Goal: Task Accomplishment & Management: Use online tool/utility

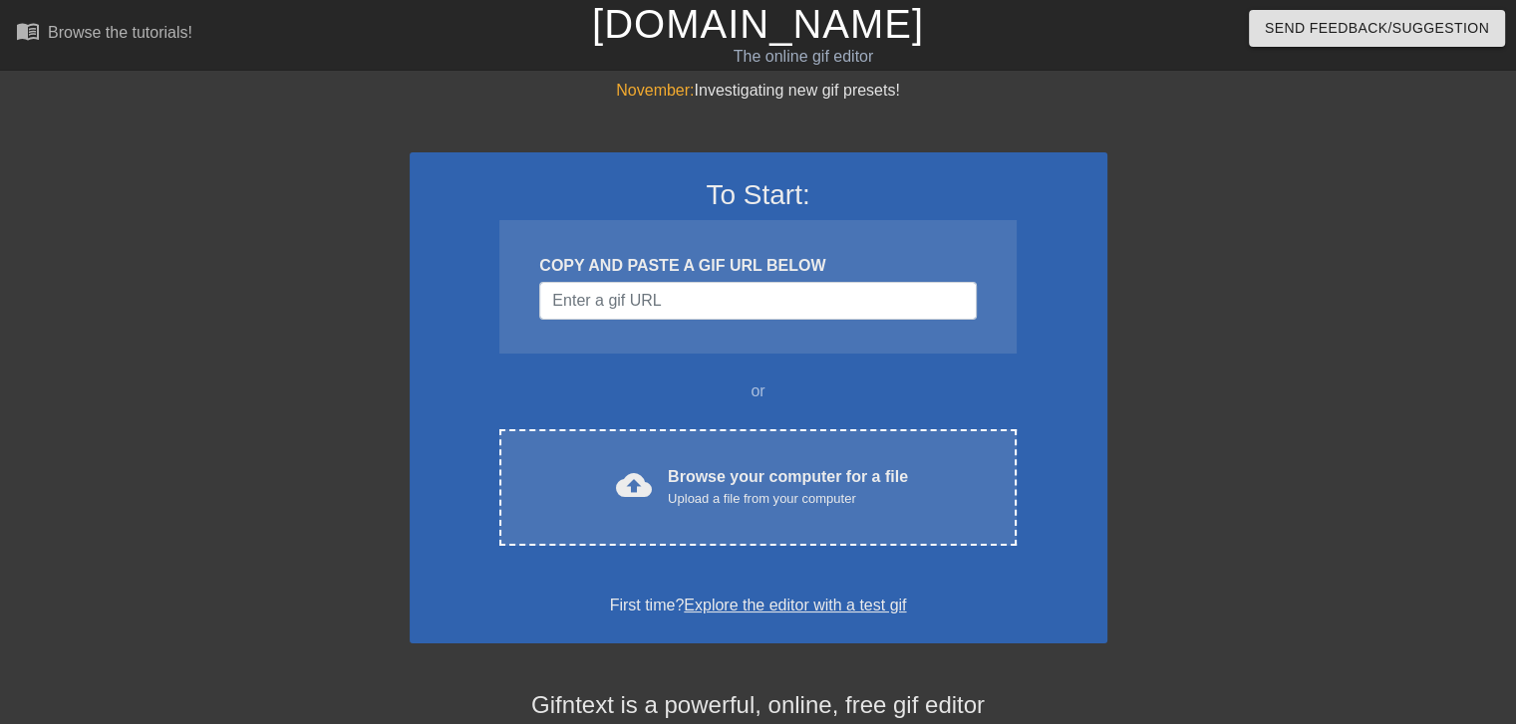
click at [654, 323] on div "COPY AND PASTE A GIF URL BELOW" at bounding box center [757, 287] width 516 height 134
click at [654, 309] on input "Username" at bounding box center [757, 301] width 436 height 38
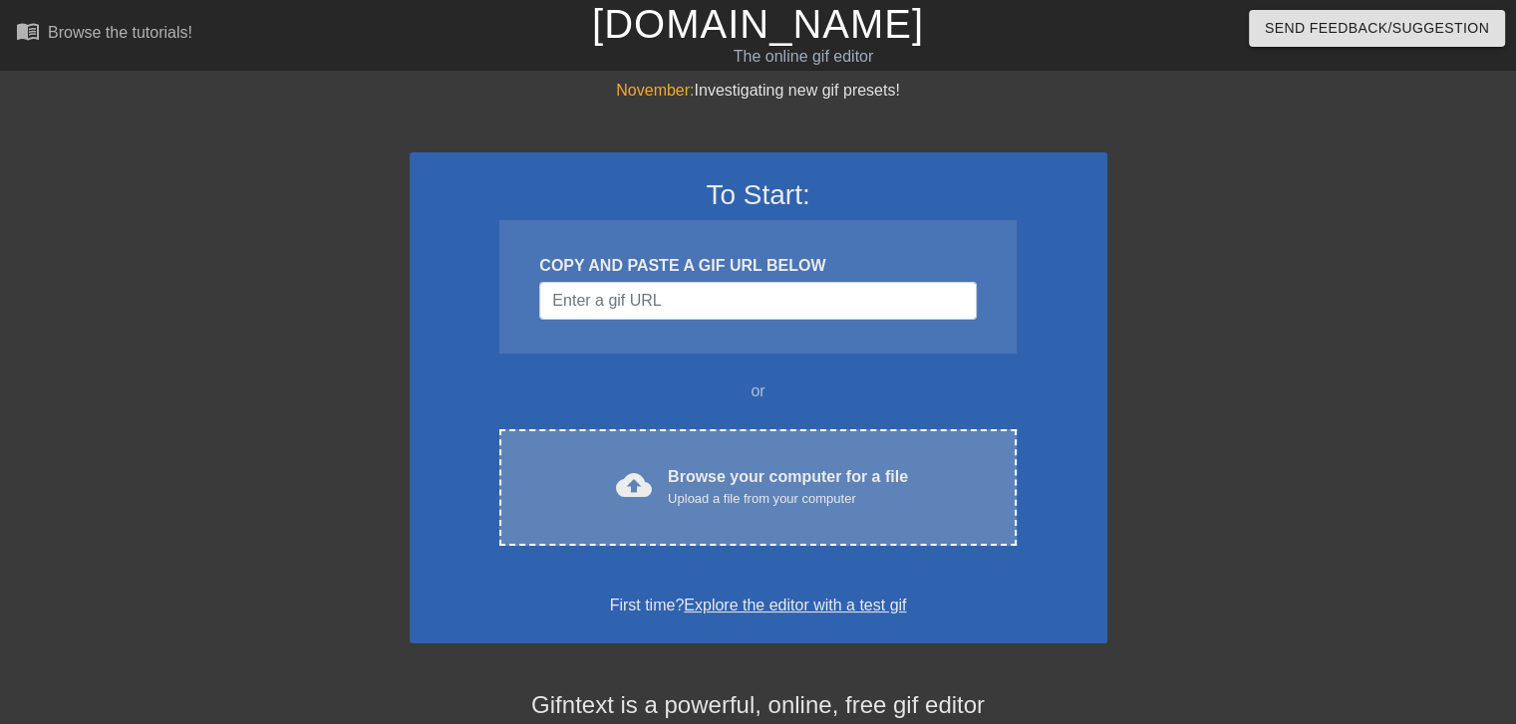
click at [752, 477] on div "Browse your computer for a file Upload a file from your computer" at bounding box center [788, 487] width 240 height 44
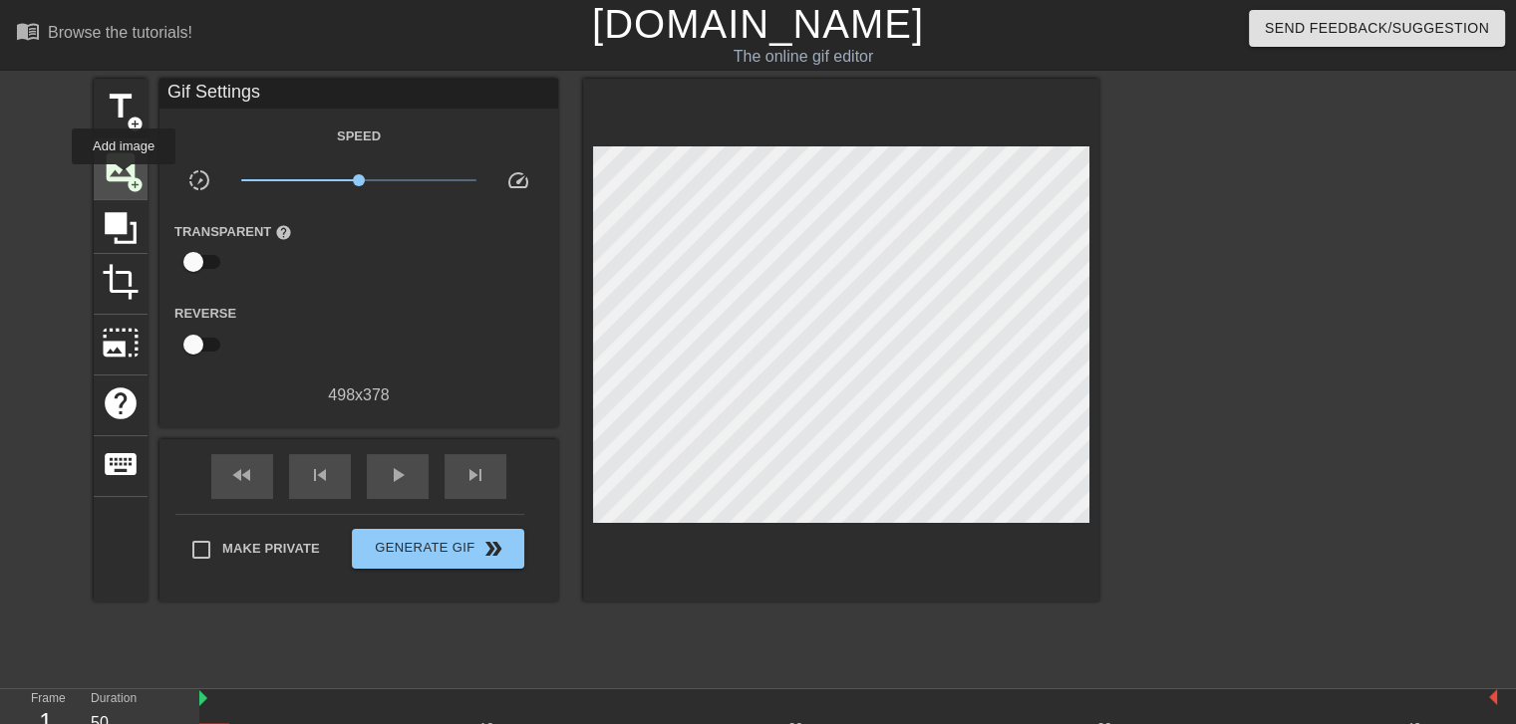
click at [124, 178] on span "image" at bounding box center [121, 167] width 38 height 38
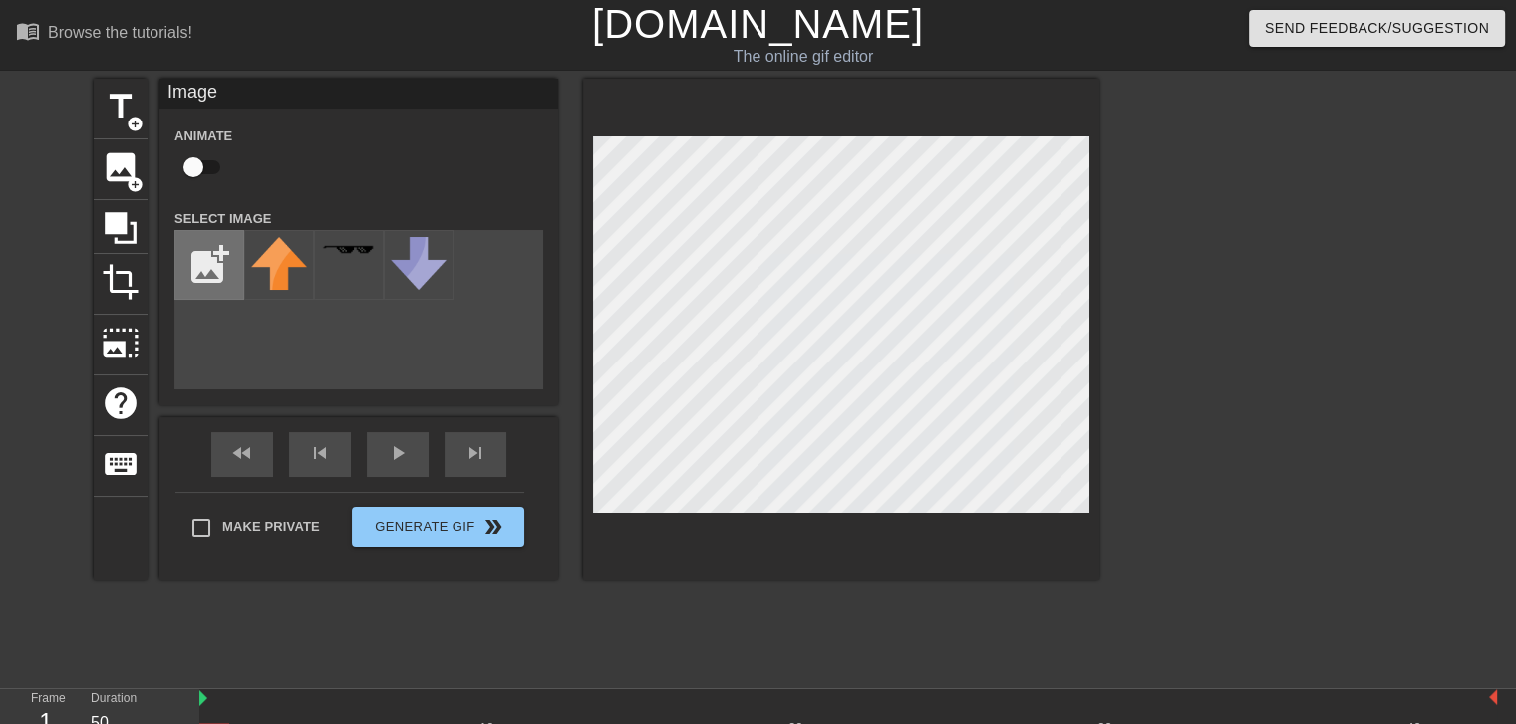
click at [200, 270] on input "file" at bounding box center [209, 265] width 68 height 68
type input "C:\fakepath\Eyes-Emoji.png"
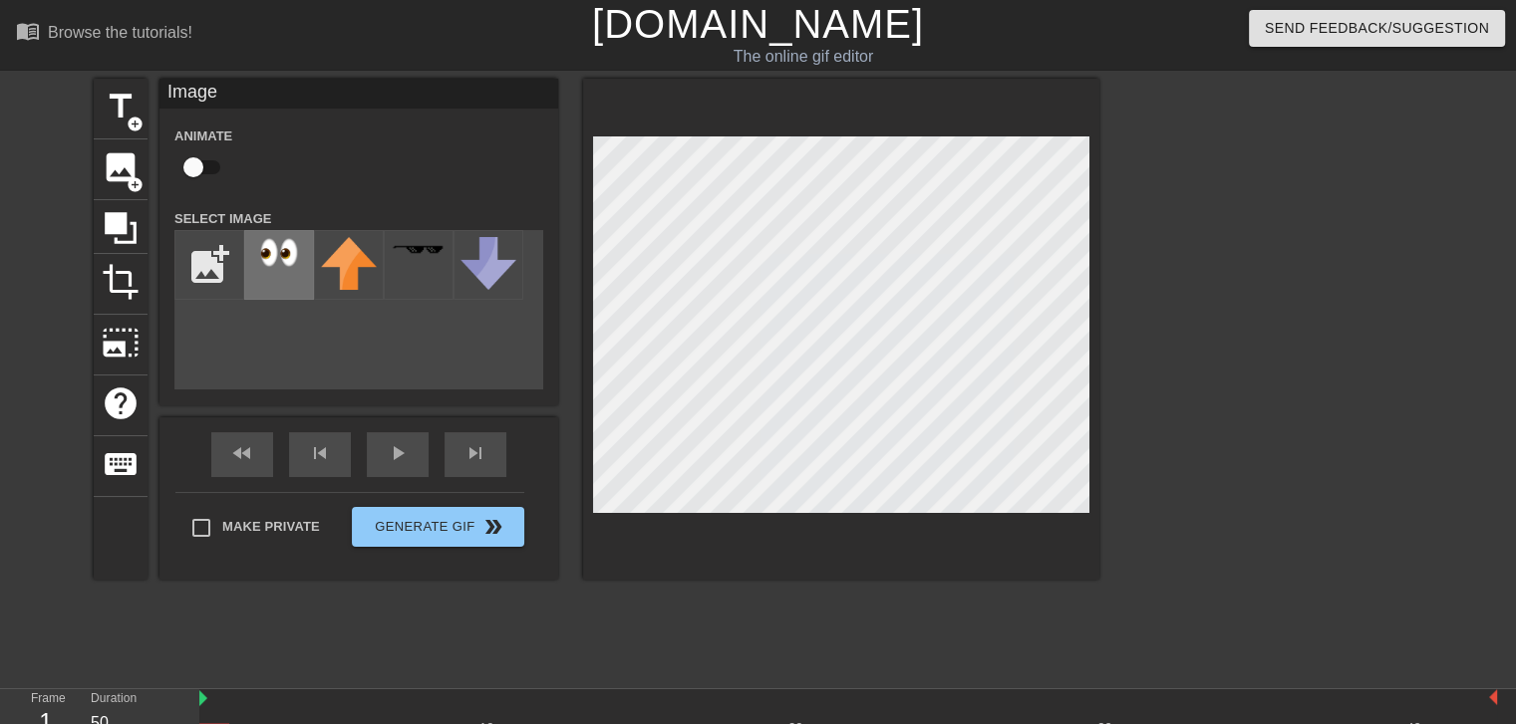
click at [281, 258] on img at bounding box center [279, 252] width 56 height 31
click at [470, 458] on div "skip_next" at bounding box center [475, 454] width 62 height 45
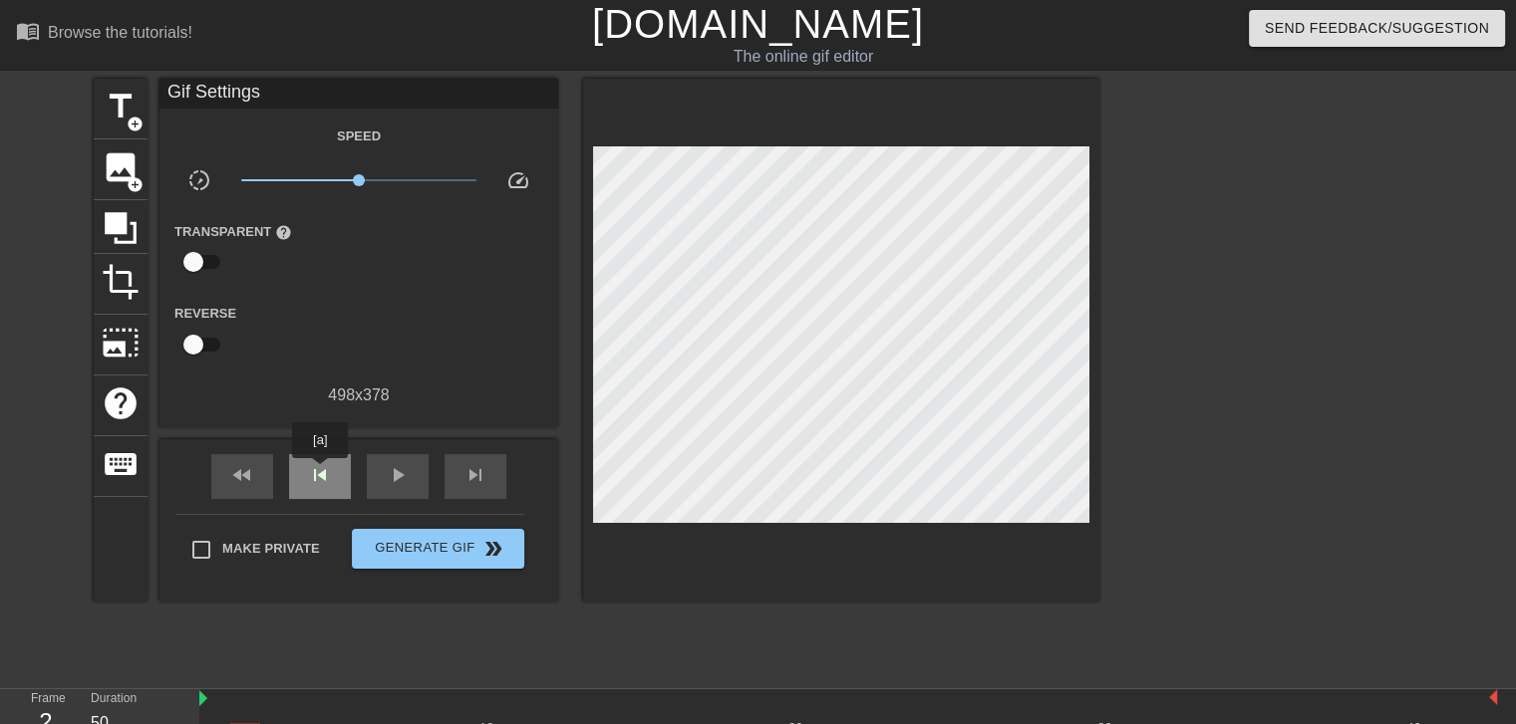
click at [320, 472] on span "skip_previous" at bounding box center [320, 475] width 24 height 24
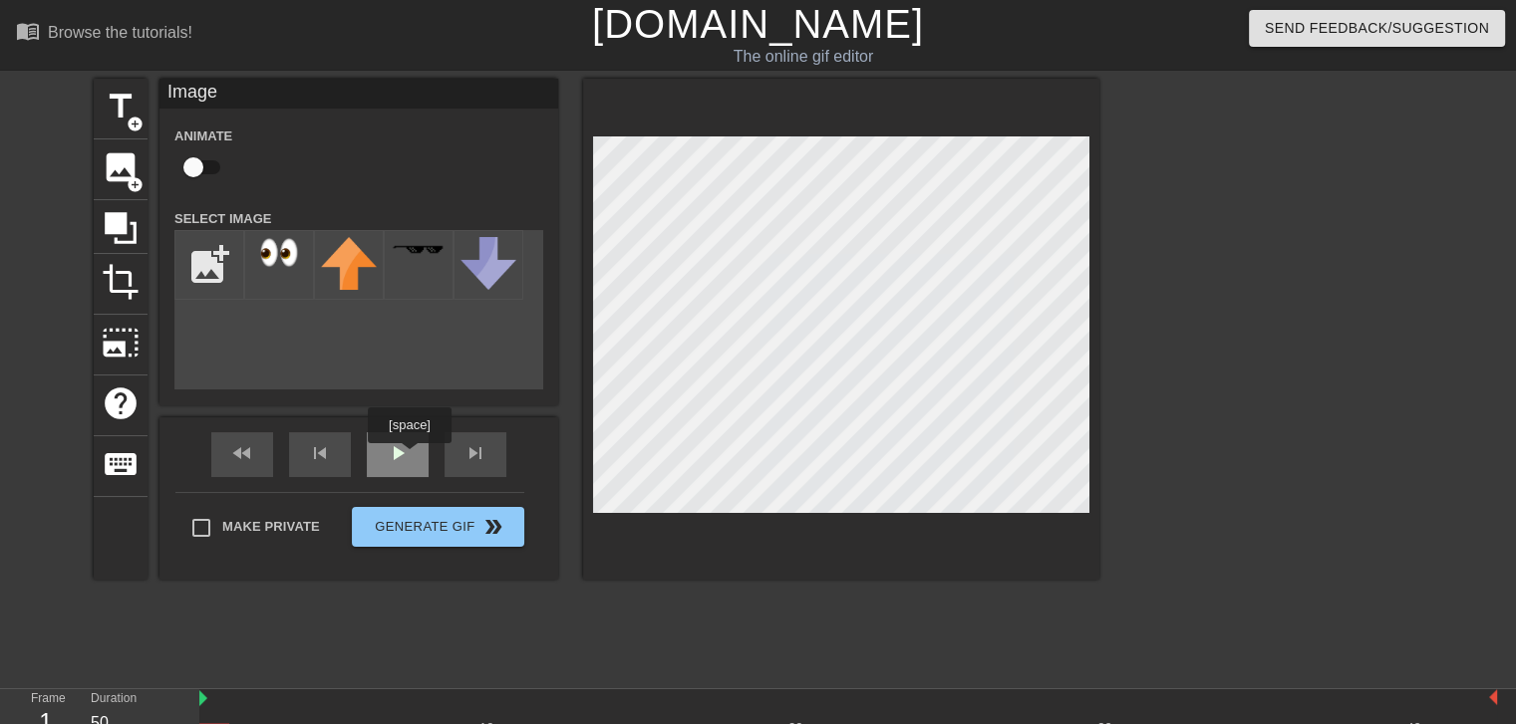
click at [409, 457] on div "play_arrow" at bounding box center [398, 454] width 62 height 45
click at [233, 266] on input "file" at bounding box center [209, 265] width 68 height 68
type input "C:\fakepath\image.png"
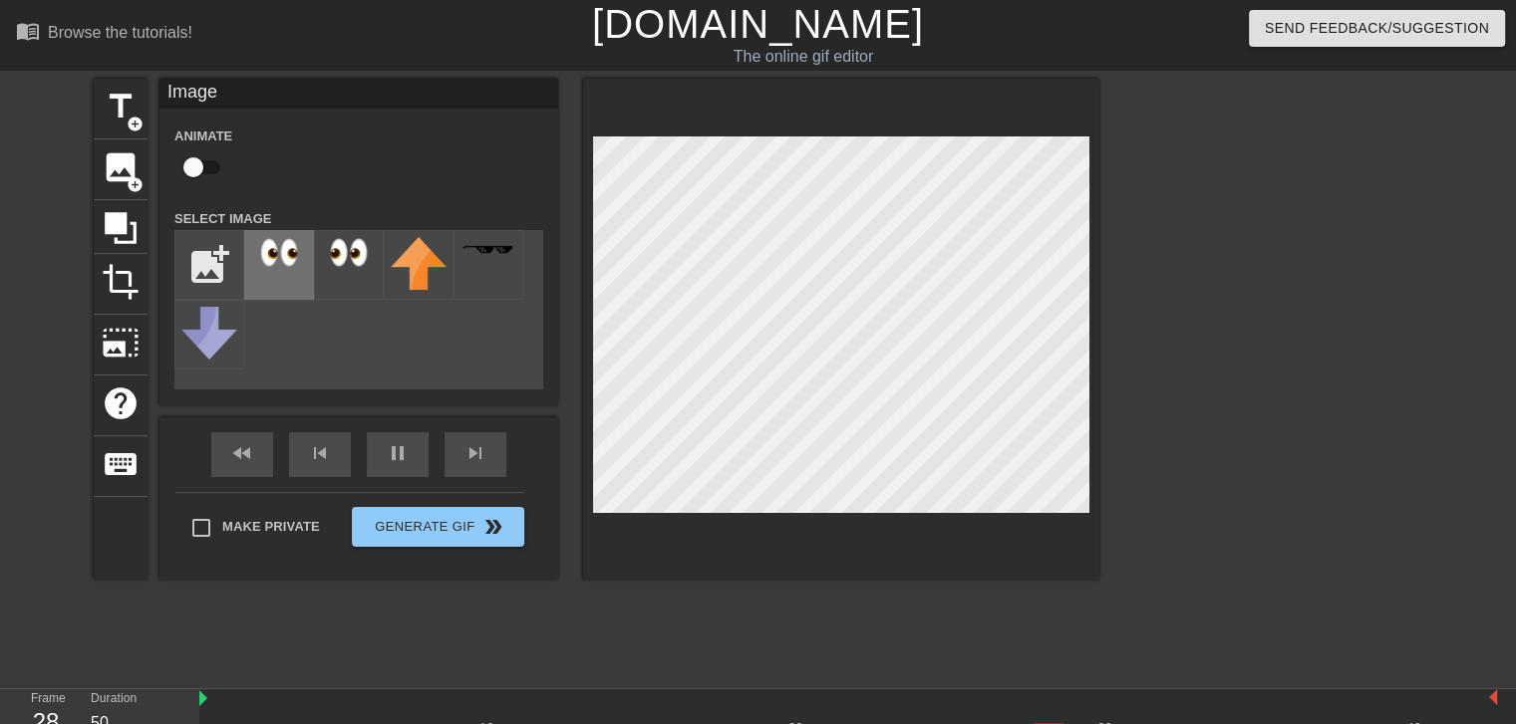
click at [287, 267] on img at bounding box center [279, 252] width 56 height 31
drag, startPoint x: 745, startPoint y: 620, endPoint x: 774, endPoint y: 590, distance: 41.6
click at [746, 620] on div "title add_circle image add_circle crop photo_size_select_large help keyboard Im…" at bounding box center [596, 378] width 1005 height 598
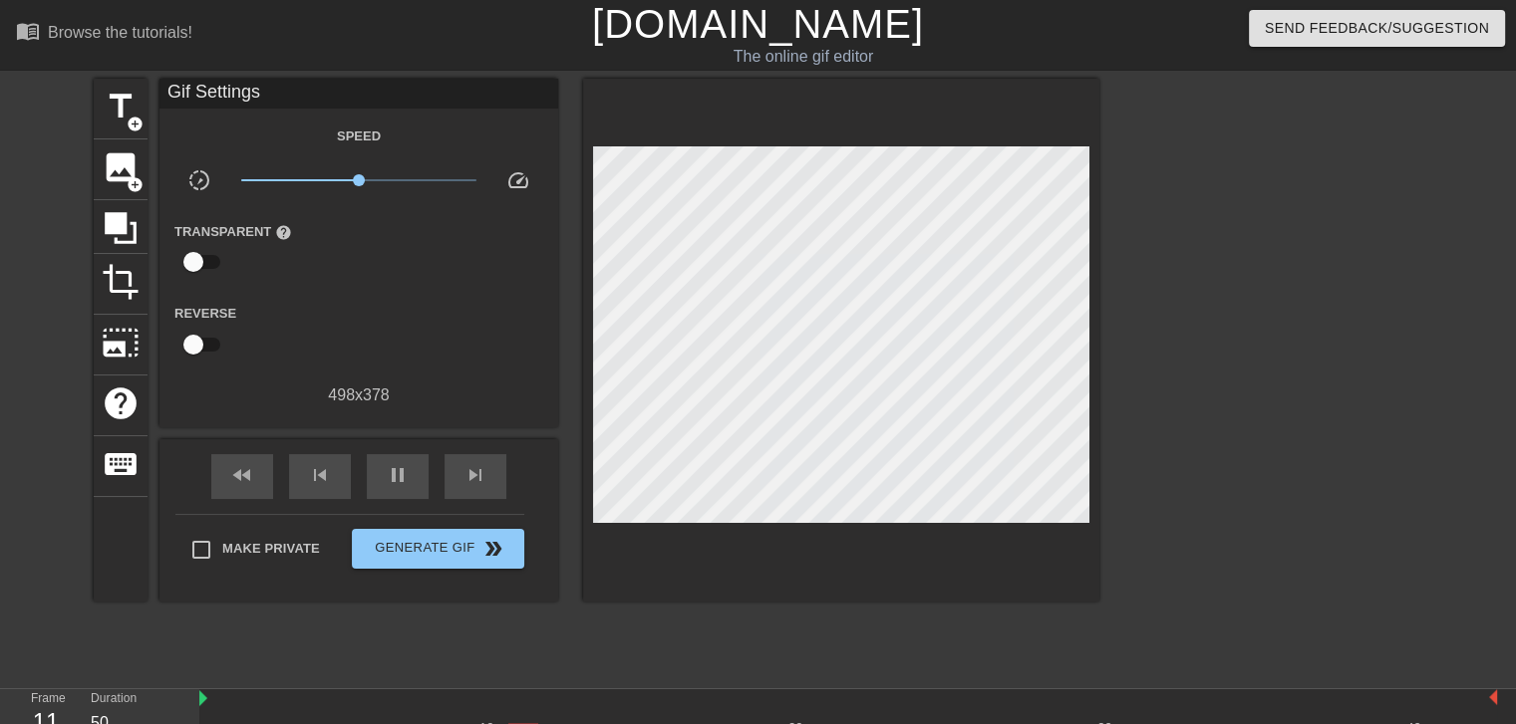
click at [872, 565] on div at bounding box center [841, 340] width 516 height 523
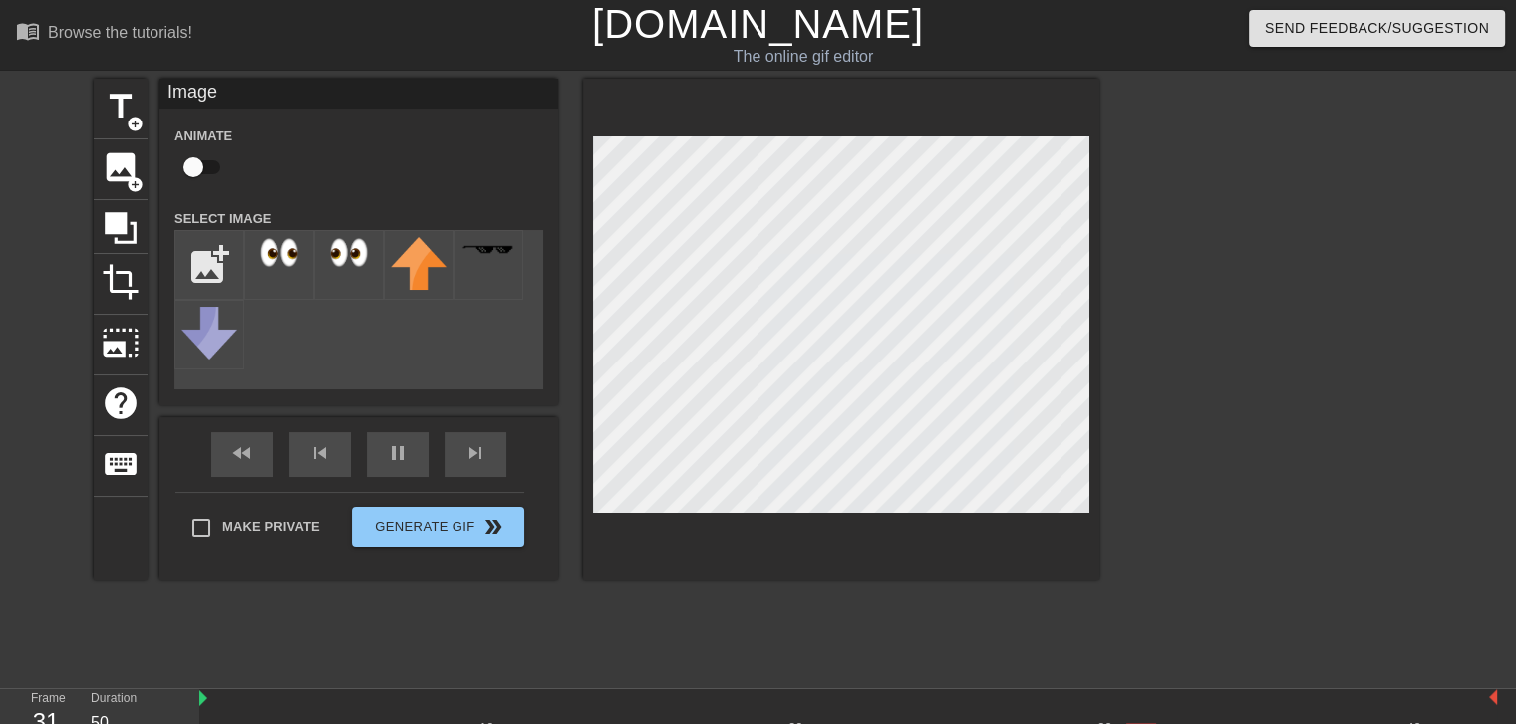
click at [1212, 358] on div at bounding box center [1272, 378] width 299 height 598
click at [216, 251] on input "file" at bounding box center [209, 265] width 68 height 68
type input "C:\fakepath\image-removebg-preview.png"
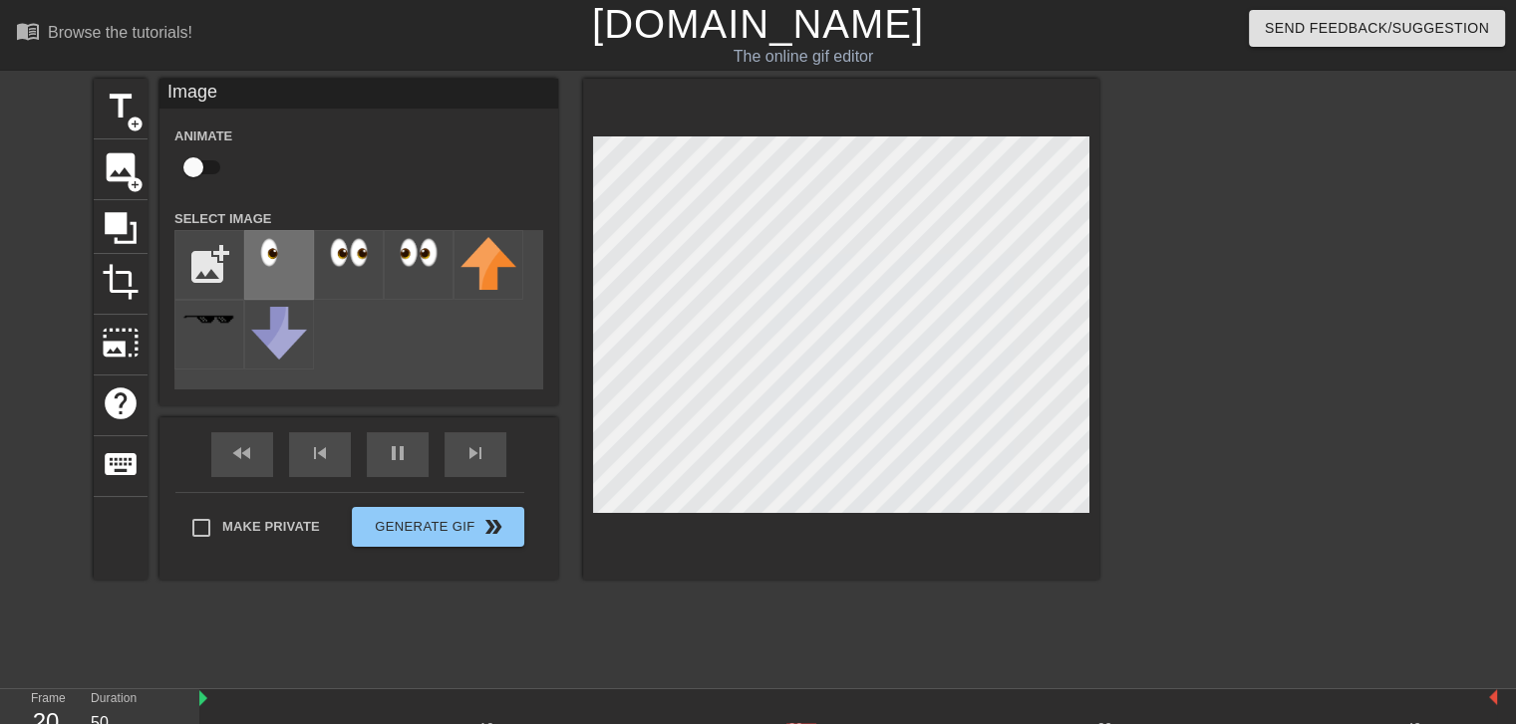
click at [287, 266] on img at bounding box center [279, 252] width 56 height 31
click at [251, 258] on img at bounding box center [279, 252] width 56 height 31
click at [233, 265] on input "file" at bounding box center [209, 265] width 68 height 68
click at [135, 168] on span "image" at bounding box center [121, 167] width 38 height 38
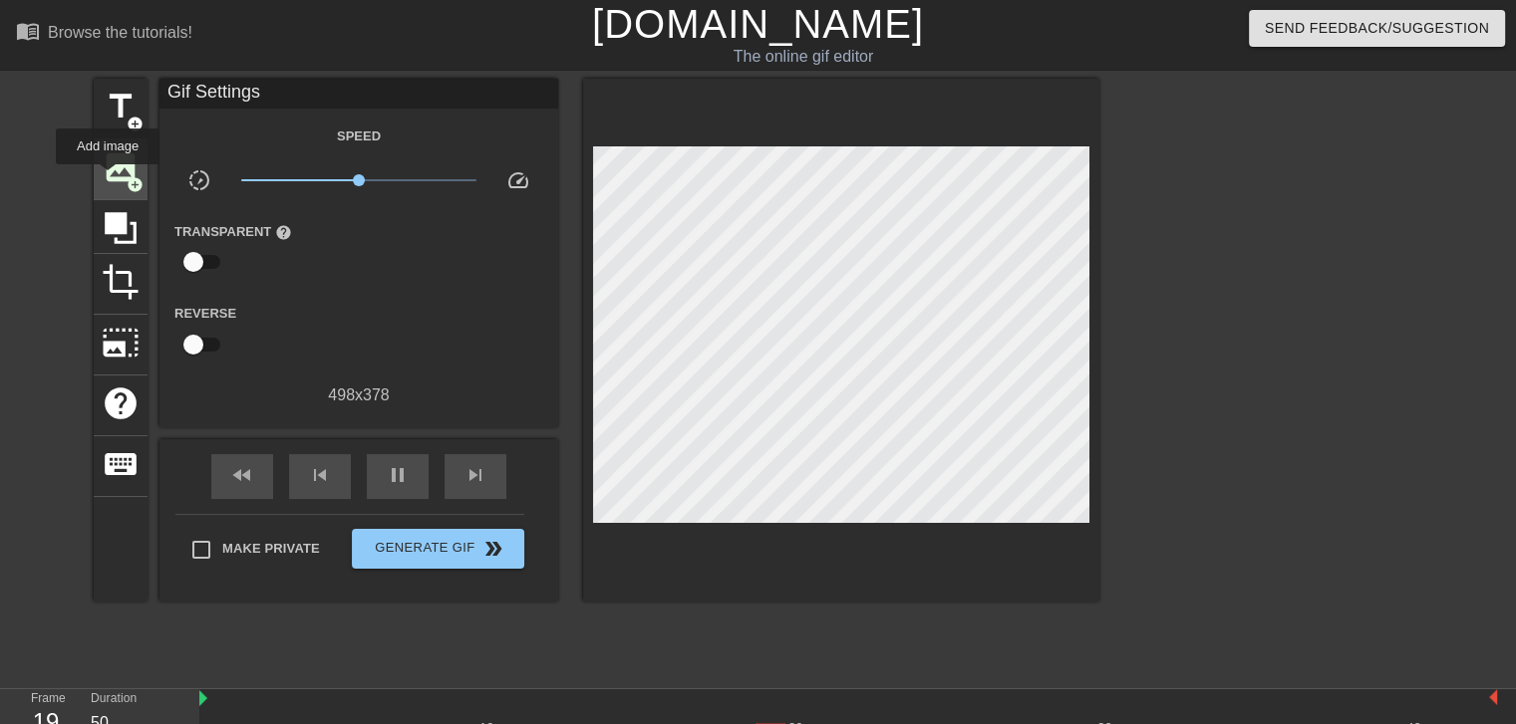
click at [108, 178] on span "image" at bounding box center [121, 167] width 38 height 38
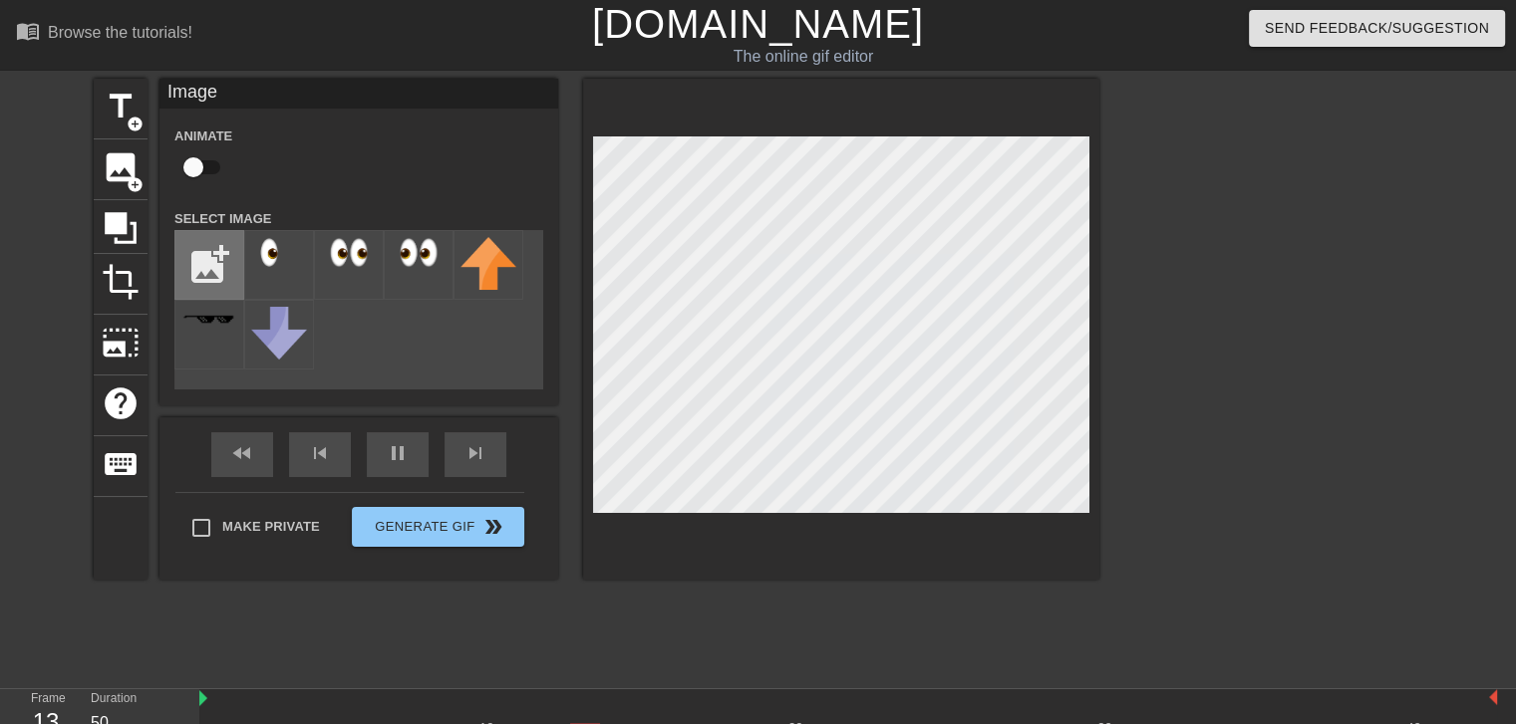
click at [218, 264] on input "file" at bounding box center [209, 265] width 68 height 68
type input "C:\fakepath\image-removebg-preview (1).png"
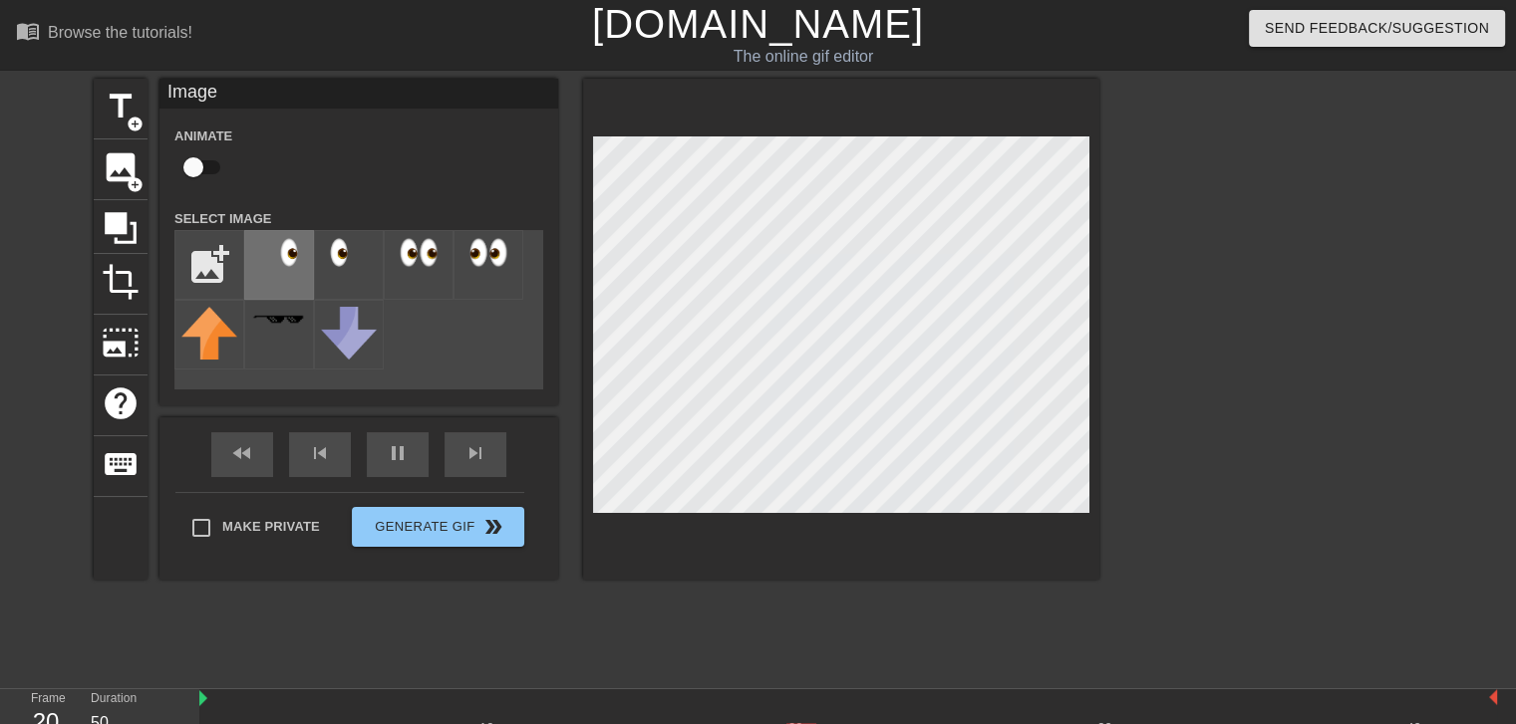
click at [277, 262] on img at bounding box center [279, 252] width 56 height 31
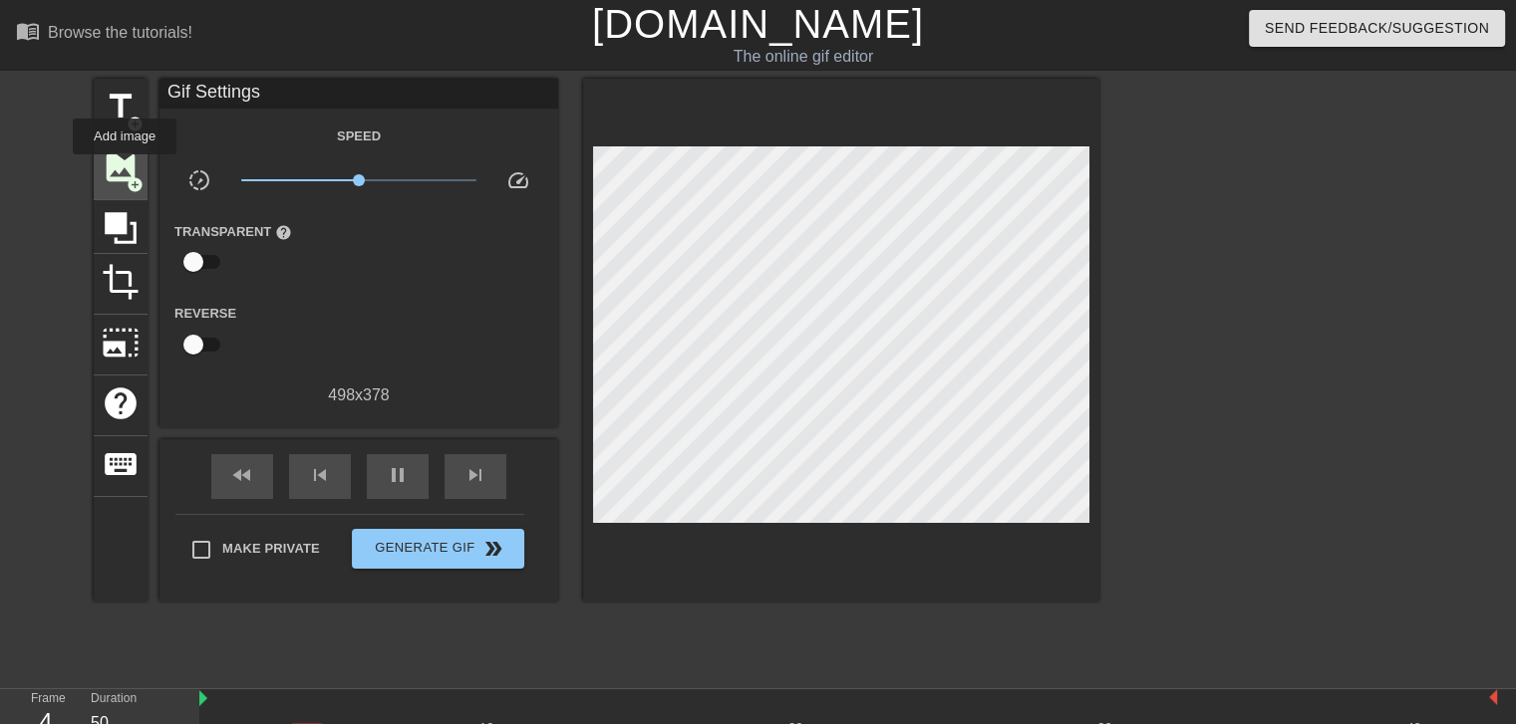
click at [118, 158] on span "image" at bounding box center [121, 167] width 38 height 38
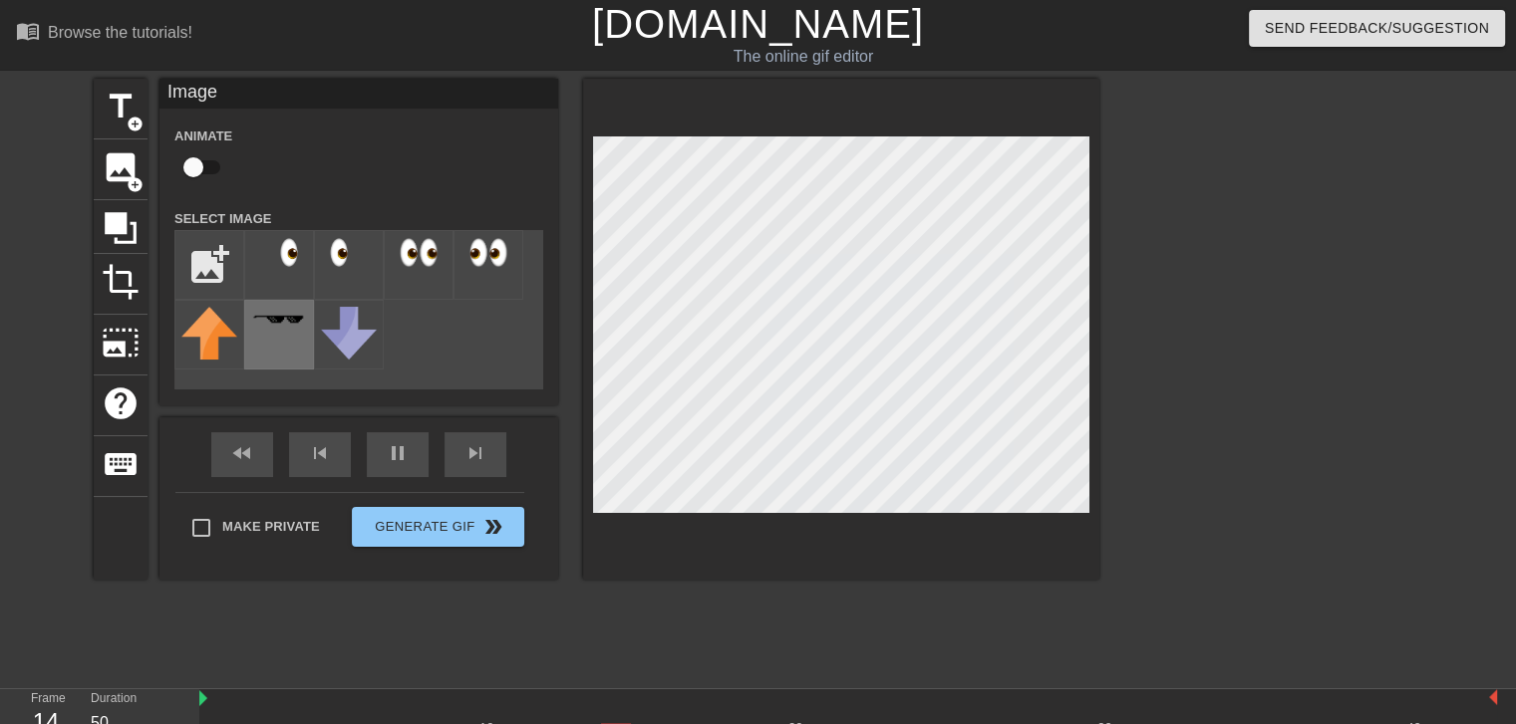
click at [291, 329] on div at bounding box center [279, 335] width 70 height 70
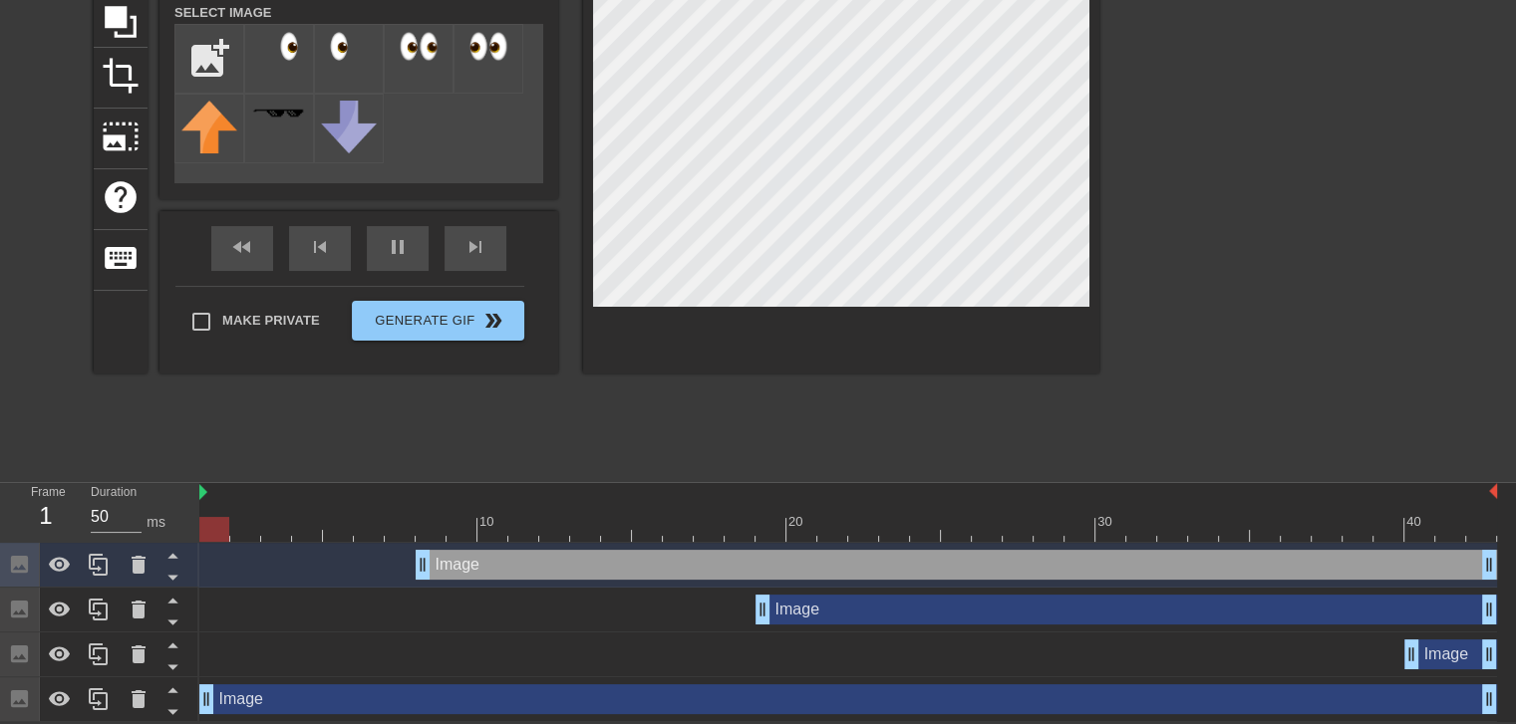
click at [833, 610] on div "Image drag_handle drag_handle" at bounding box center [1125, 610] width 741 height 30
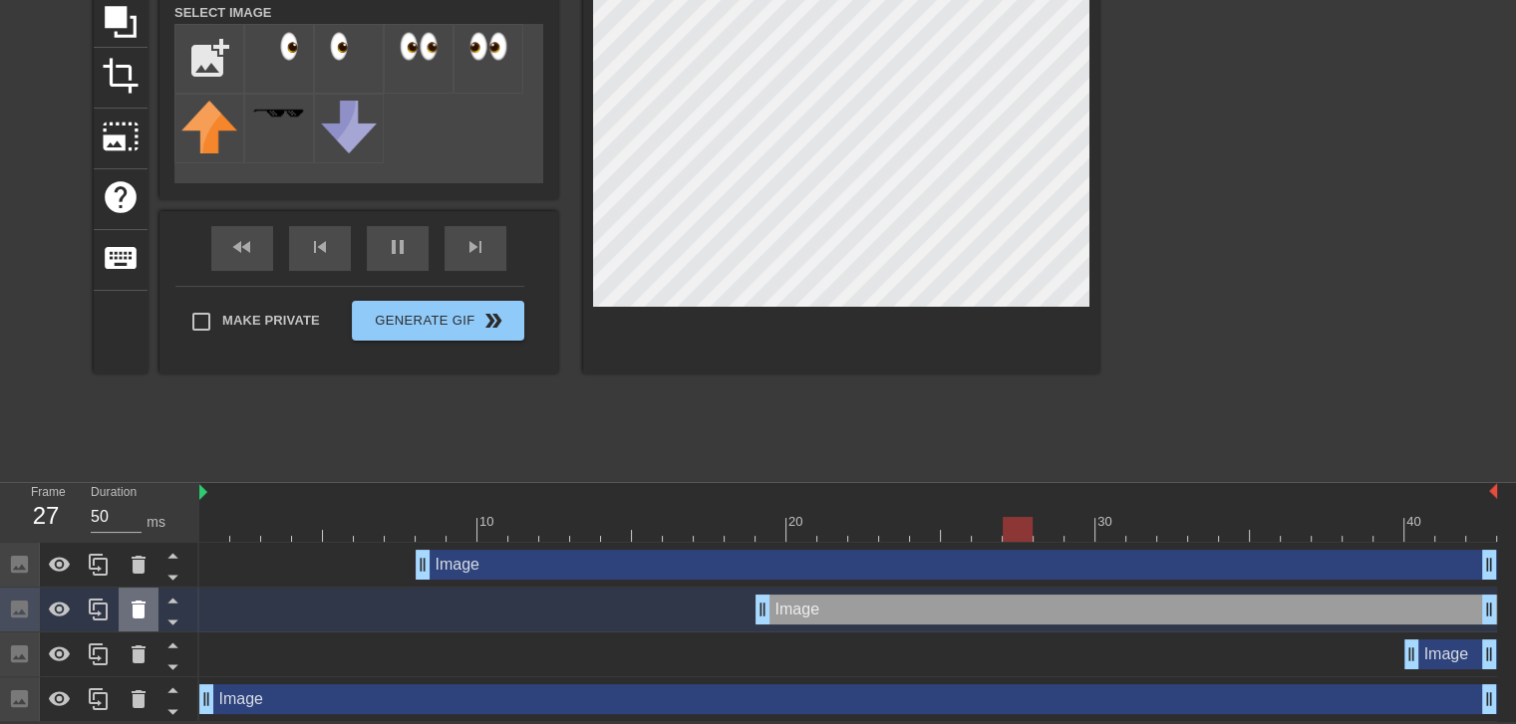
click at [142, 611] on icon at bounding box center [139, 610] width 14 height 18
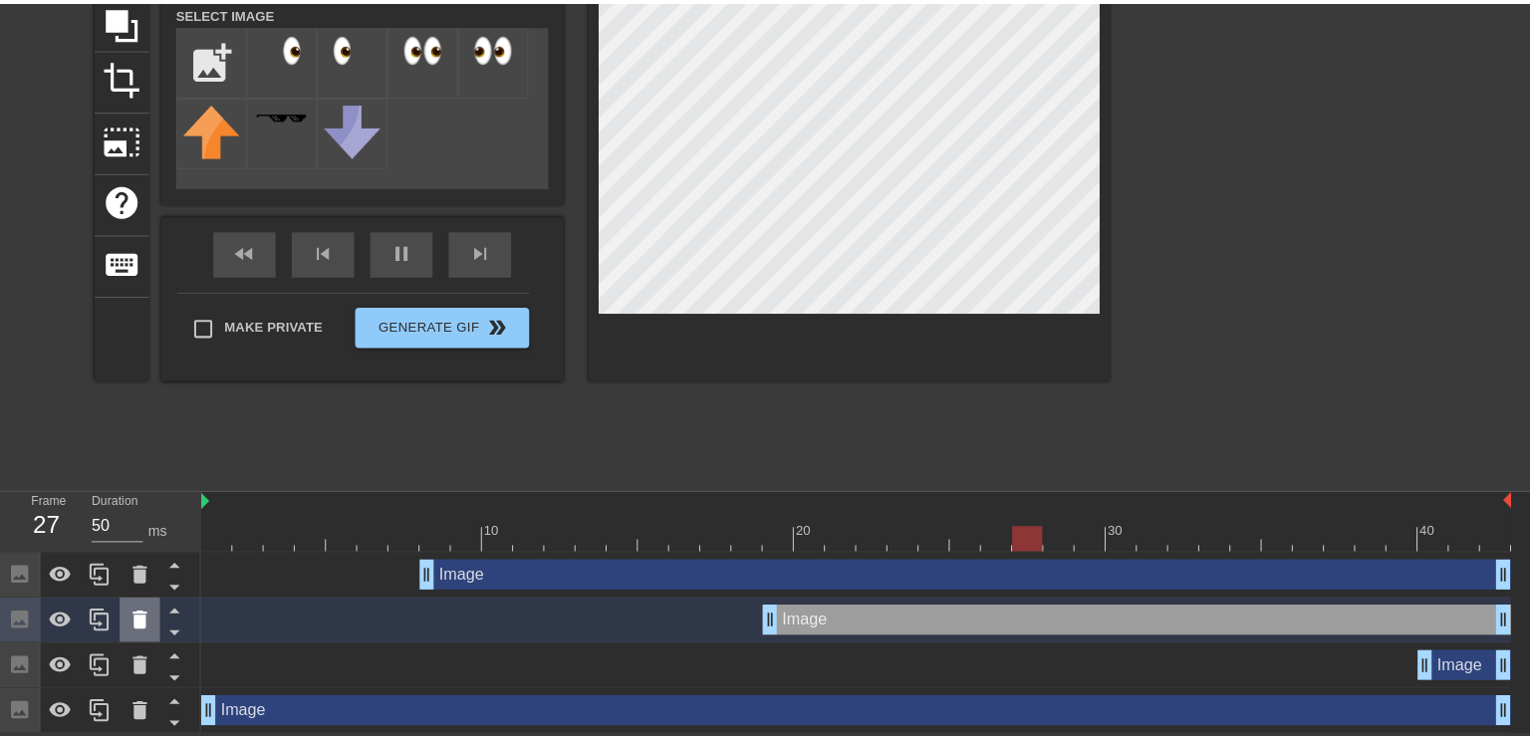
scroll to position [192, 0]
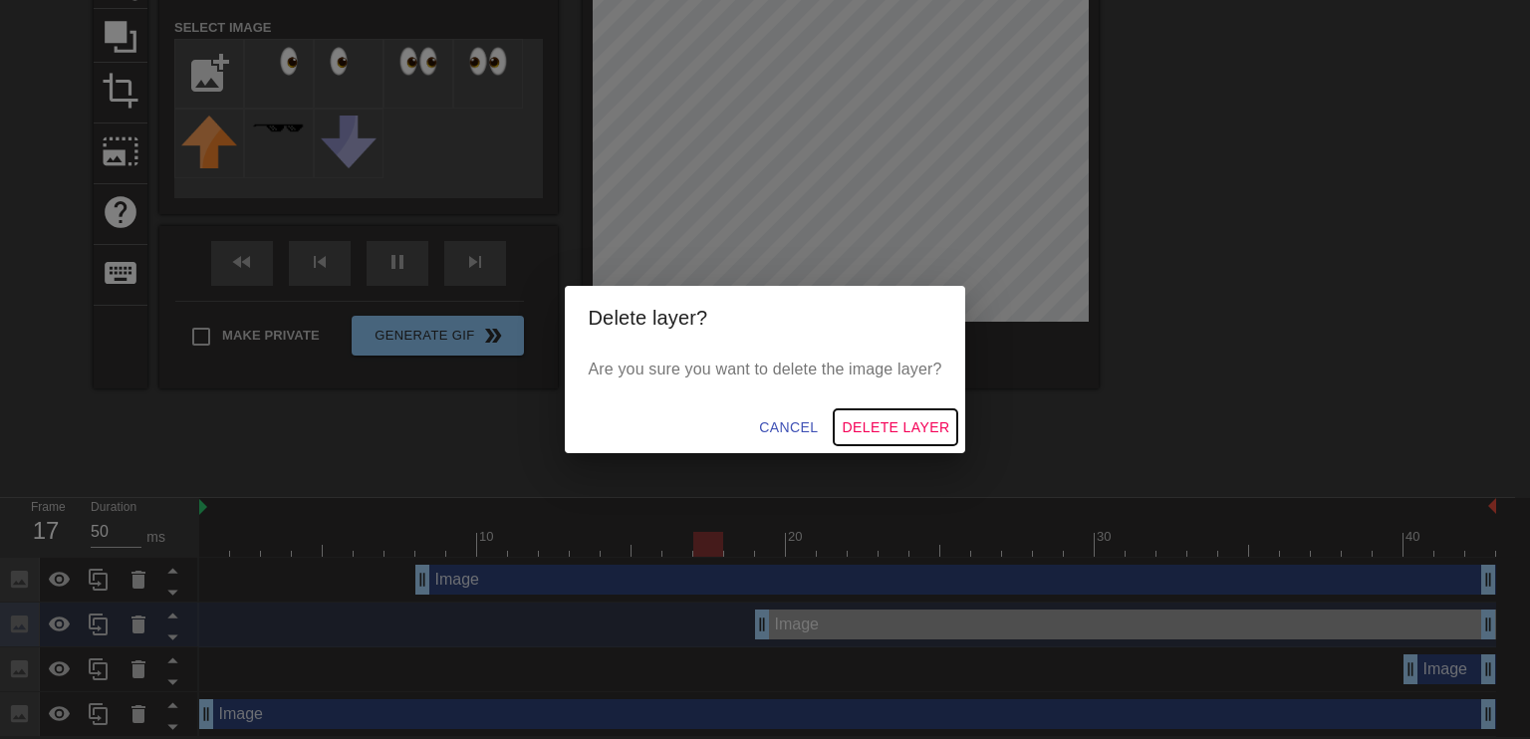
click at [873, 428] on span "Delete Layer" at bounding box center [896, 428] width 108 height 25
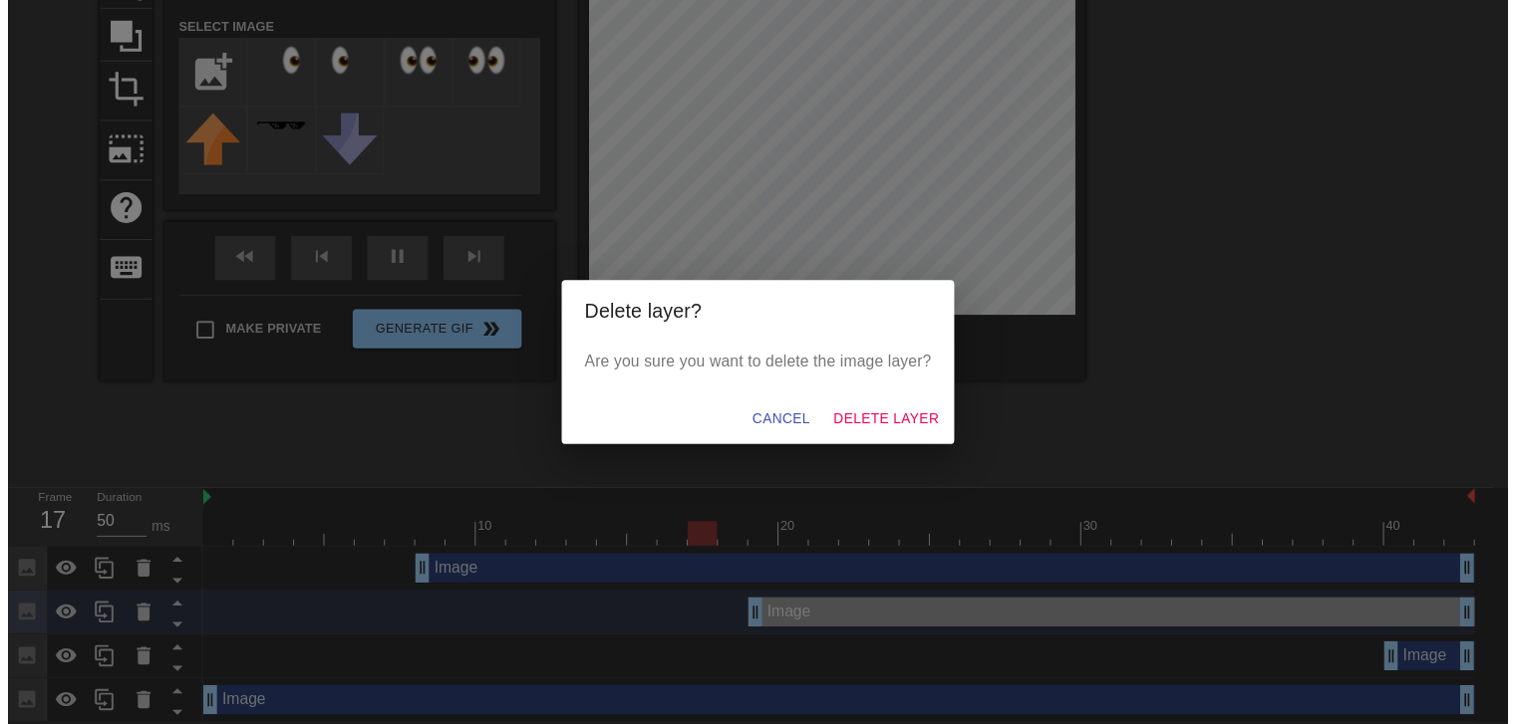
scroll to position [163, 0]
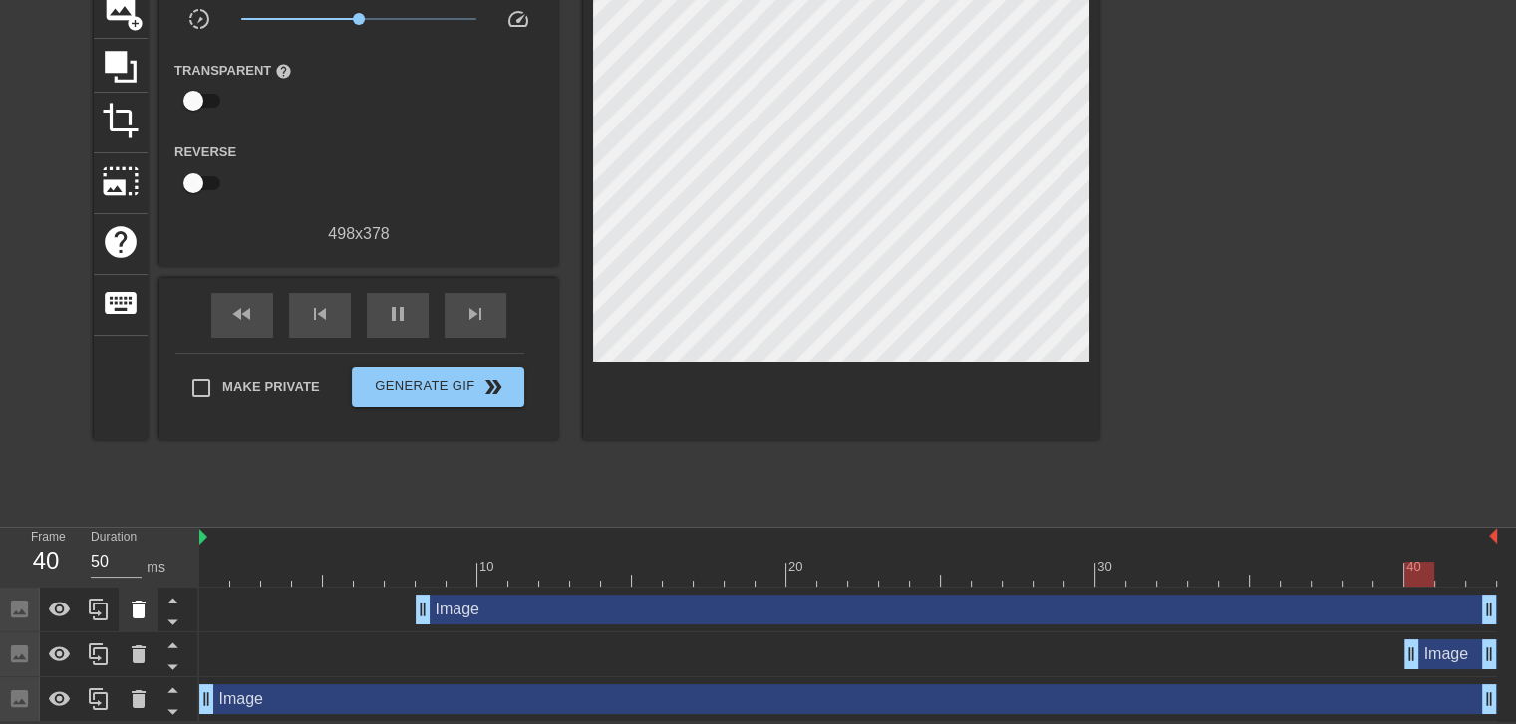
click at [136, 609] on icon at bounding box center [139, 610] width 14 height 18
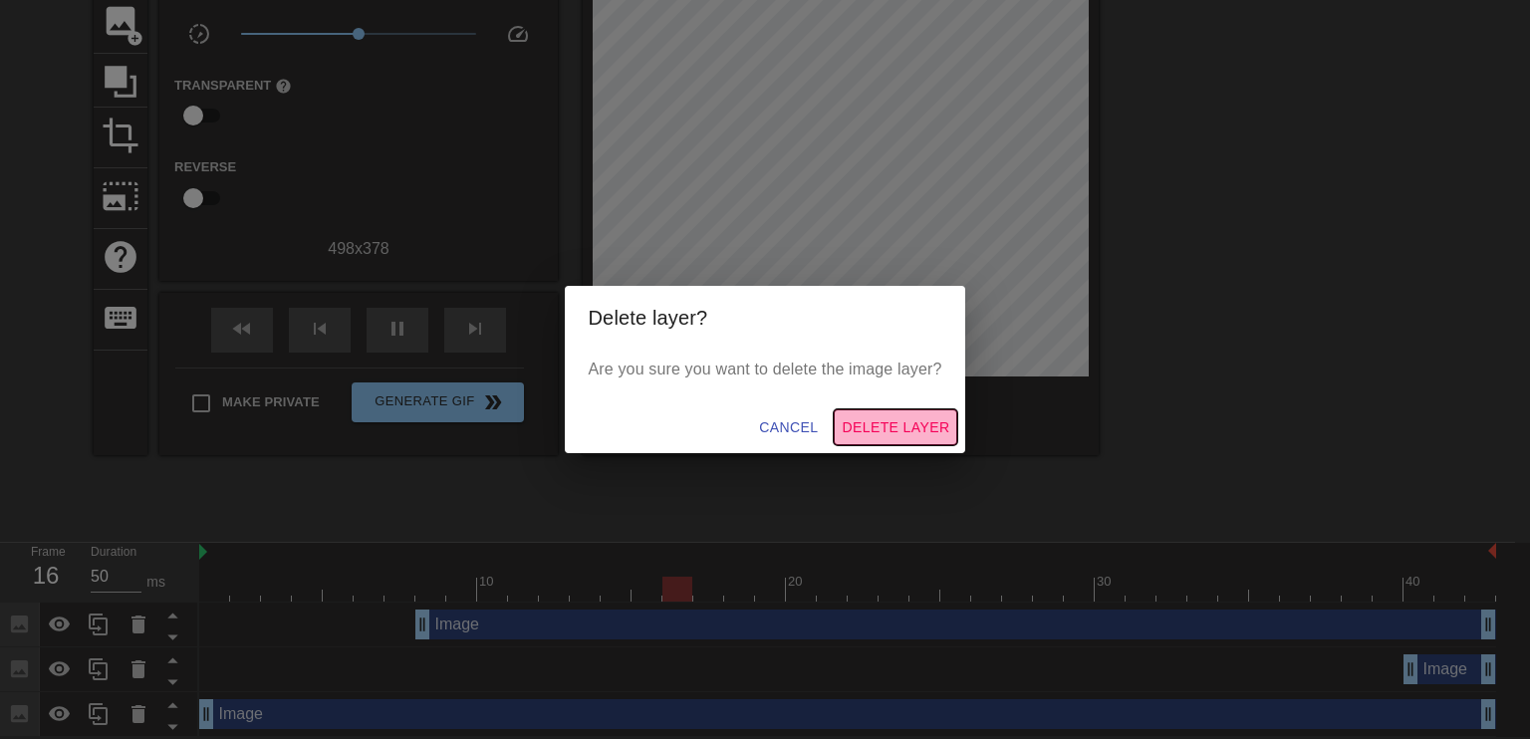
click at [915, 432] on span "Delete Layer" at bounding box center [896, 428] width 108 height 25
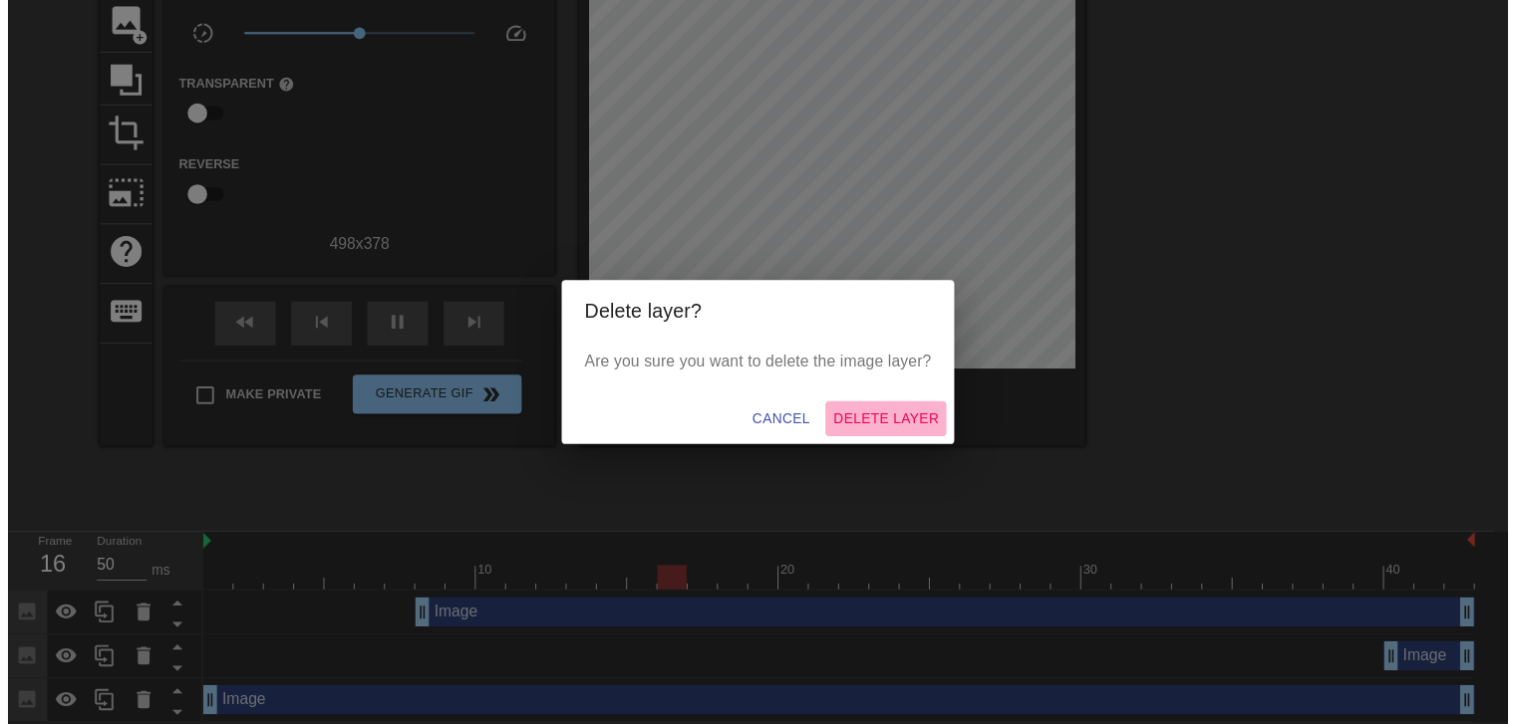
scroll to position [118, 0]
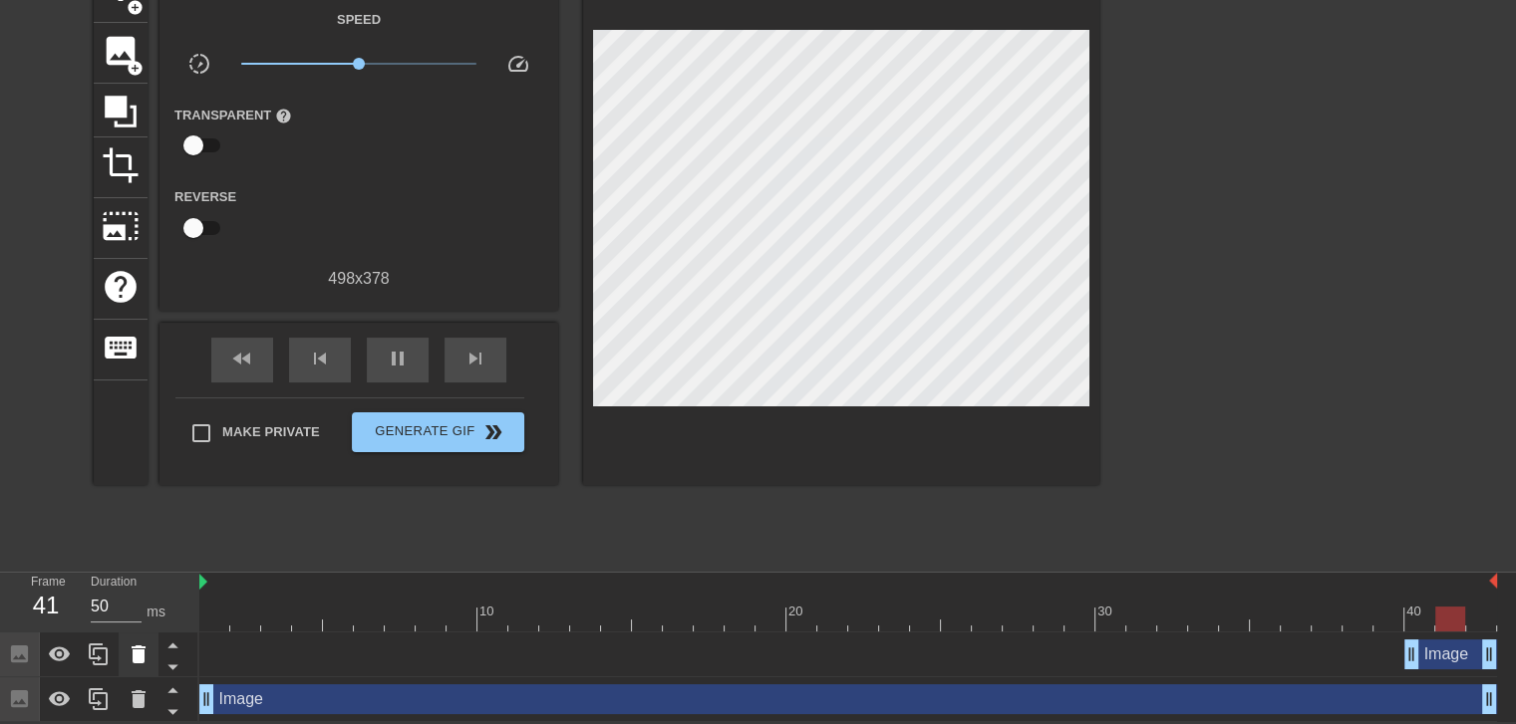
click at [142, 656] on icon at bounding box center [139, 655] width 14 height 18
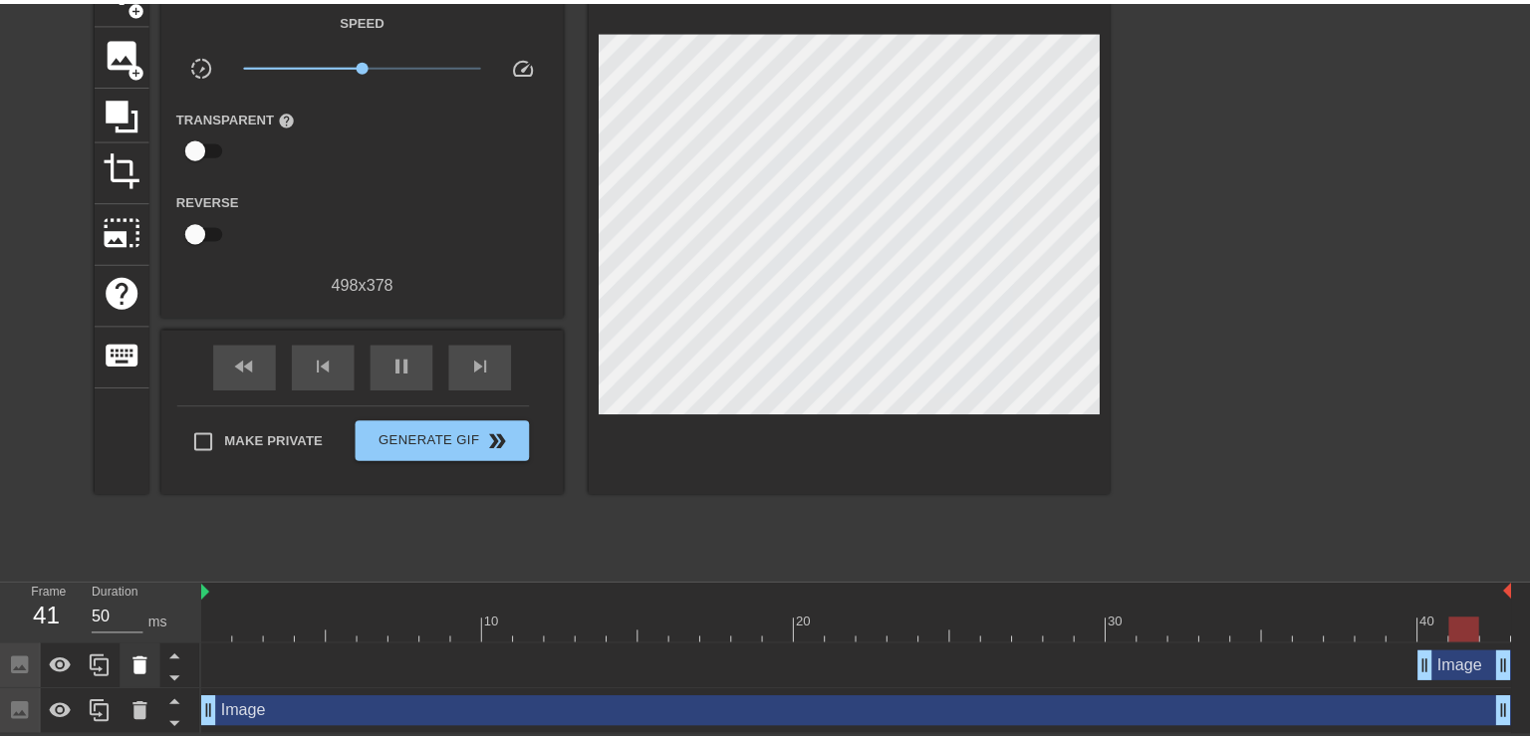
scroll to position [103, 0]
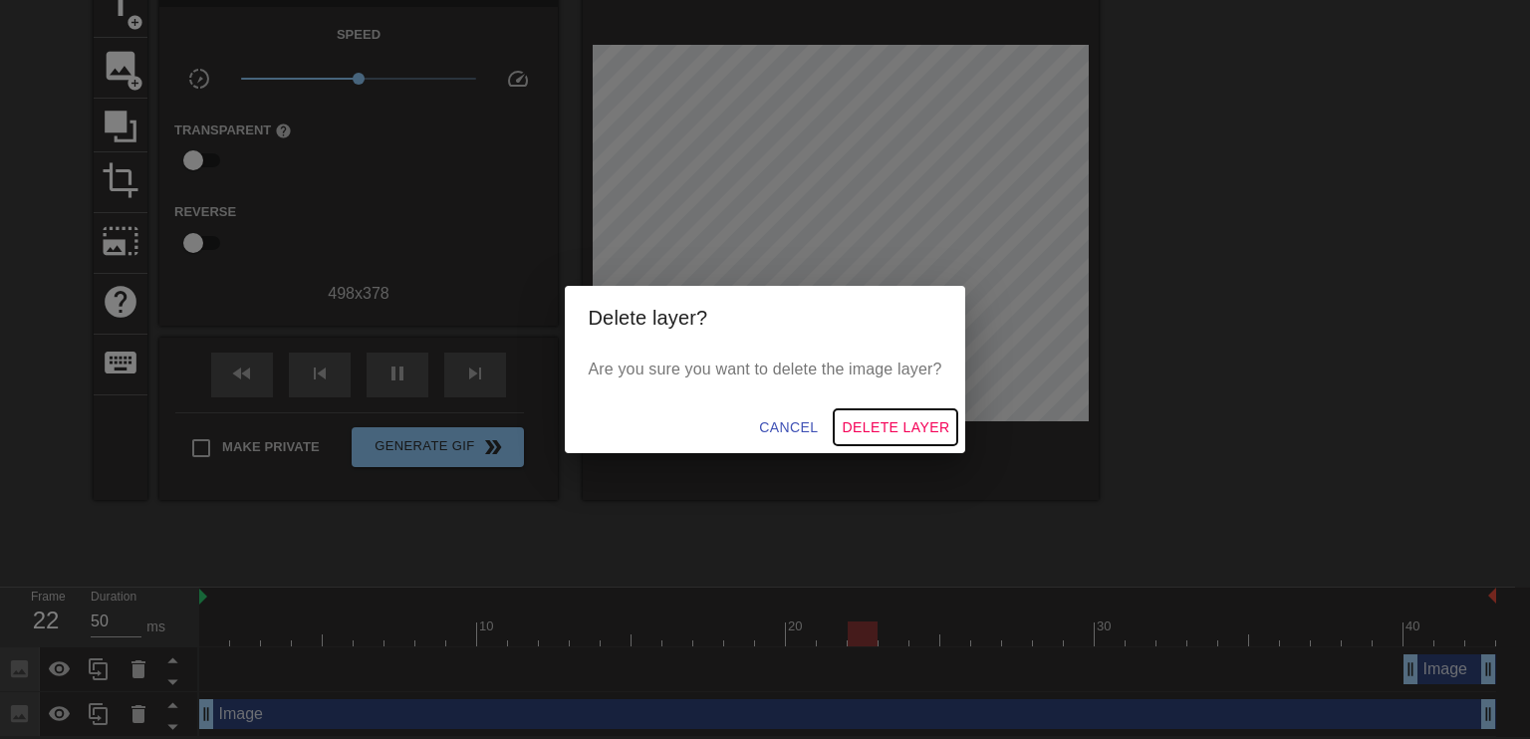
click at [871, 432] on span "Delete Layer" at bounding box center [896, 428] width 108 height 25
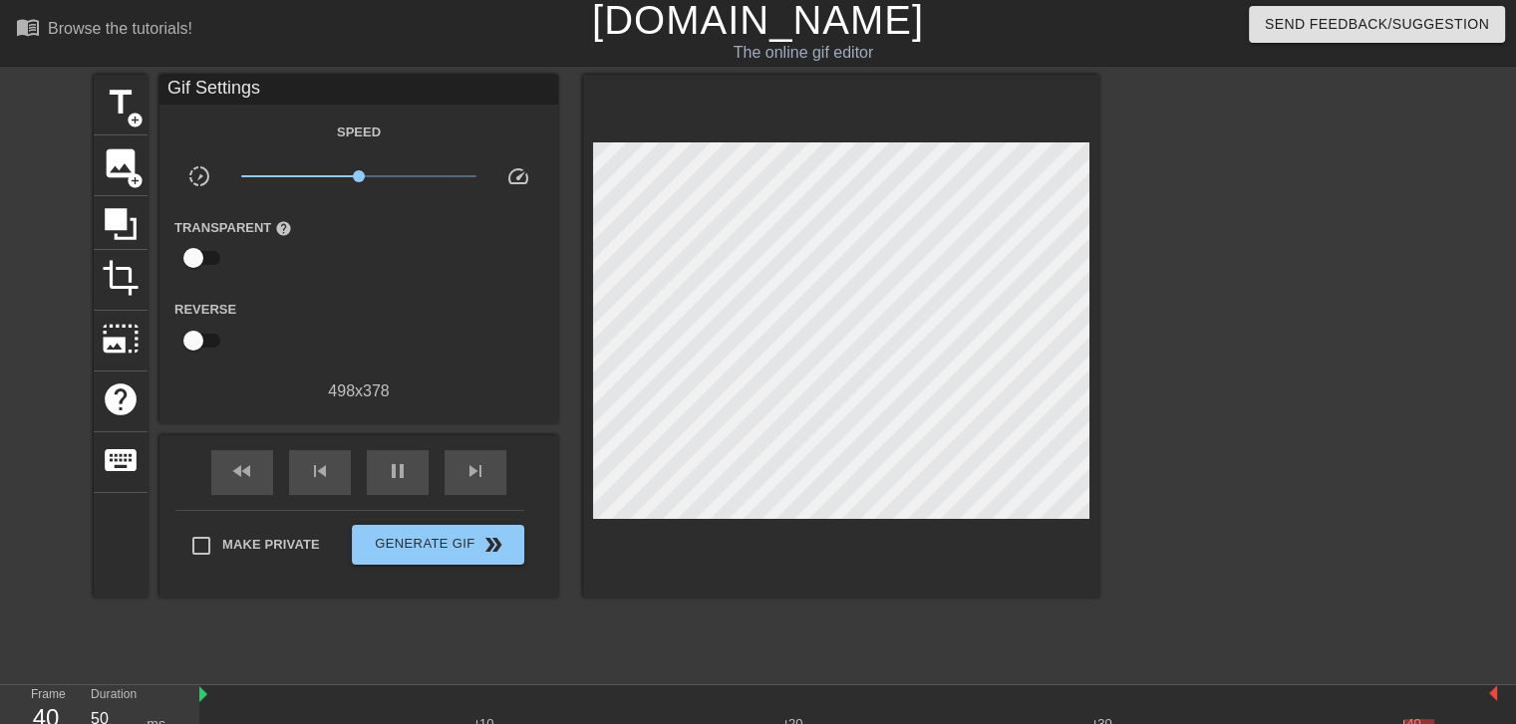
scroll to position [0, 0]
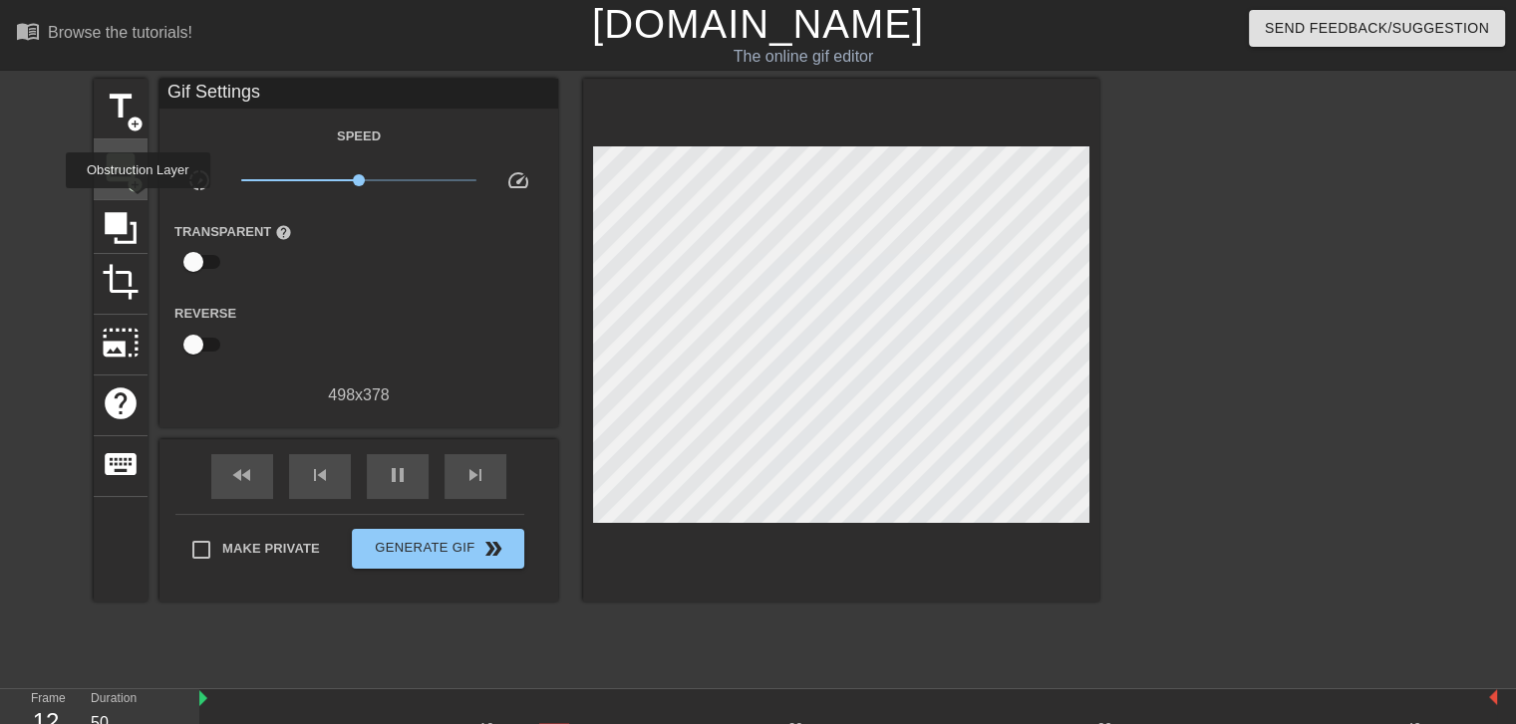
click at [122, 176] on span "image" at bounding box center [121, 167] width 38 height 38
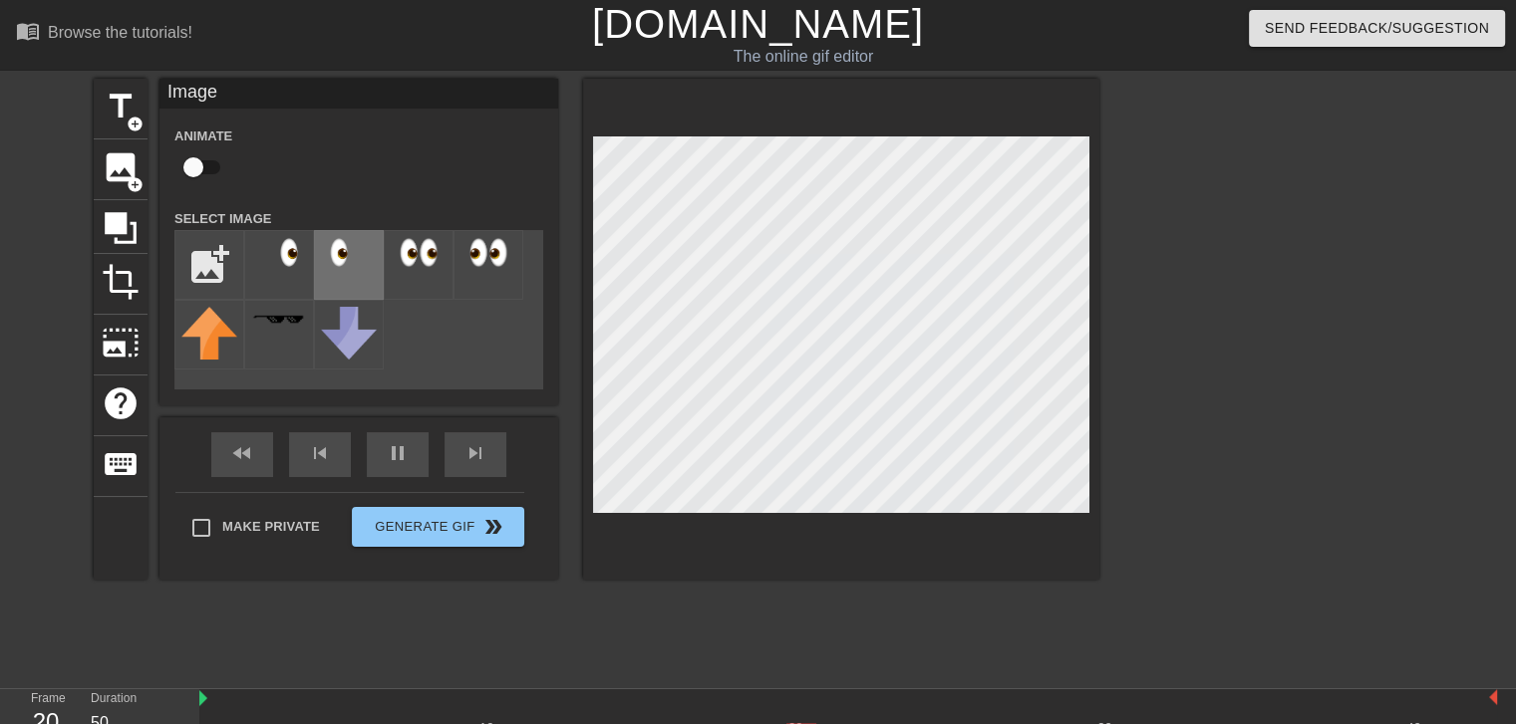
click at [353, 262] on img at bounding box center [349, 252] width 56 height 31
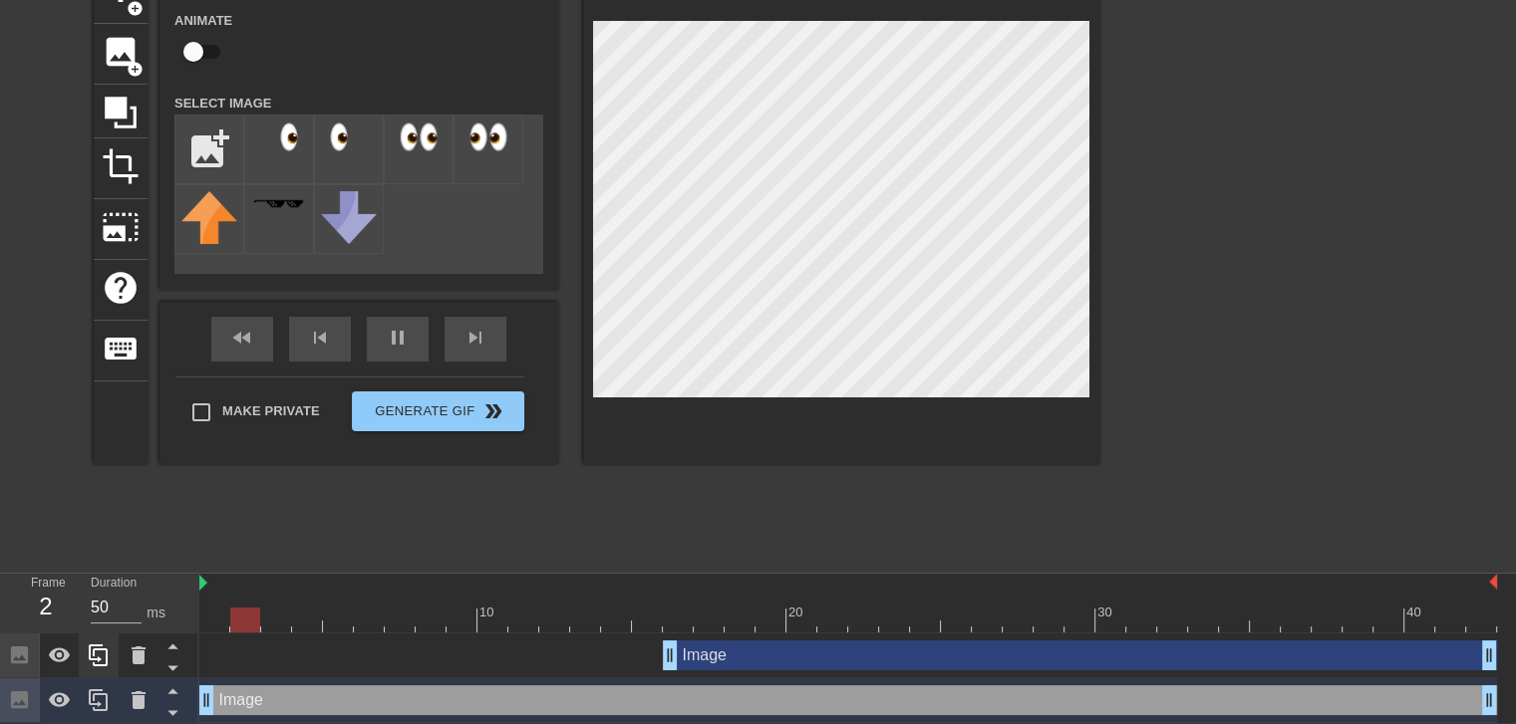
scroll to position [118, 0]
click at [133, 694] on icon at bounding box center [139, 700] width 14 height 18
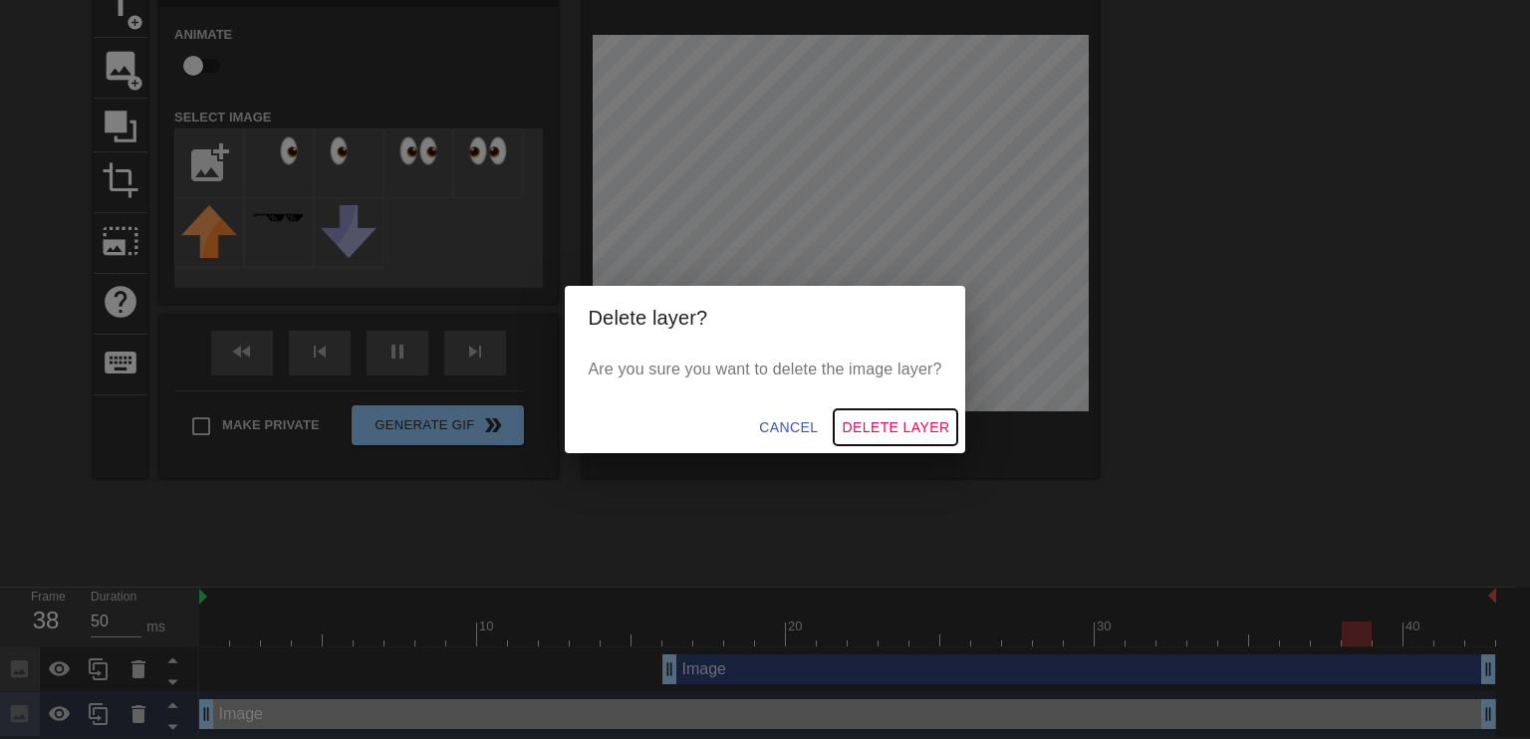
click at [886, 423] on span "Delete Layer" at bounding box center [896, 428] width 108 height 25
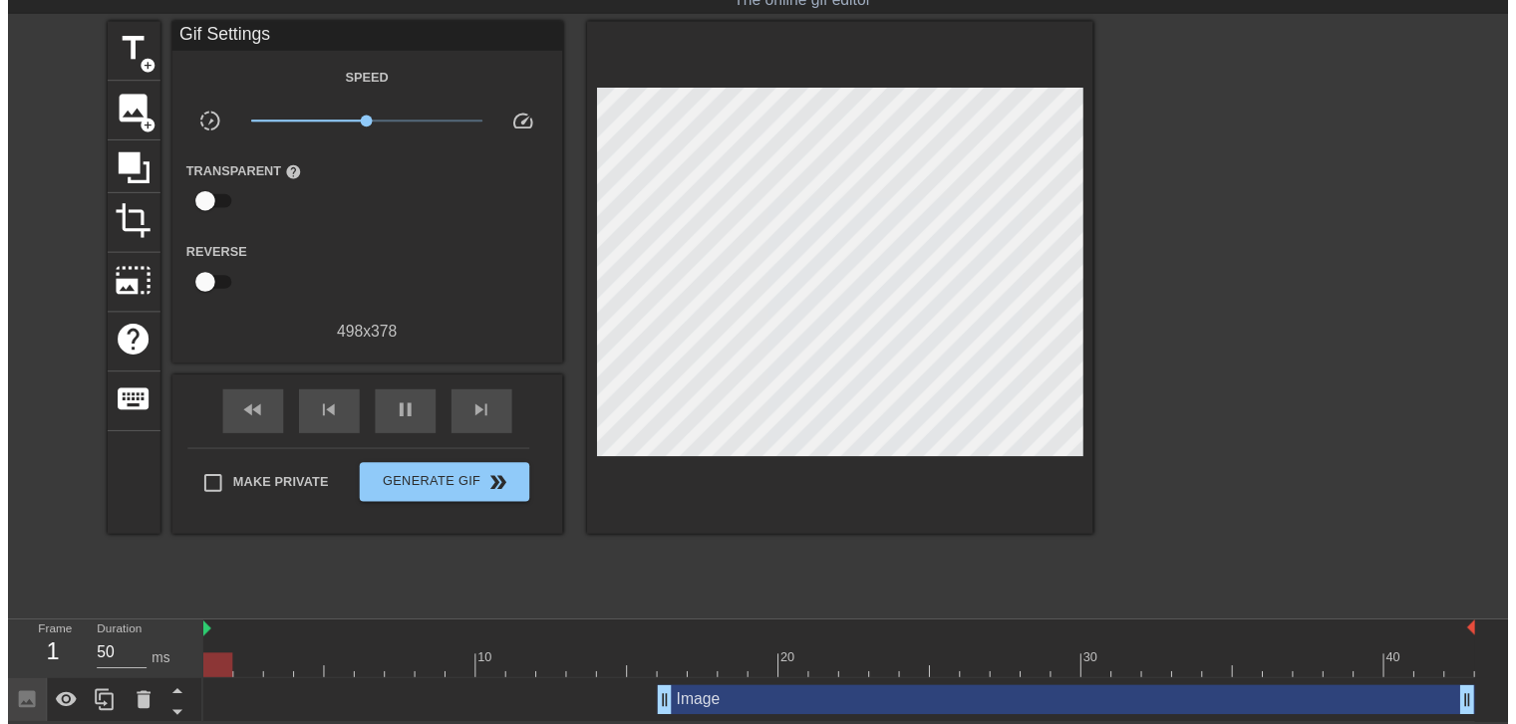
scroll to position [73, 0]
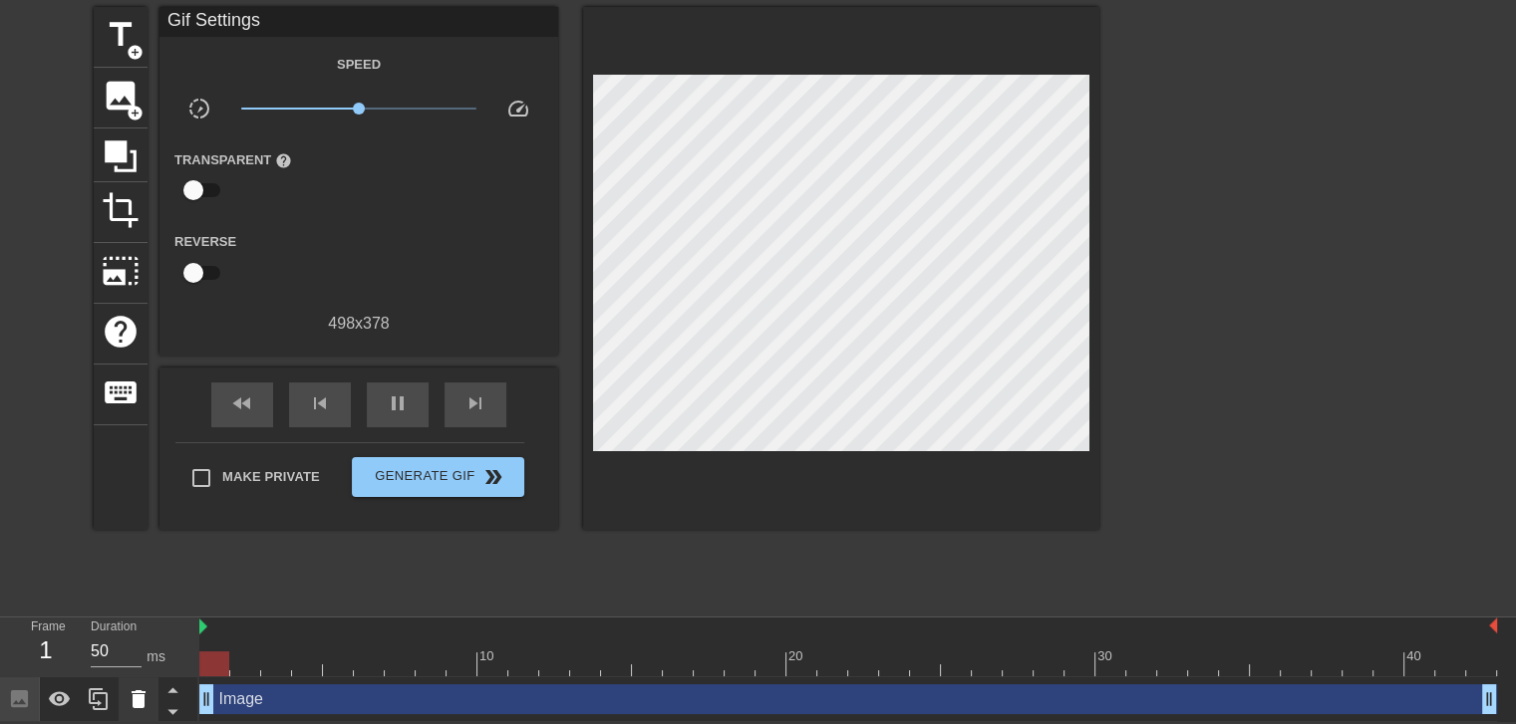
drag, startPoint x: 671, startPoint y: 694, endPoint x: 142, endPoint y: 701, distance: 528.2
click at [141, 702] on div "Frame 1 Duration 50 ms 10 20 30 40 Image drag_handle drag_handle" at bounding box center [758, 670] width 1516 height 105
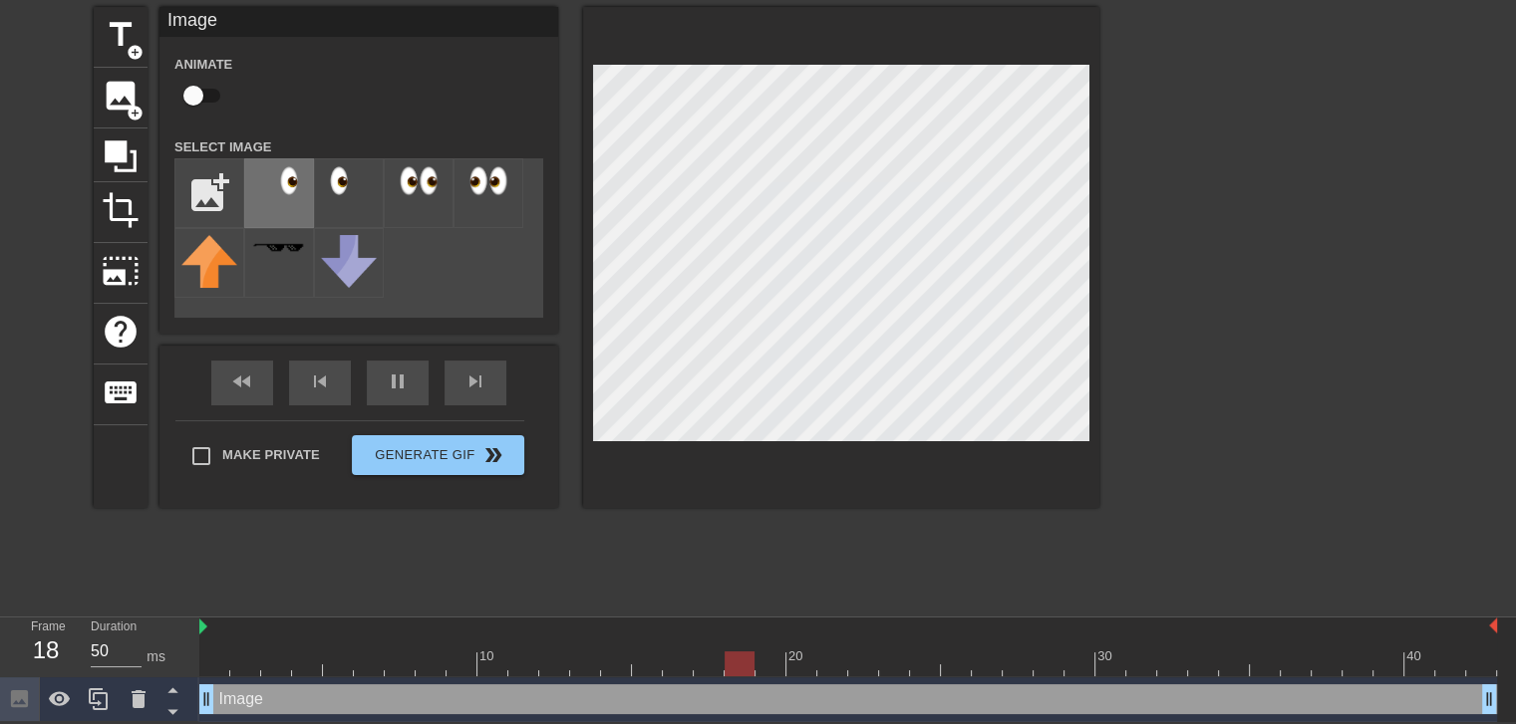
click at [283, 206] on div at bounding box center [279, 193] width 70 height 70
click at [199, 202] on input "file" at bounding box center [209, 193] width 68 height 68
click at [111, 93] on span "image" at bounding box center [121, 96] width 38 height 38
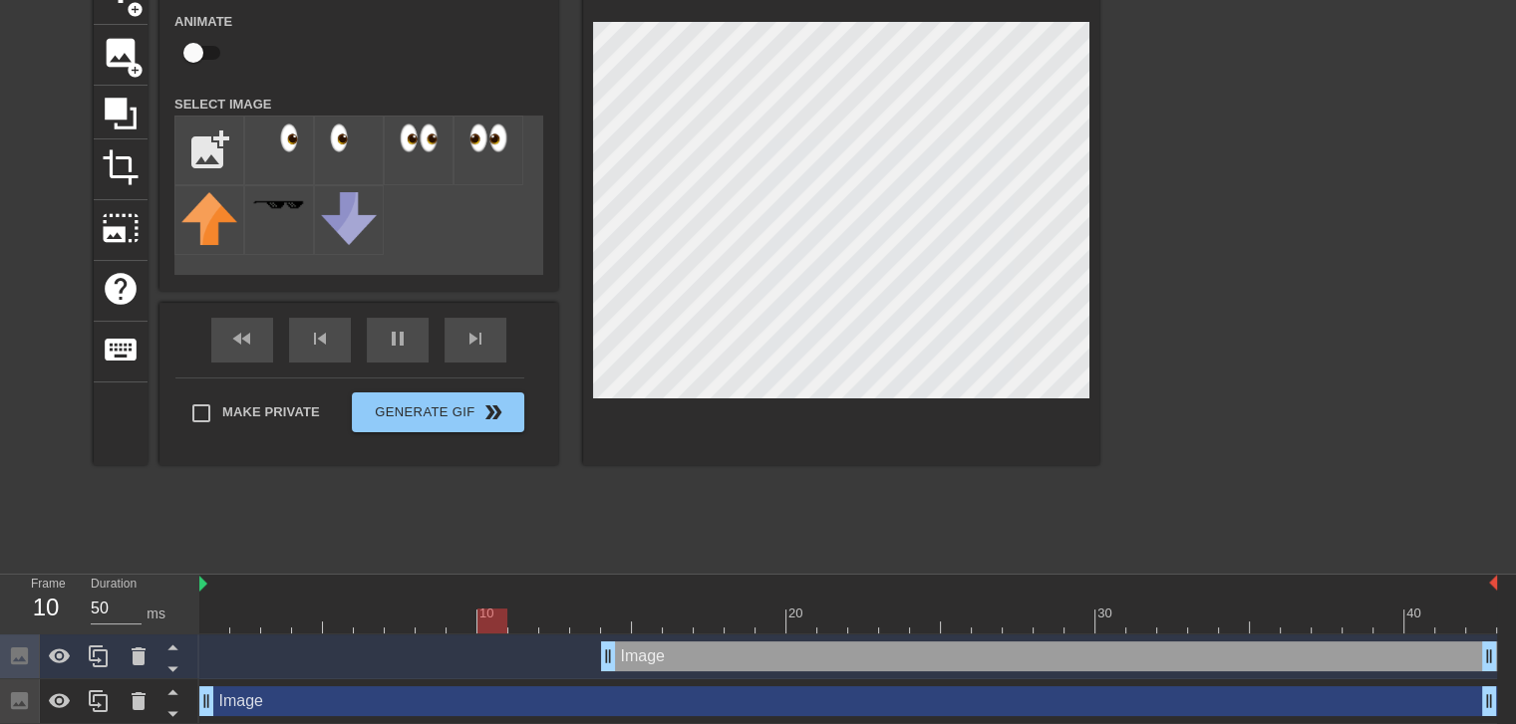
scroll to position [118, 0]
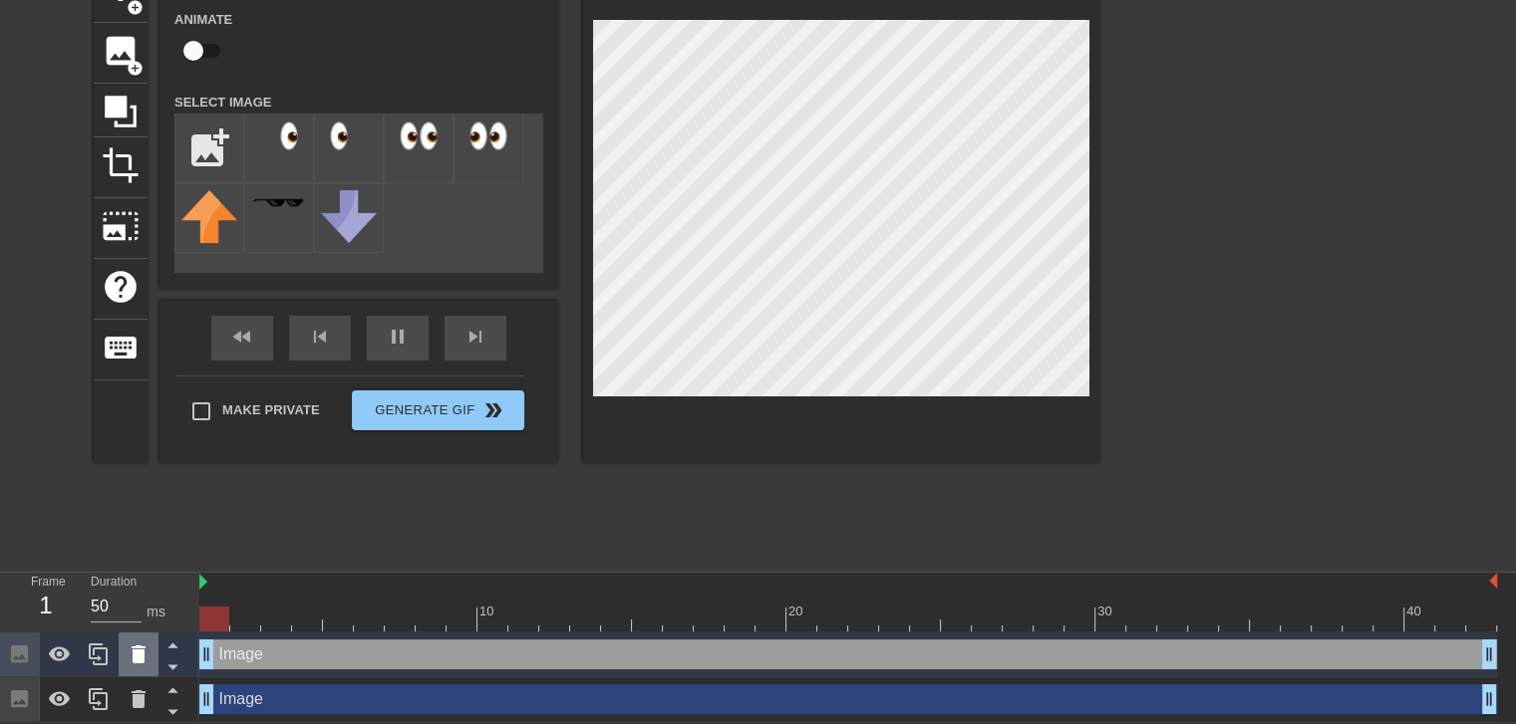
drag, startPoint x: 603, startPoint y: 659, endPoint x: 122, endPoint y: 656, distance: 481.3
click at [124, 656] on div "Frame 1 Duration 50 ms 10 20 30 40 Image drag_handle drag_handle Image drag_han…" at bounding box center [758, 647] width 1516 height 149
click at [284, 136] on img at bounding box center [279, 136] width 56 height 31
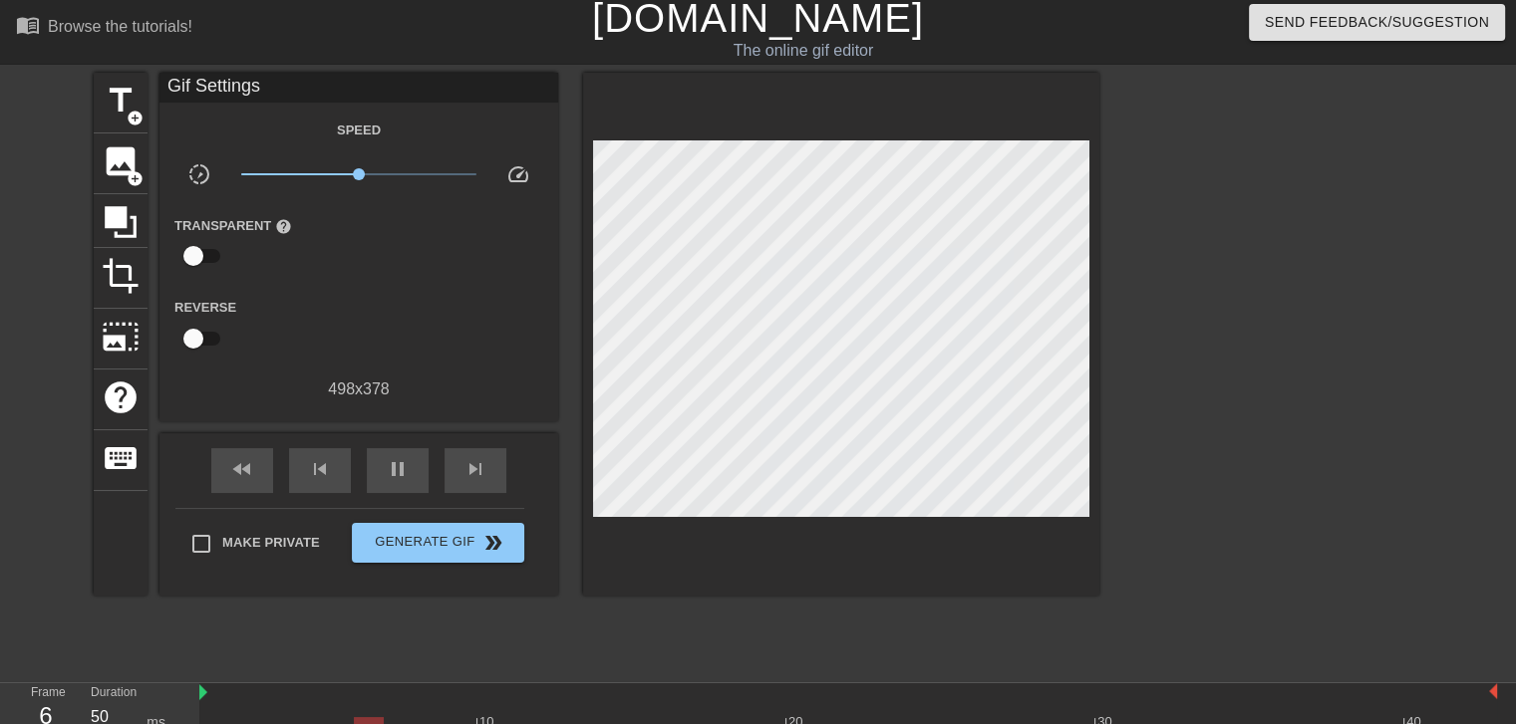
scroll to position [0, 0]
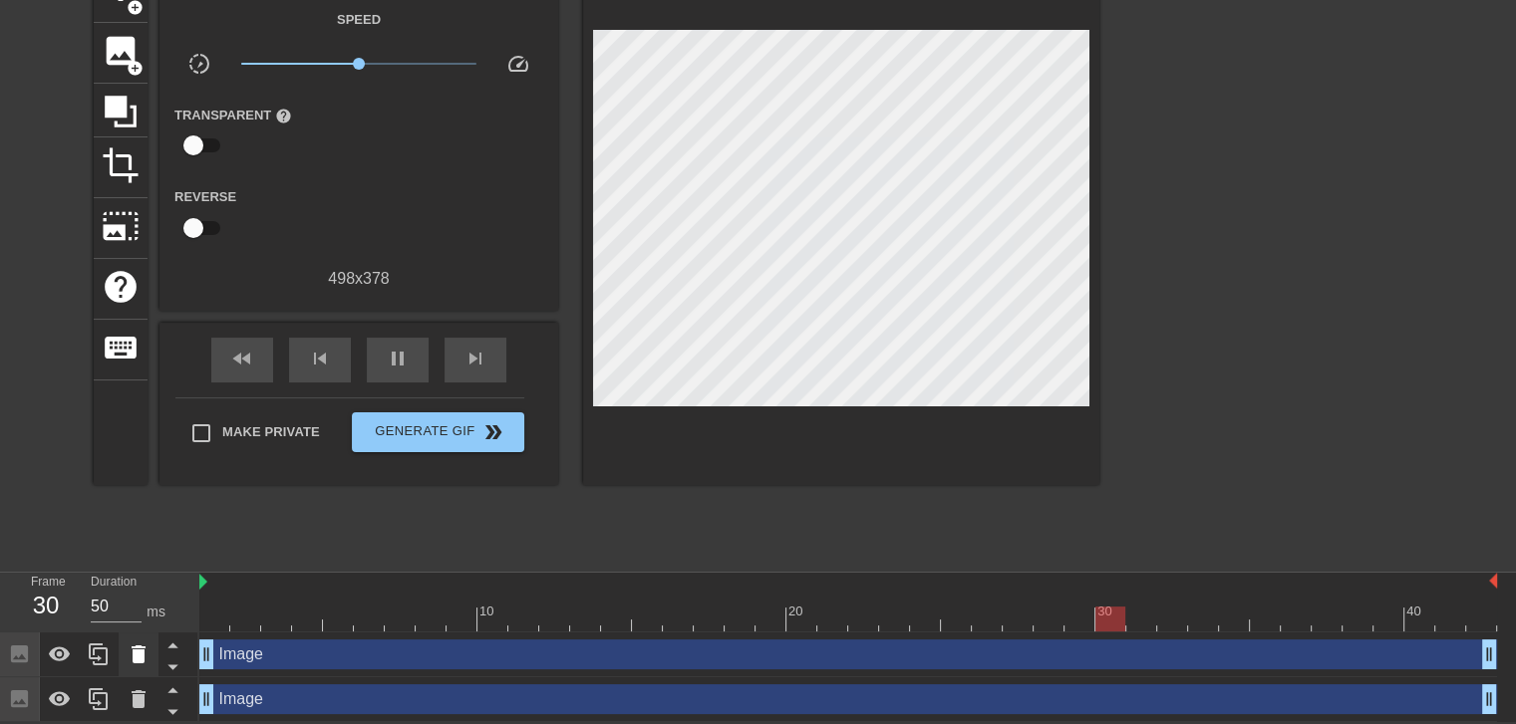
click at [148, 661] on icon at bounding box center [139, 655] width 24 height 24
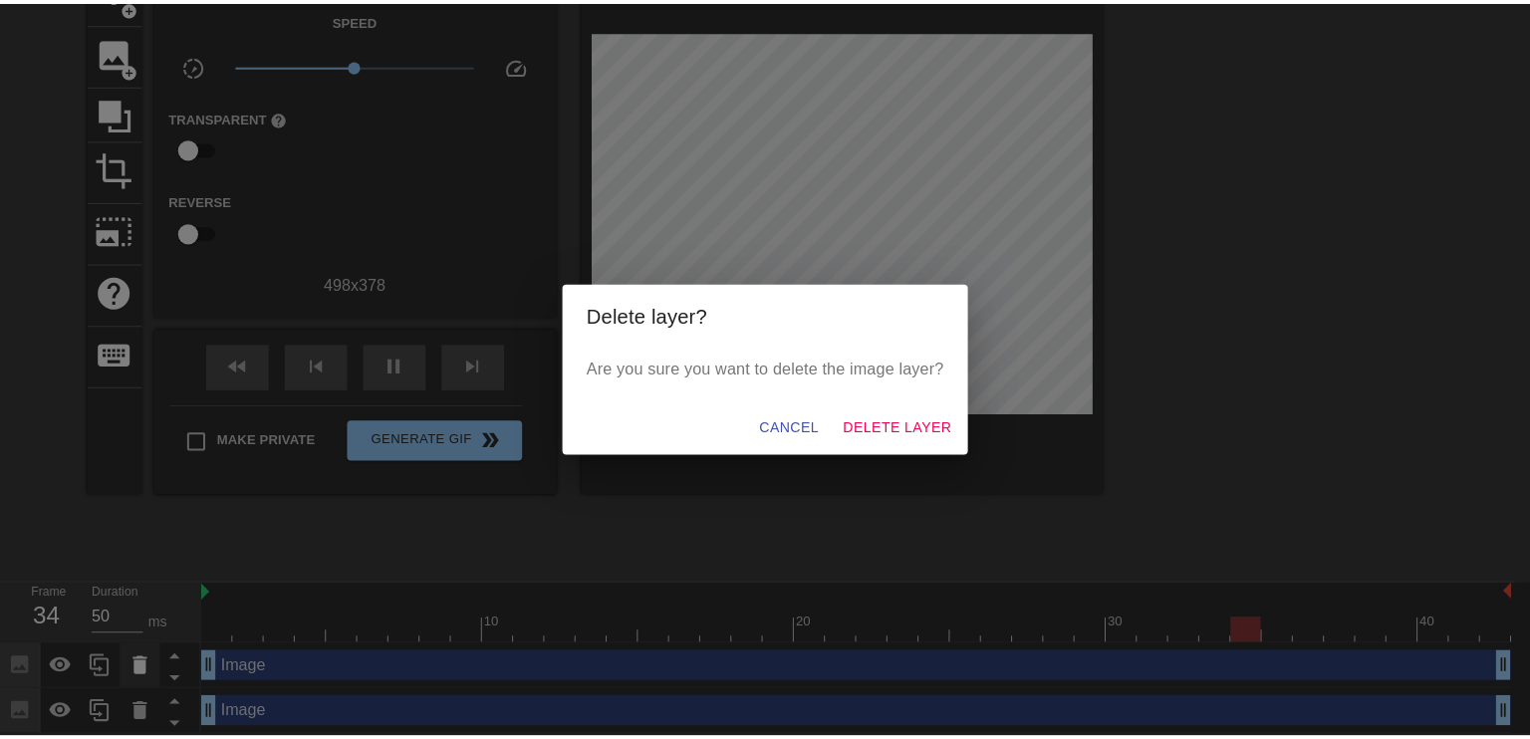
scroll to position [103, 0]
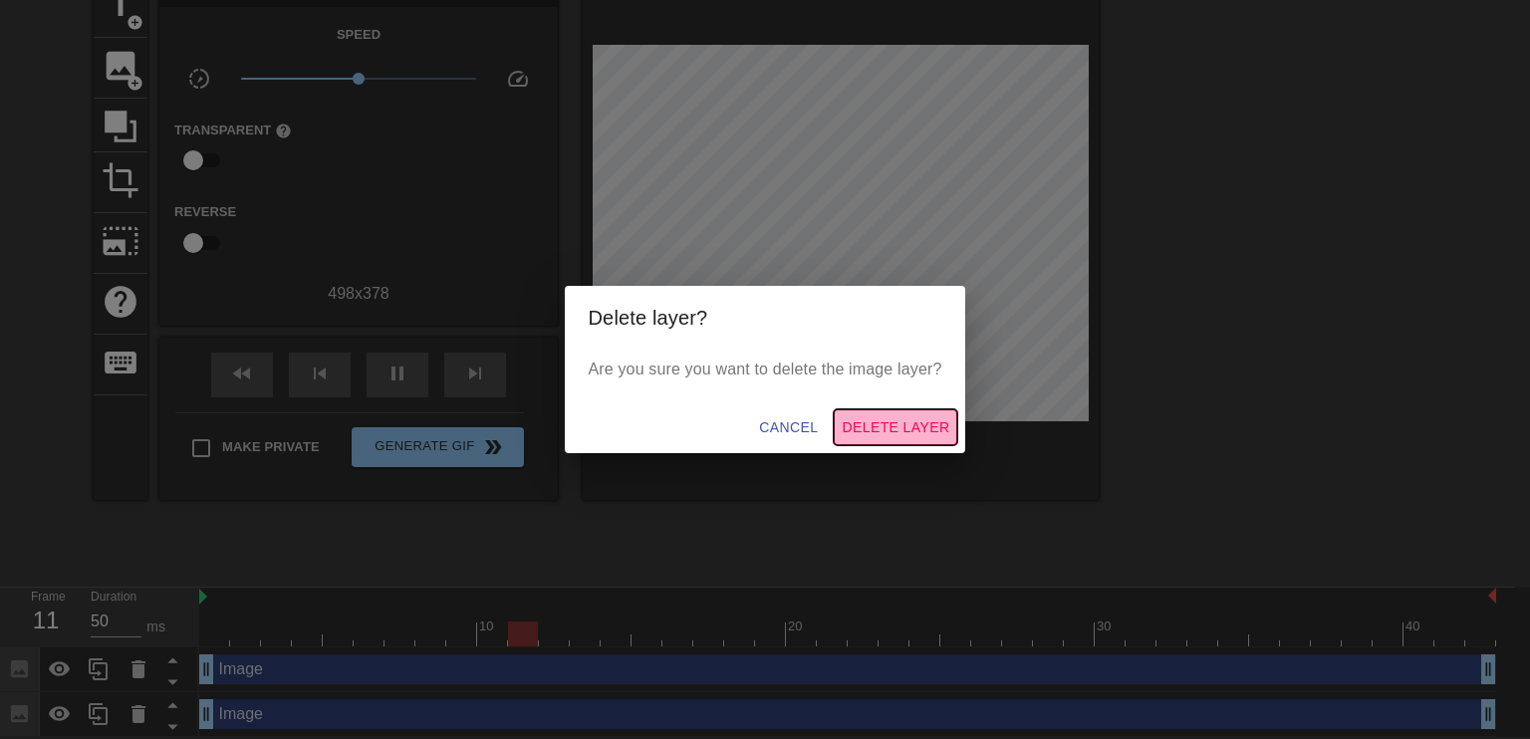
click at [893, 425] on span "Delete Layer" at bounding box center [896, 428] width 108 height 25
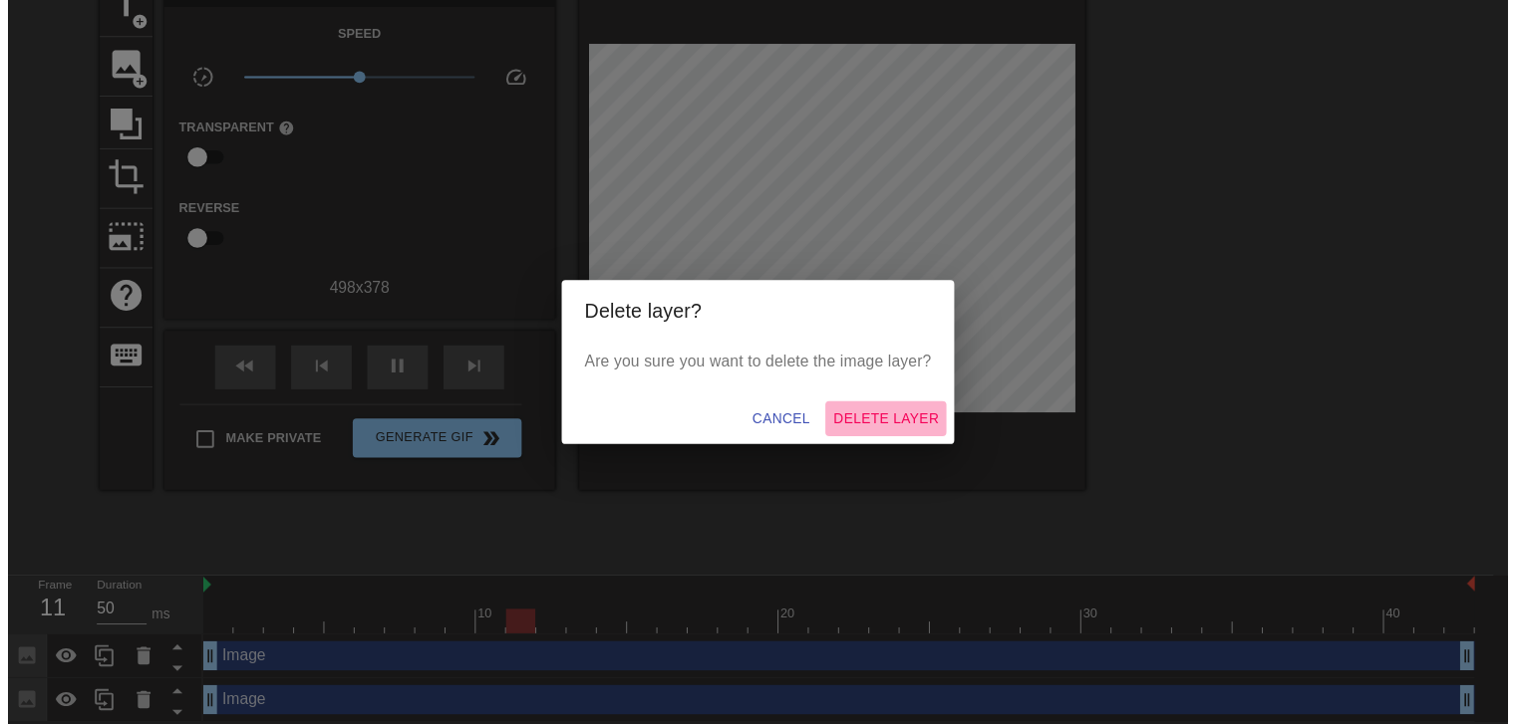
scroll to position [73, 0]
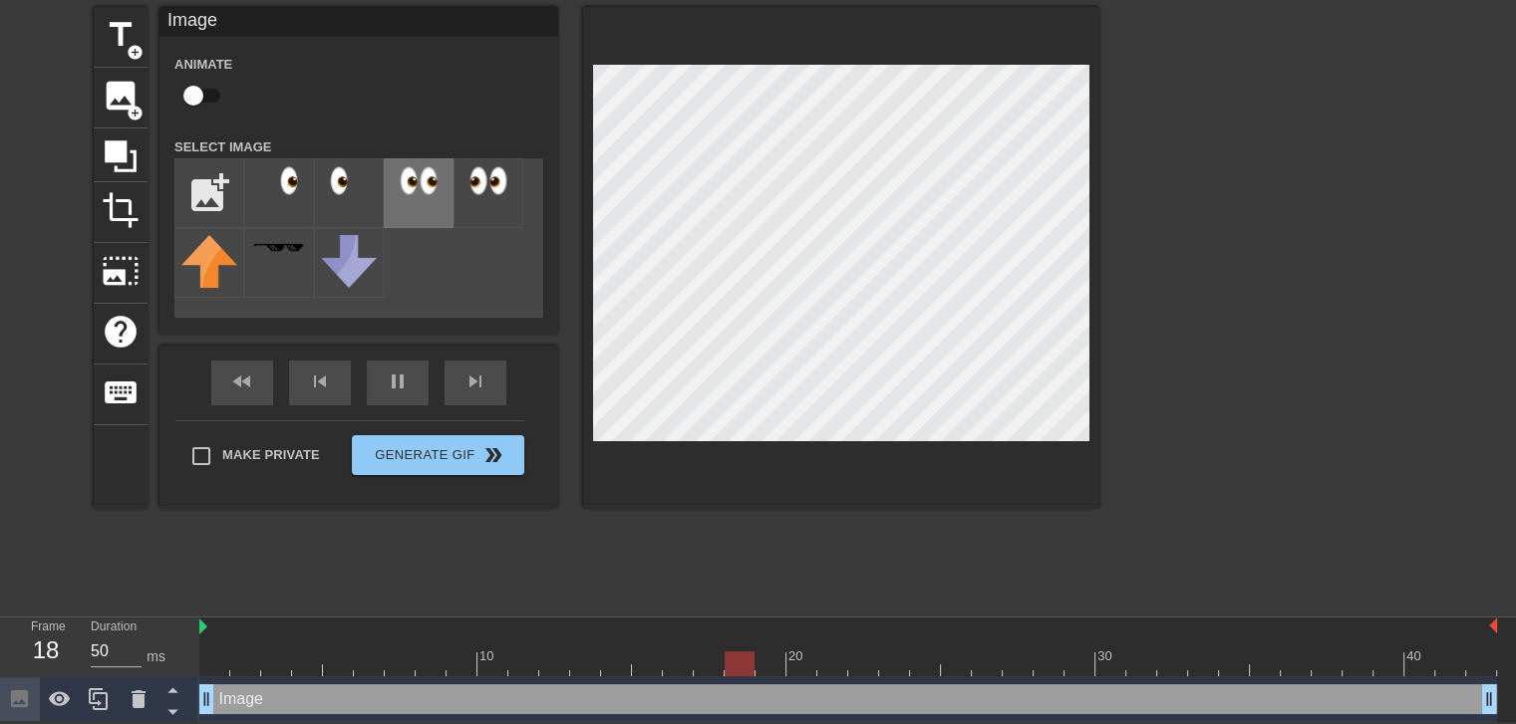
click at [447, 172] on div at bounding box center [419, 193] width 70 height 70
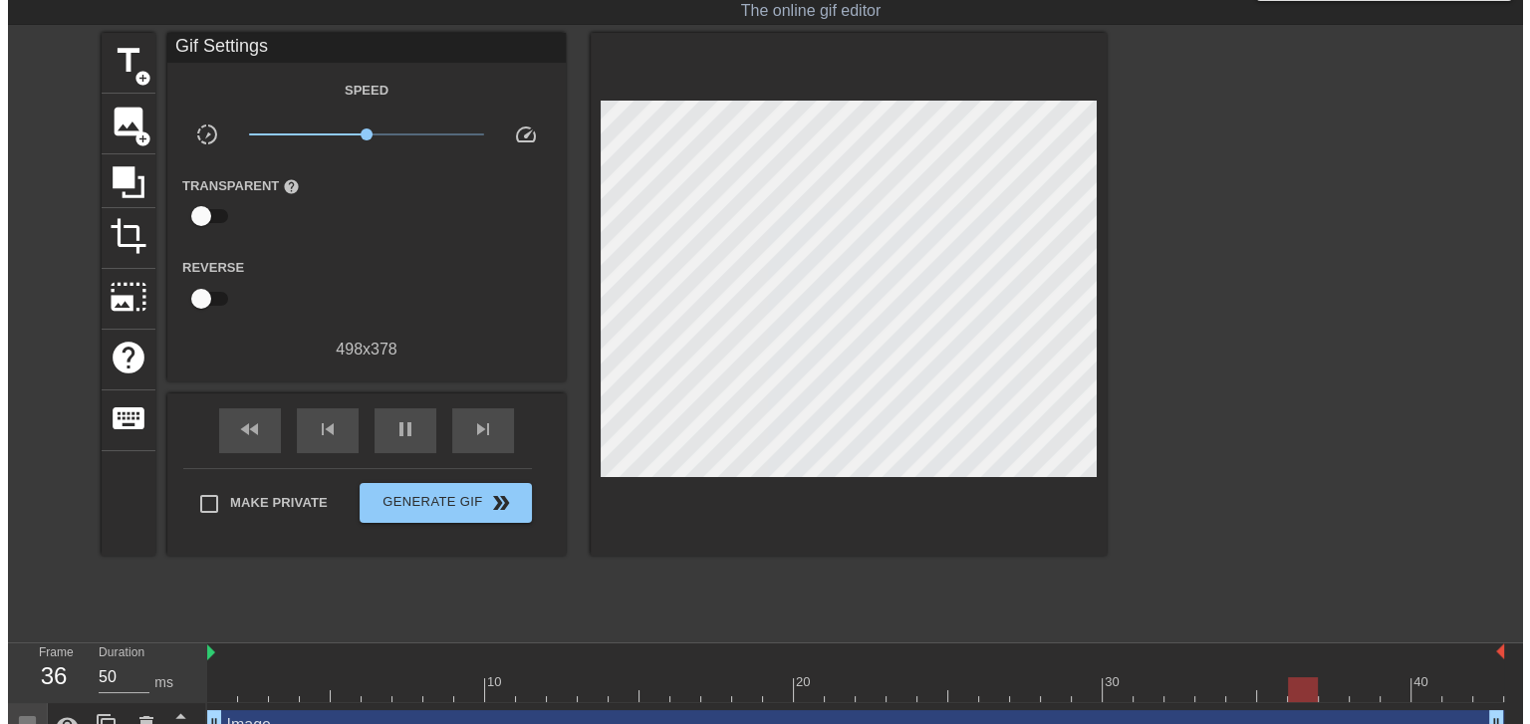
scroll to position [0, 0]
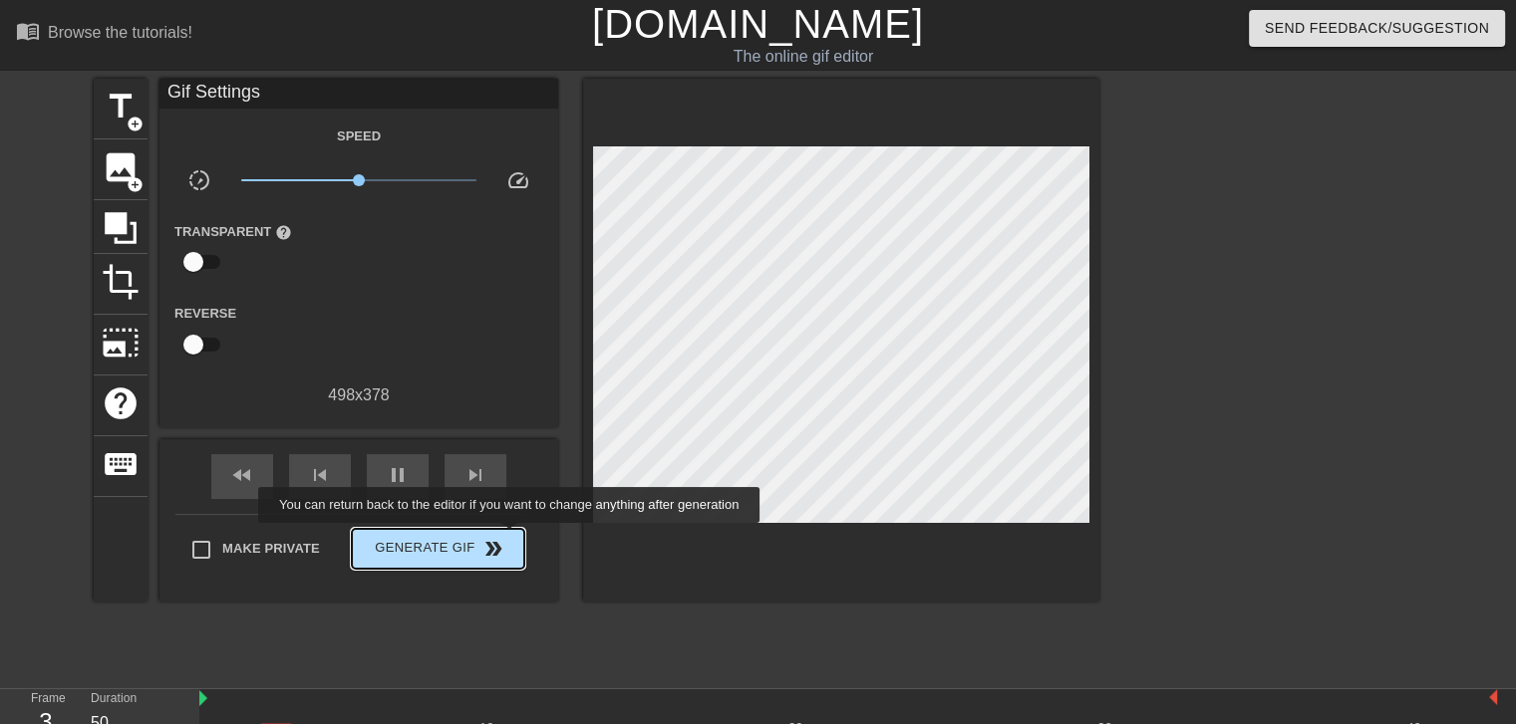
click at [511, 537] on span "Generate Gif double_arrow" at bounding box center [438, 549] width 156 height 24
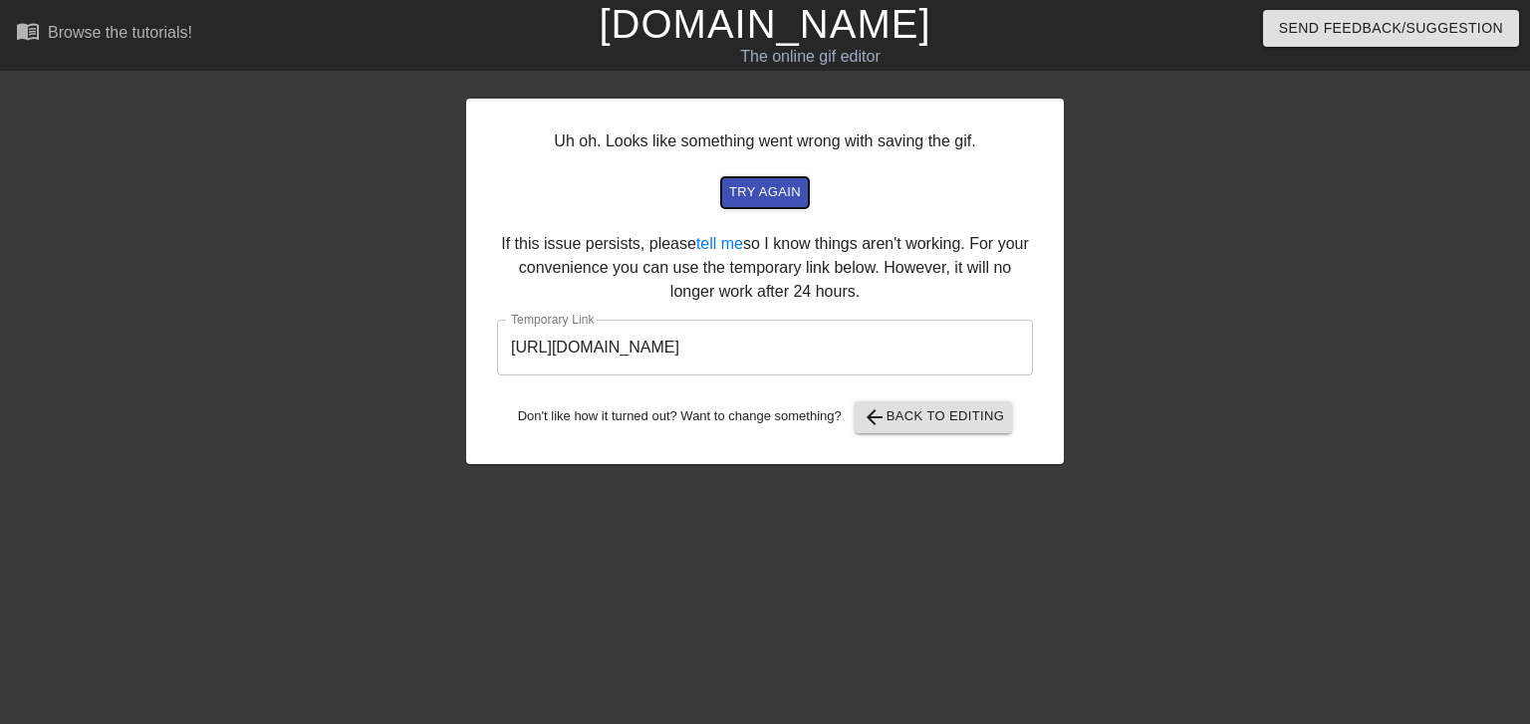
click at [748, 198] on span "try again" at bounding box center [765, 192] width 72 height 23
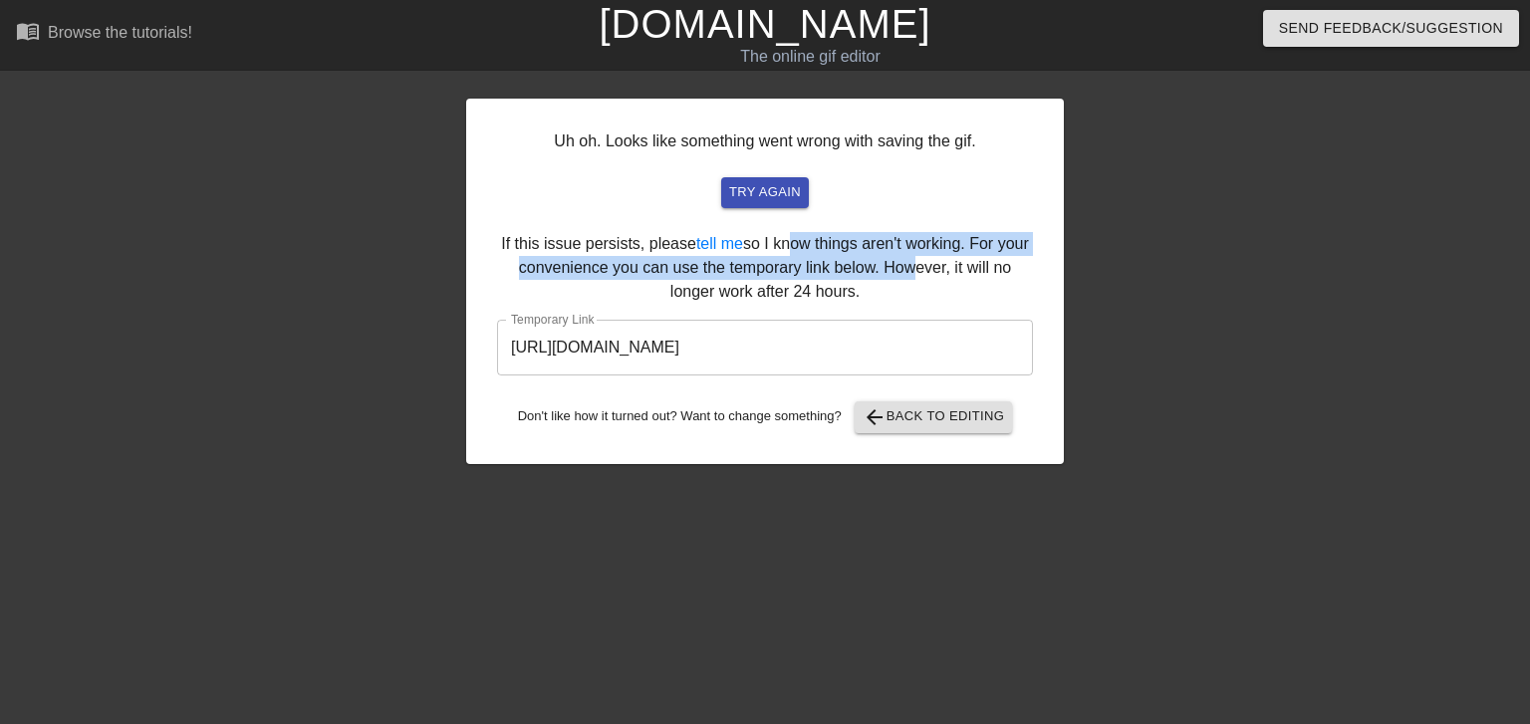
drag, startPoint x: 778, startPoint y: 247, endPoint x: 906, endPoint y: 270, distance: 129.6
click at [906, 270] on div "Uh oh. Looks like something went wrong with saving the gif. try again If this i…" at bounding box center [765, 282] width 598 height 366
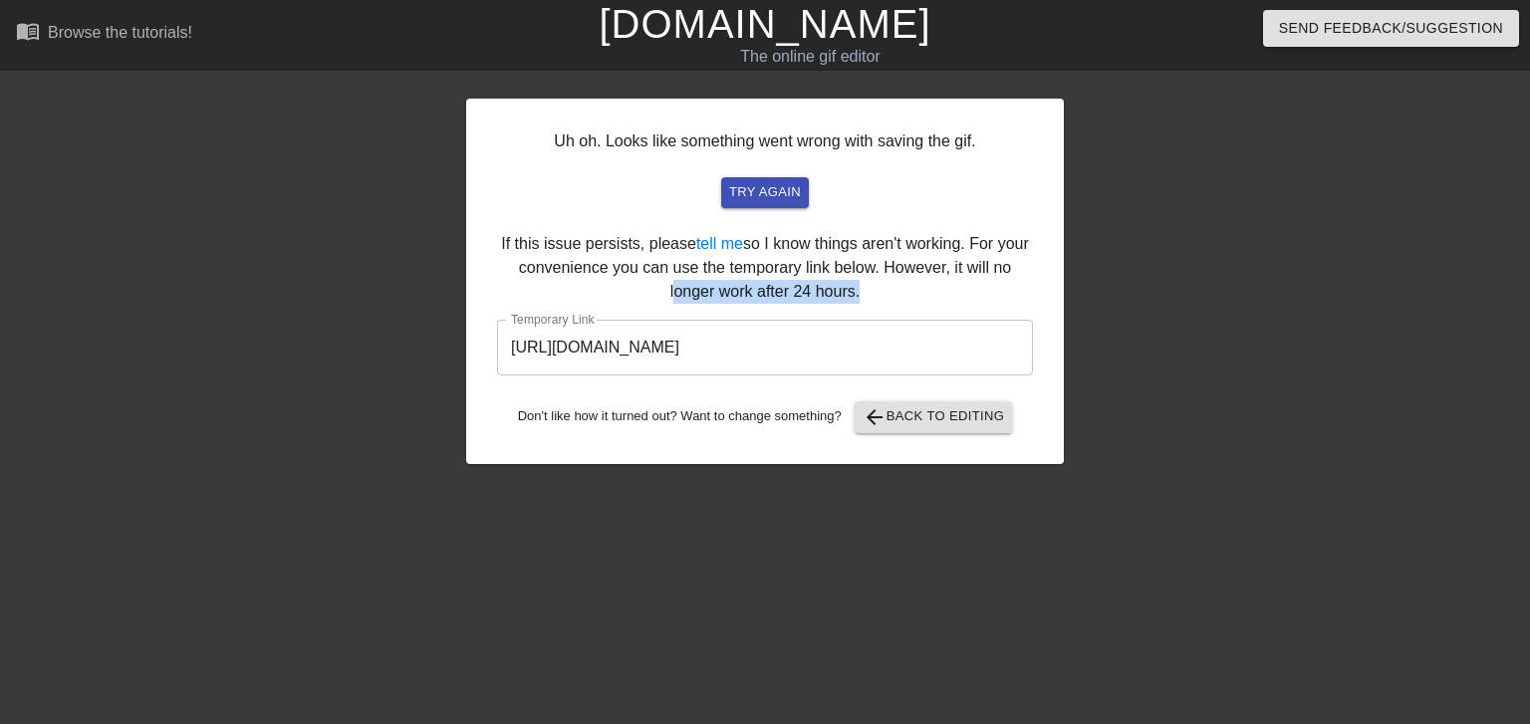
drag, startPoint x: 858, startPoint y: 286, endPoint x: 601, endPoint y: 280, distance: 257.1
click at [603, 282] on div "Uh oh. Looks like something went wrong with saving the gif. try again If this i…" at bounding box center [765, 282] width 598 height 366
click at [595, 278] on div "Uh oh. Looks like something went wrong with saving the gif. try again If this i…" at bounding box center [765, 282] width 598 height 366
click at [663, 327] on input "https://www.gifntext.com/temp_generations/OiI7HWz0.gif" at bounding box center [765, 348] width 536 height 56
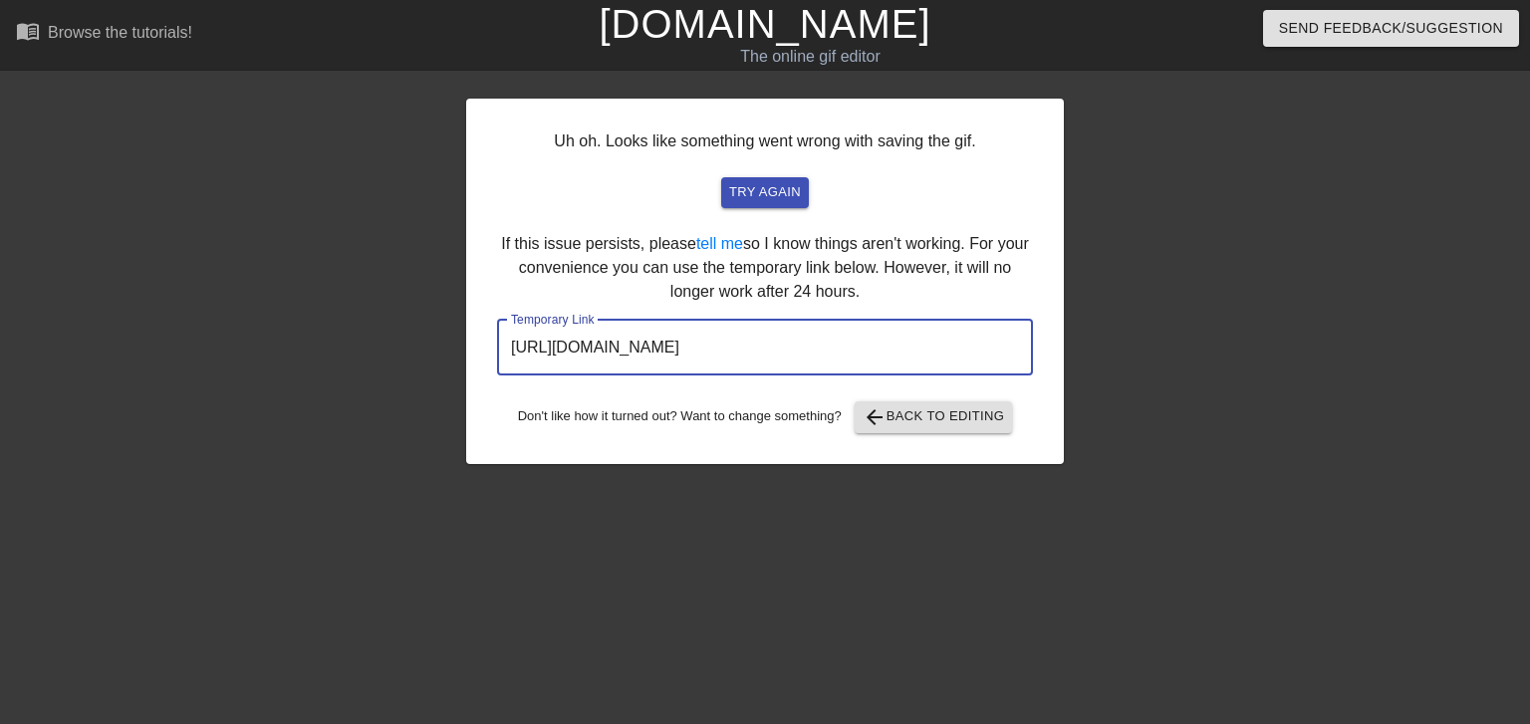
click at [850, 329] on input "https://www.gifntext.com/temp_generations/OiI7HWz0.gif" at bounding box center [765, 348] width 536 height 56
drag, startPoint x: 963, startPoint y: 329, endPoint x: 900, endPoint y: 315, distance: 64.3
click at [961, 329] on input "https://www.gifntext.com/temp_generations/OiI7HWz0.gif" at bounding box center [765, 348] width 536 height 56
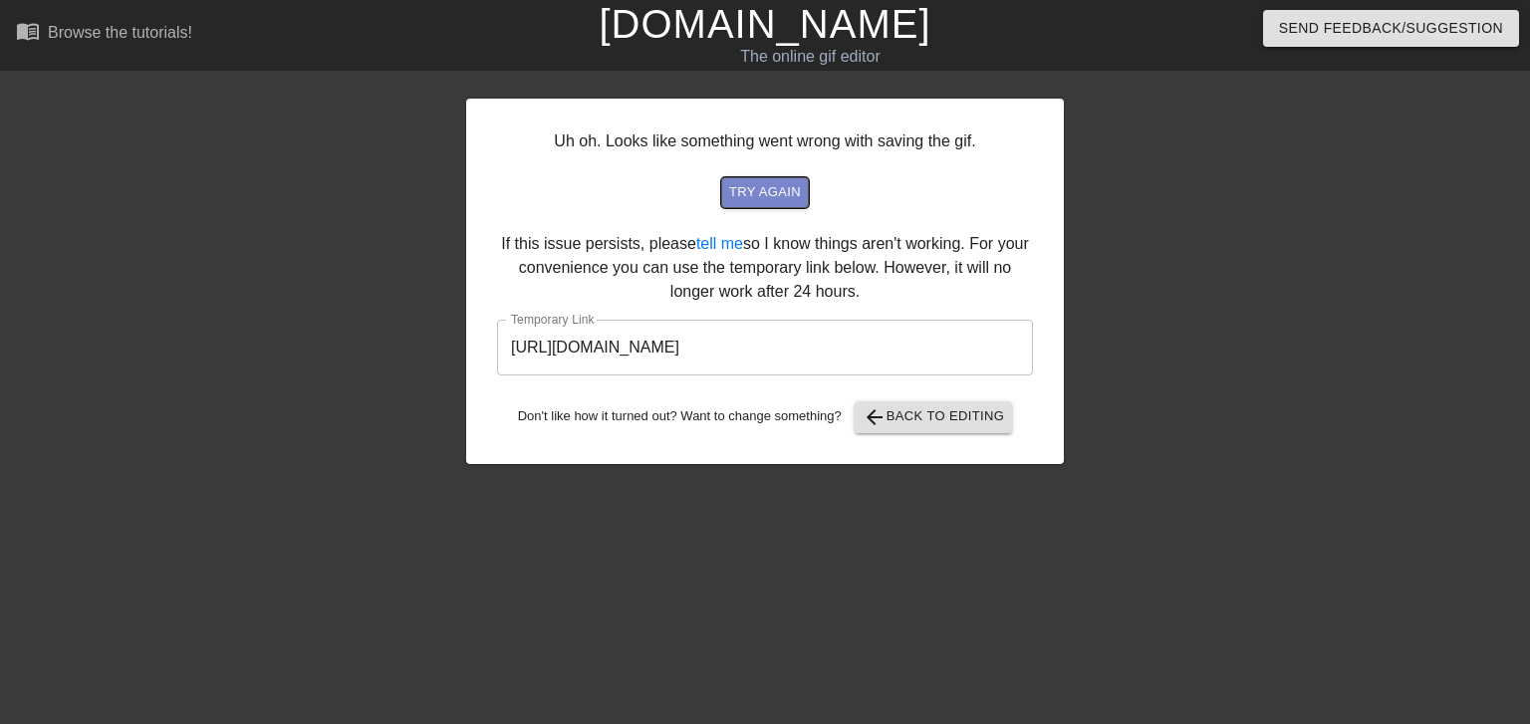
click at [753, 198] on span "try again" at bounding box center [765, 192] width 72 height 23
click at [721, 243] on link "tell me" at bounding box center [719, 243] width 47 height 17
drag, startPoint x: 749, startPoint y: 596, endPoint x: 743, endPoint y: 581, distance: 16.1
click at [749, 596] on div "Uh oh. Looks like something went wrong with saving the gif. try again If this i…" at bounding box center [765, 378] width 598 height 598
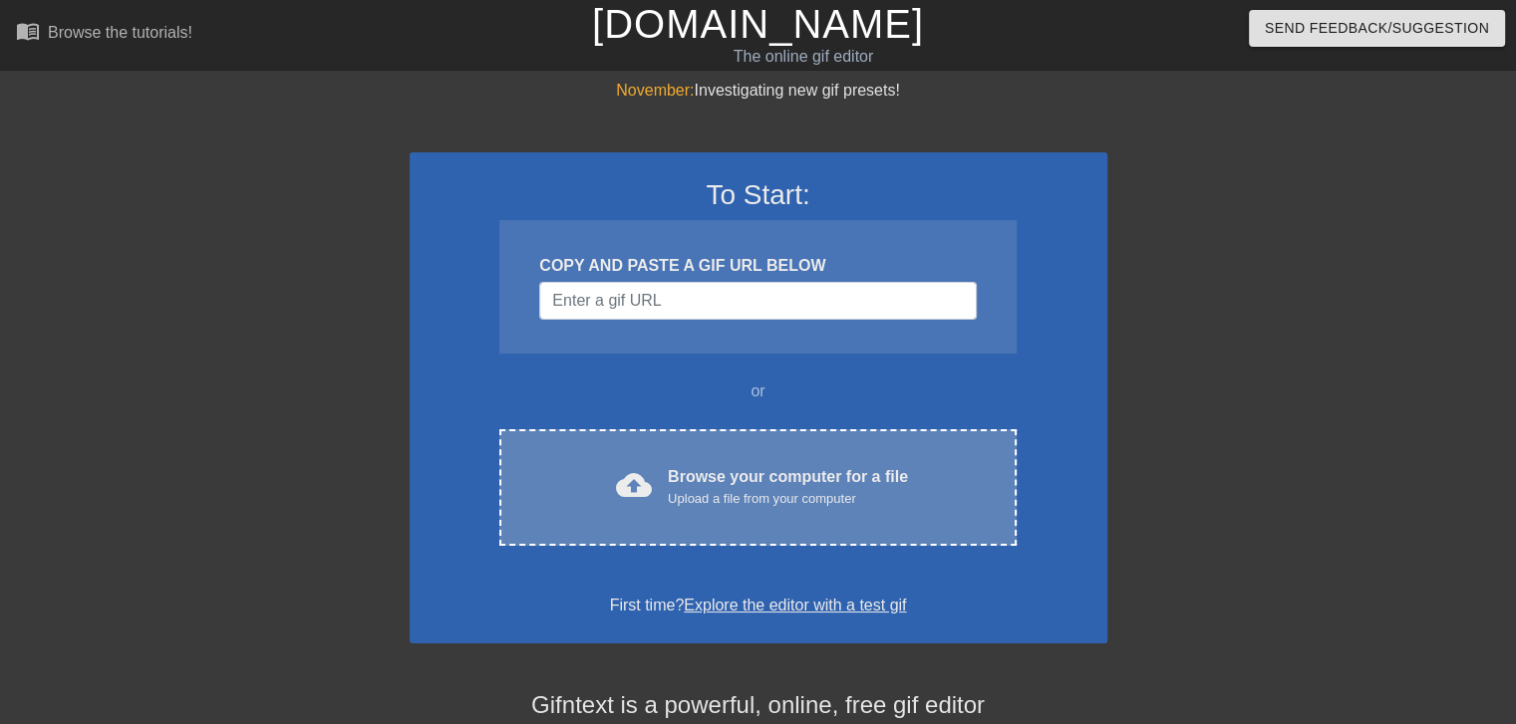
click at [630, 488] on span "cloud_upload" at bounding box center [634, 485] width 36 height 36
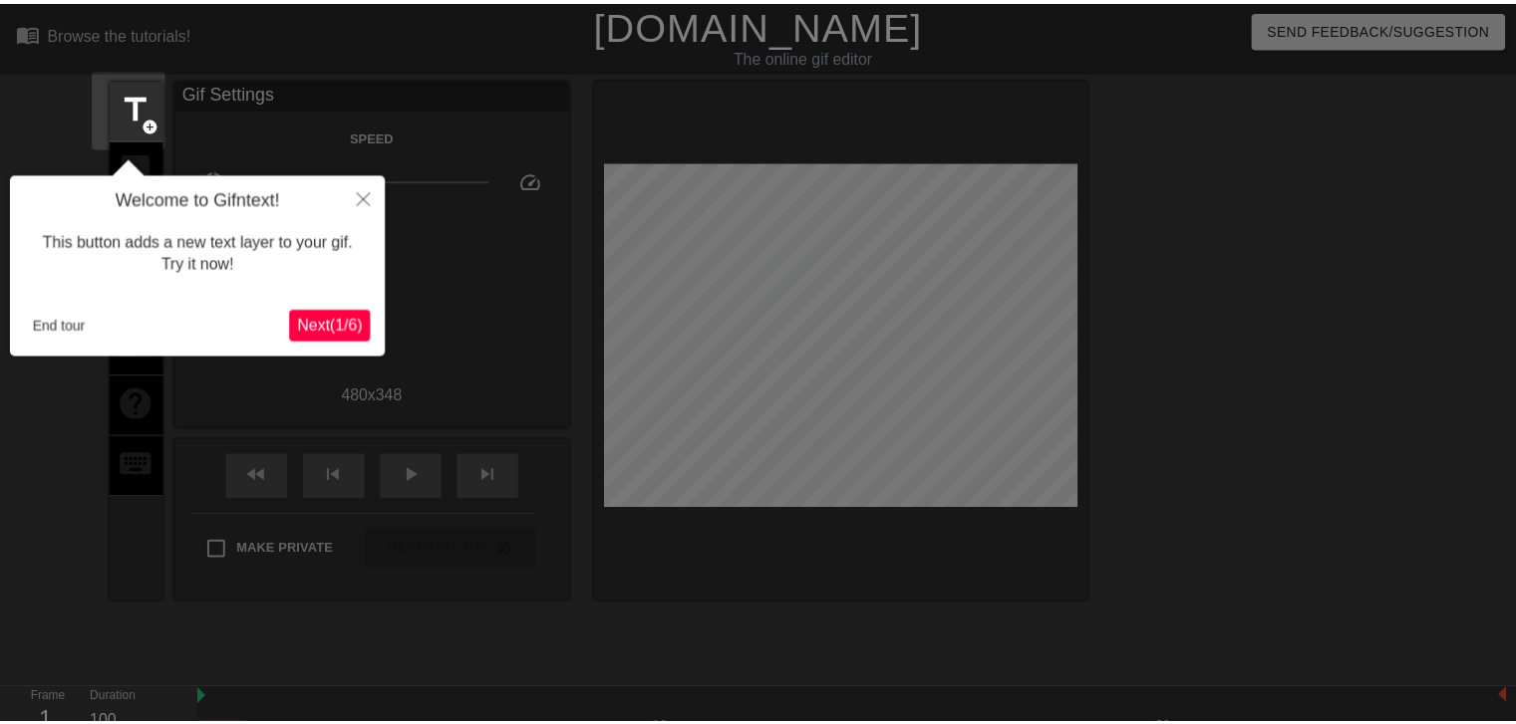
scroll to position [48, 0]
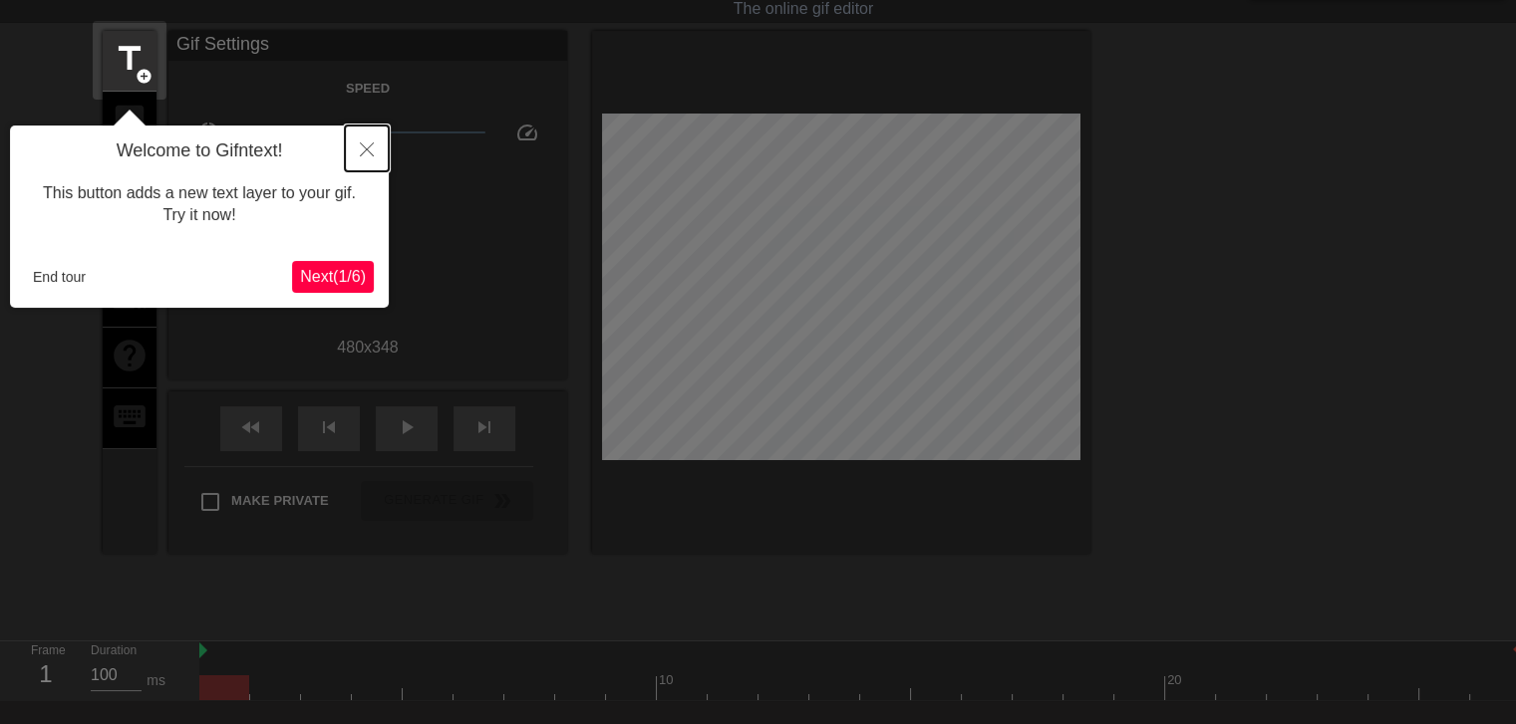
click at [358, 146] on button "Close" at bounding box center [367, 149] width 44 height 46
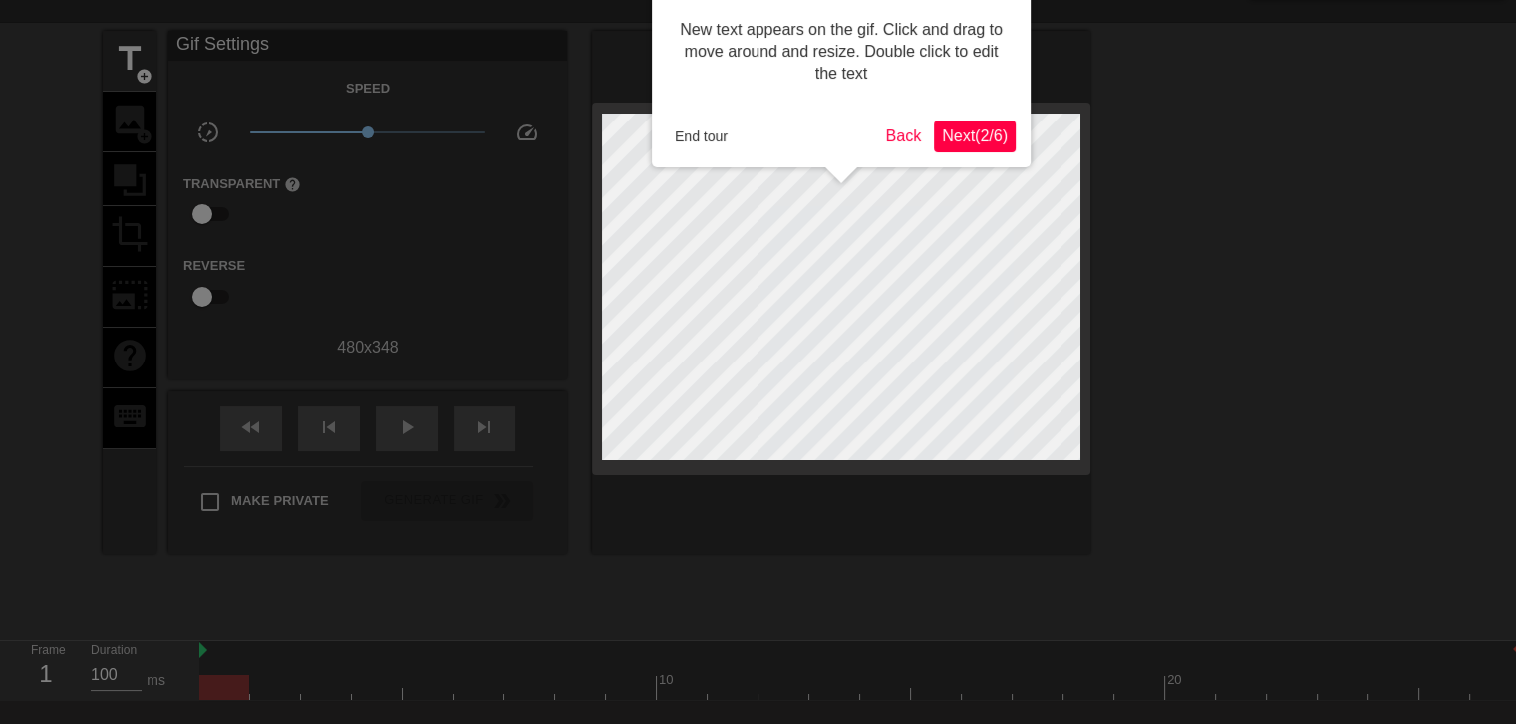
scroll to position [0, 0]
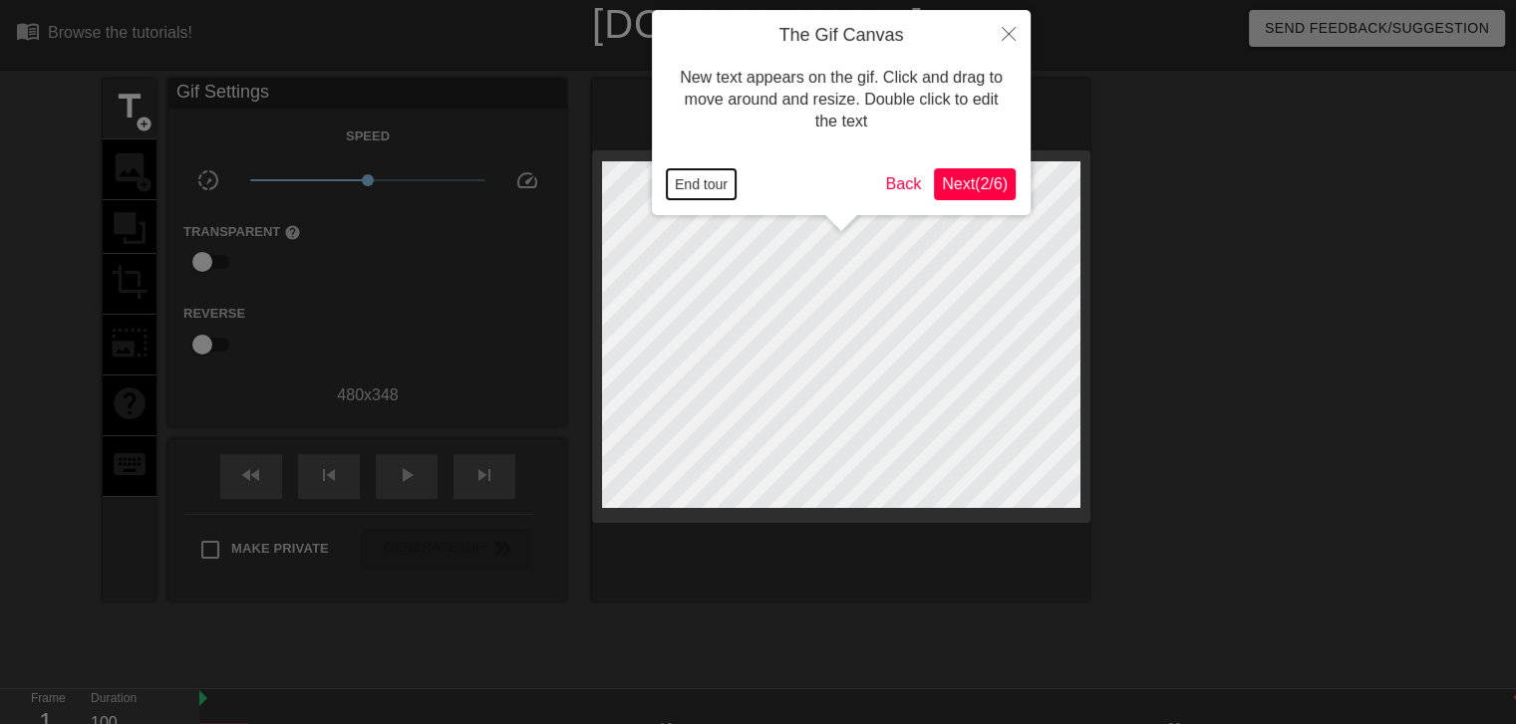
click at [725, 180] on button "End tour" at bounding box center [701, 184] width 69 height 30
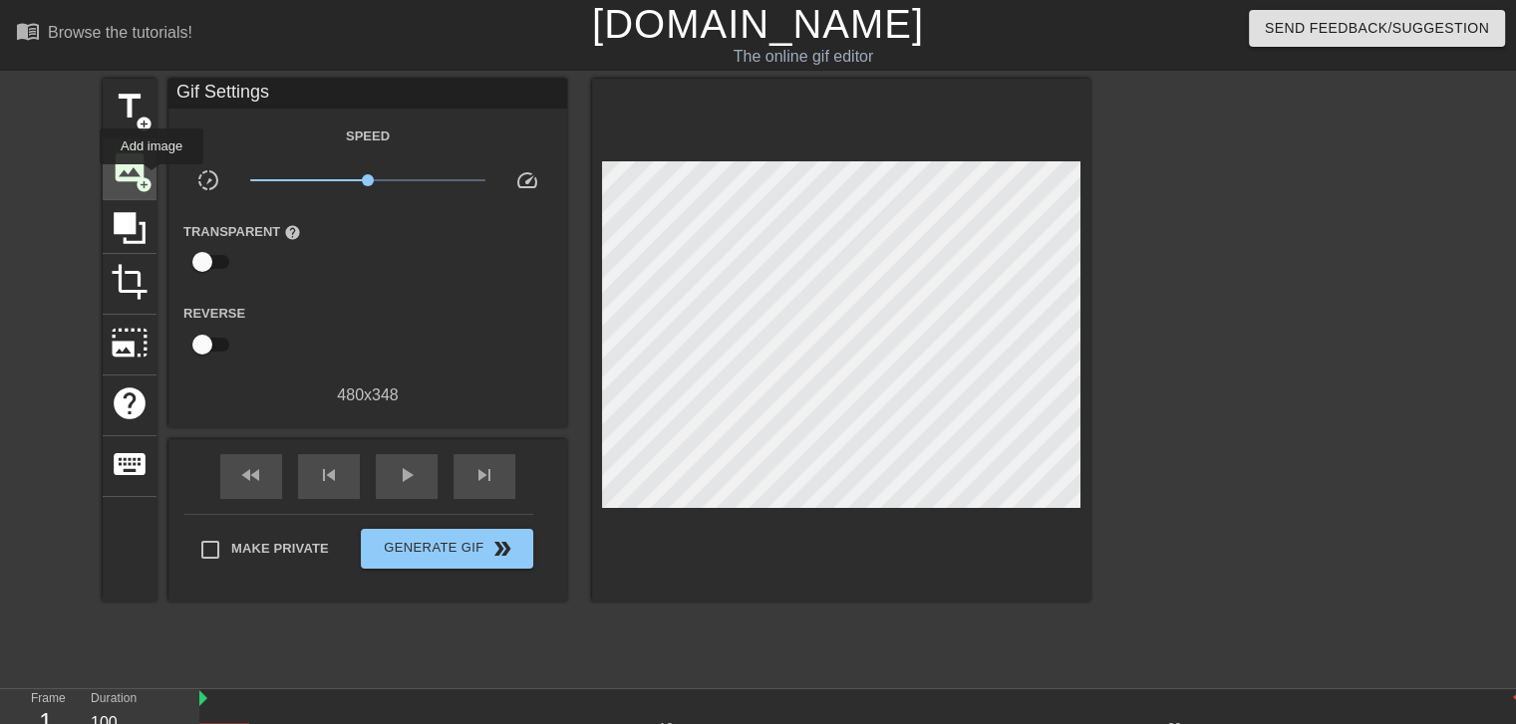
click at [143, 170] on span "image" at bounding box center [130, 167] width 38 height 38
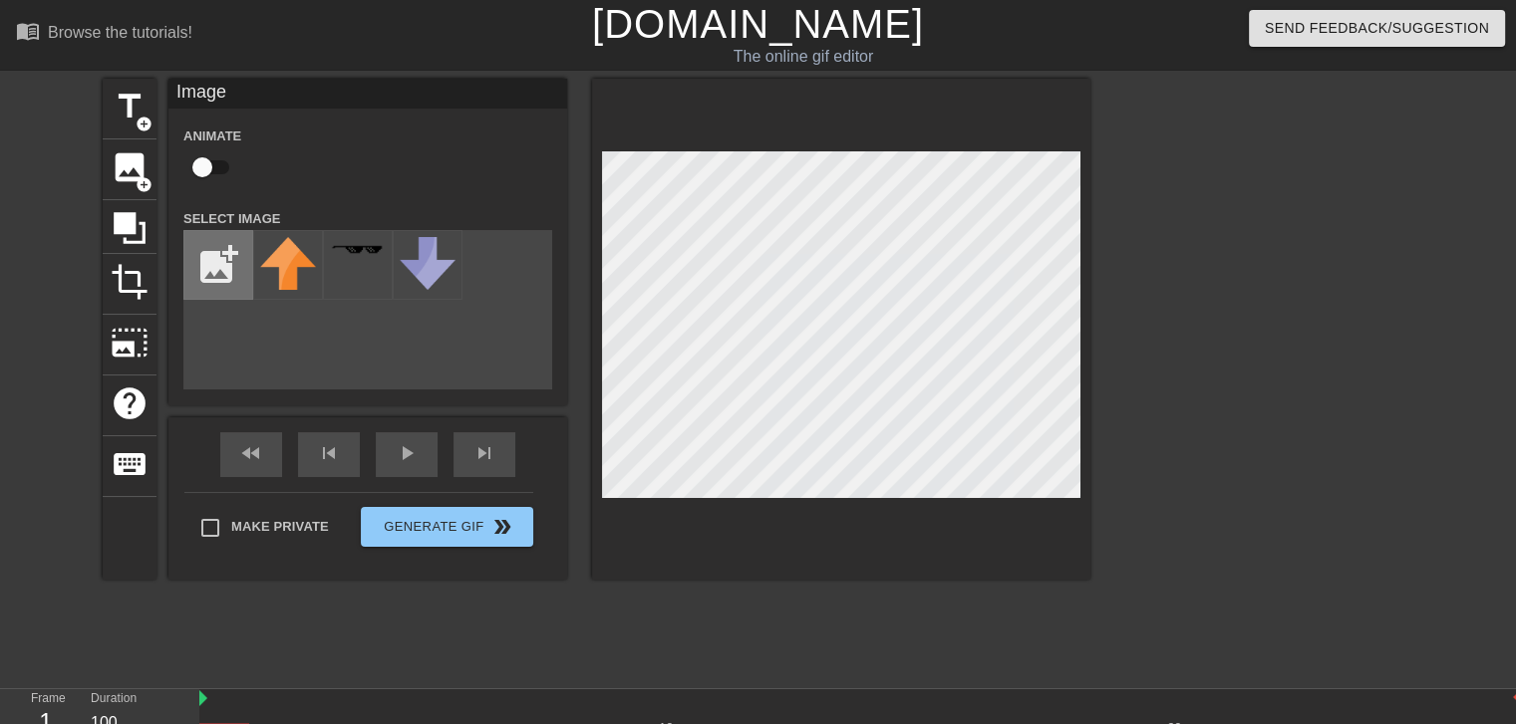
click at [239, 272] on input "file" at bounding box center [218, 265] width 68 height 68
type input "C:\fakepath\image.png"
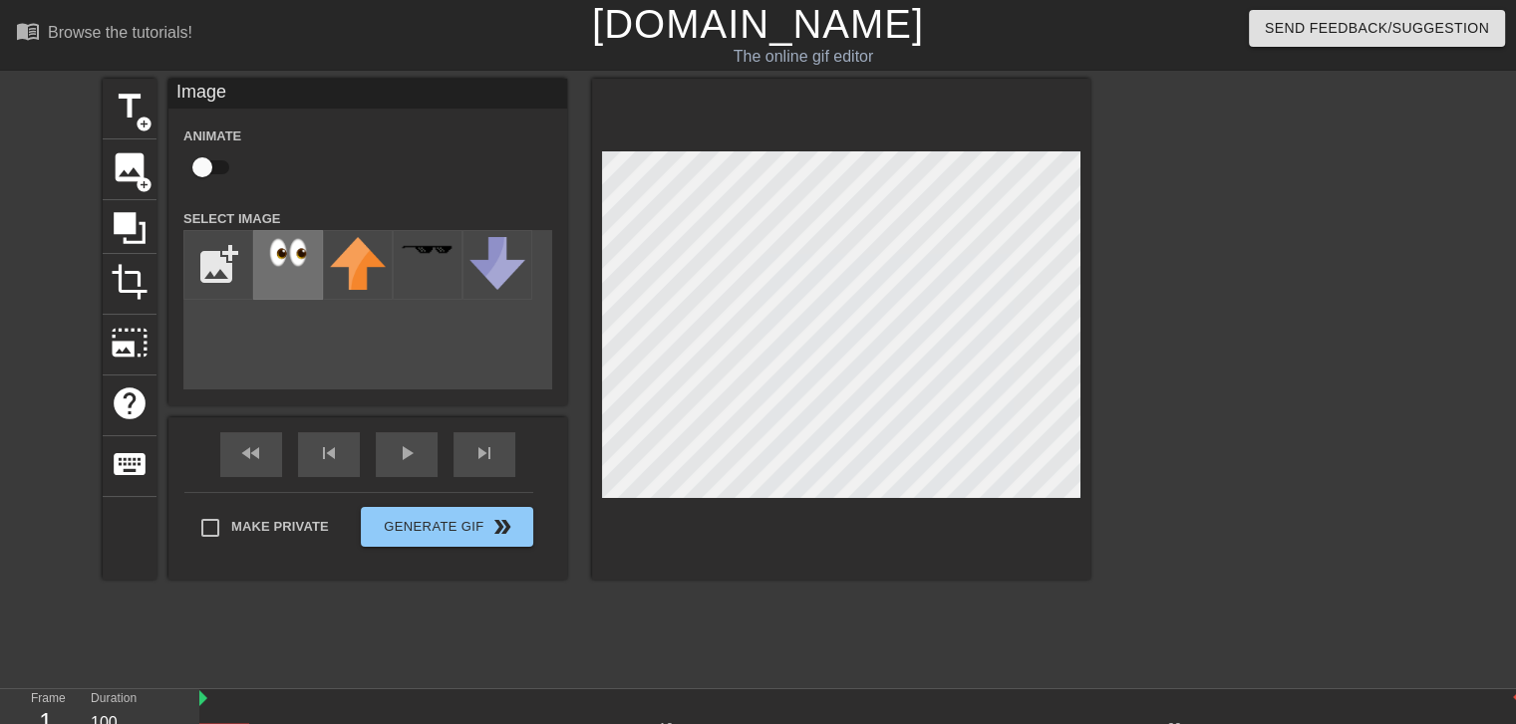
click at [304, 277] on div at bounding box center [288, 265] width 70 height 70
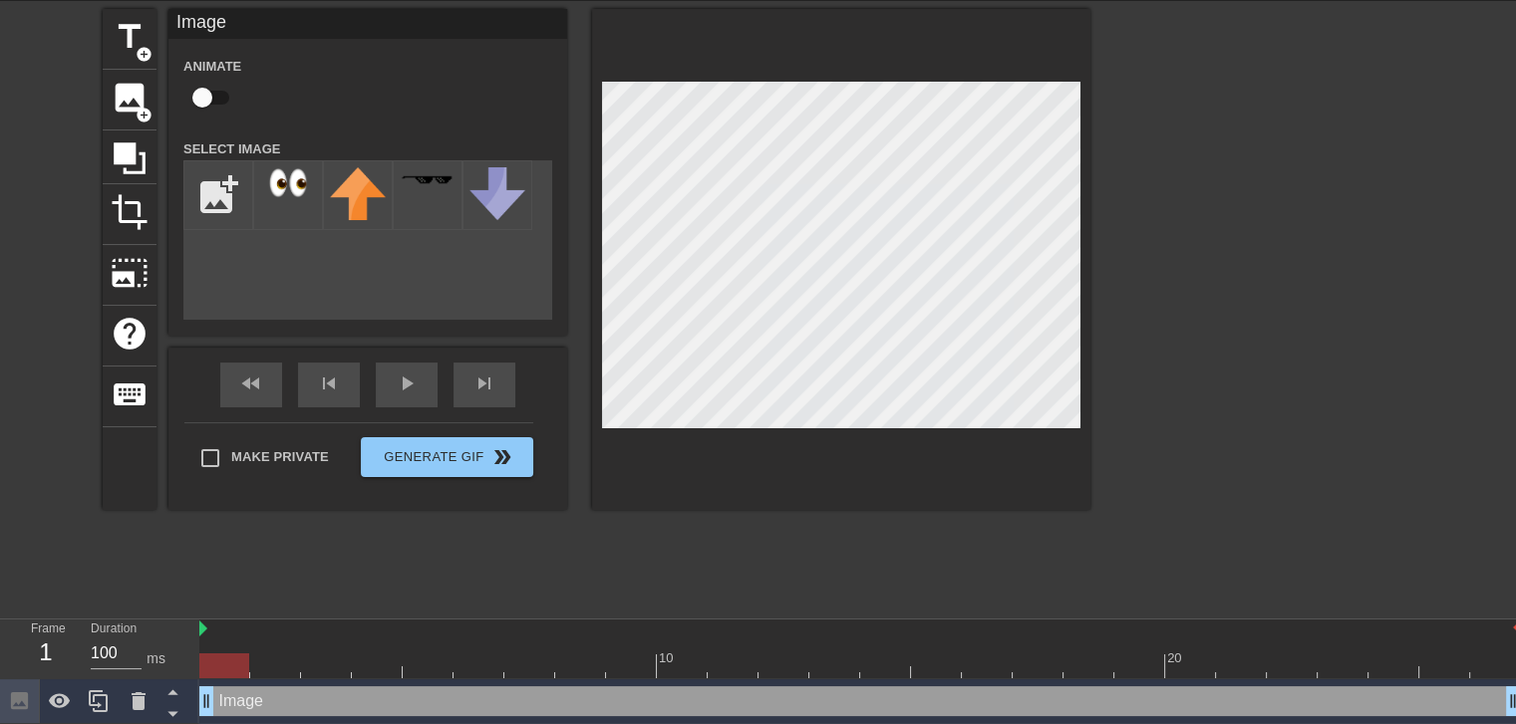
scroll to position [73, 0]
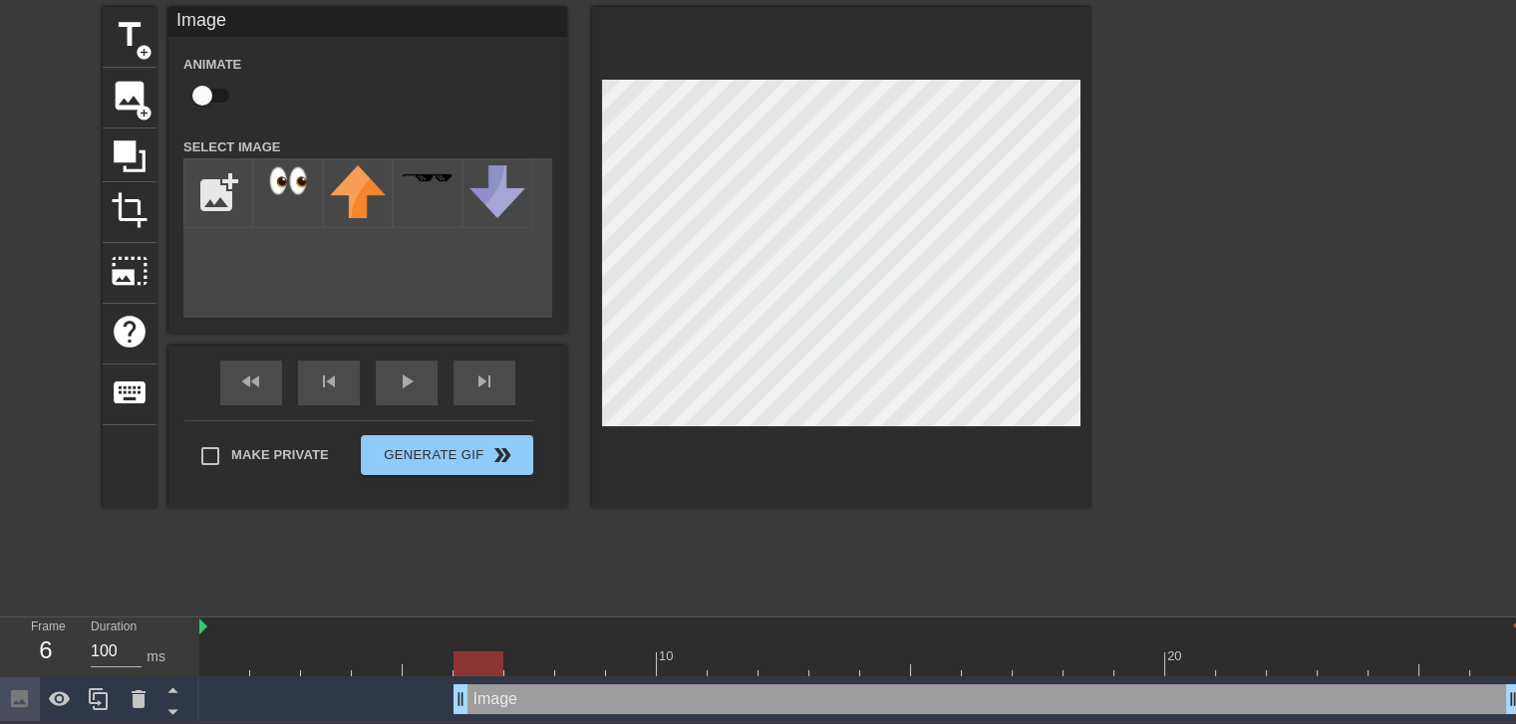
drag, startPoint x: 201, startPoint y: 695, endPoint x: 432, endPoint y: 697, distance: 231.2
click at [432, 697] on div "Image drag_handle drag_handle" at bounding box center [859, 700] width 1321 height 30
drag, startPoint x: 461, startPoint y: 697, endPoint x: 520, endPoint y: 696, distance: 58.8
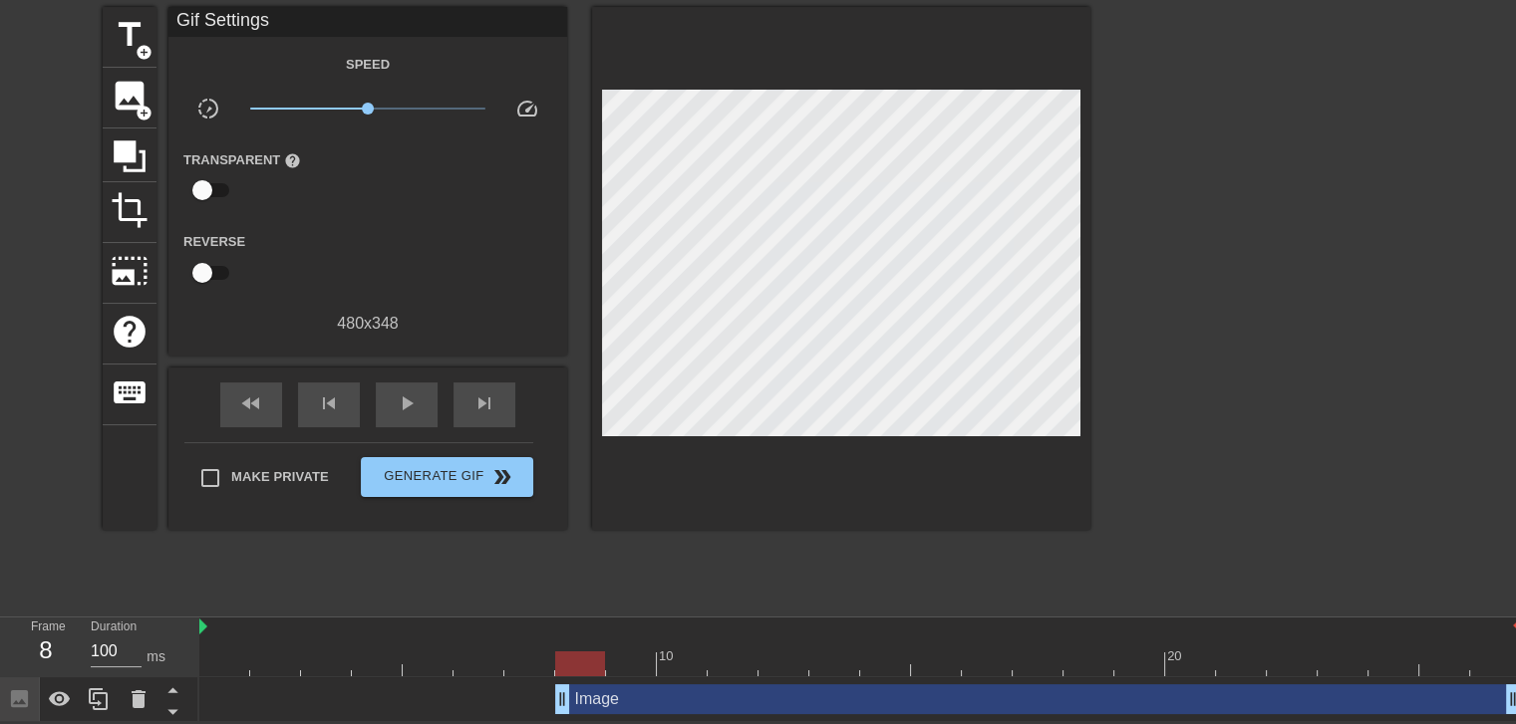
drag, startPoint x: 513, startPoint y: 696, endPoint x: 554, endPoint y: 699, distance: 41.0
click at [554, 699] on div "Image drag_handle drag_handle" at bounding box center [859, 700] width 1321 height 30
click at [403, 393] on span "play_arrow" at bounding box center [407, 404] width 24 height 24
click at [403, 393] on span "pause" at bounding box center [407, 404] width 24 height 24
click at [690, 669] on div at bounding box center [859, 664] width 1321 height 25
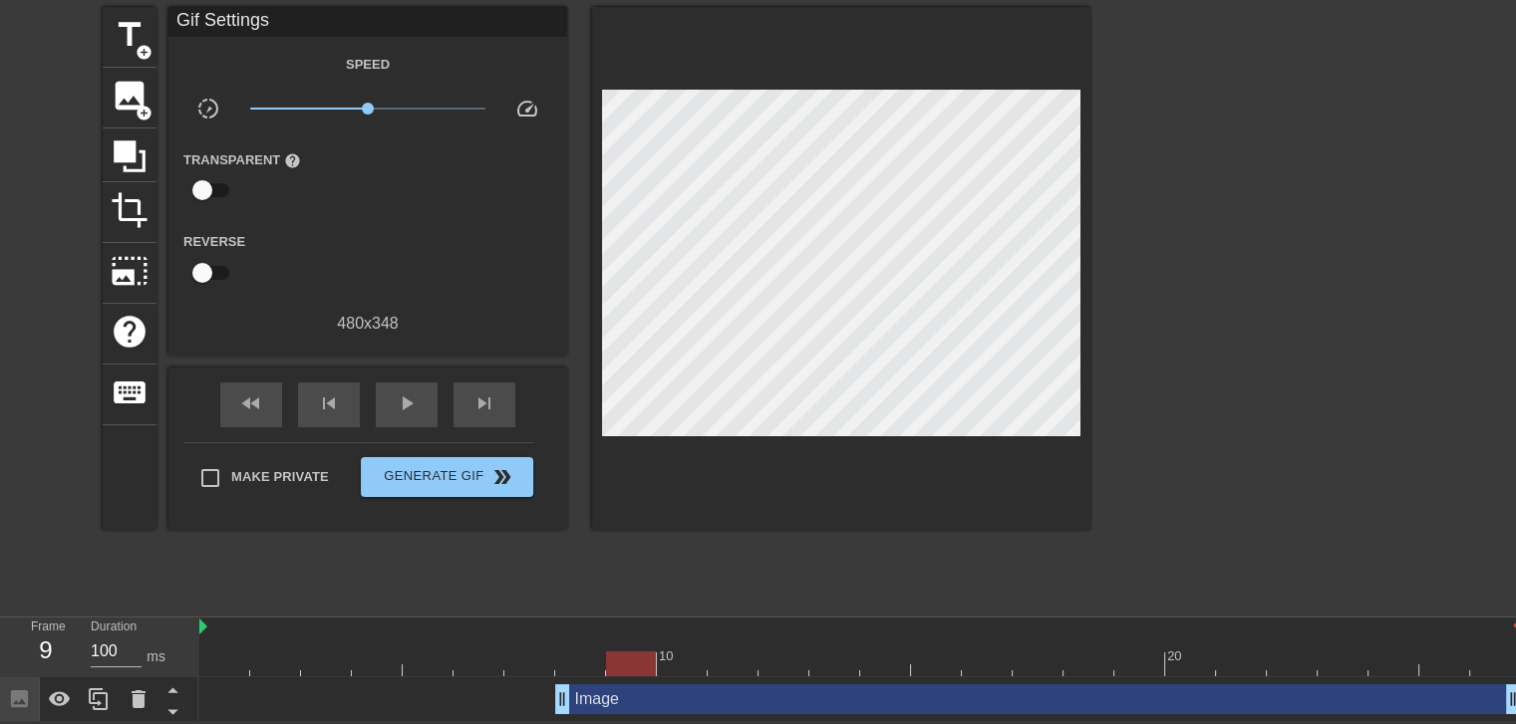
click at [634, 657] on div at bounding box center [859, 664] width 1321 height 25
click at [593, 663] on div at bounding box center [859, 664] width 1321 height 25
drag, startPoint x: 598, startPoint y: 712, endPoint x: 496, endPoint y: 690, distance: 104.2
click at [492, 691] on div "Image drag_handle drag_handle" at bounding box center [859, 700] width 1321 height 30
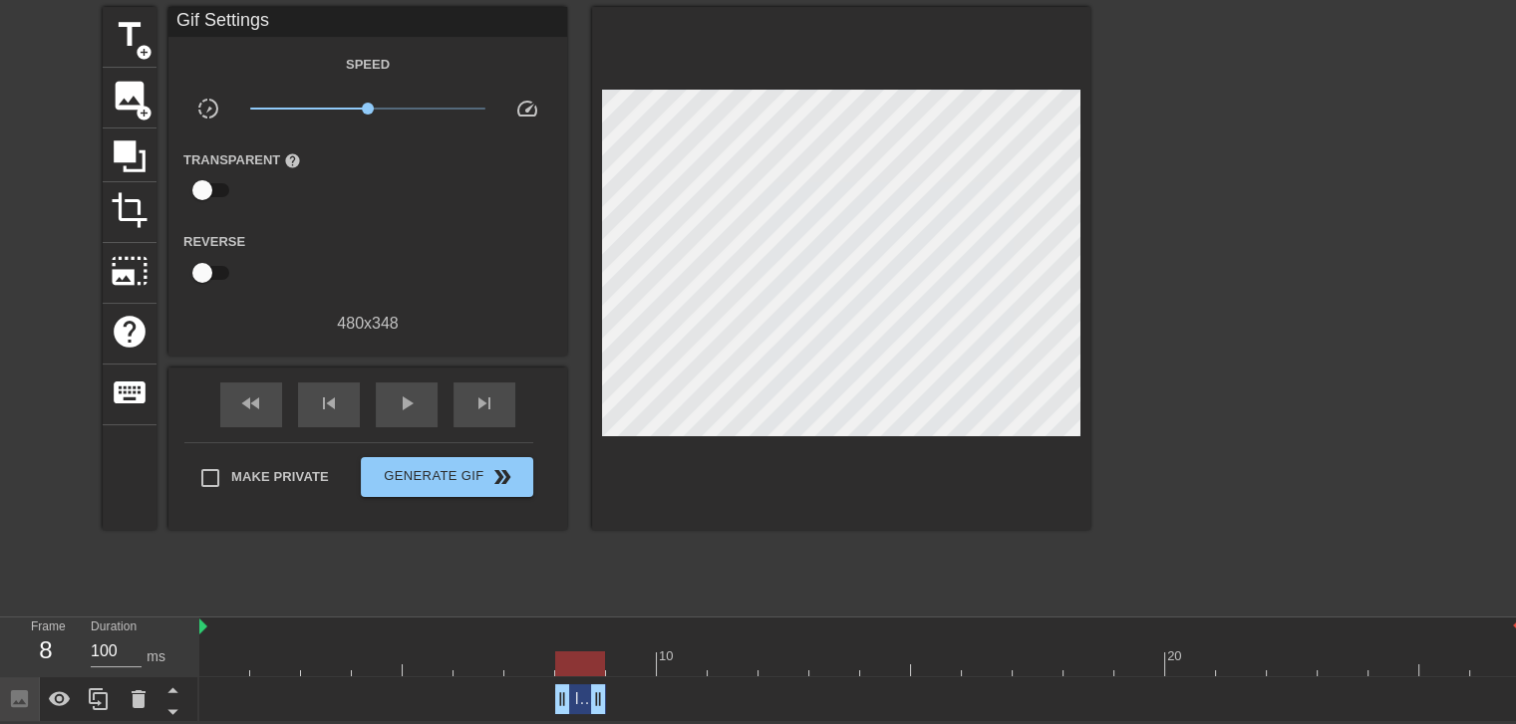
drag, startPoint x: 1510, startPoint y: 693, endPoint x: 603, endPoint y: 704, distance: 906.8
drag, startPoint x: 573, startPoint y: 704, endPoint x: 418, endPoint y: 701, distance: 154.5
click at [418, 701] on div "Image drag_handle drag_handle" at bounding box center [859, 700] width 1321 height 30
click at [92, 697] on icon at bounding box center [99, 700] width 24 height 24
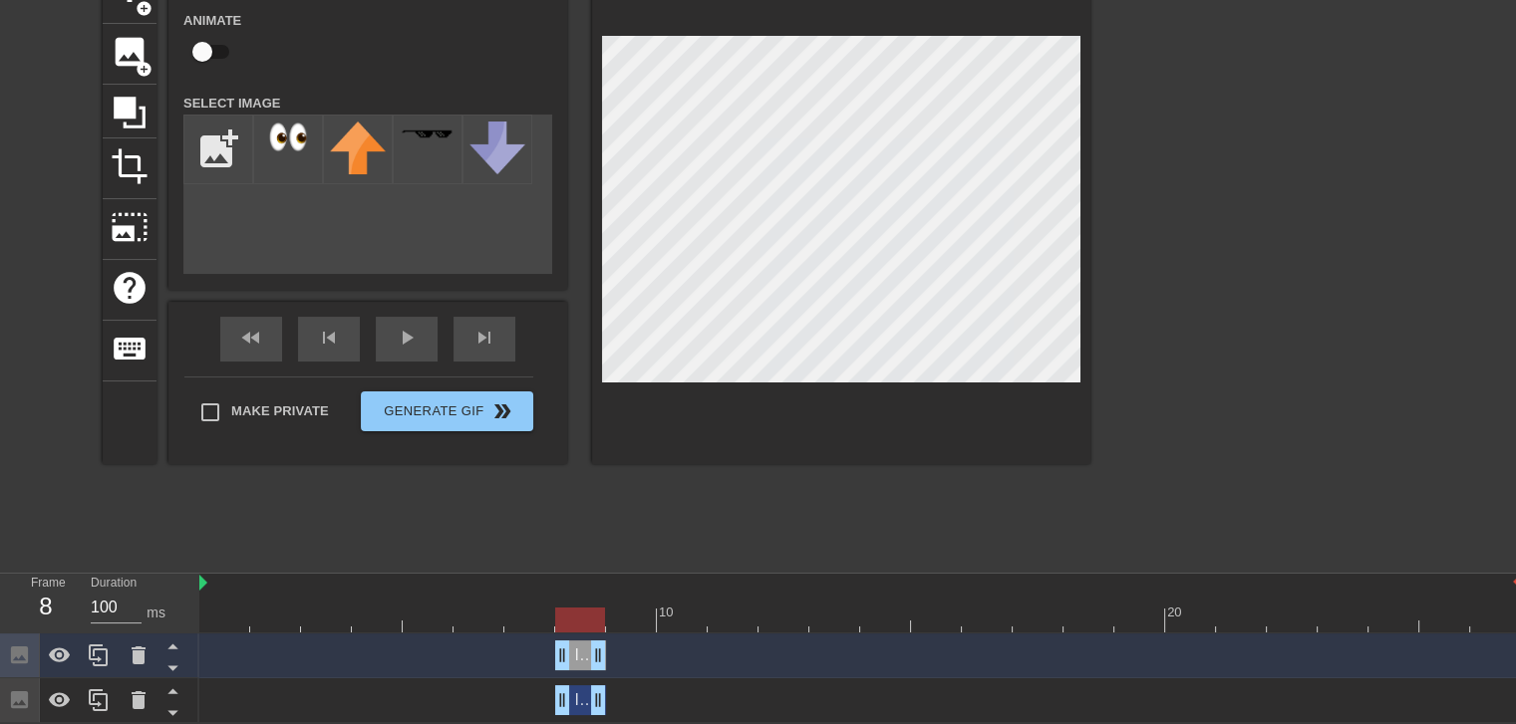
scroll to position [118, 0]
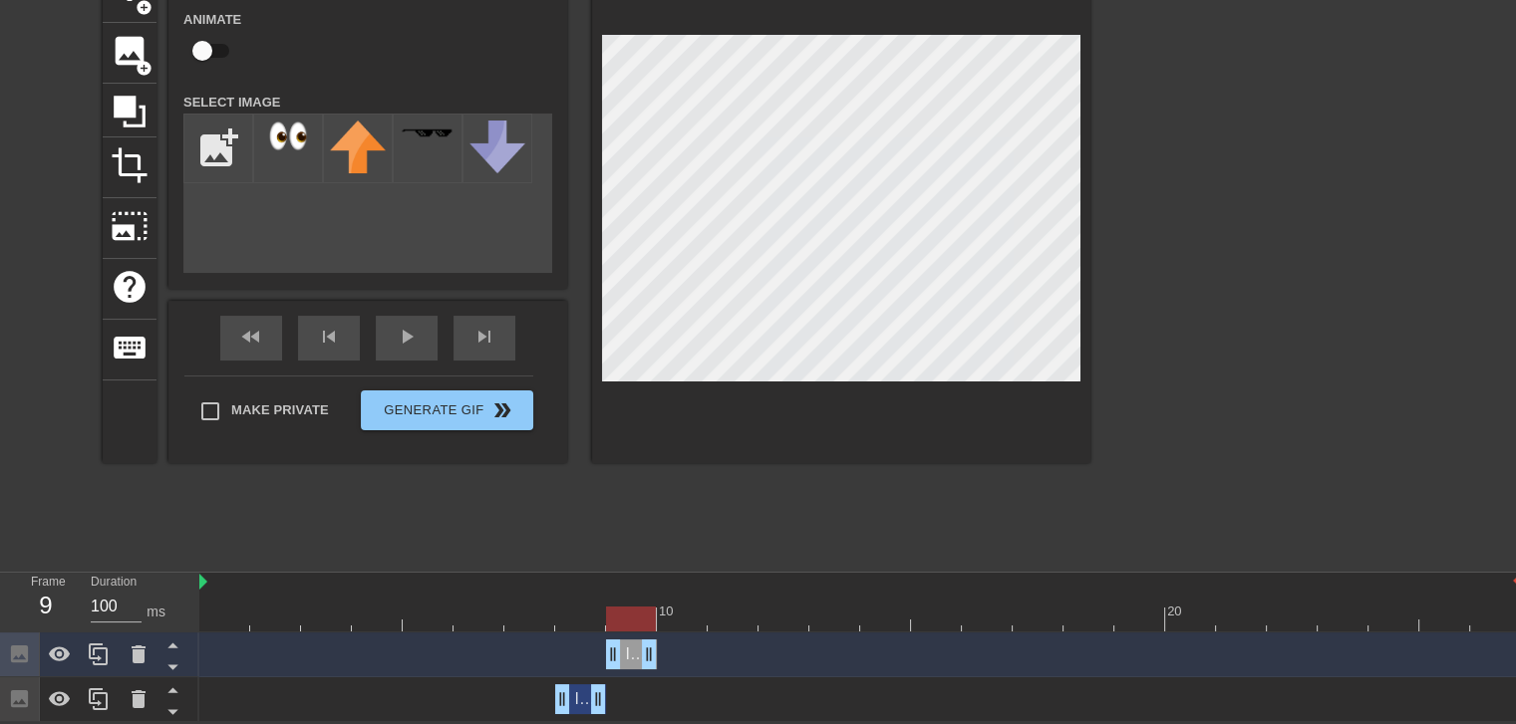
drag, startPoint x: 582, startPoint y: 660, endPoint x: 629, endPoint y: 660, distance: 46.8
click at [629, 660] on div "Image drag_handle drag_handle" at bounding box center [631, 655] width 51 height 30
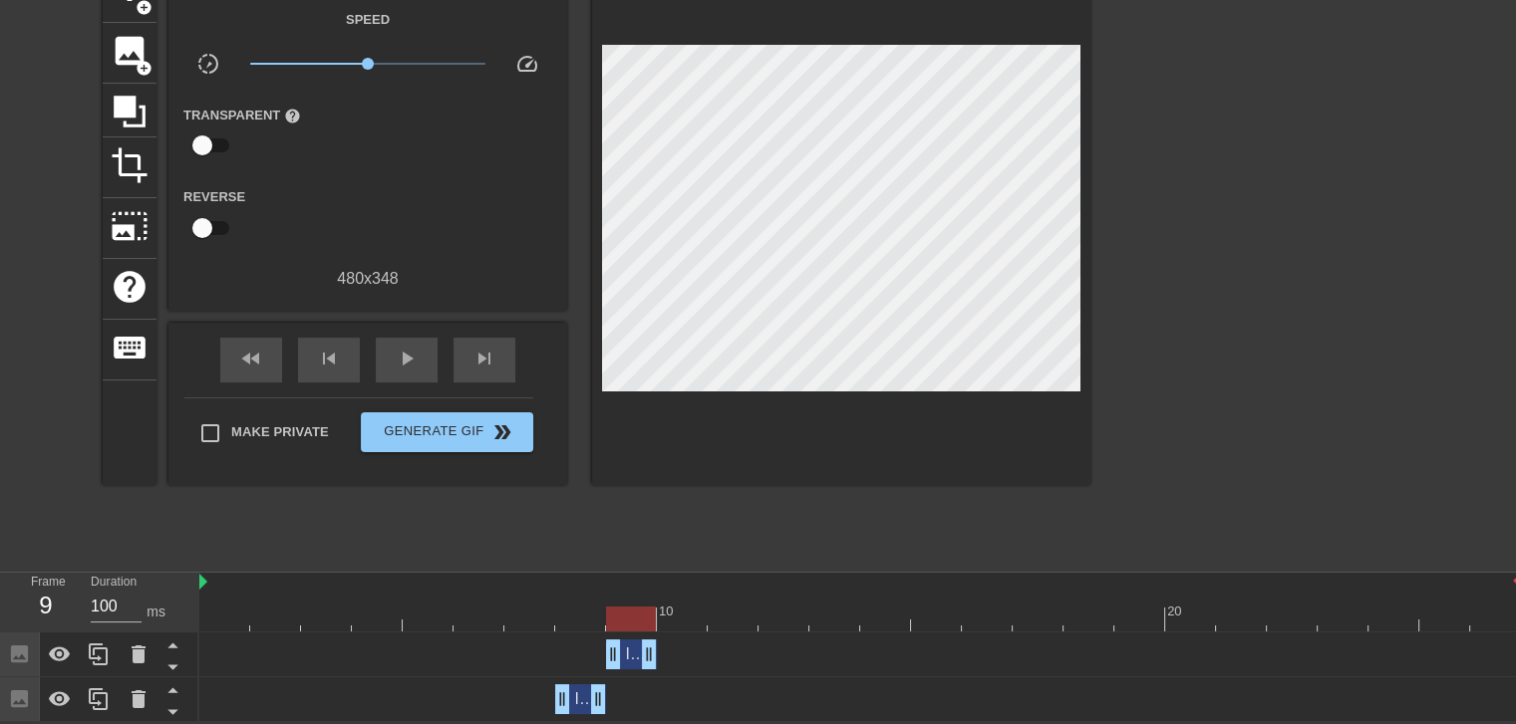
click at [631, 652] on div "Image drag_handle drag_handle" at bounding box center [631, 655] width 51 height 30
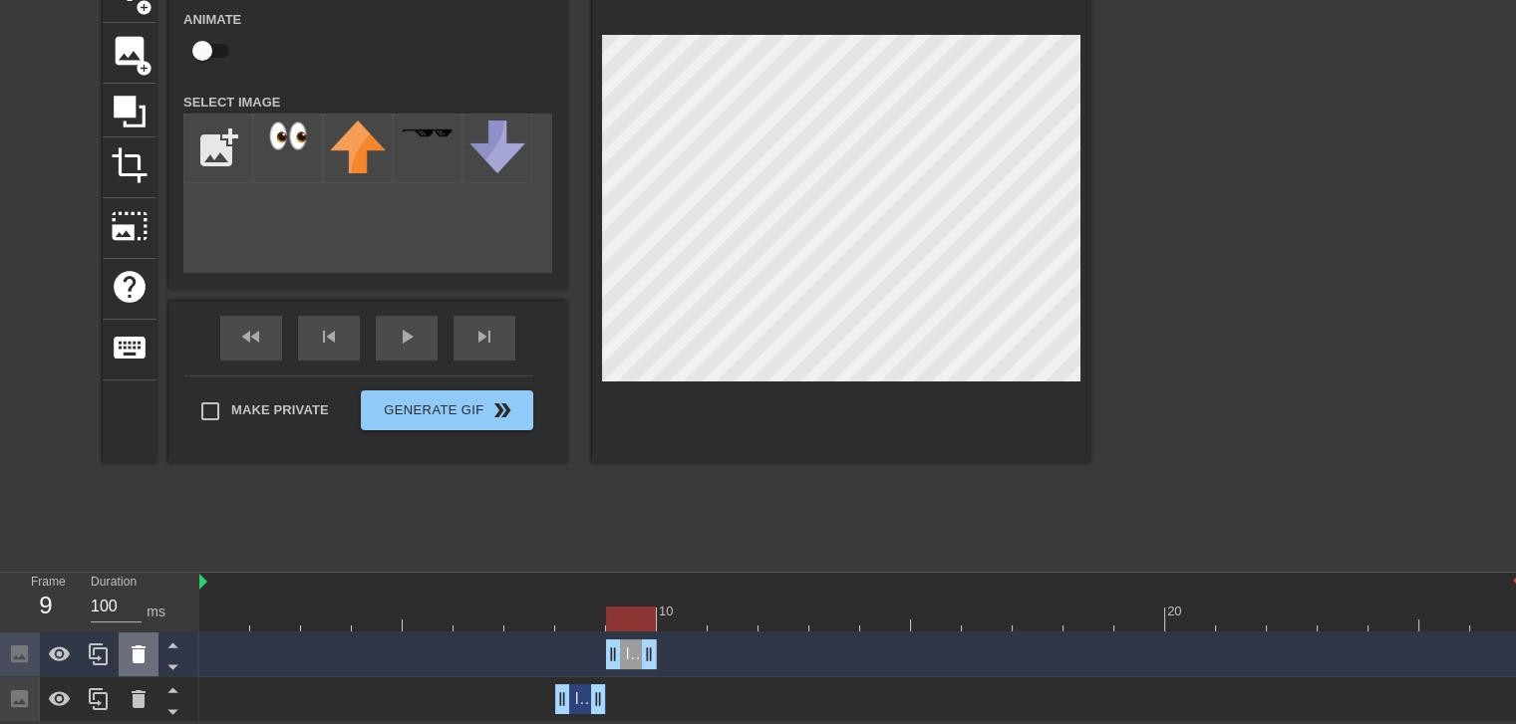
click at [139, 659] on icon at bounding box center [139, 655] width 14 height 18
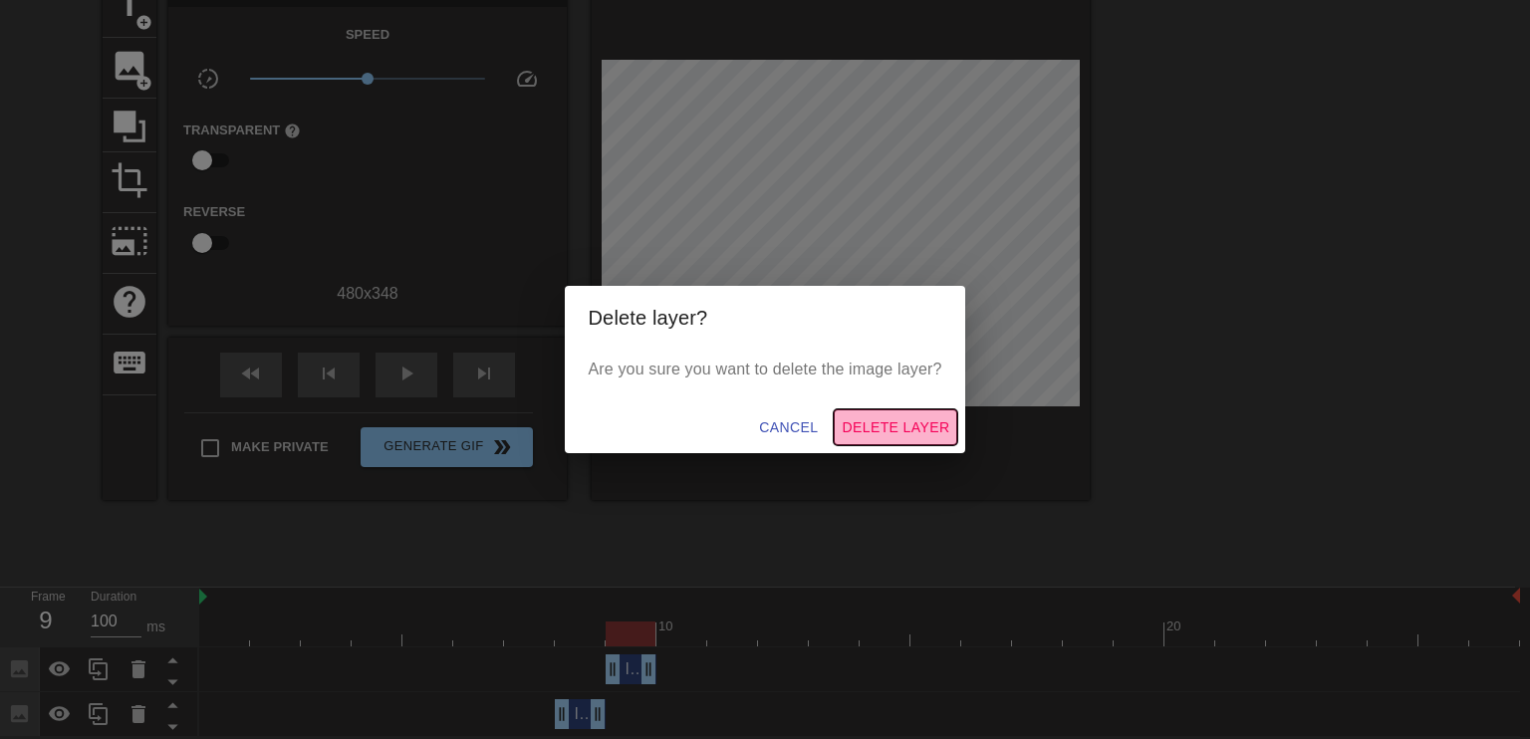
click at [867, 416] on span "Delete Layer" at bounding box center [896, 428] width 108 height 25
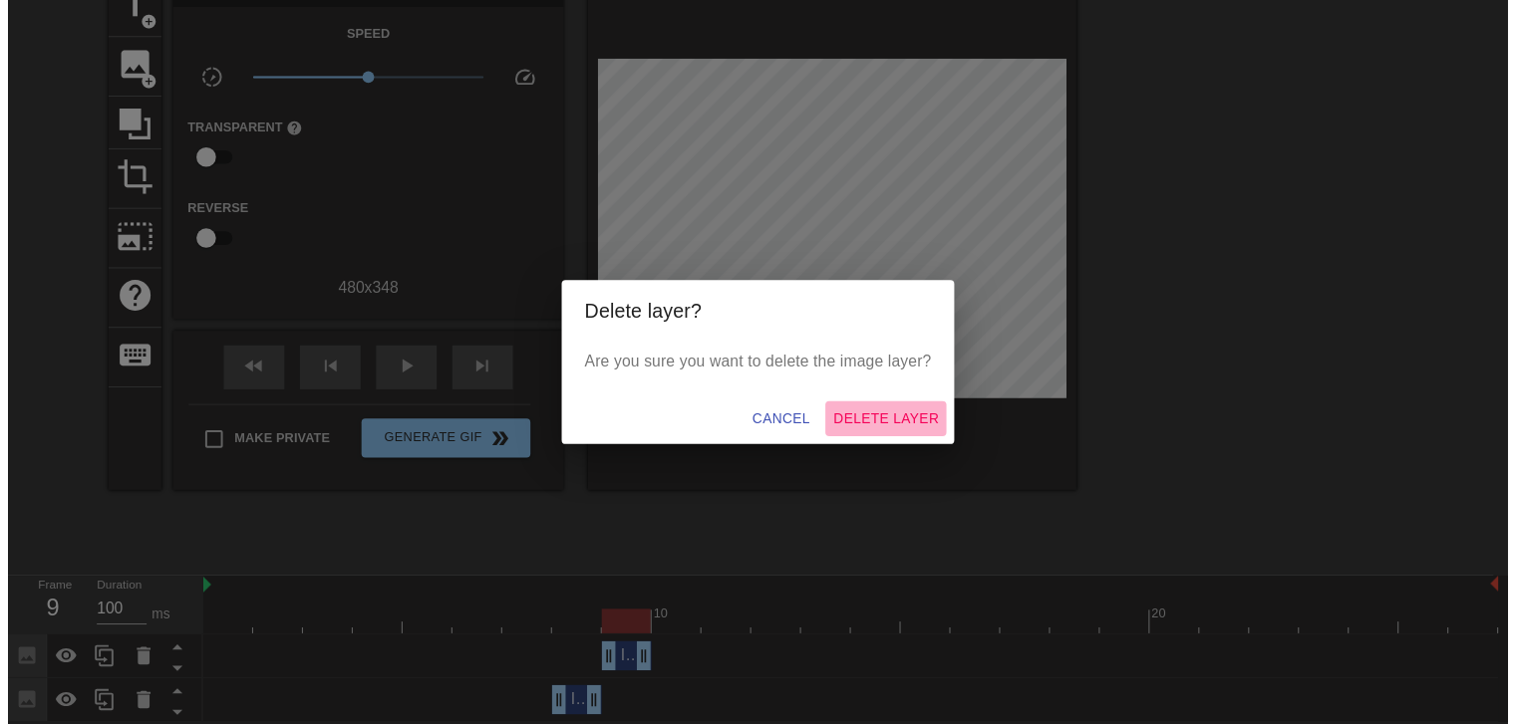
scroll to position [73, 0]
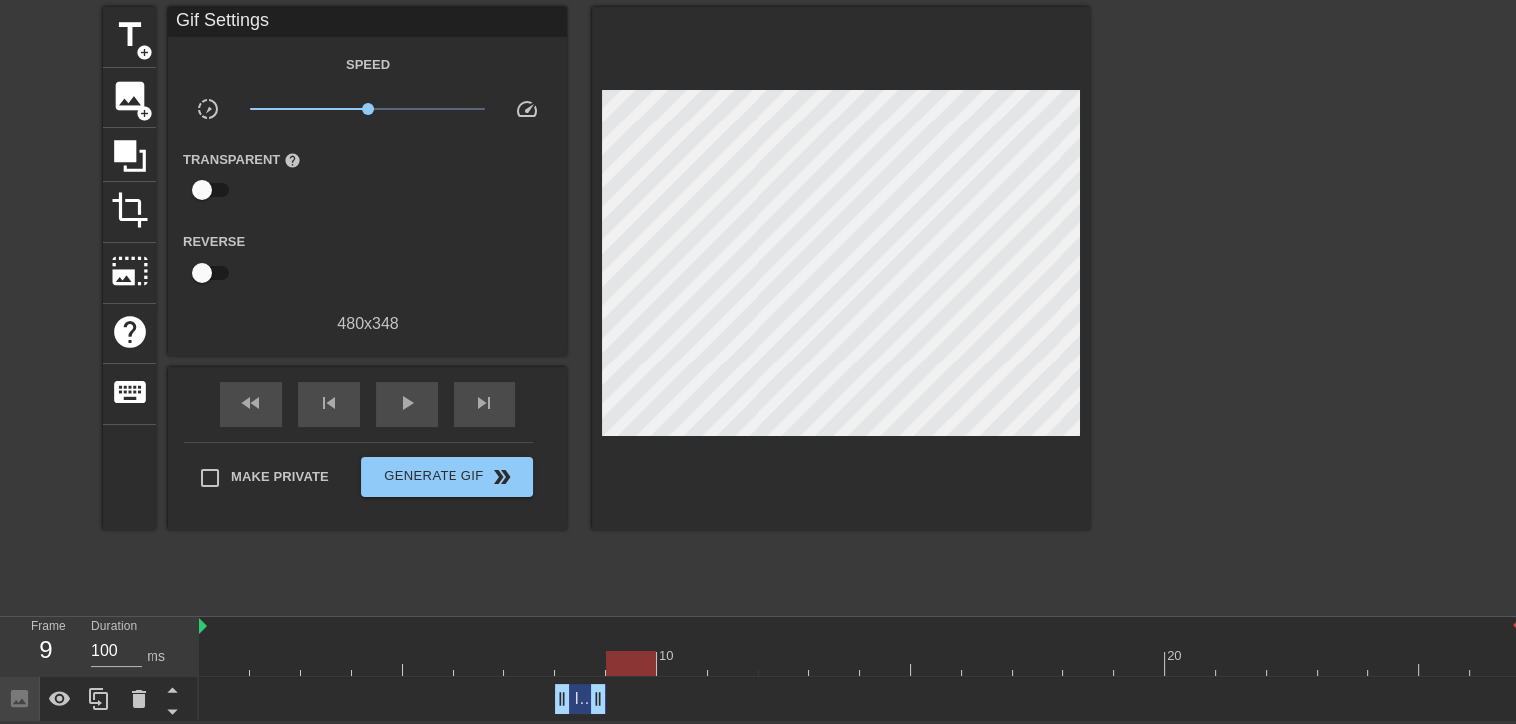
click at [576, 685] on div "Image drag_handle drag_handle" at bounding box center [580, 700] width 51 height 30
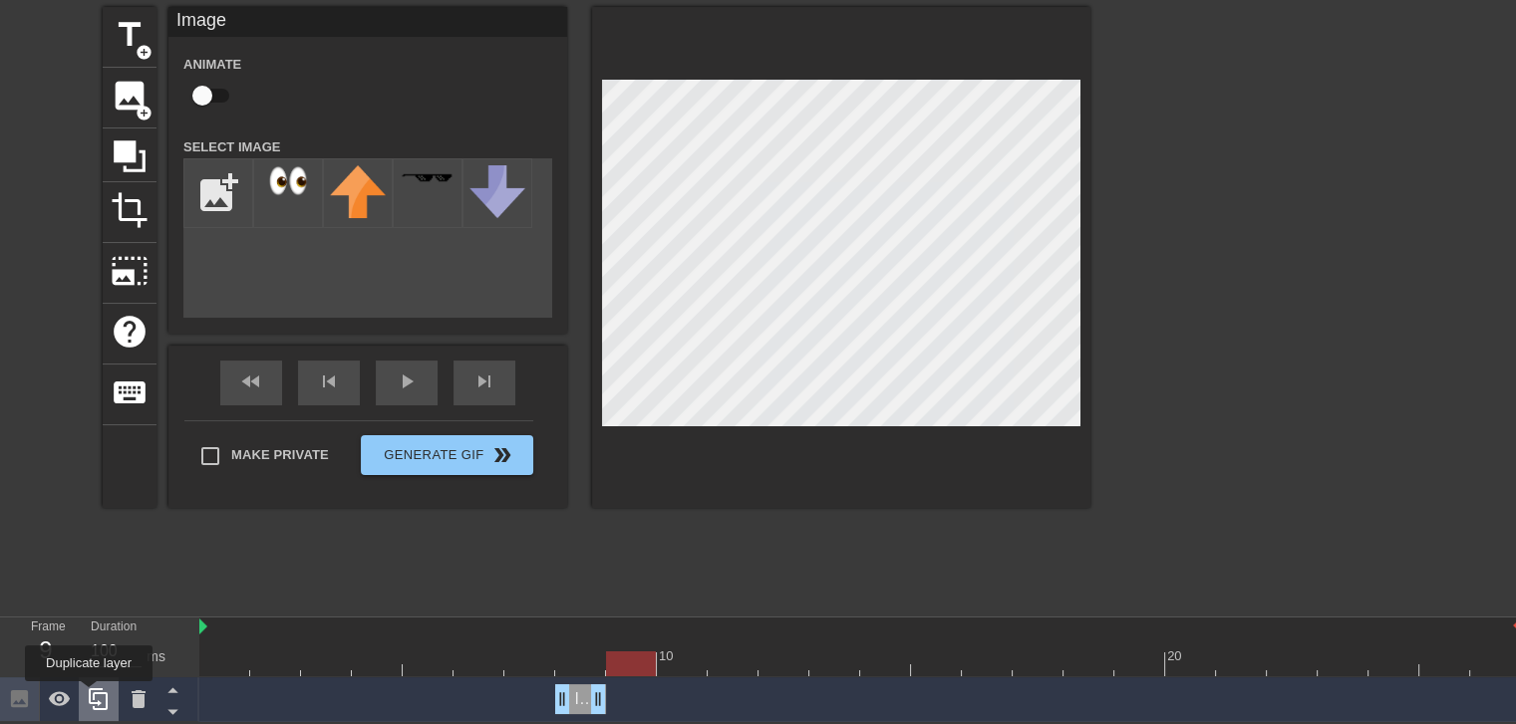
click at [89, 695] on icon at bounding box center [98, 700] width 19 height 22
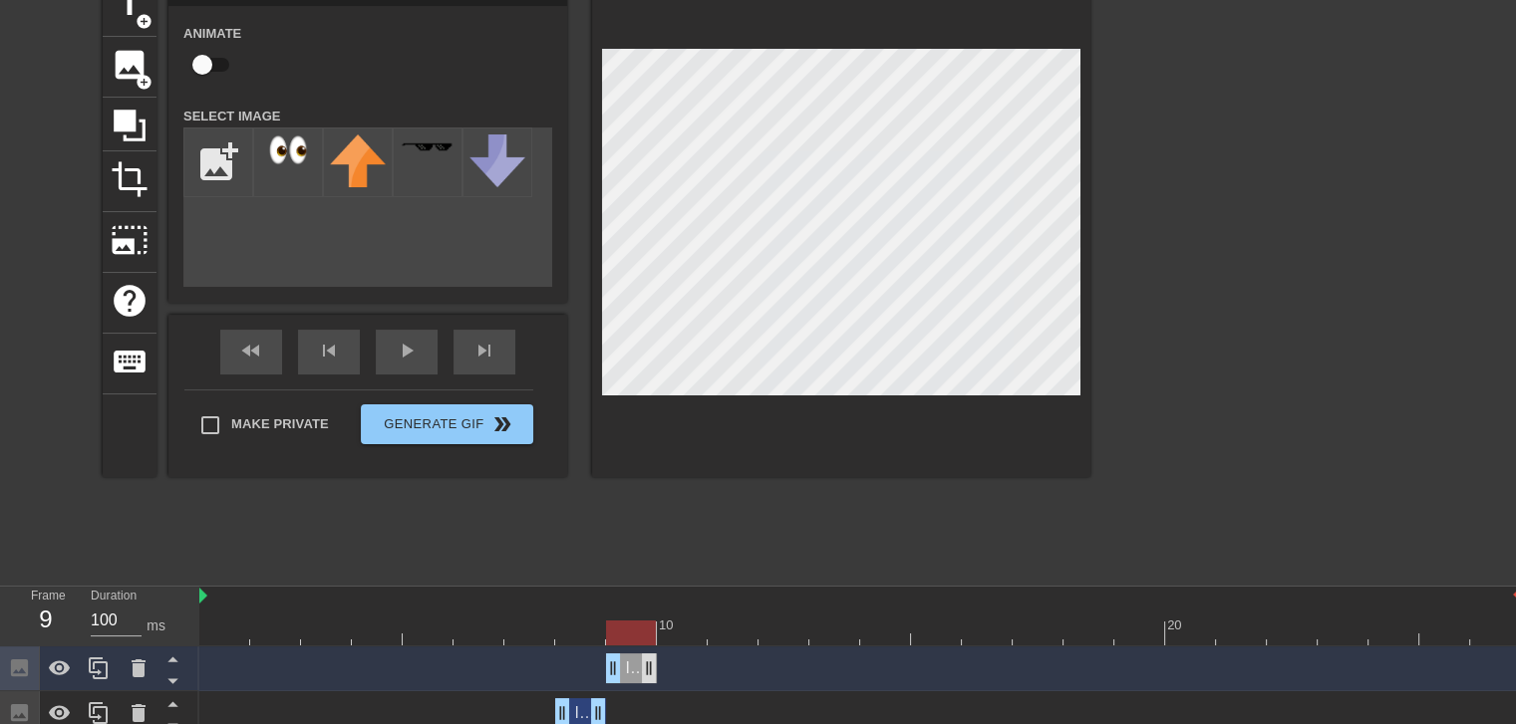
drag, startPoint x: 580, startPoint y: 668, endPoint x: 642, endPoint y: 668, distance: 61.8
click at [642, 668] on div "Image drag_handle drag_handle" at bounding box center [631, 669] width 51 height 30
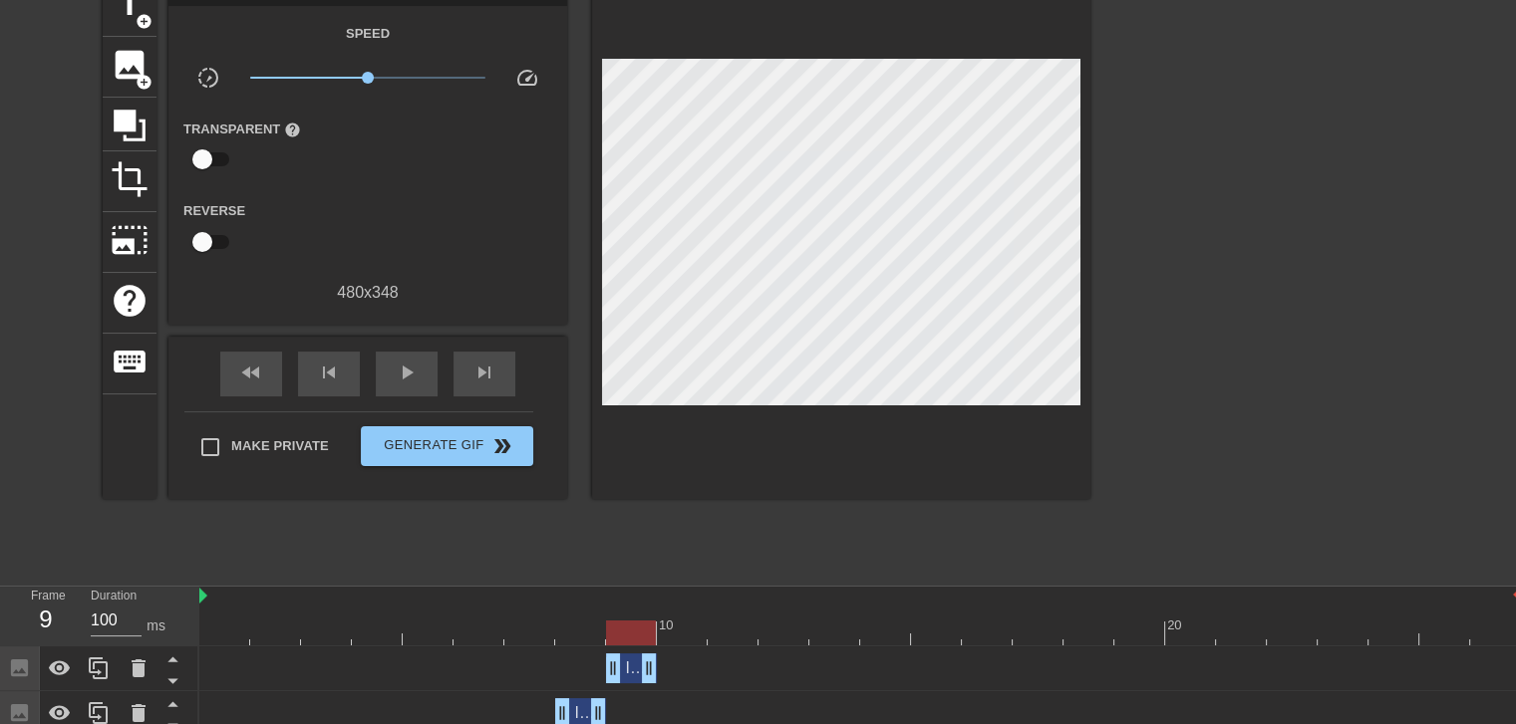
click at [581, 708] on div "Image drag_handle drag_handle" at bounding box center [580, 713] width 51 height 30
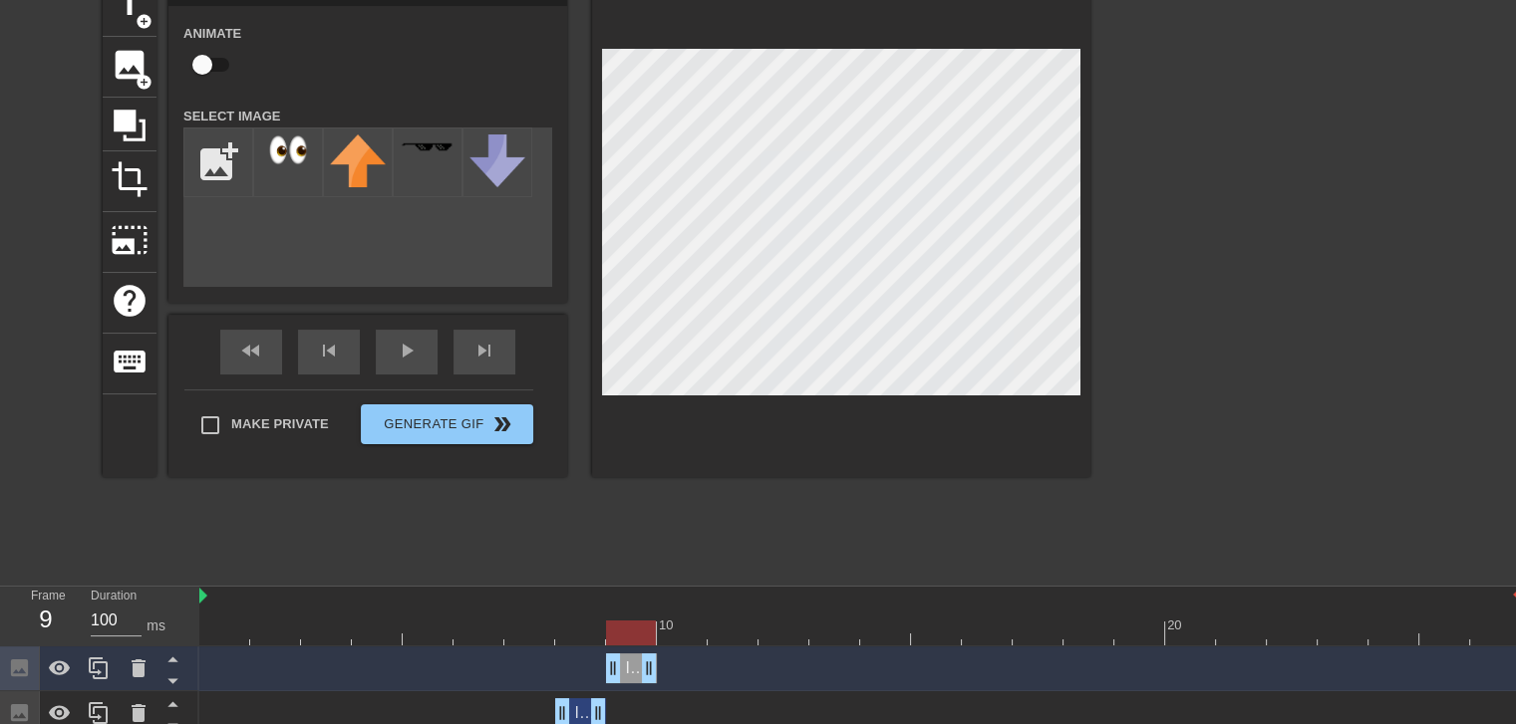
click at [576, 711] on div "Image drag_handle drag_handle" at bounding box center [580, 713] width 51 height 30
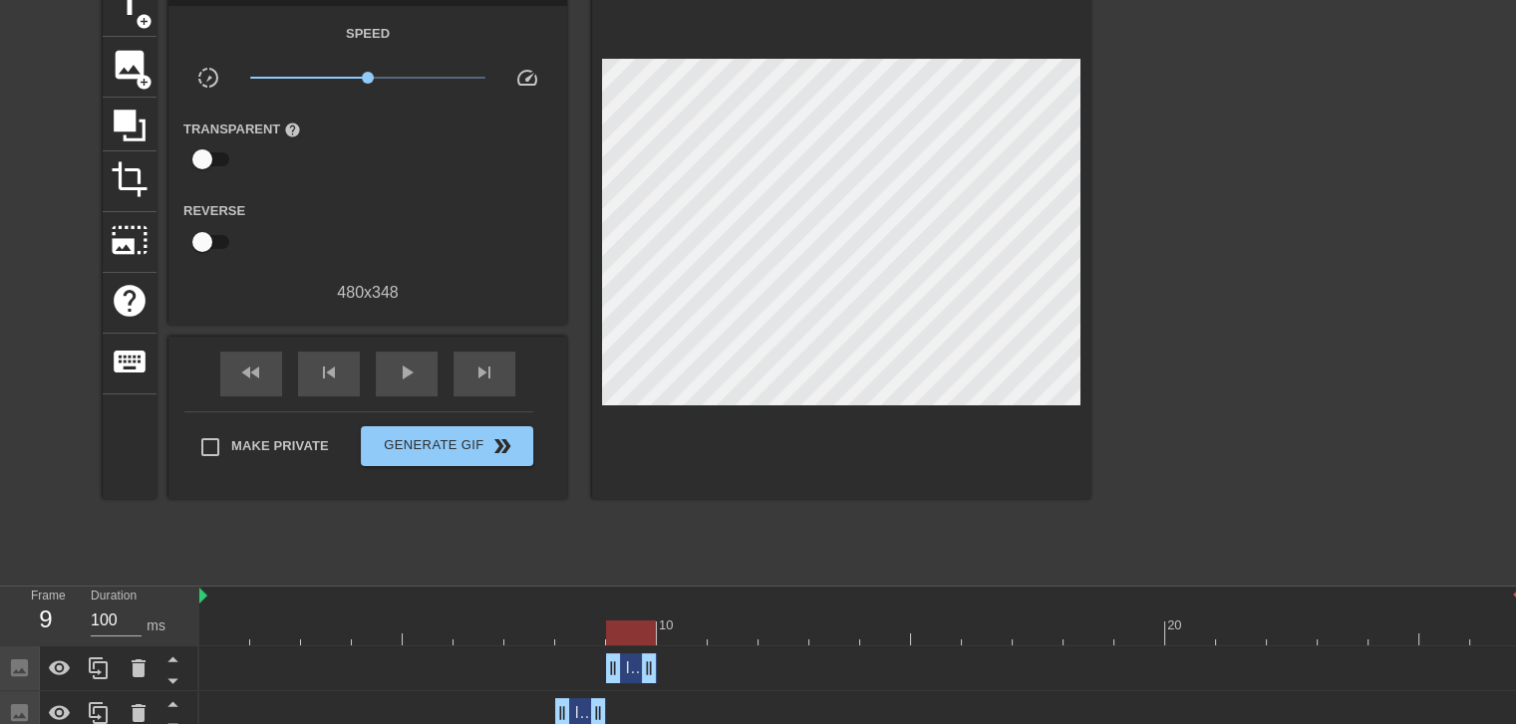
click at [589, 629] on div at bounding box center [859, 633] width 1321 height 25
click at [578, 709] on div "Image drag_handle drag_handle" at bounding box center [580, 713] width 51 height 30
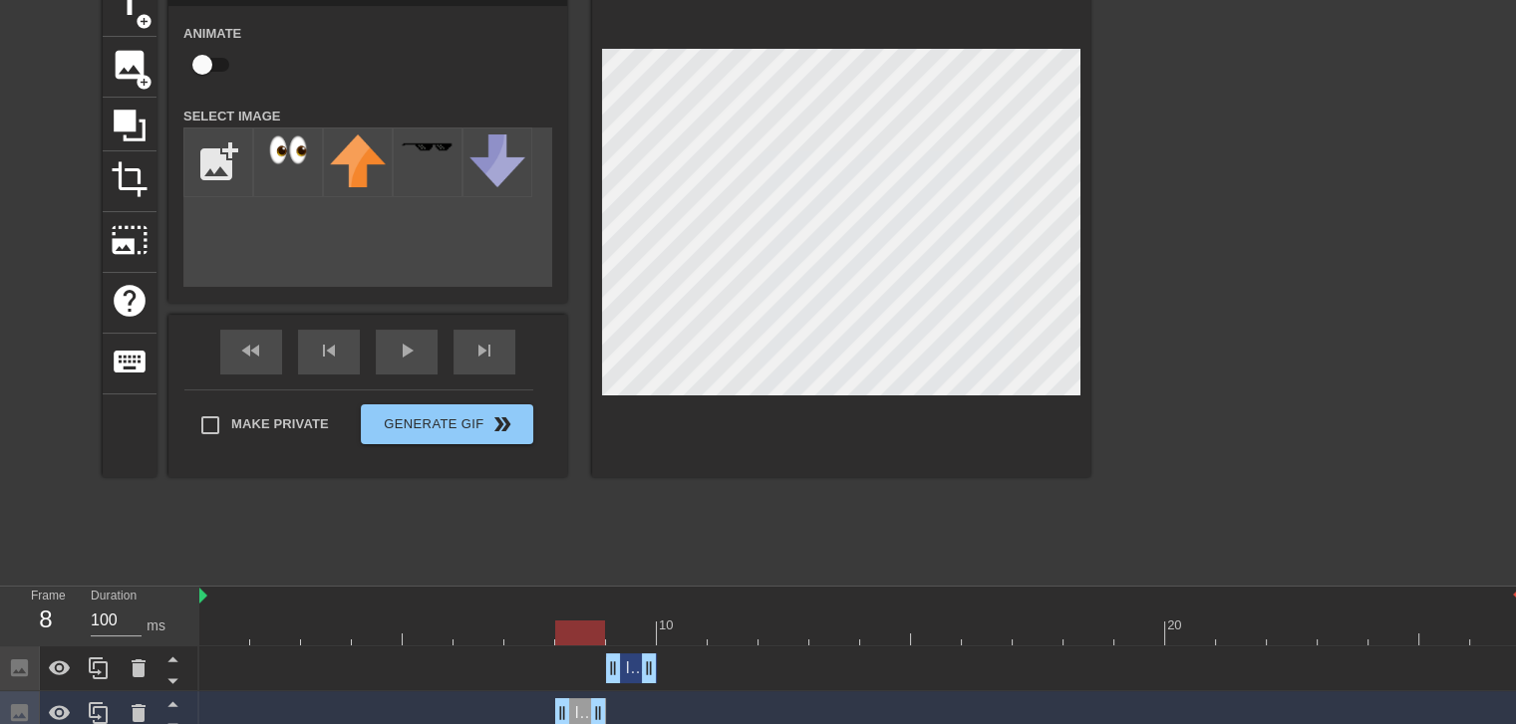
click at [635, 664] on div "Image drag_handle drag_handle" at bounding box center [631, 669] width 51 height 30
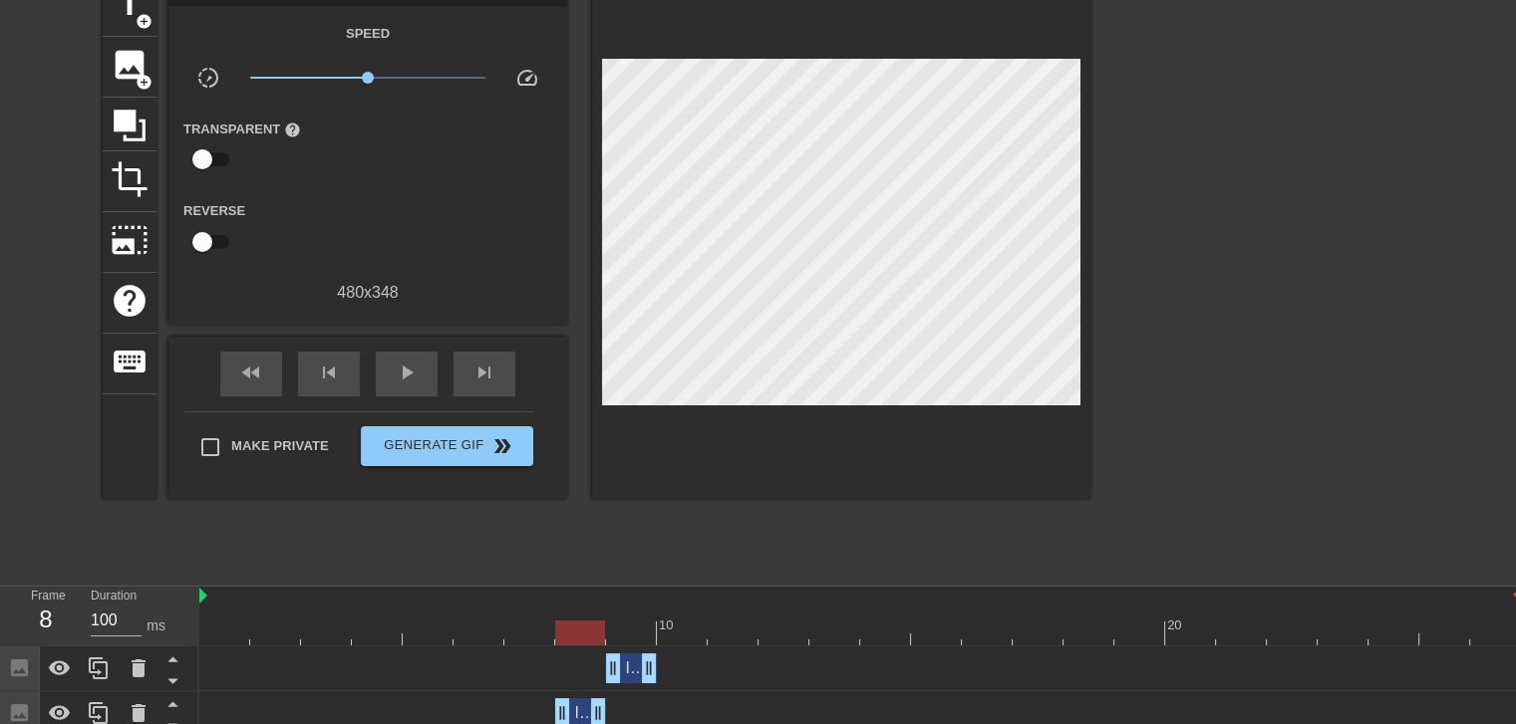
click at [688, 700] on div "Image drag_handle drag_handle" at bounding box center [859, 713] width 1321 height 30
click at [387, 382] on div "play_arrow" at bounding box center [407, 374] width 62 height 45
click at [387, 382] on div "pause" at bounding box center [407, 374] width 62 height 45
click at [682, 629] on div at bounding box center [859, 633] width 1321 height 25
drag, startPoint x: 621, startPoint y: 668, endPoint x: 251, endPoint y: 671, distance: 369.7
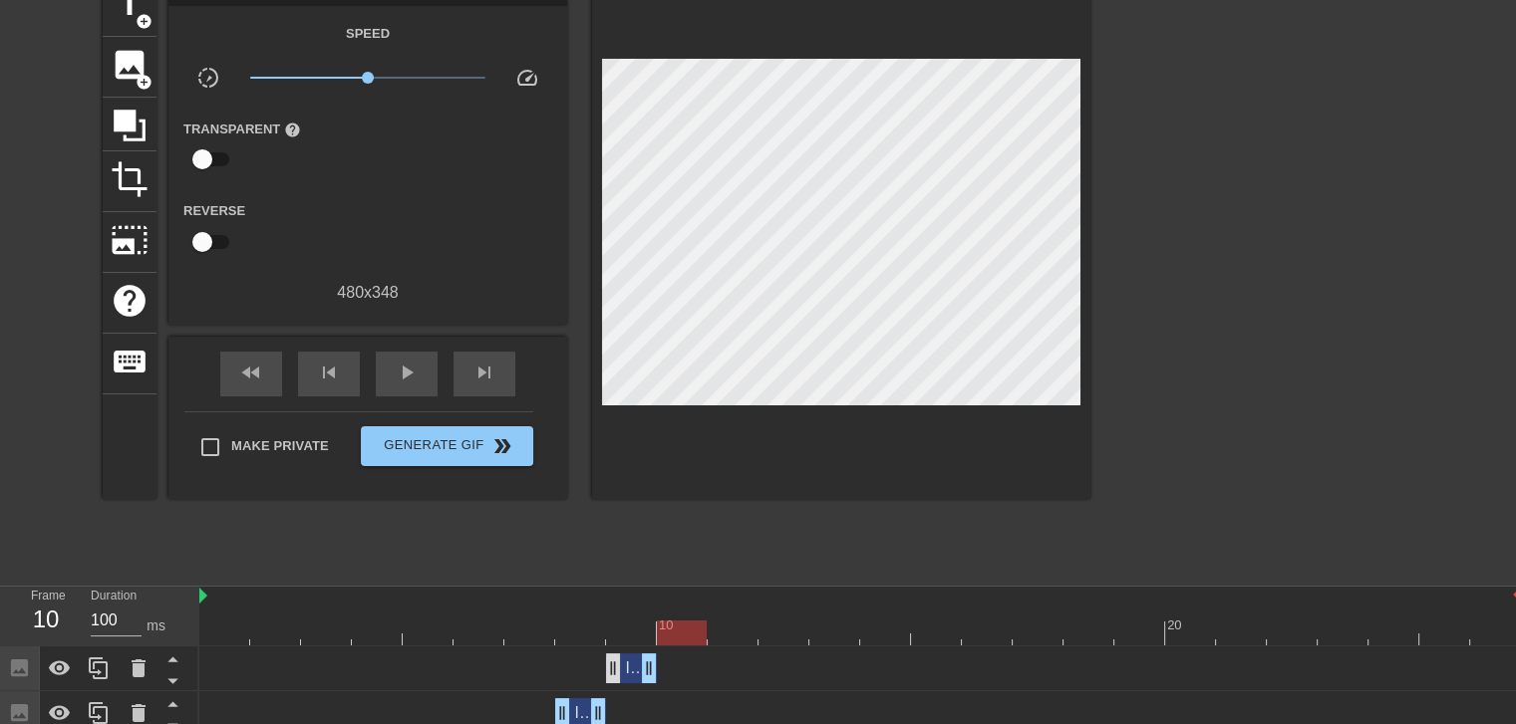
click at [371, 671] on div "Image drag_handle drag_handle" at bounding box center [859, 669] width 1321 height 30
click at [92, 670] on icon at bounding box center [99, 669] width 24 height 24
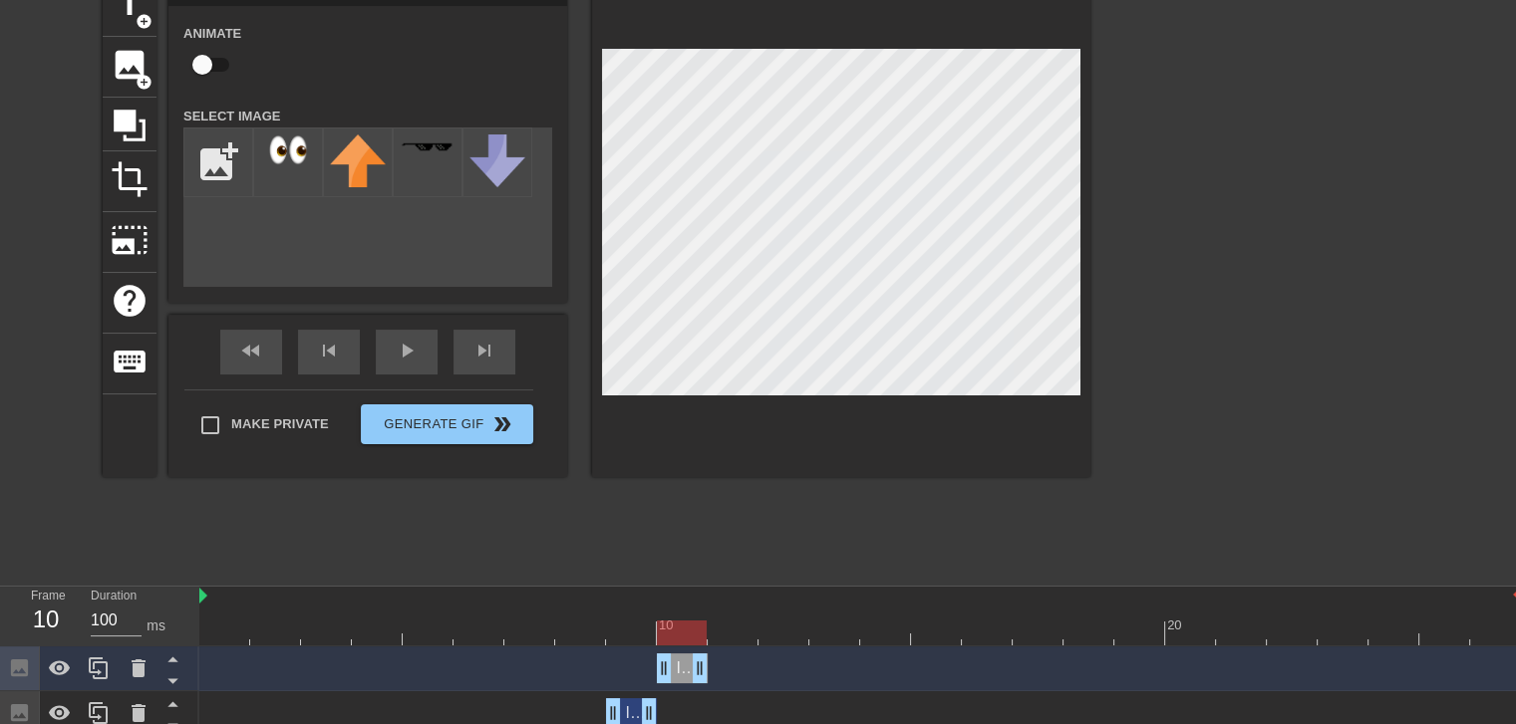
drag, startPoint x: 622, startPoint y: 673, endPoint x: 650, endPoint y: 673, distance: 27.9
click at [650, 673] on div "Image drag_handle drag_handle" at bounding box center [859, 669] width 1321 height 30
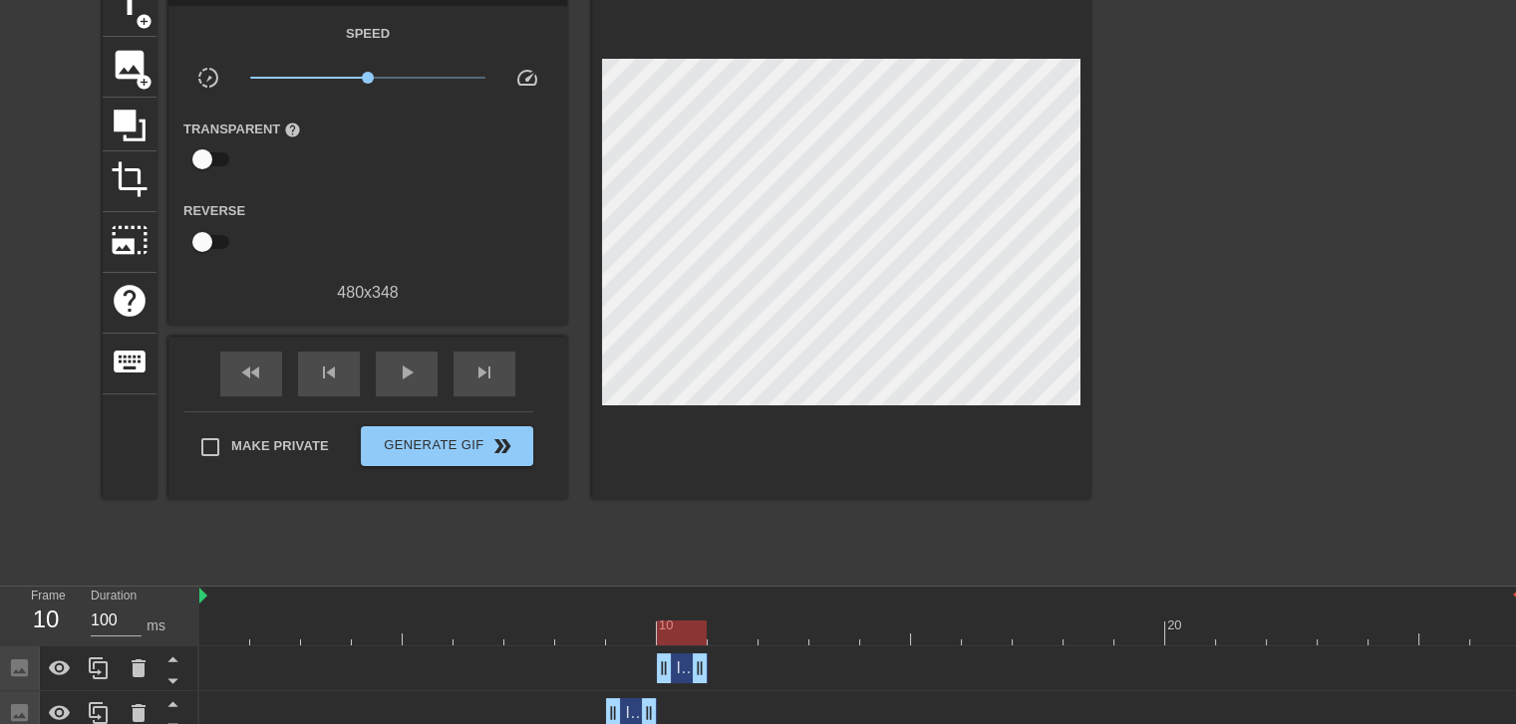
click at [682, 673] on div "Image drag_handle drag_handle" at bounding box center [682, 669] width 51 height 30
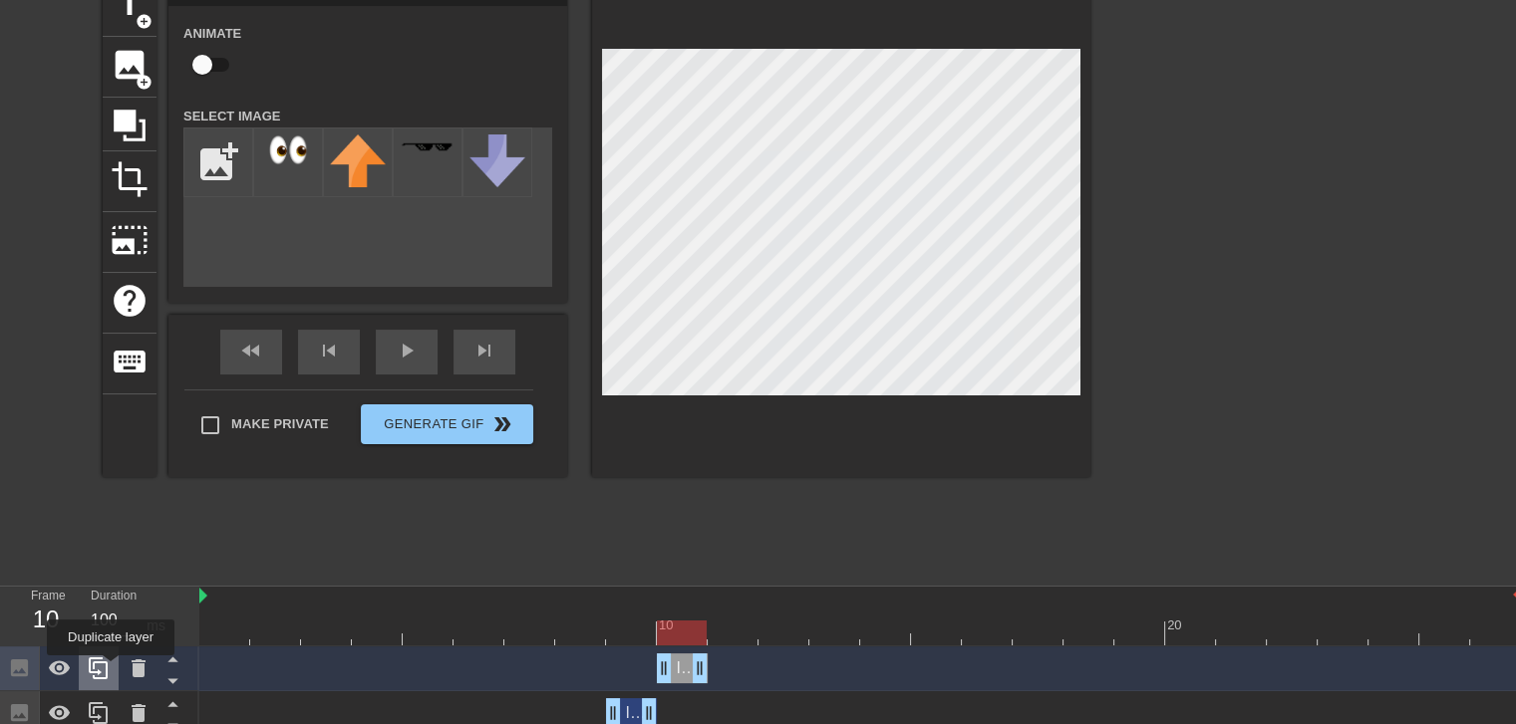
click at [111, 670] on div at bounding box center [99, 669] width 40 height 44
click at [741, 621] on div at bounding box center [859, 633] width 1321 height 25
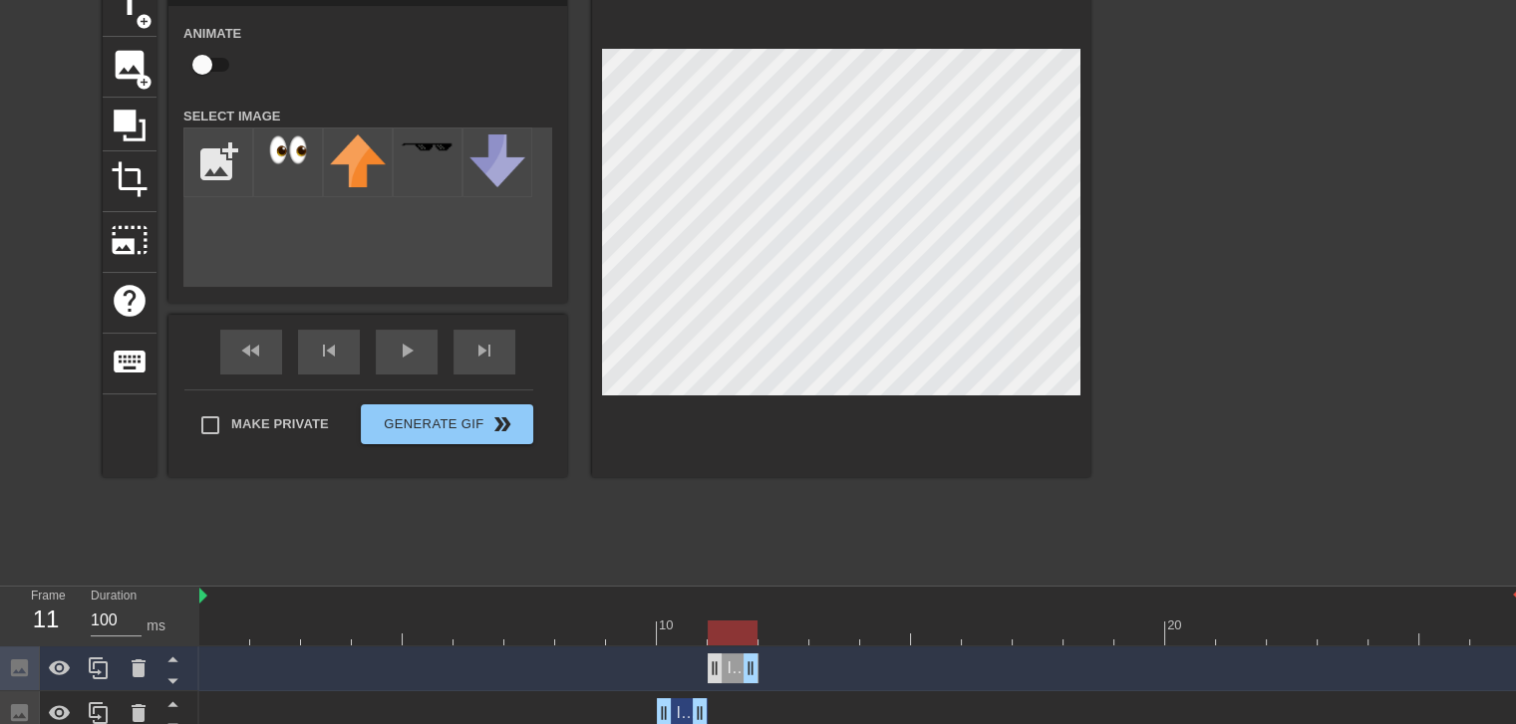
drag, startPoint x: 677, startPoint y: 669, endPoint x: 713, endPoint y: 669, distance: 36.9
click at [713, 669] on div "Image drag_handle drag_handle" at bounding box center [732, 669] width 51 height 30
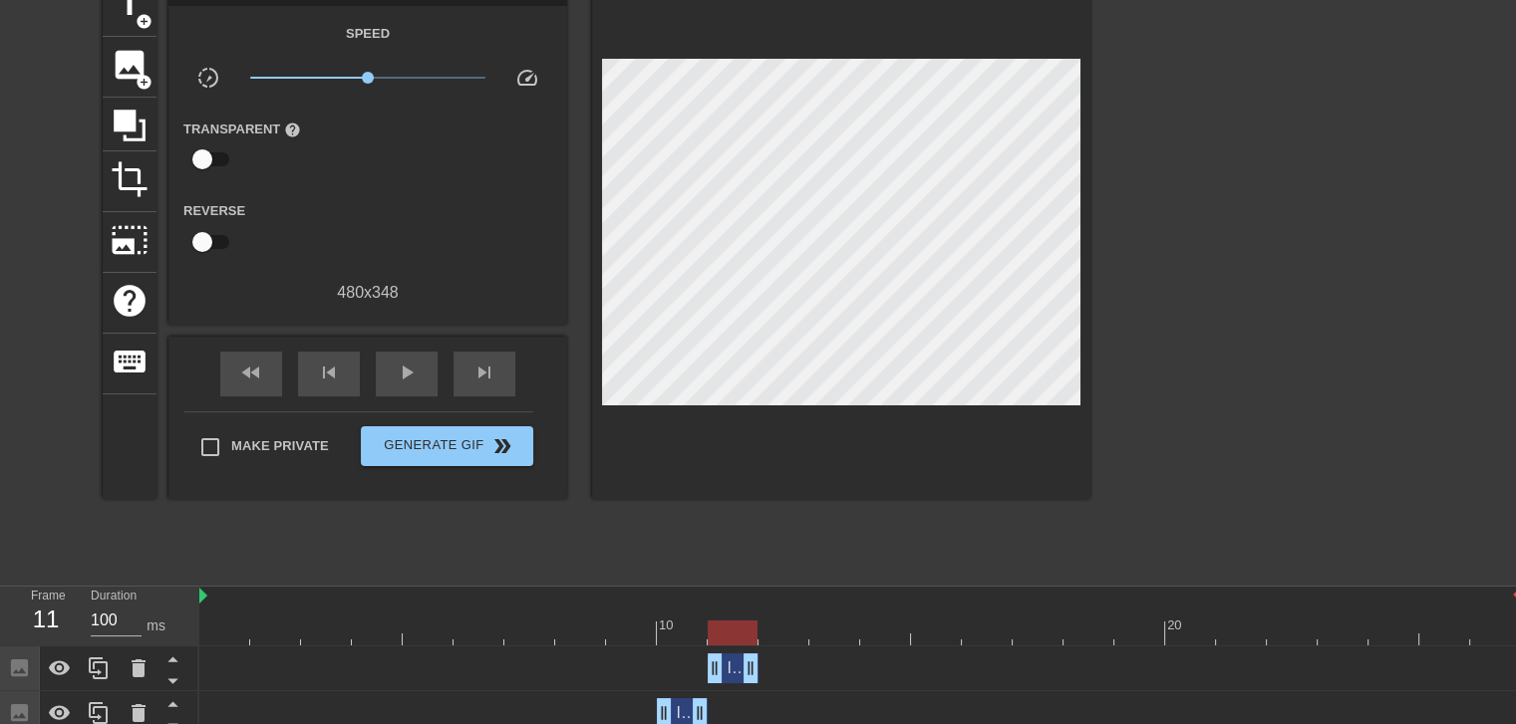
click at [733, 661] on div "Image drag_handle drag_handle" at bounding box center [732, 669] width 51 height 30
click at [734, 668] on div "Image drag_handle drag_handle" at bounding box center [732, 669] width 51 height 30
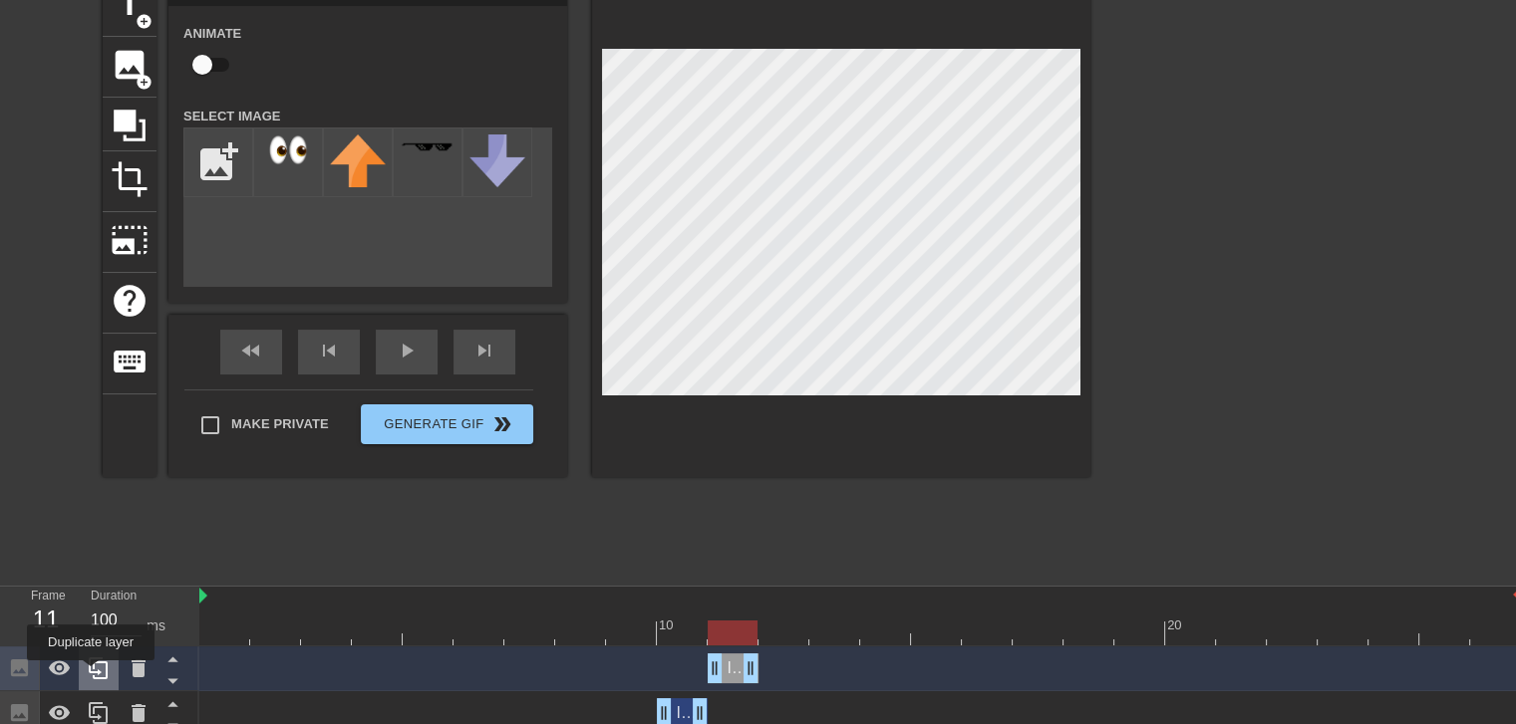
click at [91, 675] on icon at bounding box center [99, 669] width 24 height 24
click at [787, 628] on div at bounding box center [859, 633] width 1321 height 25
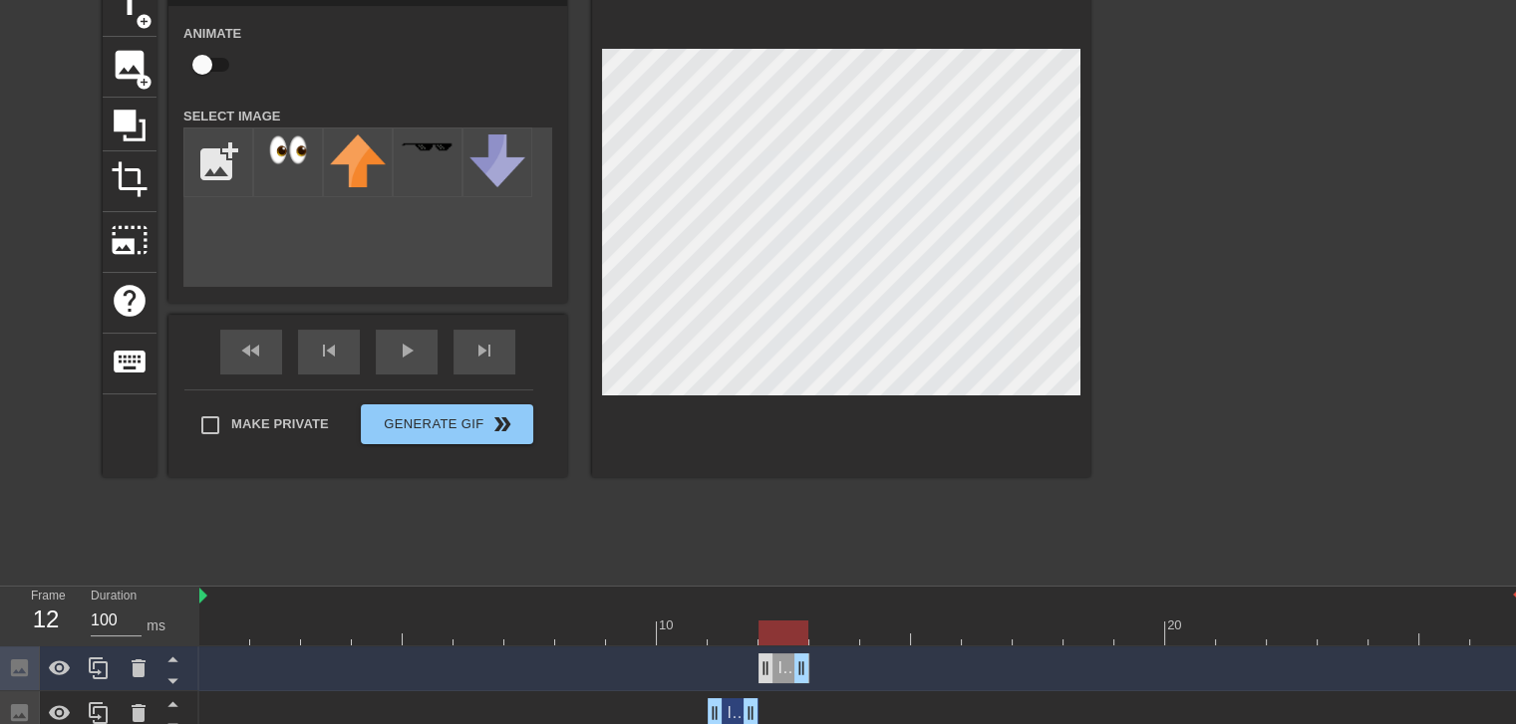
drag, startPoint x: 729, startPoint y: 674, endPoint x: 770, endPoint y: 671, distance: 41.0
click at [770, 671] on div "Image drag_handle drag_handle" at bounding box center [783, 669] width 51 height 30
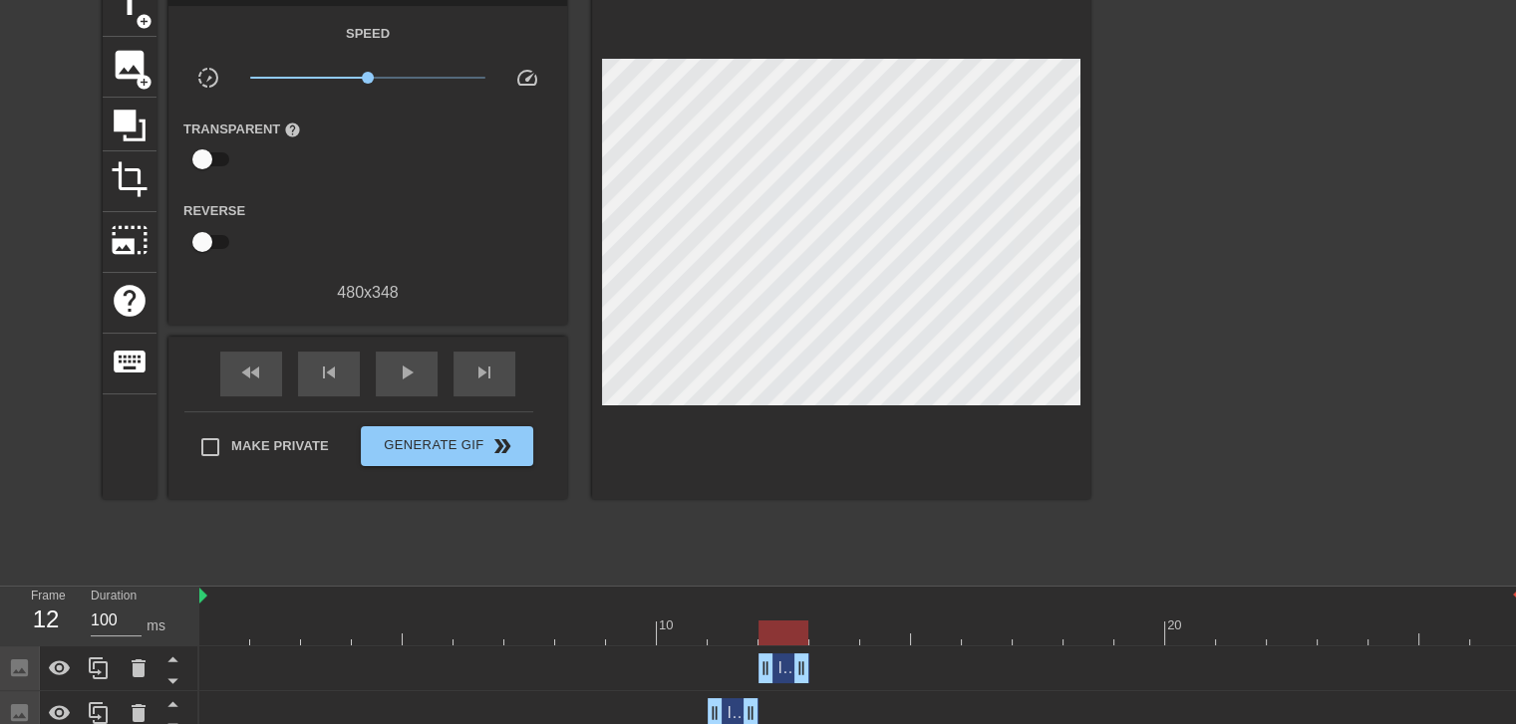
click at [701, 666] on div "Image drag_handle drag_handle" at bounding box center [859, 669] width 1321 height 30
click at [831, 677] on div "Image drag_handle drag_handle" at bounding box center [859, 669] width 1321 height 30
click at [823, 635] on div at bounding box center [859, 633] width 1321 height 25
click at [787, 639] on div at bounding box center [859, 633] width 1321 height 25
click at [821, 641] on div at bounding box center [859, 633] width 1321 height 25
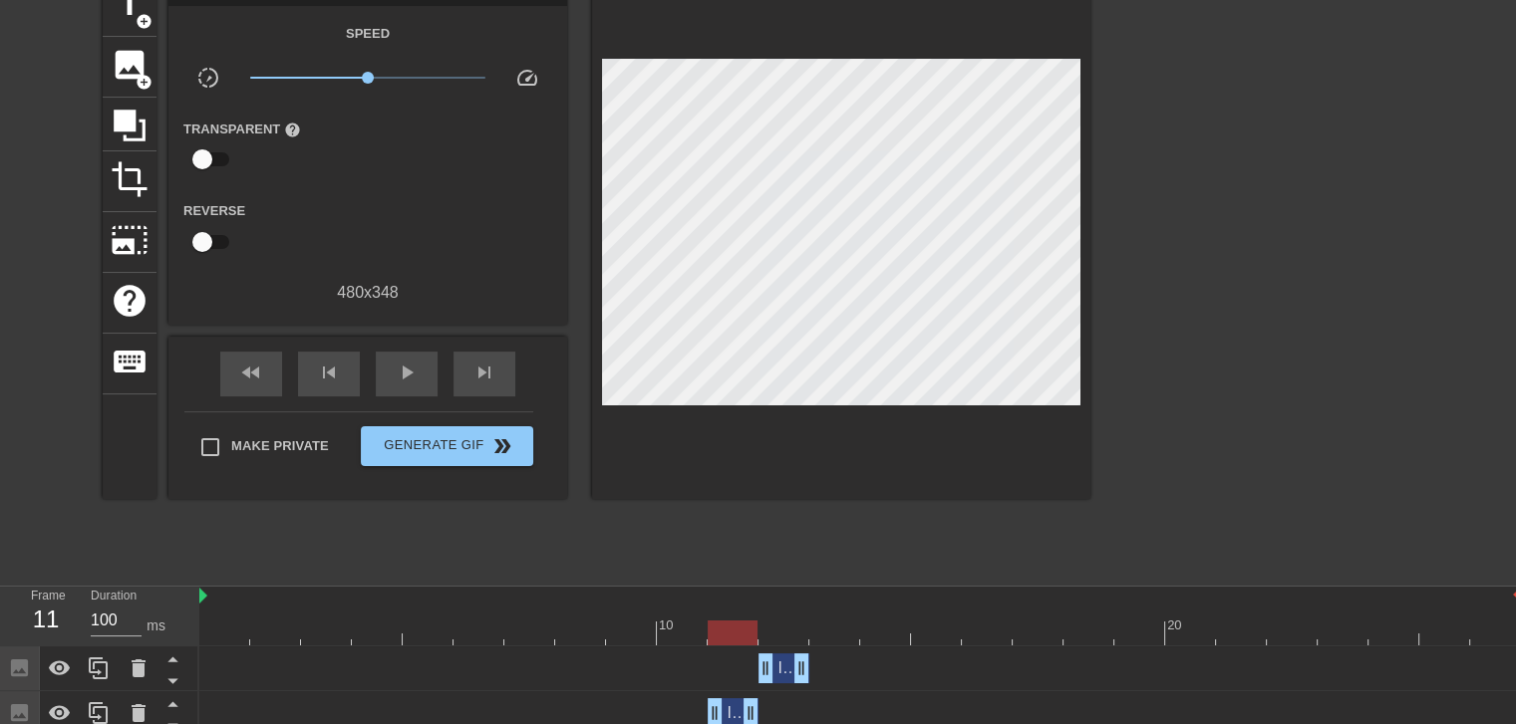
click at [736, 629] on div at bounding box center [859, 633] width 1321 height 25
click at [765, 629] on div at bounding box center [859, 633] width 1321 height 25
click at [749, 632] on div at bounding box center [859, 633] width 1321 height 25
click at [784, 631] on div at bounding box center [859, 633] width 1321 height 25
click at [779, 661] on div "Image drag_handle drag_handle" at bounding box center [783, 669] width 51 height 30
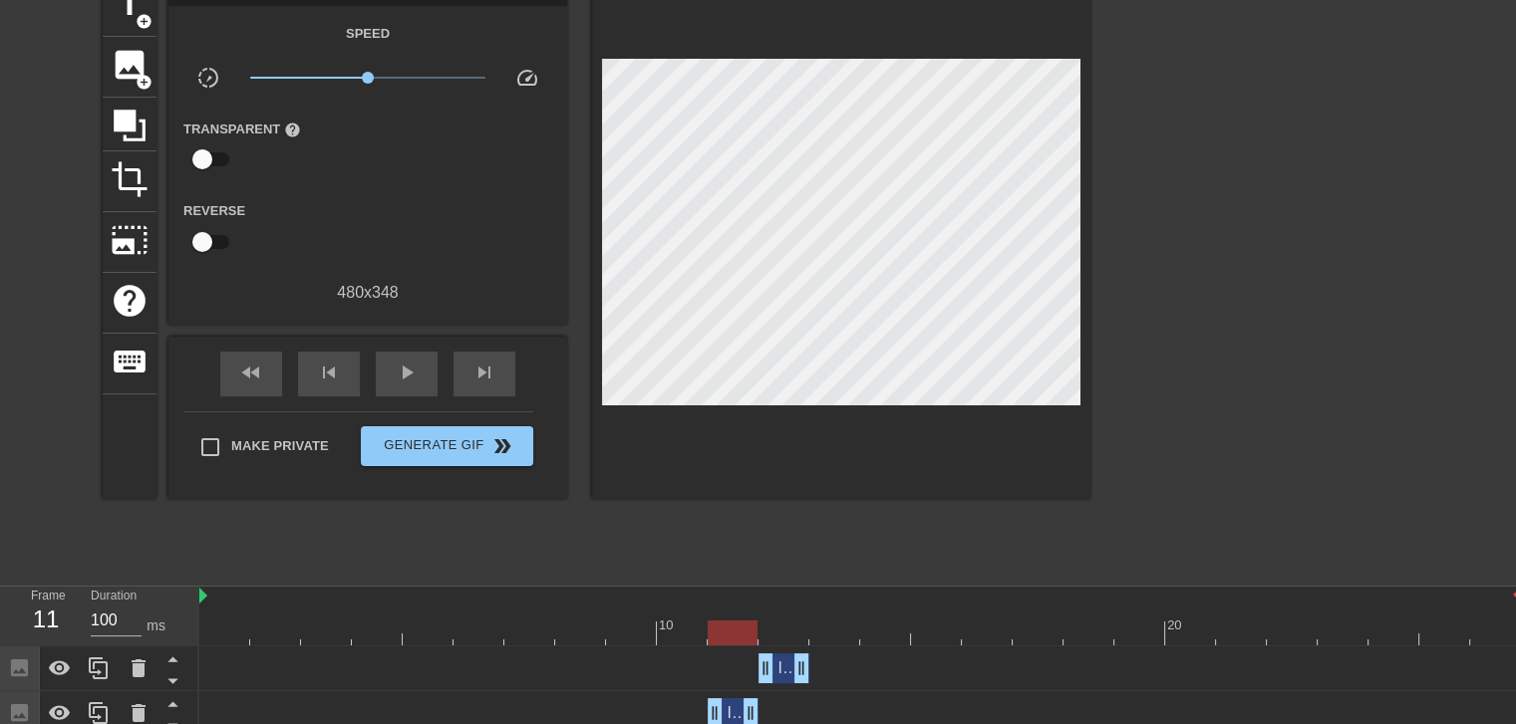
click at [729, 624] on div at bounding box center [859, 633] width 1321 height 25
click at [786, 626] on div at bounding box center [859, 633] width 1321 height 25
click at [94, 672] on icon at bounding box center [99, 669] width 24 height 24
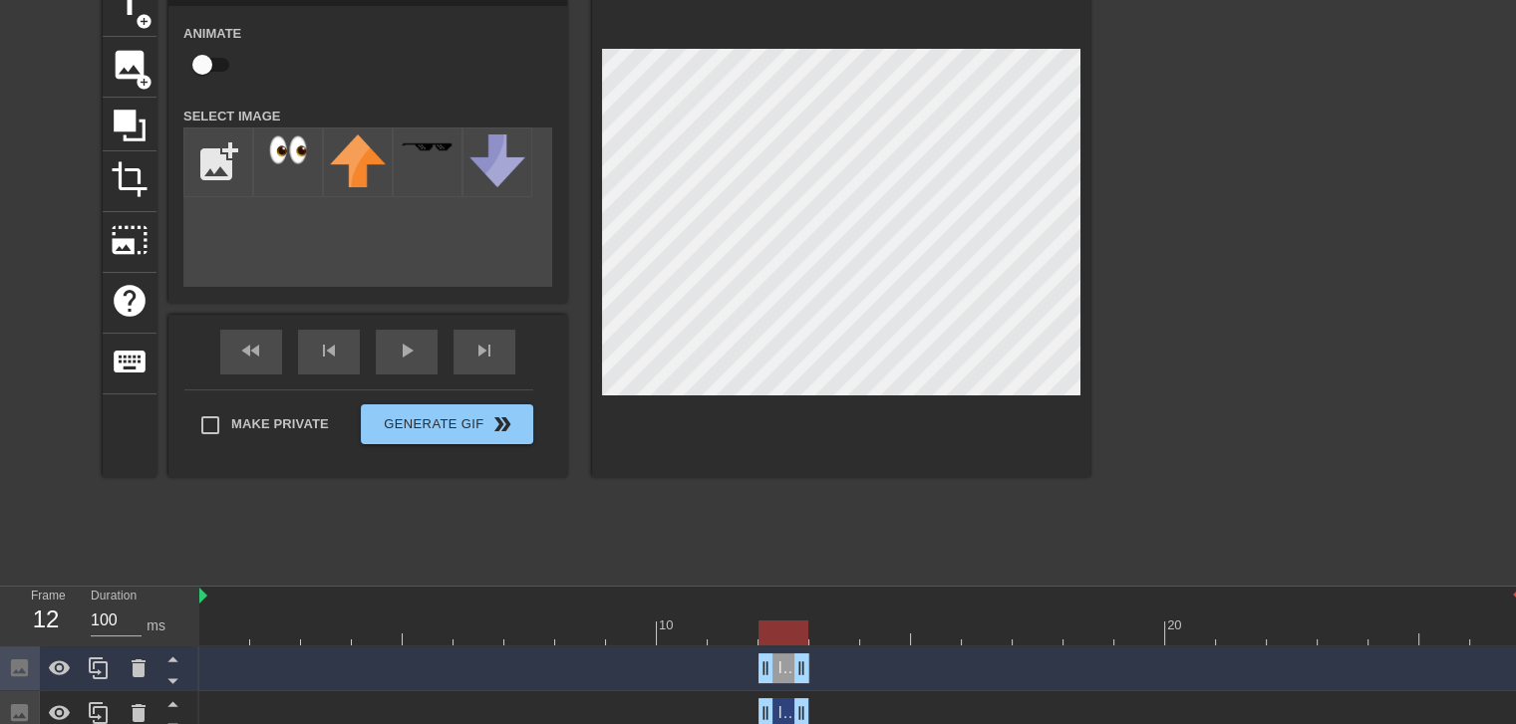
click at [828, 642] on div at bounding box center [859, 633] width 1321 height 25
drag, startPoint x: 786, startPoint y: 672, endPoint x: 822, endPoint y: 673, distance: 35.9
click at [822, 673] on div "Image drag_handle drag_handle" at bounding box center [834, 669] width 51 height 30
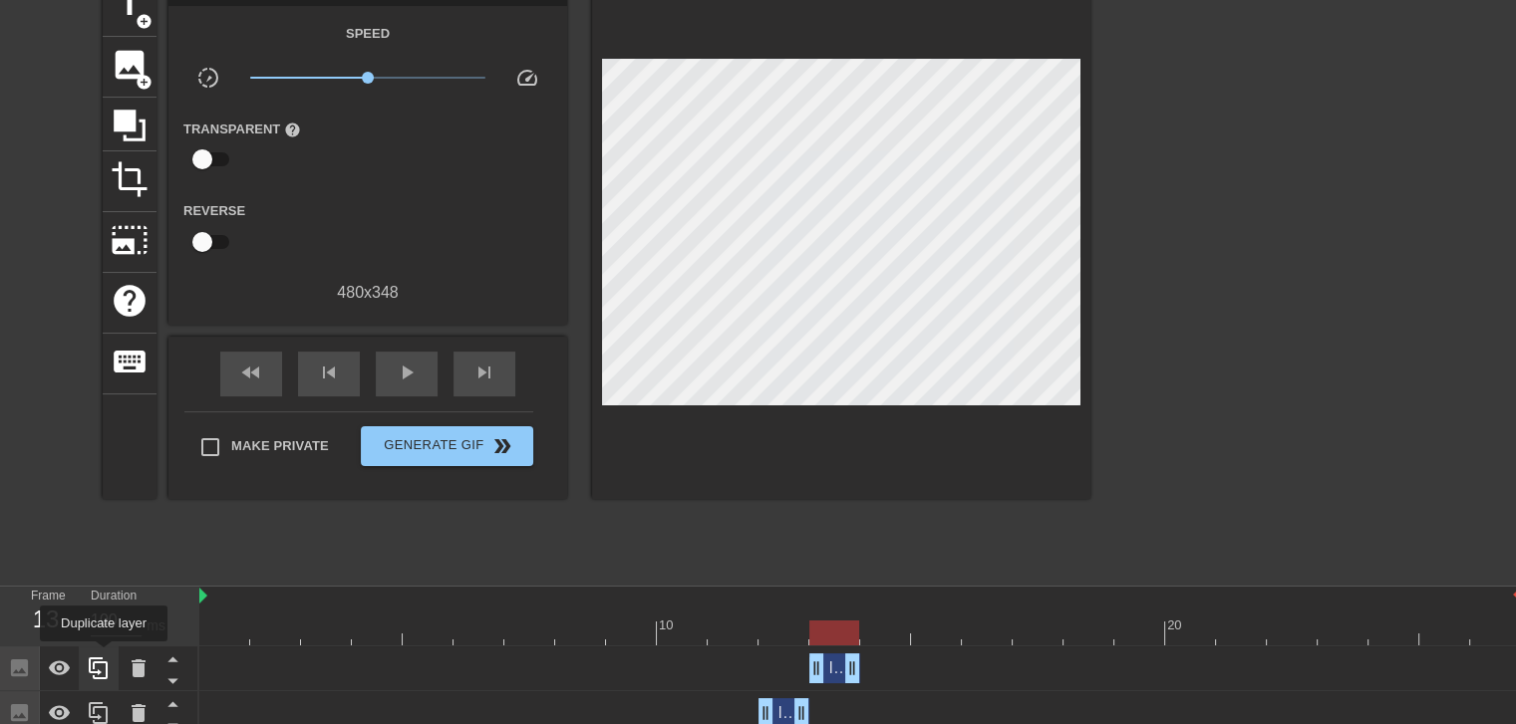
click at [104, 656] on div at bounding box center [99, 669] width 40 height 44
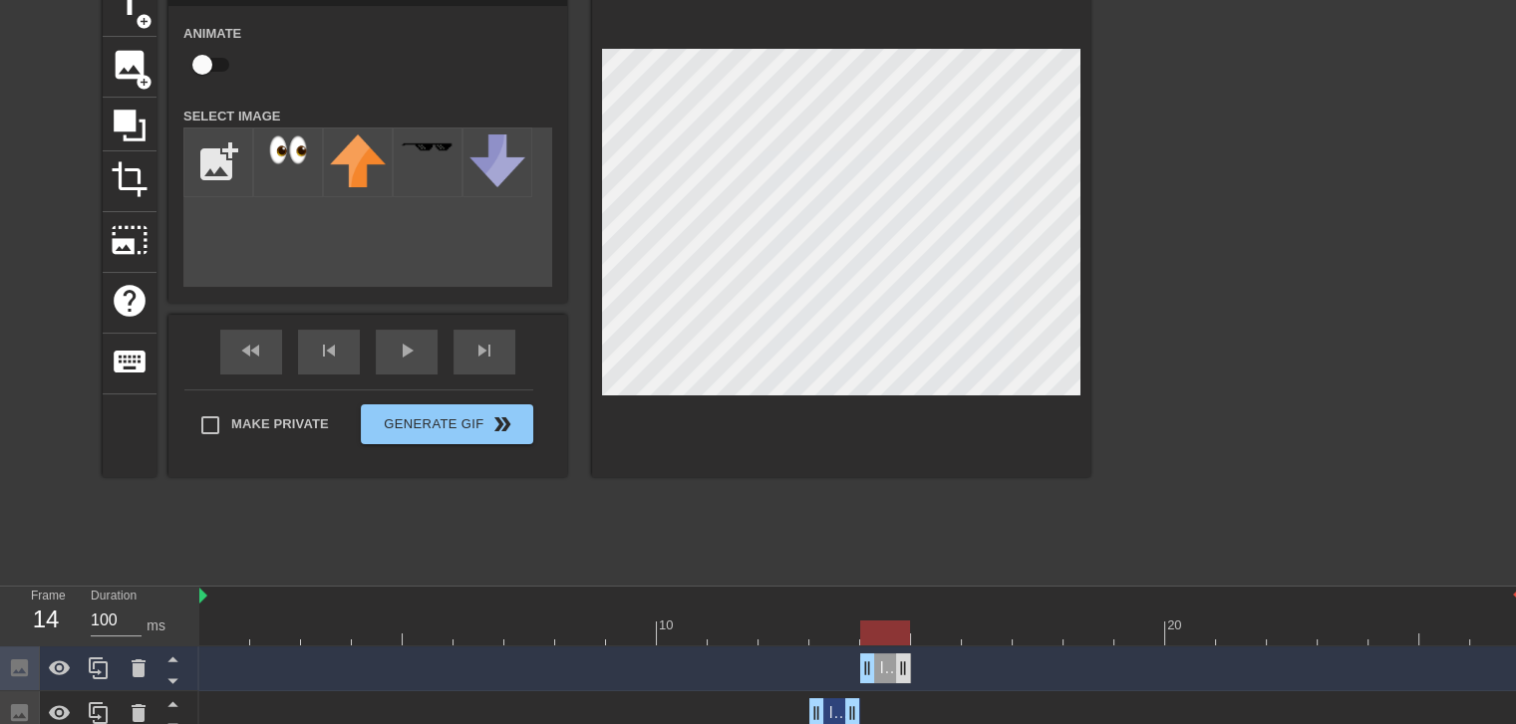
drag, startPoint x: 828, startPoint y: 678, endPoint x: 893, endPoint y: 678, distance: 64.8
click at [893, 678] on div "Image drag_handle drag_handle" at bounding box center [885, 669] width 51 height 30
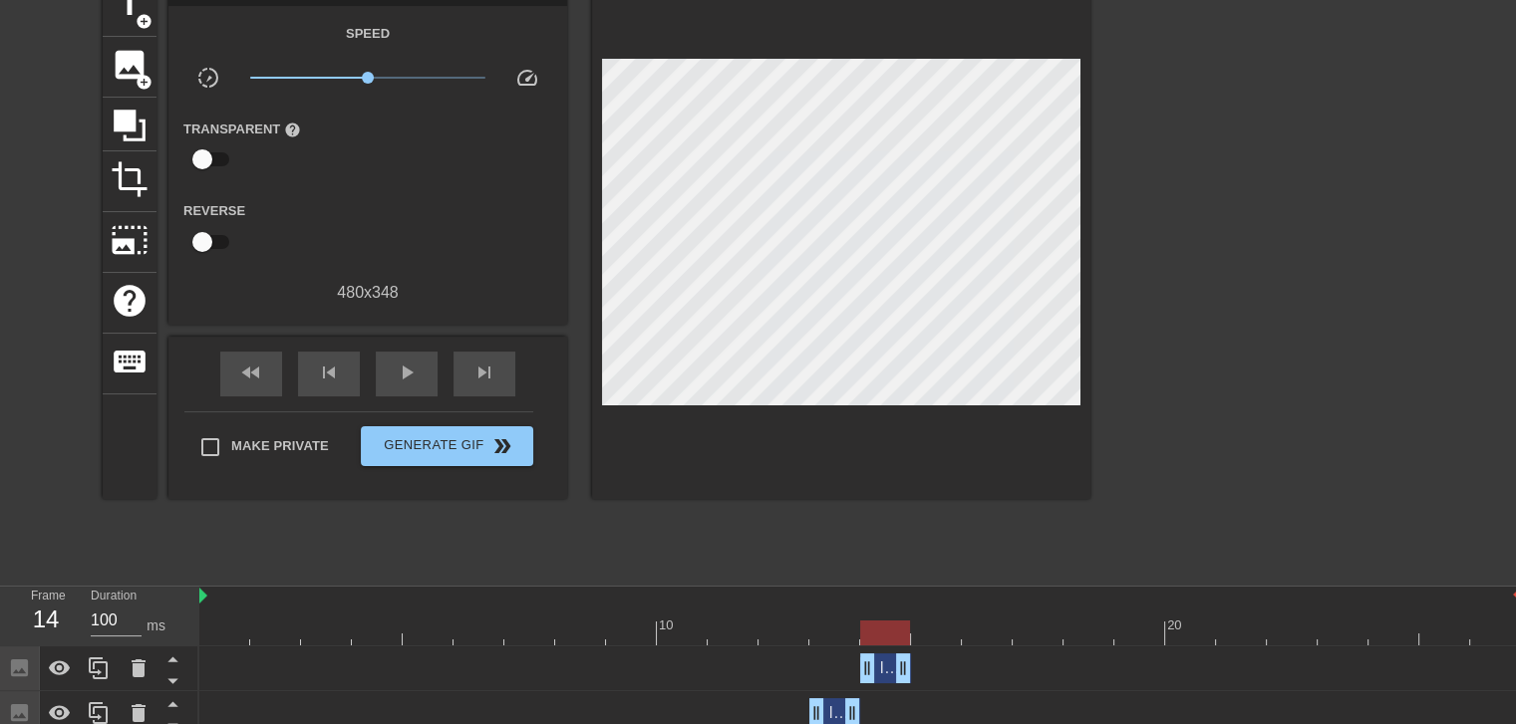
click at [908, 417] on div at bounding box center [841, 237] width 498 height 523
click at [100, 672] on icon at bounding box center [99, 669] width 24 height 24
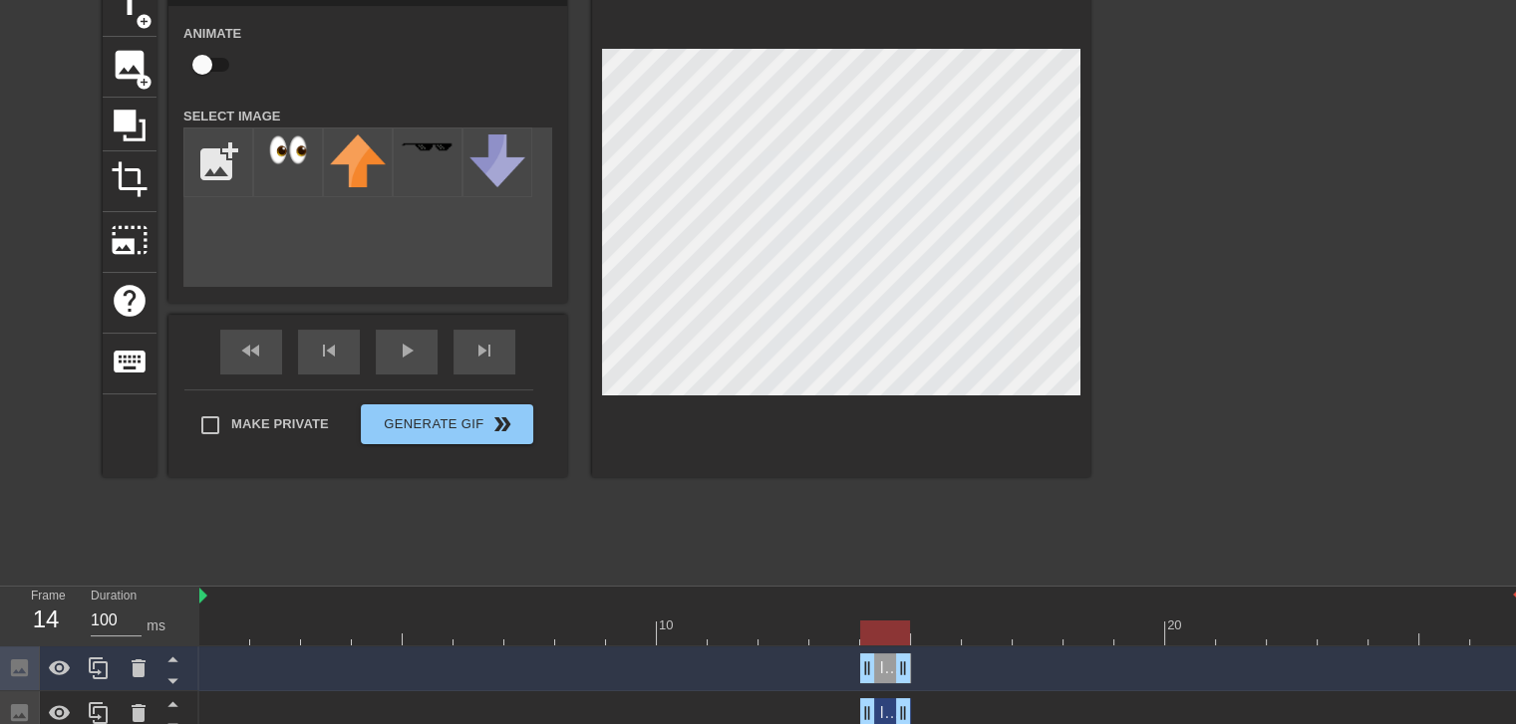
click at [928, 632] on div at bounding box center [859, 633] width 1321 height 25
click at [881, 630] on div at bounding box center [859, 633] width 1321 height 25
click at [958, 626] on div at bounding box center [859, 633] width 1321 height 25
click at [895, 629] on div at bounding box center [859, 633] width 1321 height 25
click at [943, 629] on div at bounding box center [859, 633] width 1321 height 25
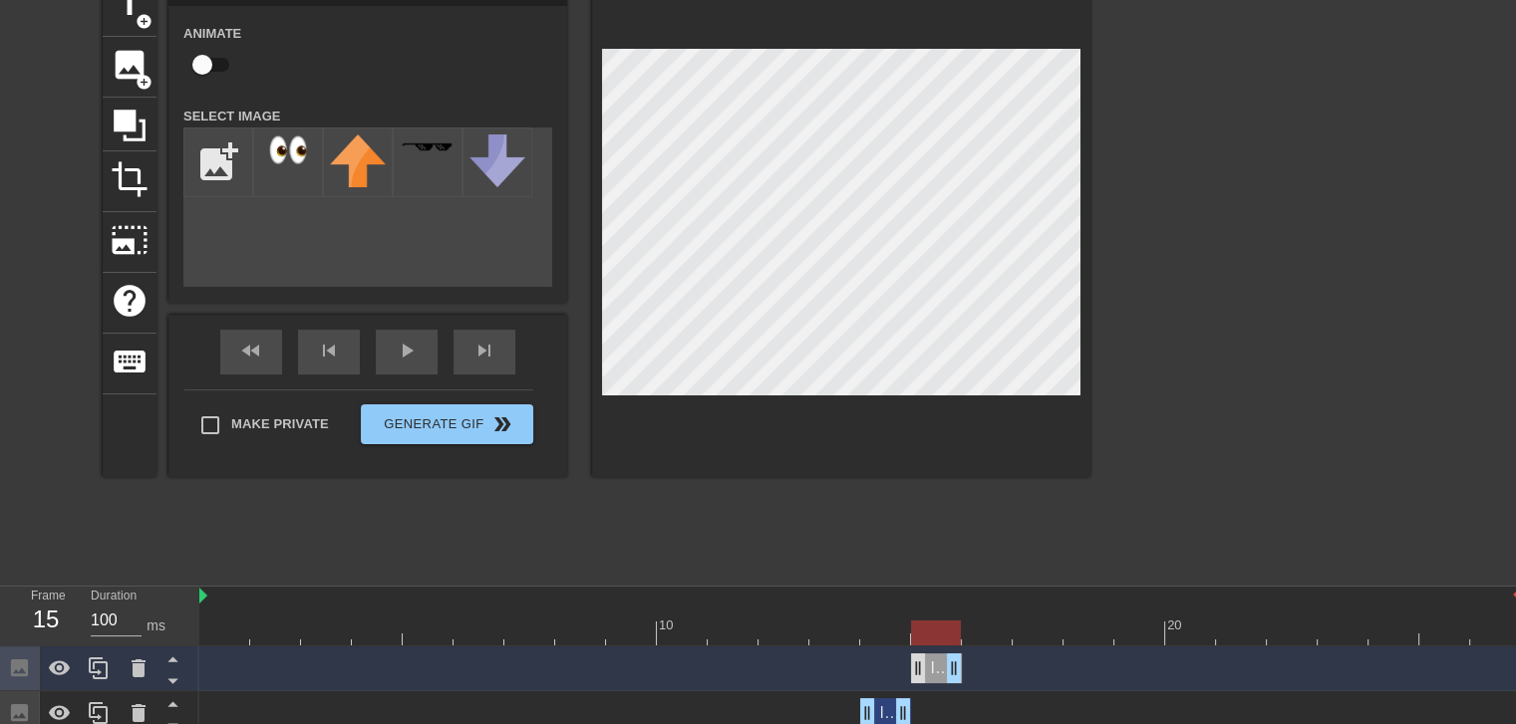
drag, startPoint x: 889, startPoint y: 665, endPoint x: 922, endPoint y: 664, distance: 32.9
click at [922, 664] on div "Image drag_handle drag_handle" at bounding box center [936, 669] width 51 height 30
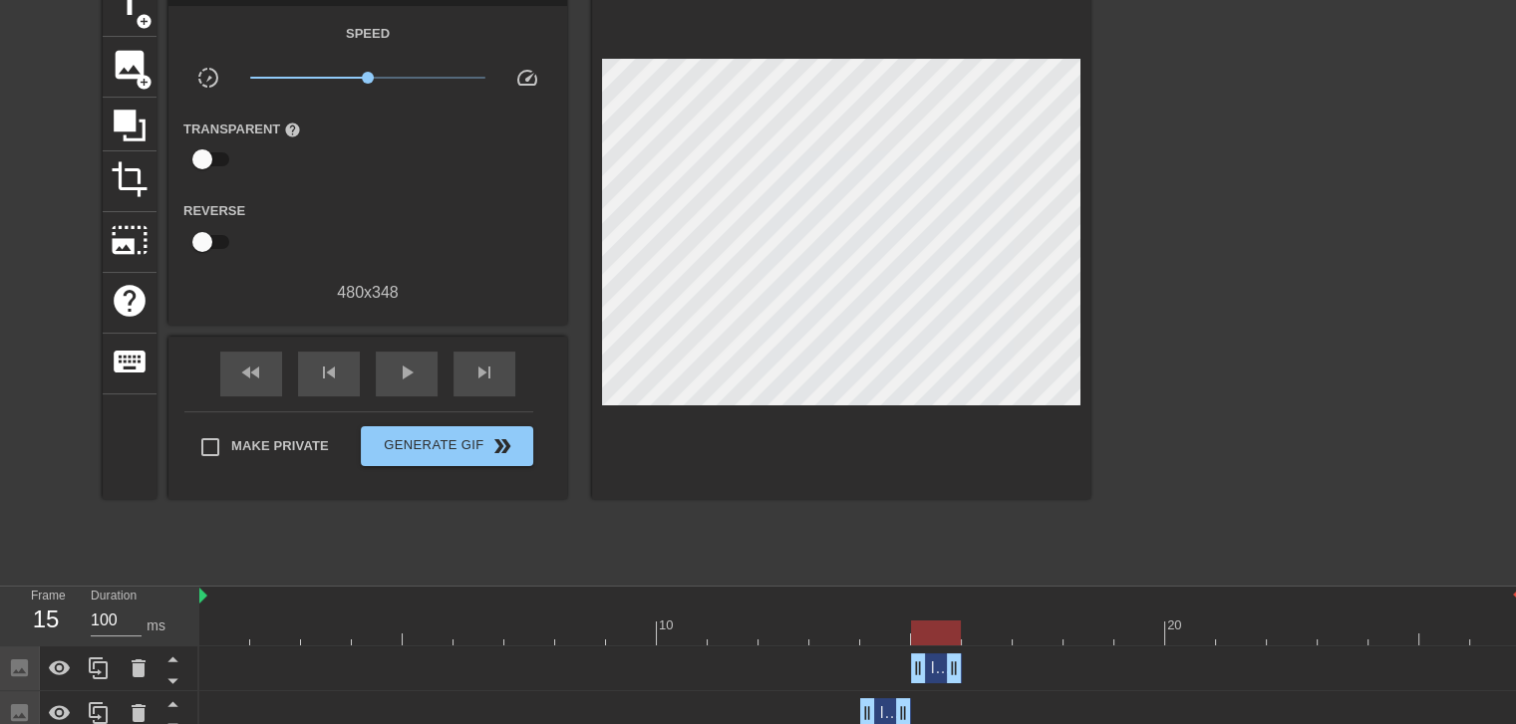
click at [870, 473] on div at bounding box center [841, 237] width 498 height 523
click at [95, 674] on icon at bounding box center [98, 669] width 19 height 22
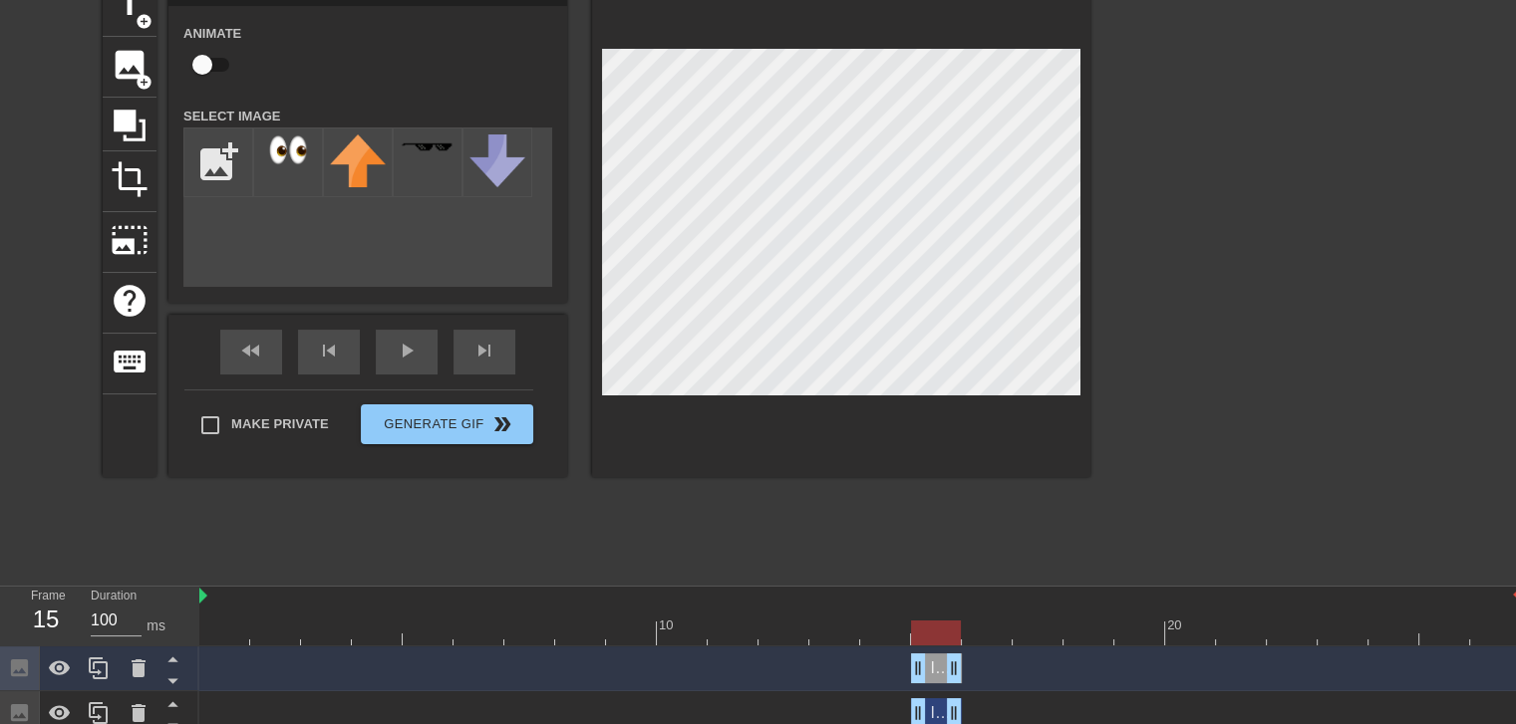
drag, startPoint x: 927, startPoint y: 672, endPoint x: 975, endPoint y: 668, distance: 49.0
click at [975, 668] on div "Image drag_handle drag_handle" at bounding box center [859, 669] width 1321 height 30
drag, startPoint x: 930, startPoint y: 669, endPoint x: 952, endPoint y: 668, distance: 21.9
click at [951, 668] on div "Image drag_handle drag_handle" at bounding box center [936, 669] width 51 height 30
drag, startPoint x: 952, startPoint y: 668, endPoint x: 1001, endPoint y: 662, distance: 50.2
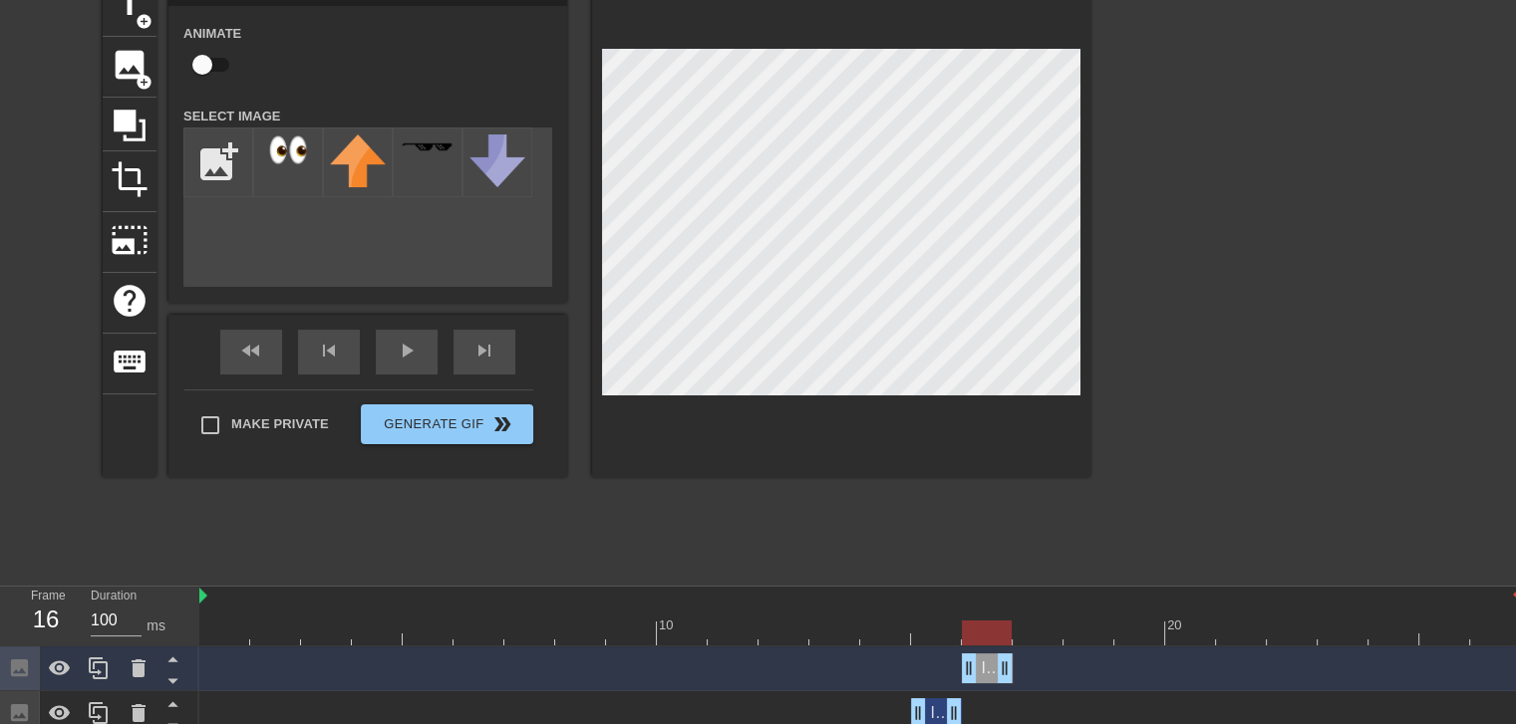
drag, startPoint x: 917, startPoint y: 669, endPoint x: 962, endPoint y: 669, distance: 44.8
click at [936, 625] on div at bounding box center [859, 633] width 1321 height 25
click at [1009, 629] on div at bounding box center [859, 633] width 1321 height 25
click at [815, 454] on div at bounding box center [841, 226] width 498 height 501
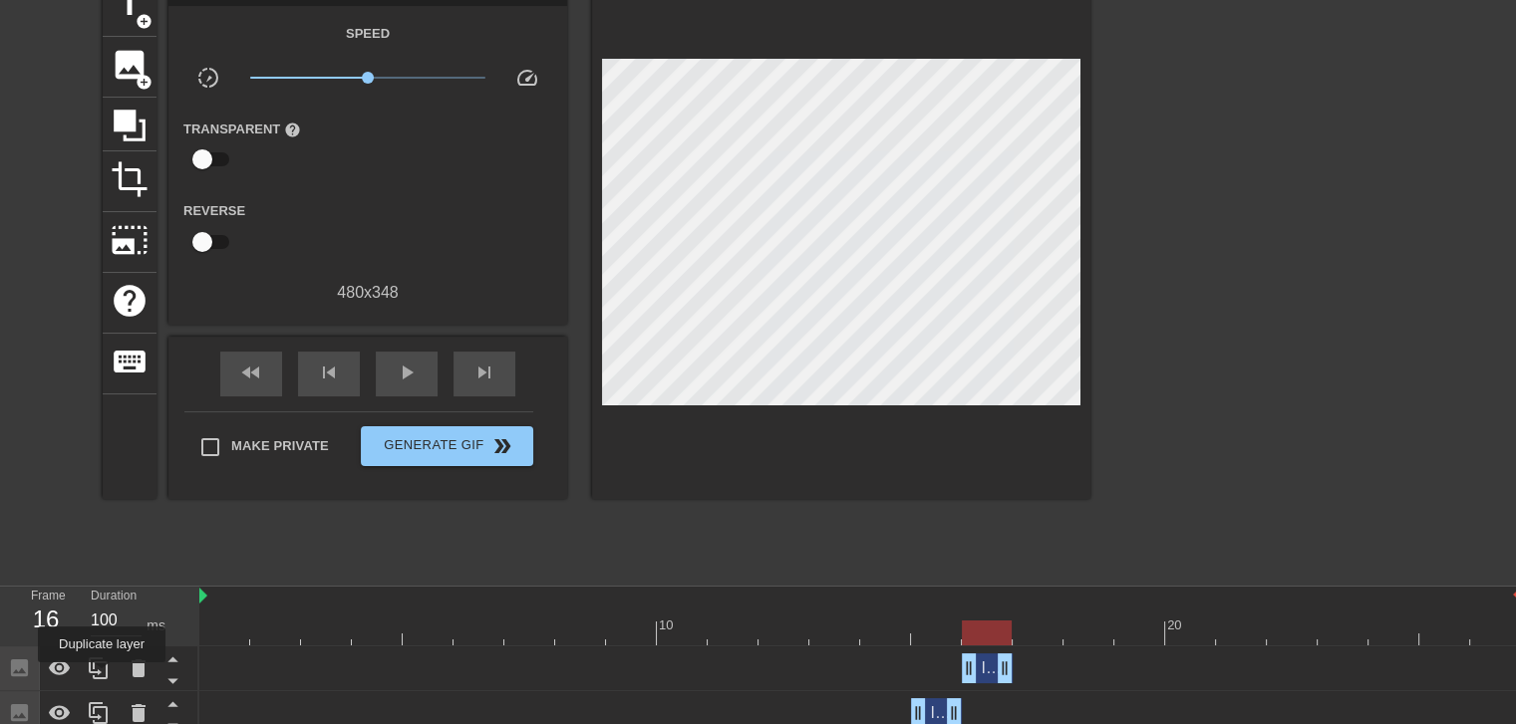
click at [96, 676] on icon at bounding box center [99, 669] width 24 height 24
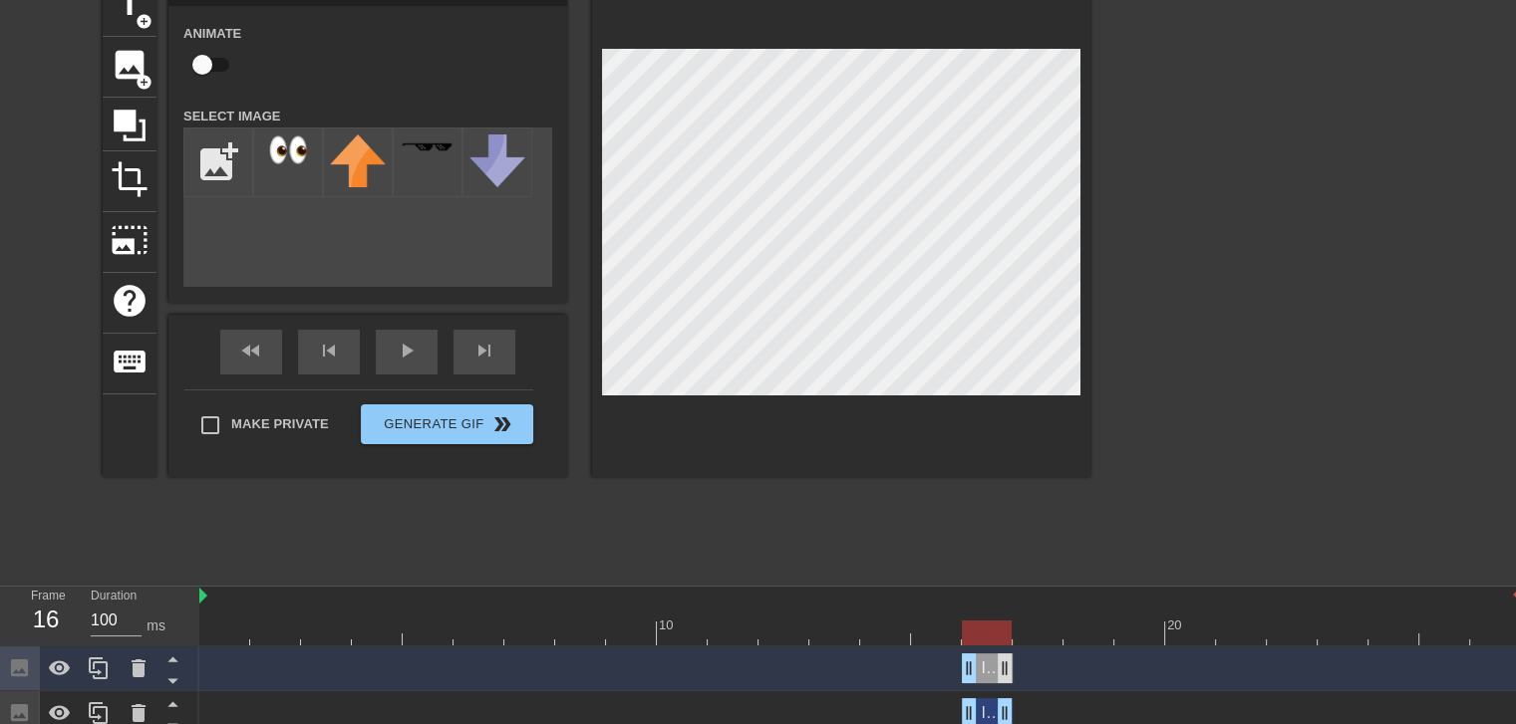
drag, startPoint x: 976, startPoint y: 669, endPoint x: 1008, endPoint y: 669, distance: 31.9
drag, startPoint x: 989, startPoint y: 669, endPoint x: 1031, endPoint y: 665, distance: 42.0
click at [1031, 665] on div "Image drag_handle drag_handle" at bounding box center [1037, 669] width 51 height 30
click at [987, 635] on div at bounding box center [859, 633] width 1321 height 25
click at [1049, 632] on div at bounding box center [859, 633] width 1321 height 25
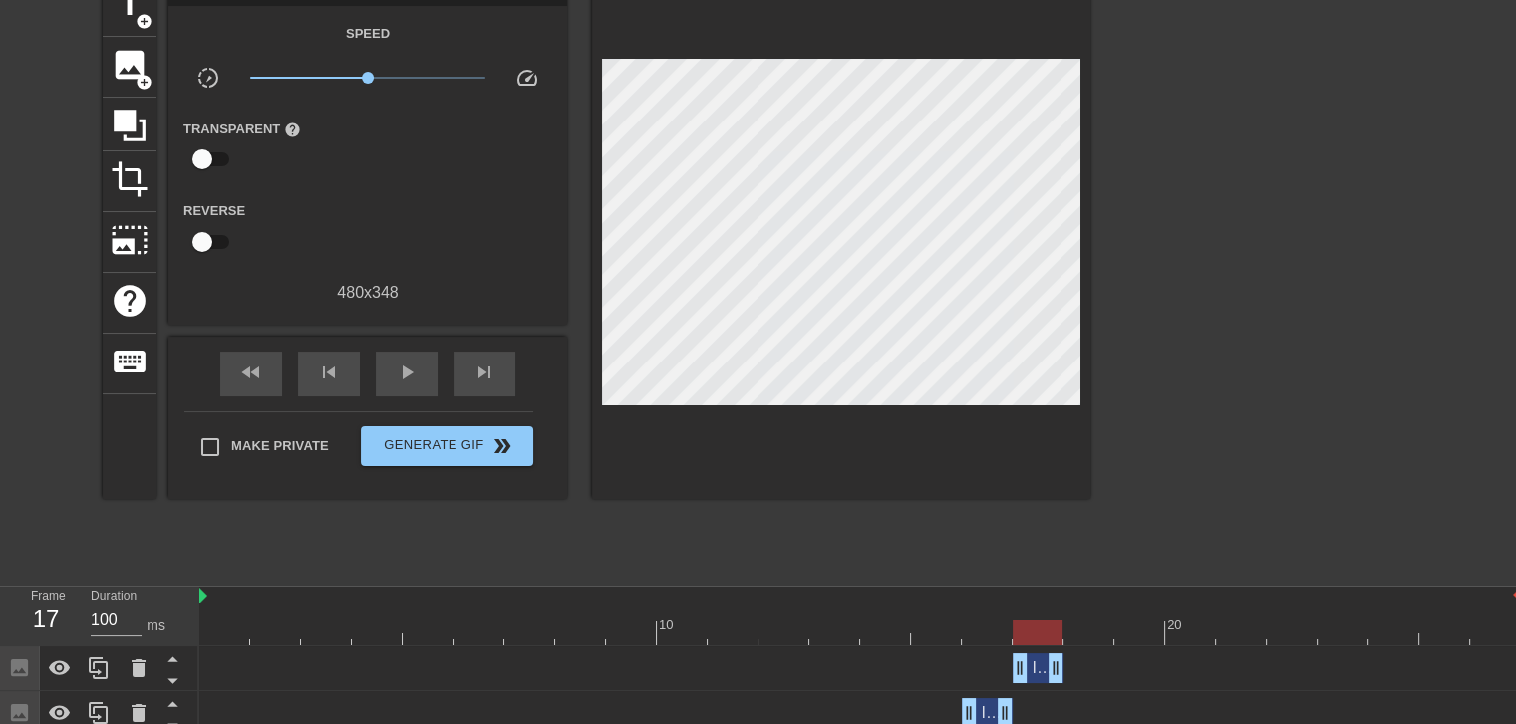
click at [931, 686] on div "Image drag_handle drag_handle" at bounding box center [859, 669] width 1321 height 45
click at [1040, 665] on div "Image drag_handle drag_handle" at bounding box center [1037, 669] width 51 height 30
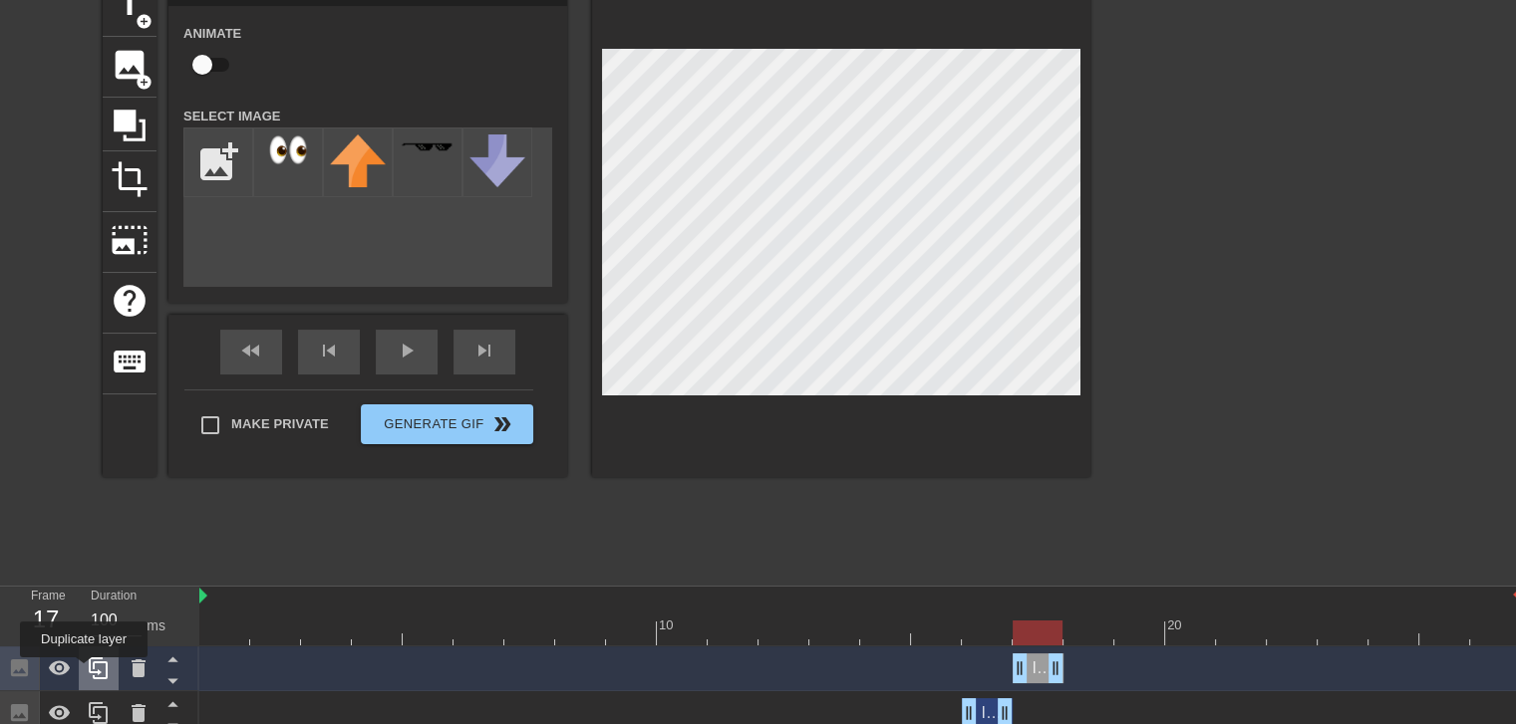
click at [84, 672] on div at bounding box center [99, 669] width 40 height 44
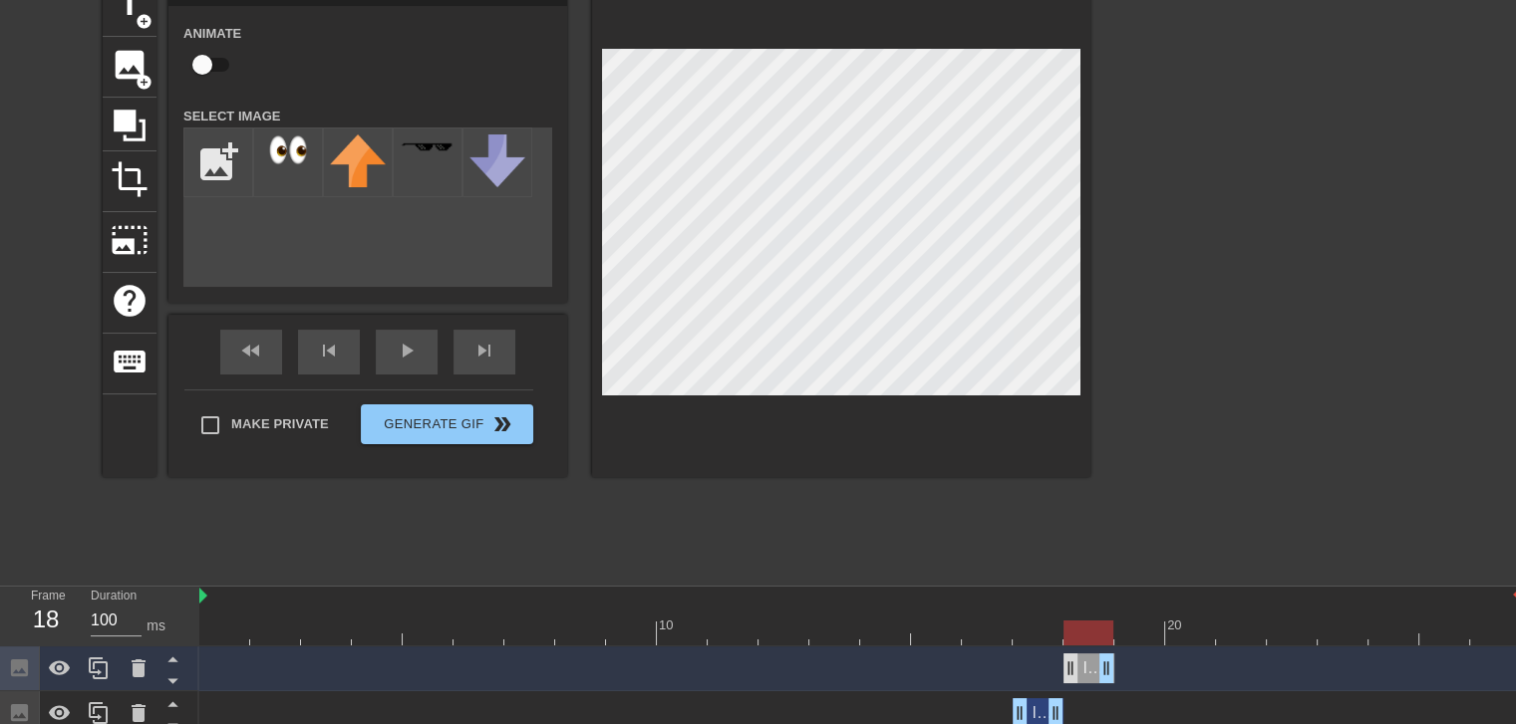
drag, startPoint x: 1041, startPoint y: 673, endPoint x: 1077, endPoint y: 670, distance: 36.0
click at [1077, 670] on div "Image drag_handle drag_handle" at bounding box center [1088, 669] width 51 height 30
click at [1049, 633] on div at bounding box center [859, 633] width 1321 height 25
click at [1088, 631] on div at bounding box center [859, 633] width 1321 height 25
click at [1049, 634] on div at bounding box center [859, 633] width 1321 height 25
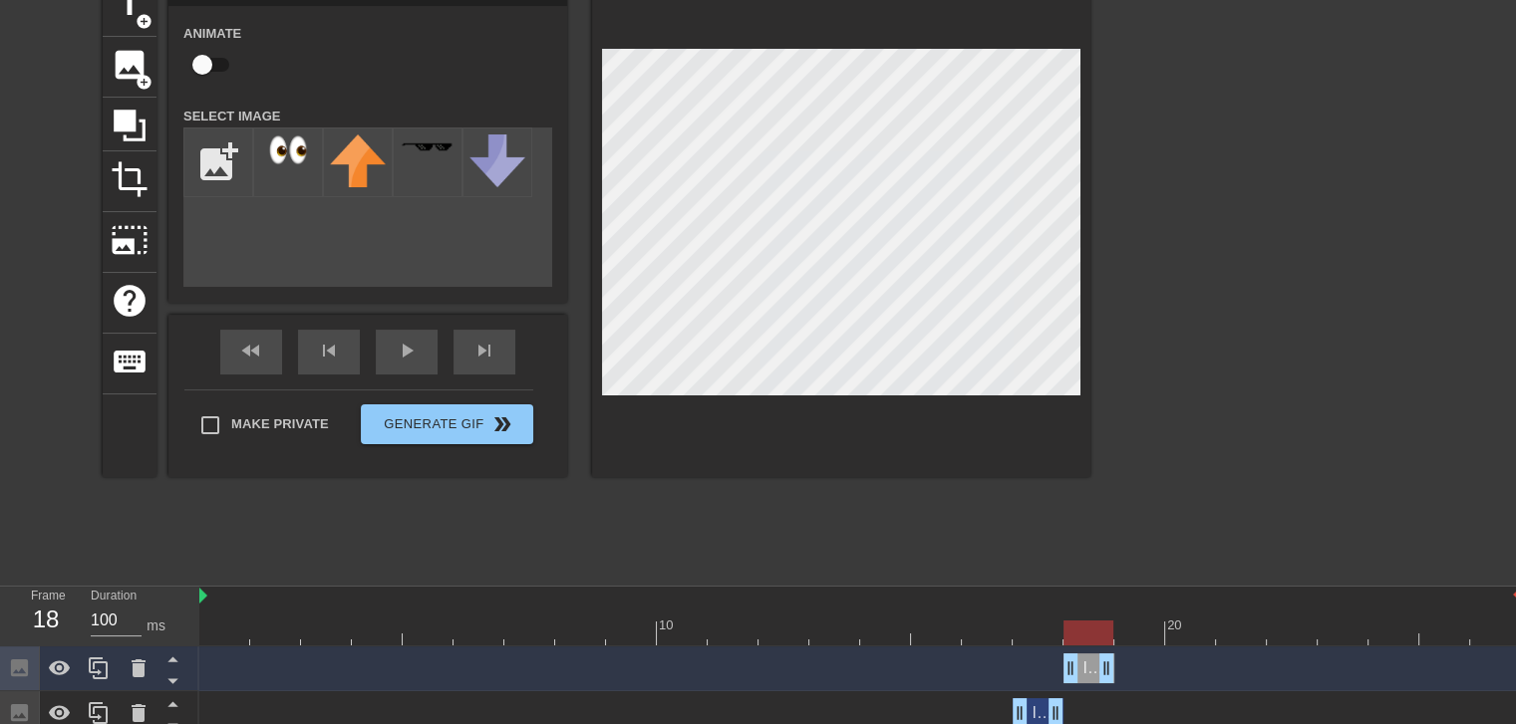
click at [1104, 627] on div at bounding box center [859, 633] width 1321 height 25
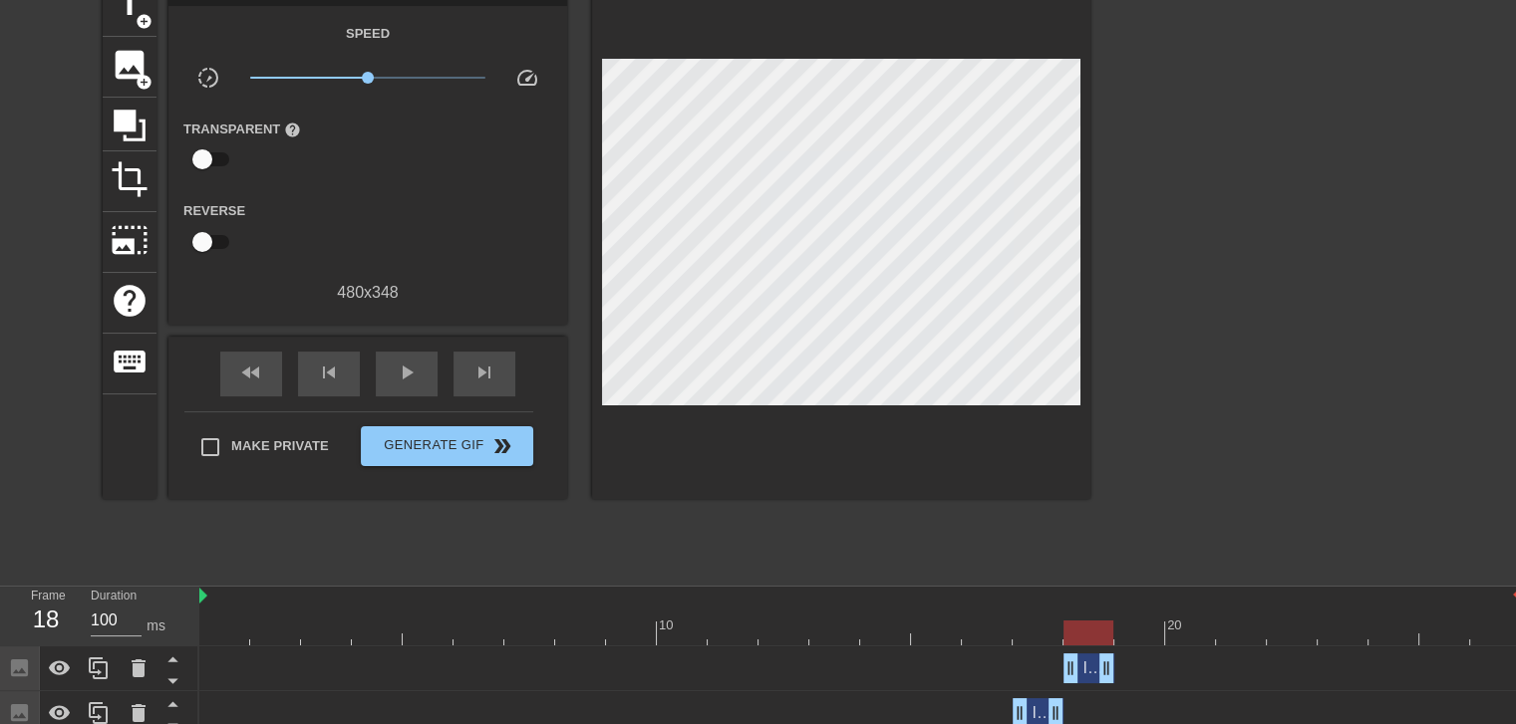
click at [1087, 667] on div "Image drag_handle drag_handle" at bounding box center [1088, 669] width 51 height 30
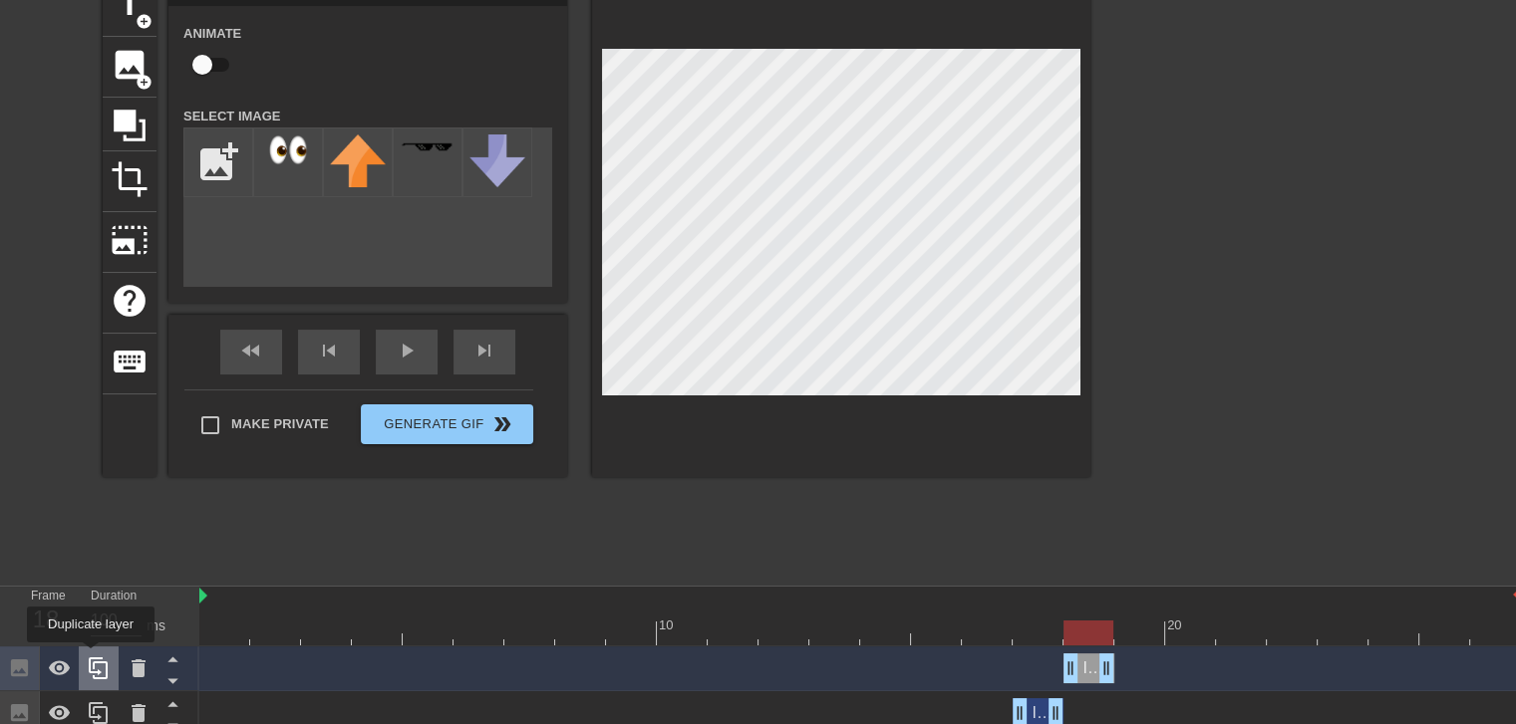
click at [91, 658] on icon at bounding box center [99, 669] width 24 height 24
click at [1130, 640] on div at bounding box center [859, 633] width 1321 height 25
click at [1088, 633] on div at bounding box center [859, 633] width 1321 height 25
click at [1123, 630] on div at bounding box center [859, 633] width 1321 height 25
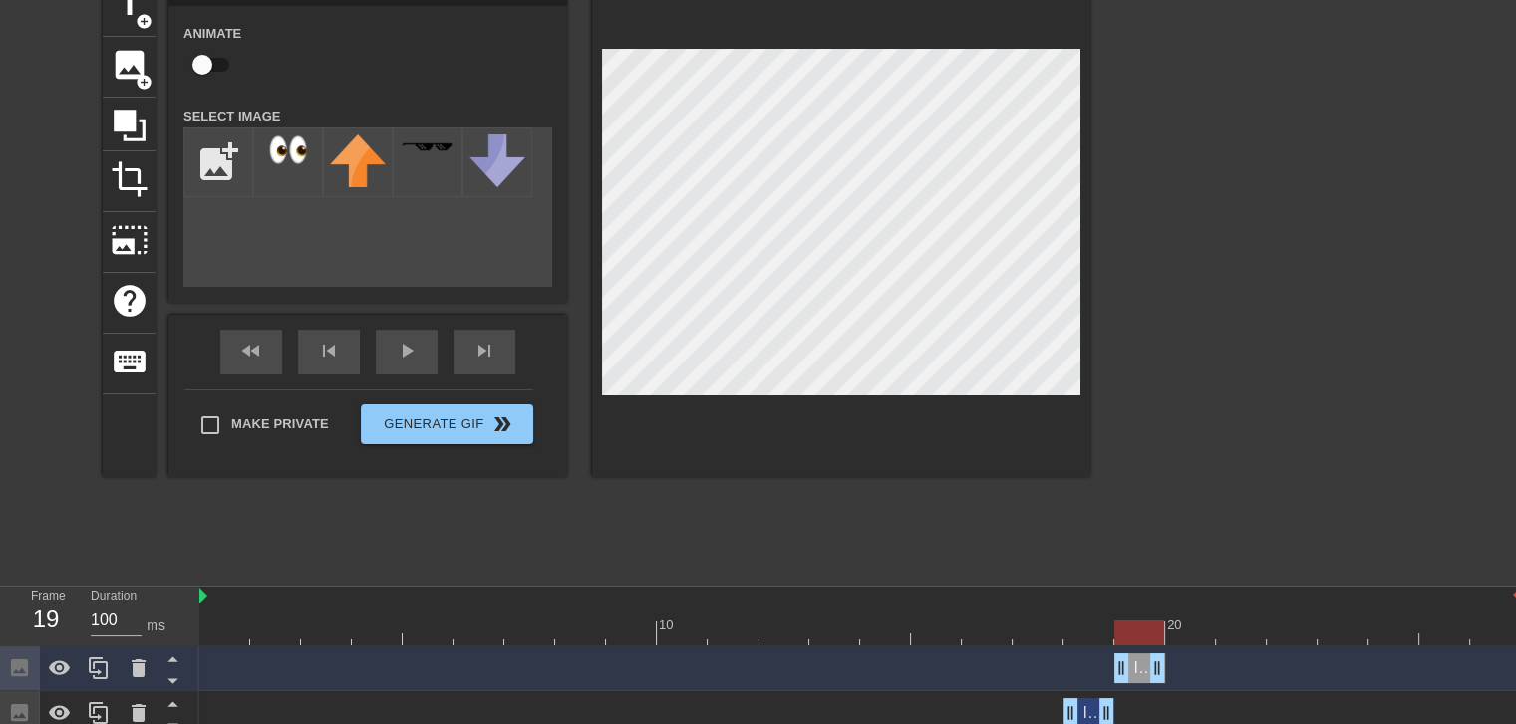
drag, startPoint x: 1094, startPoint y: 667, endPoint x: 1131, endPoint y: 667, distance: 36.9
click at [1131, 667] on div "Image drag_handle drag_handle" at bounding box center [1139, 669] width 51 height 30
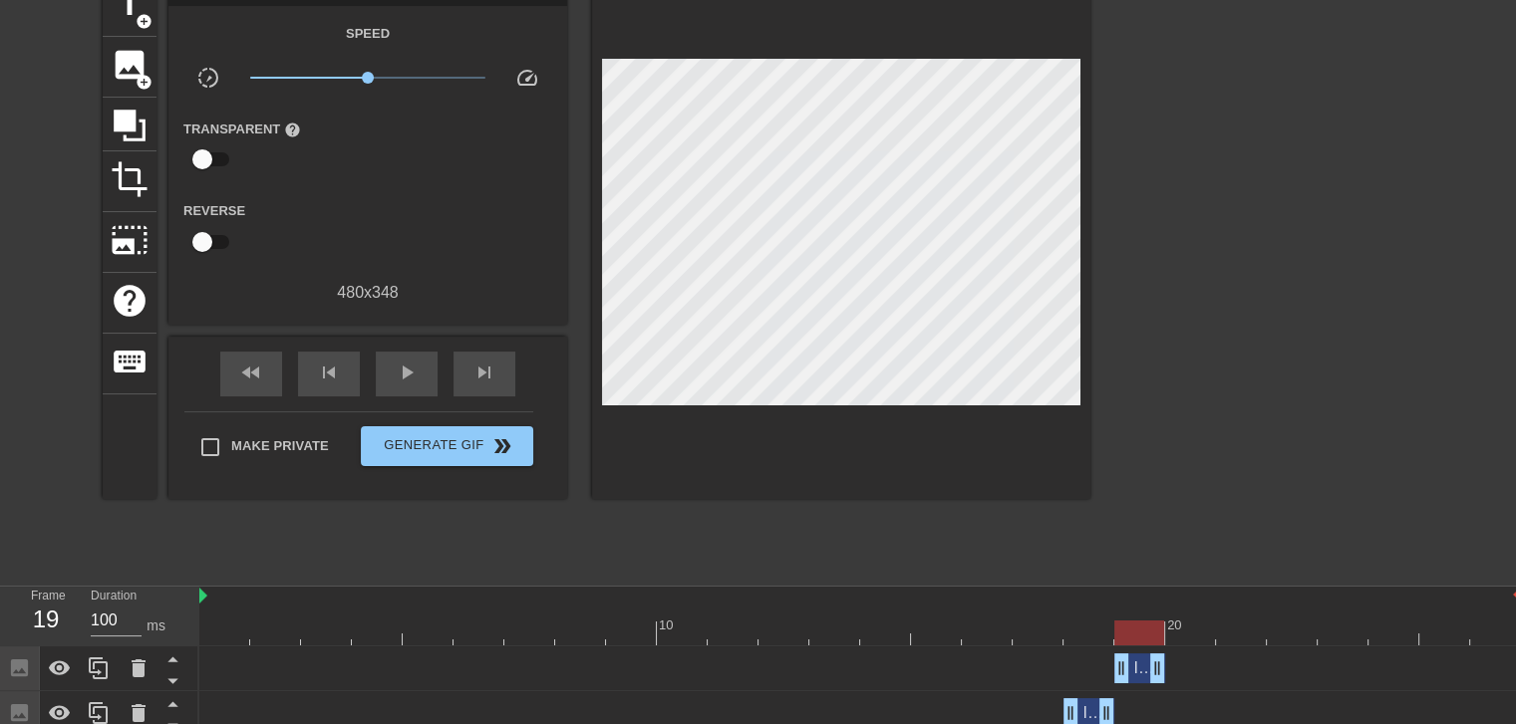
click at [993, 437] on div at bounding box center [841, 237] width 498 height 523
click at [1096, 633] on div at bounding box center [859, 633] width 1321 height 25
click at [1044, 633] on div at bounding box center [859, 633] width 1321 height 25
click at [1103, 631] on div at bounding box center [859, 633] width 1321 height 25
click at [1132, 628] on div at bounding box center [859, 633] width 1321 height 25
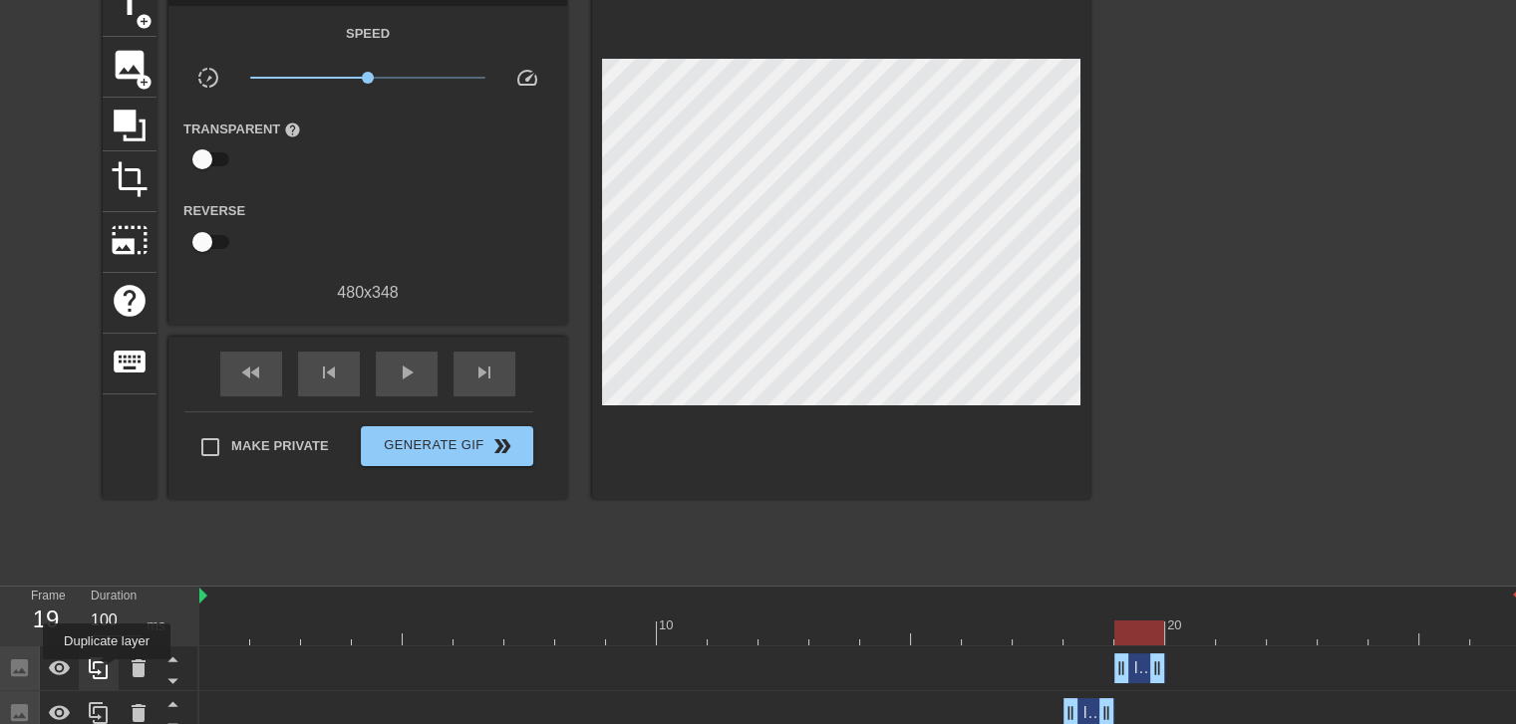
click at [107, 674] on icon at bounding box center [98, 669] width 19 height 22
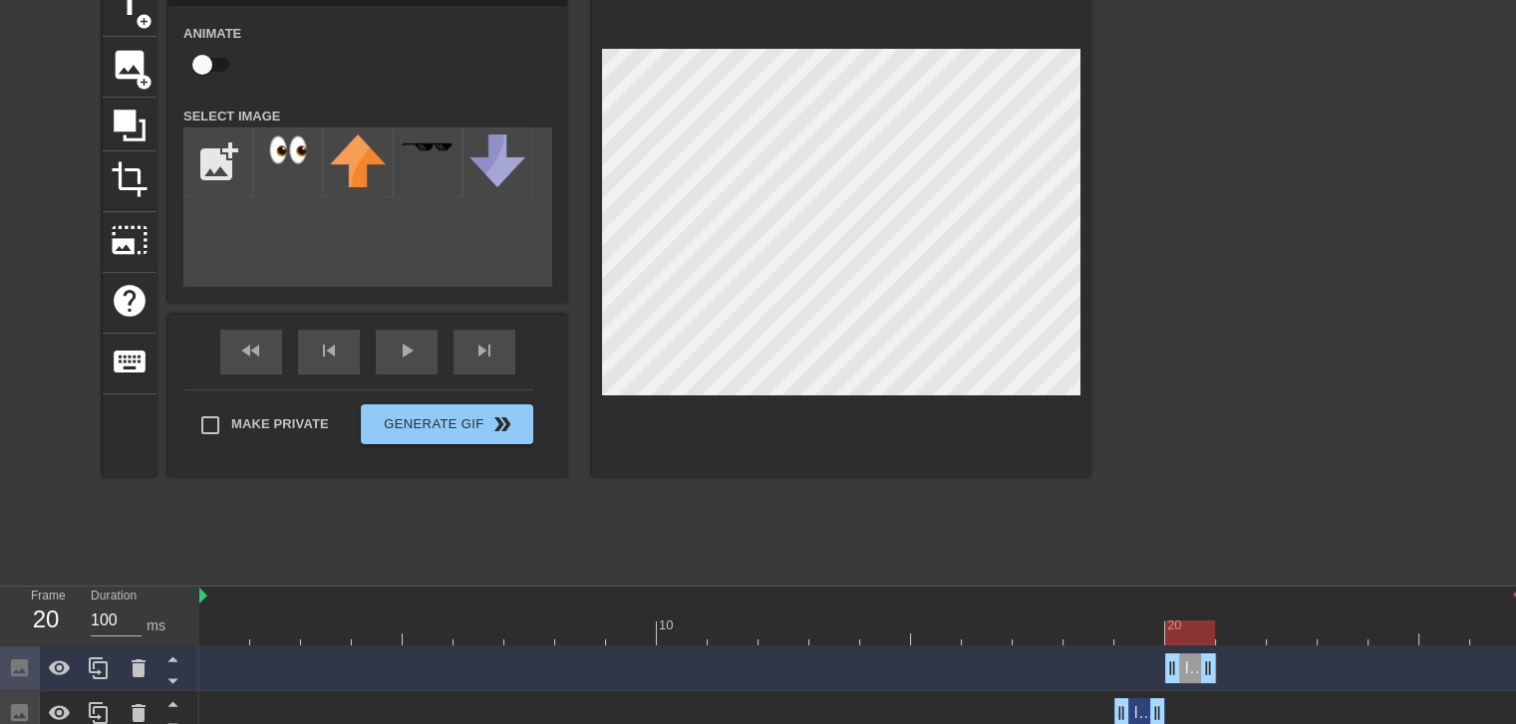
drag, startPoint x: 1139, startPoint y: 677, endPoint x: 1196, endPoint y: 671, distance: 57.1
click at [1196, 671] on div "Image drag_handle drag_handle" at bounding box center [1190, 669] width 51 height 30
click at [1141, 627] on div at bounding box center [859, 633] width 1321 height 25
click at [1192, 625] on div at bounding box center [859, 633] width 1321 height 25
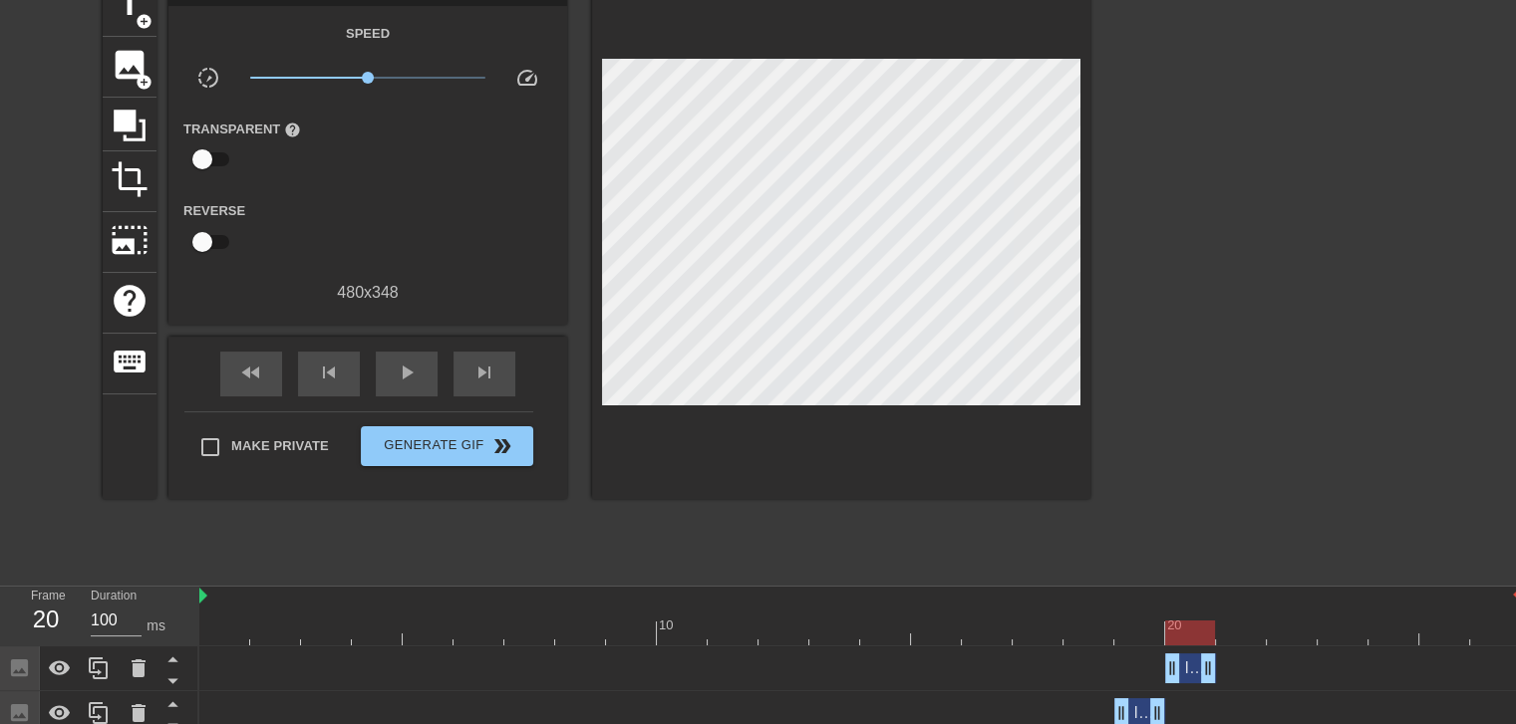
click at [941, 538] on div "title add_circle image add_circle crop photo_size_select_large help keyboard Gi…" at bounding box center [596, 275] width 987 height 598
click at [1128, 634] on div at bounding box center [859, 633] width 1321 height 25
click at [1197, 633] on div at bounding box center [859, 633] width 1321 height 25
click at [1191, 666] on div "Image drag_handle drag_handle" at bounding box center [1190, 669] width 51 height 30
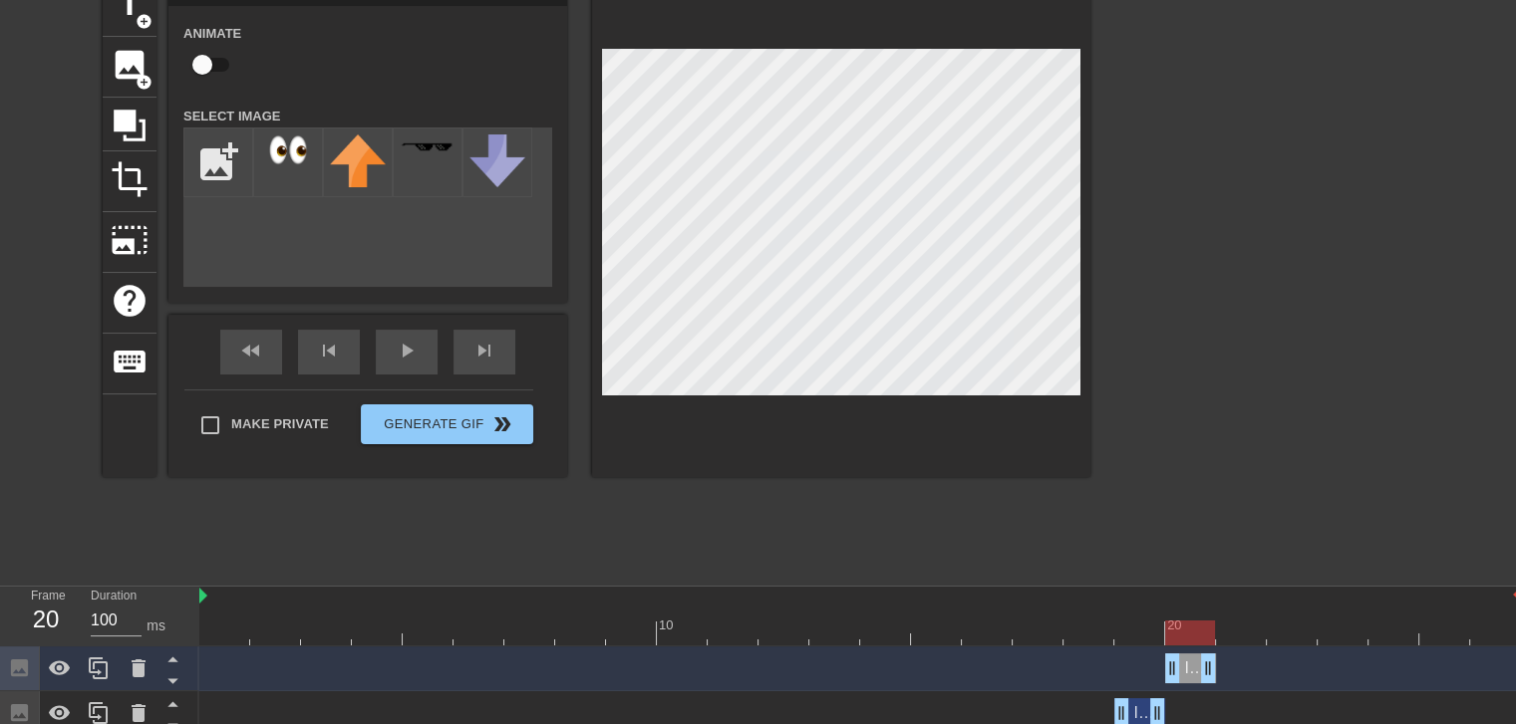
click at [1123, 492] on div at bounding box center [1263, 275] width 299 height 598
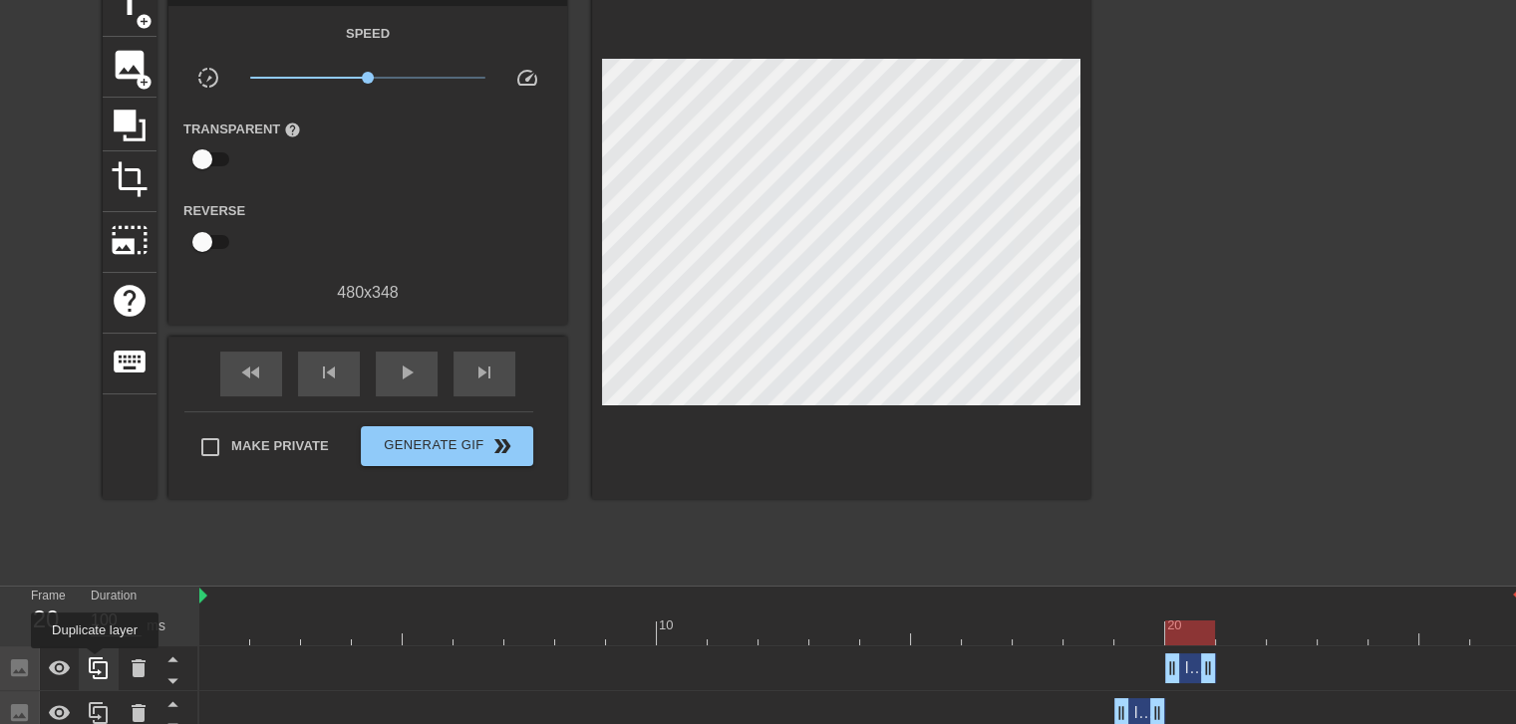
click at [95, 663] on icon at bounding box center [98, 669] width 19 height 22
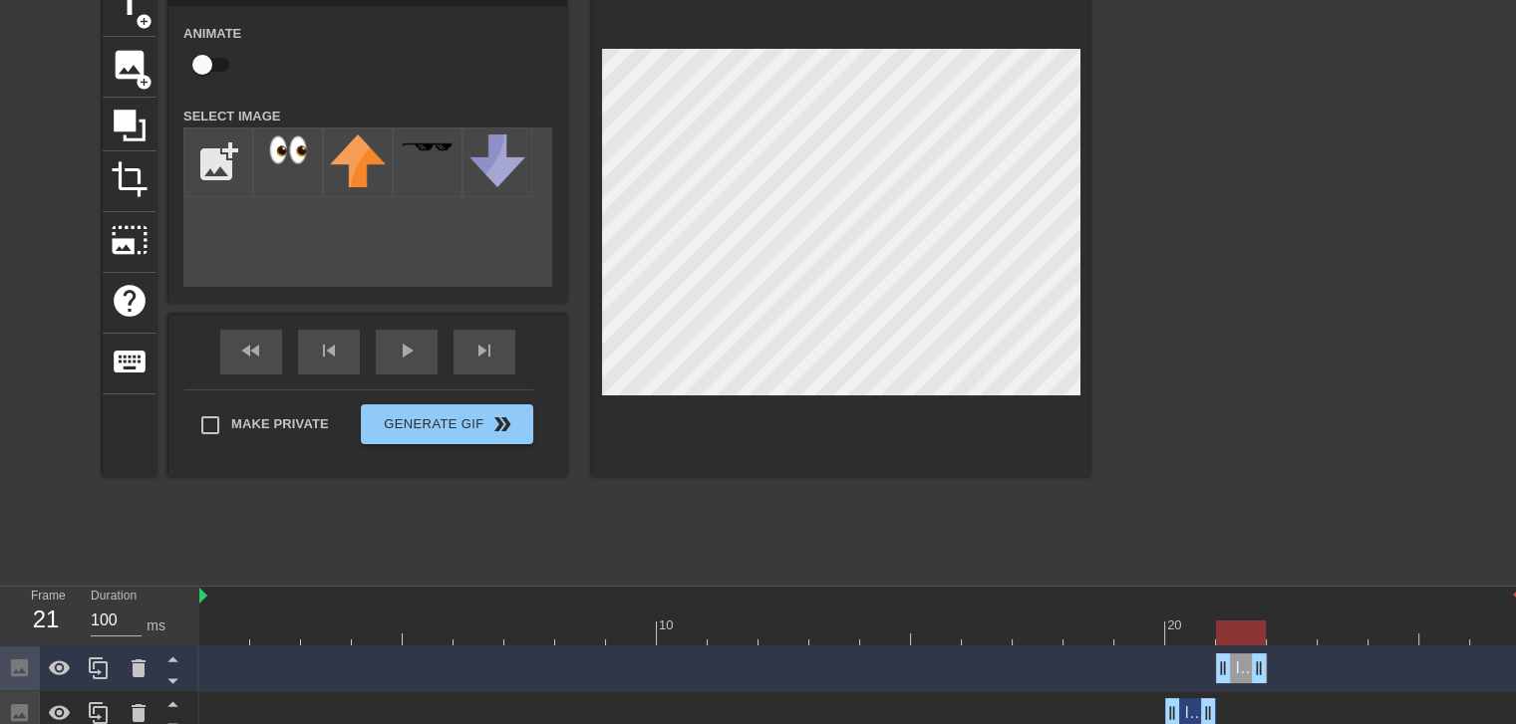
drag, startPoint x: 1192, startPoint y: 669, endPoint x: 1233, endPoint y: 666, distance: 41.0
click at [1233, 666] on div "Image drag_handle drag_handle" at bounding box center [1241, 669] width 51 height 30
click at [1198, 629] on div at bounding box center [859, 633] width 1321 height 25
click at [1246, 625] on div at bounding box center [859, 633] width 1321 height 25
click at [1037, 441] on div at bounding box center [841, 226] width 498 height 501
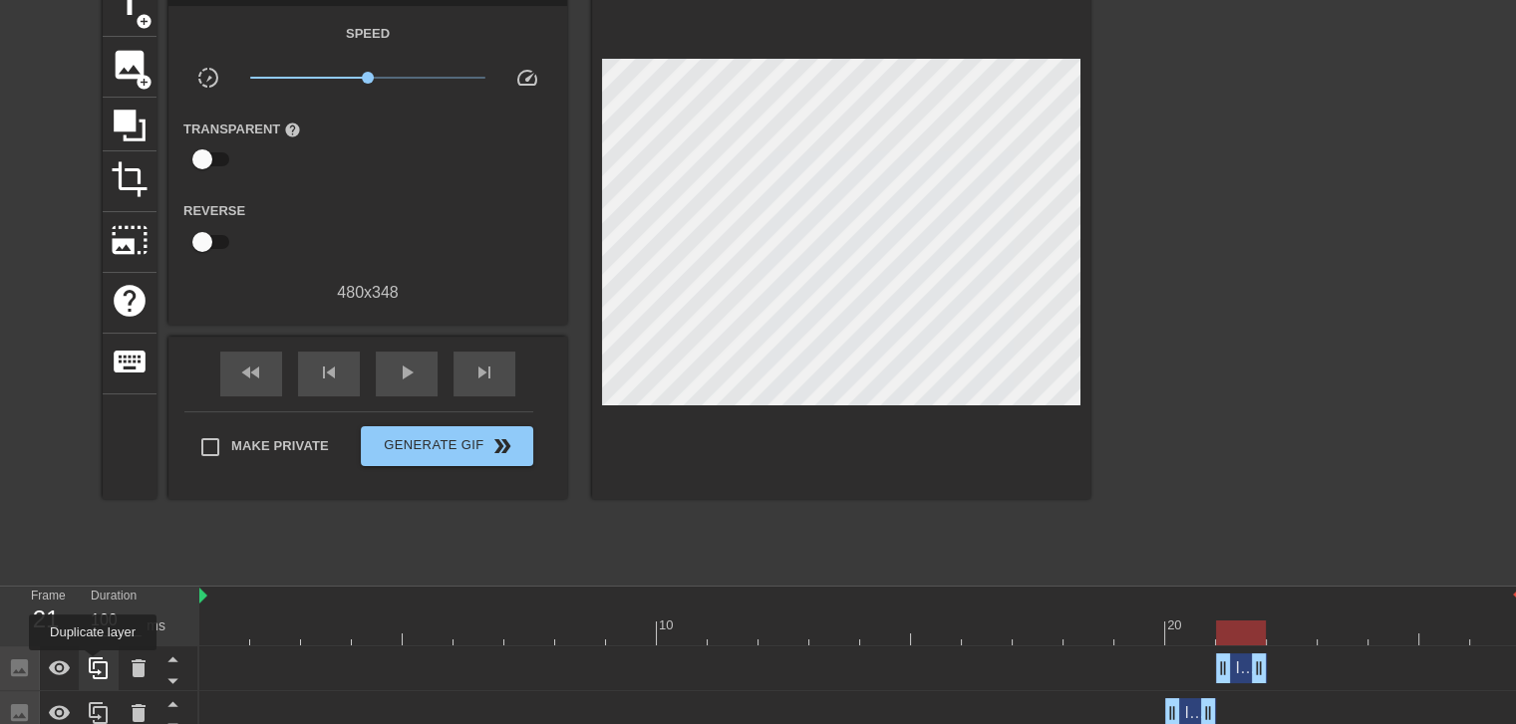
click at [93, 665] on icon at bounding box center [98, 669] width 19 height 22
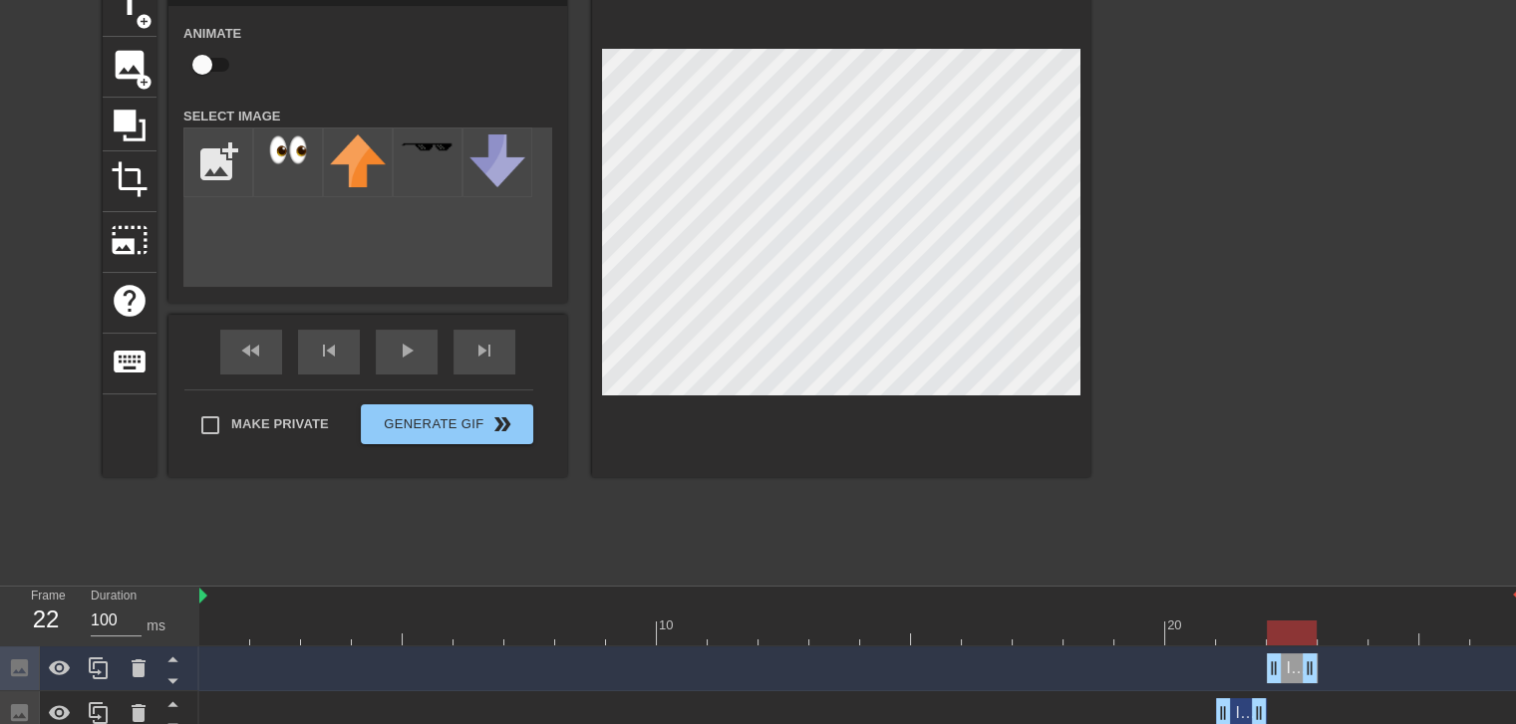
drag, startPoint x: 1244, startPoint y: 670, endPoint x: 1291, endPoint y: 665, distance: 48.1
click at [1291, 665] on div "Image drag_handle drag_handle" at bounding box center [1291, 669] width 51 height 30
click at [1244, 631] on div at bounding box center [859, 633] width 1321 height 25
click at [1298, 627] on div at bounding box center [859, 633] width 1321 height 25
click at [1086, 358] on div at bounding box center [841, 226] width 498 height 501
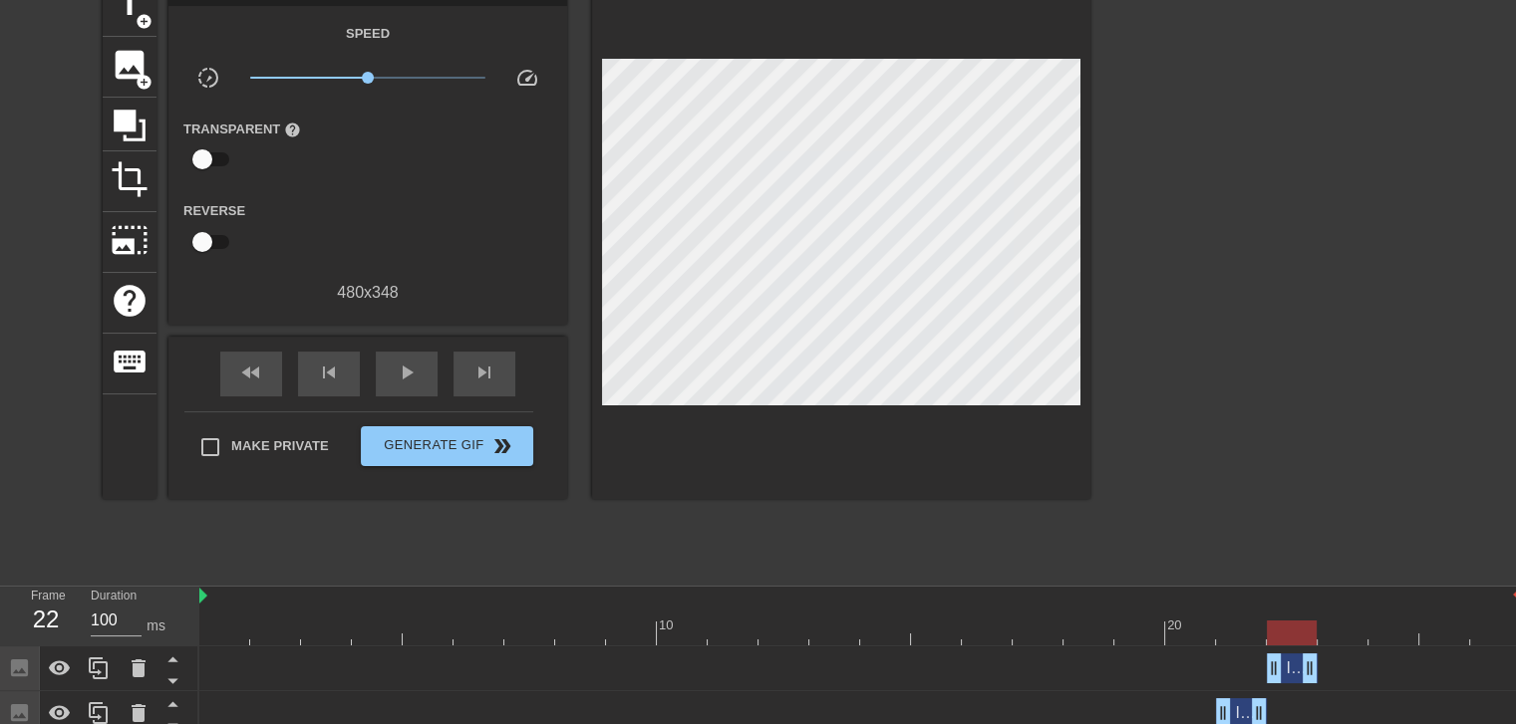
click at [1341, 630] on div at bounding box center [859, 633] width 1321 height 25
click at [1287, 645] on div "10 20" at bounding box center [859, 617] width 1321 height 60
click at [1285, 629] on div at bounding box center [859, 633] width 1321 height 25
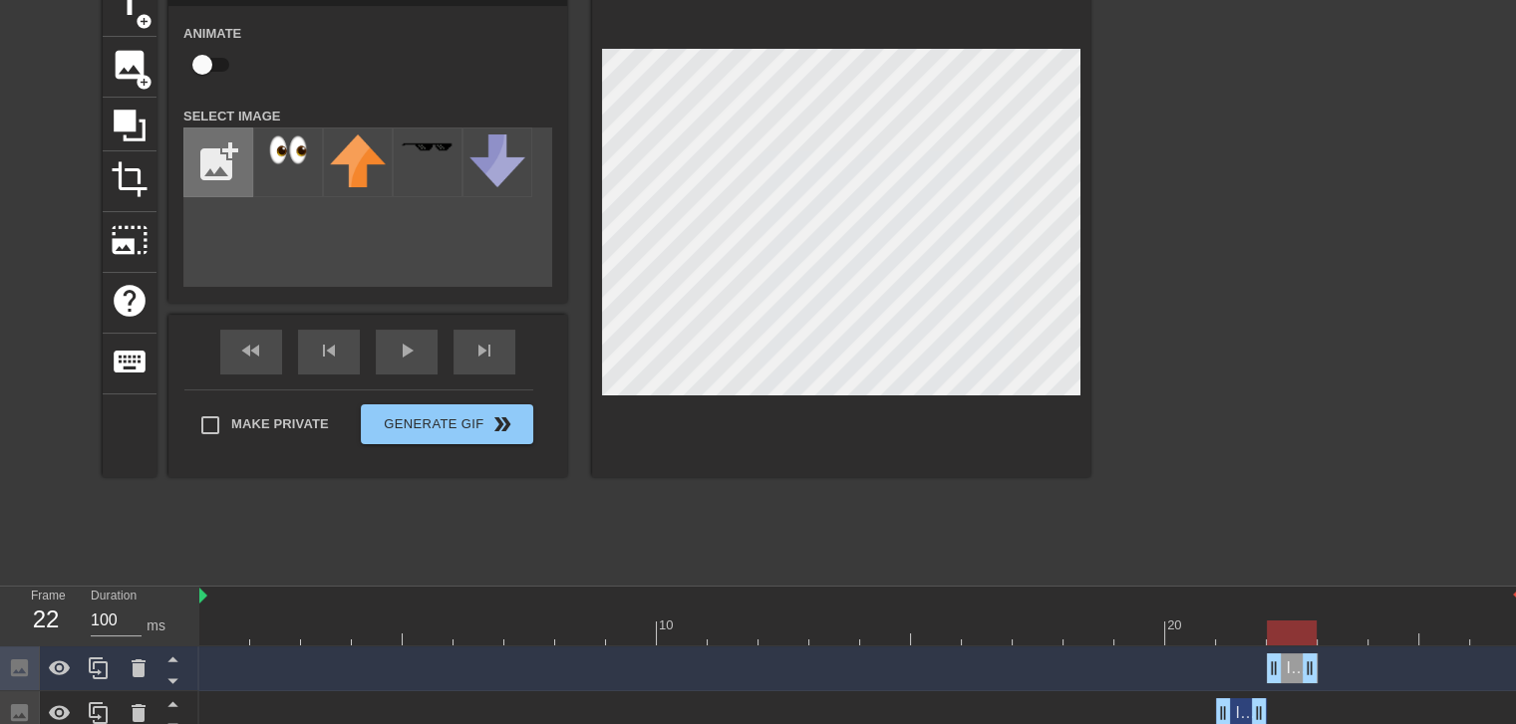
click at [218, 174] on input "file" at bounding box center [218, 163] width 68 height 68
click at [1337, 628] on div at bounding box center [859, 633] width 1321 height 25
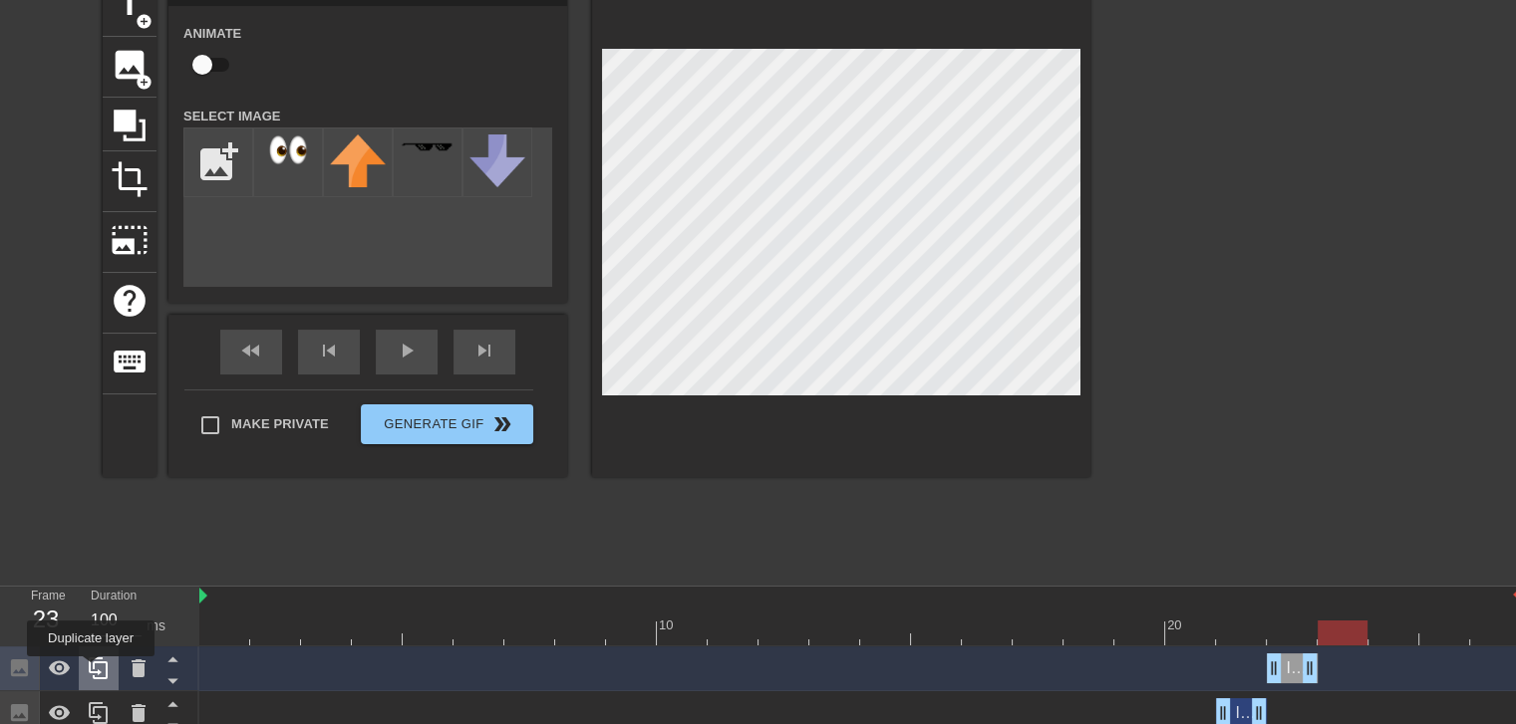
click at [91, 671] on icon at bounding box center [98, 669] width 19 height 22
drag, startPoint x: 1283, startPoint y: 670, endPoint x: 1320, endPoint y: 670, distance: 36.9
click at [1320, 670] on div "Image drag_handle drag_handle" at bounding box center [1342, 669] width 51 height 30
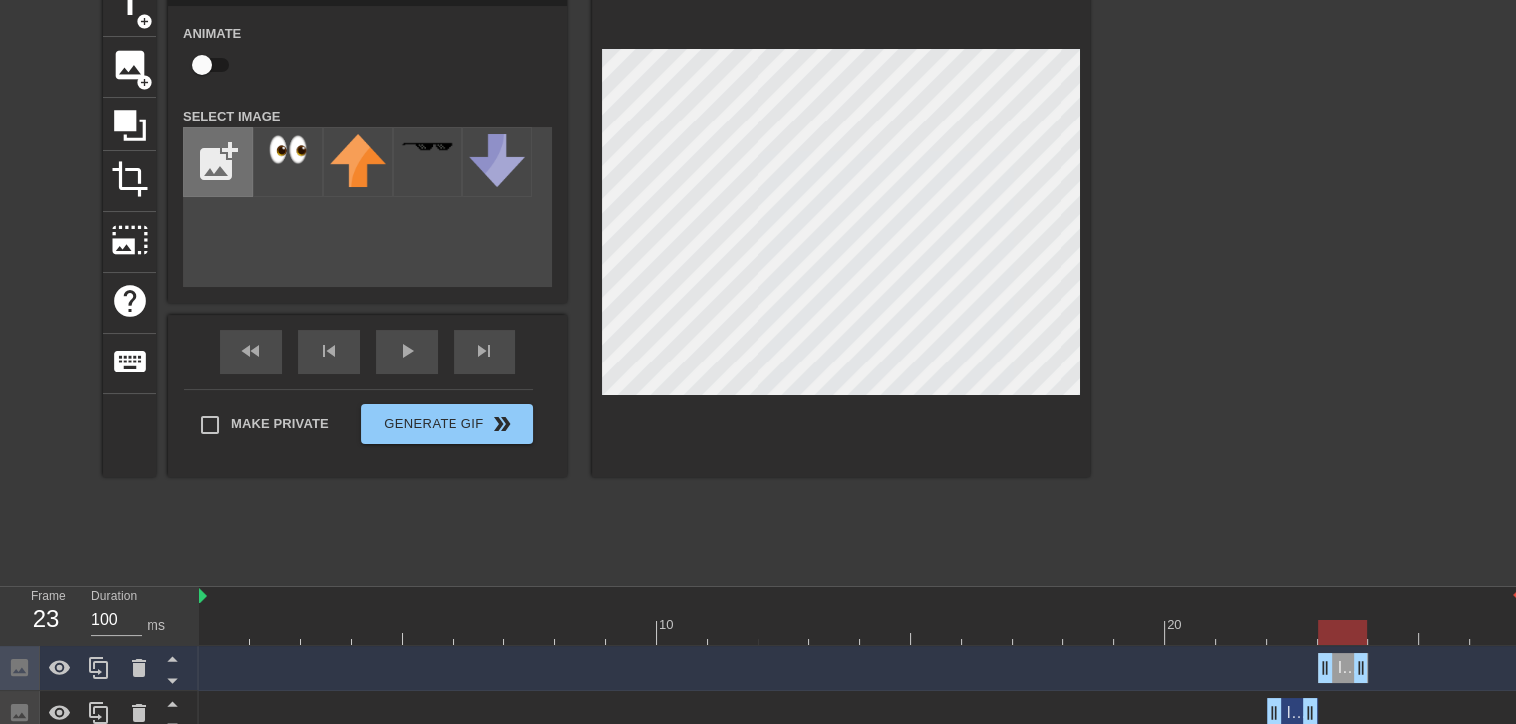
click at [216, 178] on input "file" at bounding box center [218, 163] width 68 height 68
type input "C:\fakepath\image-removebg-preview.png"
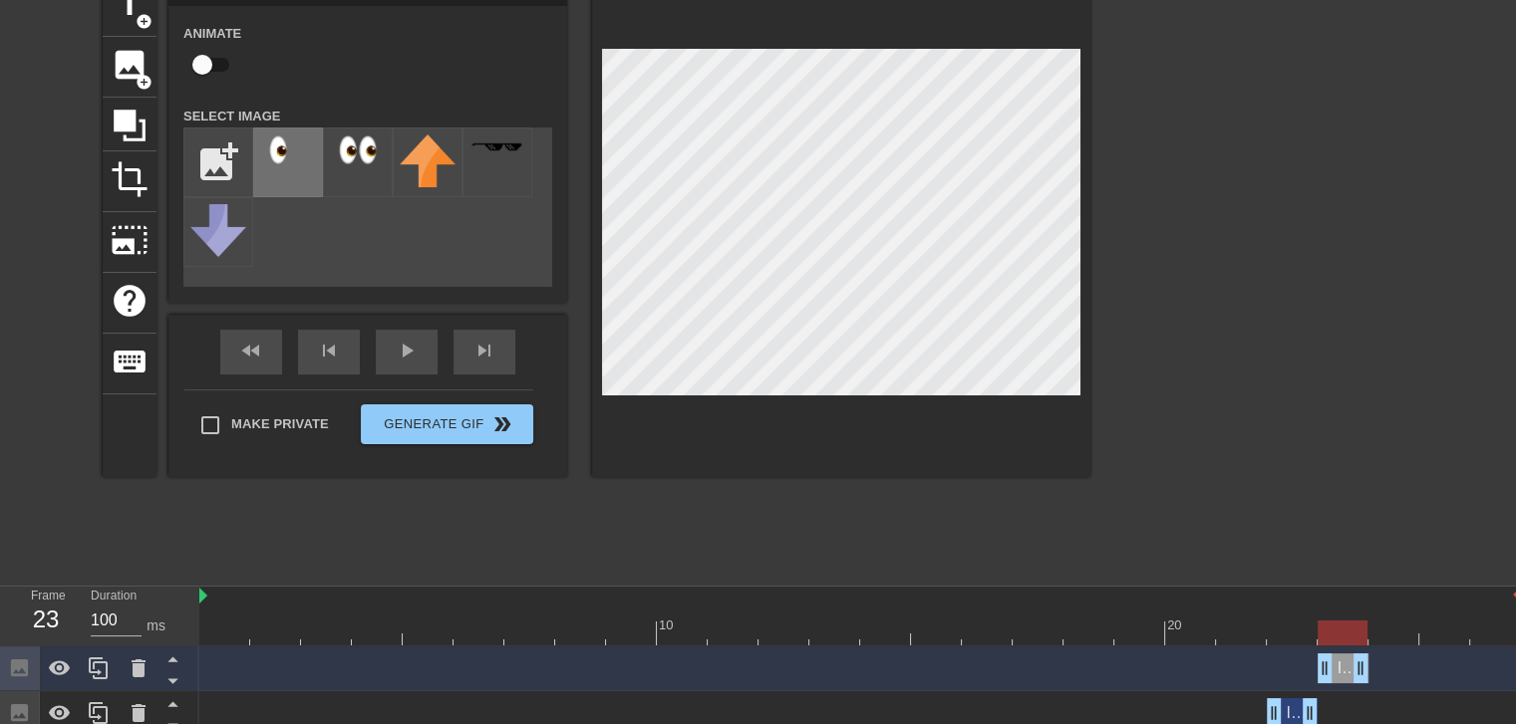
click at [310, 167] on div at bounding box center [288, 163] width 70 height 70
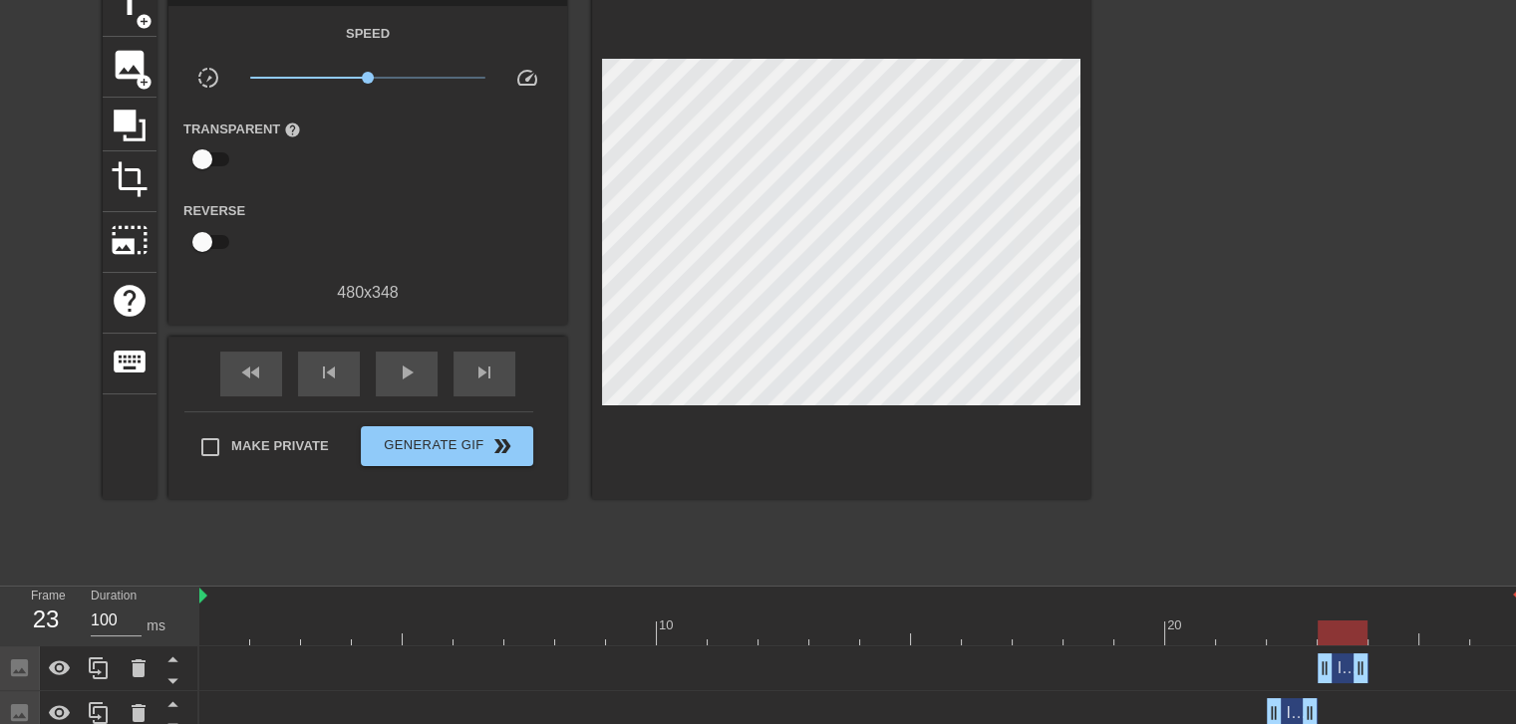
click at [1282, 635] on div at bounding box center [859, 633] width 1321 height 25
click at [1337, 625] on div at bounding box center [859, 633] width 1321 height 25
click at [1402, 627] on div at bounding box center [859, 633] width 1321 height 25
click at [1344, 621] on div at bounding box center [859, 633] width 1321 height 25
click at [1271, 624] on div at bounding box center [859, 633] width 1321 height 25
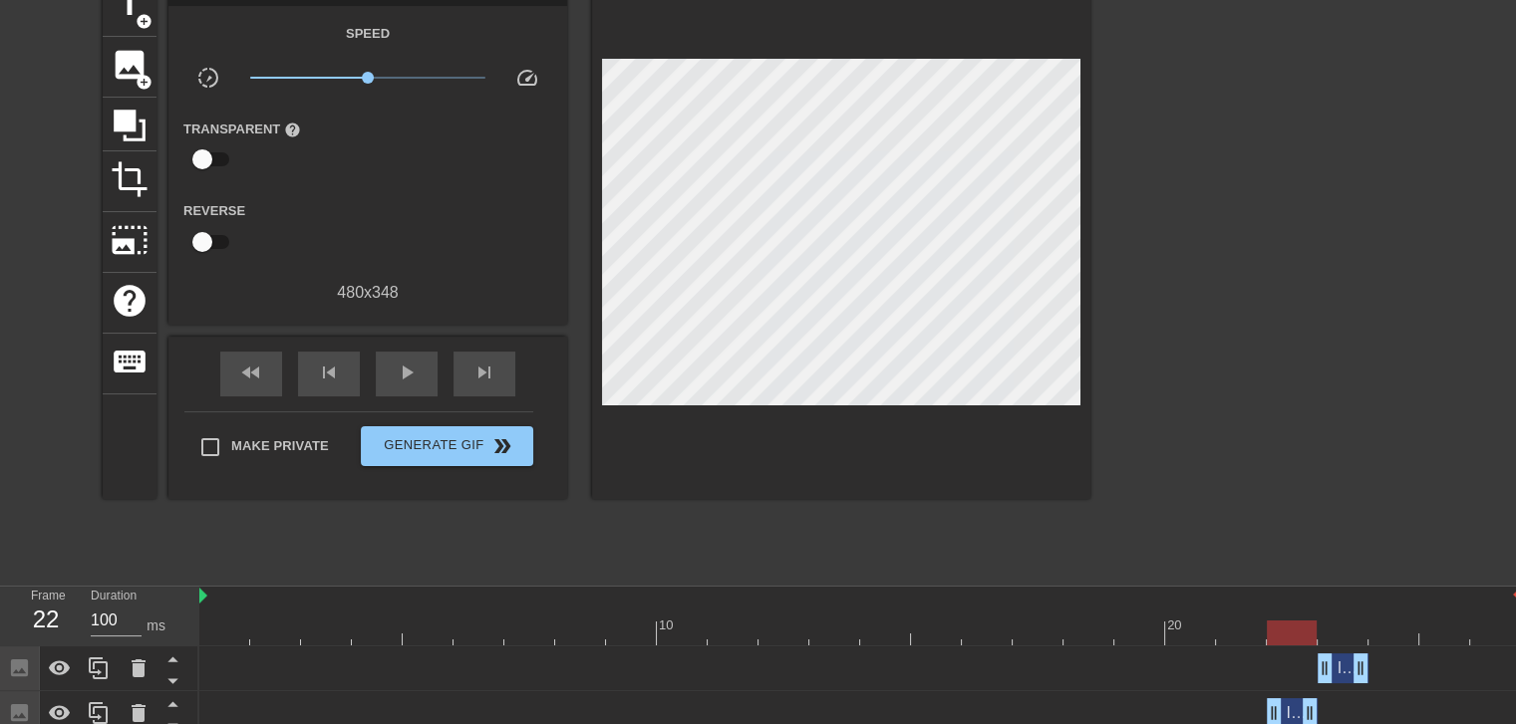
click at [1162, 629] on div at bounding box center [859, 633] width 1321 height 25
click at [1243, 632] on div at bounding box center [859, 633] width 1321 height 25
click at [1289, 632] on div at bounding box center [859, 633] width 1321 height 25
click at [1359, 631] on div at bounding box center [859, 633] width 1321 height 25
click at [1388, 631] on div at bounding box center [859, 633] width 1321 height 25
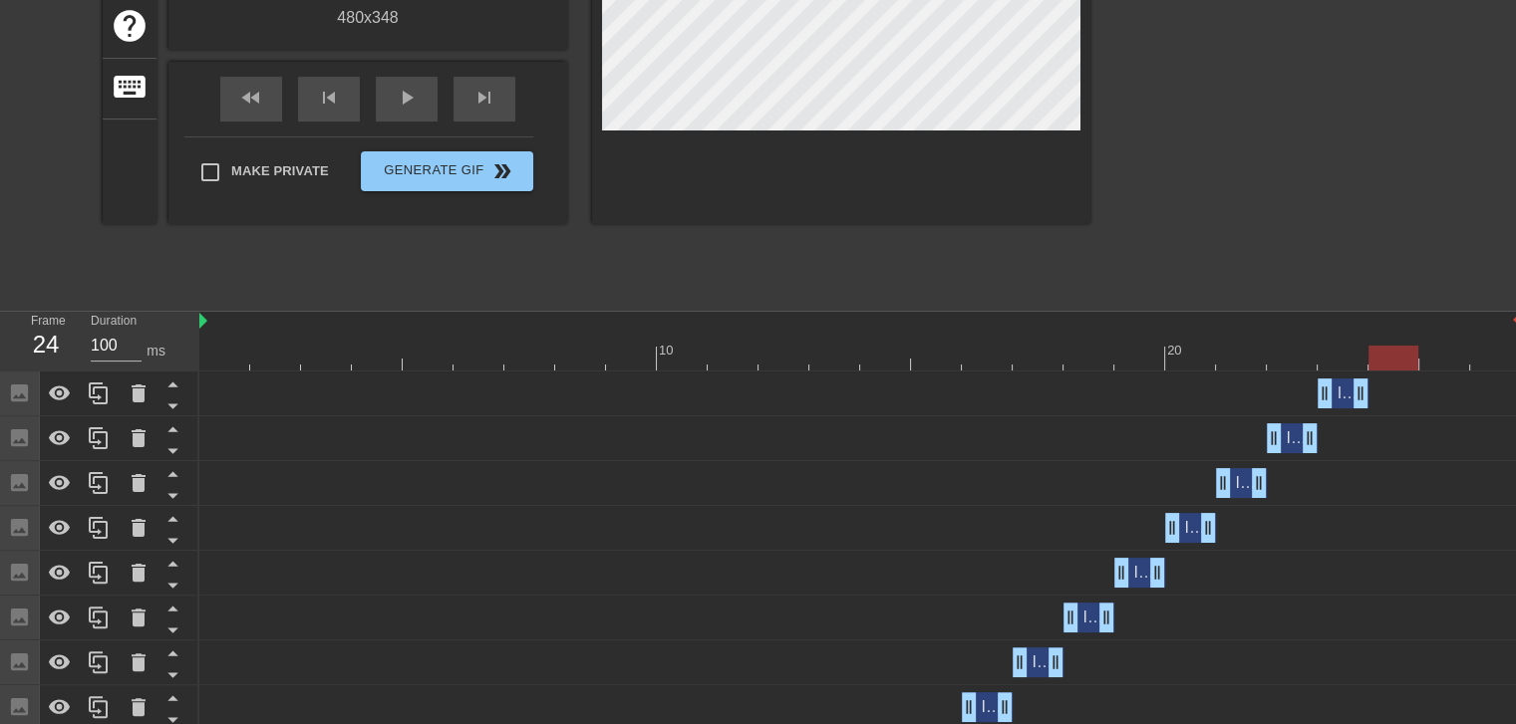
scroll to position [434, 0]
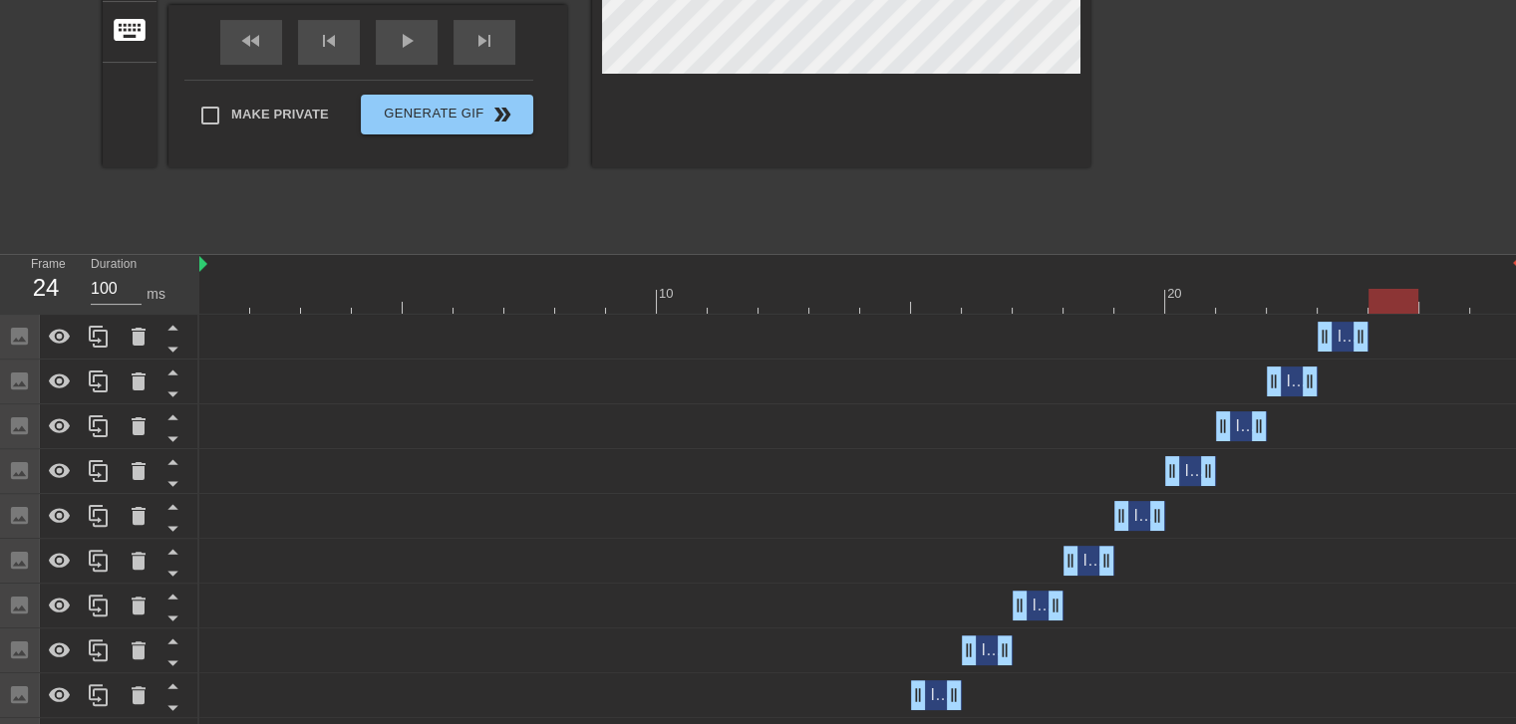
click at [1291, 386] on div "Image drag_handle drag_handle" at bounding box center [1291, 382] width 51 height 30
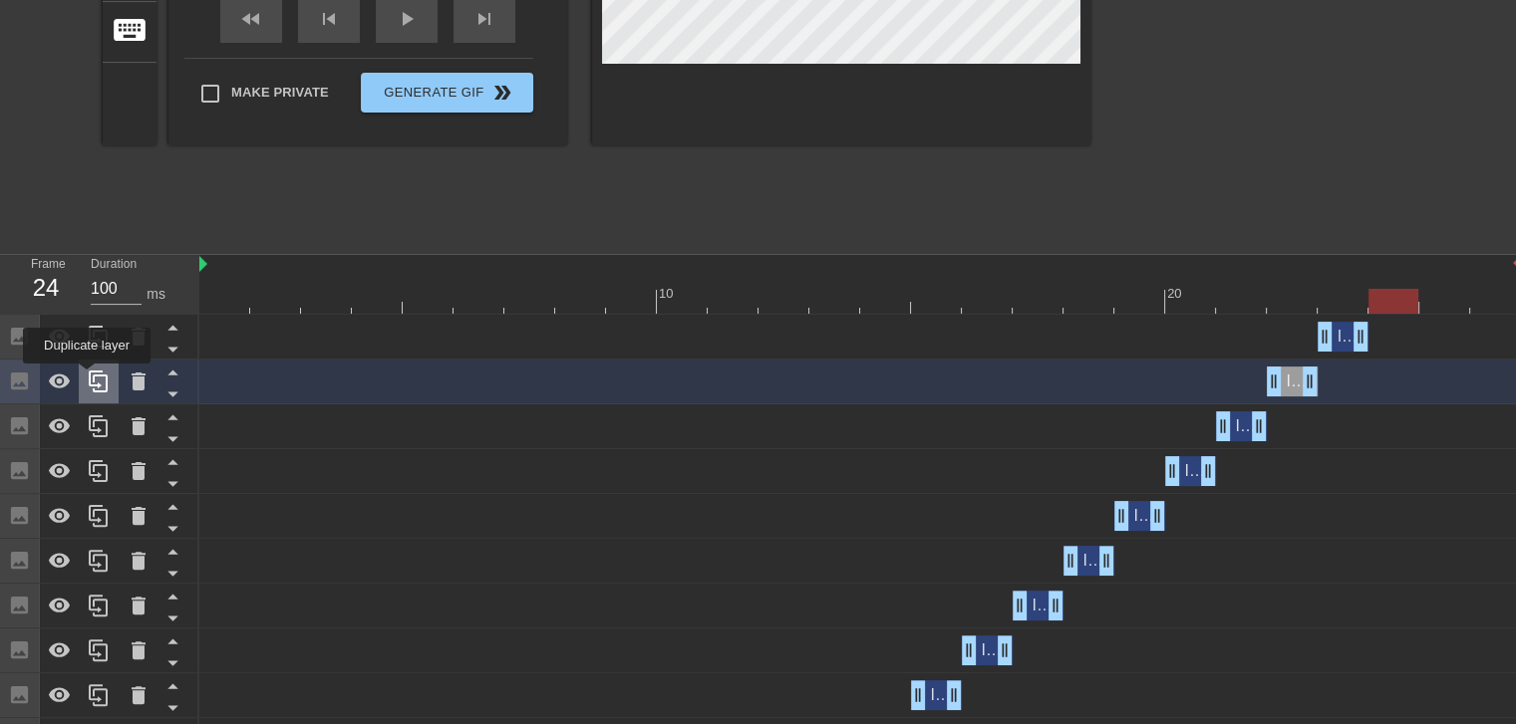
click at [88, 378] on icon at bounding box center [99, 382] width 24 height 24
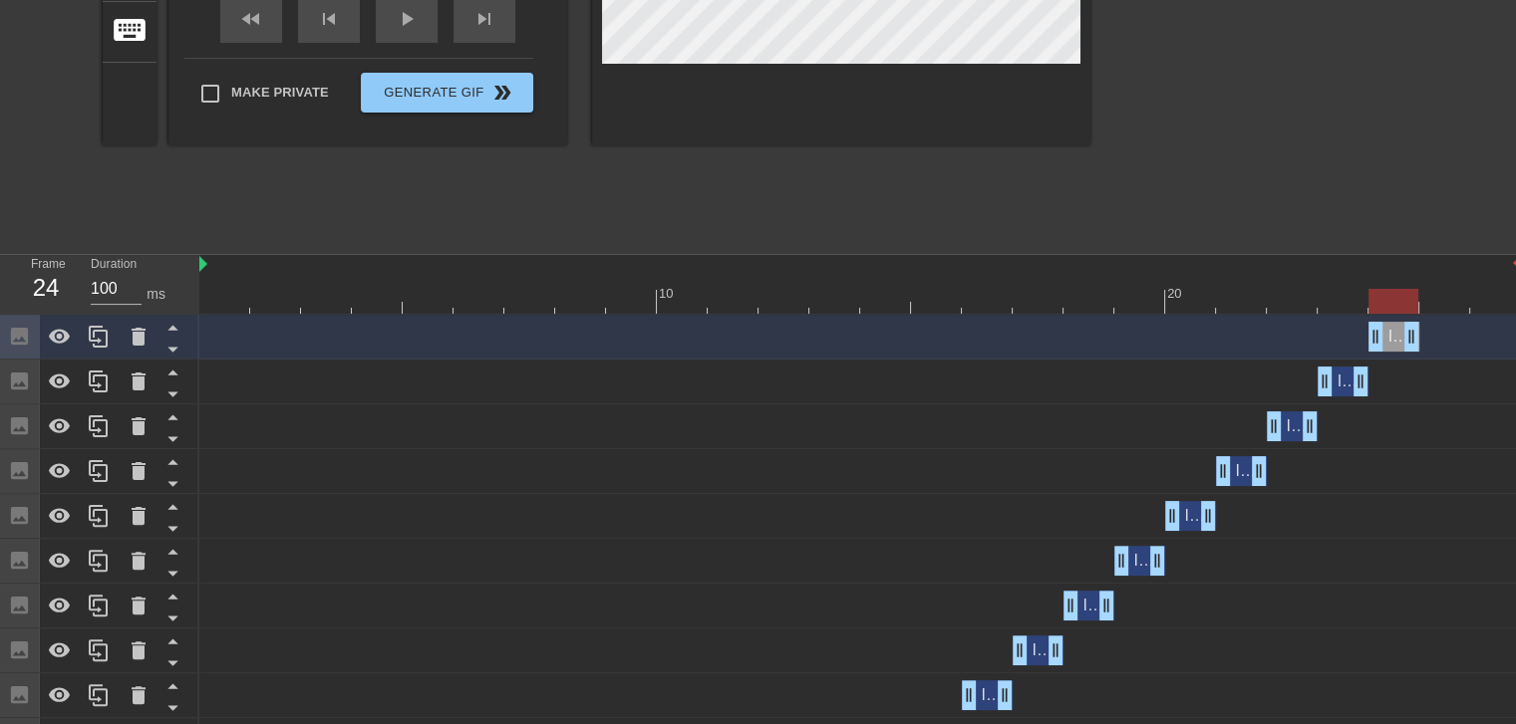
drag, startPoint x: 1293, startPoint y: 336, endPoint x: 1392, endPoint y: 336, distance: 98.6
click at [1392, 336] on div "Image drag_handle drag_handle" at bounding box center [1393, 337] width 51 height 30
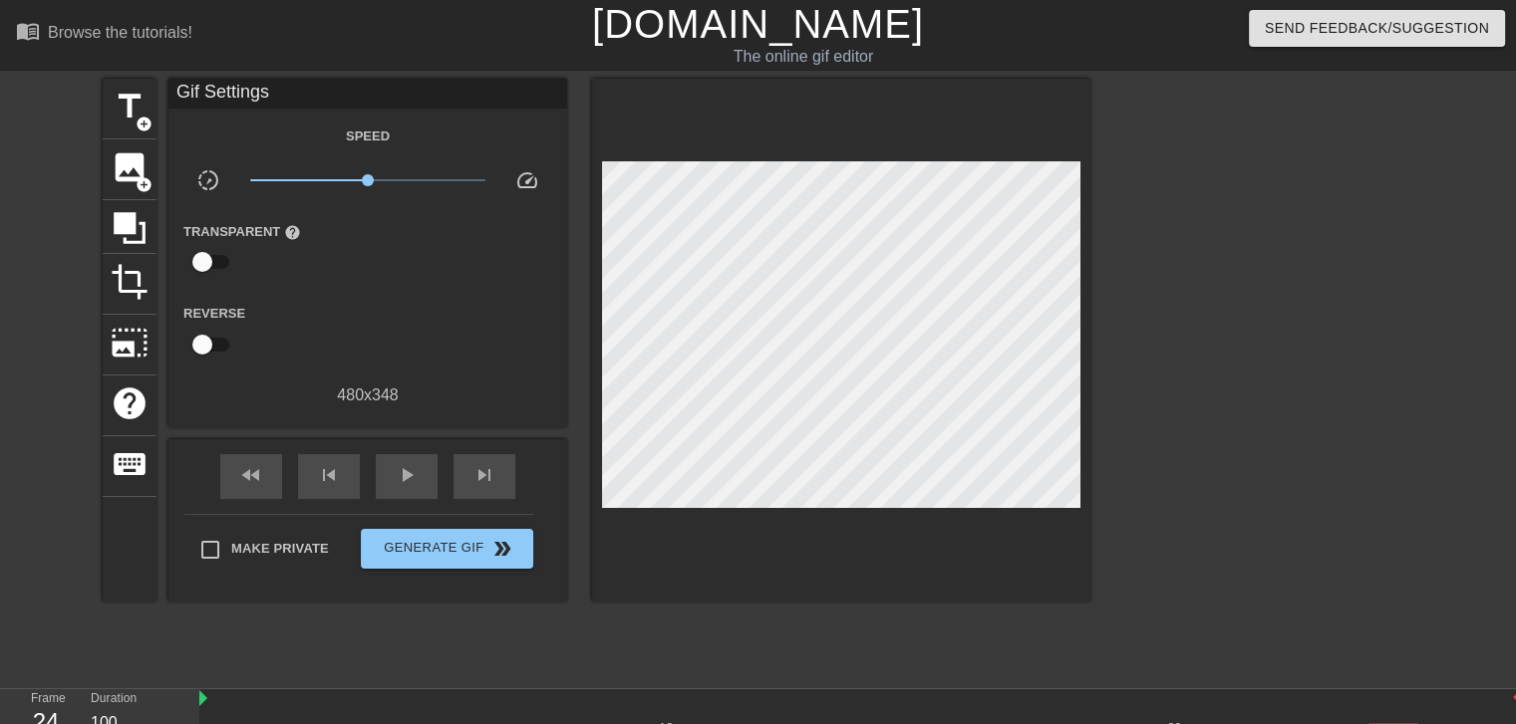
scroll to position [332, 0]
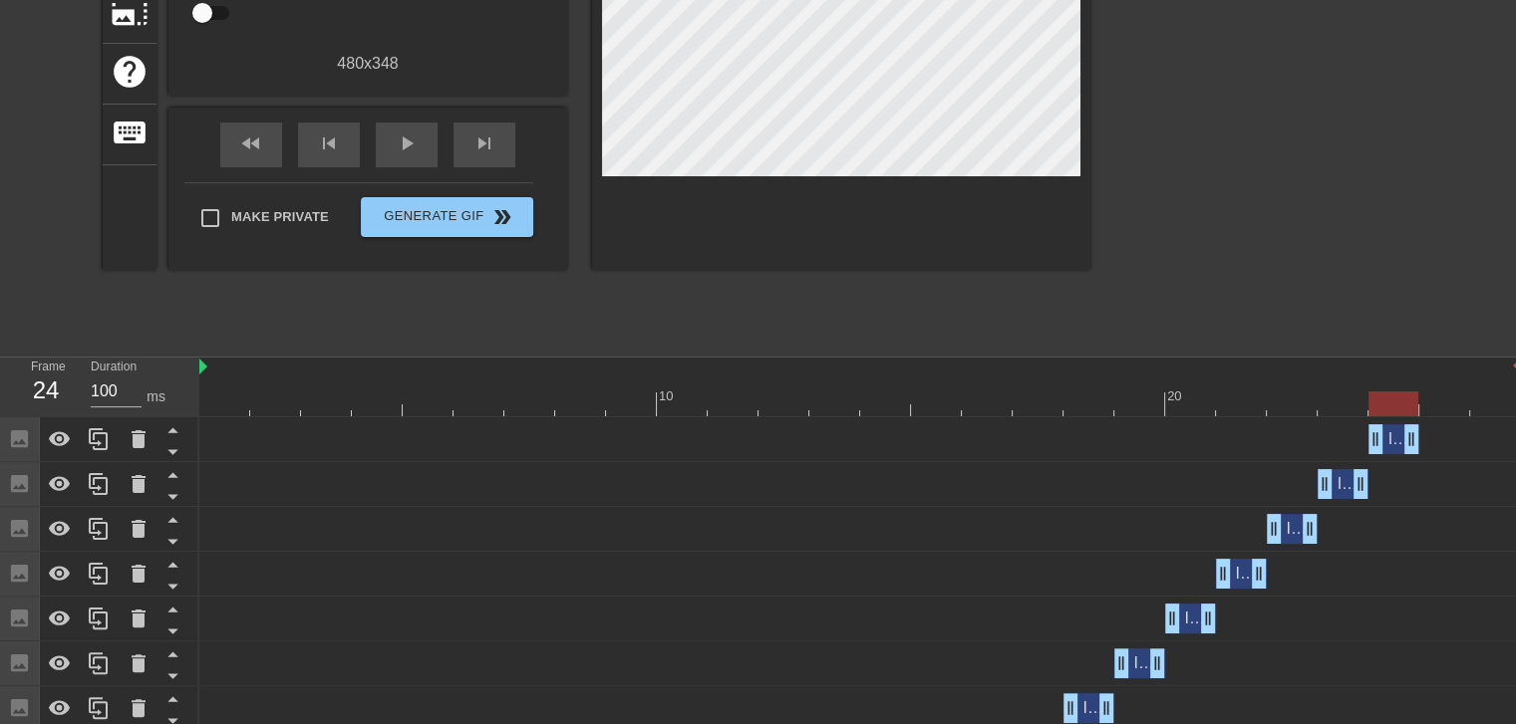
click at [1387, 437] on div "Image drag_handle drag_handle" at bounding box center [1393, 439] width 51 height 30
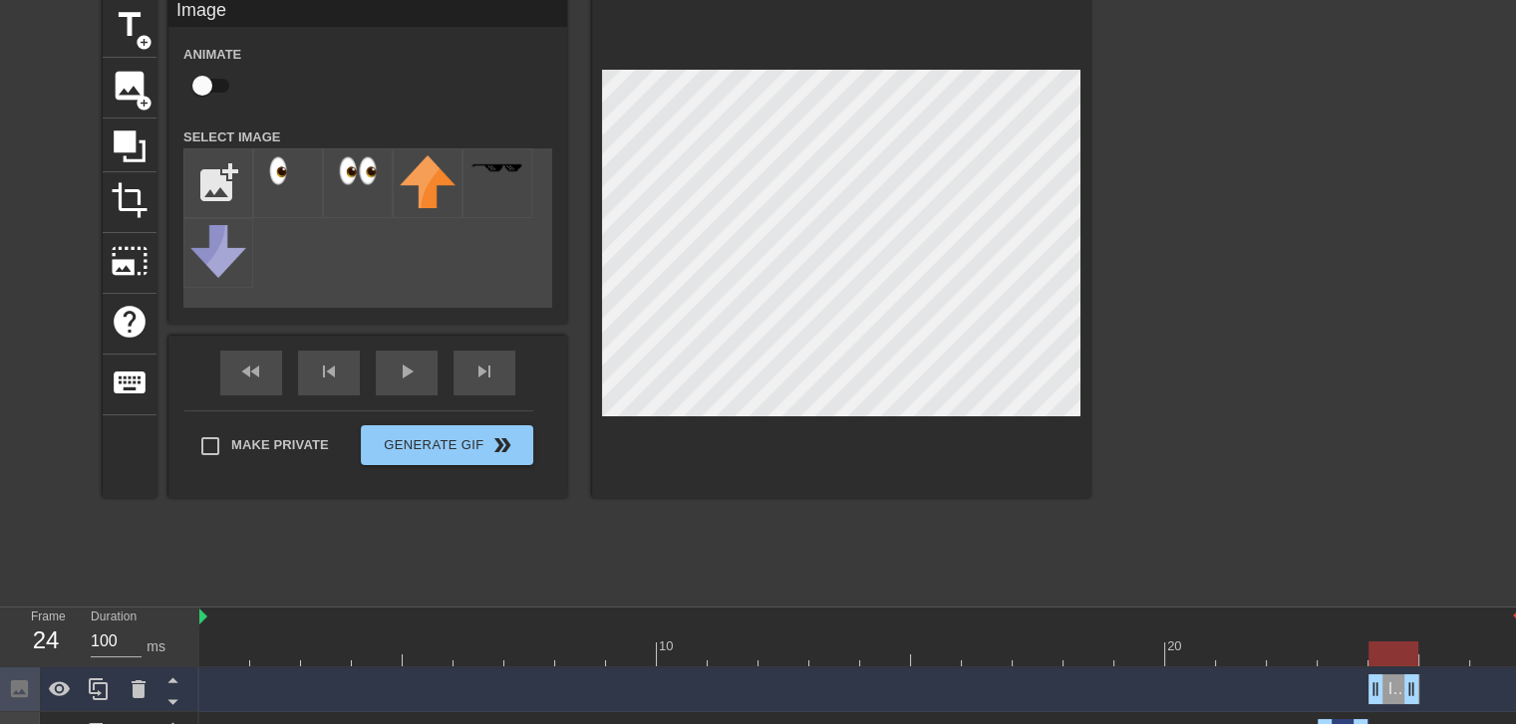
scroll to position [0, 0]
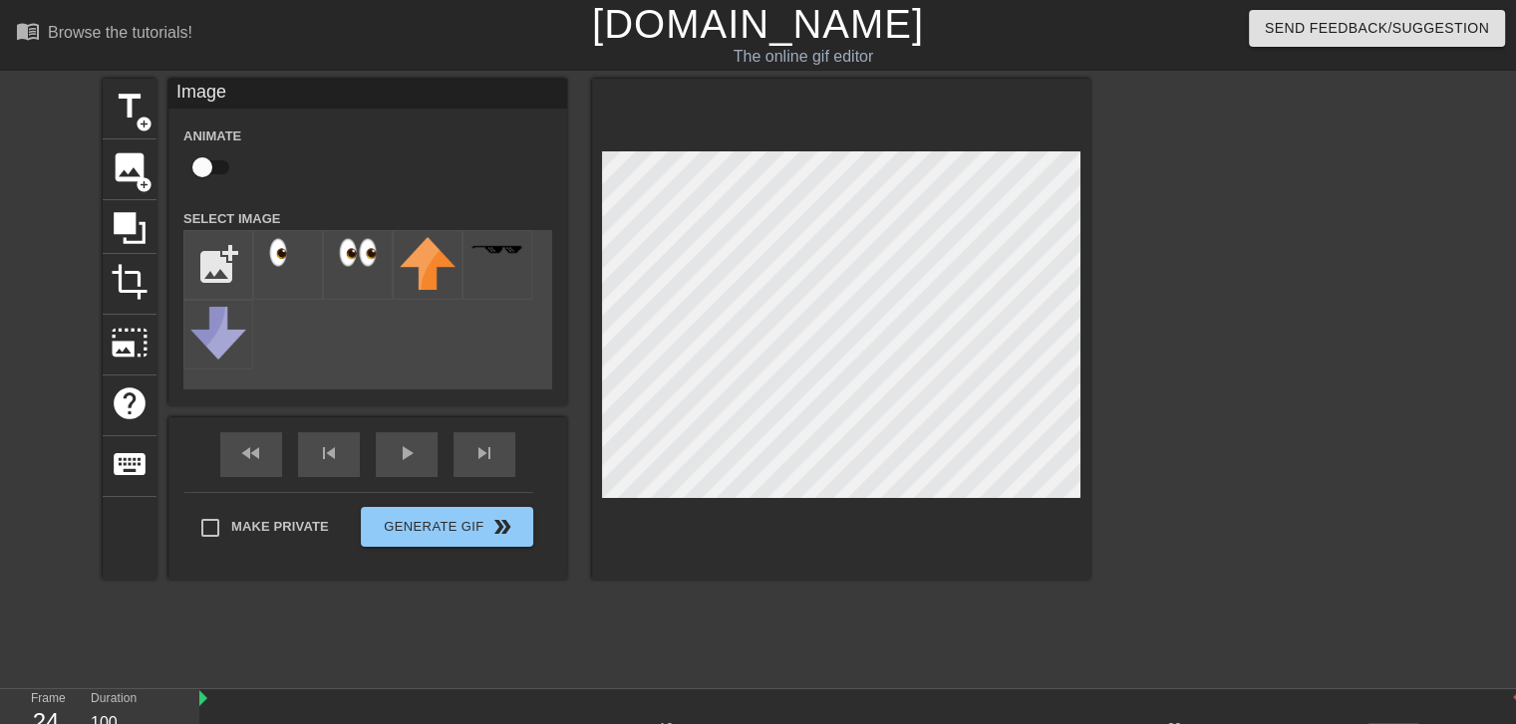
click at [1219, 416] on div at bounding box center [1263, 378] width 299 height 598
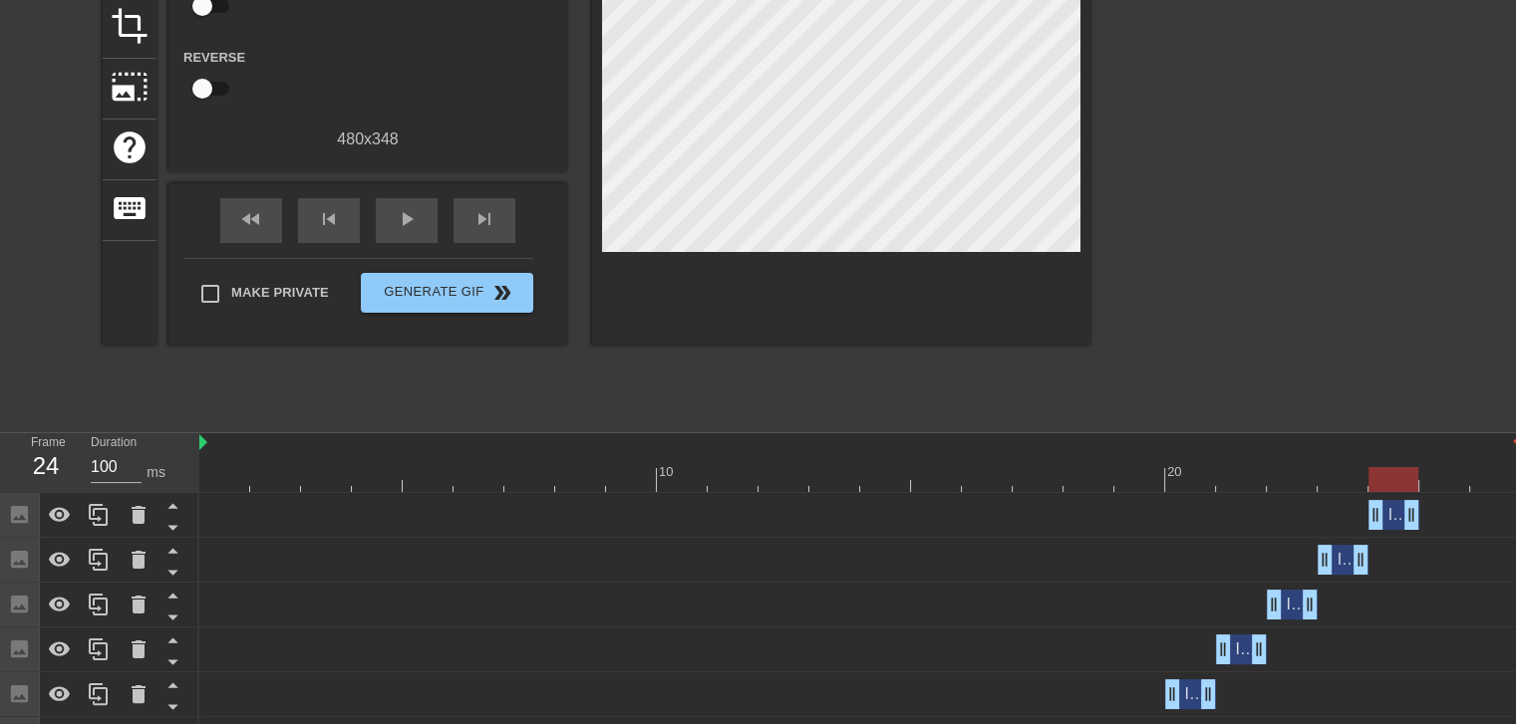
scroll to position [332, 0]
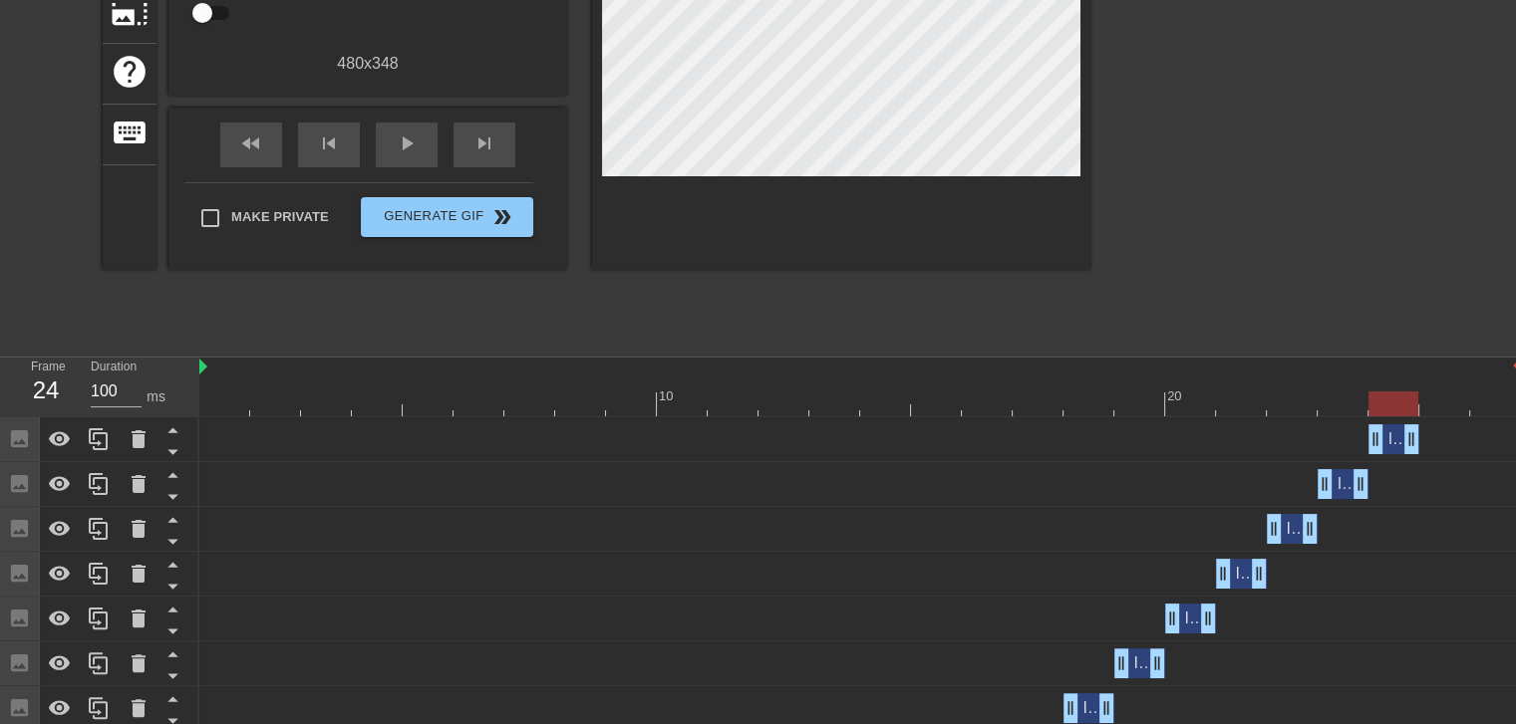
click at [1450, 402] on div at bounding box center [859, 404] width 1321 height 25
click at [1294, 529] on div "Image drag_handle drag_handle" at bounding box center [1291, 529] width 51 height 30
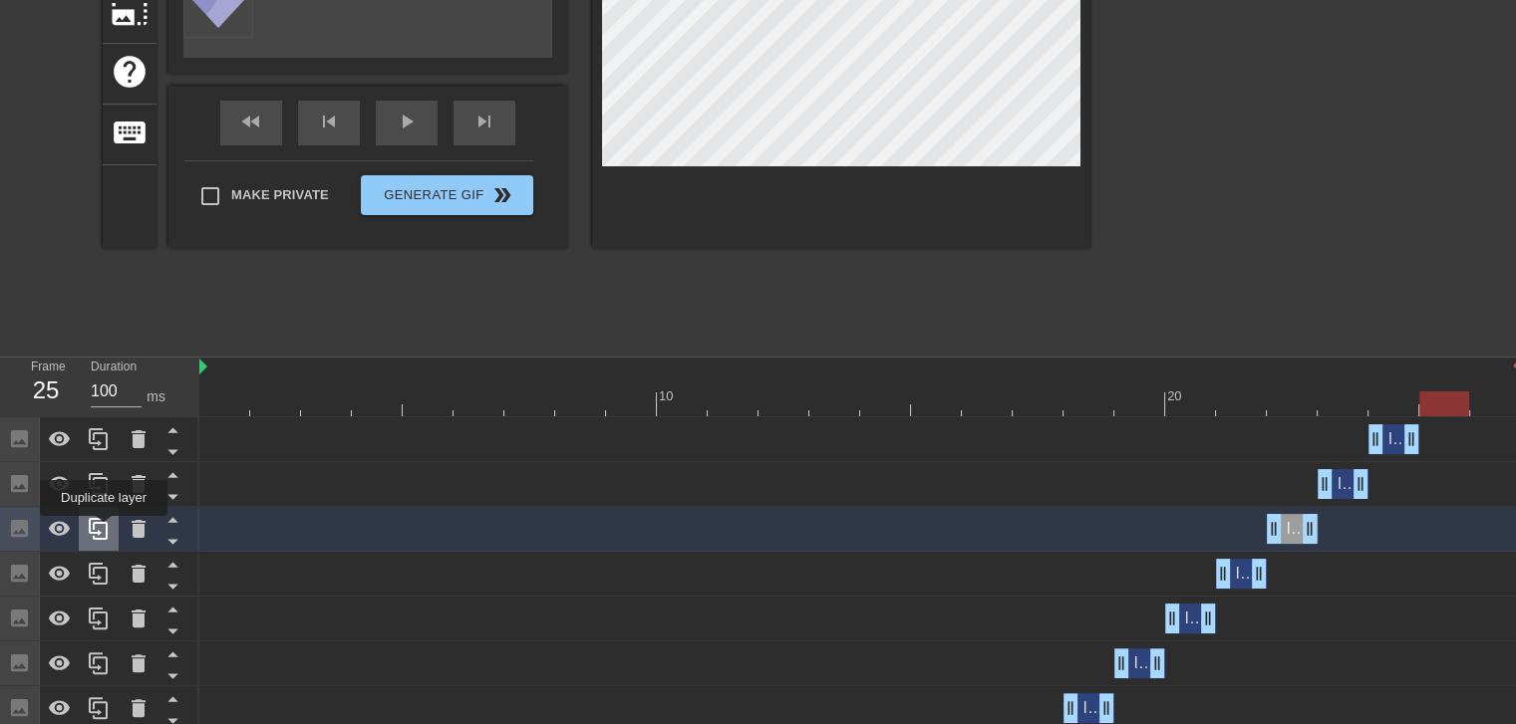
click at [104, 530] on icon at bounding box center [99, 529] width 24 height 24
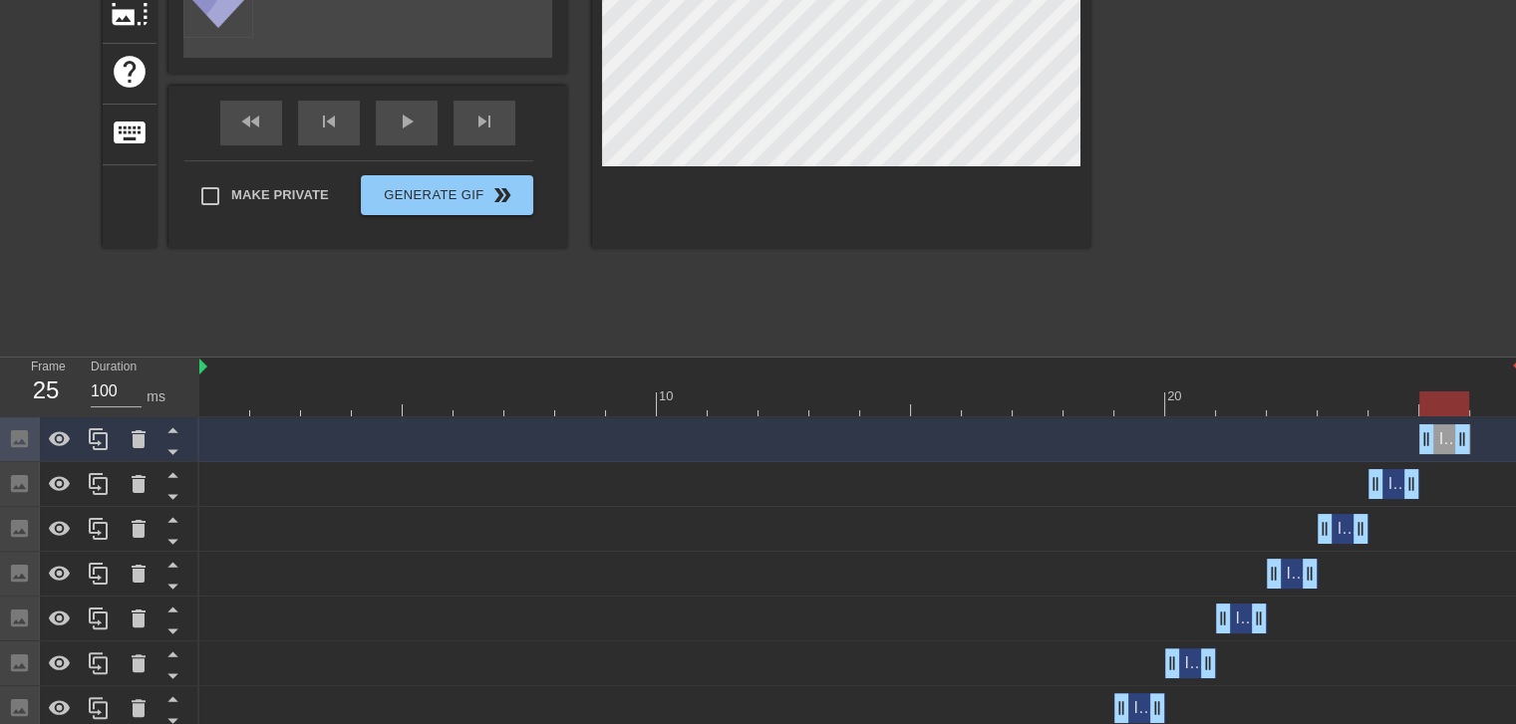
drag, startPoint x: 1291, startPoint y: 438, endPoint x: 1438, endPoint y: 437, distance: 146.5
click at [1438, 437] on div "Image drag_handle drag_handle" at bounding box center [1444, 439] width 51 height 30
click at [136, 436] on icon at bounding box center [139, 439] width 14 height 18
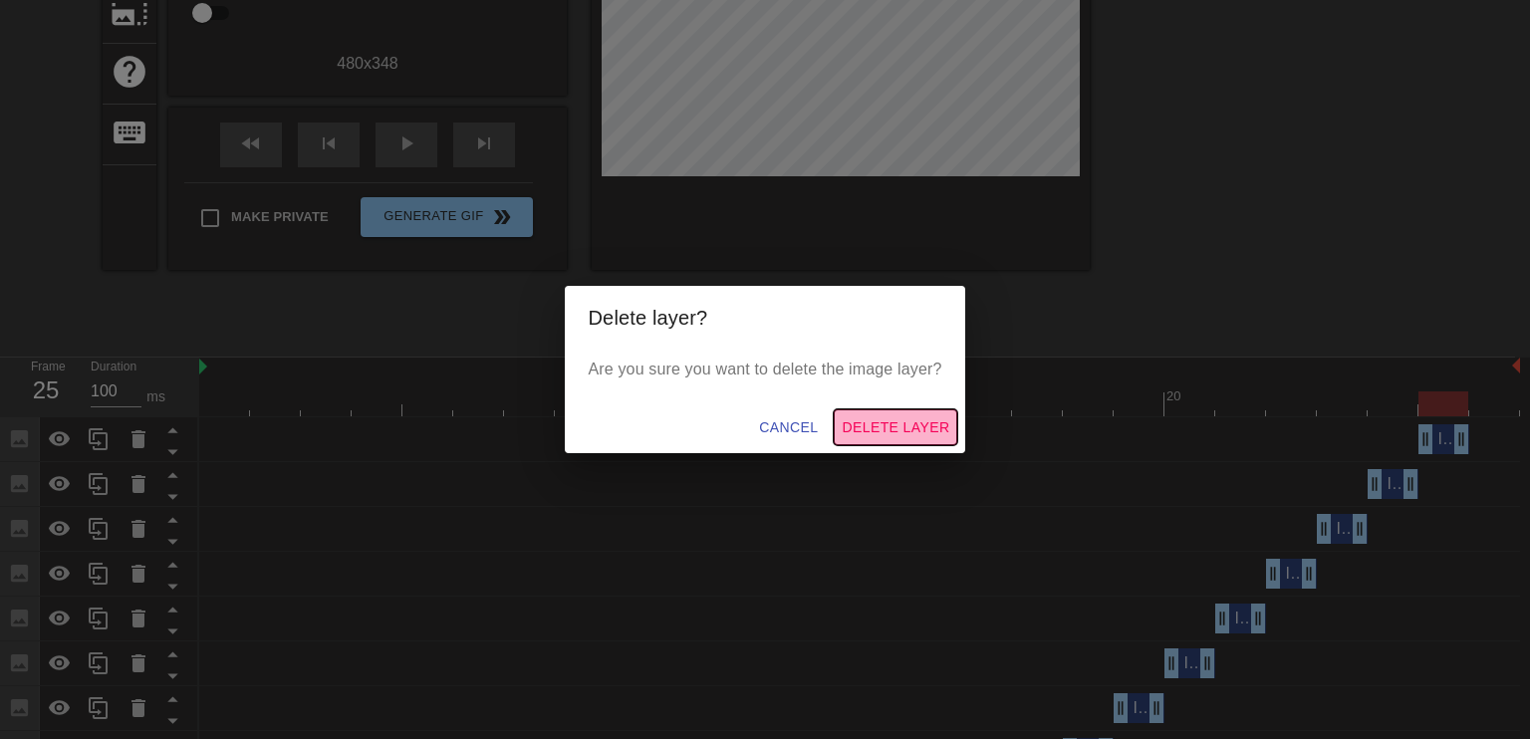
click at [879, 424] on span "Delete Layer" at bounding box center [896, 428] width 108 height 25
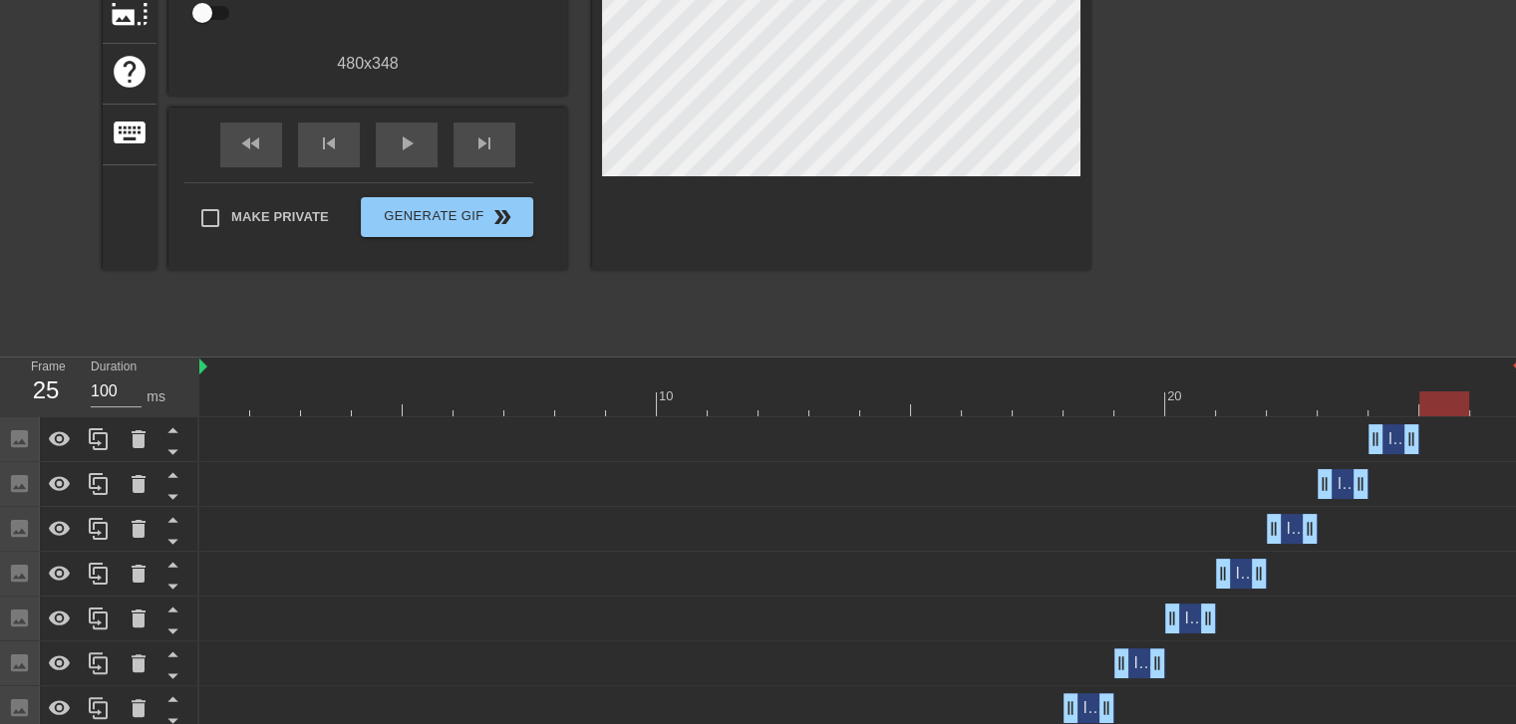
click at [1393, 435] on div "Image drag_handle drag_handle" at bounding box center [1393, 439] width 51 height 30
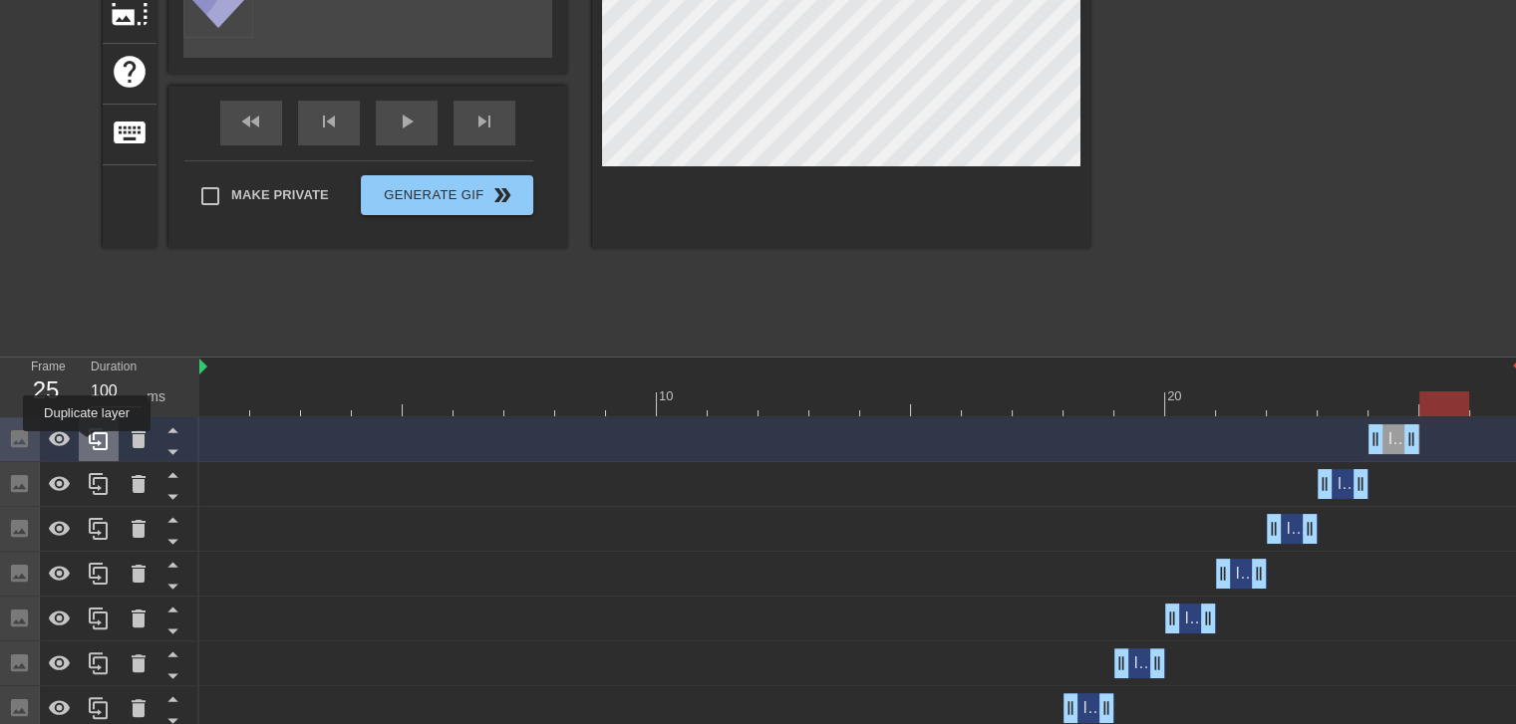
click at [87, 445] on icon at bounding box center [99, 439] width 24 height 24
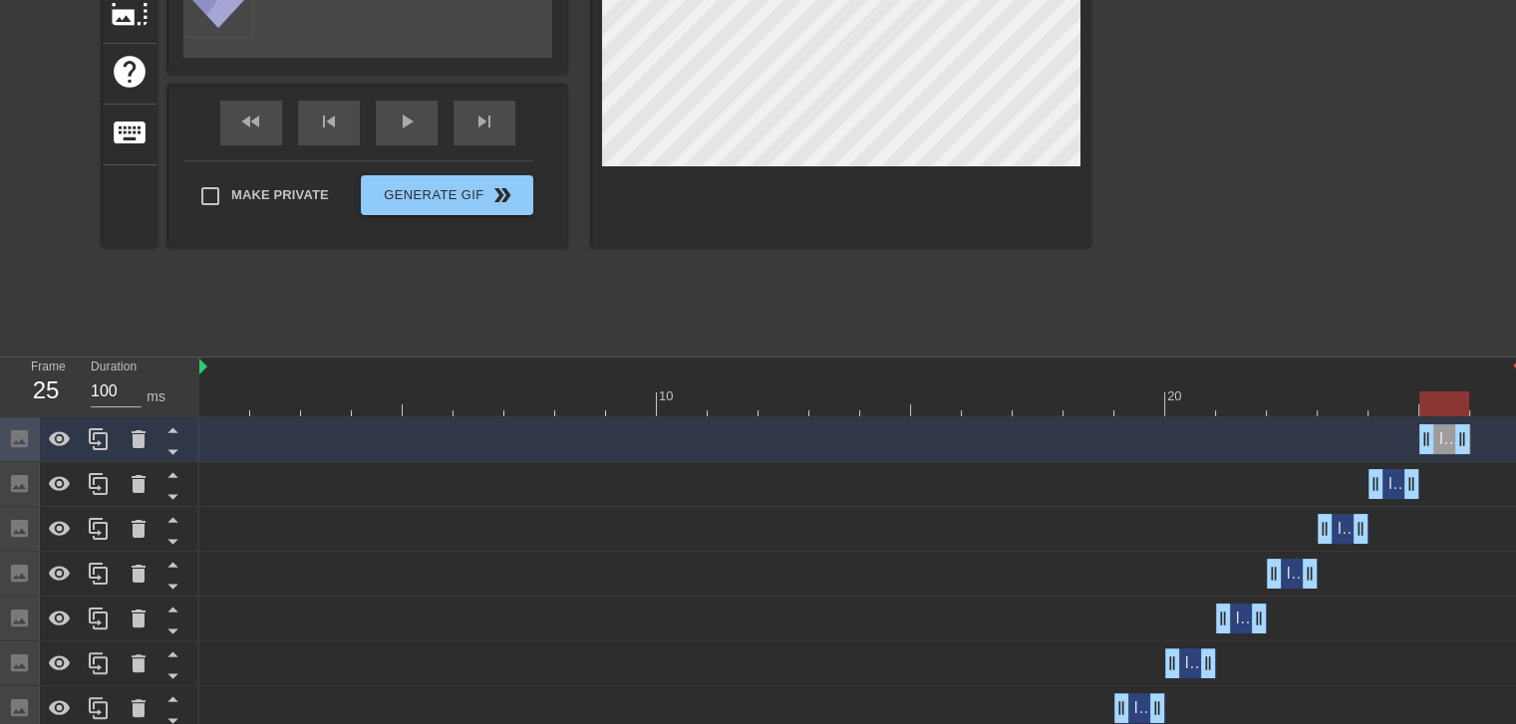
drag, startPoint x: 1396, startPoint y: 441, endPoint x: 1443, endPoint y: 437, distance: 47.0
click at [1443, 437] on div "Image drag_handle drag_handle" at bounding box center [1444, 439] width 51 height 30
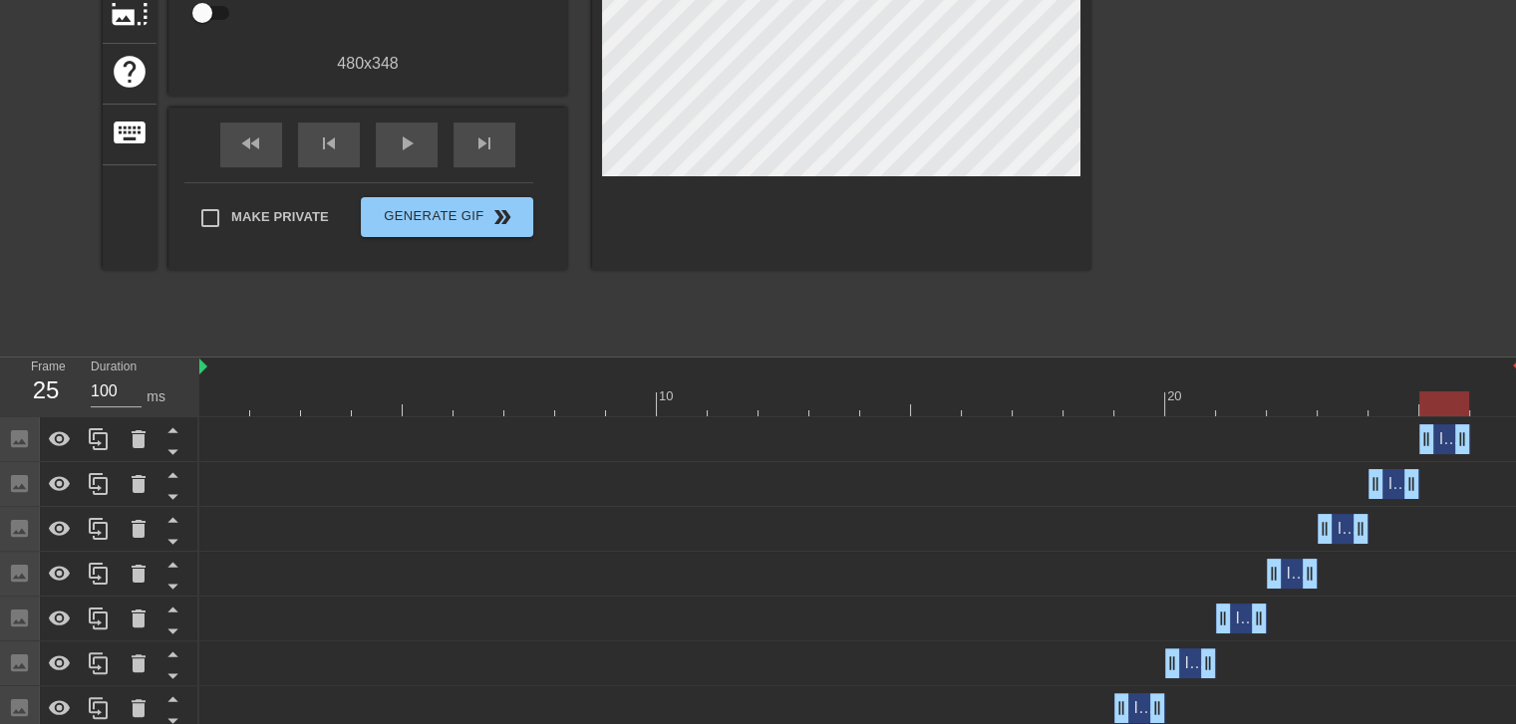
click at [1478, 427] on div "Image drag_handle drag_handle" at bounding box center [859, 439] width 1321 height 30
click at [1487, 402] on div at bounding box center [859, 404] width 1321 height 25
click at [1444, 439] on div "Image drag_handle drag_handle" at bounding box center [1444, 439] width 51 height 30
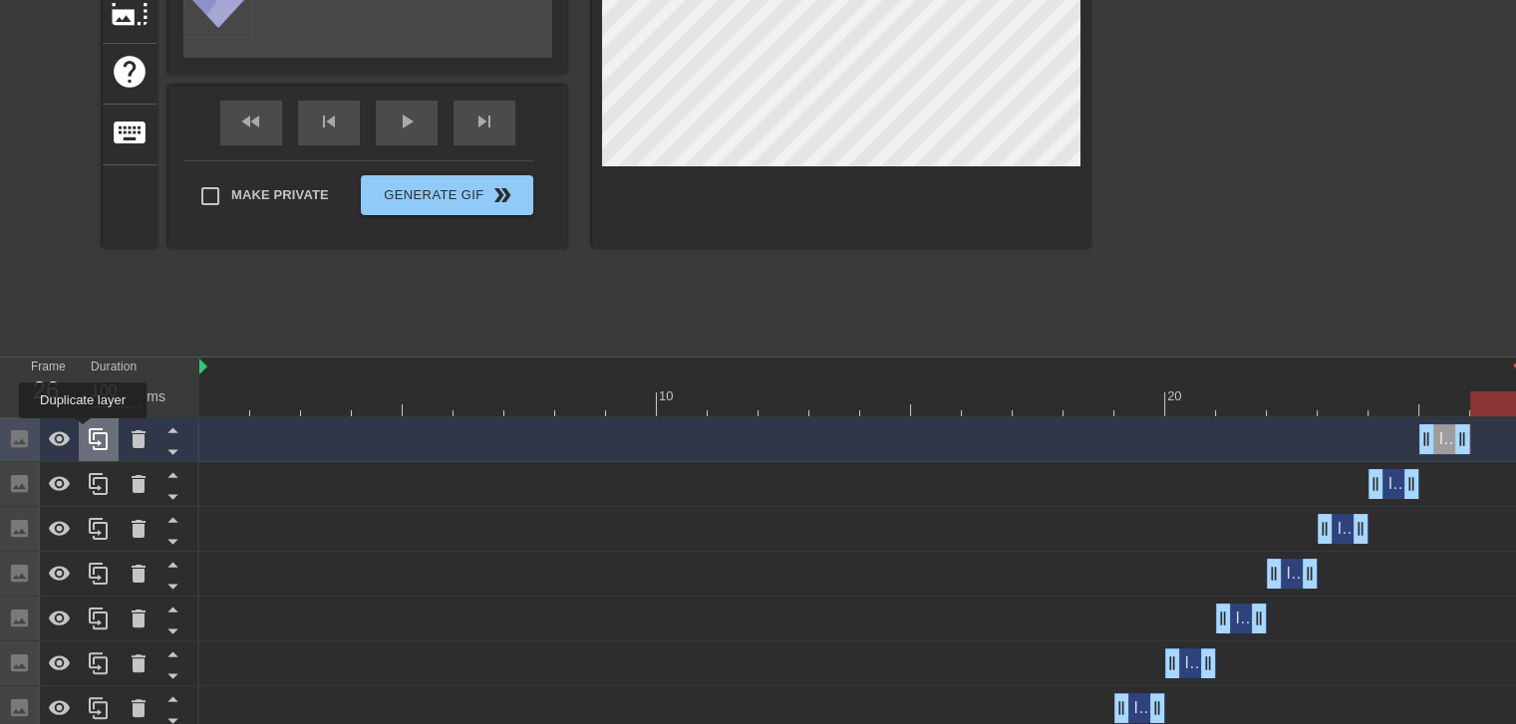
click at [83, 432] on div at bounding box center [99, 439] width 40 height 44
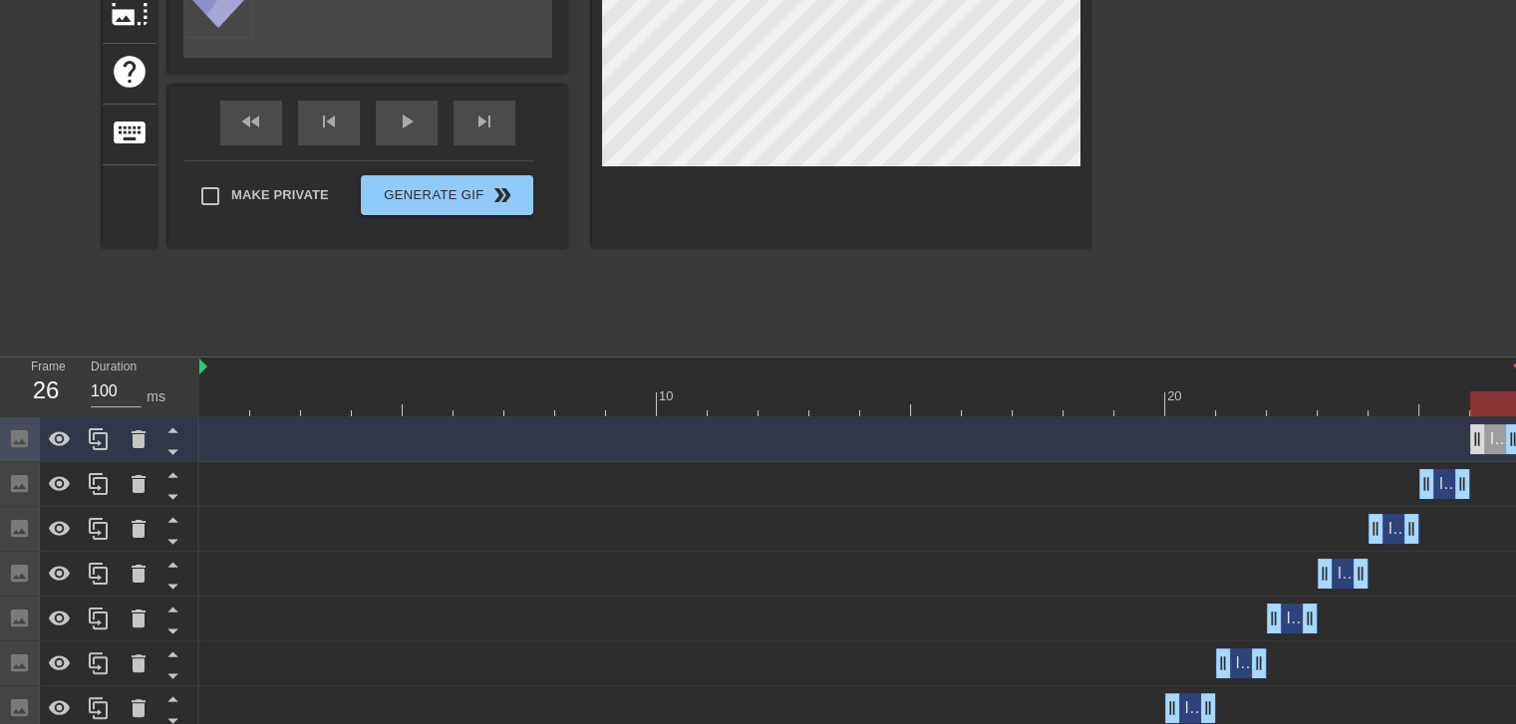
drag, startPoint x: 1442, startPoint y: 438, endPoint x: 1479, endPoint y: 438, distance: 36.9
click at [1479, 438] on div "Image drag_handle drag_handle" at bounding box center [1495, 439] width 51 height 30
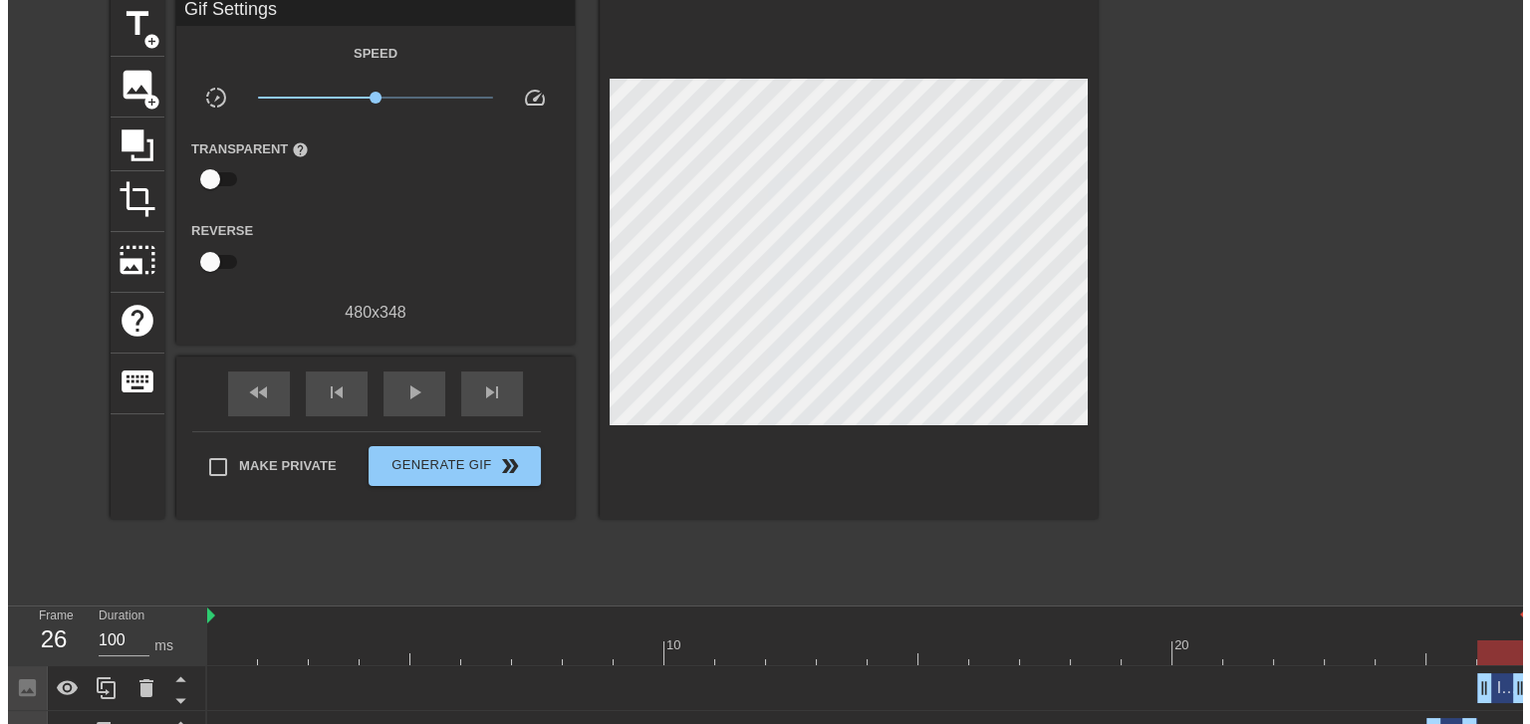
scroll to position [0, 0]
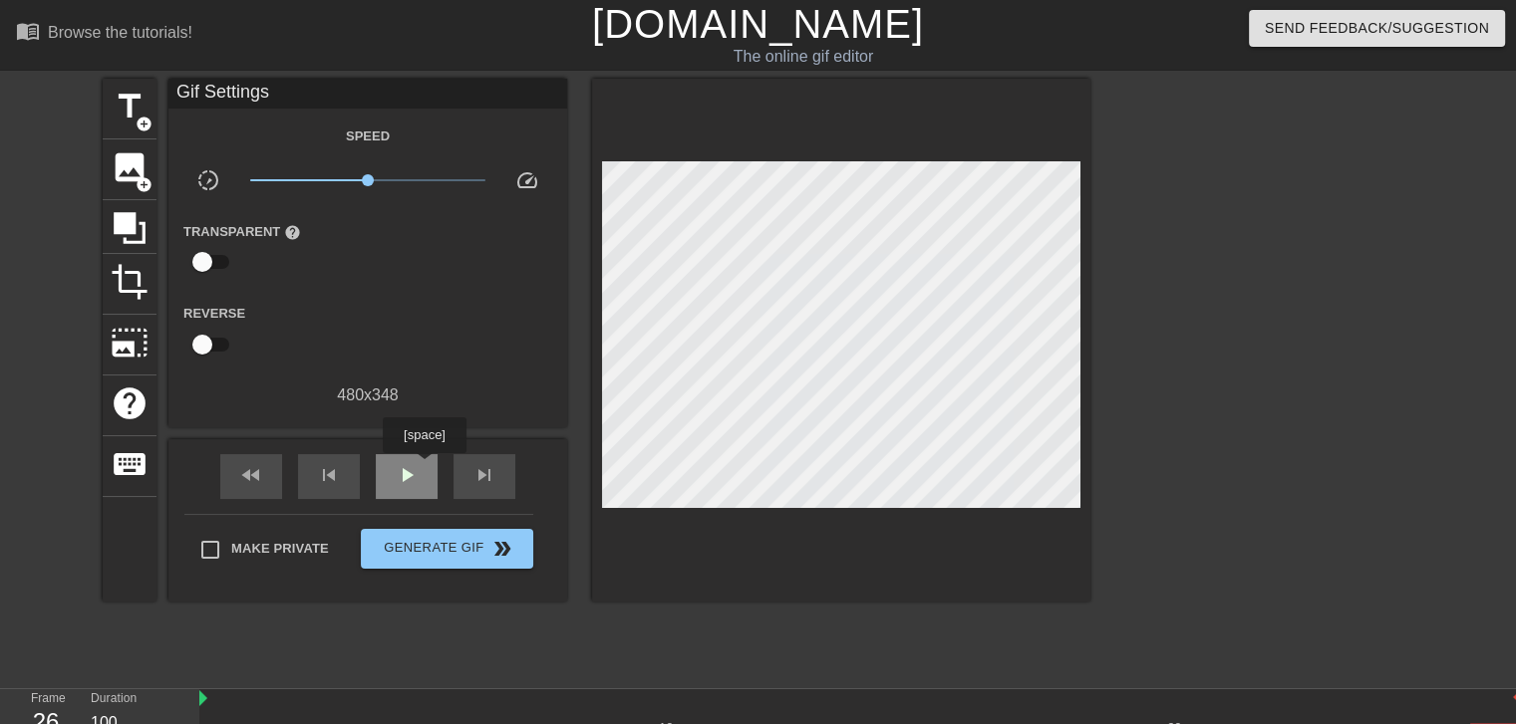
click at [423, 467] on div "play_arrow" at bounding box center [407, 476] width 62 height 45
click at [416, 472] on span "pause" at bounding box center [407, 475] width 24 height 24
click at [385, 471] on div "play_arrow" at bounding box center [407, 476] width 62 height 45
click at [387, 471] on div "pause" at bounding box center [407, 476] width 62 height 45
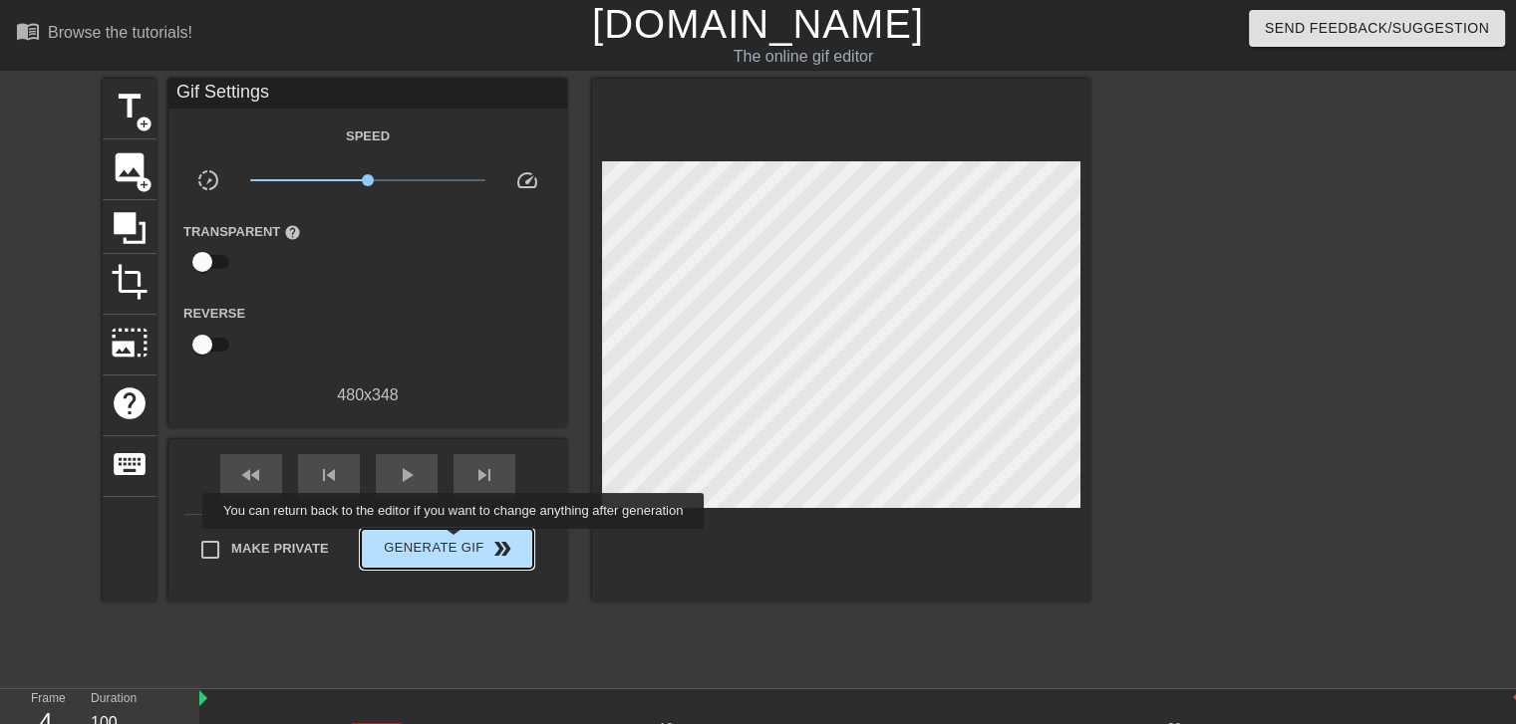
click at [455, 543] on span "Generate Gif double_arrow" at bounding box center [447, 549] width 156 height 24
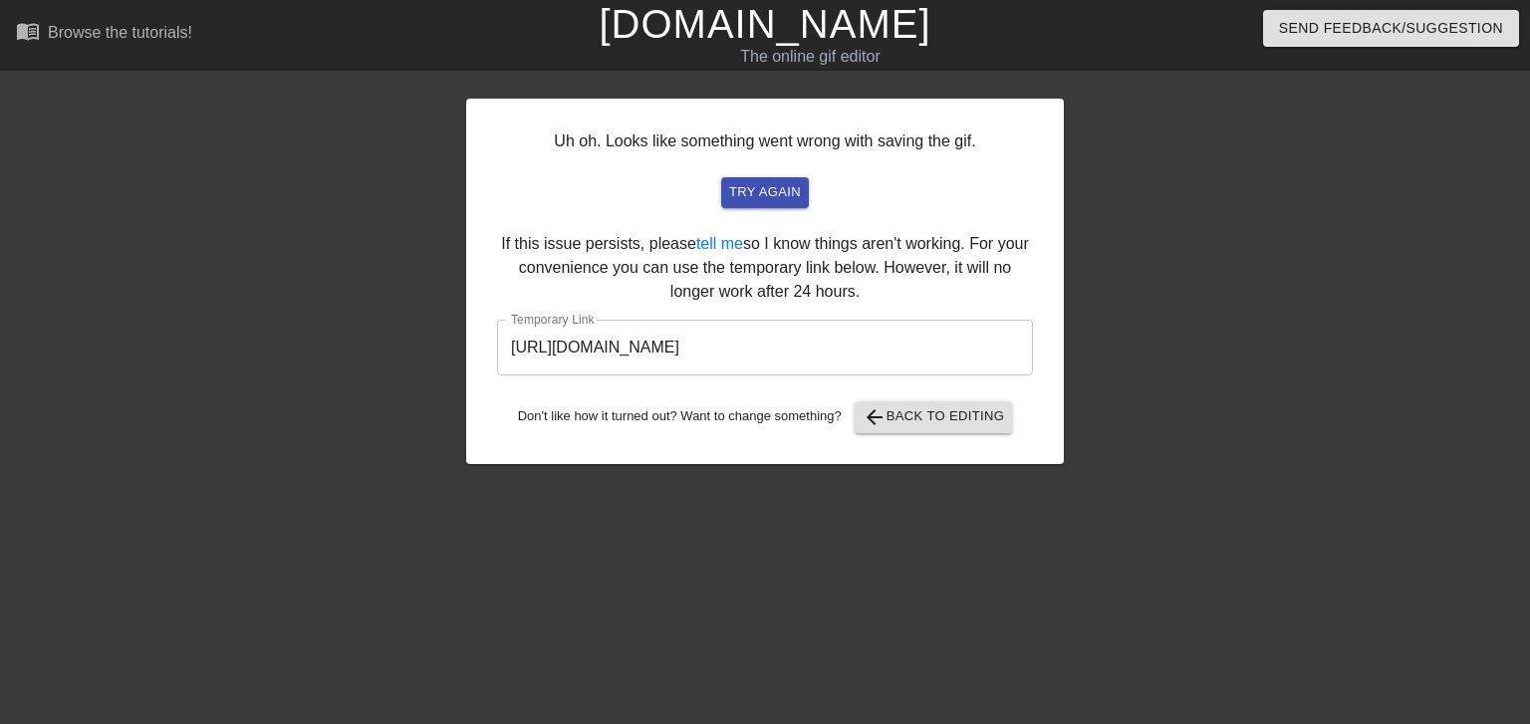
click at [950, 347] on input "https://www.gifntext.com/temp_generations/15eckJFJ.gif" at bounding box center [765, 348] width 536 height 56
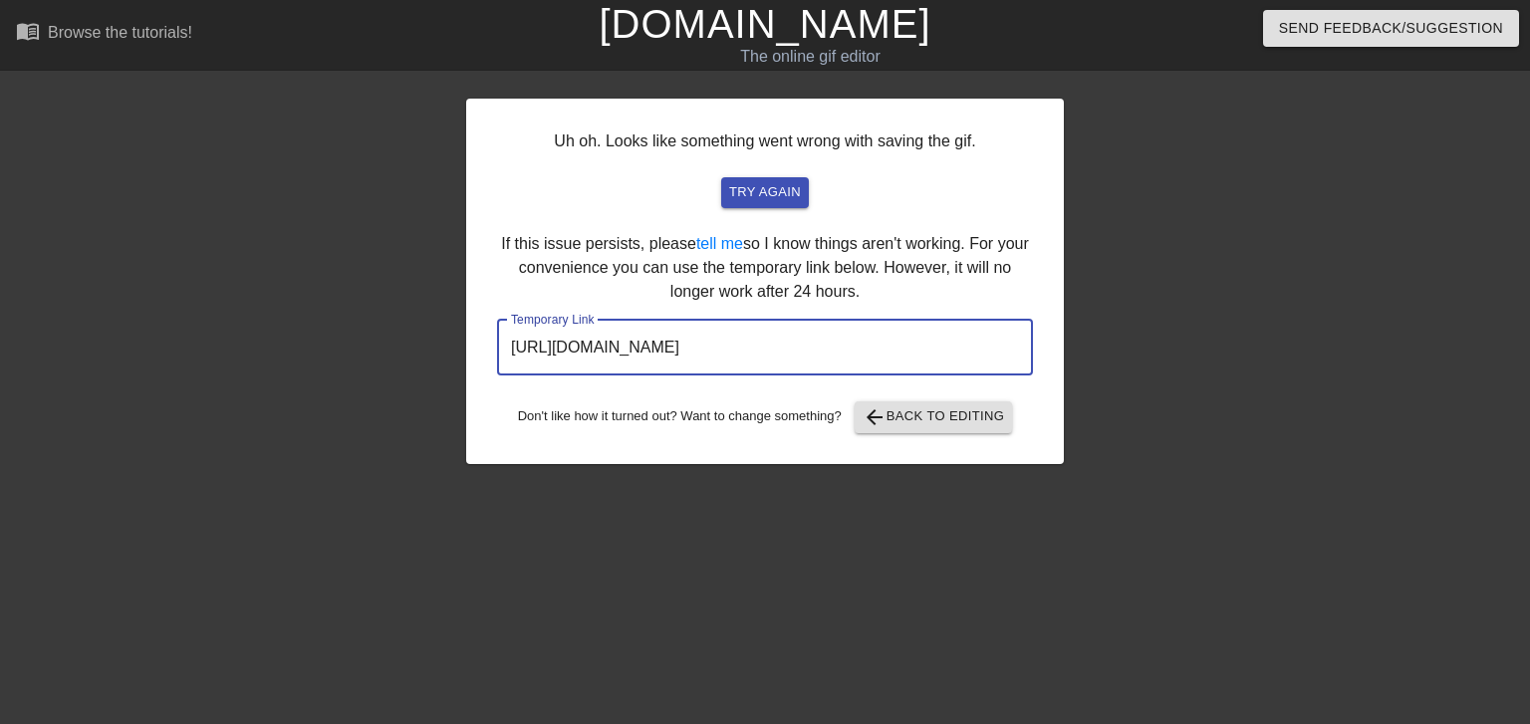
drag, startPoint x: 984, startPoint y: 342, endPoint x: 489, endPoint y: 342, distance: 495.2
click at [489, 342] on div "Uh oh. Looks like something went wrong with saving the gif. try again If this i…" at bounding box center [765, 282] width 598 height 366
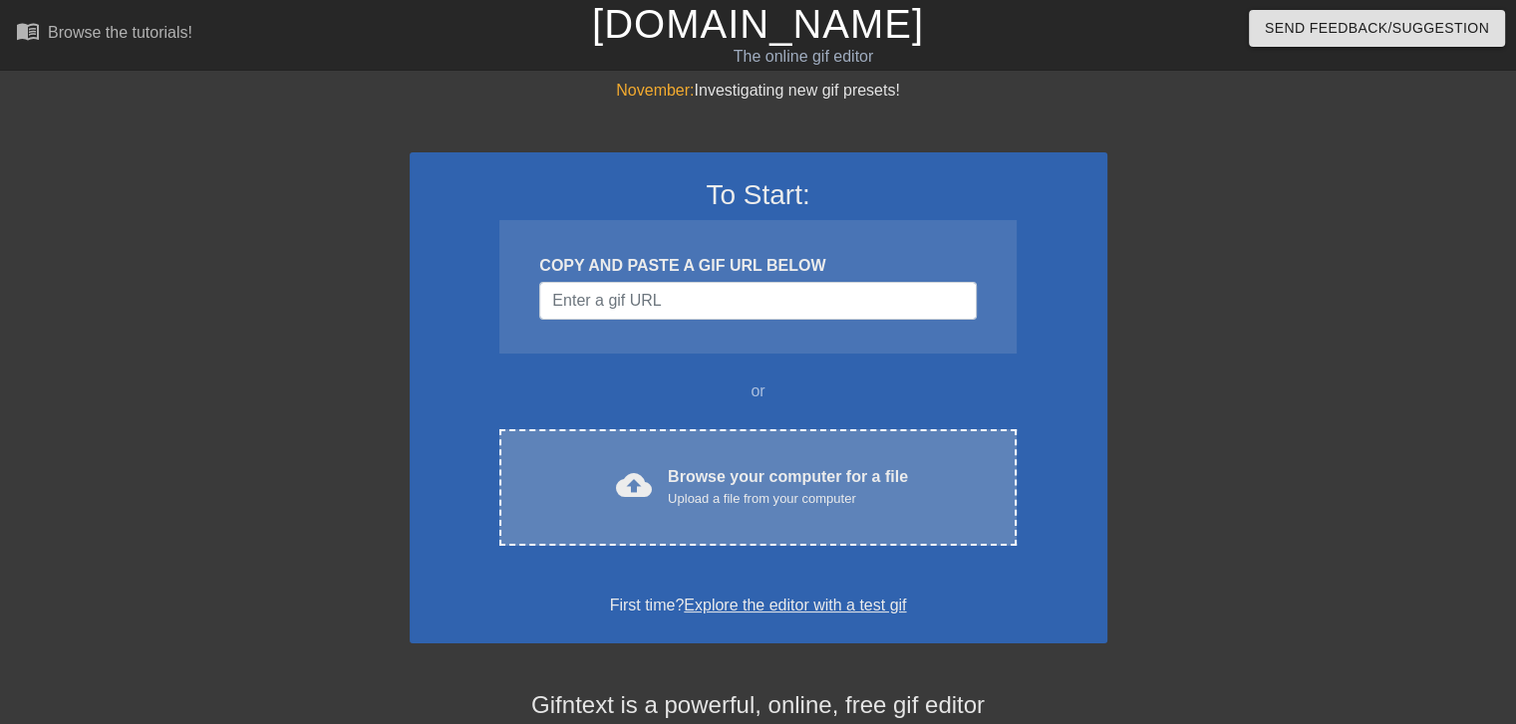
click at [648, 490] on span "cloud_upload" at bounding box center [634, 485] width 36 height 36
click at [755, 499] on div "Upload a file from your computer" at bounding box center [788, 499] width 240 height 20
click at [748, 487] on div "Browse your computer for a file Upload a file from your computer" at bounding box center [788, 487] width 240 height 44
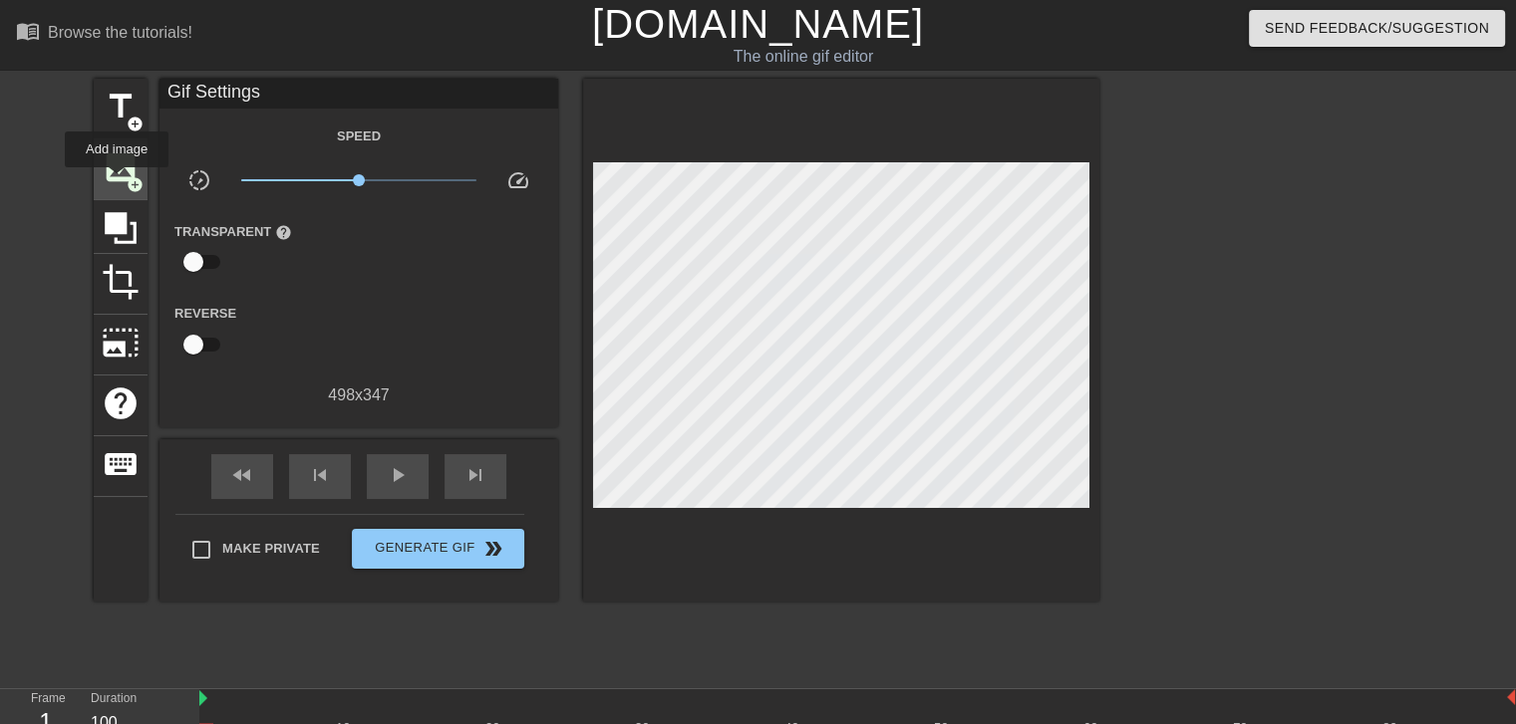
click at [117, 181] on span "image" at bounding box center [121, 167] width 38 height 38
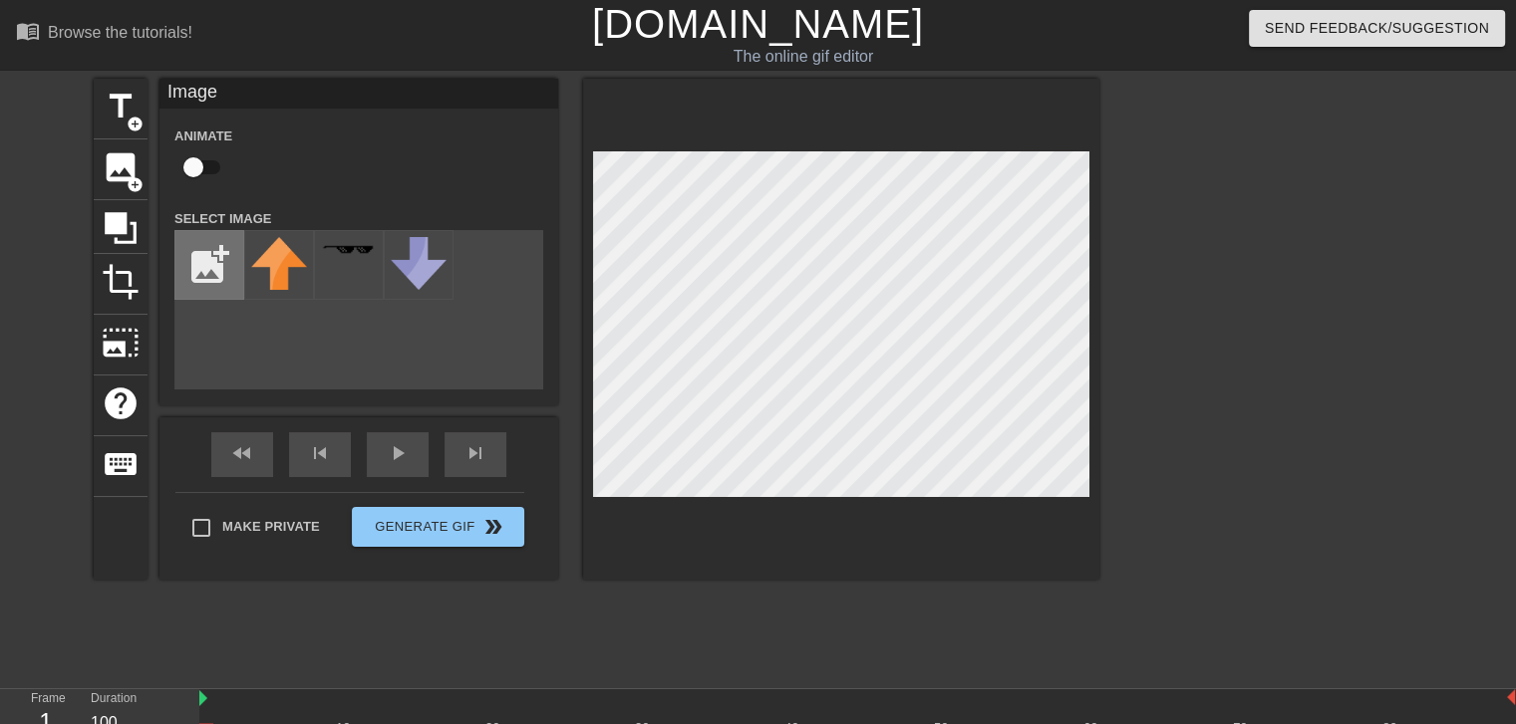
click at [202, 263] on input "file" at bounding box center [209, 265] width 68 height 68
type input "C:\fakepath\Eyes-Emoji.png"
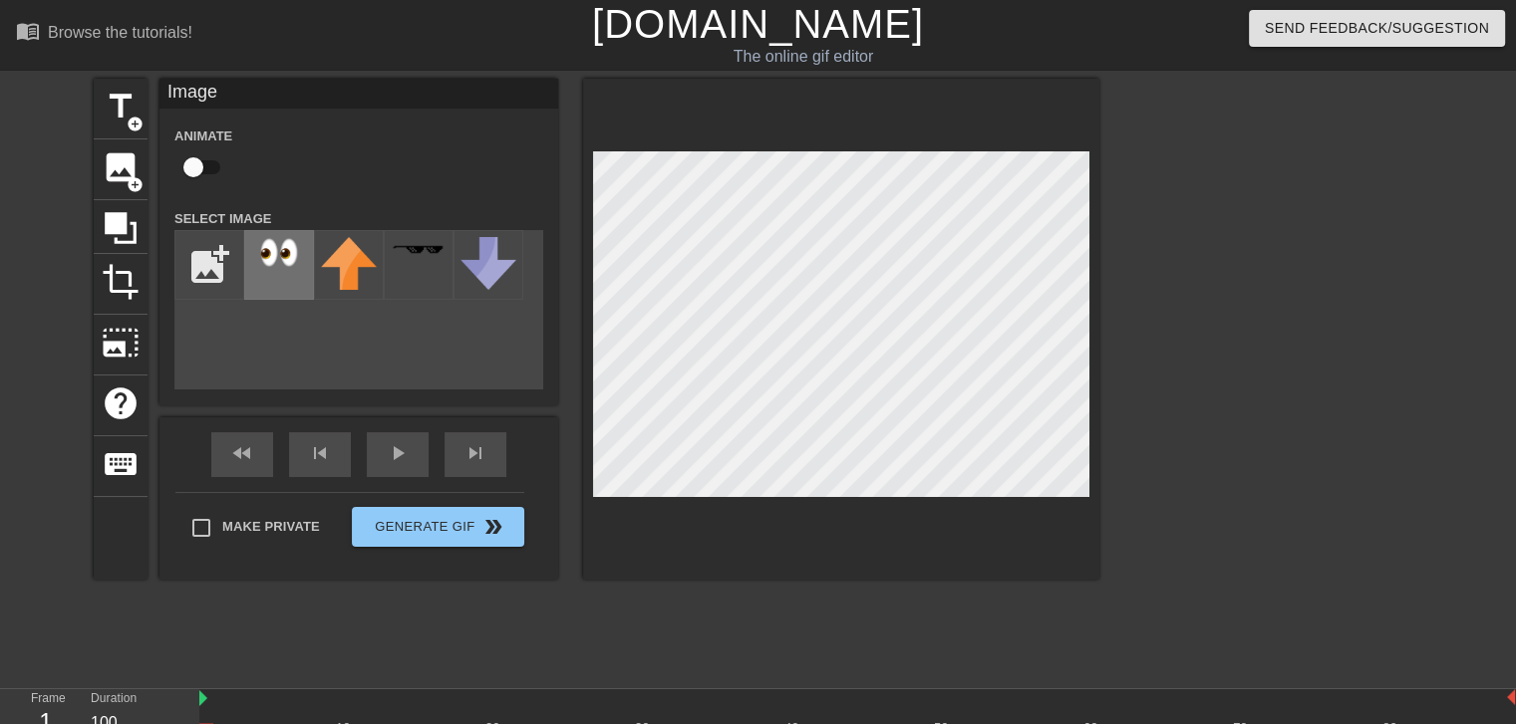
click at [270, 257] on img at bounding box center [279, 252] width 56 height 31
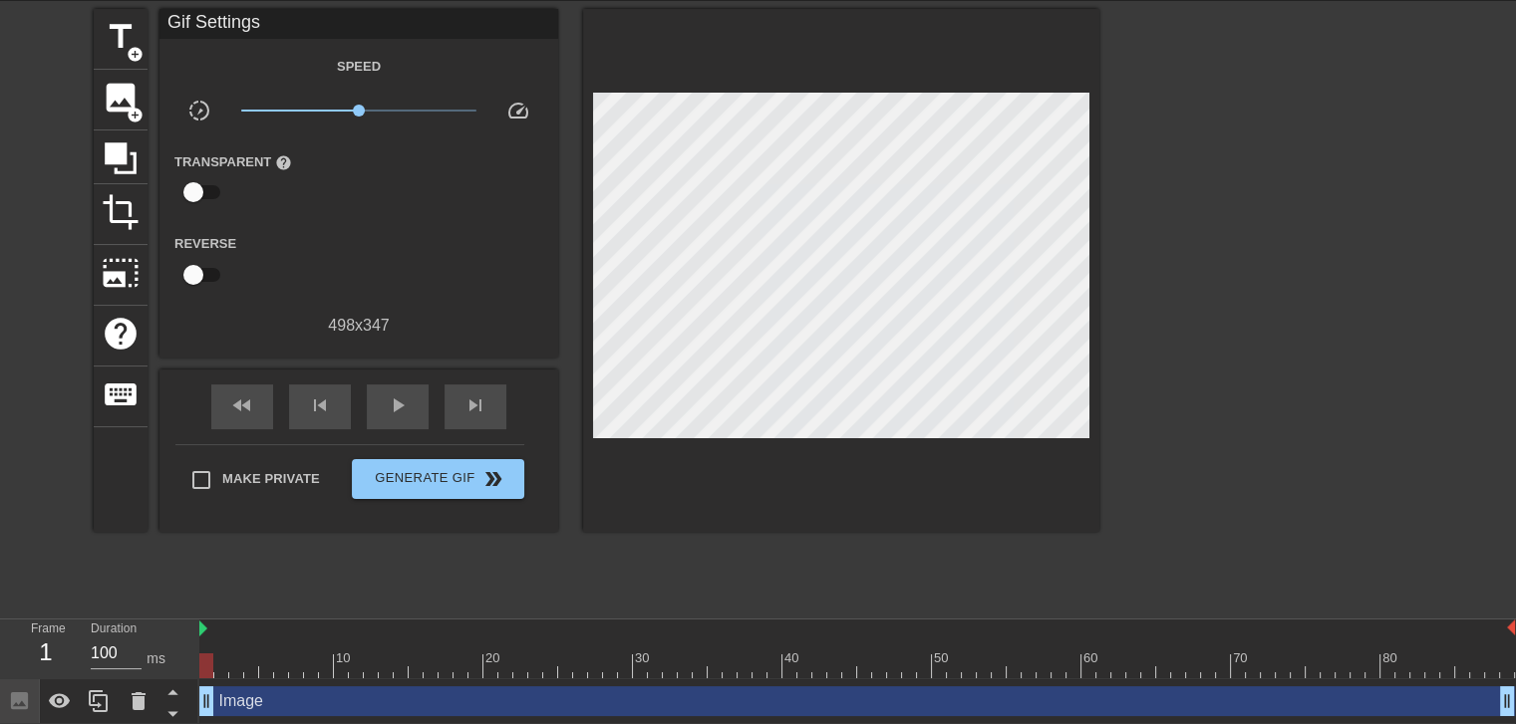
scroll to position [73, 0]
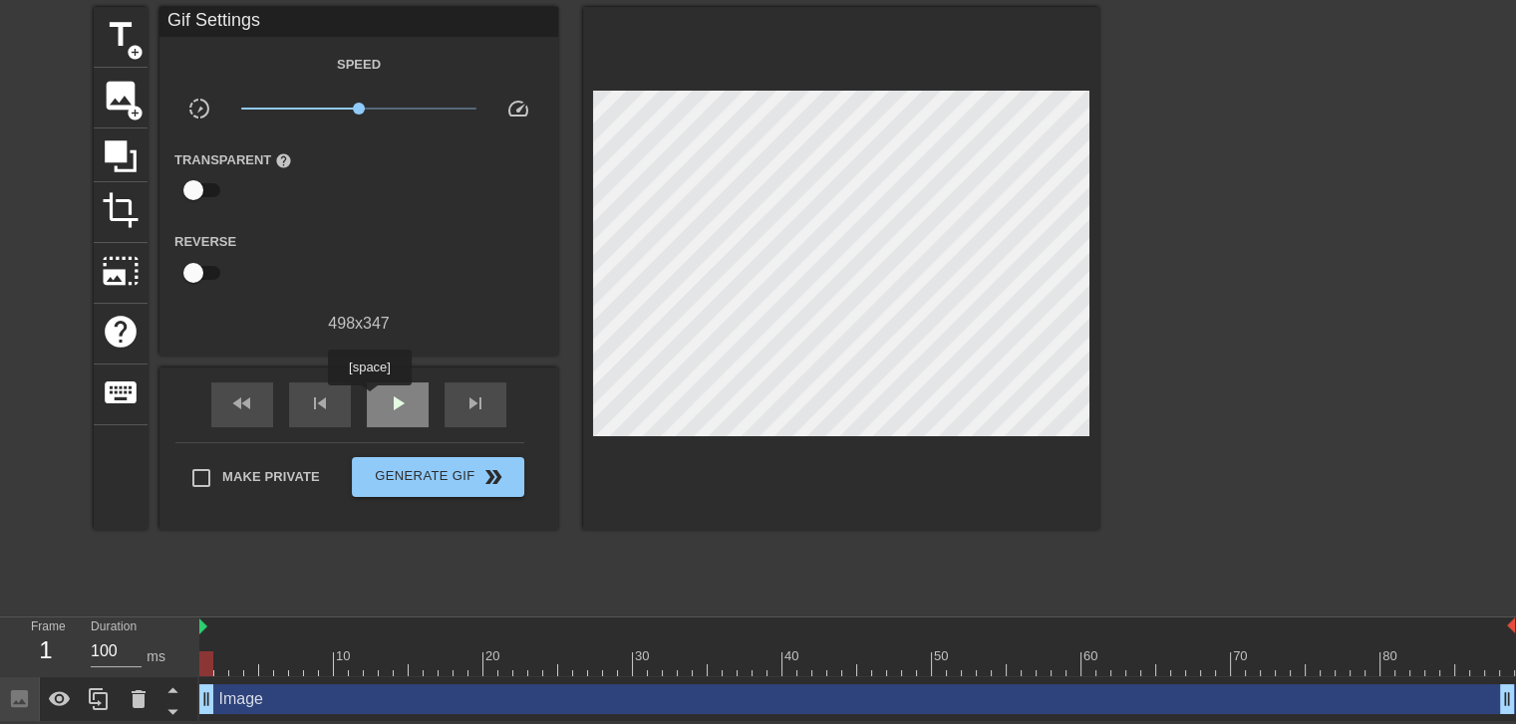
click at [369, 400] on div "play_arrow" at bounding box center [398, 405] width 62 height 45
click at [383, 398] on div "pause" at bounding box center [398, 405] width 62 height 45
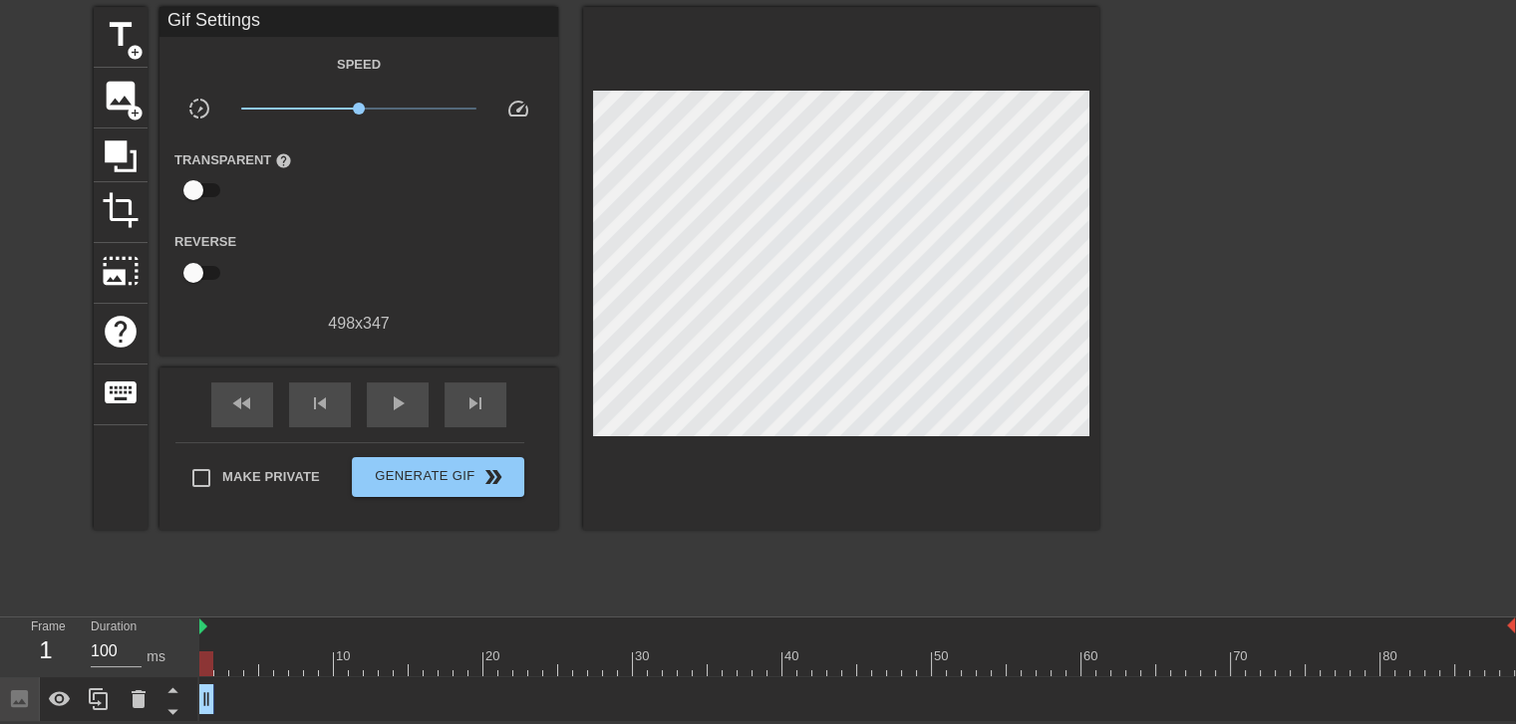
drag, startPoint x: 1500, startPoint y: 700, endPoint x: 199, endPoint y: 712, distance: 1300.4
click at [250, 692] on div "Image drag_handle drag_handle" at bounding box center [856, 700] width 1315 height 30
click at [94, 703] on icon at bounding box center [98, 700] width 19 height 22
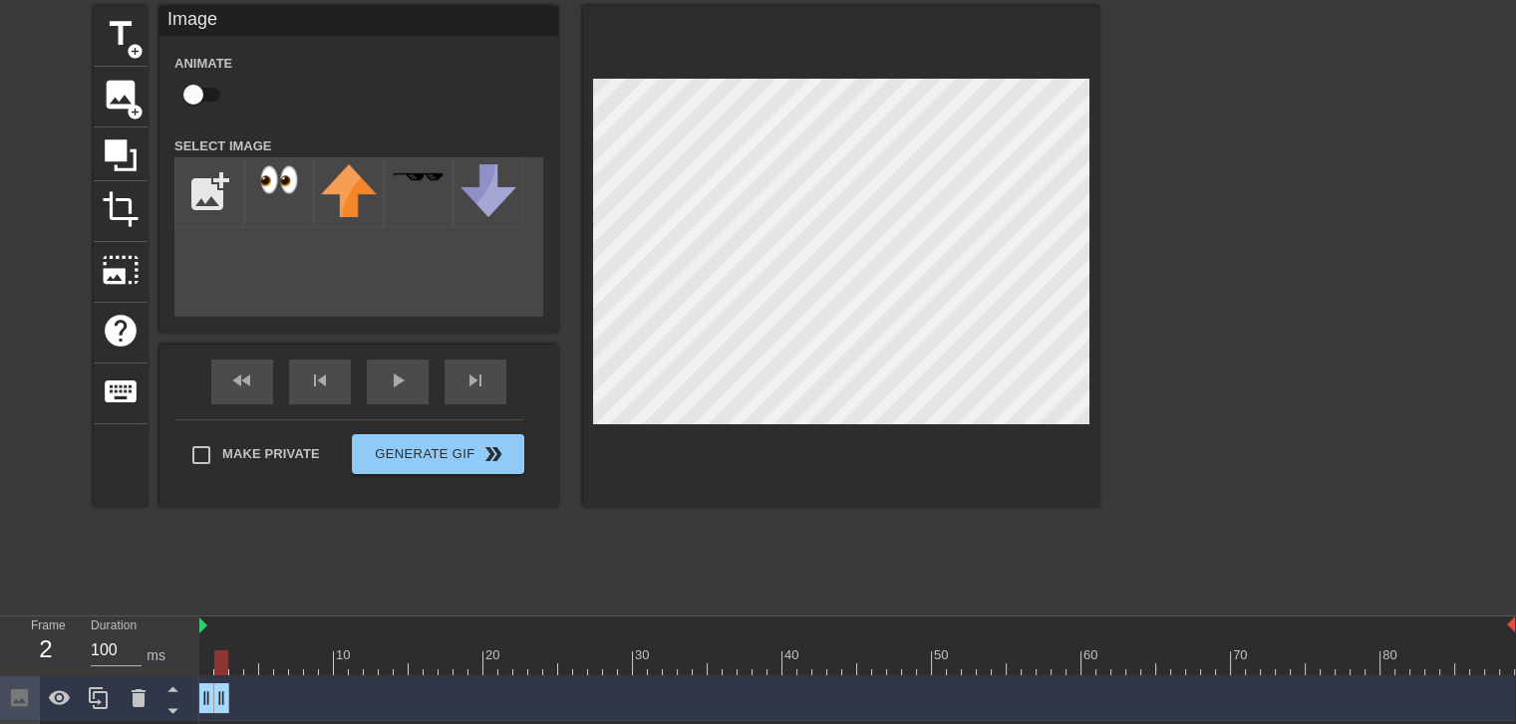
drag, startPoint x: 206, startPoint y: 696, endPoint x: 219, endPoint y: 696, distance: 13.0
click at [100, 699] on icon at bounding box center [99, 699] width 24 height 24
drag, startPoint x: 220, startPoint y: 699, endPoint x: 231, endPoint y: 699, distance: 11.0
drag, startPoint x: 218, startPoint y: 699, endPoint x: 235, endPoint y: 699, distance: 16.9
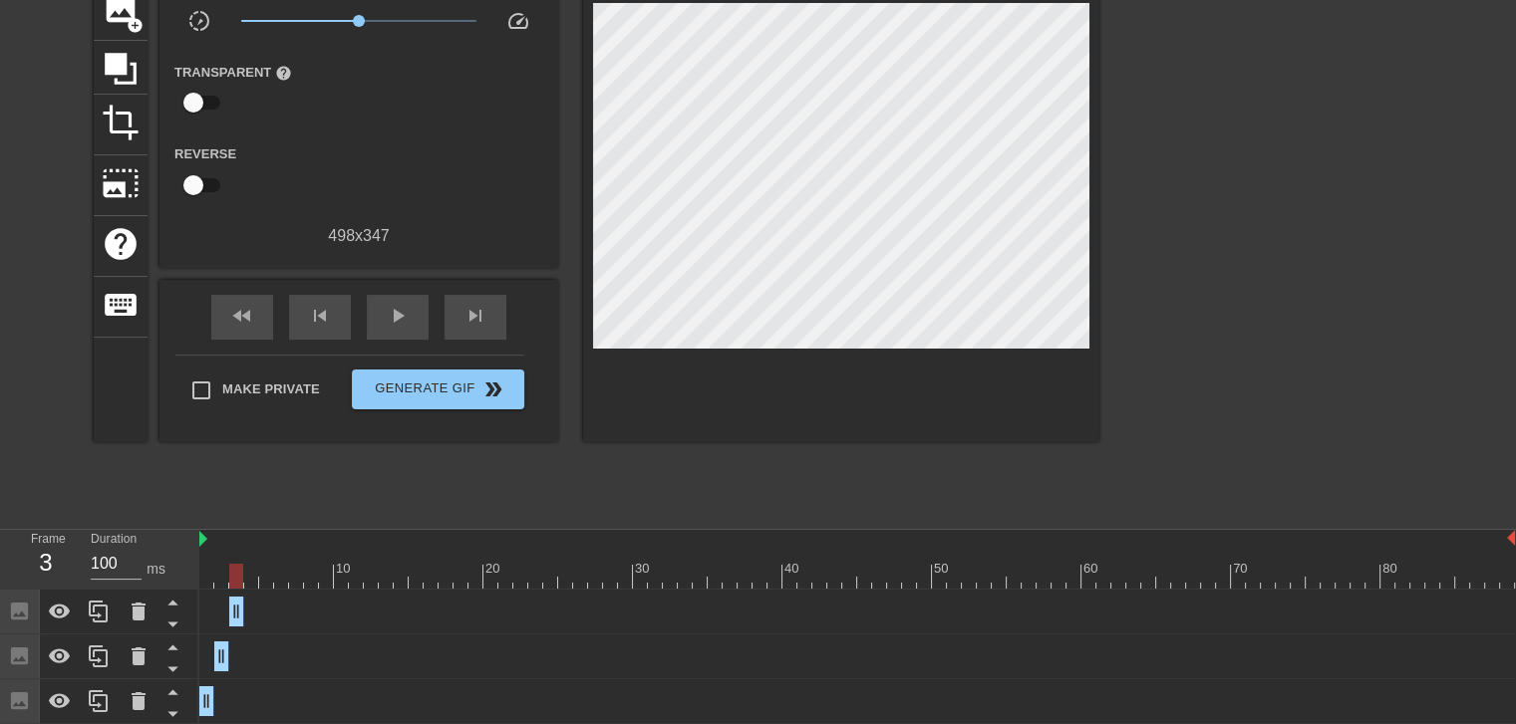
scroll to position [163, 0]
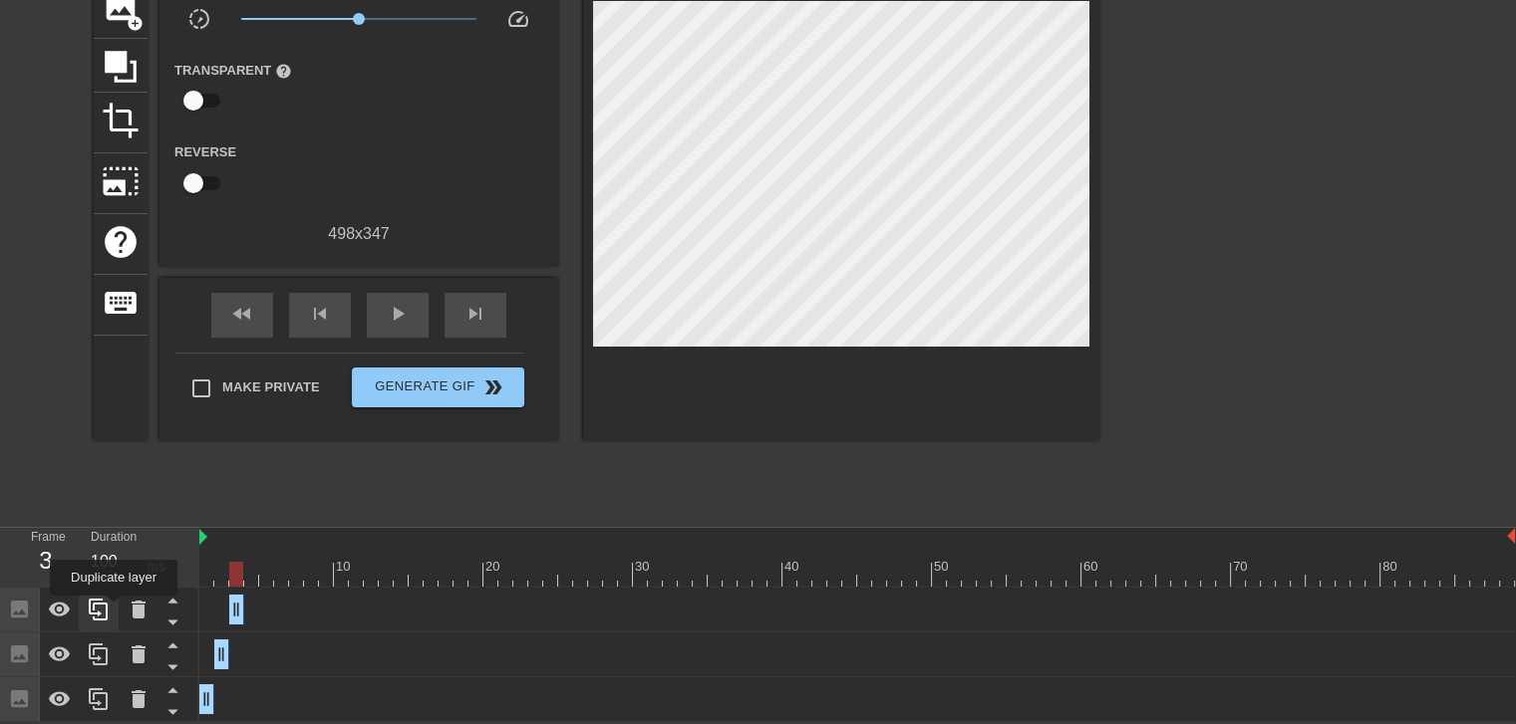
click at [113, 610] on div at bounding box center [99, 610] width 40 height 44
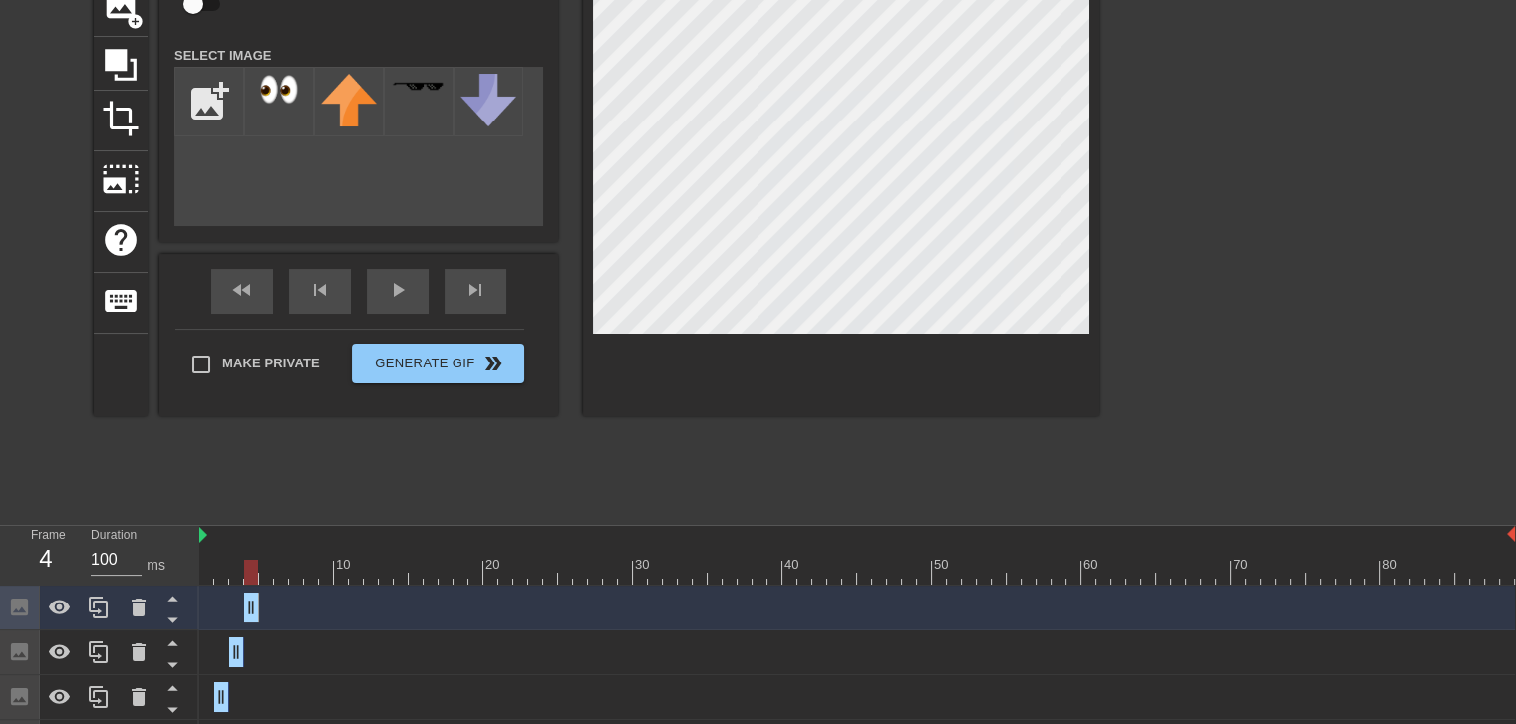
click at [241, 607] on div "Image drag_handle drag_handle" at bounding box center [856, 608] width 1315 height 30
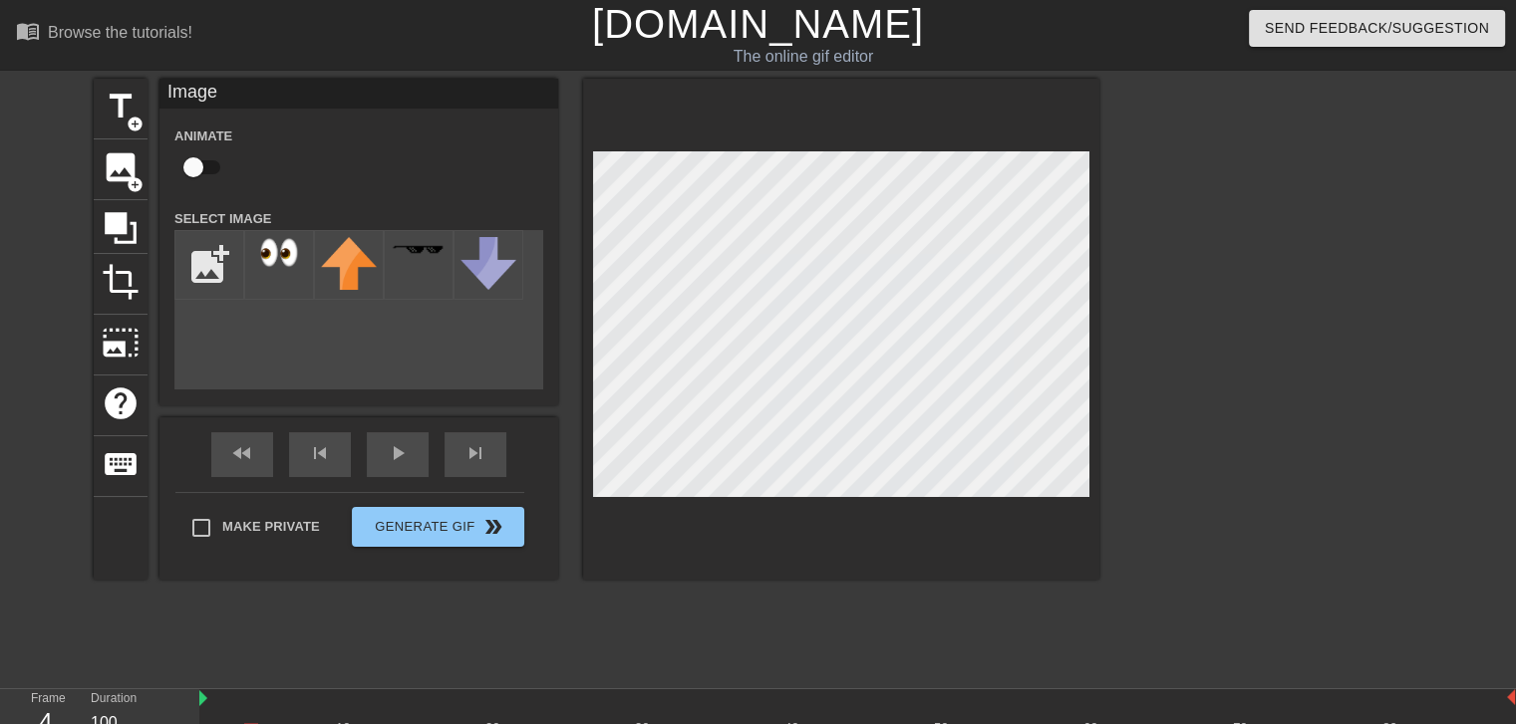
scroll to position [207, 0]
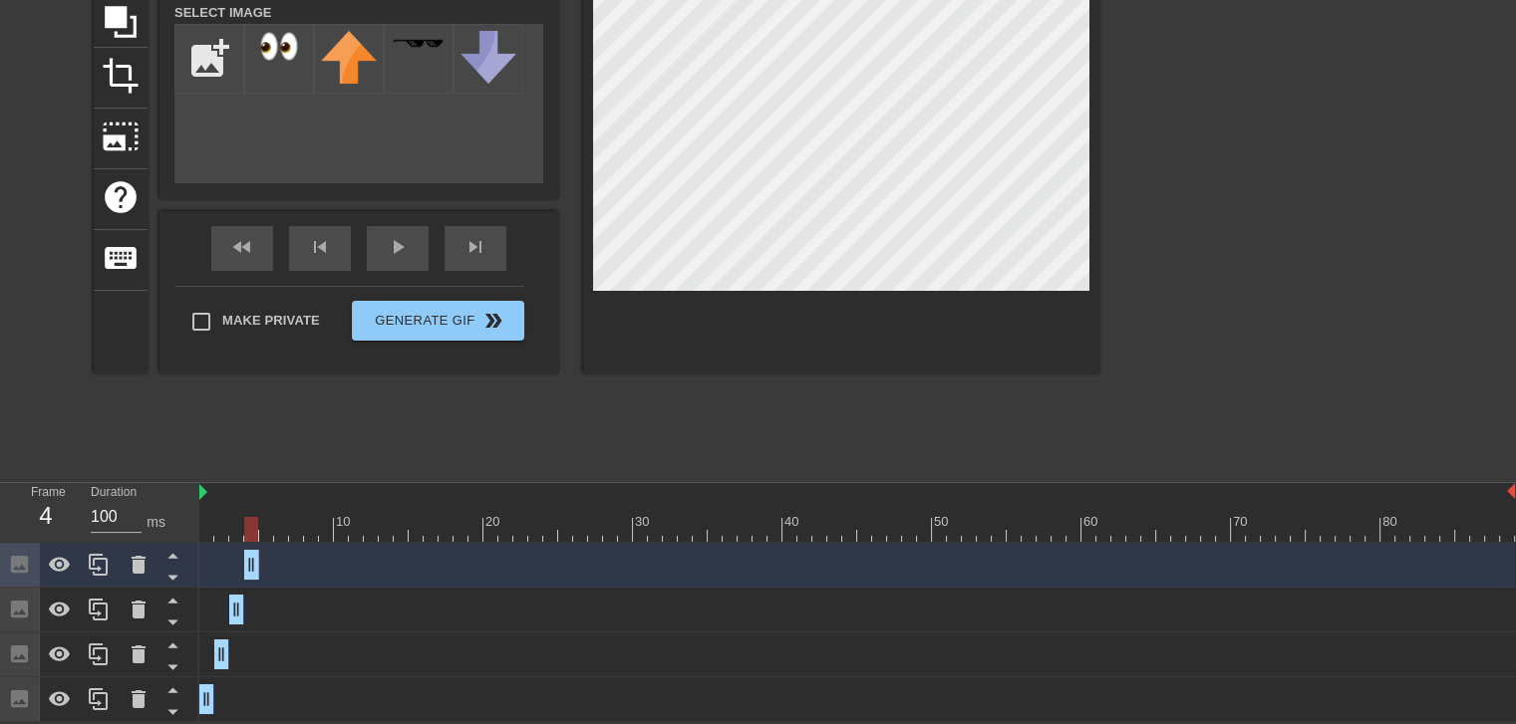
click at [232, 524] on div at bounding box center [856, 529] width 1315 height 25
click at [252, 521] on div at bounding box center [856, 529] width 1315 height 25
click at [227, 523] on div at bounding box center [856, 529] width 1315 height 25
click at [236, 525] on div at bounding box center [856, 529] width 1315 height 25
click at [251, 525] on div at bounding box center [856, 529] width 1315 height 25
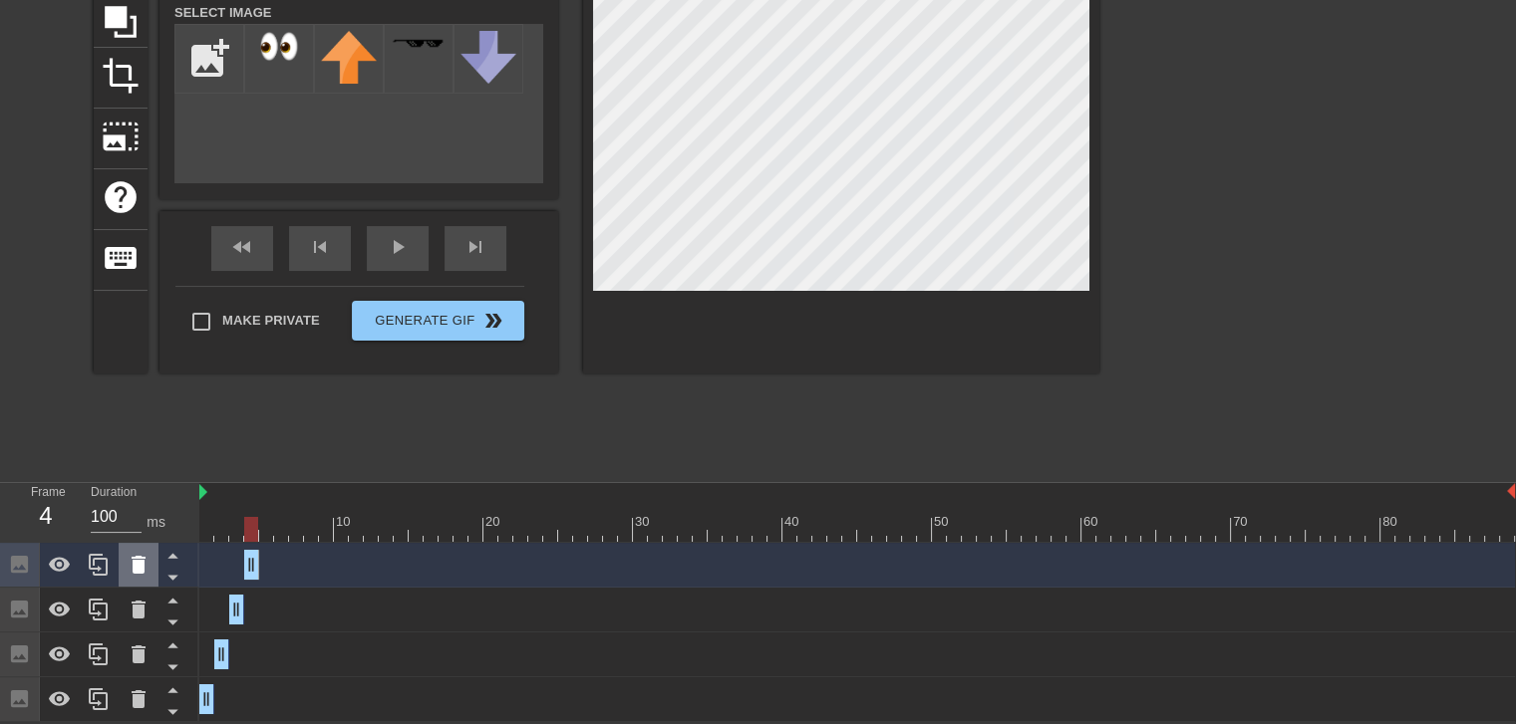
click at [146, 570] on icon at bounding box center [139, 565] width 24 height 24
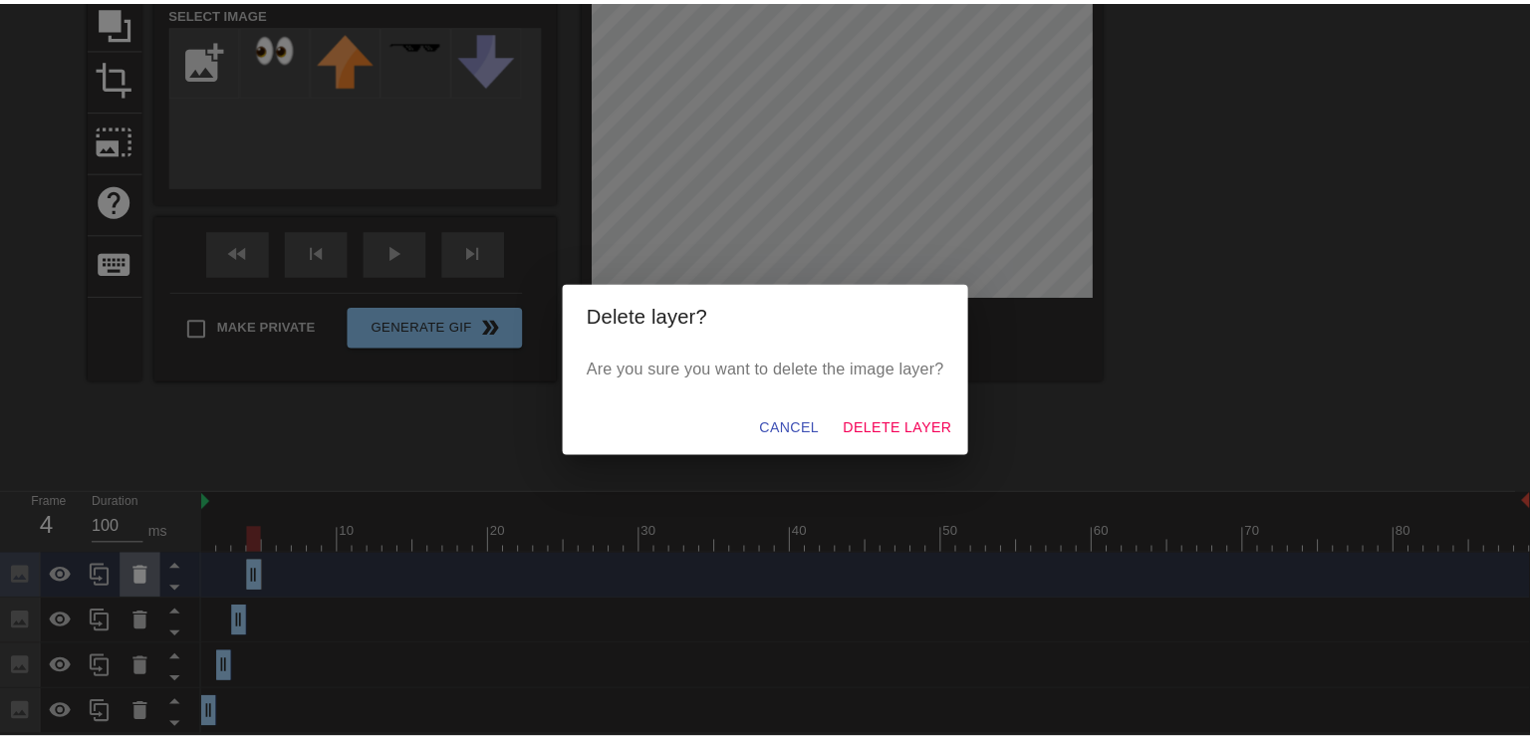
scroll to position [192, 0]
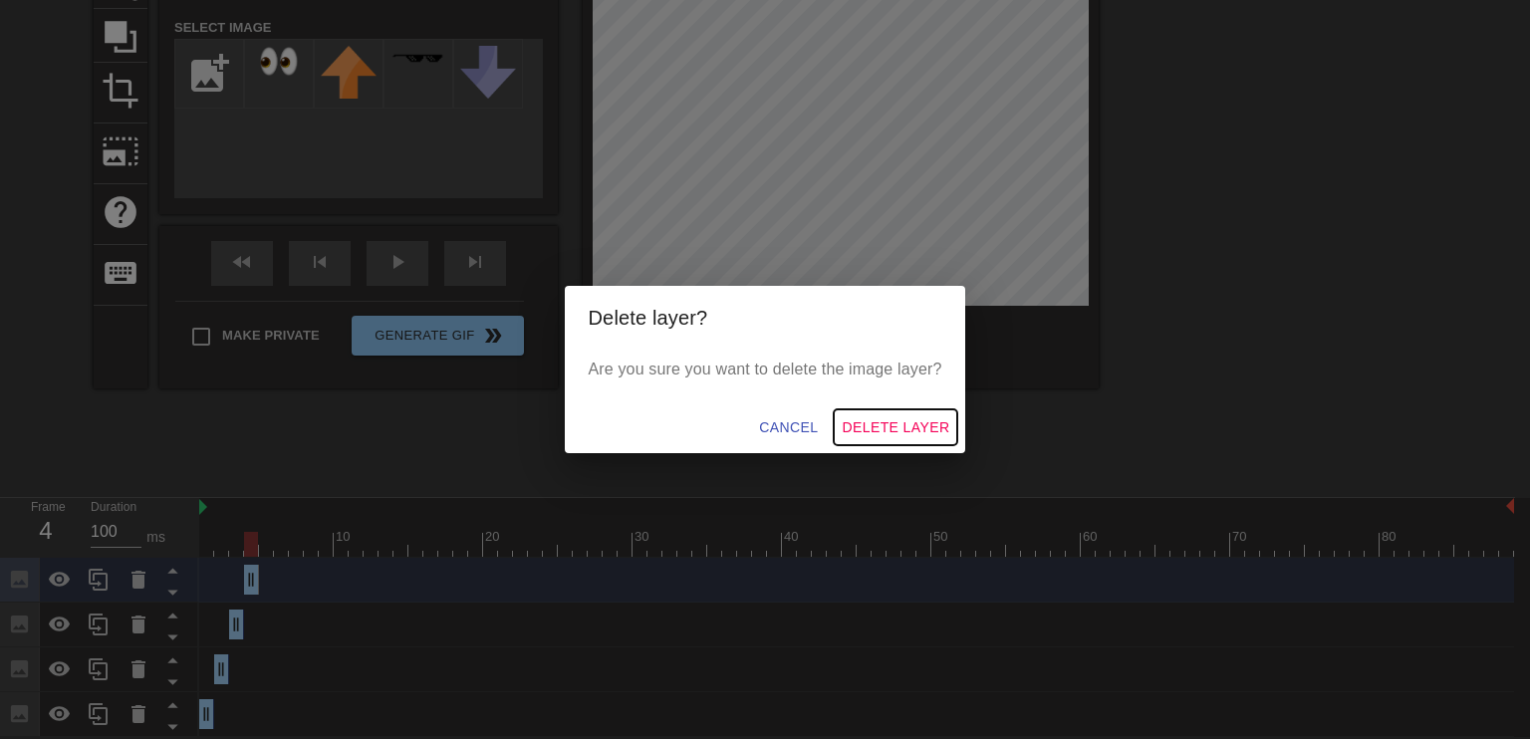
click at [885, 418] on span "Delete Layer" at bounding box center [896, 428] width 108 height 25
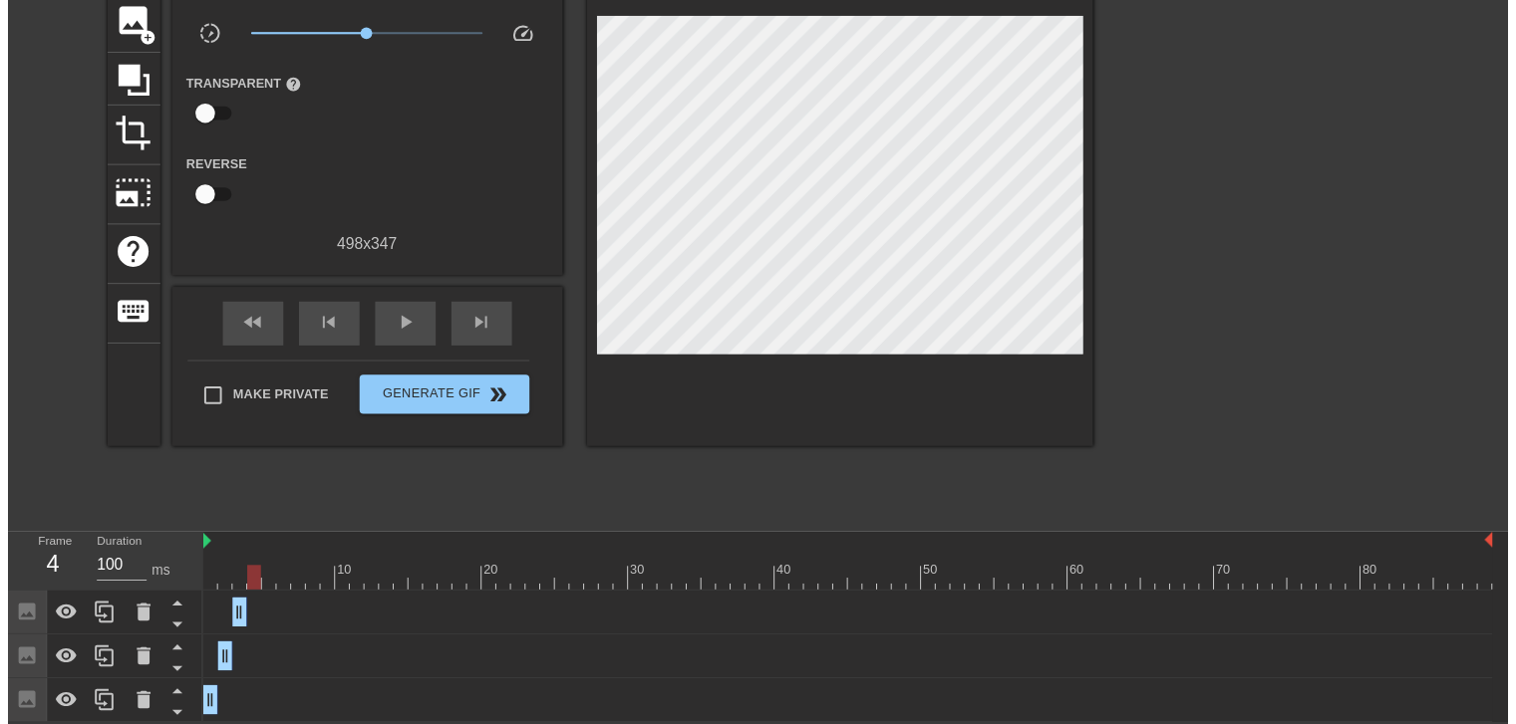
scroll to position [163, 0]
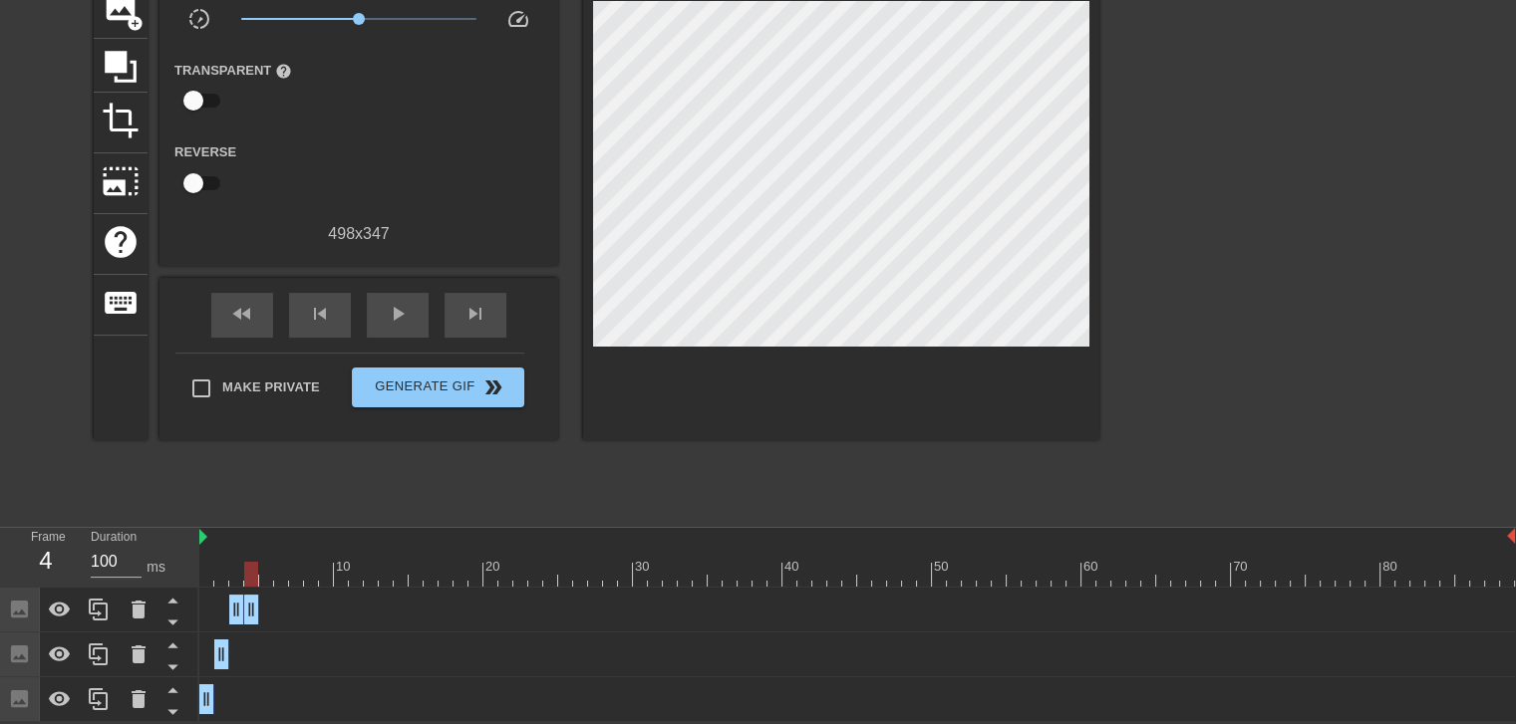
drag, startPoint x: 234, startPoint y: 609, endPoint x: 251, endPoint y: 609, distance: 16.9
click at [205, 580] on div at bounding box center [856, 574] width 1315 height 25
click at [218, 581] on div at bounding box center [856, 574] width 1315 height 25
click at [207, 581] on div at bounding box center [856, 574] width 1315 height 25
click at [217, 579] on div at bounding box center [856, 574] width 1315 height 25
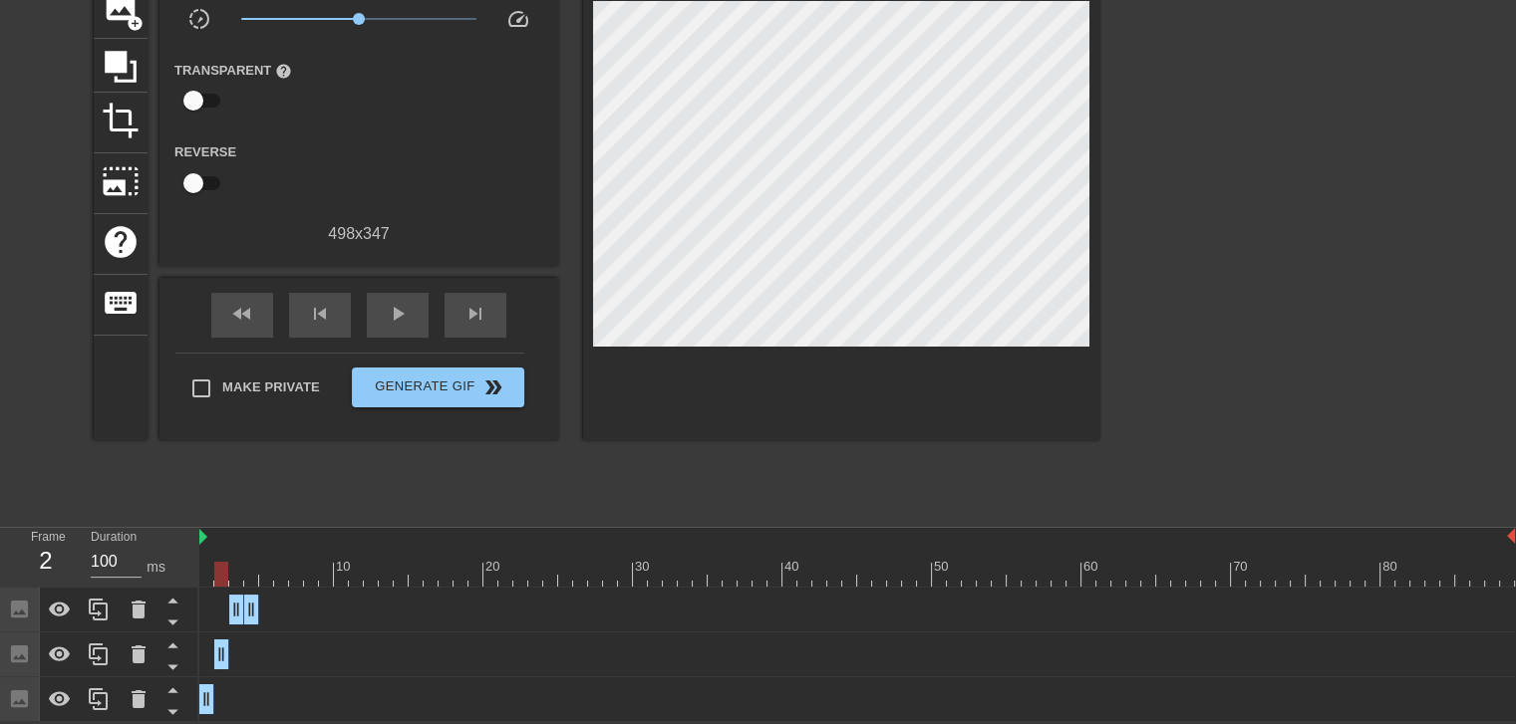
click at [236, 574] on div at bounding box center [856, 574] width 1315 height 25
click at [248, 574] on div at bounding box center [856, 574] width 1315 height 25
click at [267, 574] on div at bounding box center [856, 574] width 1315 height 25
click at [249, 572] on div at bounding box center [856, 574] width 1315 height 25
click at [85, 656] on div at bounding box center [99, 655] width 40 height 44
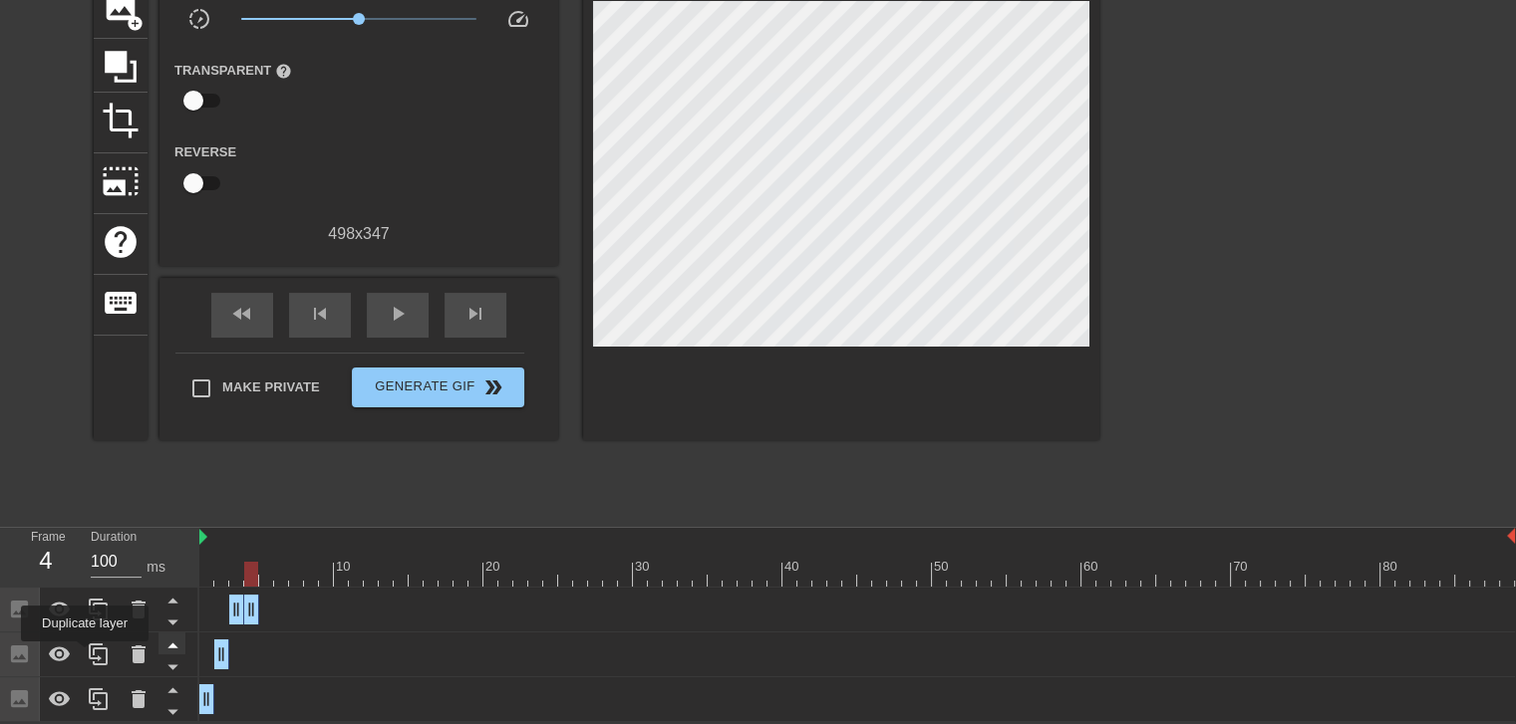
scroll to position [192, 0]
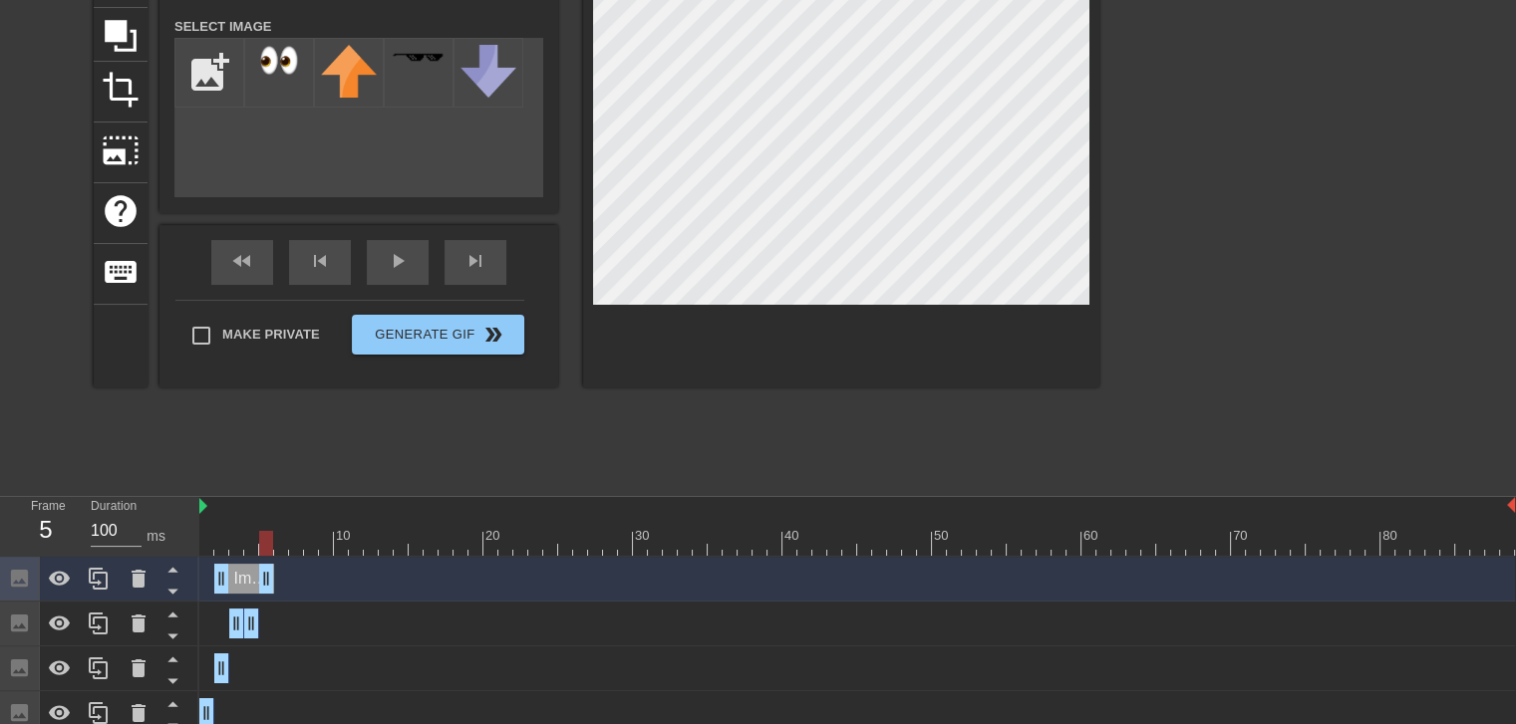
drag, startPoint x: 218, startPoint y: 577, endPoint x: 267, endPoint y: 578, distance: 48.8
drag, startPoint x: 215, startPoint y: 581, endPoint x: 262, endPoint y: 581, distance: 46.8
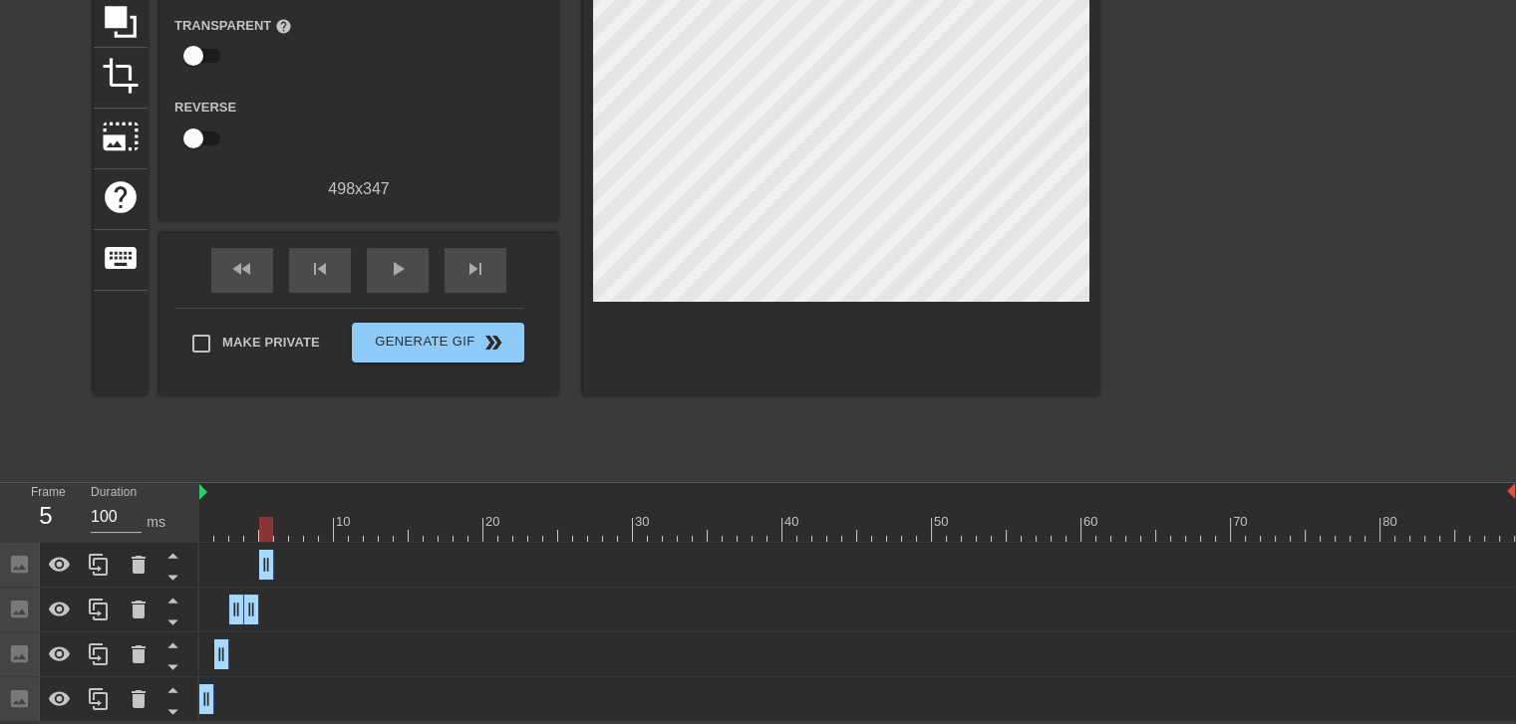
scroll to position [207, 0]
drag, startPoint x: 239, startPoint y: 524, endPoint x: 250, endPoint y: 528, distance: 11.7
click at [249, 528] on div at bounding box center [856, 529] width 1315 height 25
click at [244, 529] on div at bounding box center [251, 529] width 14 height 25
click at [225, 533] on div at bounding box center [856, 529] width 1315 height 25
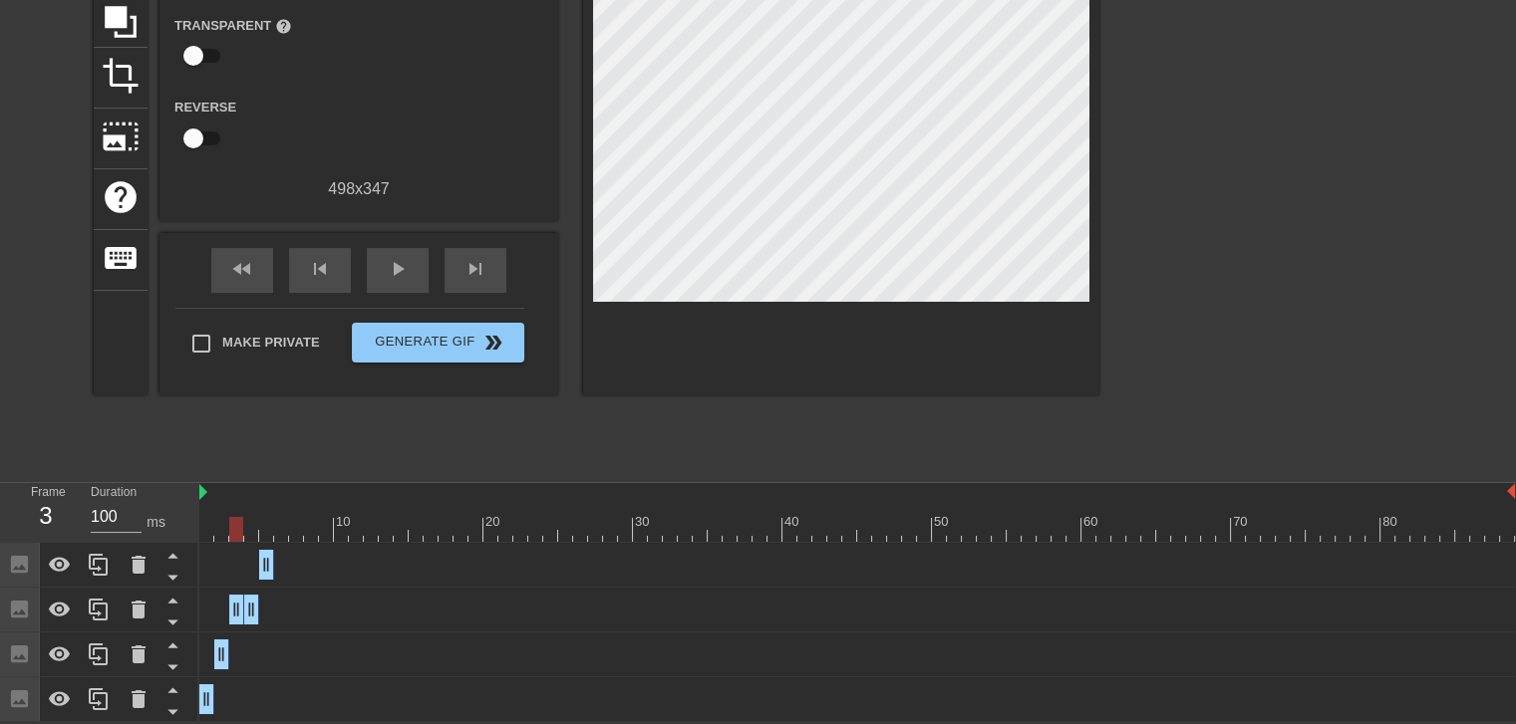
click at [239, 533] on div at bounding box center [856, 529] width 1315 height 25
click at [215, 523] on div at bounding box center [856, 529] width 1315 height 25
click at [207, 534] on div at bounding box center [856, 529] width 1315 height 25
click at [225, 529] on div at bounding box center [856, 529] width 1315 height 25
click at [236, 527] on div at bounding box center [856, 529] width 1315 height 25
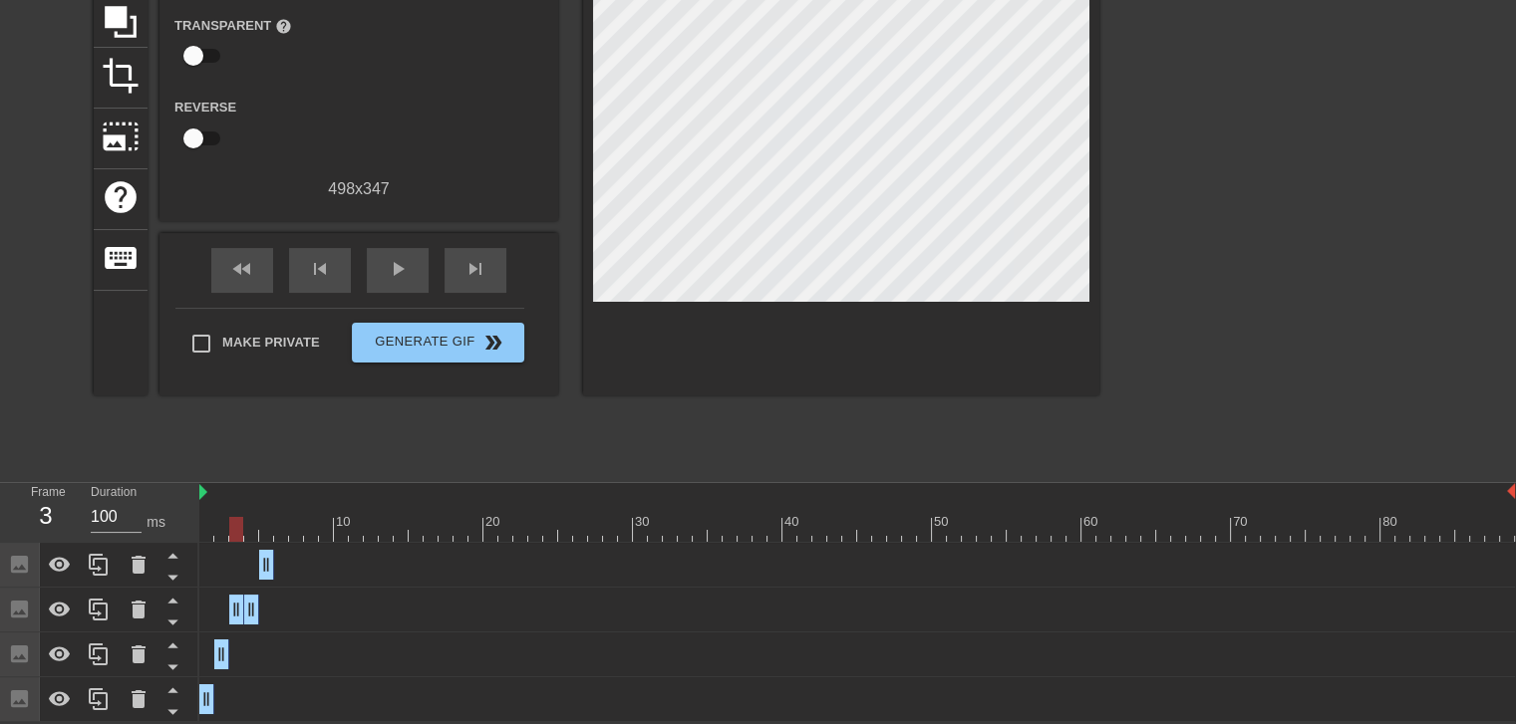
click at [250, 525] on div at bounding box center [856, 529] width 1315 height 25
click at [259, 525] on div at bounding box center [856, 529] width 1315 height 25
click at [277, 521] on div at bounding box center [856, 529] width 1315 height 25
click at [259, 519] on div at bounding box center [856, 529] width 1315 height 25
click at [275, 519] on div at bounding box center [856, 529] width 1315 height 25
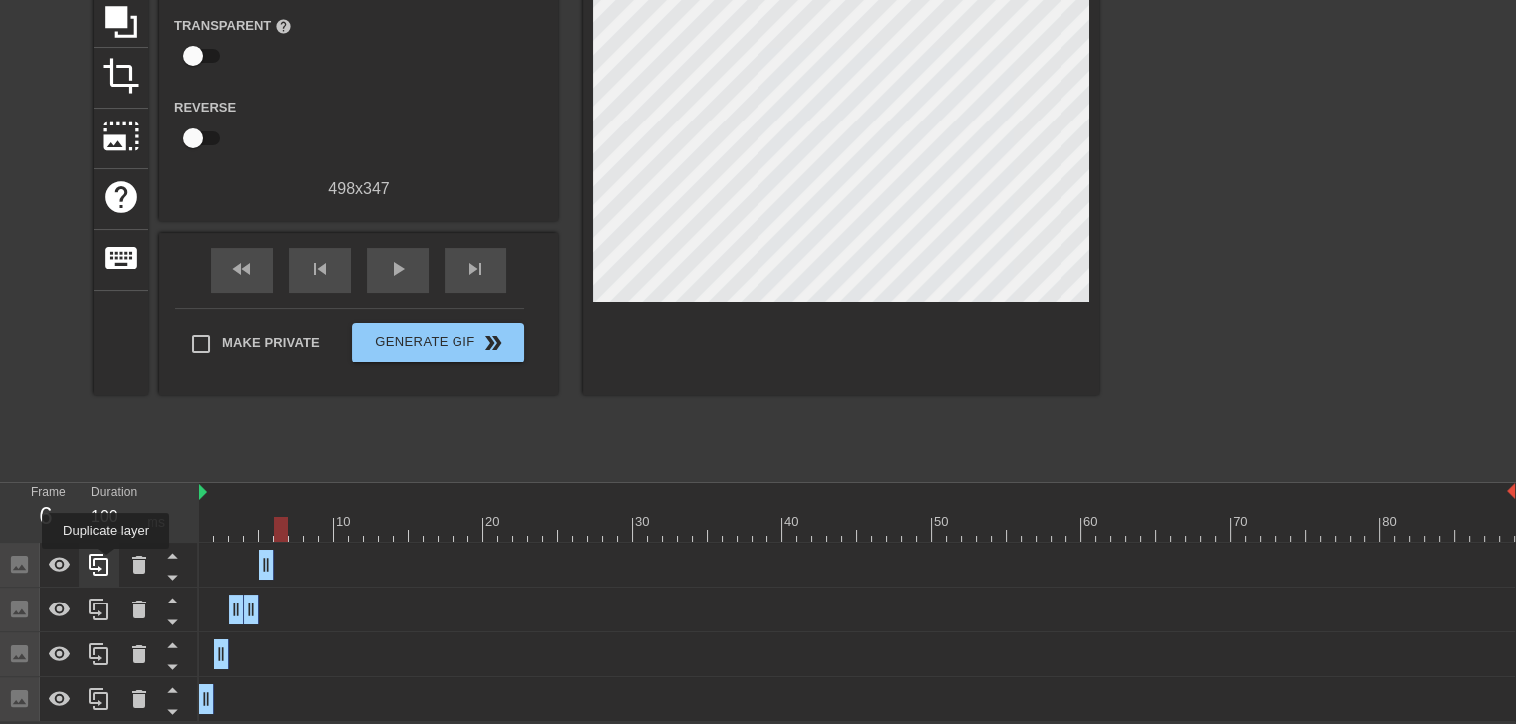
click at [106, 563] on icon at bounding box center [98, 565] width 19 height 22
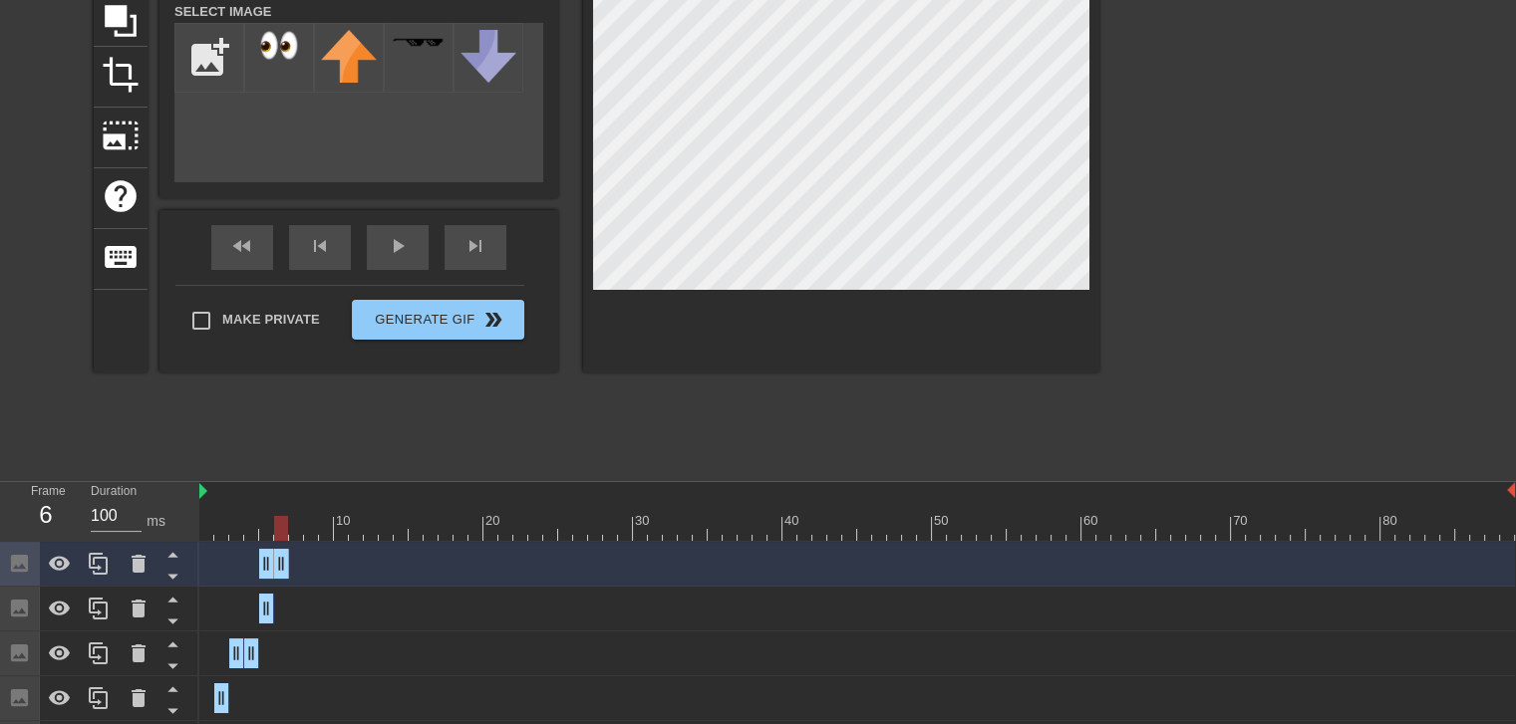
drag, startPoint x: 269, startPoint y: 563, endPoint x: 287, endPoint y: 563, distance: 17.9
drag, startPoint x: 263, startPoint y: 563, endPoint x: 275, endPoint y: 563, distance: 12.0
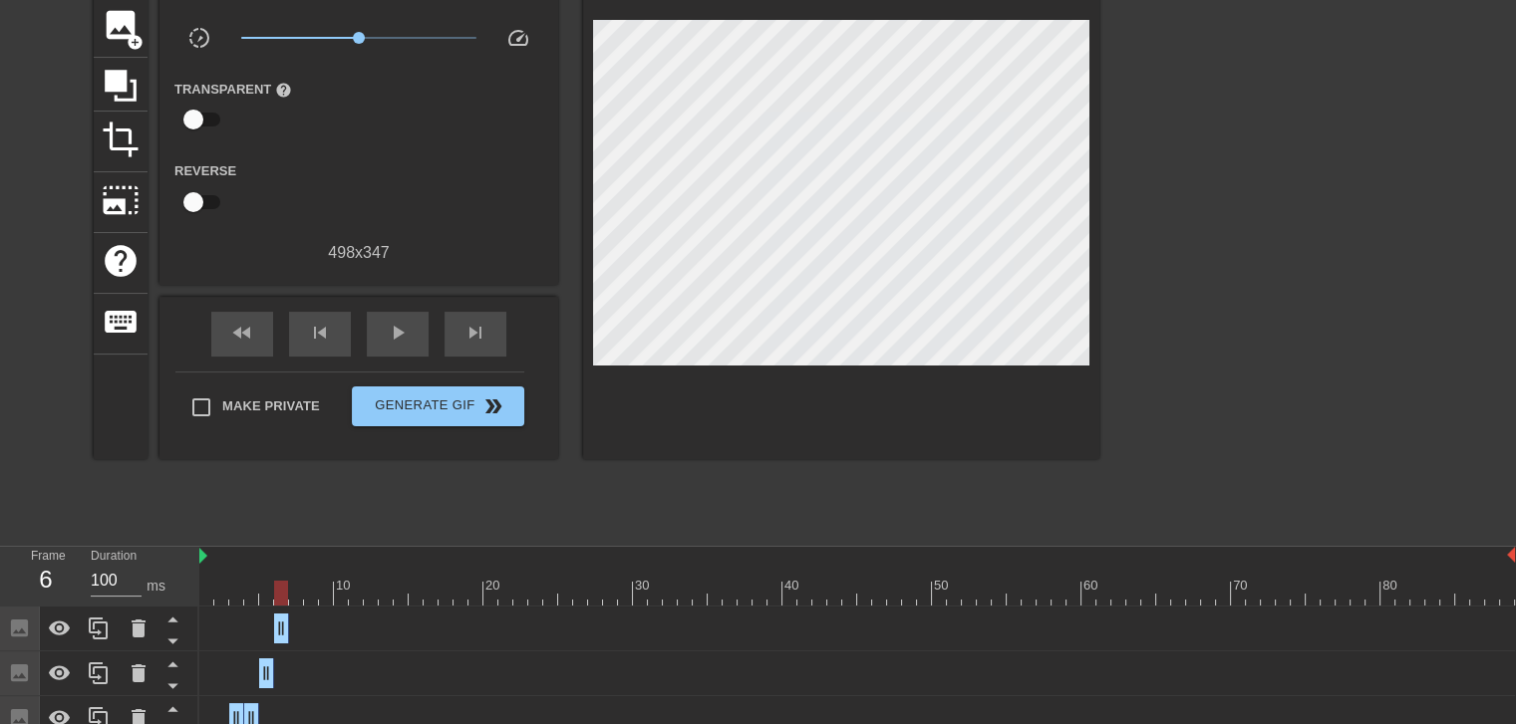
scroll to position [252, 0]
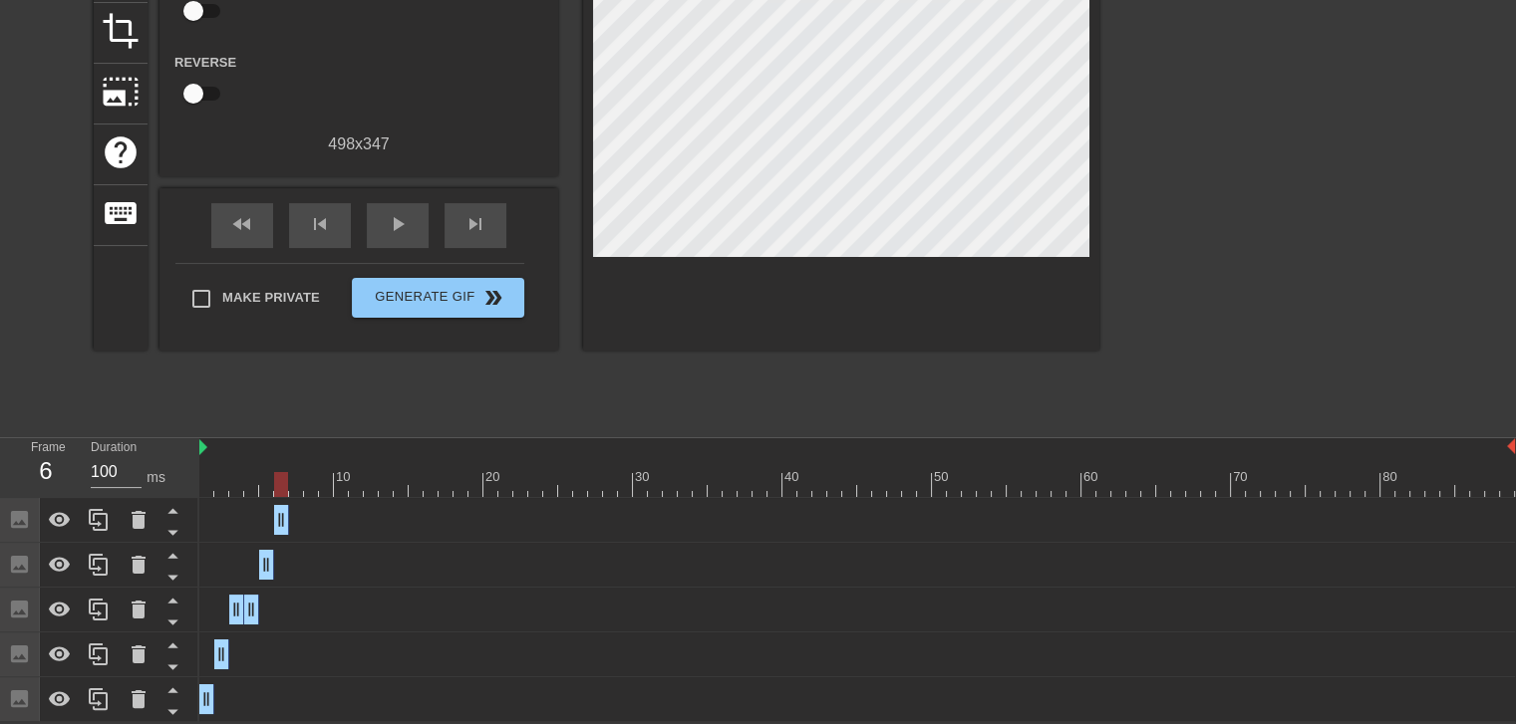
click at [296, 481] on div at bounding box center [856, 484] width 1315 height 25
click at [108, 517] on icon at bounding box center [98, 520] width 19 height 22
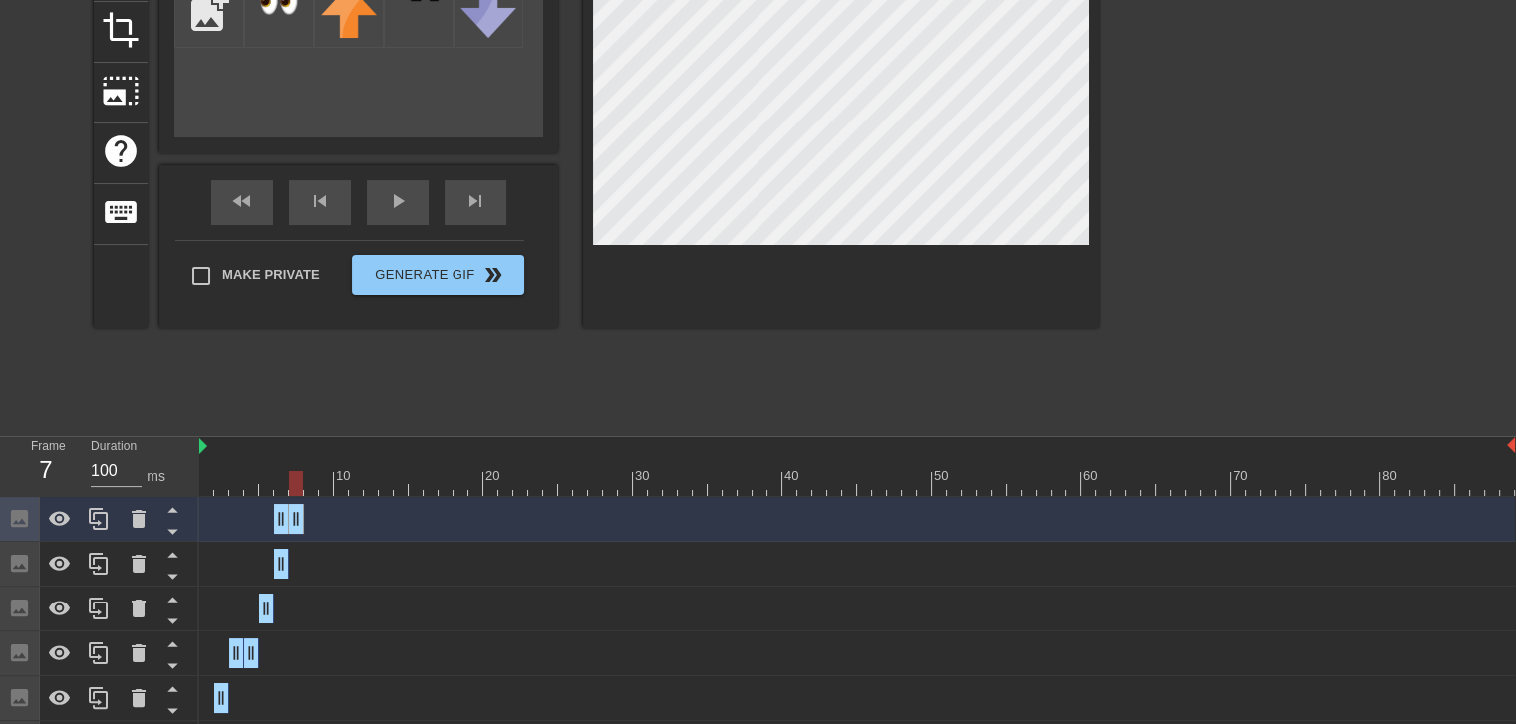
drag, startPoint x: 279, startPoint y: 513, endPoint x: 295, endPoint y: 513, distance: 15.9
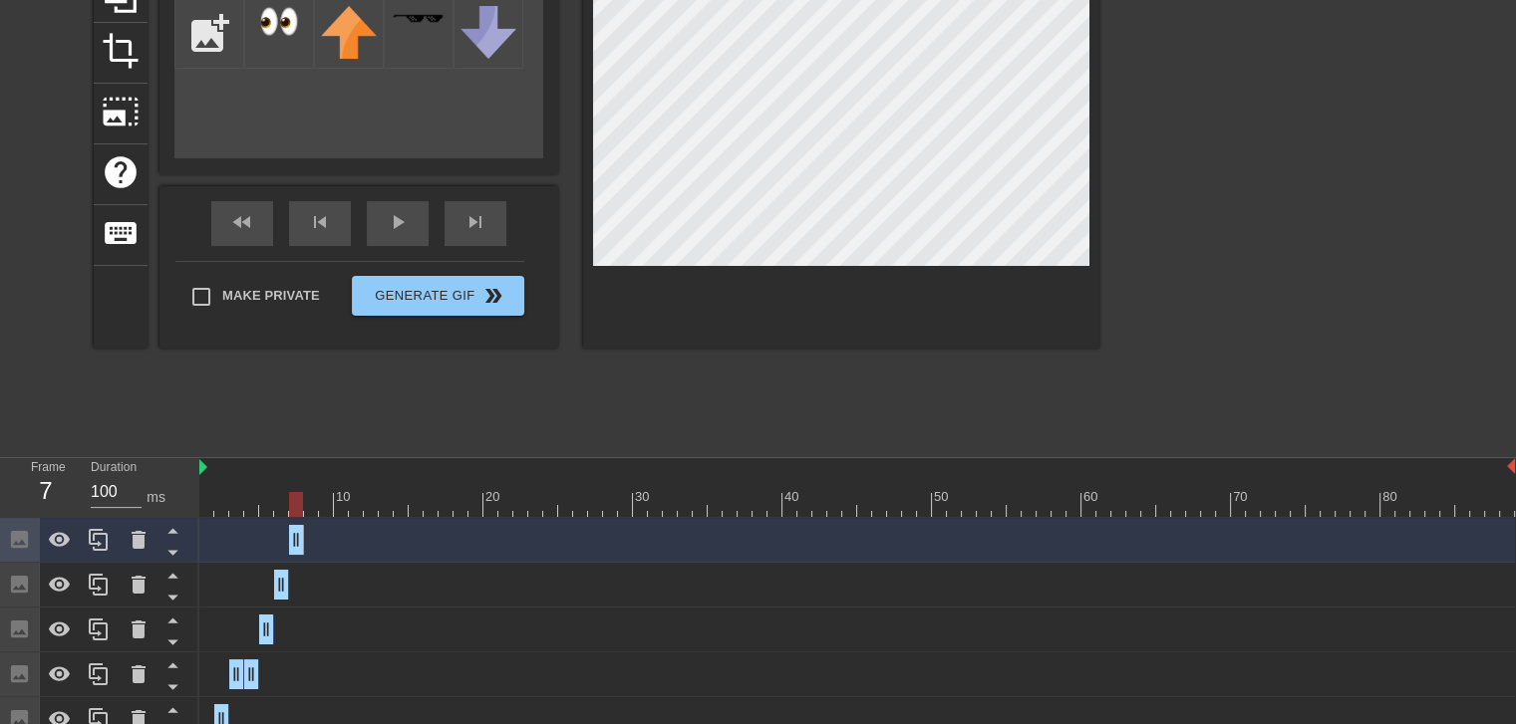
scroll to position [297, 0]
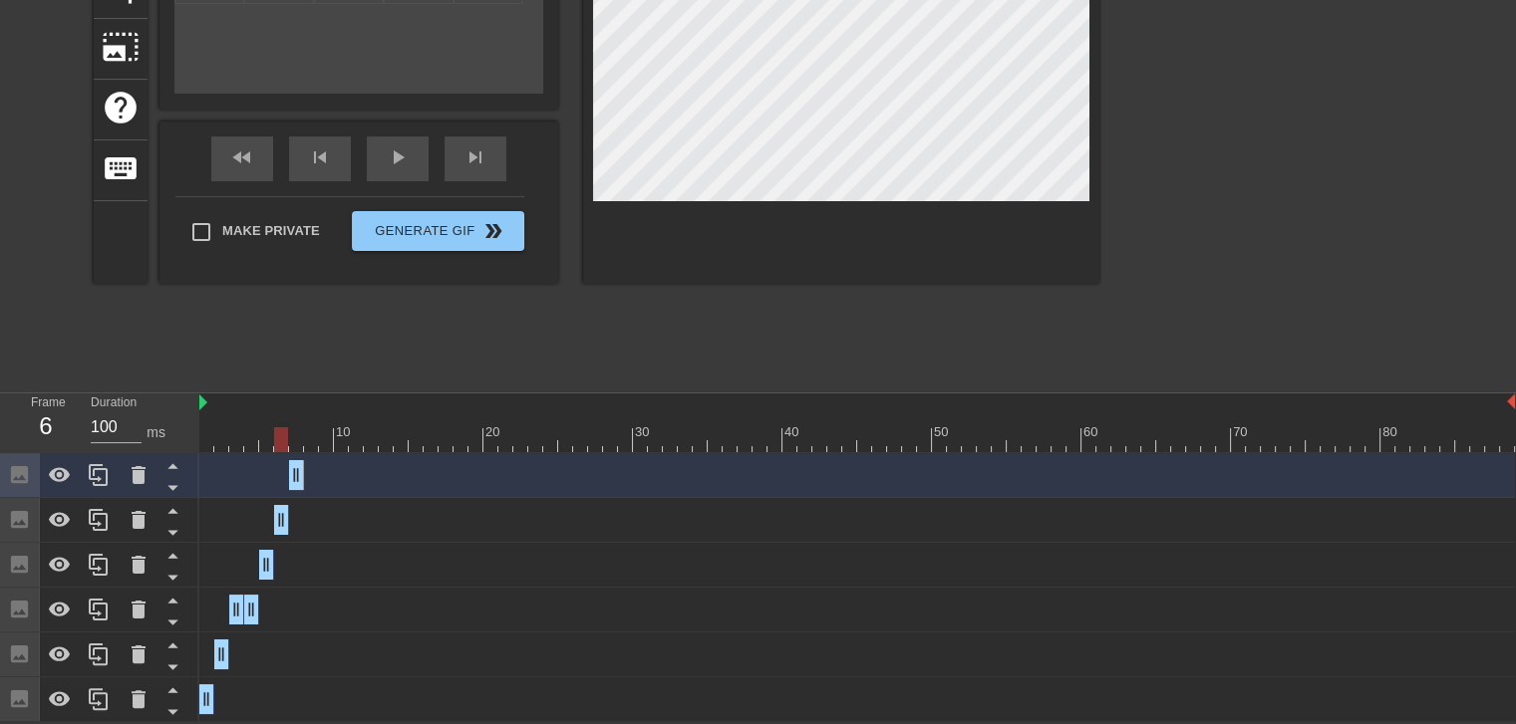
click at [280, 437] on div at bounding box center [856, 439] width 1315 height 25
click at [301, 437] on div at bounding box center [856, 439] width 1315 height 25
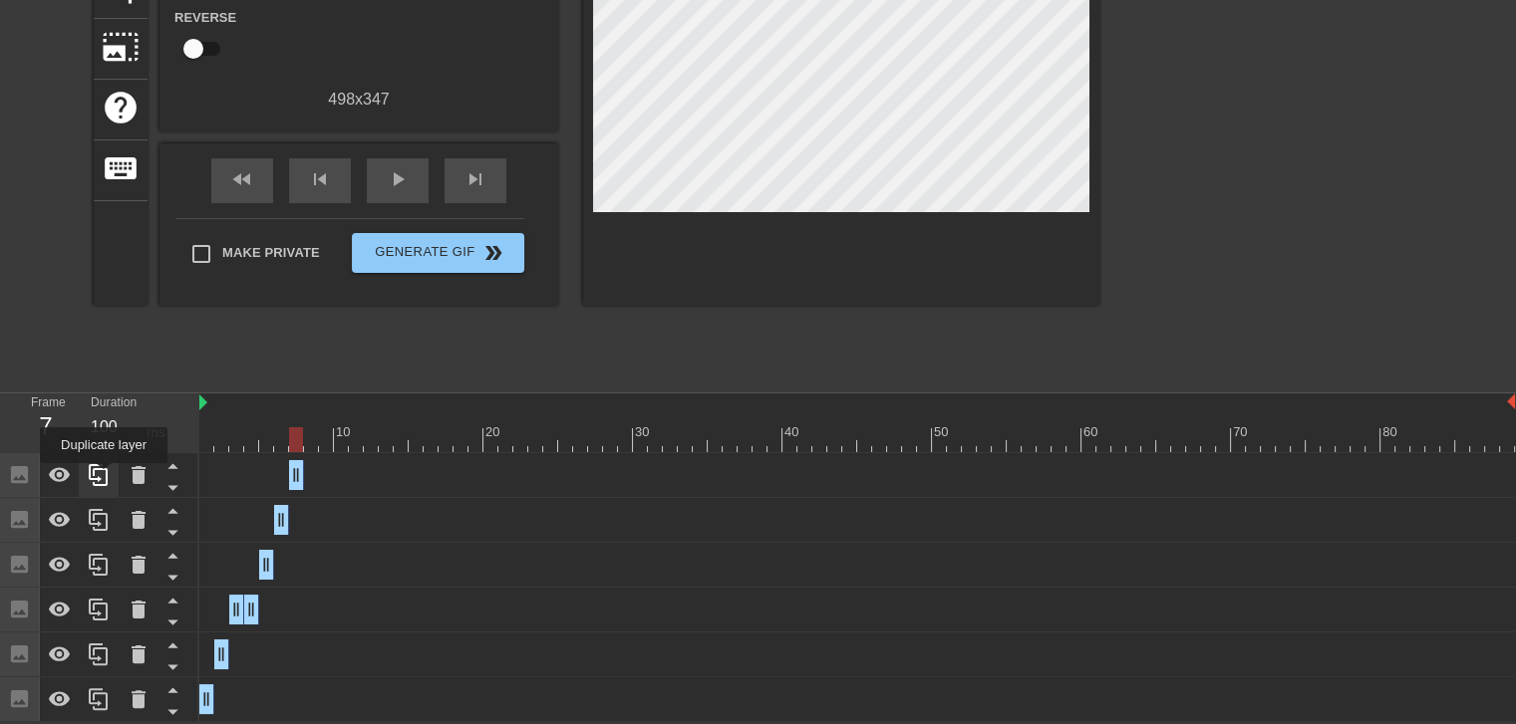
click at [104, 477] on icon at bounding box center [99, 475] width 24 height 24
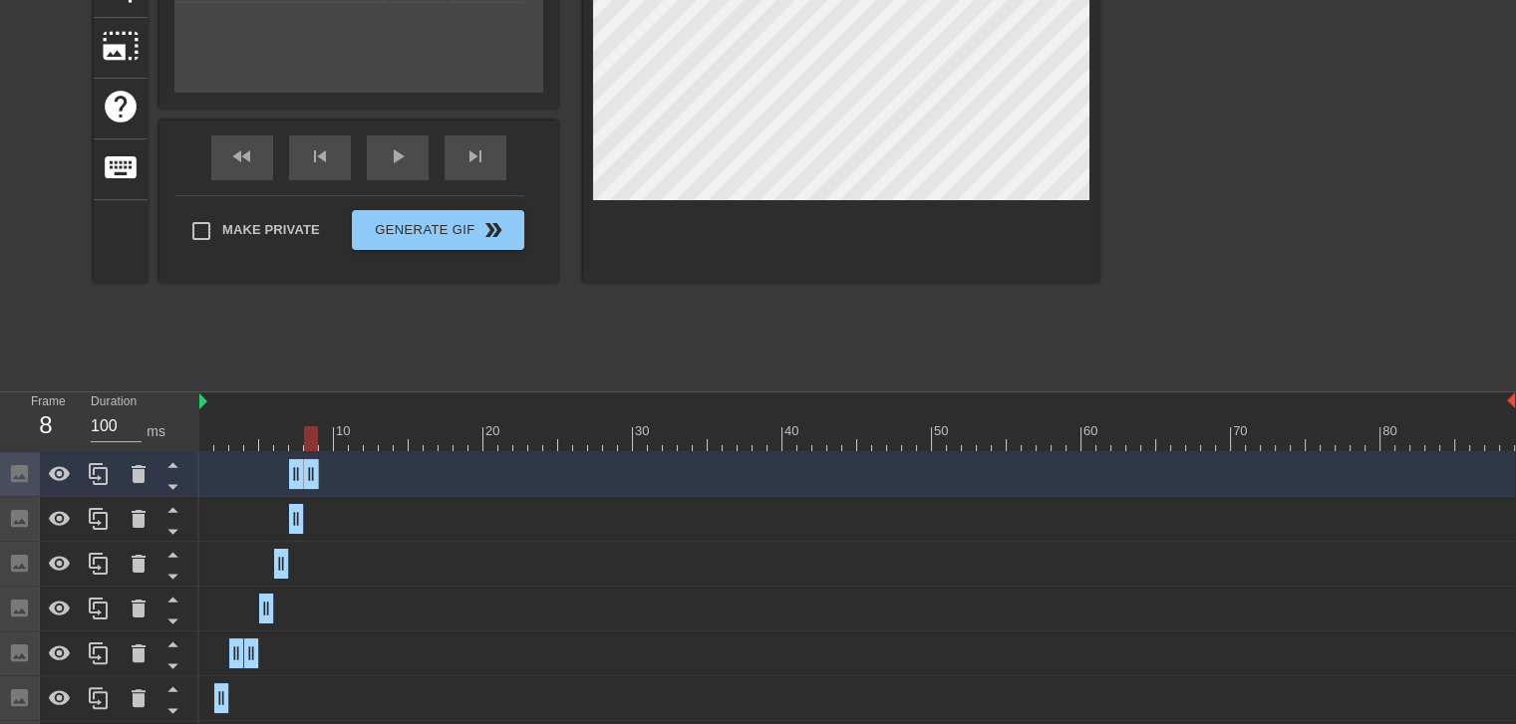
drag, startPoint x: 297, startPoint y: 472, endPoint x: 314, endPoint y: 472, distance: 16.9
drag, startPoint x: 292, startPoint y: 474, endPoint x: 303, endPoint y: 476, distance: 11.1
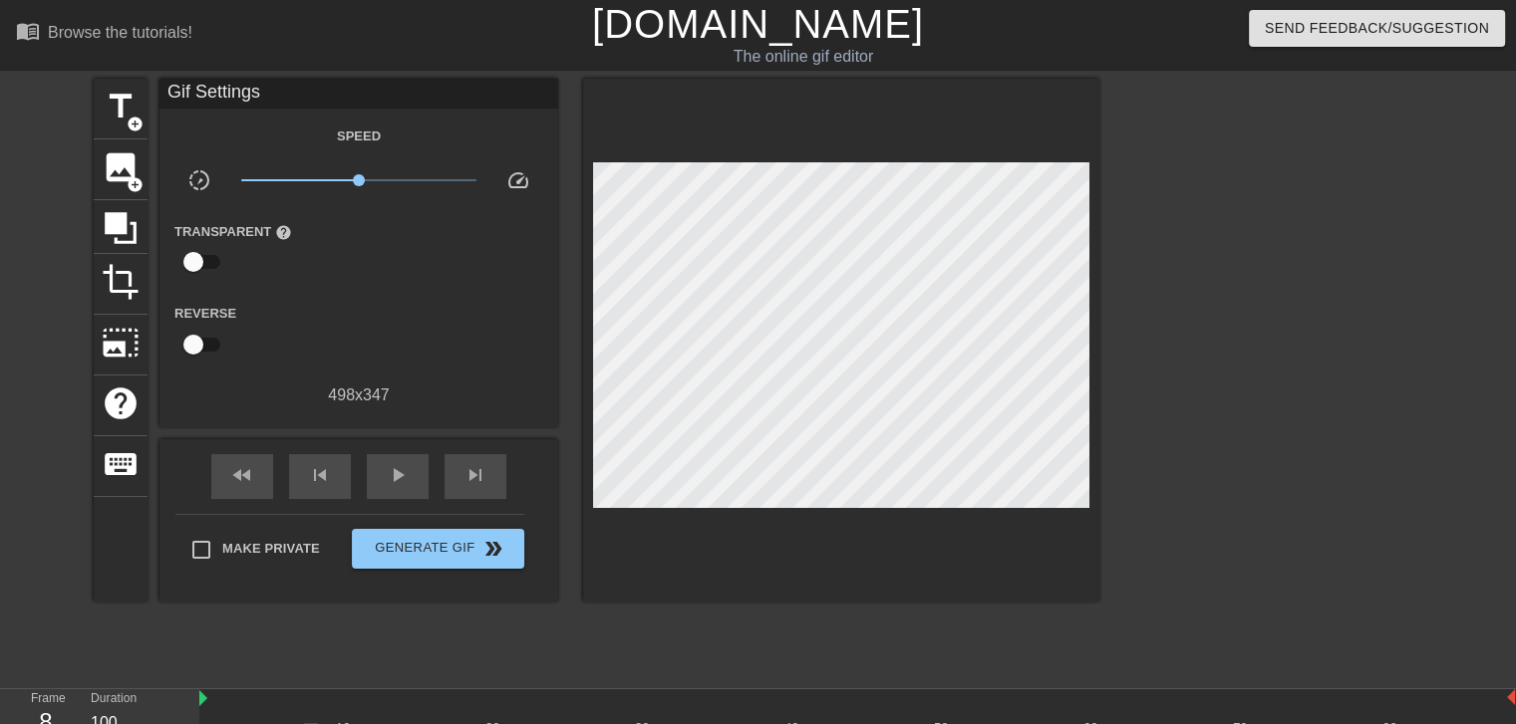
scroll to position [332, 0]
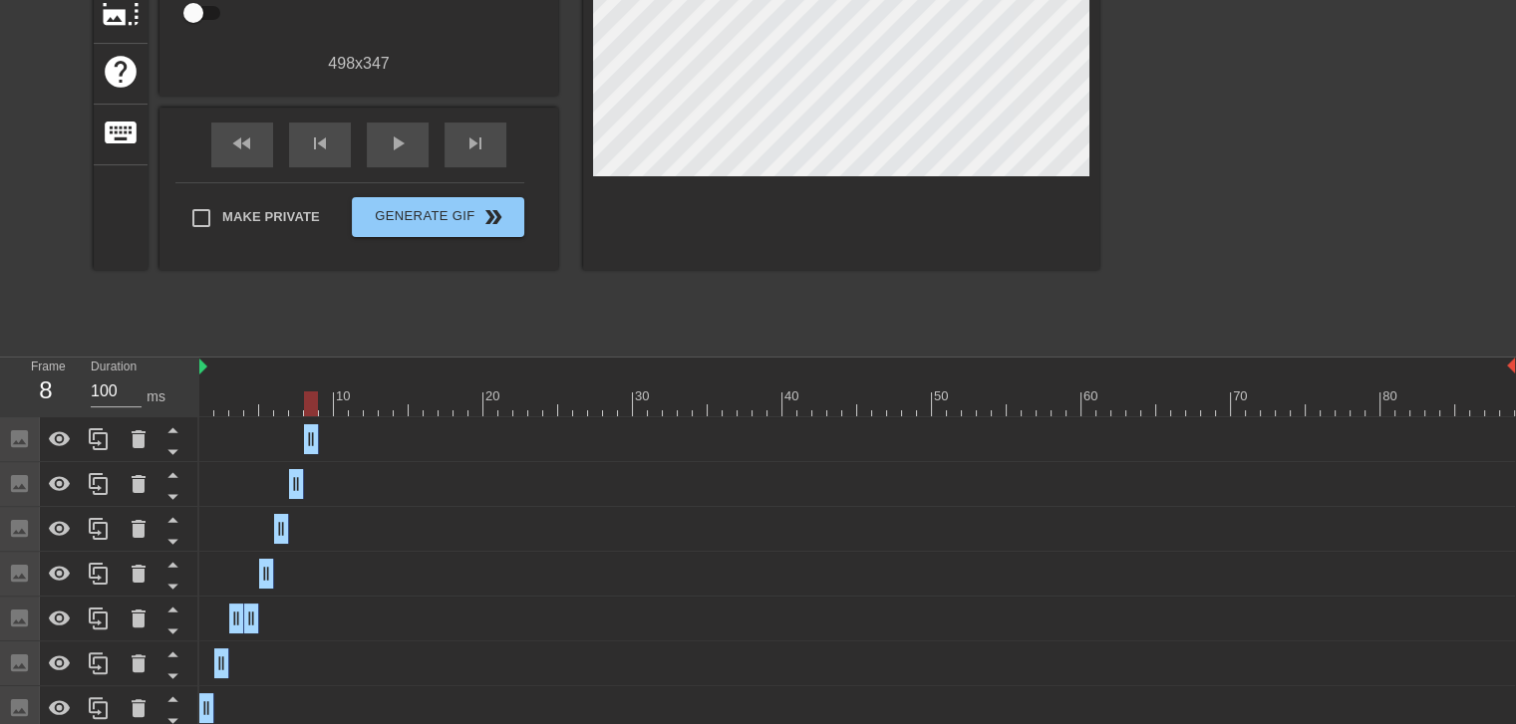
click at [285, 402] on div at bounding box center [856, 404] width 1315 height 25
click at [296, 398] on div at bounding box center [856, 404] width 1315 height 25
click at [310, 396] on div at bounding box center [856, 404] width 1315 height 25
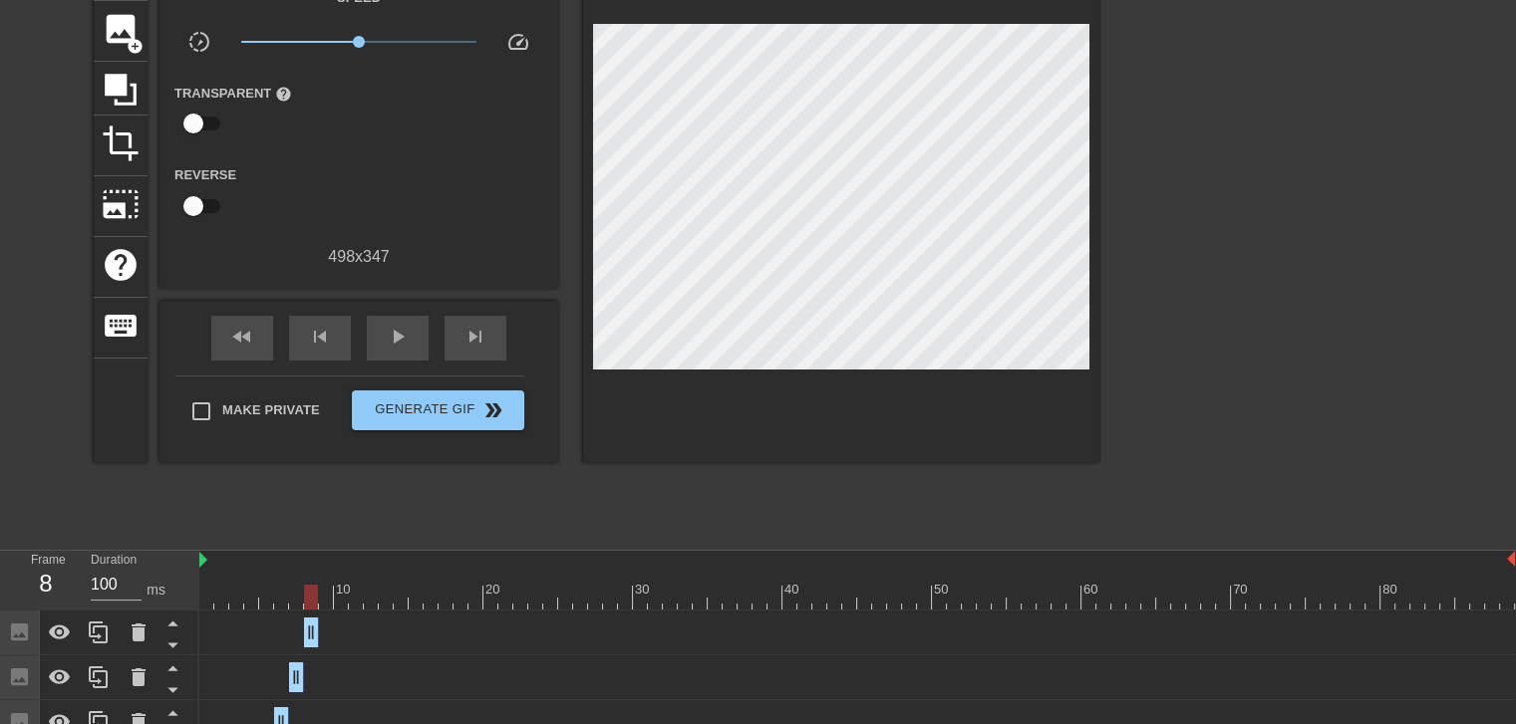
scroll to position [147, 0]
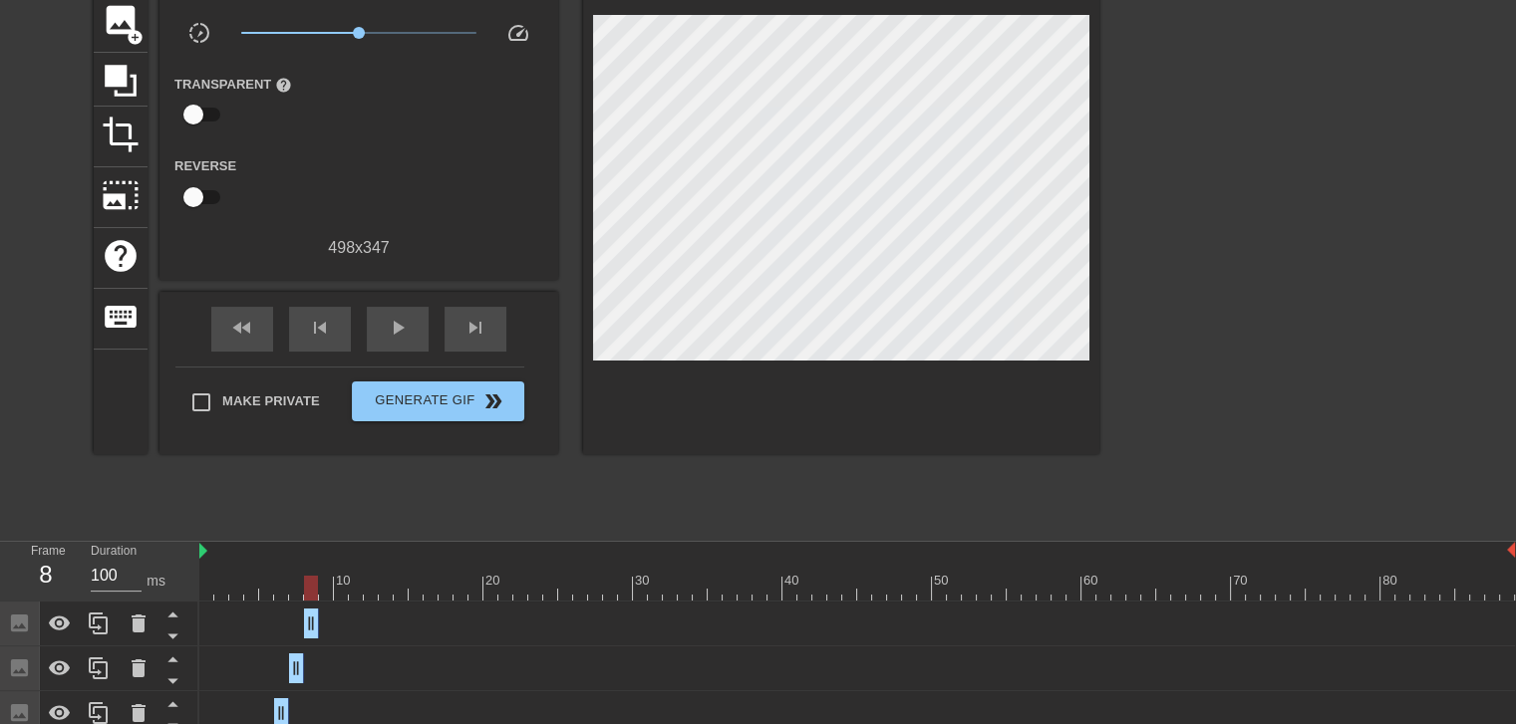
click at [286, 584] on div at bounding box center [856, 588] width 1315 height 25
click at [297, 583] on div at bounding box center [856, 588] width 1315 height 25
click at [312, 582] on div at bounding box center [856, 588] width 1315 height 25
click at [325, 580] on div at bounding box center [856, 588] width 1315 height 25
click at [299, 582] on div at bounding box center [856, 588] width 1315 height 25
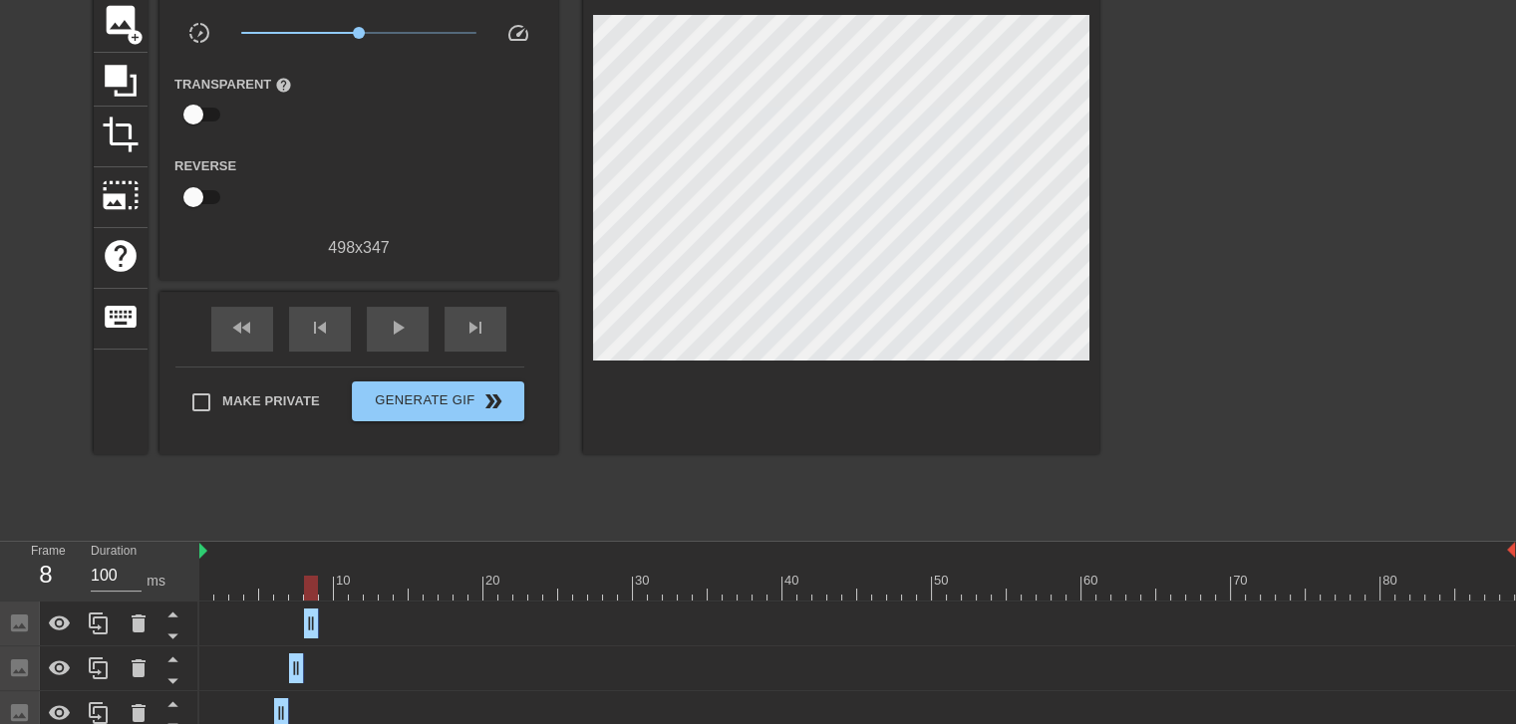
click at [307, 584] on div at bounding box center [856, 588] width 1315 height 25
click at [316, 581] on div at bounding box center [311, 588] width 14 height 25
click at [325, 584] on div at bounding box center [856, 588] width 1315 height 25
drag, startPoint x: 312, startPoint y: 623, endPoint x: 326, endPoint y: 623, distance: 13.9
click at [336, 586] on div at bounding box center [856, 588] width 1315 height 25
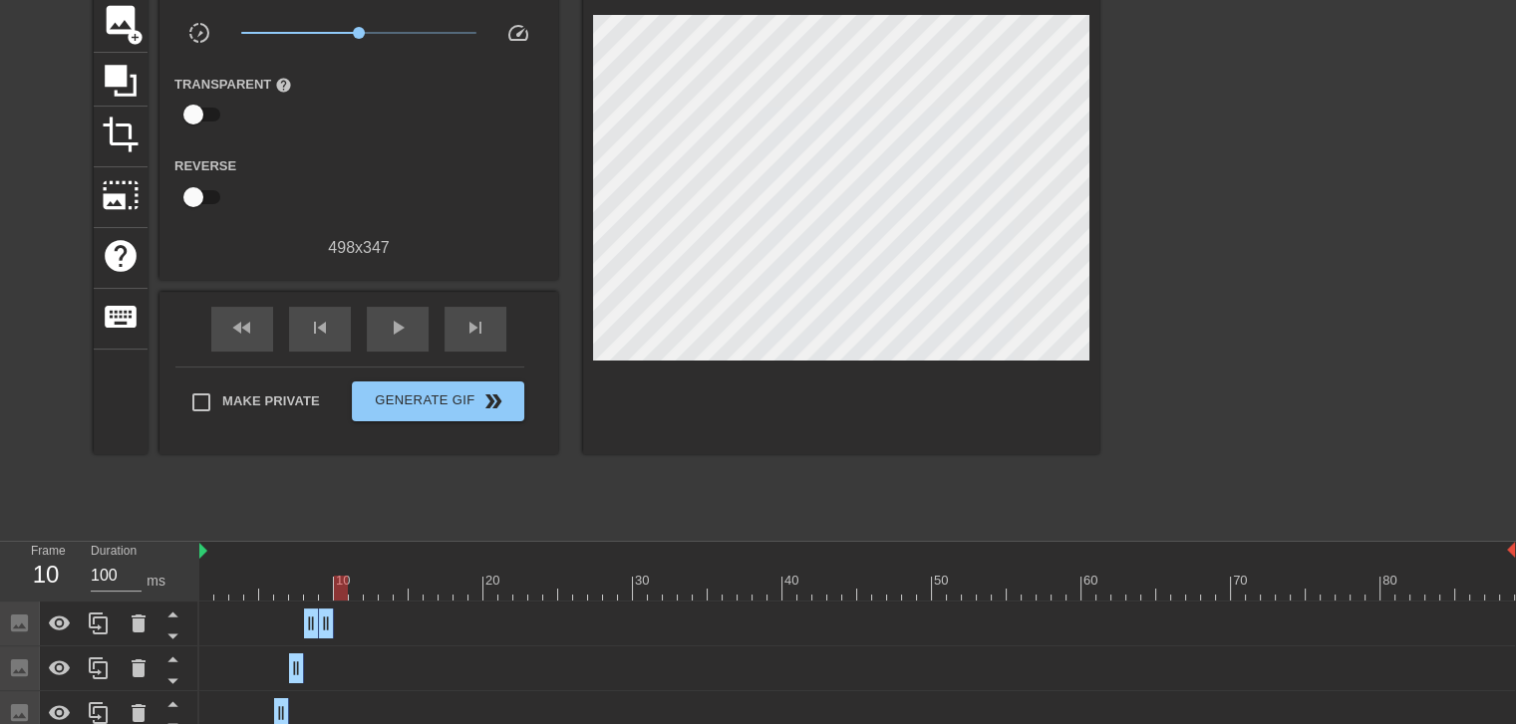
click at [318, 589] on div at bounding box center [856, 588] width 1315 height 25
click at [327, 585] on div at bounding box center [856, 588] width 1315 height 25
click at [339, 588] on div at bounding box center [856, 588] width 1315 height 25
click at [96, 626] on icon at bounding box center [99, 624] width 24 height 24
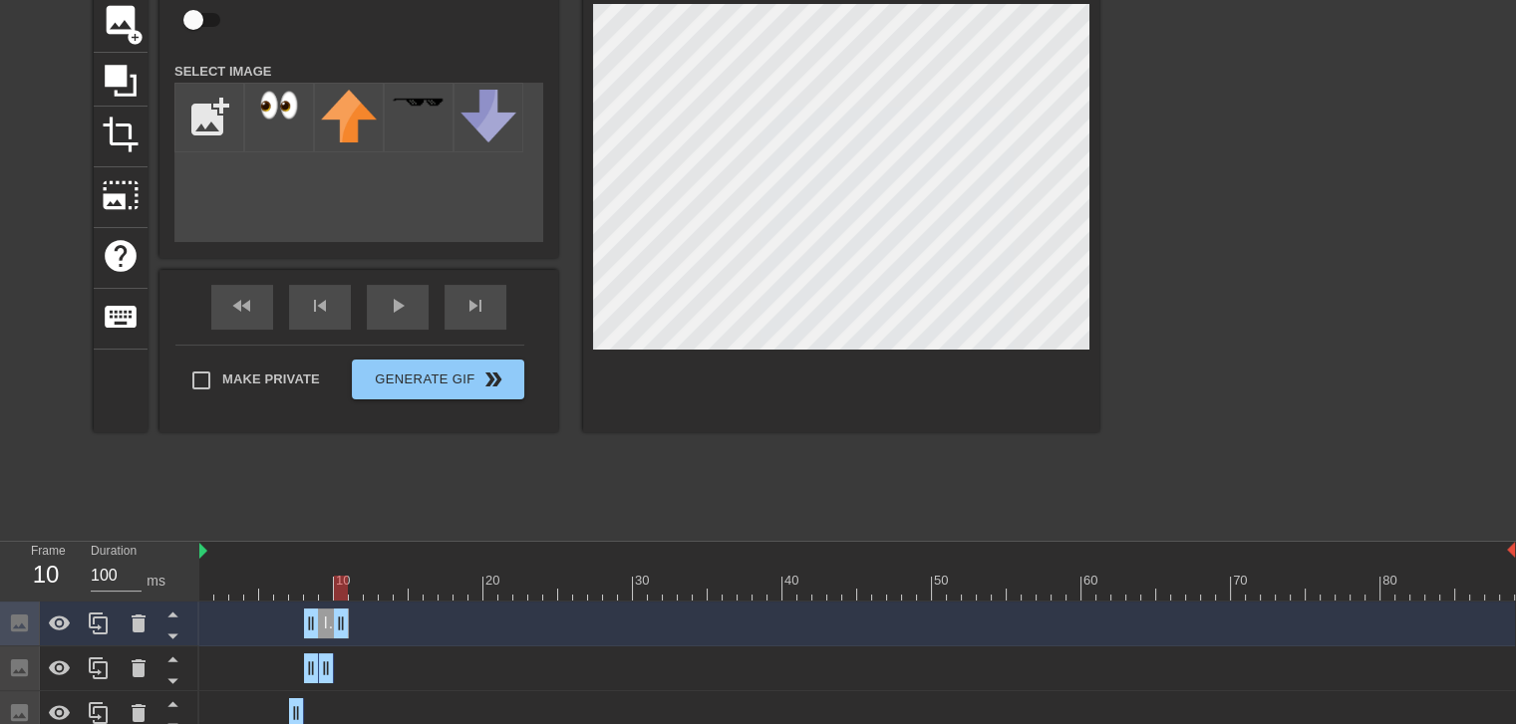
drag, startPoint x: 322, startPoint y: 624, endPoint x: 340, endPoint y: 624, distance: 17.9
drag, startPoint x: 310, startPoint y: 629, endPoint x: 338, endPoint y: 629, distance: 27.9
click at [351, 581] on div at bounding box center [856, 588] width 1315 height 25
click at [342, 583] on div at bounding box center [856, 588] width 1315 height 25
click at [95, 632] on icon at bounding box center [98, 624] width 19 height 22
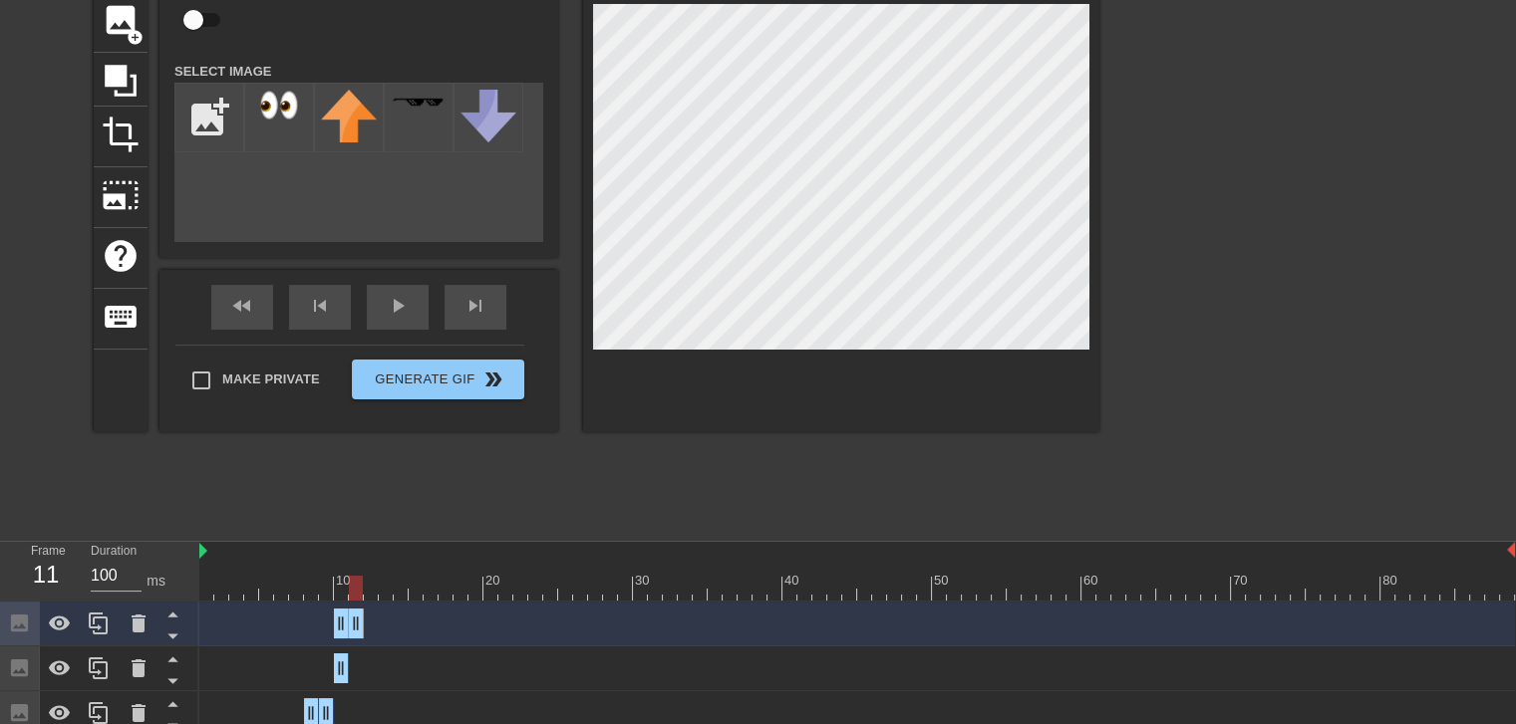
drag, startPoint x: 345, startPoint y: 618, endPoint x: 365, endPoint y: 618, distance: 19.9
click at [365, 618] on div "Image drag_handle drag_handle" at bounding box center [856, 624] width 1315 height 30
drag, startPoint x: 336, startPoint y: 623, endPoint x: 354, endPoint y: 624, distance: 18.0
click at [369, 588] on div at bounding box center [856, 588] width 1315 height 25
click at [356, 583] on div at bounding box center [856, 588] width 1315 height 25
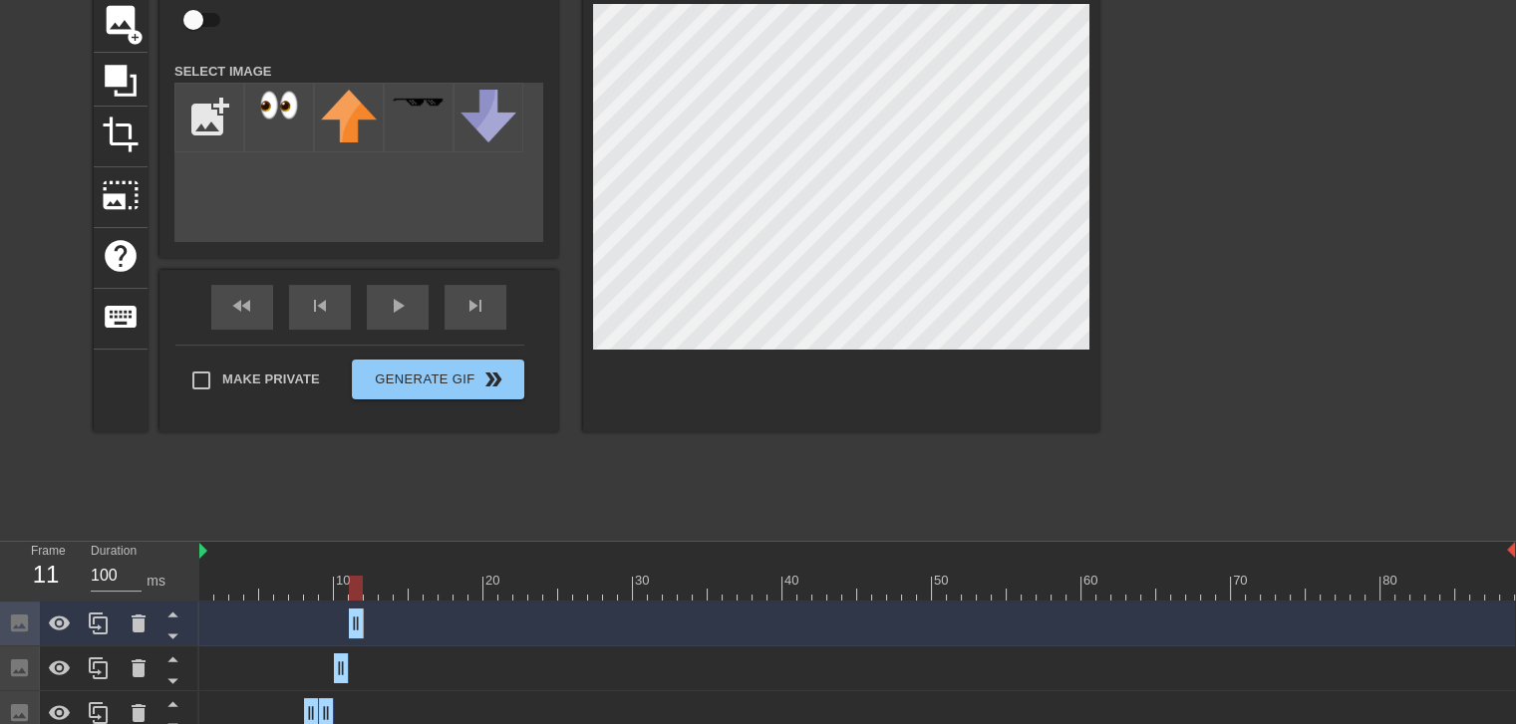
click at [376, 581] on div at bounding box center [856, 588] width 1315 height 25
click at [347, 584] on div at bounding box center [856, 588] width 1315 height 25
click at [370, 580] on div at bounding box center [856, 588] width 1315 height 25
click at [345, 583] on div at bounding box center [856, 588] width 1315 height 25
click at [355, 583] on div at bounding box center [856, 588] width 1315 height 25
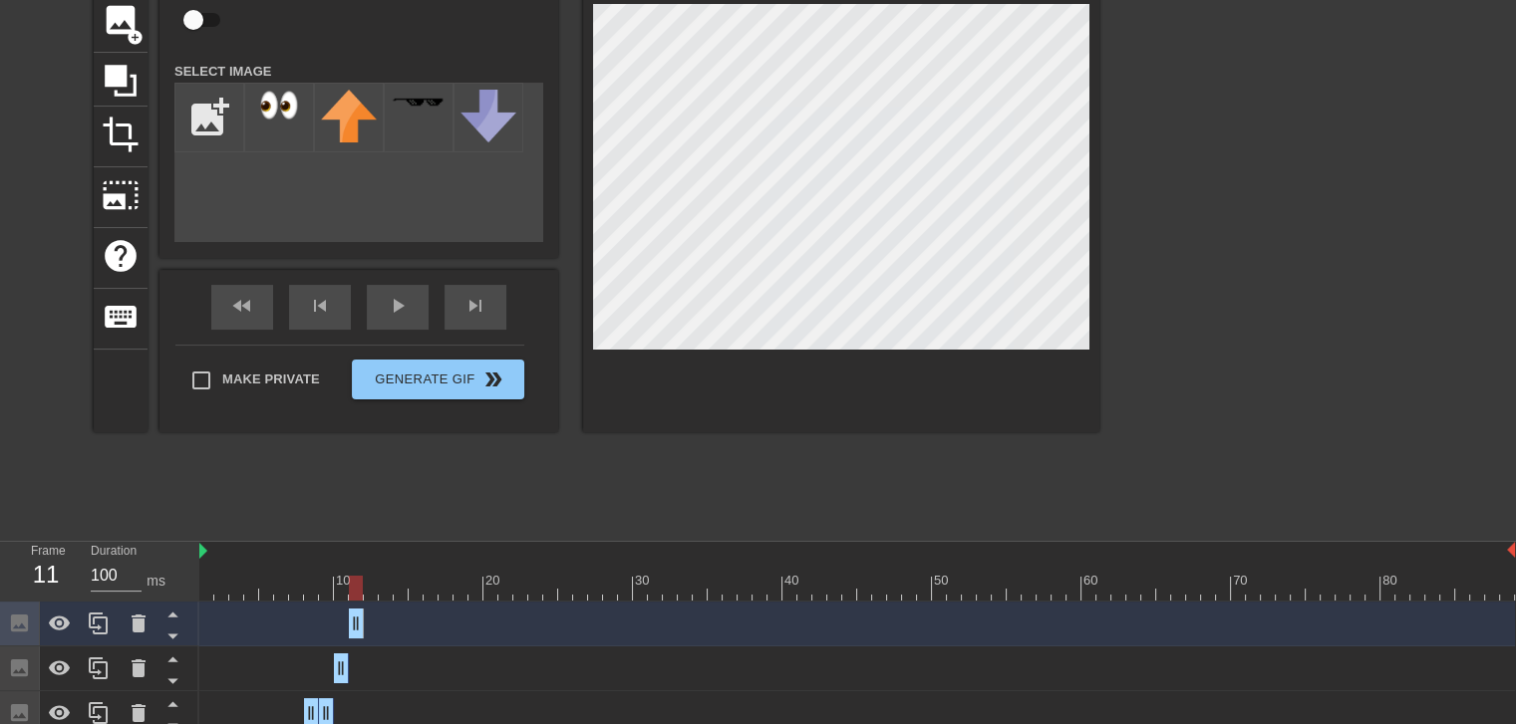
click at [367, 583] on div at bounding box center [856, 588] width 1315 height 25
click at [89, 631] on icon at bounding box center [99, 624] width 24 height 24
drag, startPoint x: 353, startPoint y: 625, endPoint x: 372, endPoint y: 625, distance: 18.9
drag, startPoint x: 351, startPoint y: 625, endPoint x: 365, endPoint y: 625, distance: 13.9
click at [383, 587] on div at bounding box center [856, 588] width 1315 height 25
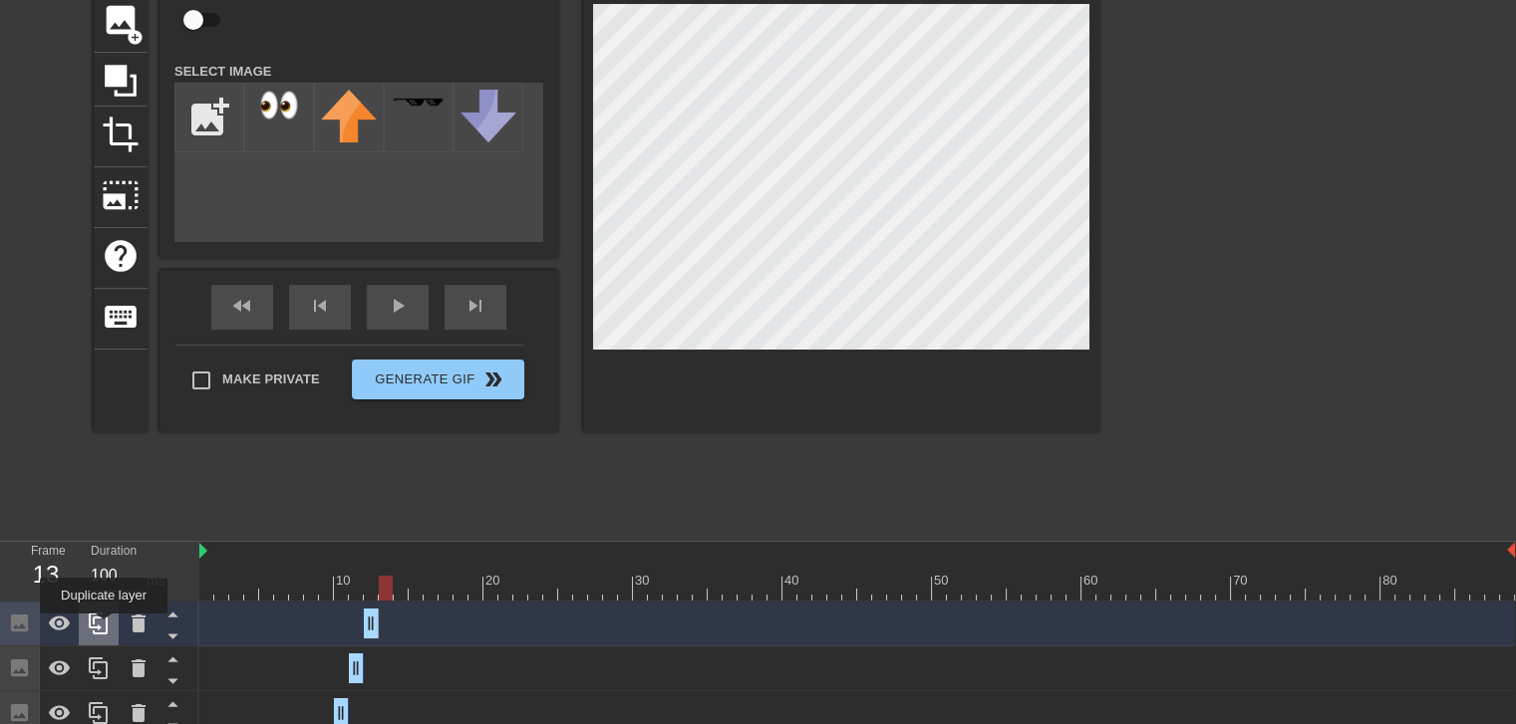
click at [104, 628] on icon at bounding box center [99, 624] width 24 height 24
drag, startPoint x: 367, startPoint y: 626, endPoint x: 383, endPoint y: 626, distance: 15.9
click at [96, 625] on icon at bounding box center [99, 624] width 24 height 24
drag, startPoint x: 387, startPoint y: 621, endPoint x: 404, endPoint y: 621, distance: 16.9
drag, startPoint x: 381, startPoint y: 627, endPoint x: 398, endPoint y: 630, distance: 17.2
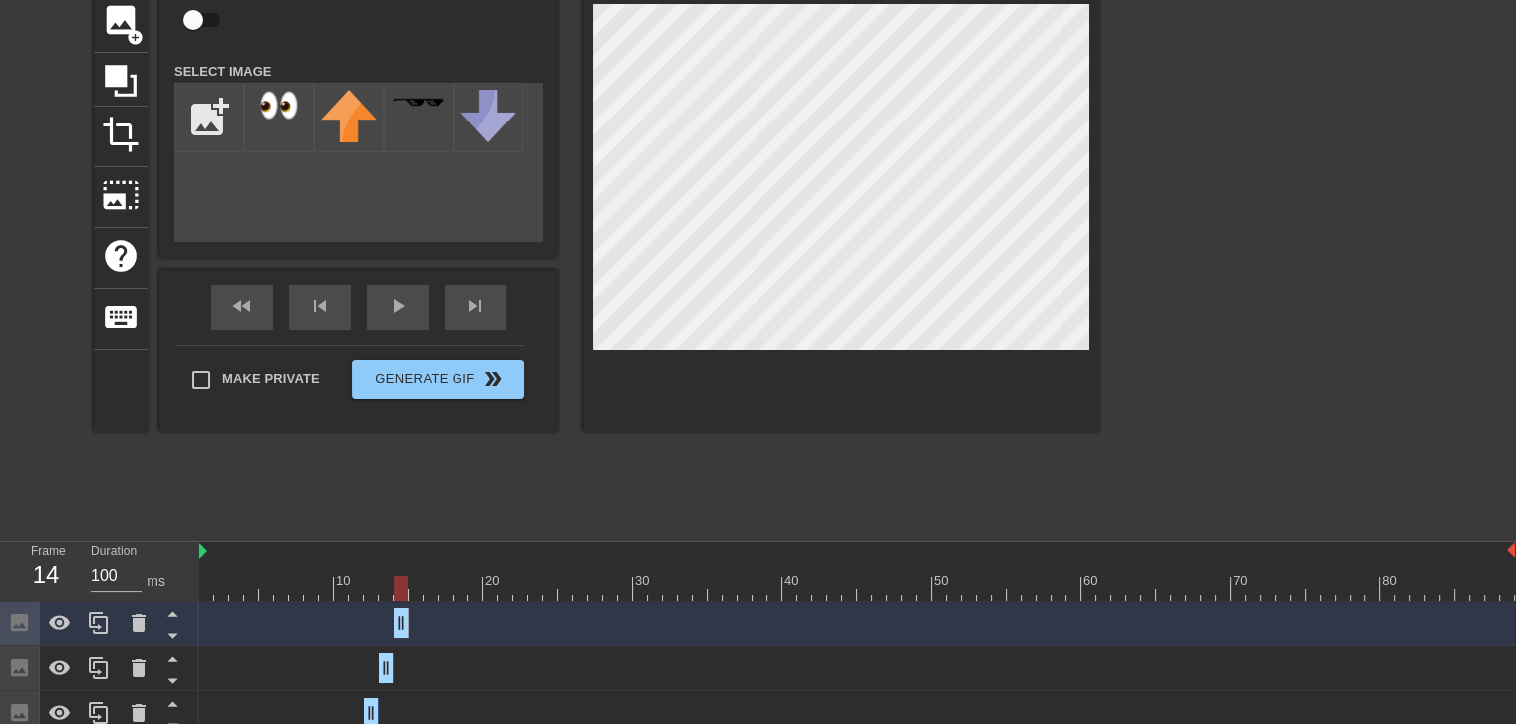
click at [385, 584] on div at bounding box center [856, 588] width 1315 height 25
click at [400, 585] on div at bounding box center [856, 588] width 1315 height 25
click at [142, 621] on icon at bounding box center [139, 624] width 14 height 18
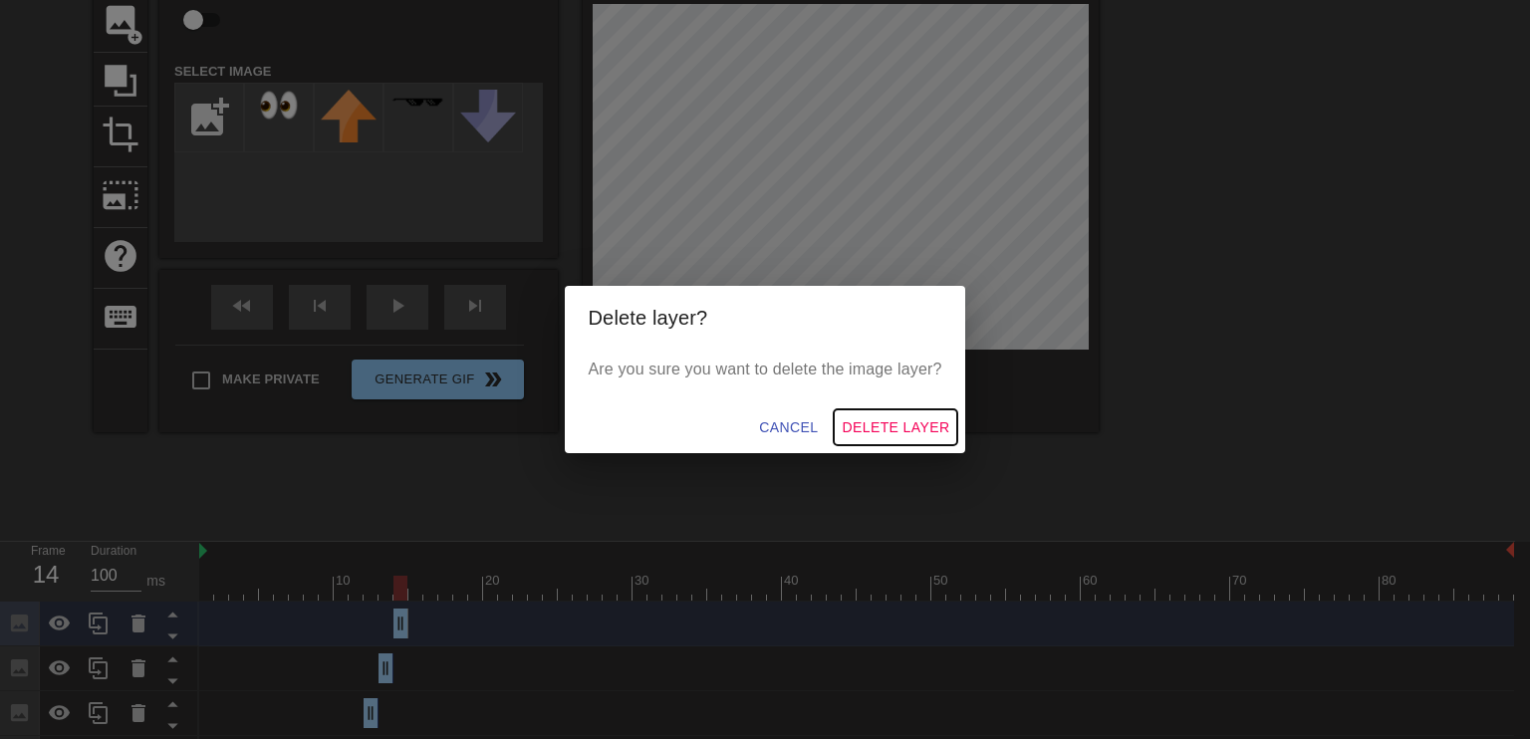
click at [882, 425] on span "Delete Layer" at bounding box center [896, 428] width 108 height 25
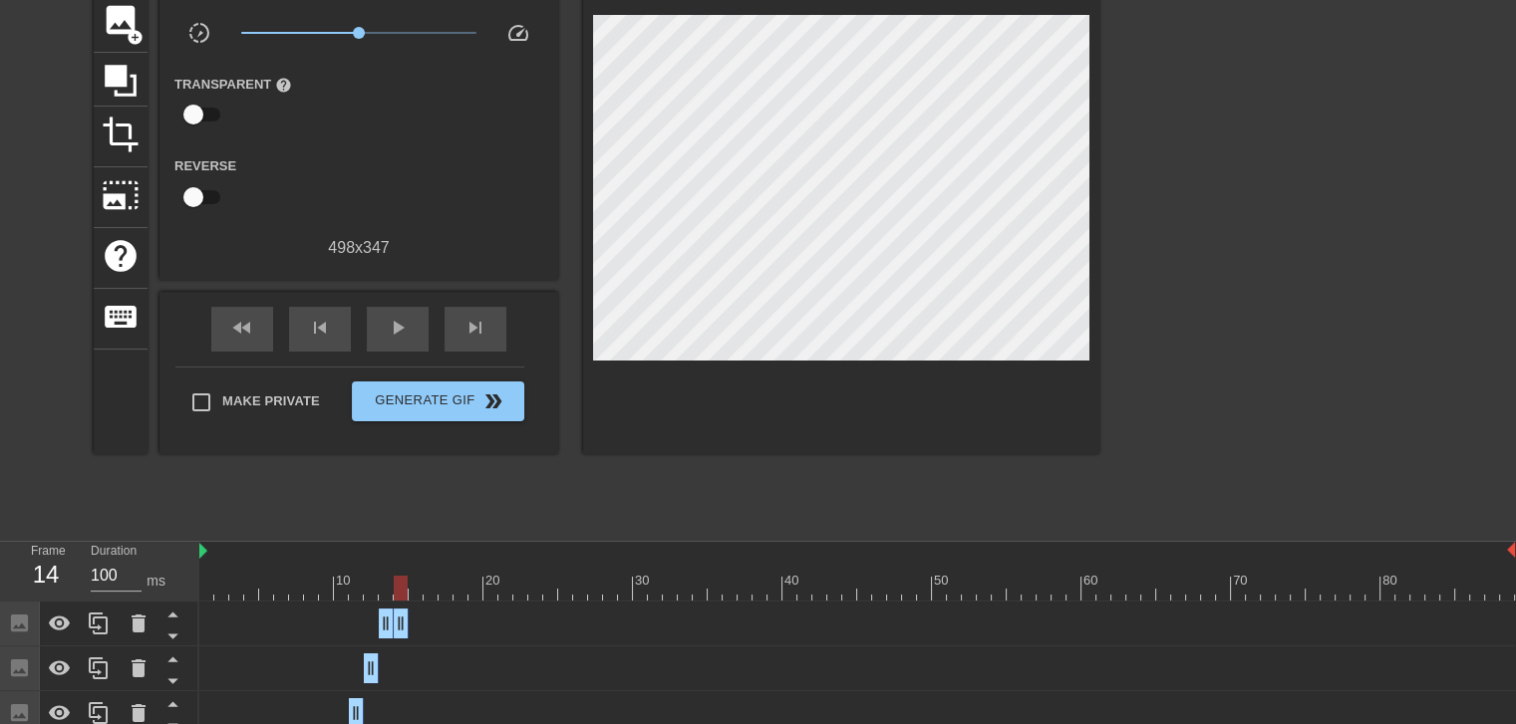
drag, startPoint x: 387, startPoint y: 631, endPoint x: 402, endPoint y: 631, distance: 14.9
click at [416, 598] on div at bounding box center [856, 588] width 1315 height 25
click at [401, 596] on div at bounding box center [856, 588] width 1315 height 25
click at [420, 595] on div at bounding box center [856, 588] width 1315 height 25
click at [97, 628] on icon at bounding box center [98, 624] width 19 height 22
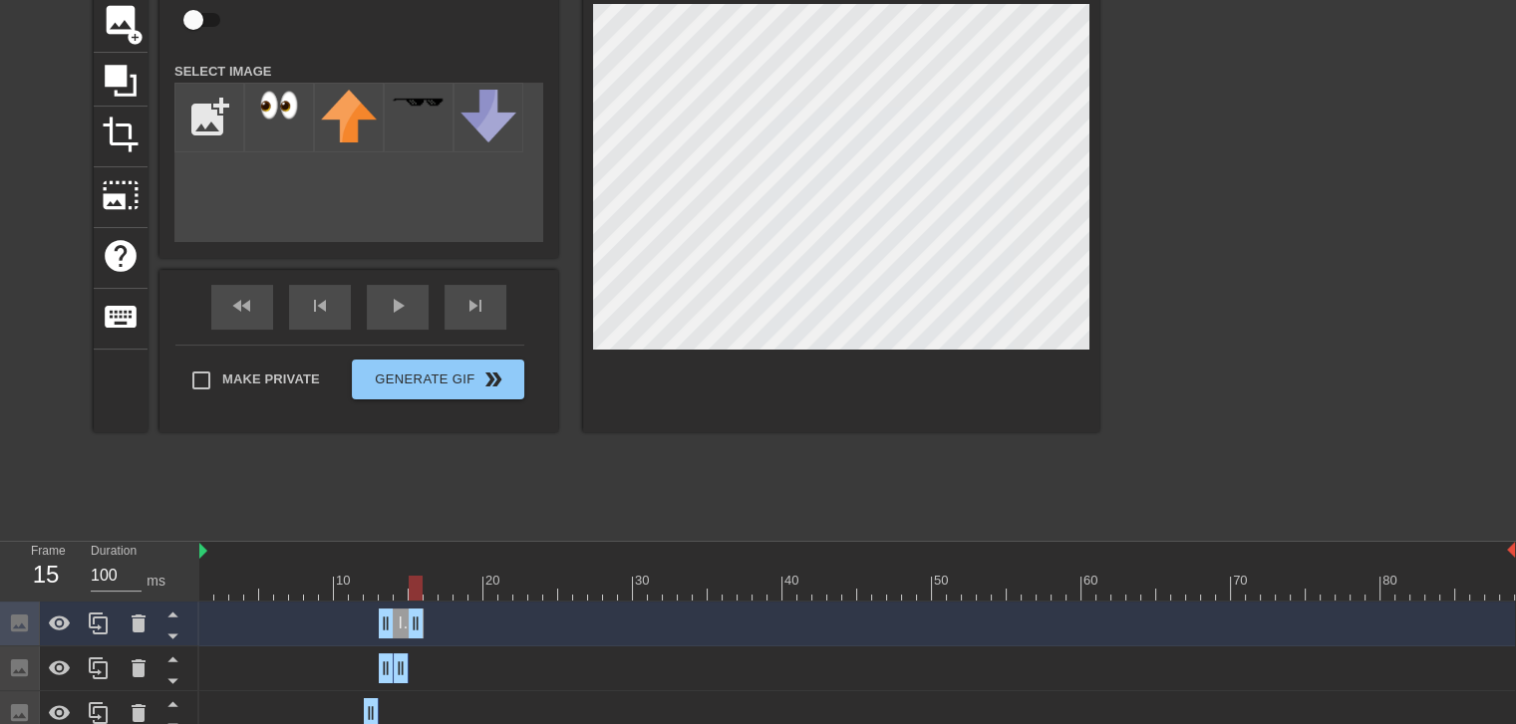
drag, startPoint x: 406, startPoint y: 625, endPoint x: 418, endPoint y: 624, distance: 13.0
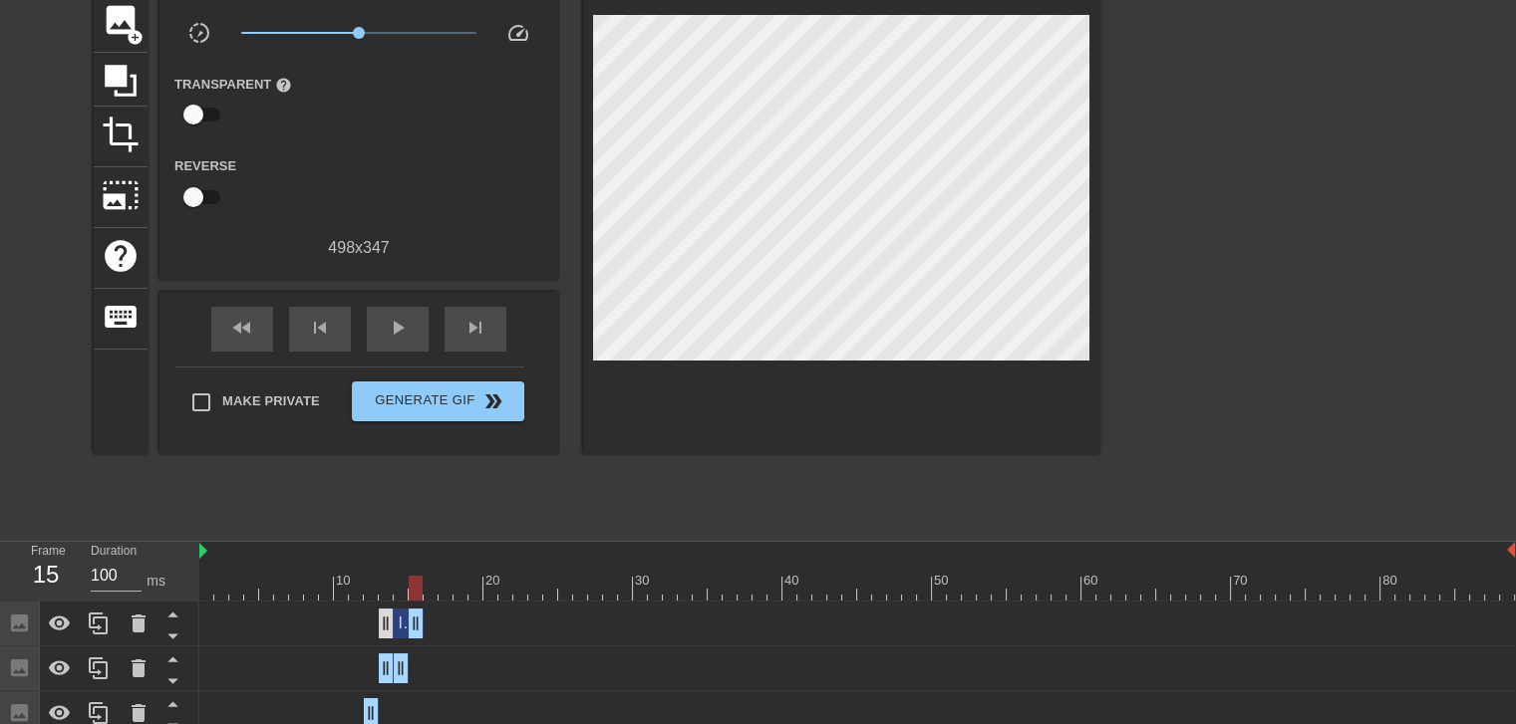
drag, startPoint x: 378, startPoint y: 627, endPoint x: 390, endPoint y: 627, distance: 12.0
click at [390, 627] on div "Image drag_handle drag_handle" at bounding box center [856, 624] width 1315 height 30
drag, startPoint x: 387, startPoint y: 627, endPoint x: 422, endPoint y: 629, distance: 35.9
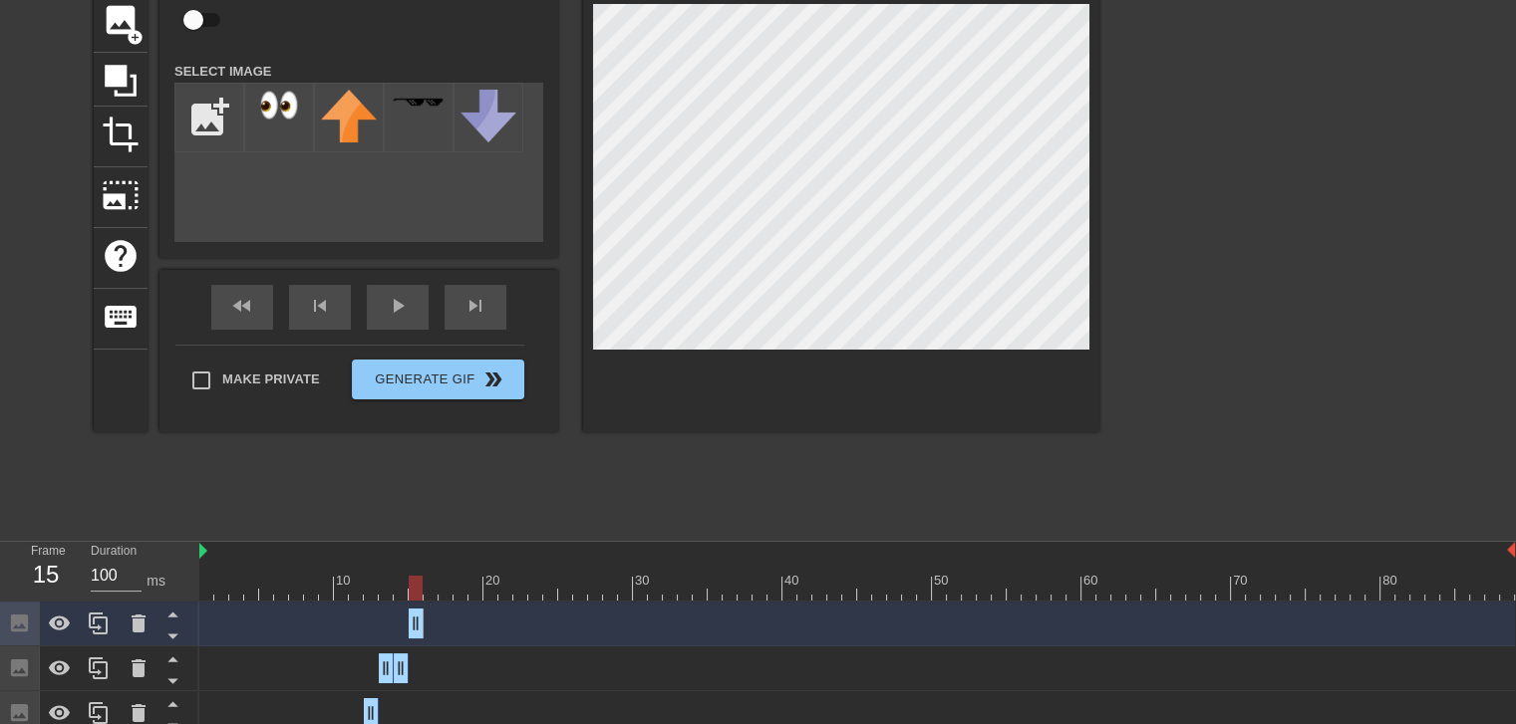
click at [430, 588] on div at bounding box center [856, 588] width 1315 height 25
click at [411, 588] on div at bounding box center [856, 588] width 1315 height 25
click at [426, 590] on div at bounding box center [856, 588] width 1315 height 25
click at [100, 621] on icon at bounding box center [99, 624] width 24 height 24
drag, startPoint x: 418, startPoint y: 629, endPoint x: 430, endPoint y: 628, distance: 12.0
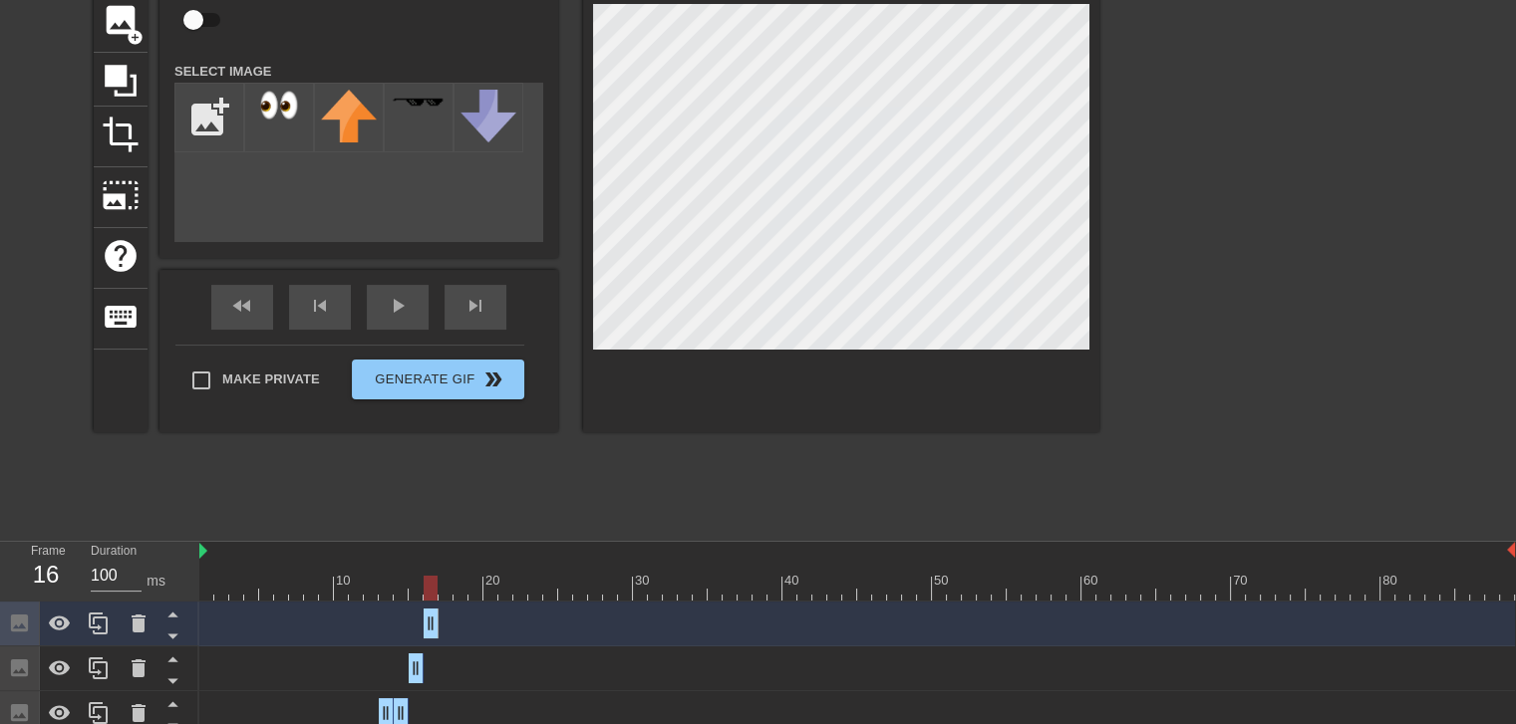
click at [421, 629] on div "Image drag_handle drag_handle" at bounding box center [856, 624] width 1315 height 30
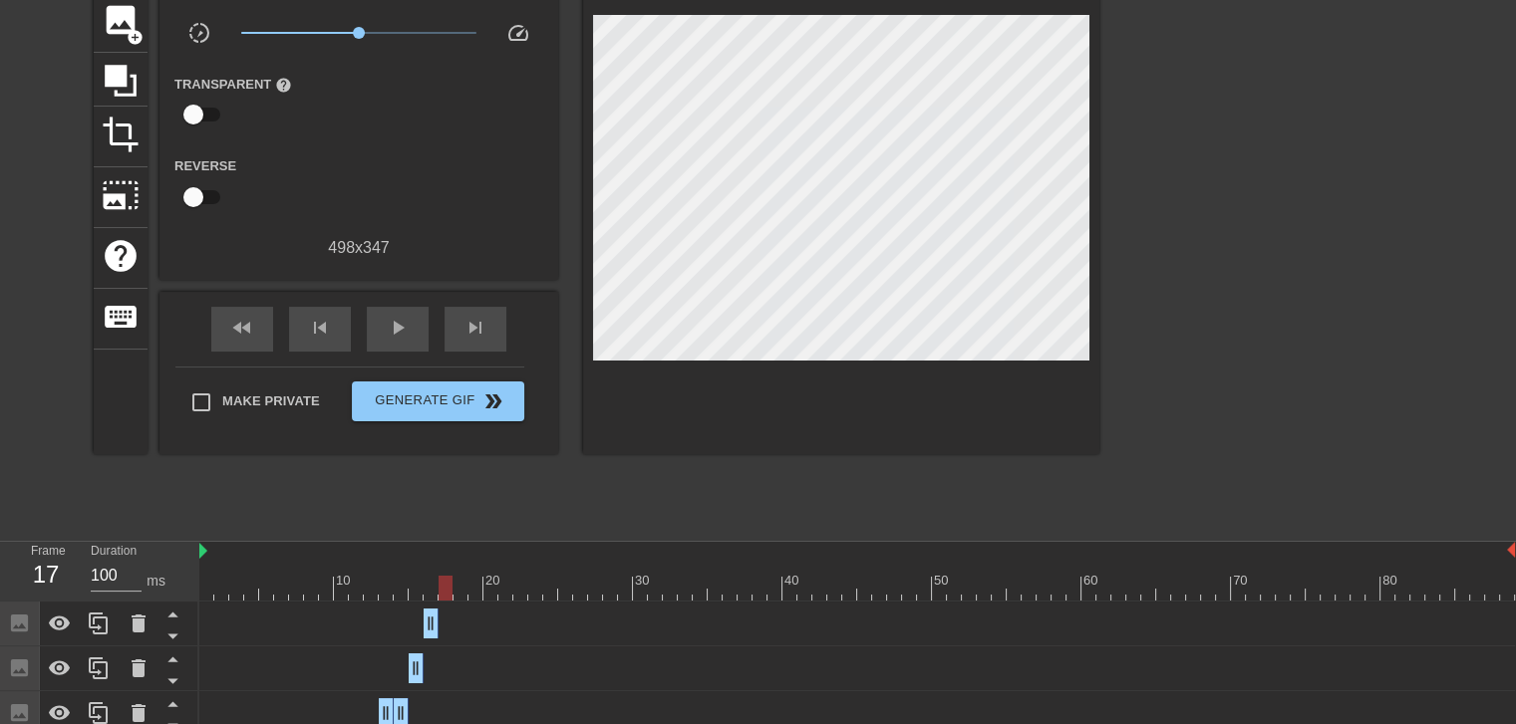
click at [443, 583] on div at bounding box center [856, 588] width 1315 height 25
click at [83, 625] on div at bounding box center [99, 624] width 40 height 44
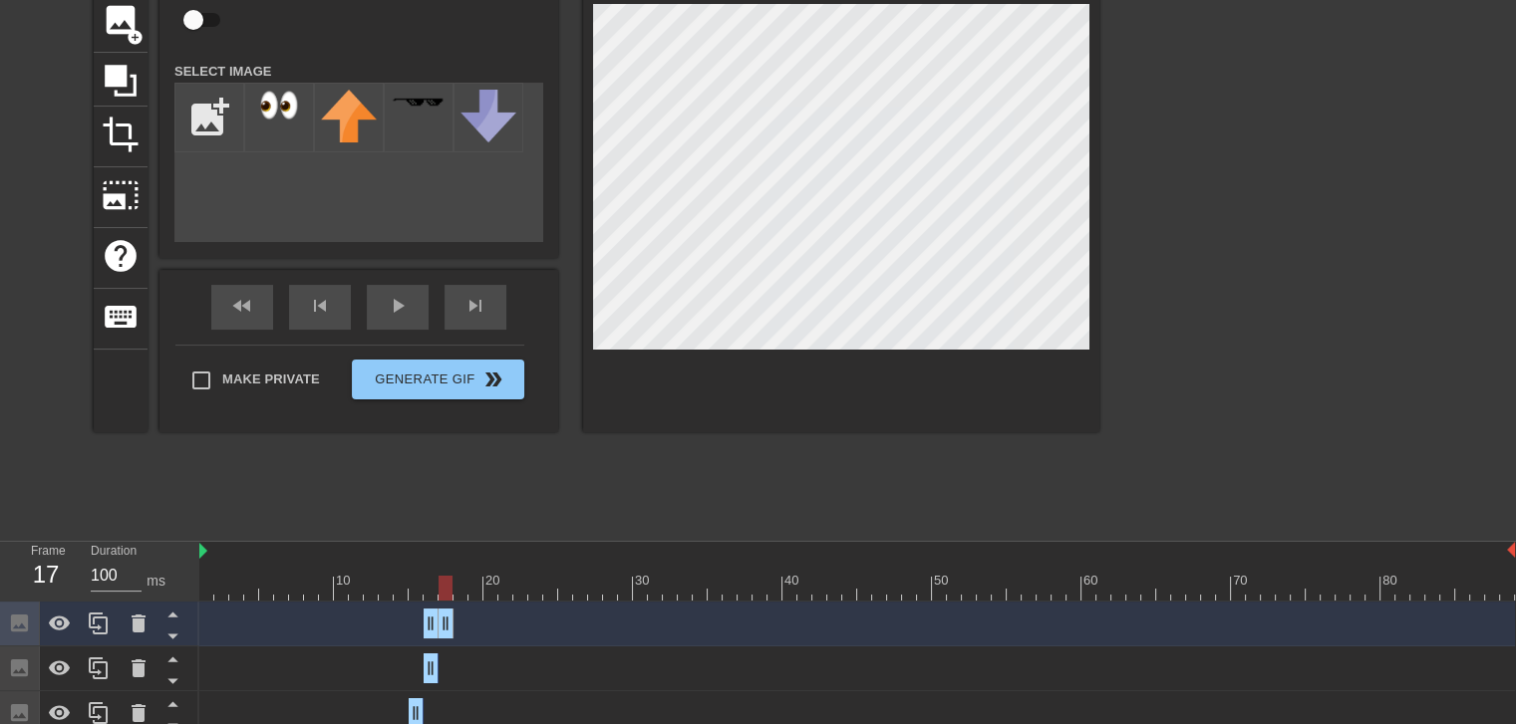
drag, startPoint x: 433, startPoint y: 624, endPoint x: 454, endPoint y: 622, distance: 21.0
click at [454, 622] on div "Image drag_handle drag_handle" at bounding box center [856, 624] width 1315 height 30
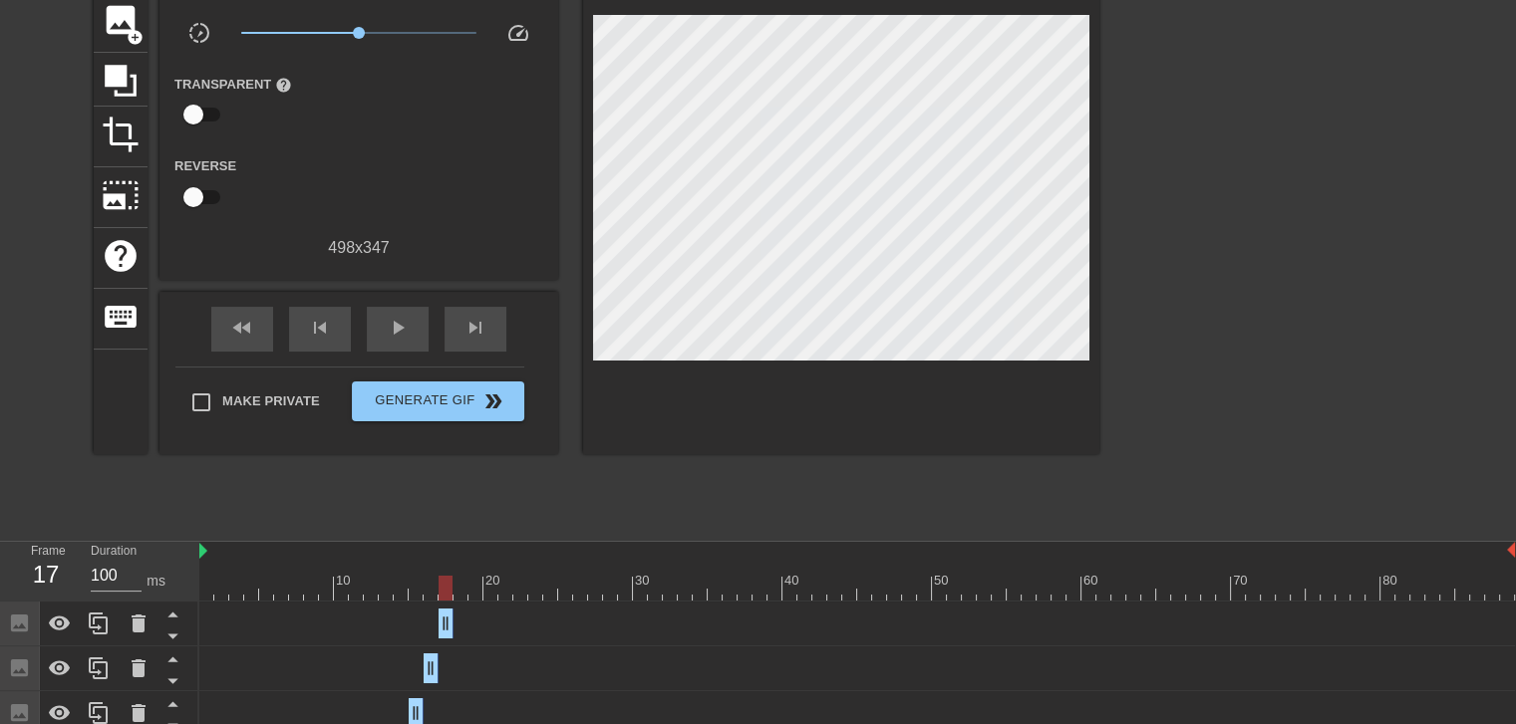
click at [458, 590] on div at bounding box center [856, 588] width 1315 height 25
click at [442, 593] on div at bounding box center [856, 588] width 1315 height 25
click at [462, 591] on div at bounding box center [856, 588] width 1315 height 25
click at [95, 622] on icon at bounding box center [98, 624] width 19 height 22
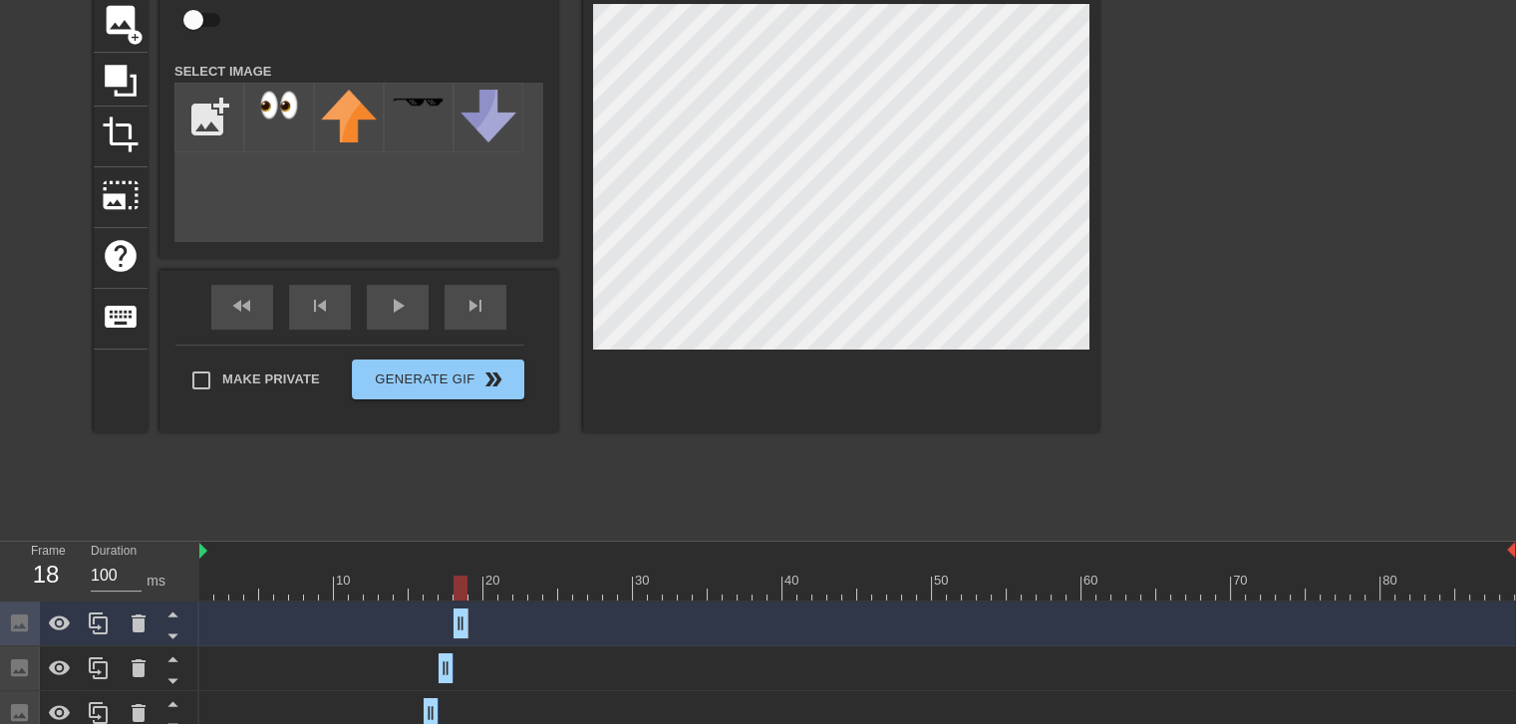
drag, startPoint x: 440, startPoint y: 627, endPoint x: 451, endPoint y: 627, distance: 11.0
click at [451, 627] on div "Image drag_handle drag_handle" at bounding box center [856, 624] width 1315 height 30
click at [468, 585] on div at bounding box center [856, 588] width 1315 height 25
click at [98, 621] on icon at bounding box center [99, 624] width 24 height 24
drag, startPoint x: 460, startPoint y: 625, endPoint x: 478, endPoint y: 625, distance: 17.9
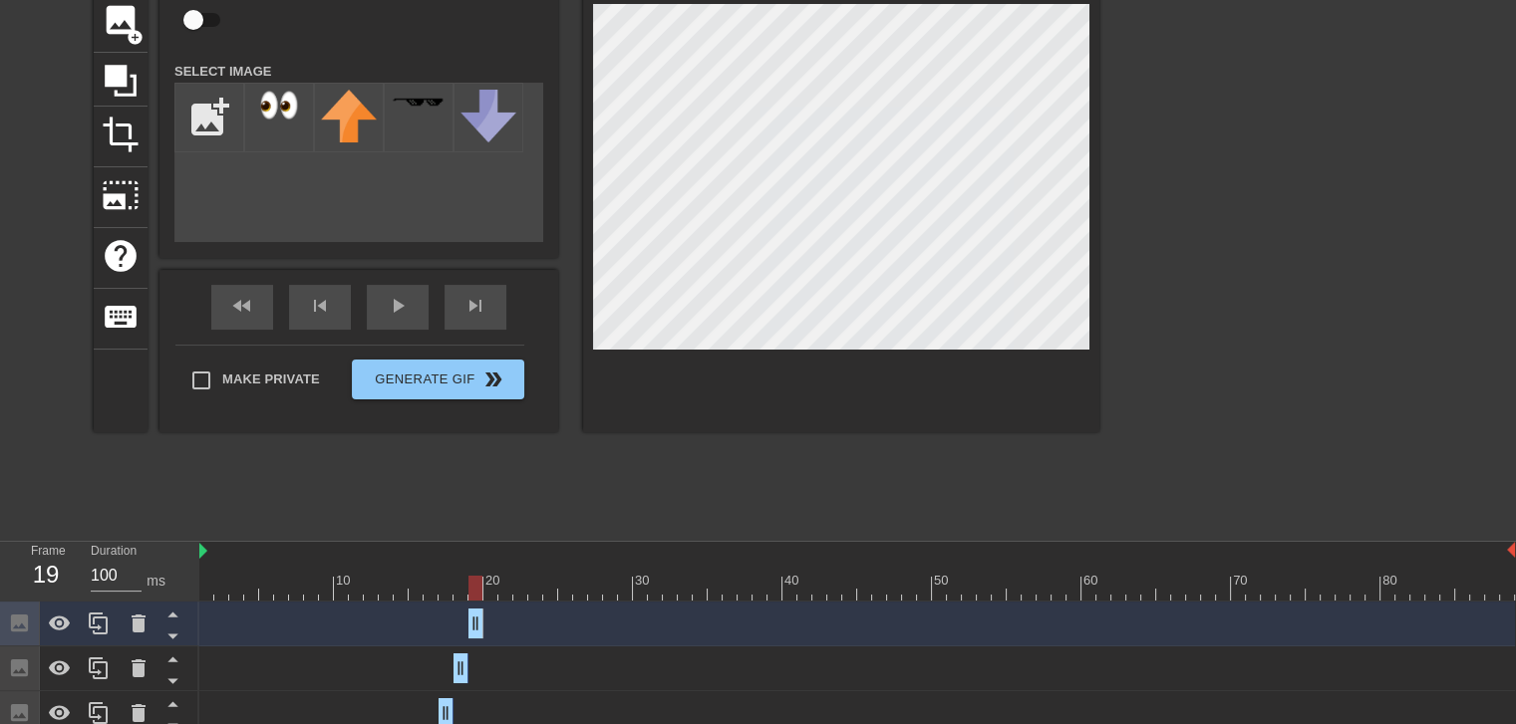
click at [466, 627] on div "Image drag_handle drag_handle" at bounding box center [856, 624] width 1315 height 30
click at [462, 592] on div at bounding box center [856, 588] width 1315 height 25
click at [473, 590] on div at bounding box center [856, 588] width 1315 height 25
click at [459, 579] on div at bounding box center [856, 588] width 1315 height 25
click at [475, 579] on div at bounding box center [856, 588] width 1315 height 25
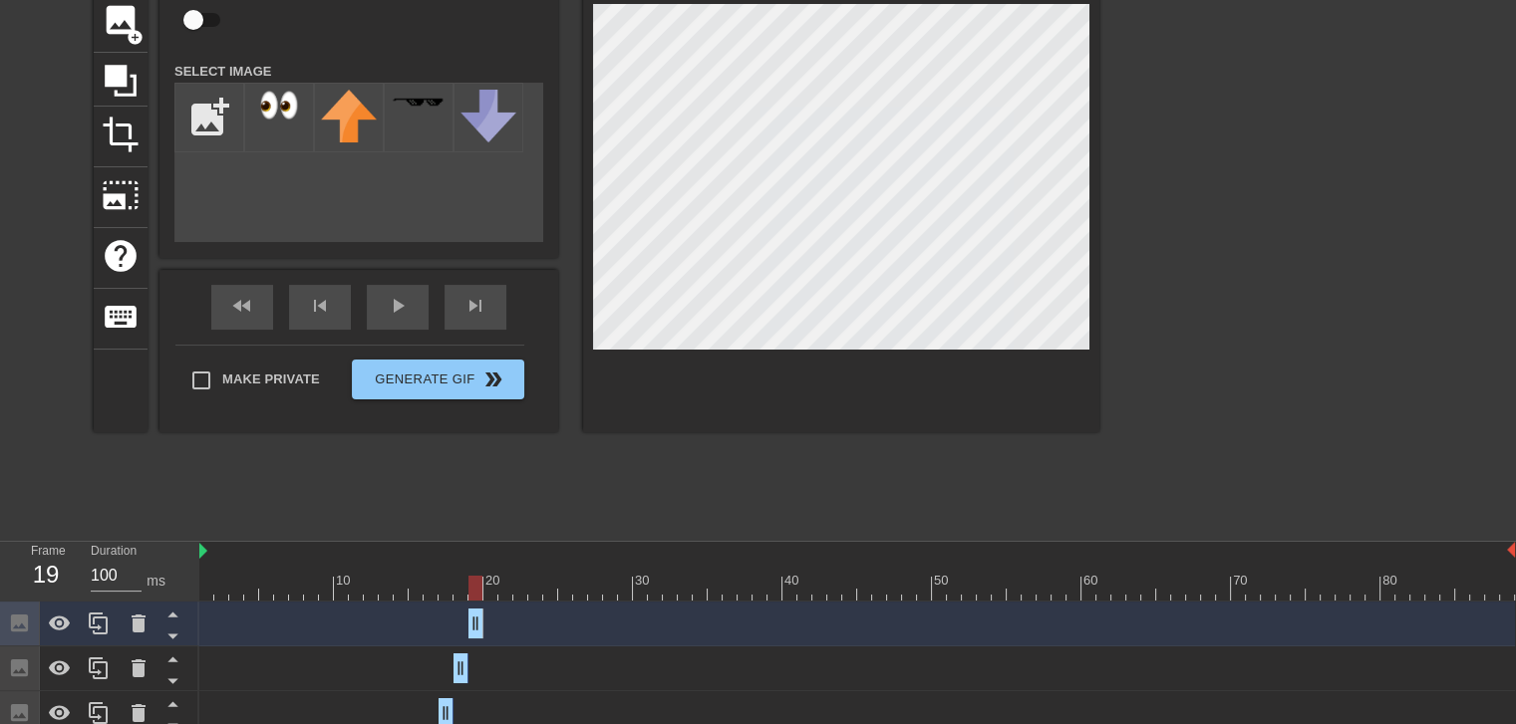
click at [489, 588] on div at bounding box center [856, 588] width 1315 height 25
click at [111, 606] on div at bounding box center [99, 624] width 40 height 44
drag, startPoint x: 476, startPoint y: 627, endPoint x: 496, endPoint y: 627, distance: 19.9
click at [482, 630] on div "Image drag_handle drag_handle" at bounding box center [856, 624] width 1315 height 30
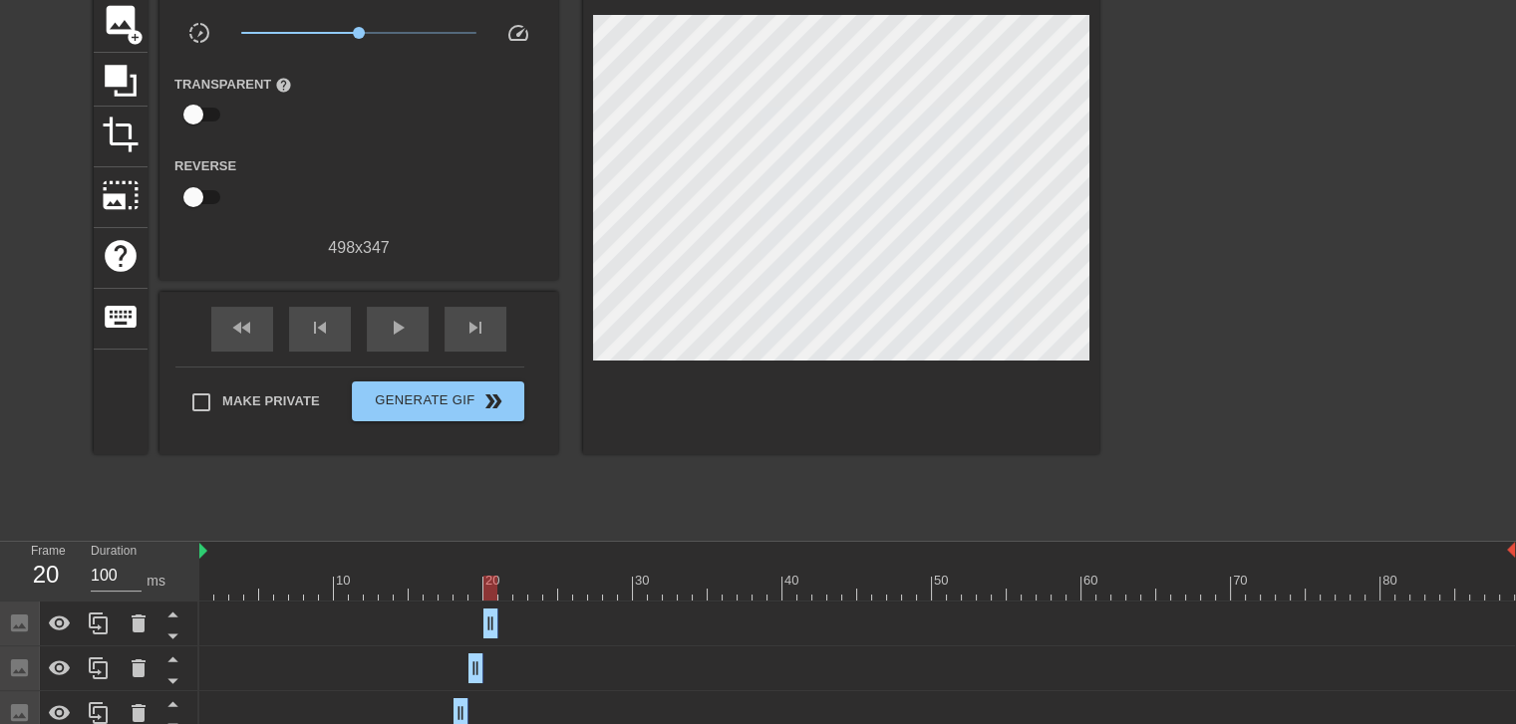
click at [505, 585] on div at bounding box center [856, 588] width 1315 height 25
click at [105, 634] on icon at bounding box center [98, 624] width 19 height 22
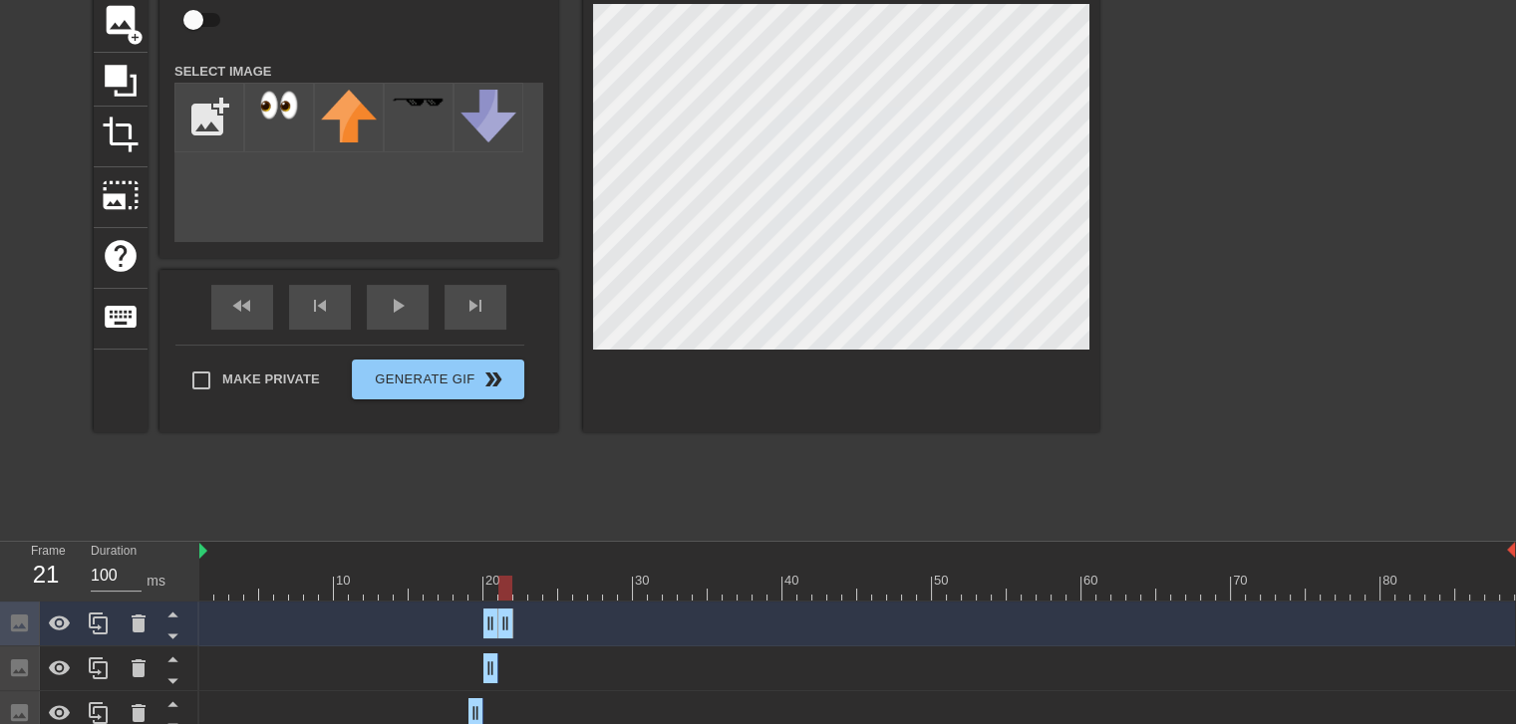
drag, startPoint x: 486, startPoint y: 615, endPoint x: 497, endPoint y: 615, distance: 11.0
drag, startPoint x: 487, startPoint y: 619, endPoint x: 502, endPoint y: 619, distance: 14.9
click at [670, 362] on div at bounding box center [841, 181] width 516 height 501
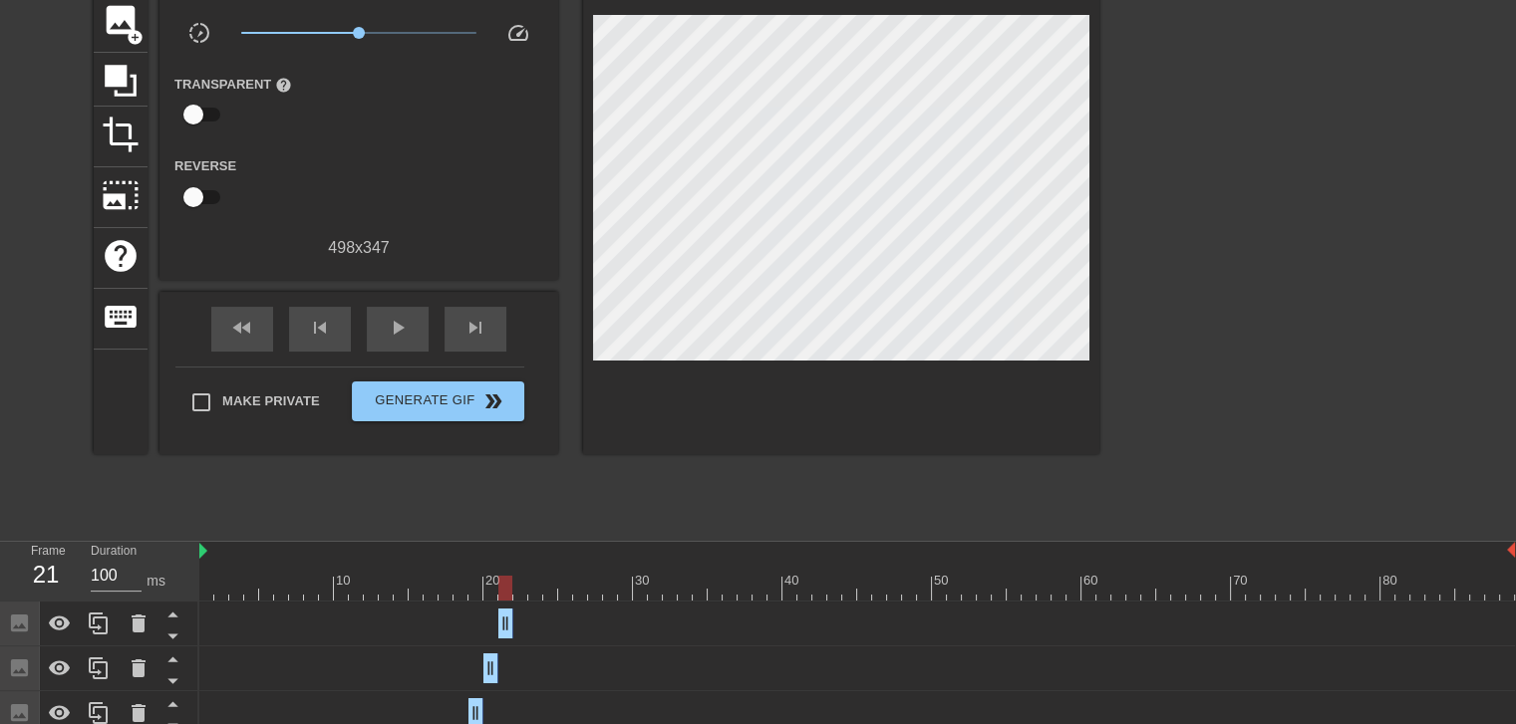
click at [518, 584] on div at bounding box center [856, 588] width 1315 height 25
click at [89, 617] on icon at bounding box center [98, 624] width 19 height 22
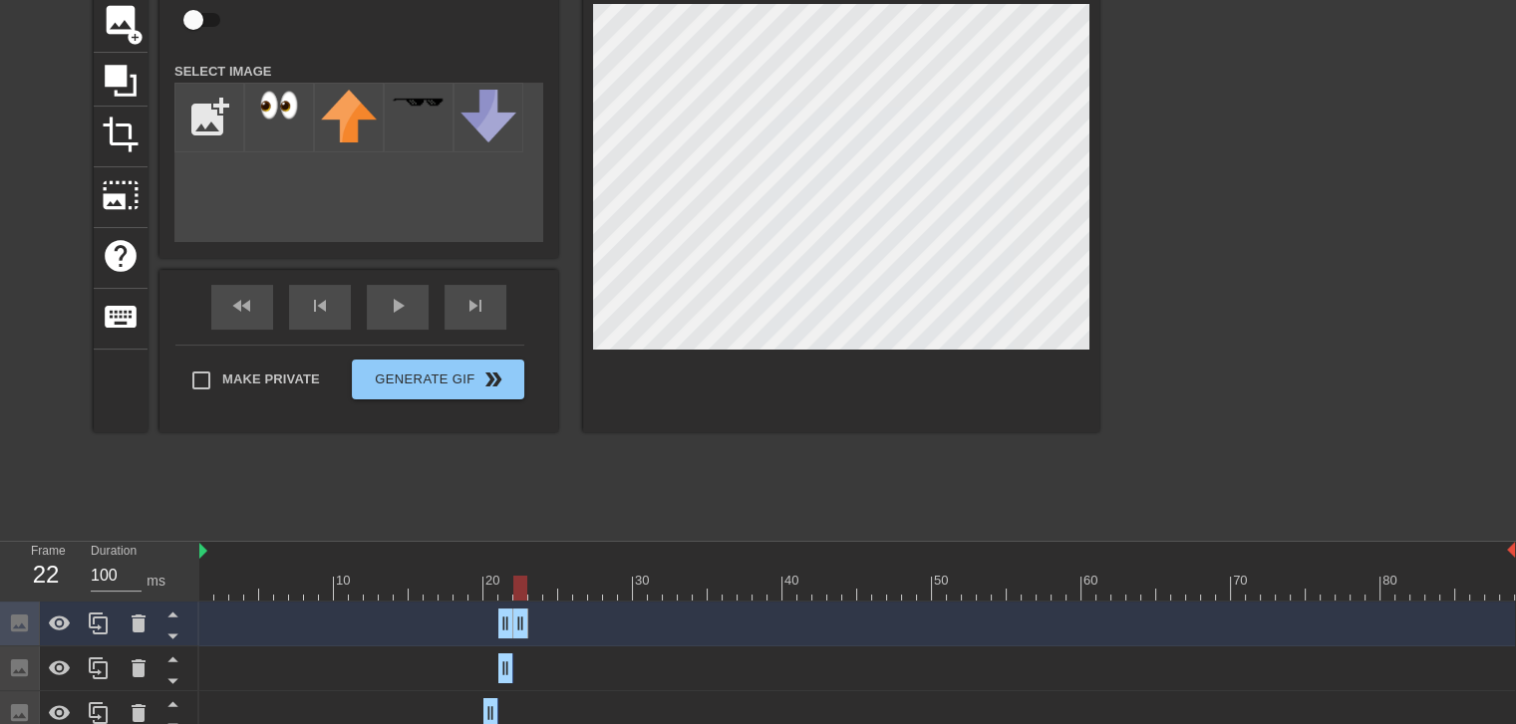
drag, startPoint x: 507, startPoint y: 623, endPoint x: 526, endPoint y: 622, distance: 19.0
drag, startPoint x: 507, startPoint y: 626, endPoint x: 518, endPoint y: 625, distance: 11.0
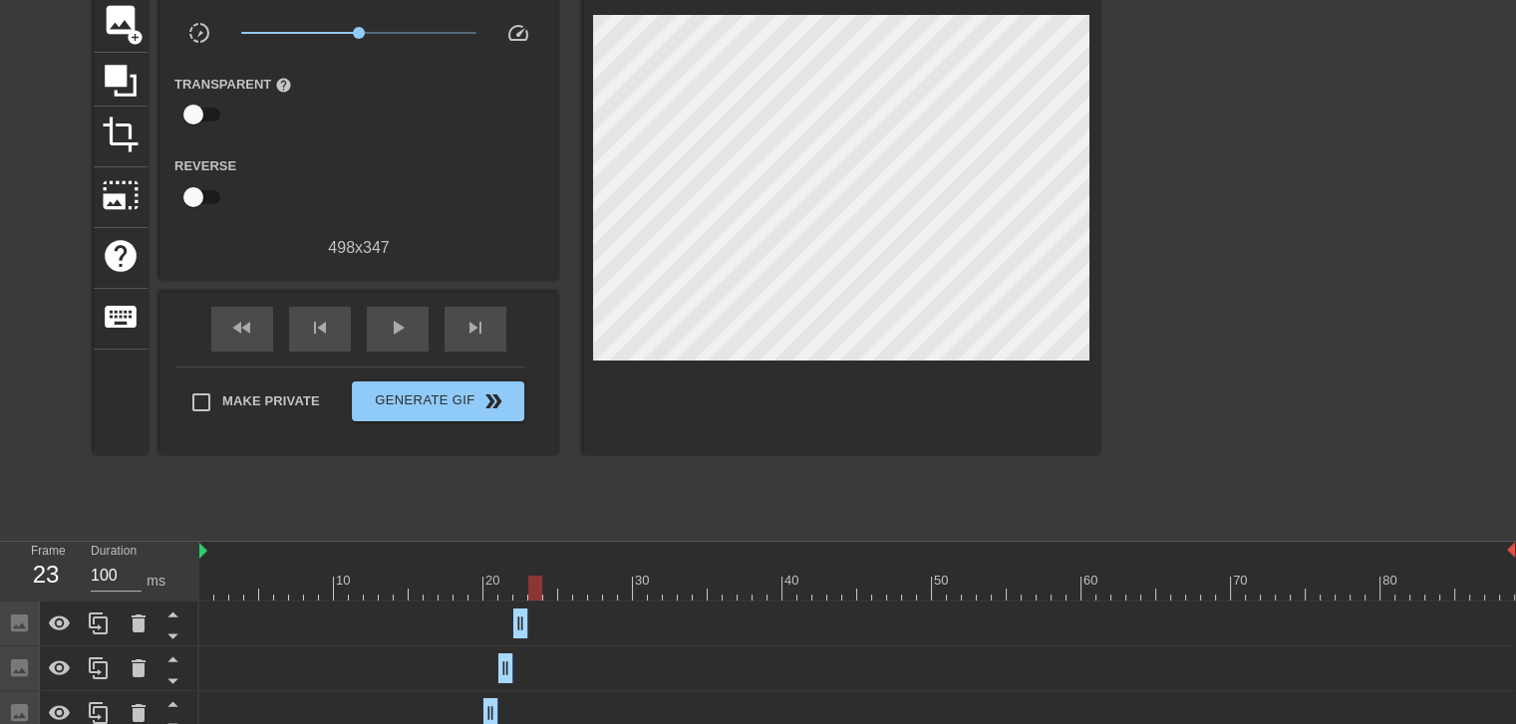
click at [529, 589] on div at bounding box center [856, 588] width 1315 height 25
click at [512, 589] on div at bounding box center [856, 588] width 1315 height 25
click at [522, 589] on div at bounding box center [856, 588] width 1315 height 25
click at [546, 588] on div at bounding box center [856, 588] width 1315 height 25
click at [529, 593] on div at bounding box center [856, 588] width 1315 height 25
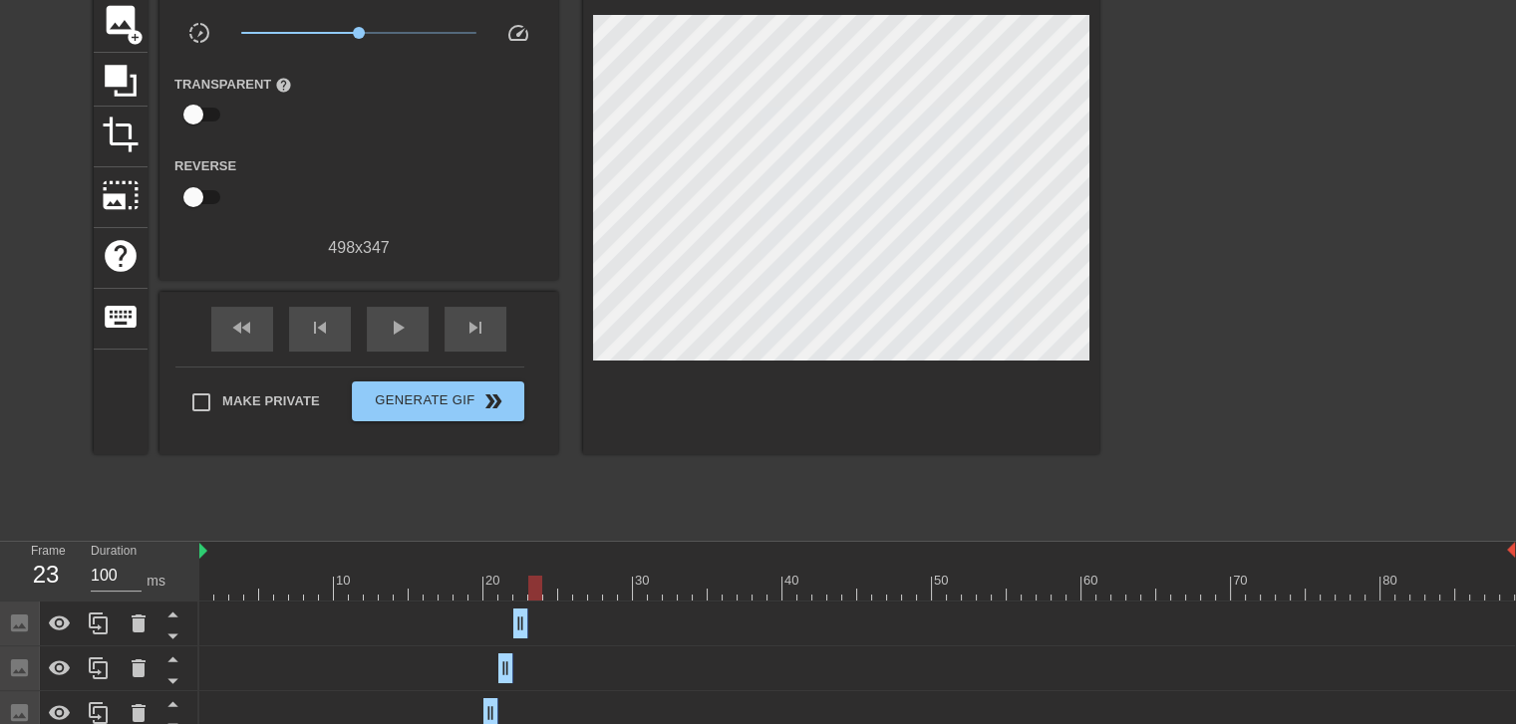
click at [513, 582] on div at bounding box center [856, 588] width 1315 height 25
click at [526, 582] on div at bounding box center [520, 588] width 14 height 25
click at [538, 582] on div at bounding box center [856, 588] width 1315 height 25
click at [96, 616] on icon at bounding box center [98, 624] width 19 height 22
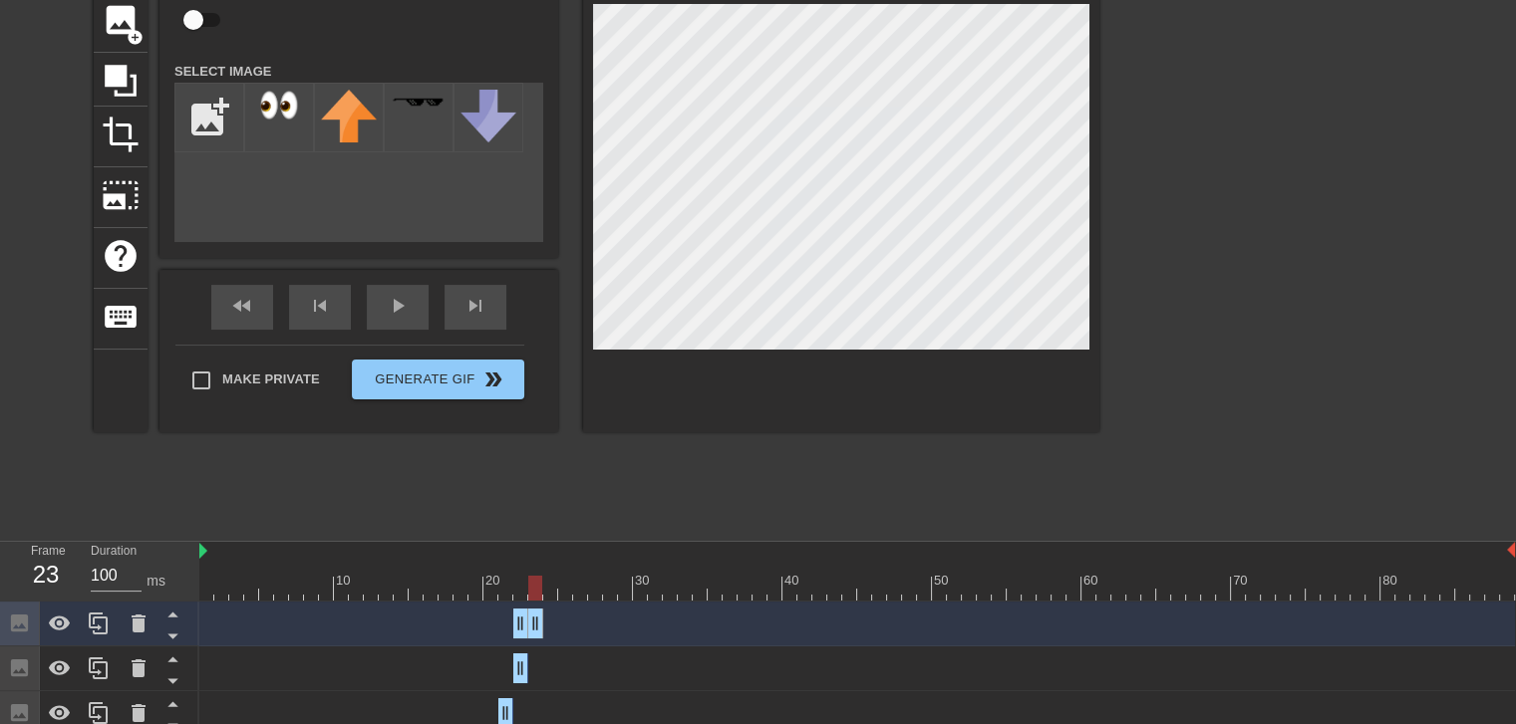
drag, startPoint x: 527, startPoint y: 626, endPoint x: 540, endPoint y: 624, distance: 13.1
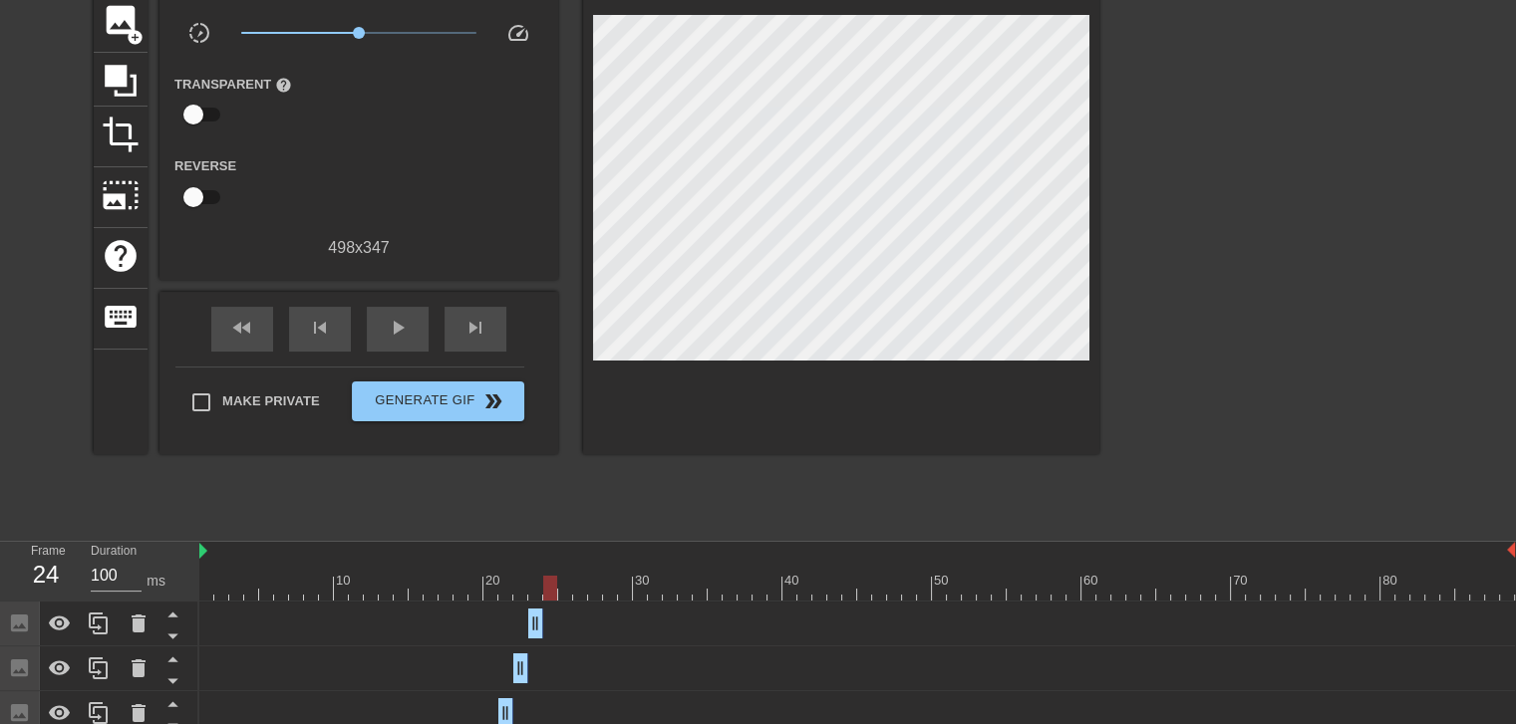
click at [546, 593] on div at bounding box center [856, 588] width 1315 height 25
click at [110, 619] on icon at bounding box center [99, 624] width 24 height 24
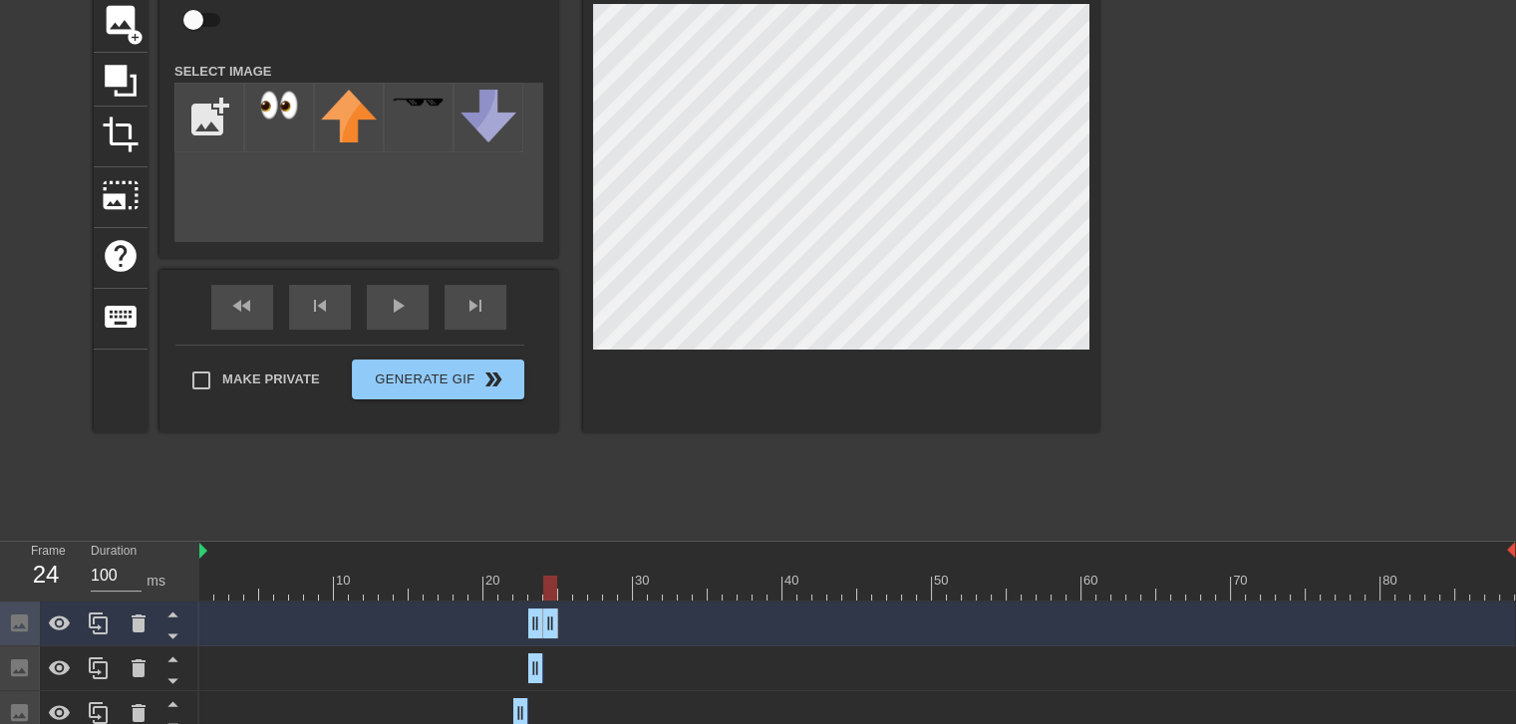
drag, startPoint x: 534, startPoint y: 624, endPoint x: 551, endPoint y: 623, distance: 17.0
click at [567, 588] on div at bounding box center [856, 588] width 1315 height 25
click at [552, 591] on div at bounding box center [856, 588] width 1315 height 25
click at [563, 590] on div at bounding box center [856, 588] width 1315 height 25
click at [98, 617] on icon at bounding box center [99, 624] width 24 height 24
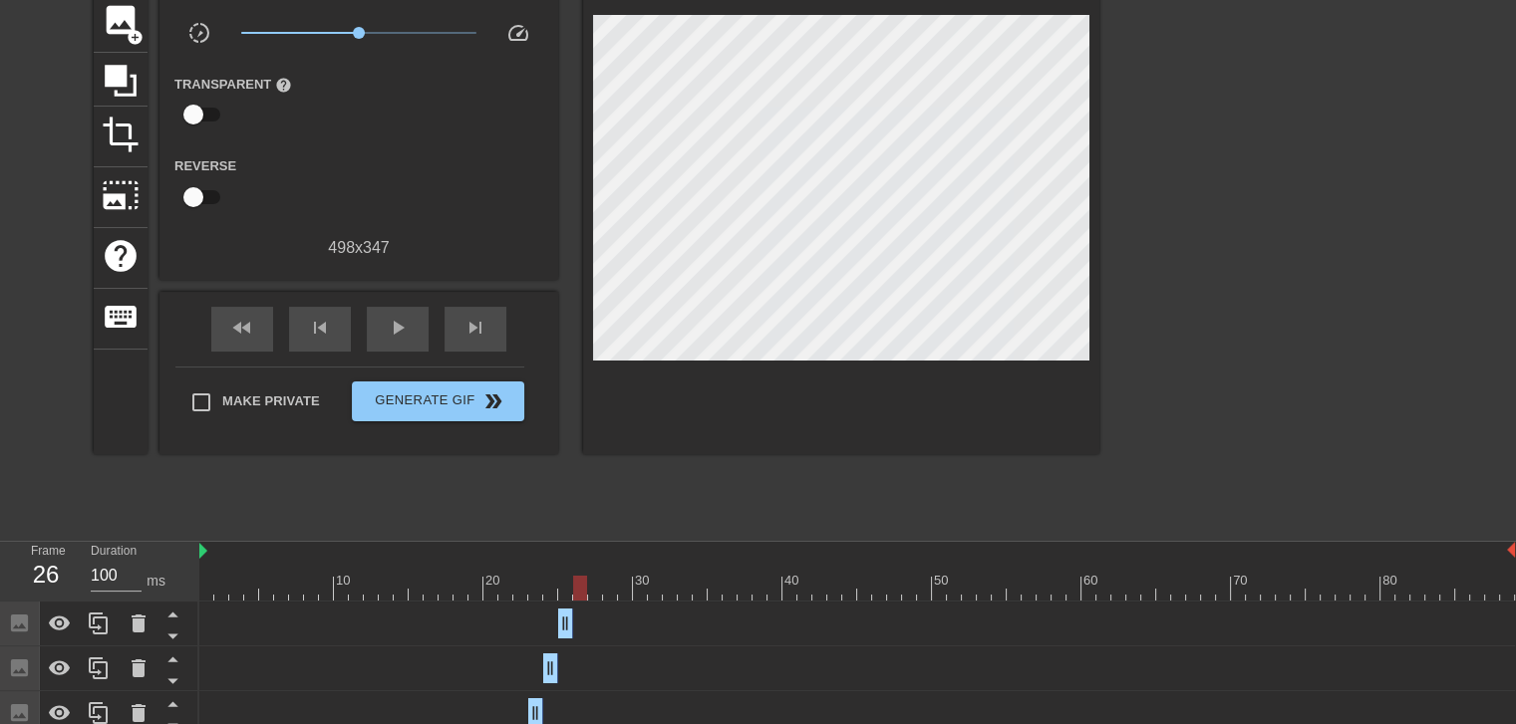
click at [576, 586] on div at bounding box center [856, 588] width 1315 height 25
click at [566, 586] on div at bounding box center [856, 588] width 1315 height 25
click at [578, 585] on div at bounding box center [856, 588] width 1315 height 25
click at [92, 627] on icon at bounding box center [99, 624] width 24 height 24
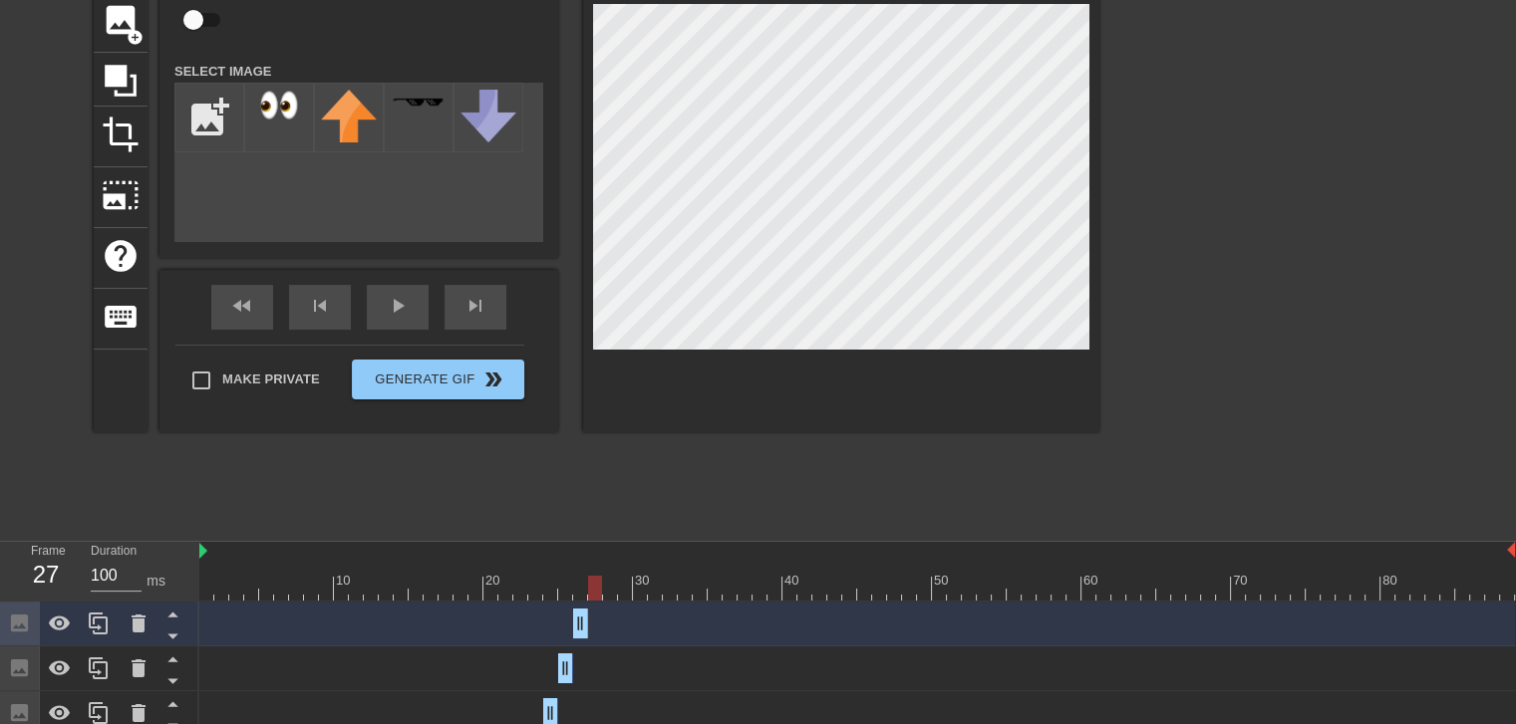
click at [598, 589] on div at bounding box center [856, 588] width 1315 height 25
click at [579, 589] on div at bounding box center [856, 588] width 1315 height 25
click at [612, 585] on div at bounding box center [856, 588] width 1315 height 25
click at [588, 586] on div at bounding box center [856, 588] width 1315 height 25
click at [604, 586] on div at bounding box center [856, 588] width 1315 height 25
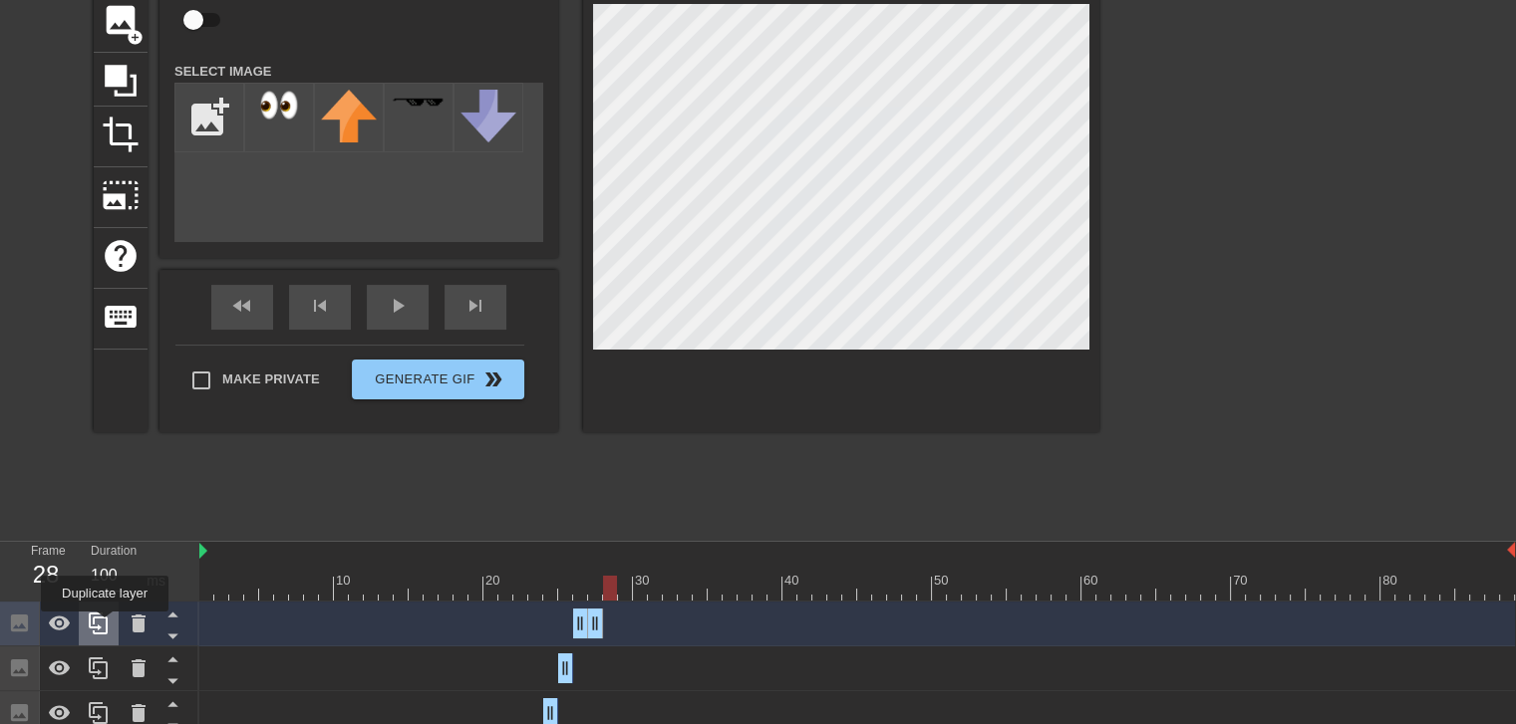
click at [105, 626] on icon at bounding box center [99, 624] width 24 height 24
drag, startPoint x: 594, startPoint y: 631, endPoint x: 612, endPoint y: 631, distance: 17.9
drag, startPoint x: 582, startPoint y: 632, endPoint x: 607, endPoint y: 632, distance: 24.9
click at [590, 587] on div at bounding box center [856, 588] width 1315 height 25
click at [606, 582] on div at bounding box center [856, 588] width 1315 height 25
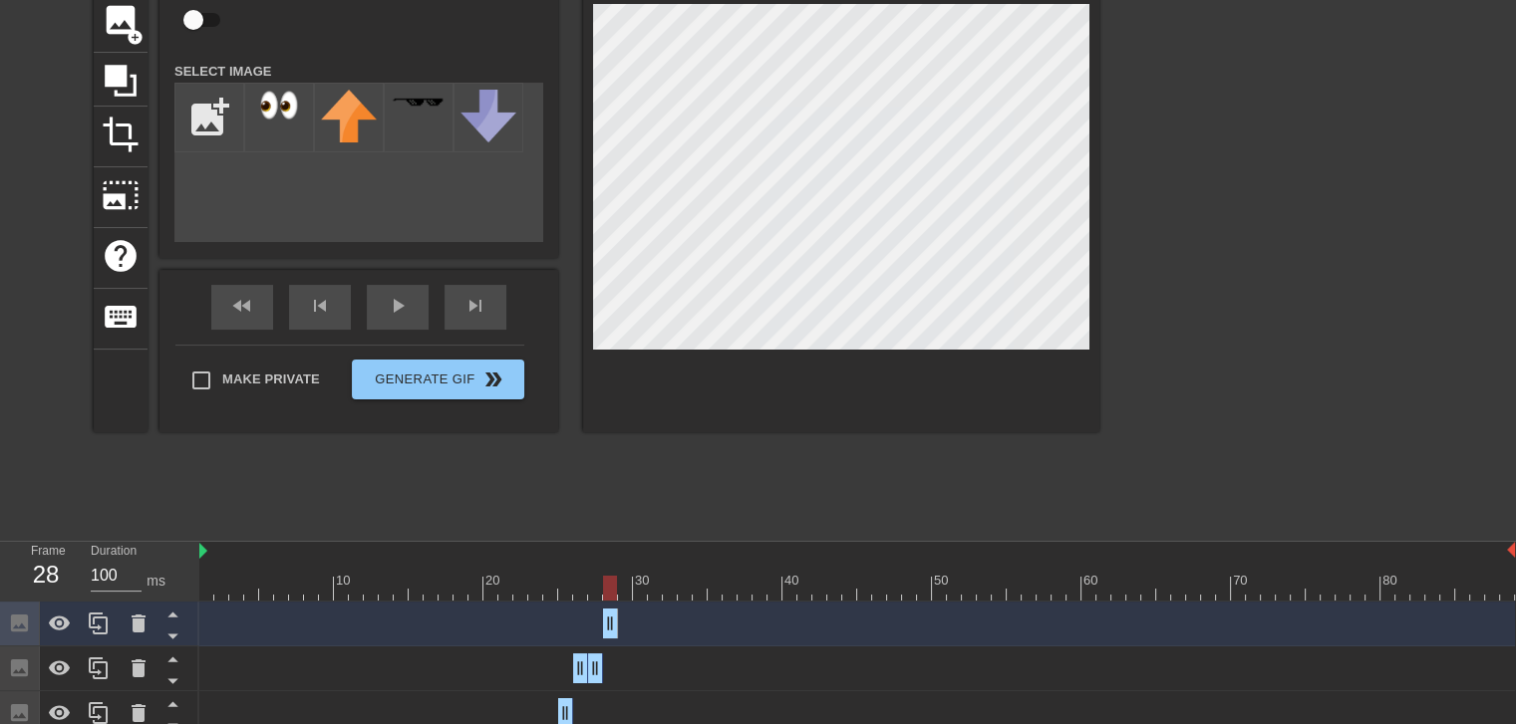
click at [625, 589] on div at bounding box center [856, 588] width 1315 height 25
click at [604, 589] on div at bounding box center [856, 588] width 1315 height 25
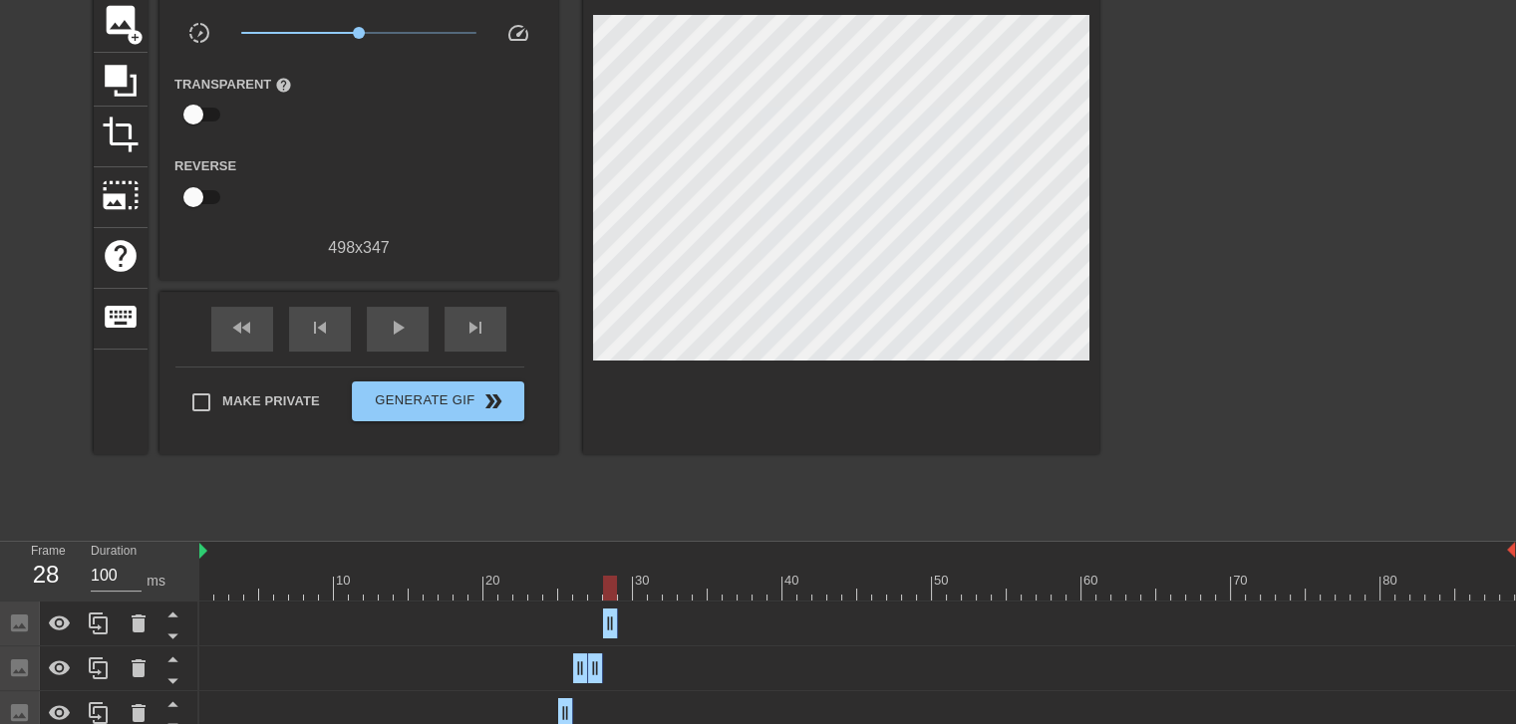
click at [618, 589] on div at bounding box center [856, 588] width 1315 height 25
click at [619, 633] on div "Image drag_handle drag_handle" at bounding box center [856, 624] width 1315 height 30
click at [643, 588] on div at bounding box center [856, 588] width 1315 height 25
click at [108, 625] on icon at bounding box center [98, 624] width 19 height 22
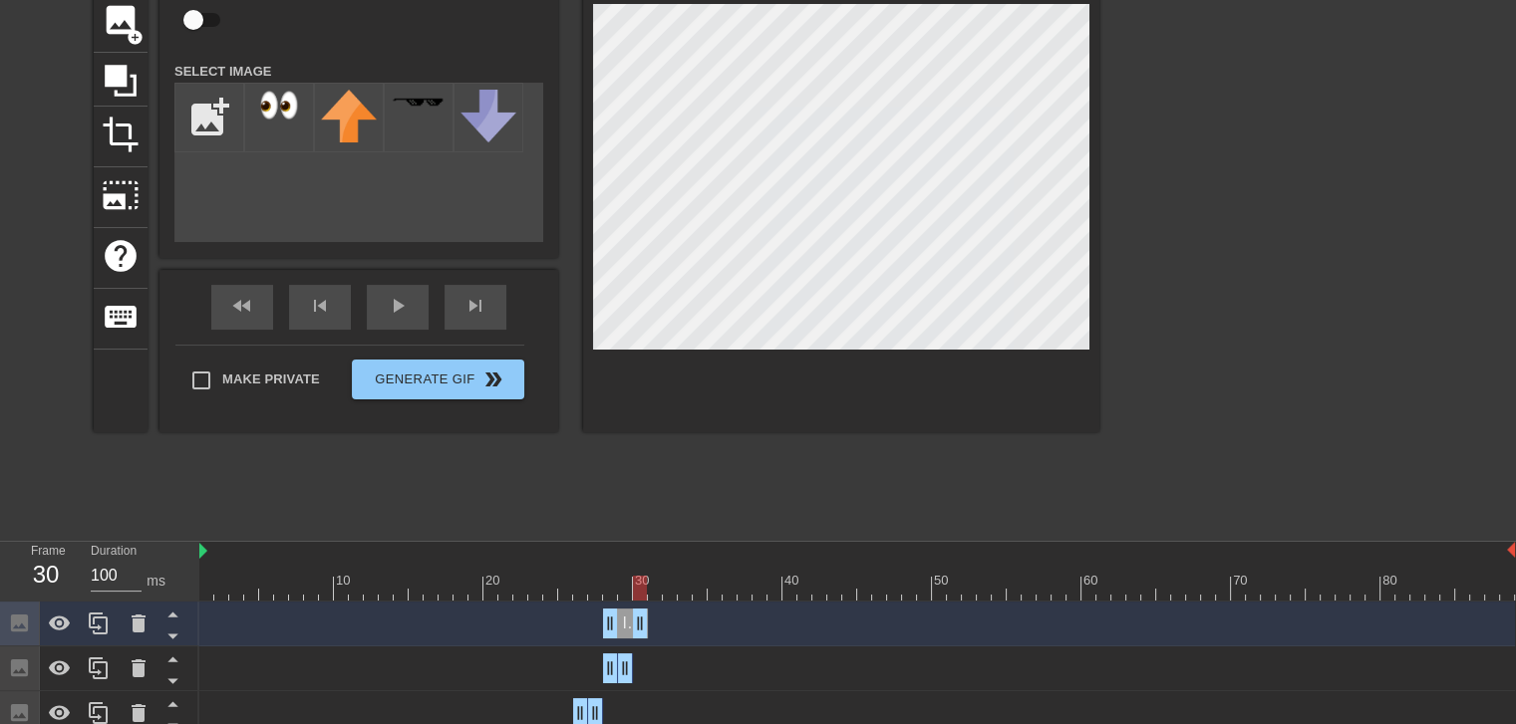
drag, startPoint x: 627, startPoint y: 621, endPoint x: 639, endPoint y: 621, distance: 12.0
click at [658, 592] on div at bounding box center [856, 588] width 1315 height 25
click at [98, 632] on icon at bounding box center [99, 624] width 24 height 24
drag, startPoint x: 643, startPoint y: 628, endPoint x: 664, endPoint y: 626, distance: 21.0
click at [664, 626] on div "Image drag_handle drag_handle" at bounding box center [856, 624] width 1315 height 30
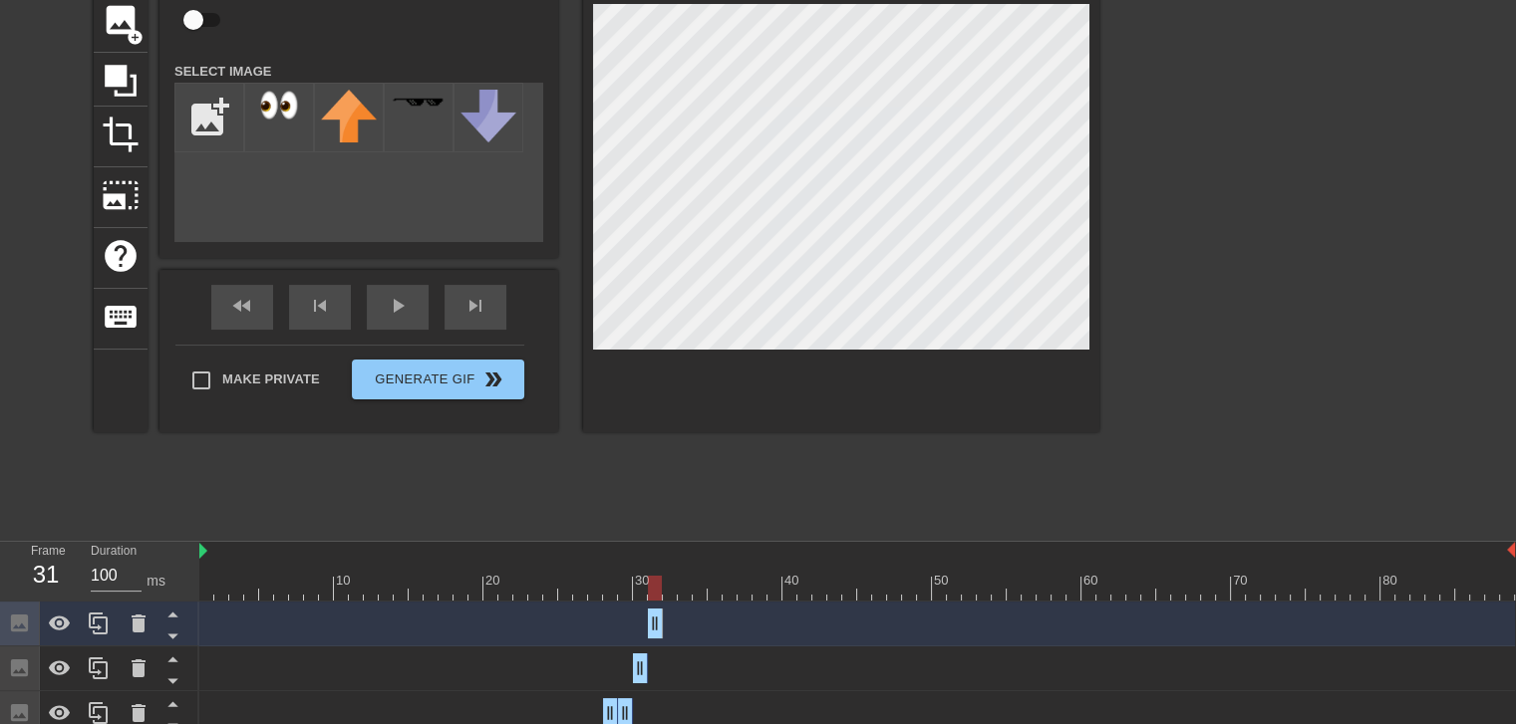
drag, startPoint x: 638, startPoint y: 625, endPoint x: 651, endPoint y: 625, distance: 13.0
click at [641, 593] on div at bounding box center [856, 588] width 1315 height 25
click at [653, 591] on div at bounding box center [856, 588] width 1315 height 25
click at [671, 593] on div at bounding box center [856, 588] width 1315 height 25
drag, startPoint x: 658, startPoint y: 630, endPoint x: 677, endPoint y: 626, distance: 19.3
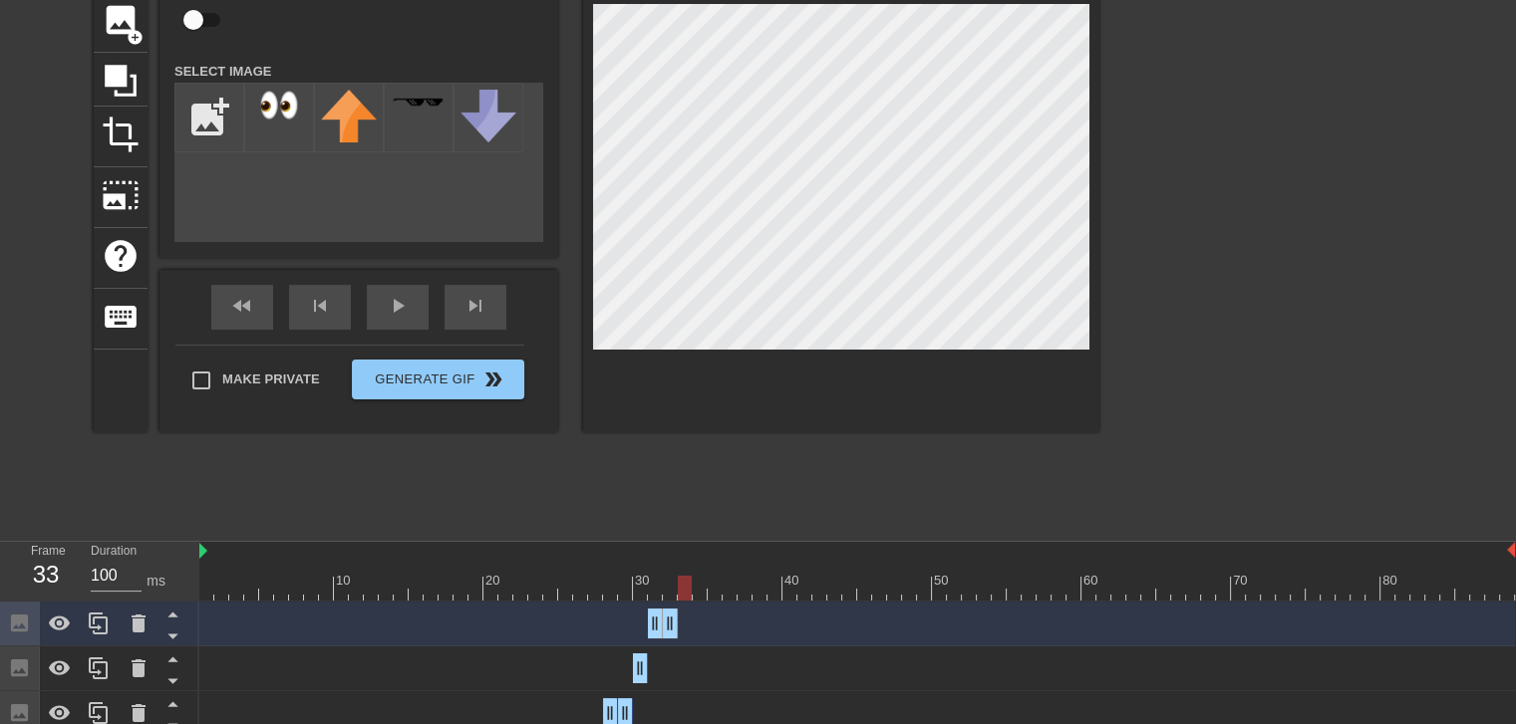
click at [684, 595] on div at bounding box center [856, 588] width 1315 height 25
click at [90, 626] on icon at bounding box center [98, 624] width 19 height 22
drag, startPoint x: 658, startPoint y: 626, endPoint x: 687, endPoint y: 627, distance: 28.9
click at [700, 589] on div at bounding box center [856, 588] width 1315 height 25
drag, startPoint x: 689, startPoint y: 622, endPoint x: 702, endPoint y: 624, distance: 14.1
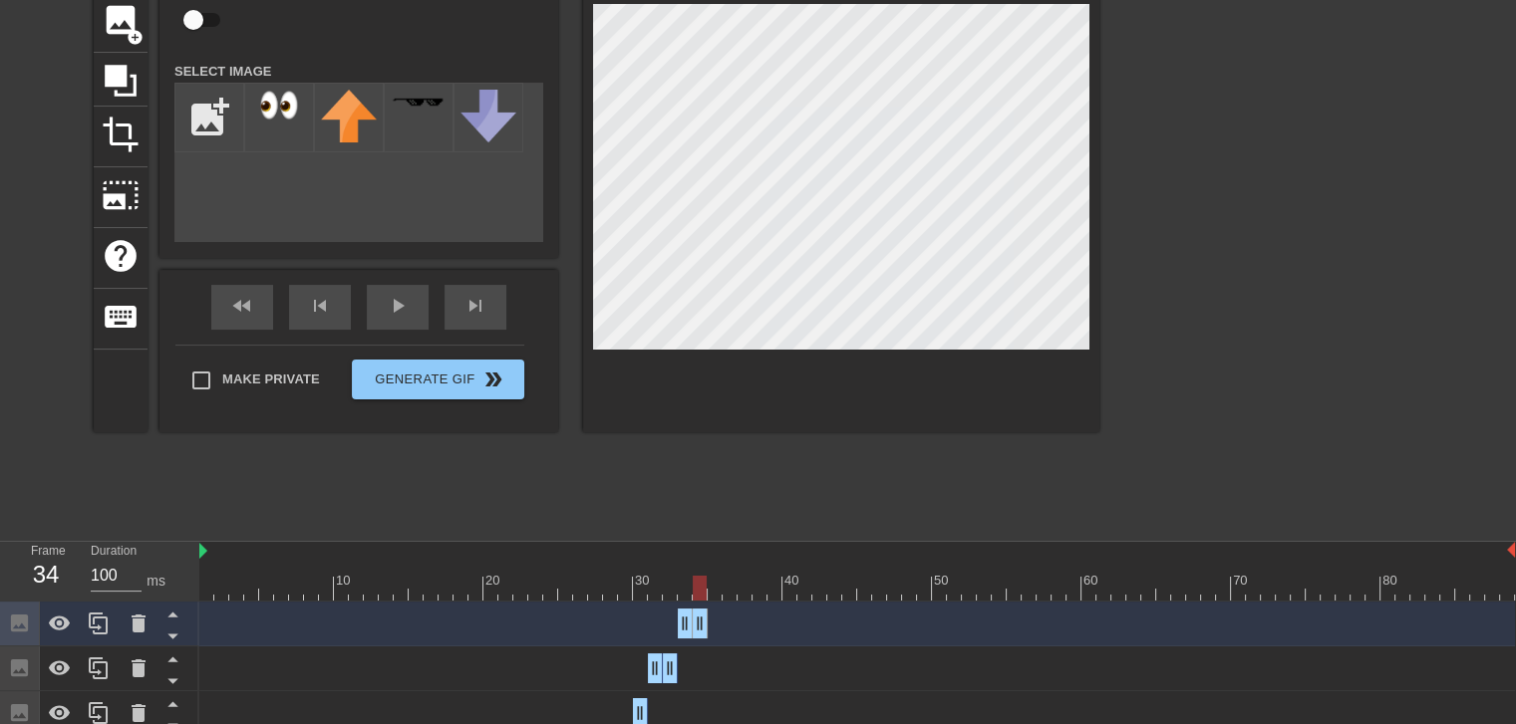
click at [706, 600] on div at bounding box center [856, 588] width 1315 height 25
click at [716, 594] on div at bounding box center [856, 588] width 1315 height 25
drag, startPoint x: 703, startPoint y: 622, endPoint x: 724, endPoint y: 622, distance: 20.9
click at [724, 622] on div "Image drag_handle drag_handle" at bounding box center [856, 624] width 1315 height 30
click at [699, 595] on div at bounding box center [856, 588] width 1315 height 25
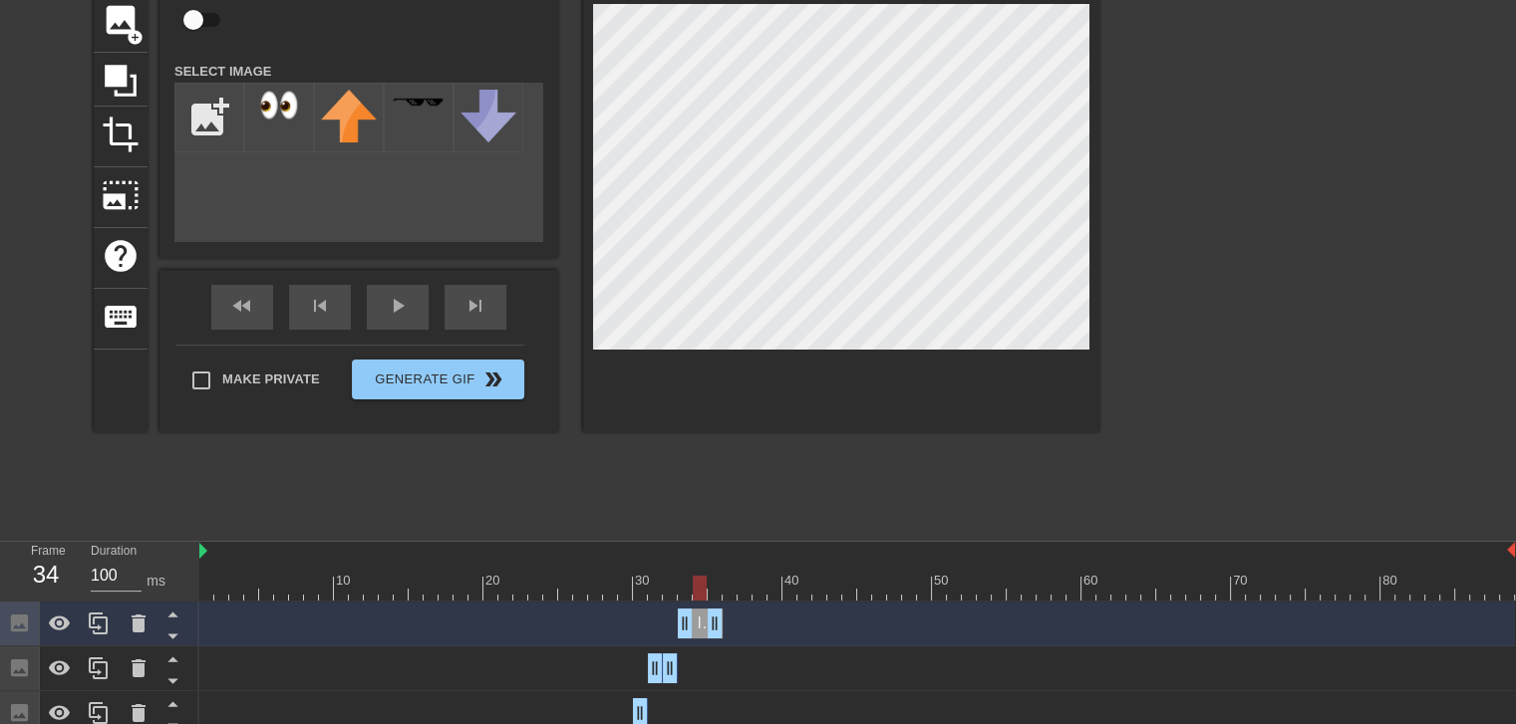
click at [717, 595] on div at bounding box center [856, 588] width 1315 height 25
click at [735, 587] on div at bounding box center [856, 588] width 1315 height 25
drag, startPoint x: 711, startPoint y: 617, endPoint x: 722, endPoint y: 617, distance: 11.0
click at [741, 592] on div at bounding box center [856, 588] width 1315 height 25
click at [91, 624] on icon at bounding box center [98, 624] width 19 height 22
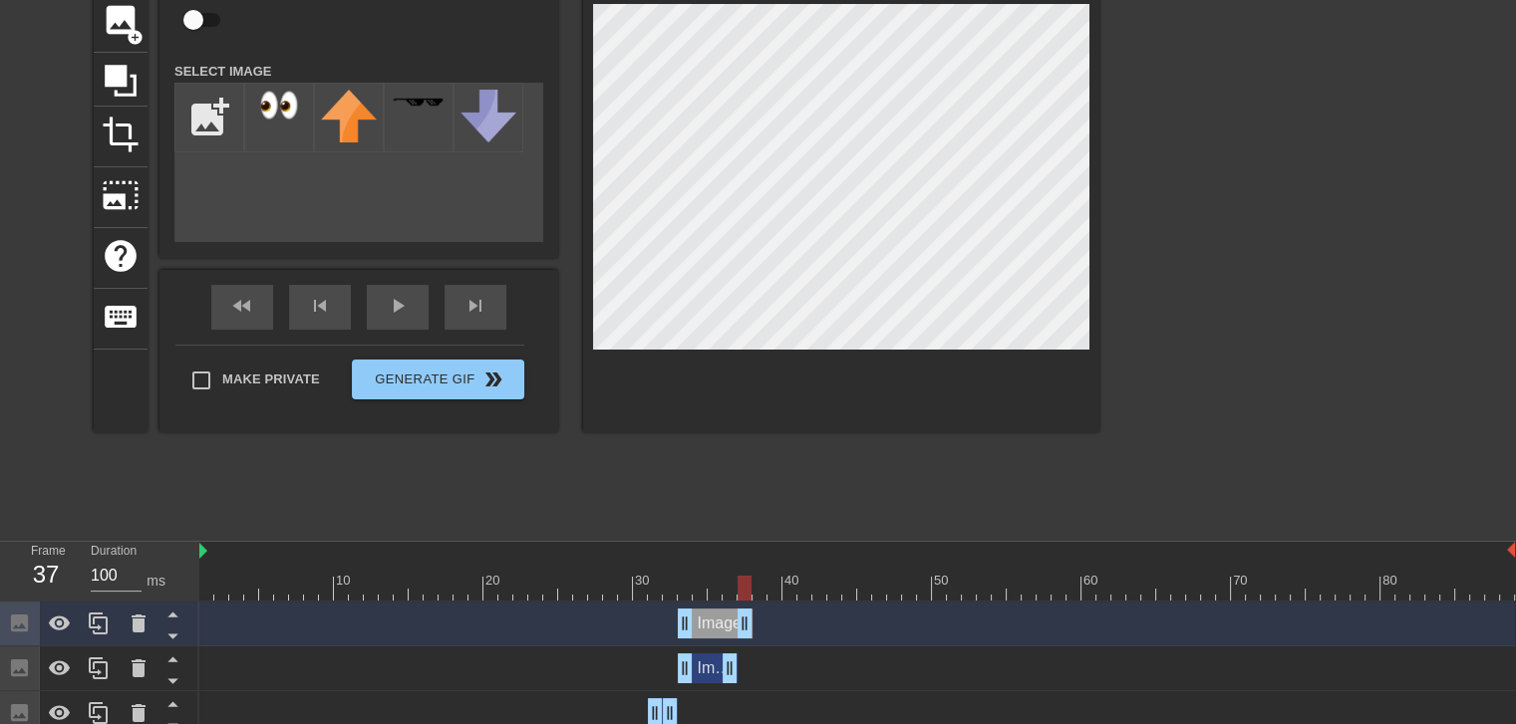
drag, startPoint x: 731, startPoint y: 625, endPoint x: 750, endPoint y: 625, distance: 18.9
drag, startPoint x: 690, startPoint y: 625, endPoint x: 749, endPoint y: 625, distance: 59.8
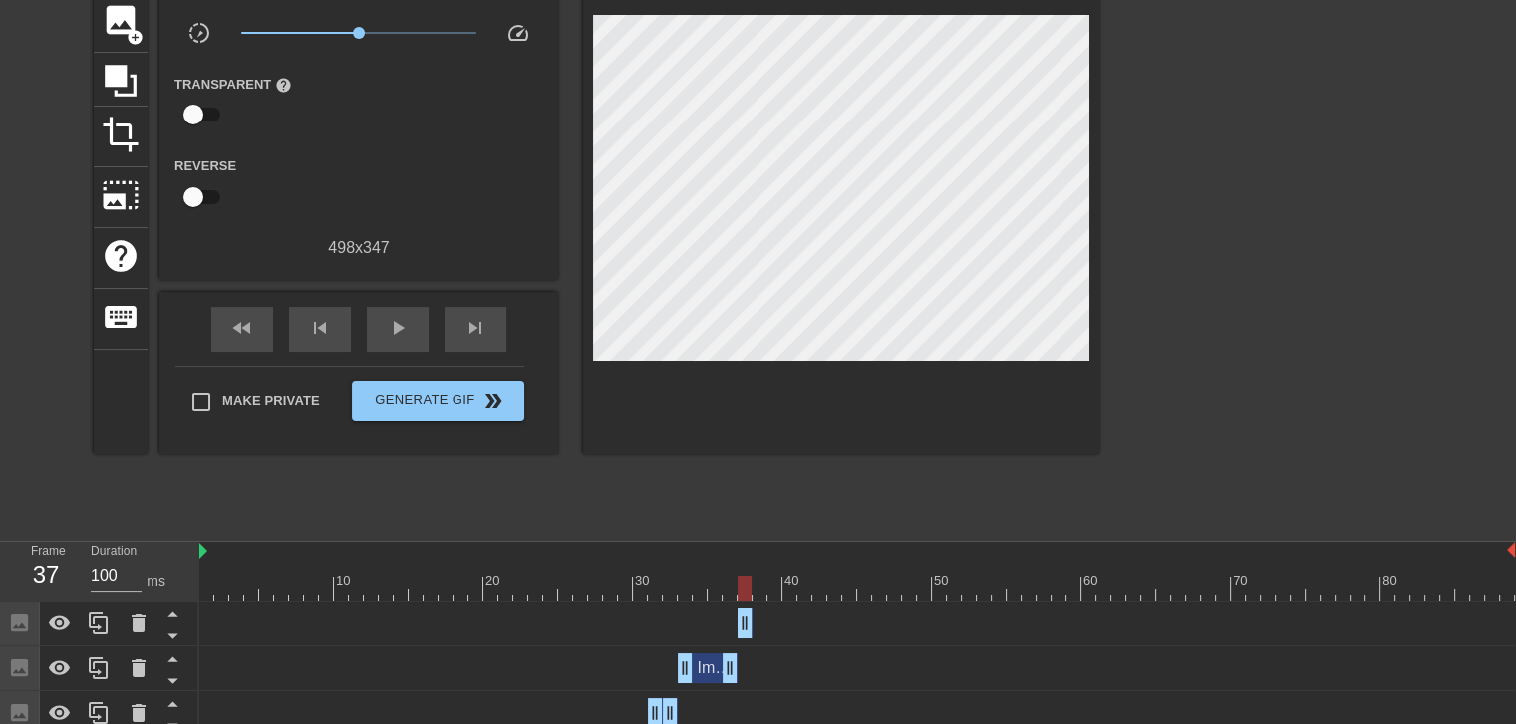
click at [732, 593] on div at bounding box center [856, 588] width 1315 height 25
click at [740, 589] on div at bounding box center [856, 588] width 1315 height 25
click at [728, 589] on div at bounding box center [856, 588] width 1315 height 25
click at [744, 588] on div at bounding box center [856, 588] width 1315 height 25
click at [763, 588] on div at bounding box center [856, 588] width 1315 height 25
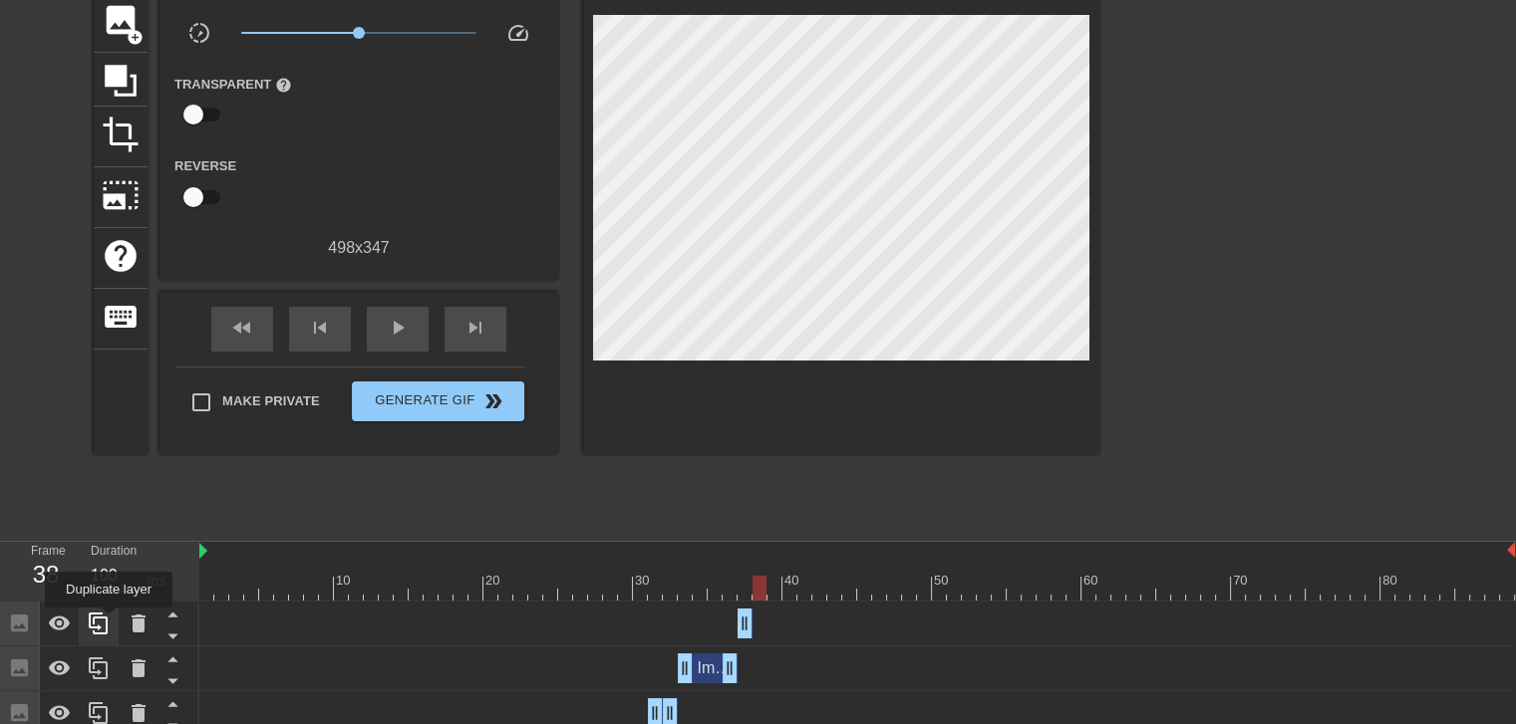
click at [108, 622] on icon at bounding box center [99, 624] width 24 height 24
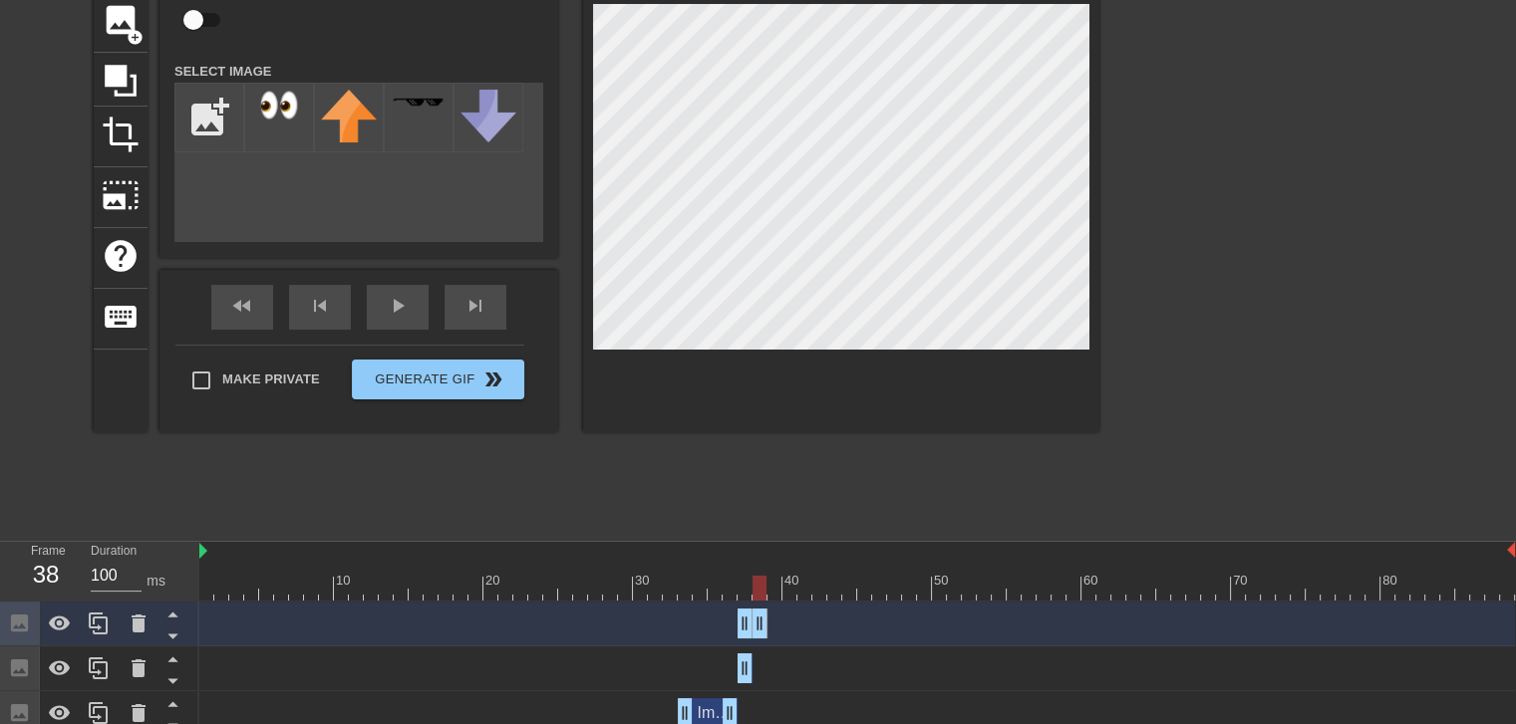
drag, startPoint x: 743, startPoint y: 631, endPoint x: 757, endPoint y: 628, distance: 14.3
drag, startPoint x: 743, startPoint y: 628, endPoint x: 755, endPoint y: 628, distance: 12.0
click at [772, 597] on div at bounding box center [856, 588] width 1315 height 25
click at [94, 625] on icon at bounding box center [98, 624] width 19 height 22
drag, startPoint x: 759, startPoint y: 617, endPoint x: 773, endPoint y: 617, distance: 13.9
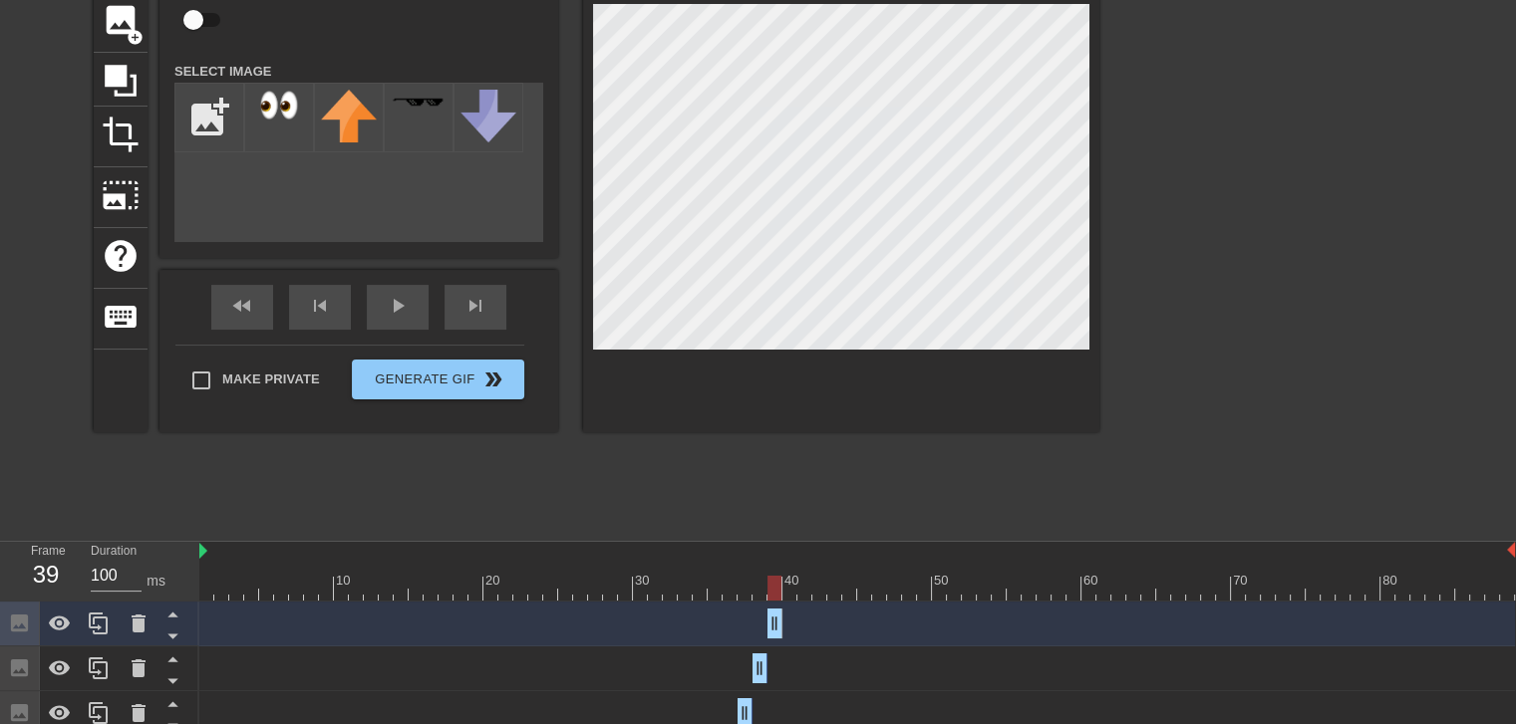
drag, startPoint x: 761, startPoint y: 620, endPoint x: 814, endPoint y: 386, distance: 240.0
click at [786, 589] on div at bounding box center [856, 588] width 1315 height 25
click at [103, 627] on icon at bounding box center [99, 624] width 24 height 24
drag, startPoint x: 774, startPoint y: 626, endPoint x: 797, endPoint y: 625, distance: 22.9
drag, startPoint x: 803, startPoint y: 624, endPoint x: 788, endPoint y: 627, distance: 15.2
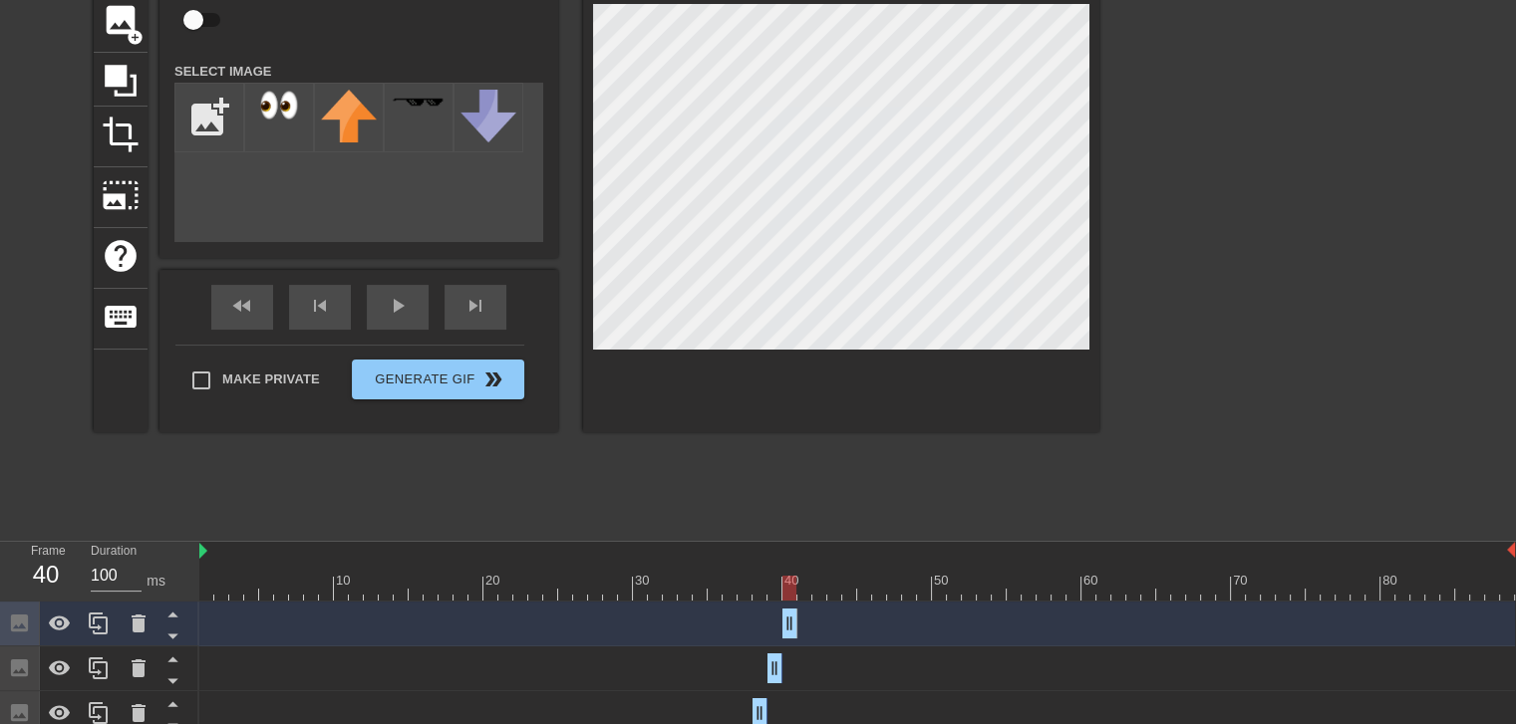
drag, startPoint x: 776, startPoint y: 629, endPoint x: 794, endPoint y: 629, distance: 17.9
click at [103, 628] on icon at bounding box center [99, 624] width 24 height 24
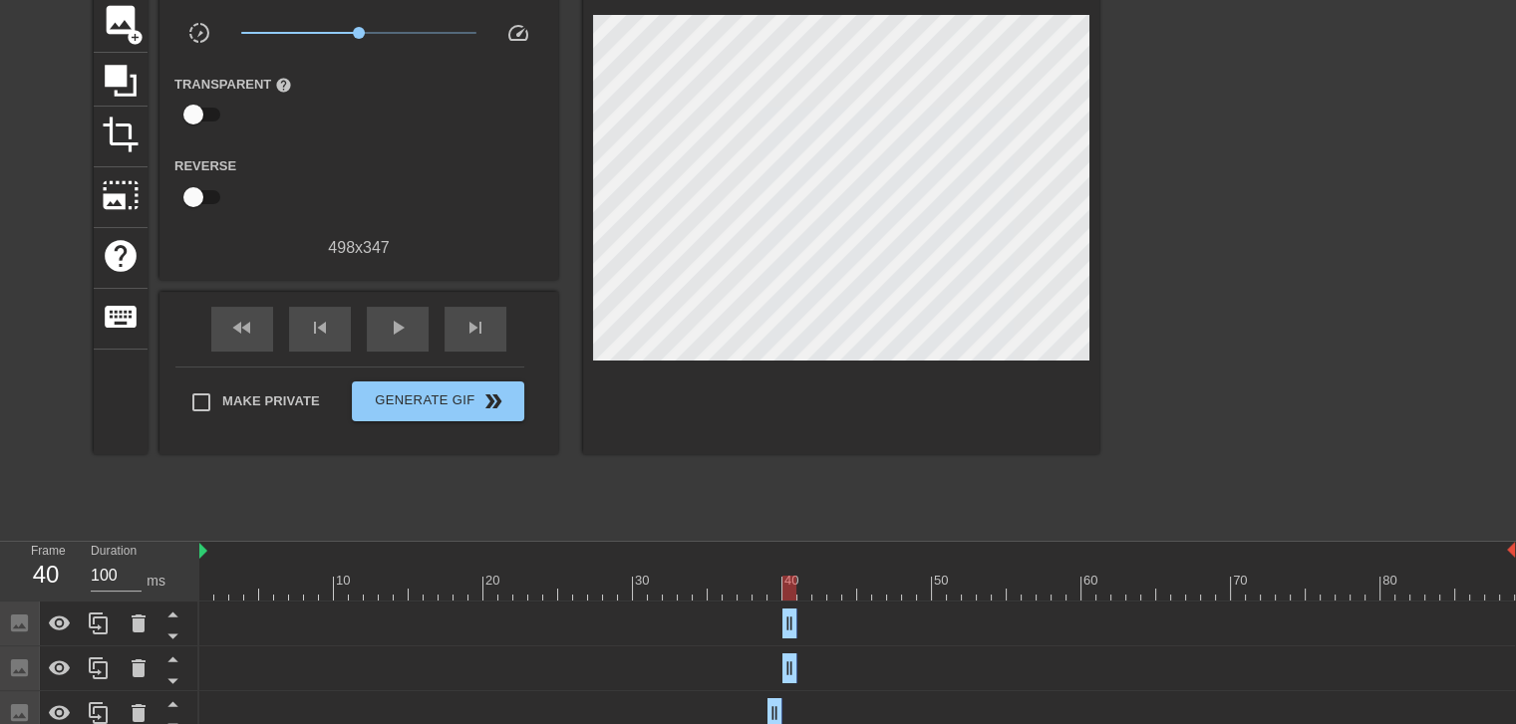
drag, startPoint x: 805, startPoint y: 623, endPoint x: 816, endPoint y: 623, distance: 11.0
click at [816, 623] on div "Image drag_handle drag_handle" at bounding box center [856, 624] width 1315 height 30
drag, startPoint x: 788, startPoint y: 623, endPoint x: 802, endPoint y: 623, distance: 13.9
drag, startPoint x: 802, startPoint y: 623, endPoint x: 814, endPoint y: 623, distance: 12.0
drag, startPoint x: 785, startPoint y: 625, endPoint x: 810, endPoint y: 625, distance: 24.9
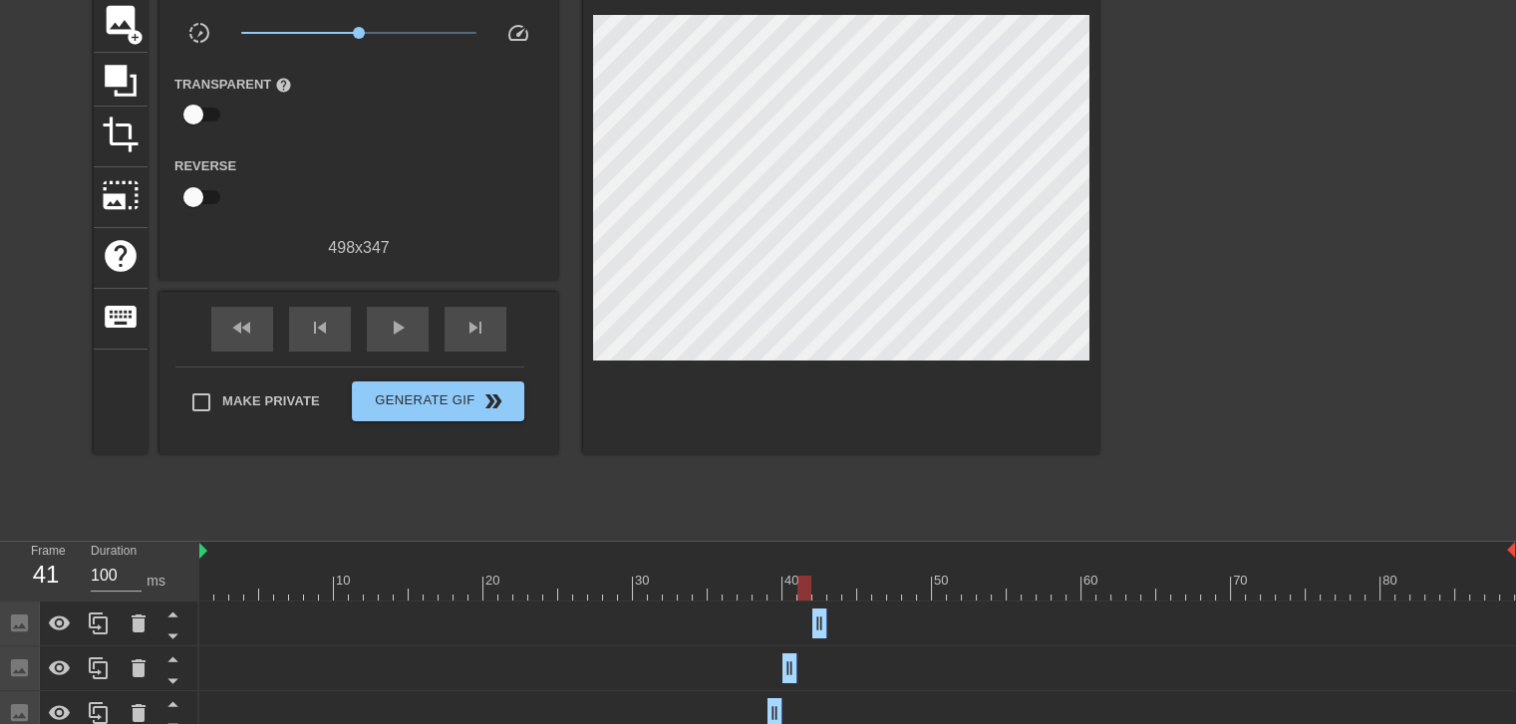
click at [804, 593] on div at bounding box center [856, 588] width 1315 height 25
click at [788, 591] on div at bounding box center [856, 588] width 1315 height 25
click at [805, 583] on div at bounding box center [856, 588] width 1315 height 25
drag, startPoint x: 815, startPoint y: 620, endPoint x: 802, endPoint y: 617, distance: 13.3
click at [802, 617] on div "Image drag_handle drag_handle" at bounding box center [856, 624] width 1315 height 30
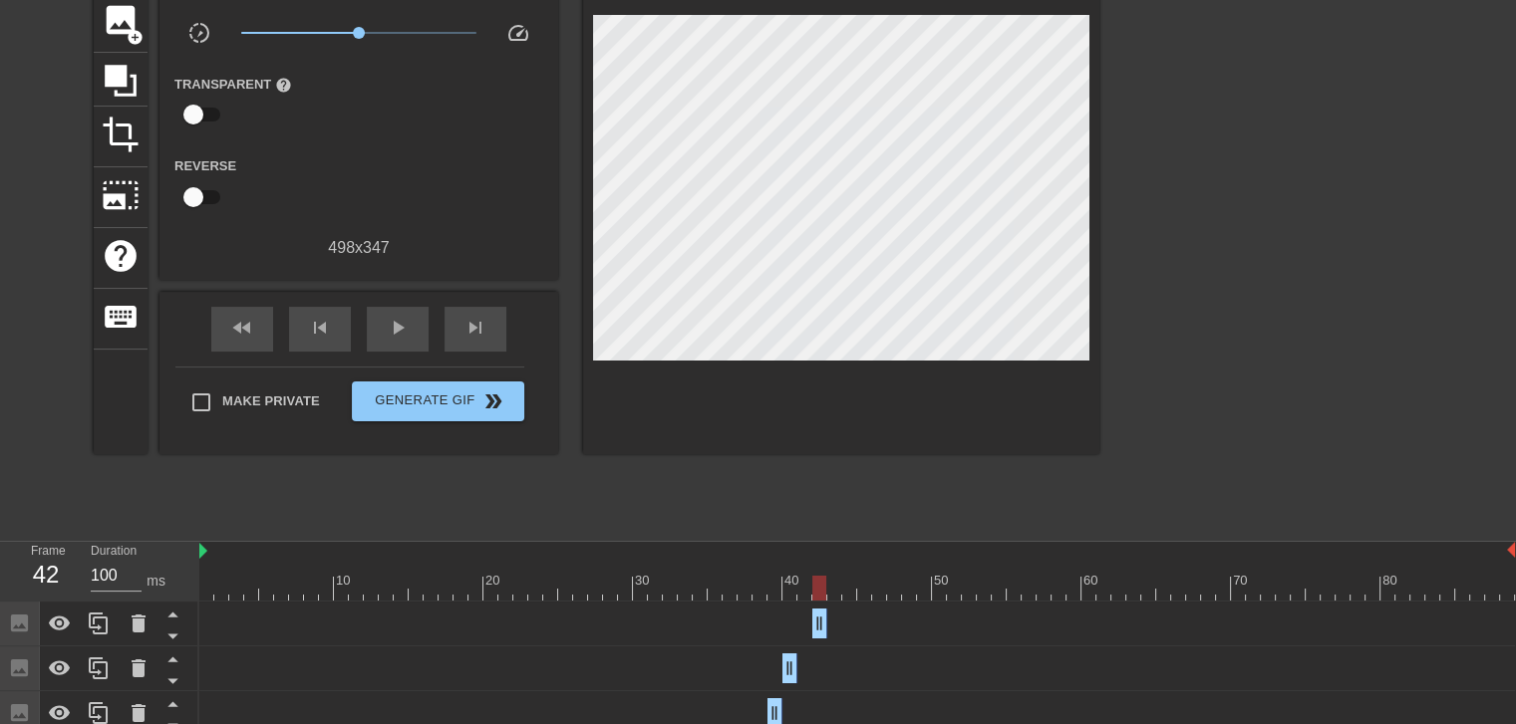
drag, startPoint x: 816, startPoint y: 617, endPoint x: 806, endPoint y: 619, distance: 10.2
click at [806, 619] on div "Image drag_handle drag_handle" at bounding box center [856, 624] width 1315 height 30
click at [804, 619] on div "Image drag_handle drag_handle" at bounding box center [856, 624] width 1315 height 30
drag, startPoint x: 820, startPoint y: 617, endPoint x: 809, endPoint y: 618, distance: 11.0
click at [809, 618] on div "Image drag_handle drag_handle" at bounding box center [856, 624] width 1315 height 30
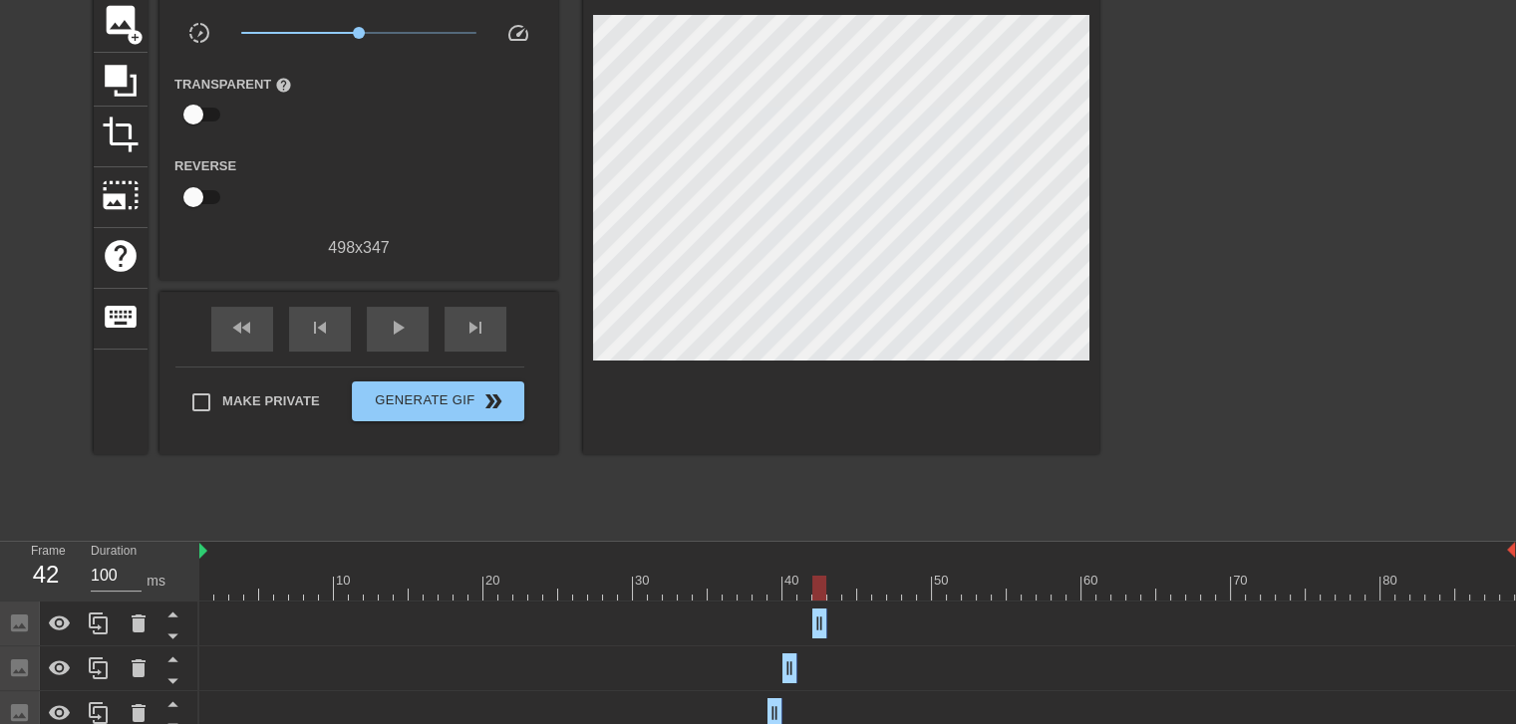
drag, startPoint x: 821, startPoint y: 617, endPoint x: 801, endPoint y: 617, distance: 19.9
click at [801, 617] on div "Image drag_handle drag_handle" at bounding box center [856, 624] width 1315 height 30
drag, startPoint x: 823, startPoint y: 617, endPoint x: 843, endPoint y: 620, distance: 20.2
click at [843, 620] on div "Image drag_handle drag_handle" at bounding box center [856, 624] width 1315 height 30
drag, startPoint x: 835, startPoint y: 617, endPoint x: 797, endPoint y: 617, distance: 37.9
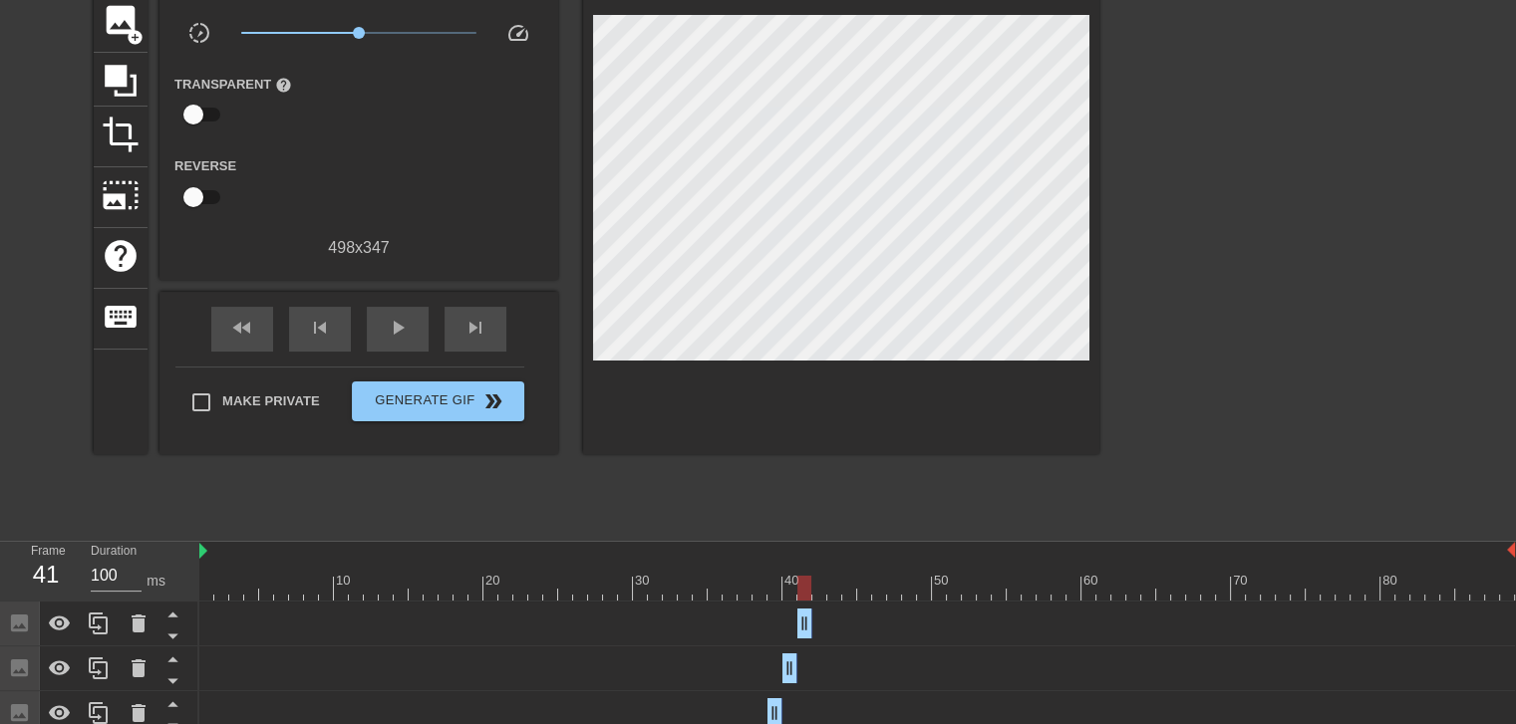
click at [784, 593] on div at bounding box center [856, 588] width 1315 height 25
click at [801, 593] on div at bounding box center [856, 588] width 1315 height 25
click at [784, 594] on div at bounding box center [856, 588] width 1315 height 25
click at [804, 588] on div at bounding box center [856, 588] width 1315 height 25
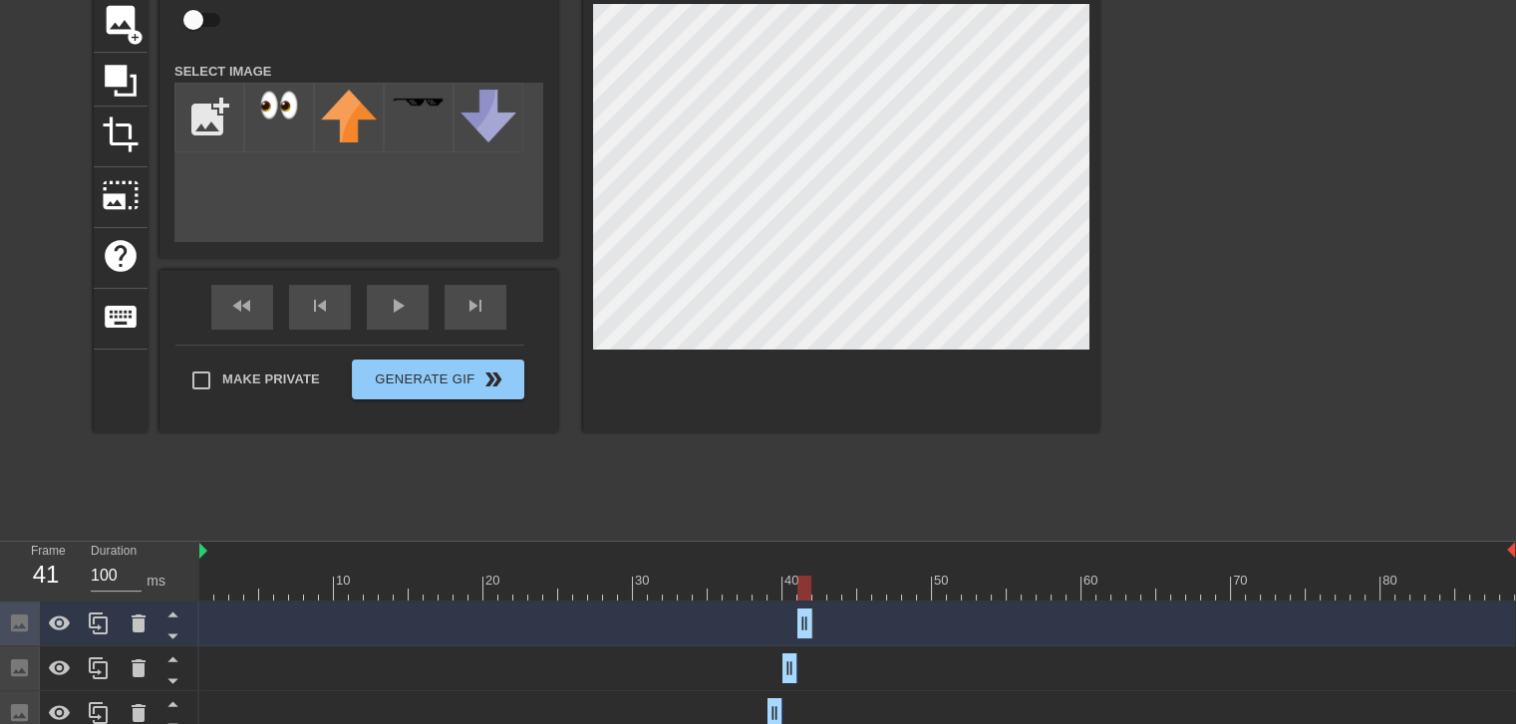
click at [750, 463] on div "title add_circle image add_circle crop photo_size_select_large help keyboard Im…" at bounding box center [596, 230] width 1005 height 598
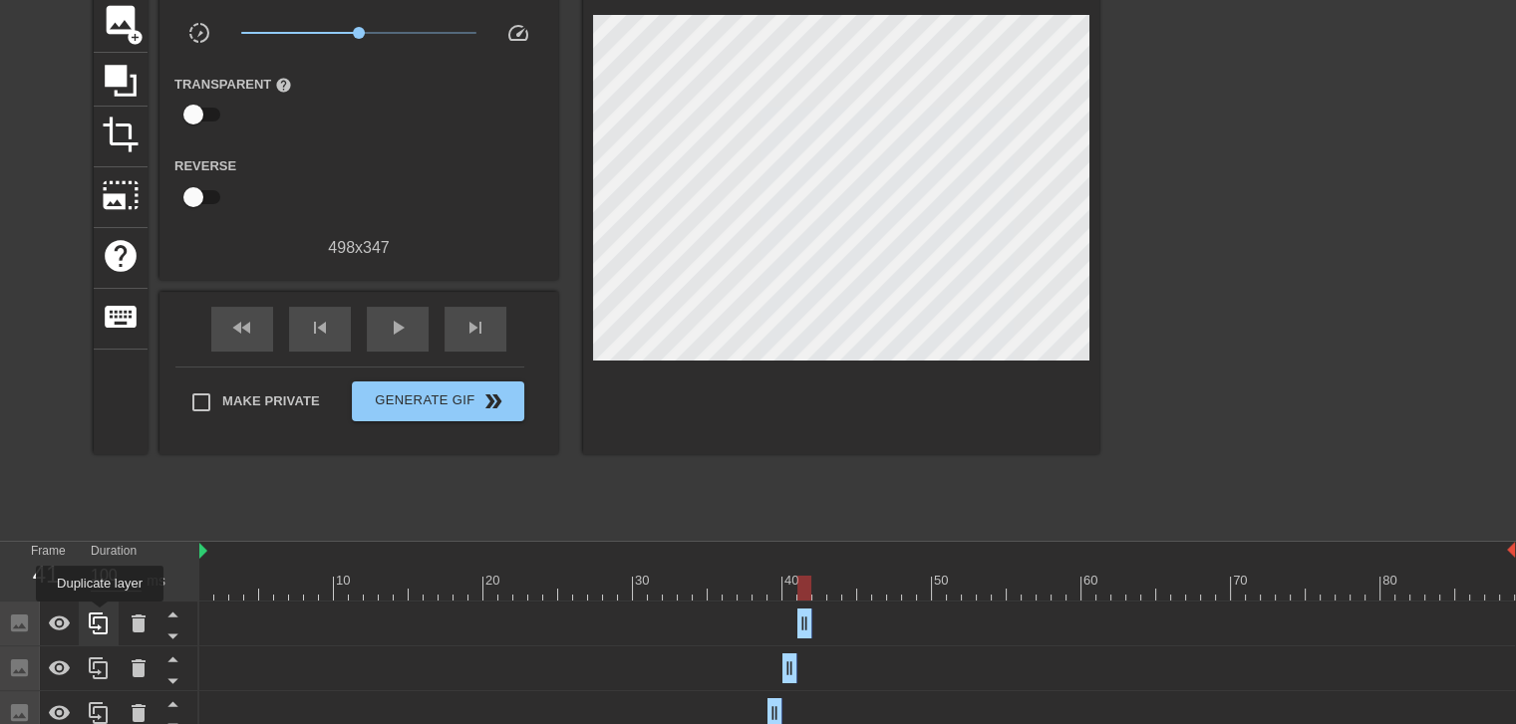
click at [100, 616] on icon at bounding box center [98, 624] width 19 height 22
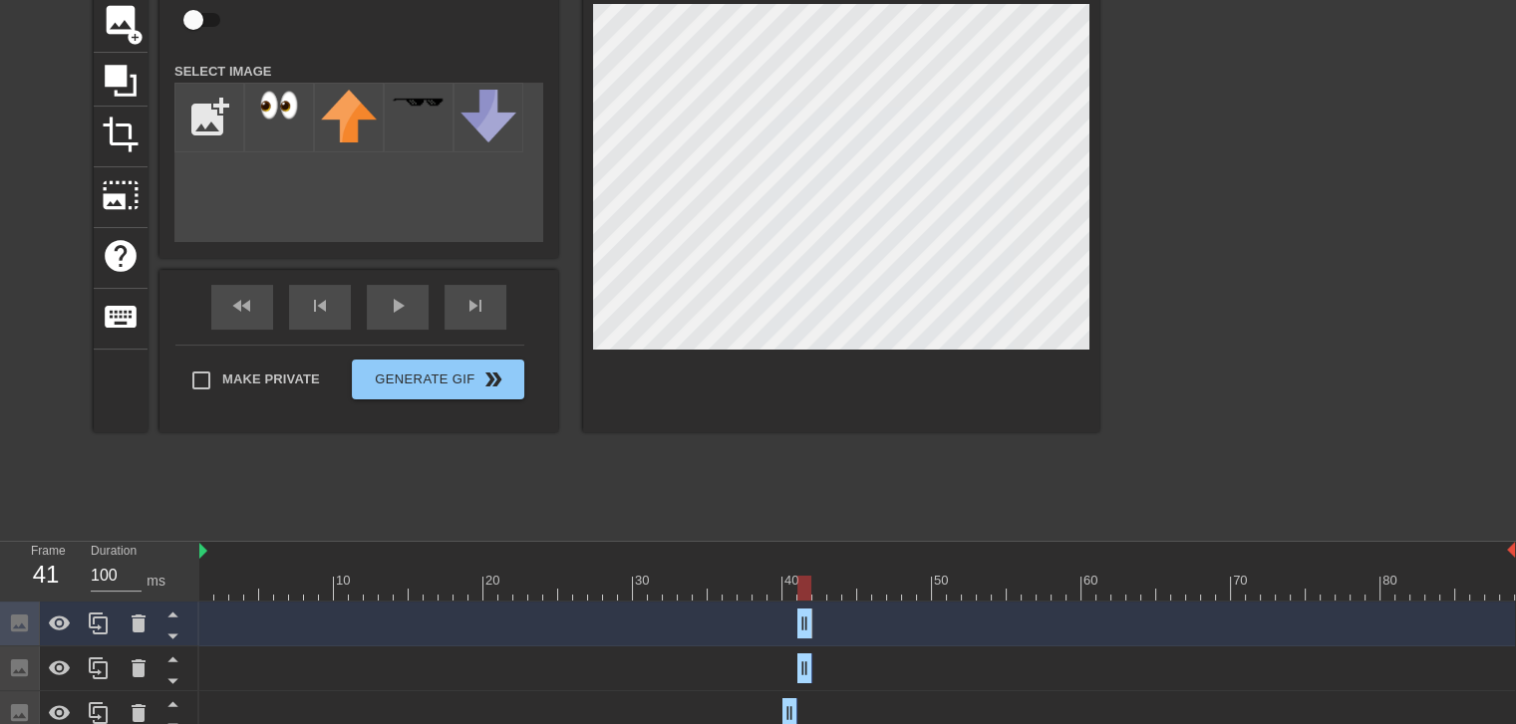
click at [817, 586] on div at bounding box center [856, 588] width 1315 height 25
drag, startPoint x: 804, startPoint y: 586, endPoint x: 822, endPoint y: 586, distance: 17.9
click at [808, 586] on div at bounding box center [856, 588] width 1315 height 25
click at [825, 586] on div at bounding box center [856, 588] width 1315 height 25
drag, startPoint x: 803, startPoint y: 624, endPoint x: 817, endPoint y: 624, distance: 13.9
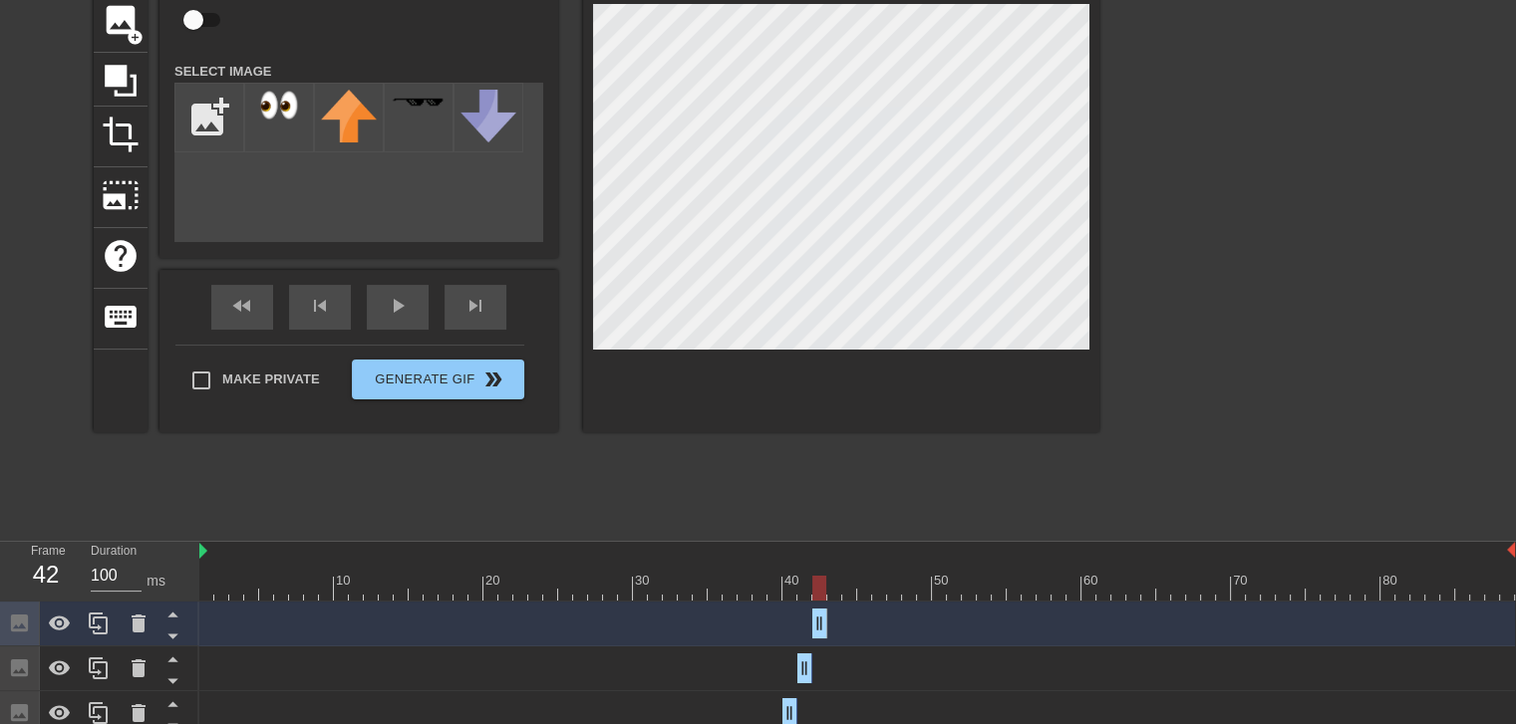
drag, startPoint x: 807, startPoint y: 624, endPoint x: 819, endPoint y: 624, distance: 12.0
click at [99, 628] on icon at bounding box center [98, 624] width 19 height 22
drag, startPoint x: 821, startPoint y: 625, endPoint x: 841, endPoint y: 625, distance: 19.9
drag, startPoint x: 813, startPoint y: 625, endPoint x: 826, endPoint y: 625, distance: 13.0
click at [817, 580] on div at bounding box center [856, 588] width 1315 height 25
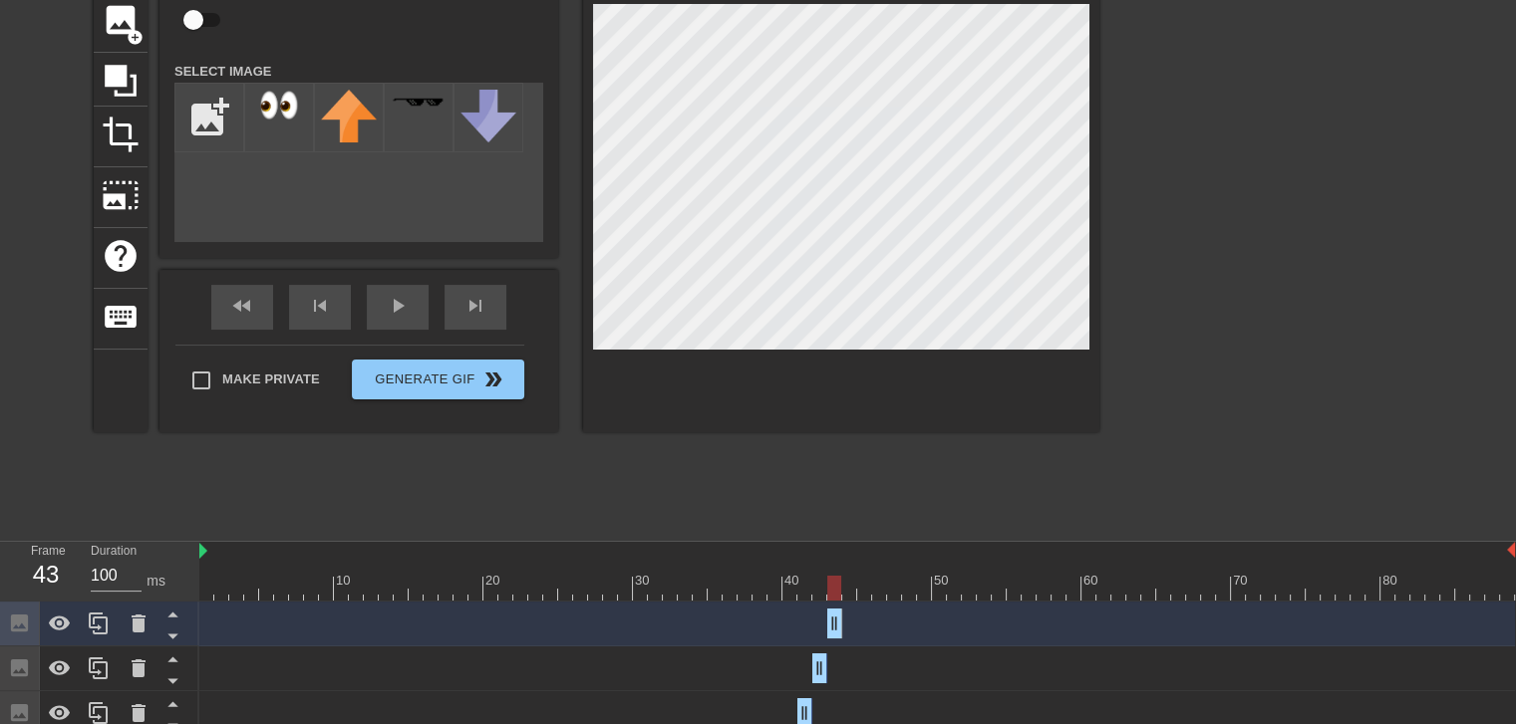
click at [832, 580] on div at bounding box center [856, 588] width 1315 height 25
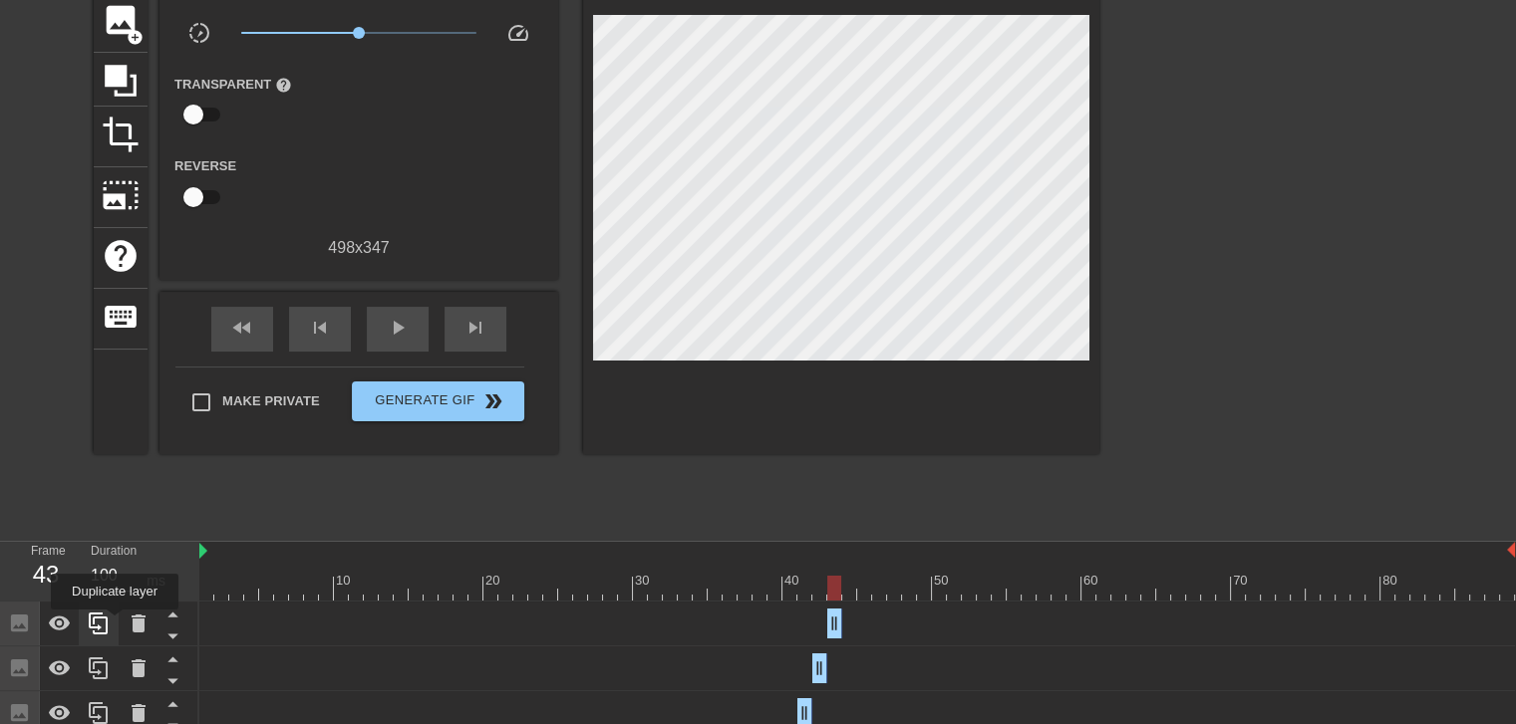
click at [115, 624] on div at bounding box center [99, 624] width 40 height 44
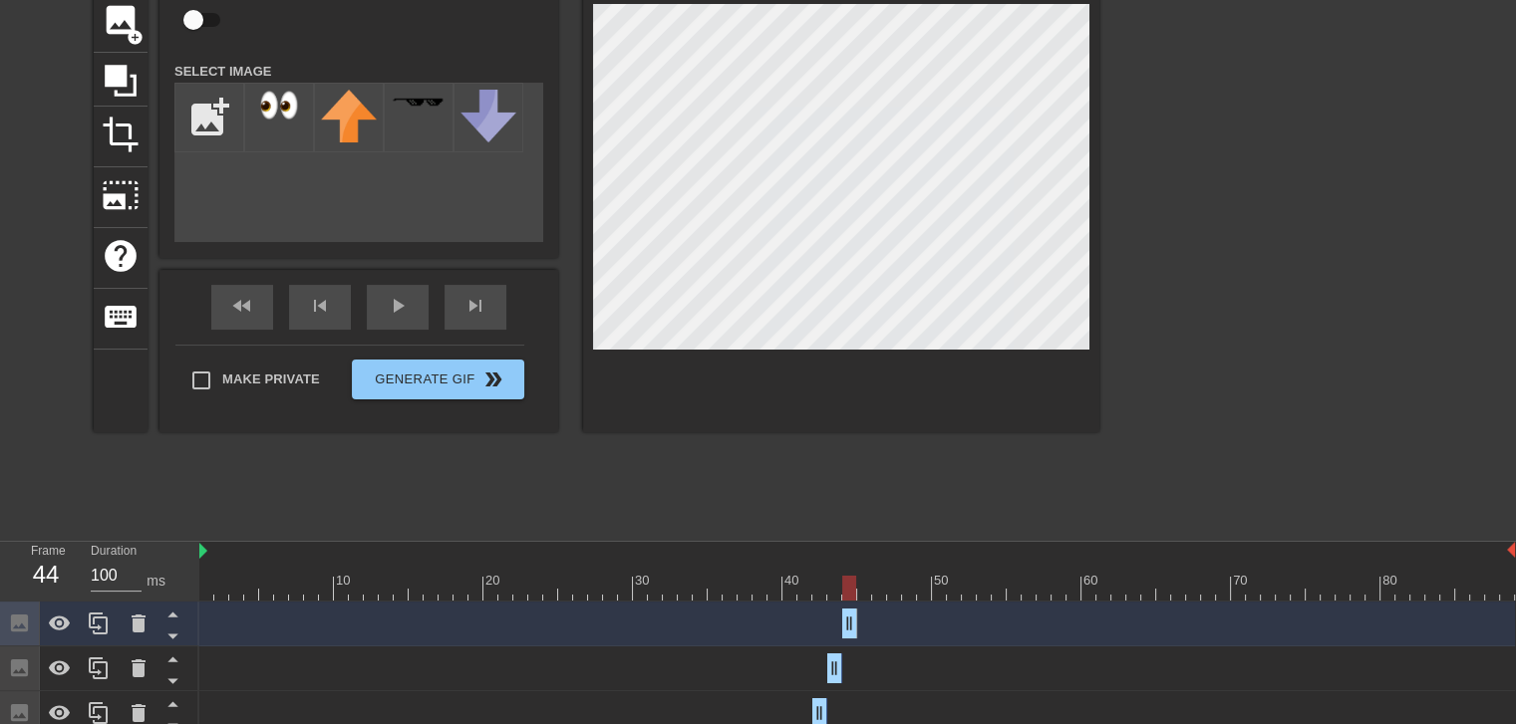
click at [829, 589] on div at bounding box center [856, 588] width 1315 height 25
click at [845, 589] on div at bounding box center [856, 588] width 1315 height 25
click at [825, 587] on div at bounding box center [856, 588] width 1315 height 25
click at [837, 587] on div at bounding box center [856, 588] width 1315 height 25
click at [850, 587] on div at bounding box center [856, 588] width 1315 height 25
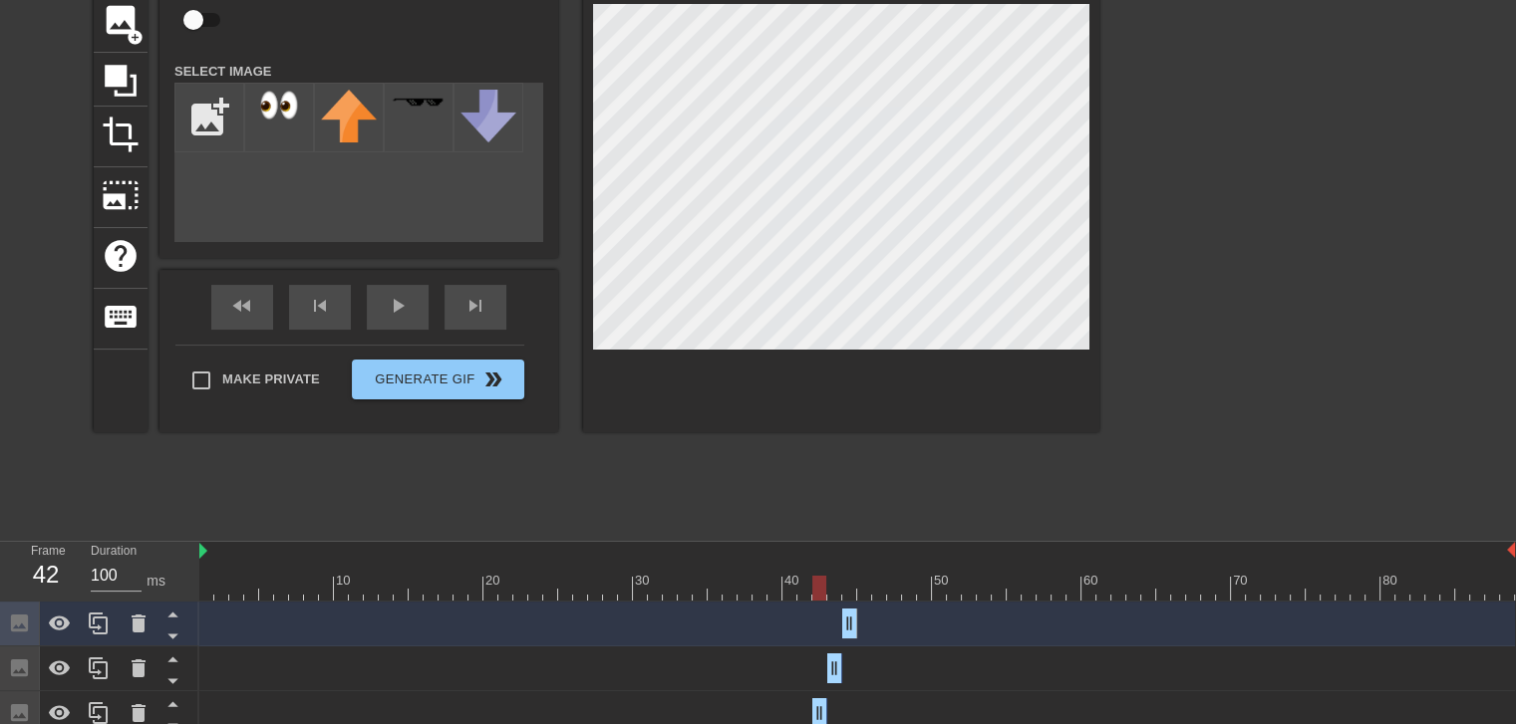
click at [825, 587] on div at bounding box center [856, 588] width 1315 height 25
click at [837, 587] on div at bounding box center [856, 588] width 1315 height 25
click at [849, 587] on div at bounding box center [856, 588] width 1315 height 25
click at [833, 587] on div at bounding box center [856, 588] width 1315 height 25
click at [852, 587] on div at bounding box center [856, 588] width 1315 height 25
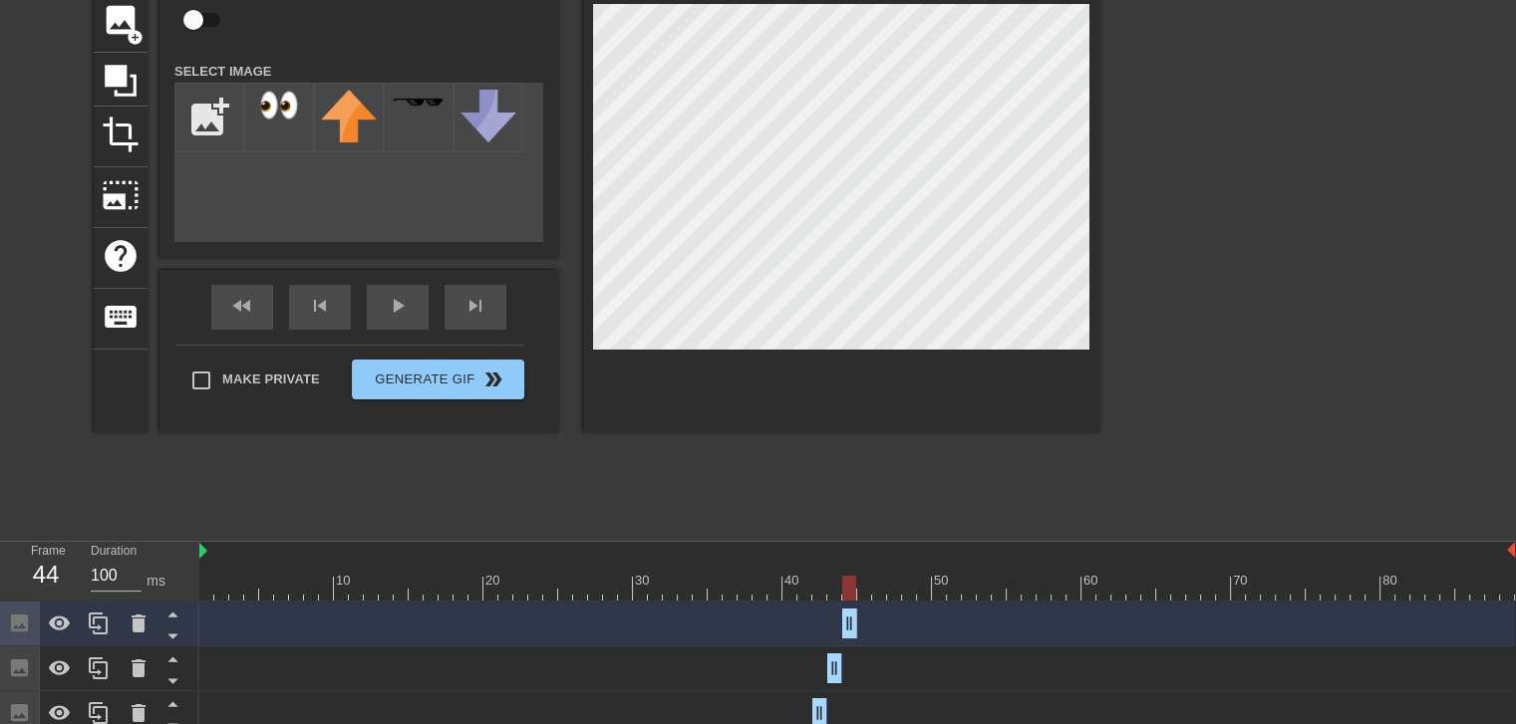
click at [838, 585] on div at bounding box center [856, 588] width 1315 height 25
click at [852, 589] on div at bounding box center [856, 588] width 1315 height 25
click at [89, 643] on div at bounding box center [99, 624] width 40 height 44
click at [863, 593] on div at bounding box center [856, 588] width 1315 height 25
click at [850, 588] on div at bounding box center [856, 588] width 1315 height 25
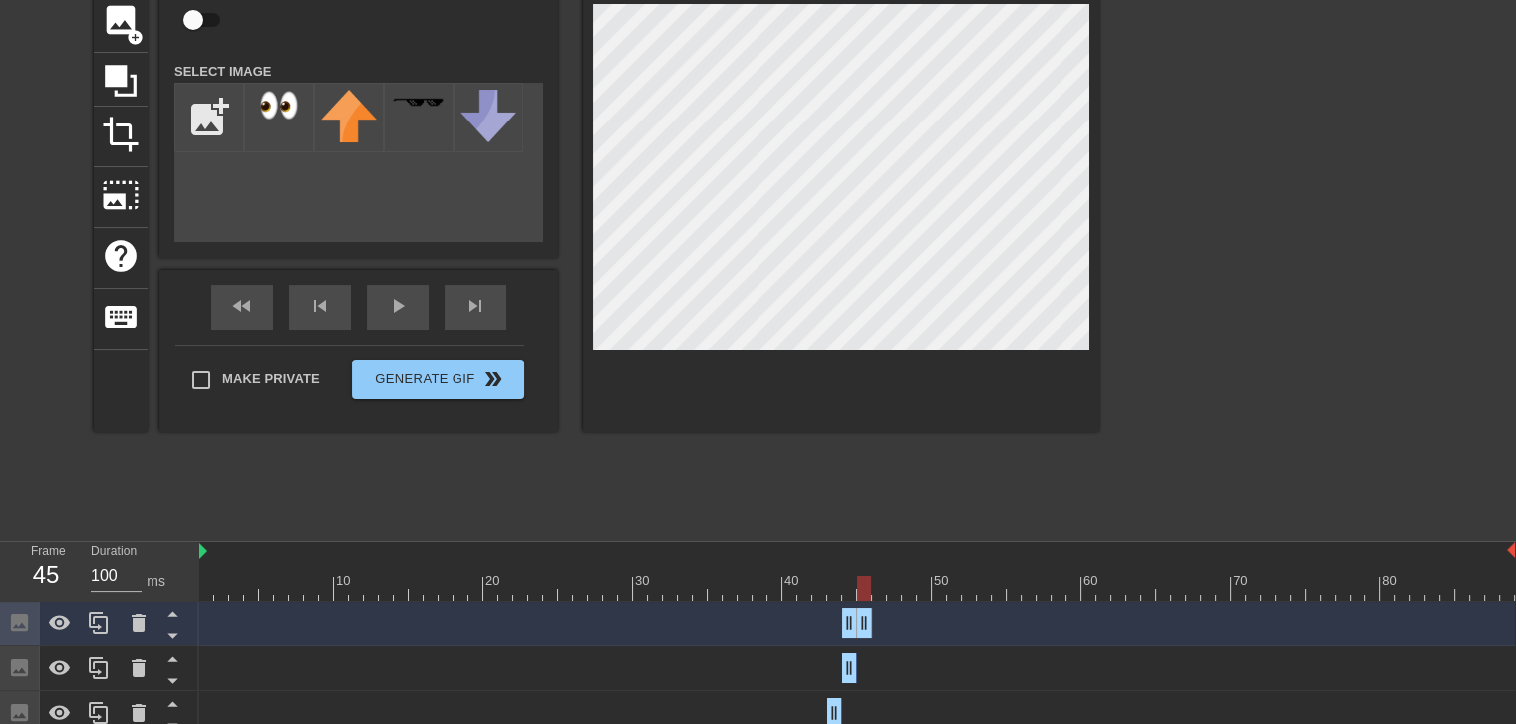
drag, startPoint x: 851, startPoint y: 632, endPoint x: 870, endPoint y: 632, distance: 18.9
click at [841, 593] on div at bounding box center [856, 588] width 1315 height 25
click at [851, 593] on div at bounding box center [856, 588] width 1315 height 25
click at [861, 594] on div at bounding box center [856, 588] width 1315 height 25
click at [841, 594] on div at bounding box center [856, 588] width 1315 height 25
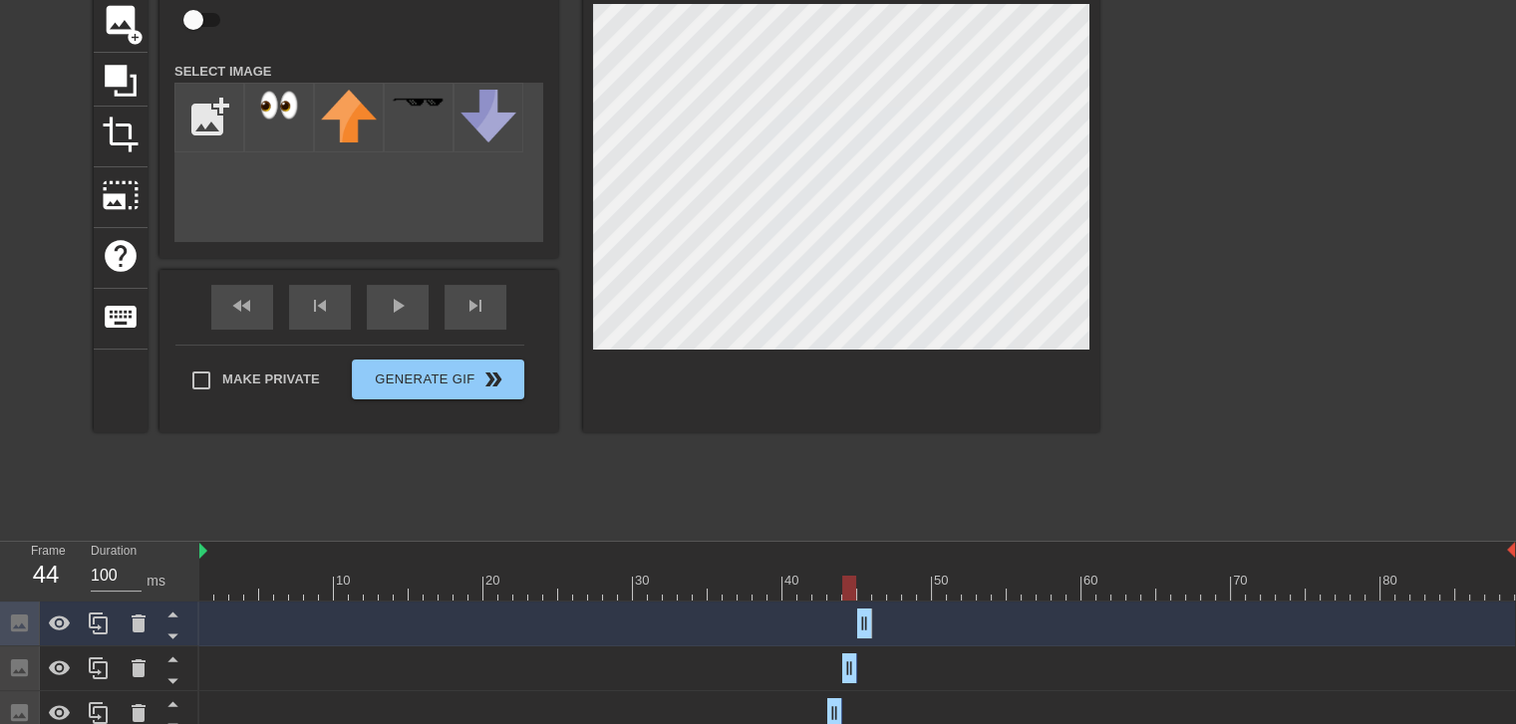
click at [856, 594] on div at bounding box center [856, 588] width 1315 height 25
click at [864, 592] on div at bounding box center [856, 588] width 1315 height 25
click at [91, 618] on icon at bounding box center [98, 624] width 19 height 22
drag, startPoint x: 878, startPoint y: 625, endPoint x: 892, endPoint y: 624, distance: 14.0
click at [892, 624] on div "Image drag_handle drag_handle" at bounding box center [856, 624] width 1315 height 30
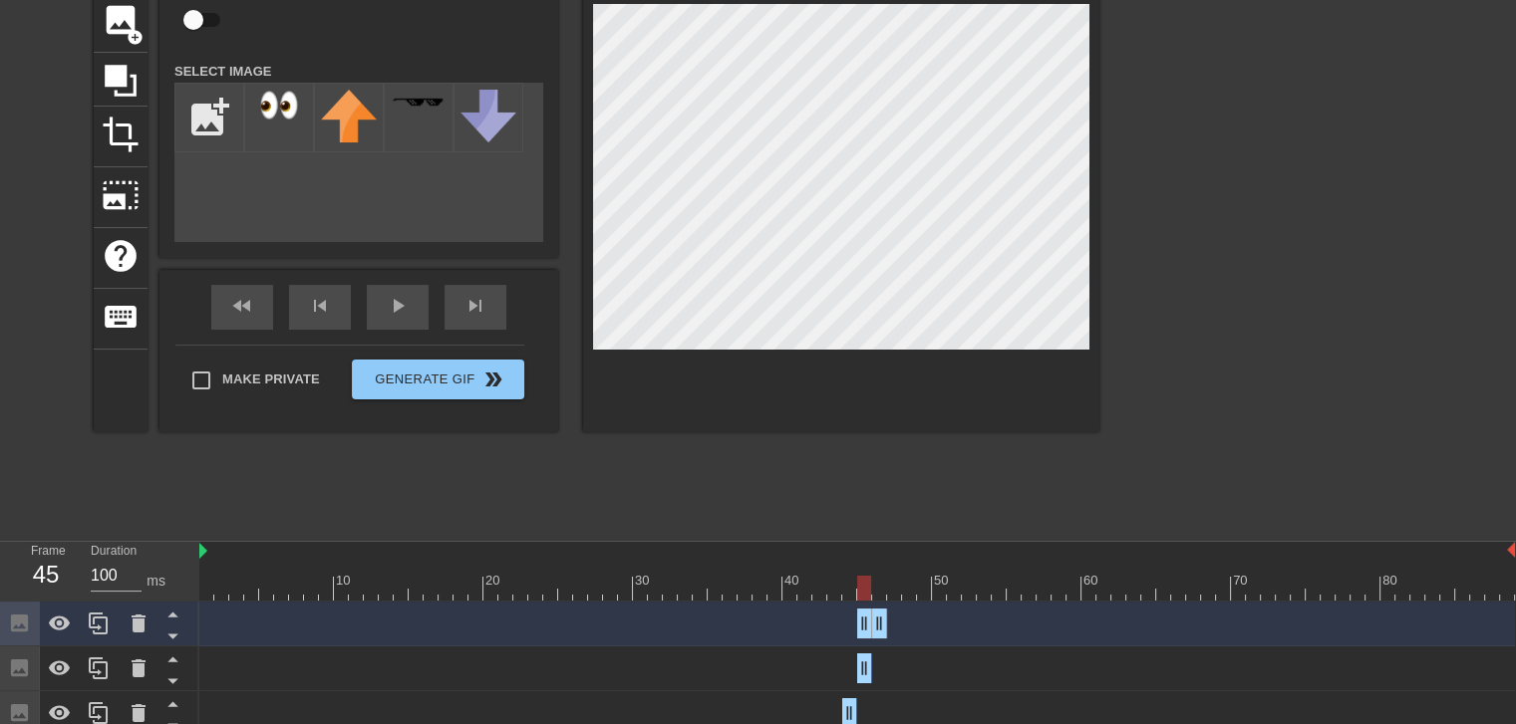
drag, startPoint x: 863, startPoint y: 623, endPoint x: 886, endPoint y: 623, distance: 22.9
click at [864, 591] on div at bounding box center [856, 588] width 1315 height 25
click at [877, 591] on div at bounding box center [856, 588] width 1315 height 25
click at [850, 589] on div at bounding box center [856, 588] width 1315 height 25
click at [859, 586] on div at bounding box center [856, 588] width 1315 height 25
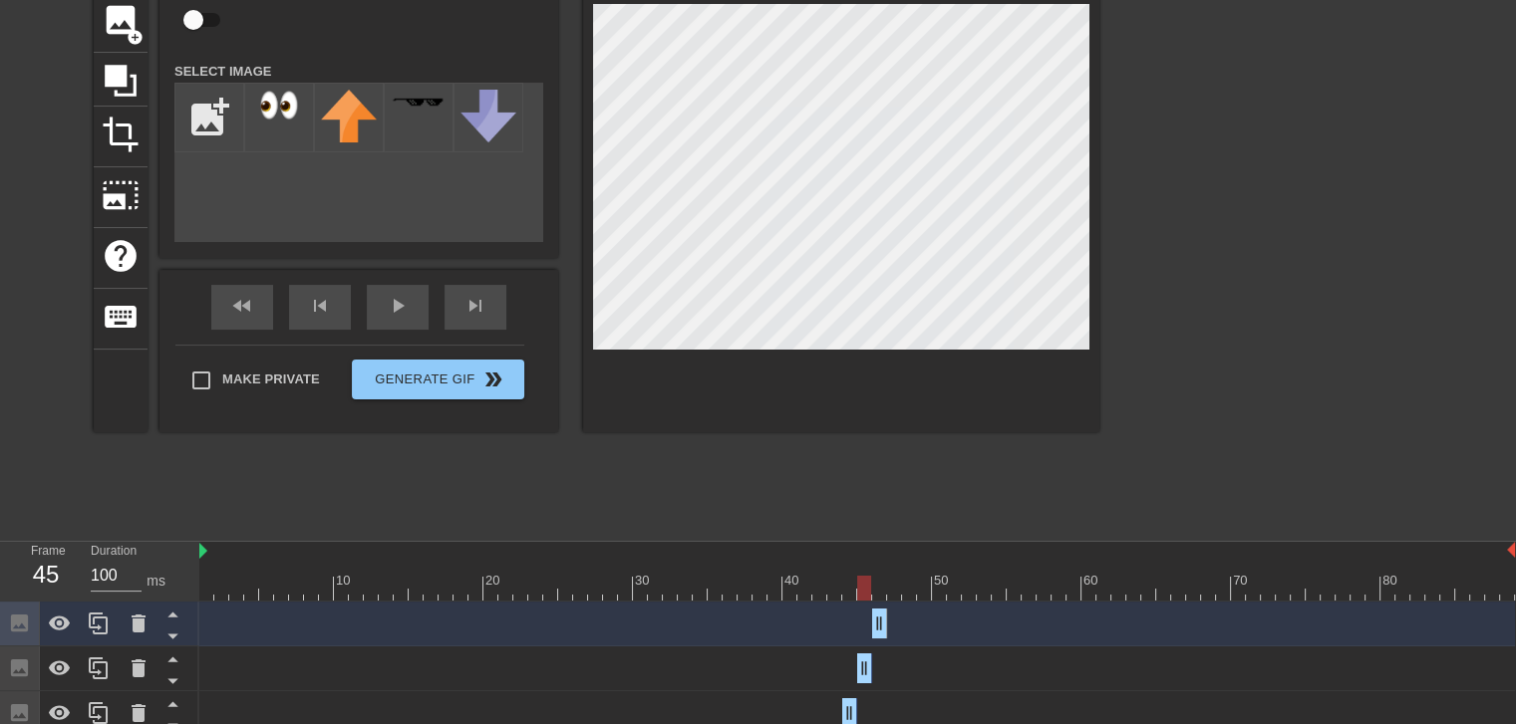
click at [881, 586] on div at bounding box center [856, 588] width 1315 height 25
click at [863, 586] on div at bounding box center [856, 588] width 1315 height 25
click at [885, 585] on div at bounding box center [856, 588] width 1315 height 25
click at [99, 631] on icon at bounding box center [98, 624] width 19 height 22
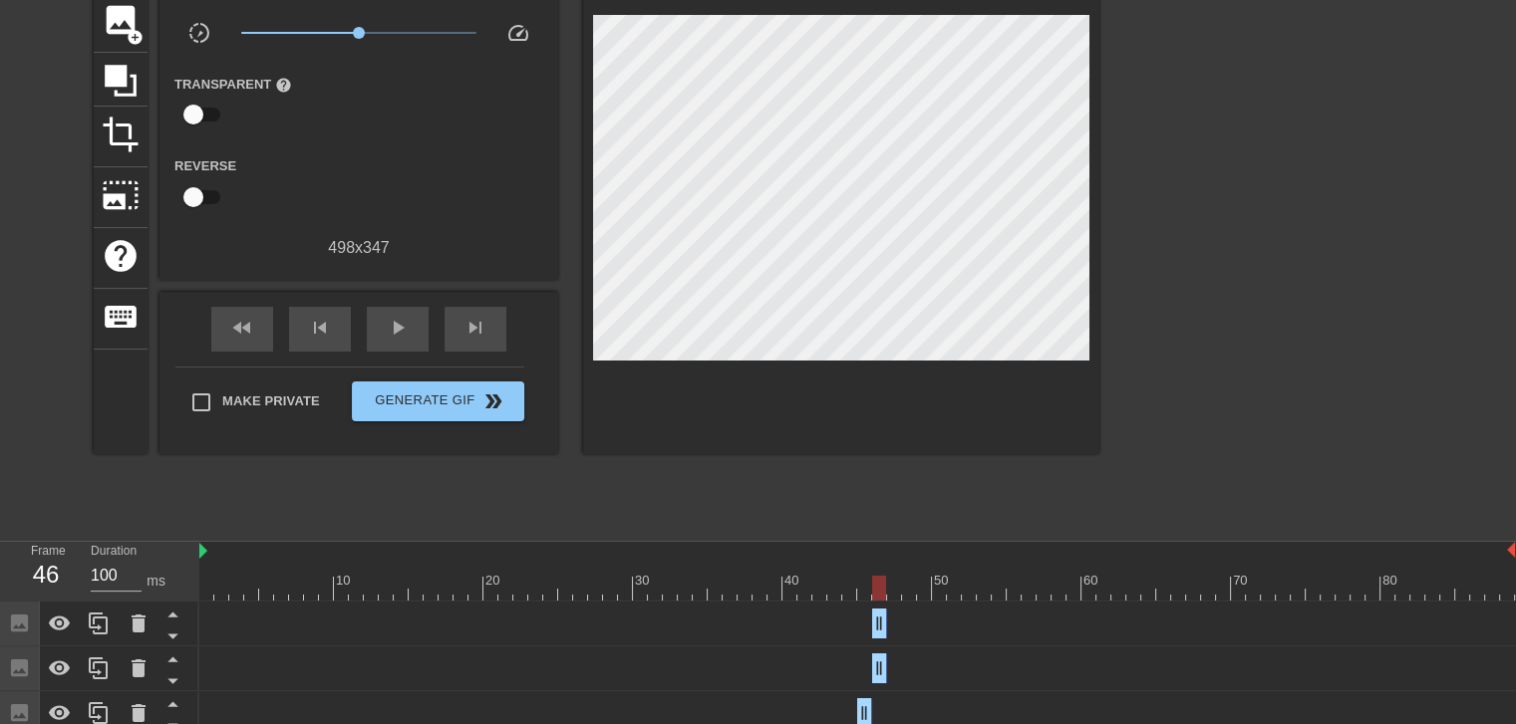
click at [897, 632] on div "Image drag_handle drag_handle" at bounding box center [856, 624] width 1315 height 30
drag, startPoint x: 882, startPoint y: 628, endPoint x: 895, endPoint y: 628, distance: 13.0
drag, startPoint x: 882, startPoint y: 628, endPoint x: 898, endPoint y: 628, distance: 15.9
click at [879, 593] on div at bounding box center [856, 588] width 1315 height 25
click at [894, 585] on div at bounding box center [856, 588] width 1315 height 25
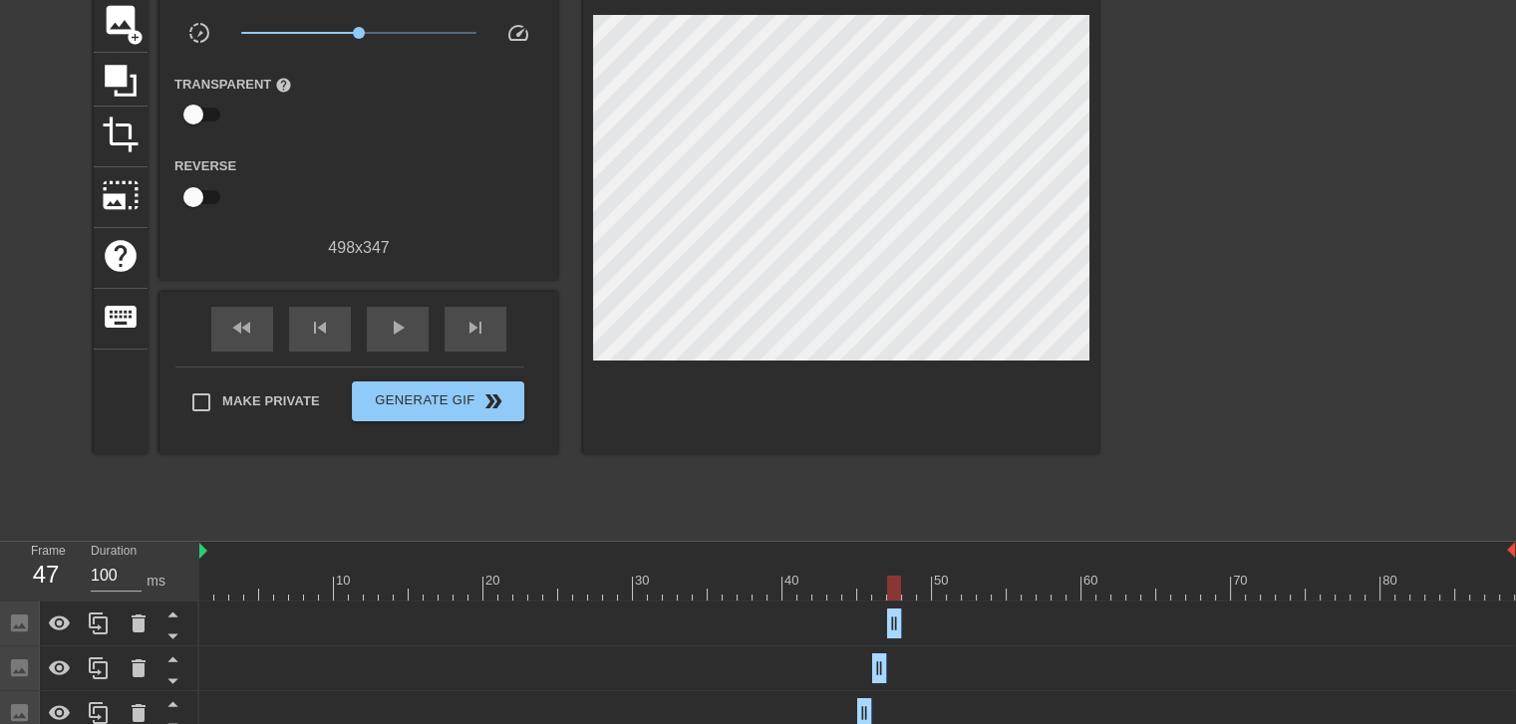
click at [874, 593] on div at bounding box center [856, 588] width 1315 height 25
click at [897, 587] on div at bounding box center [856, 588] width 1315 height 25
click at [99, 618] on icon at bounding box center [98, 624] width 19 height 22
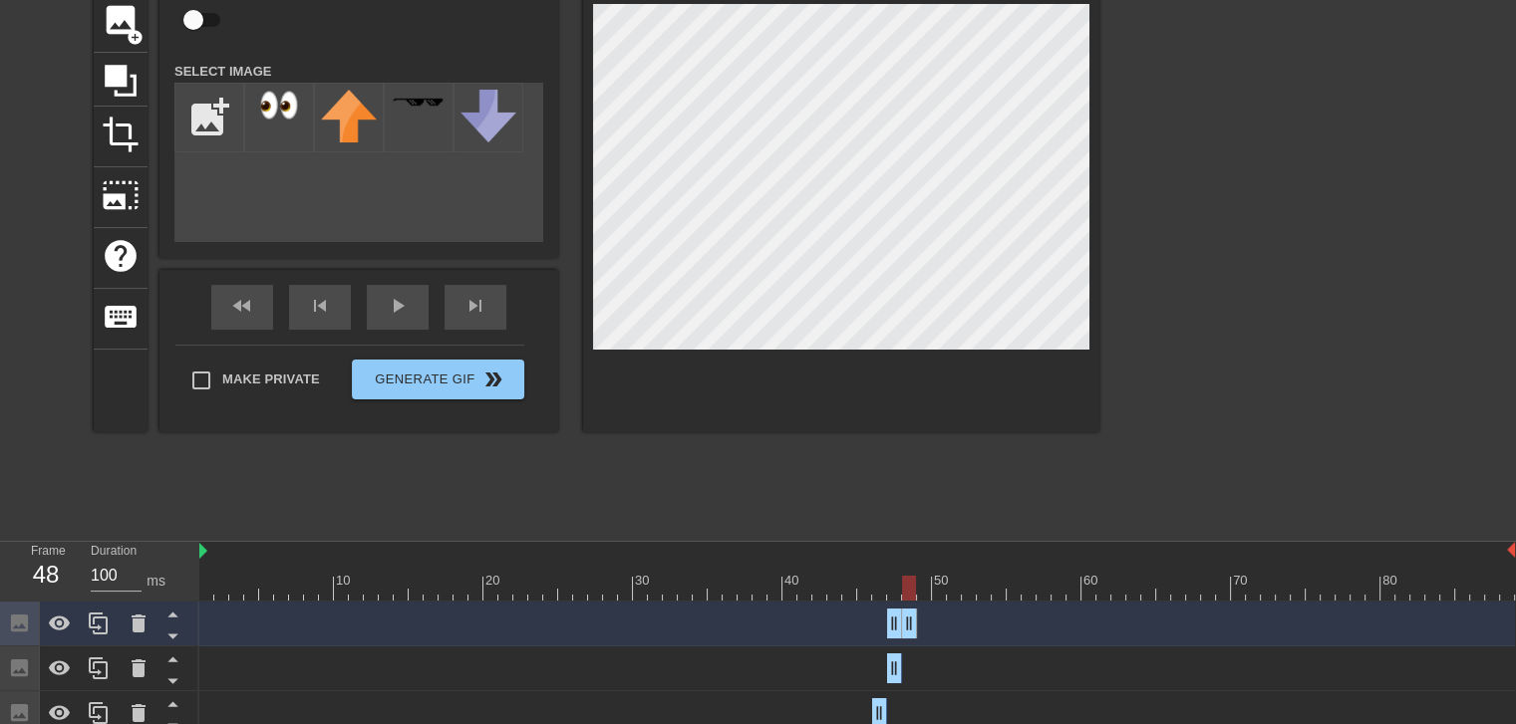
drag, startPoint x: 900, startPoint y: 620, endPoint x: 922, endPoint y: 620, distance: 21.9
click at [922, 620] on div "Image drag_handle drag_handle" at bounding box center [856, 624] width 1315 height 30
drag, startPoint x: 894, startPoint y: 621, endPoint x: 910, endPoint y: 621, distance: 15.9
click at [898, 594] on div at bounding box center [856, 588] width 1315 height 25
click at [909, 594] on div at bounding box center [856, 588] width 1315 height 25
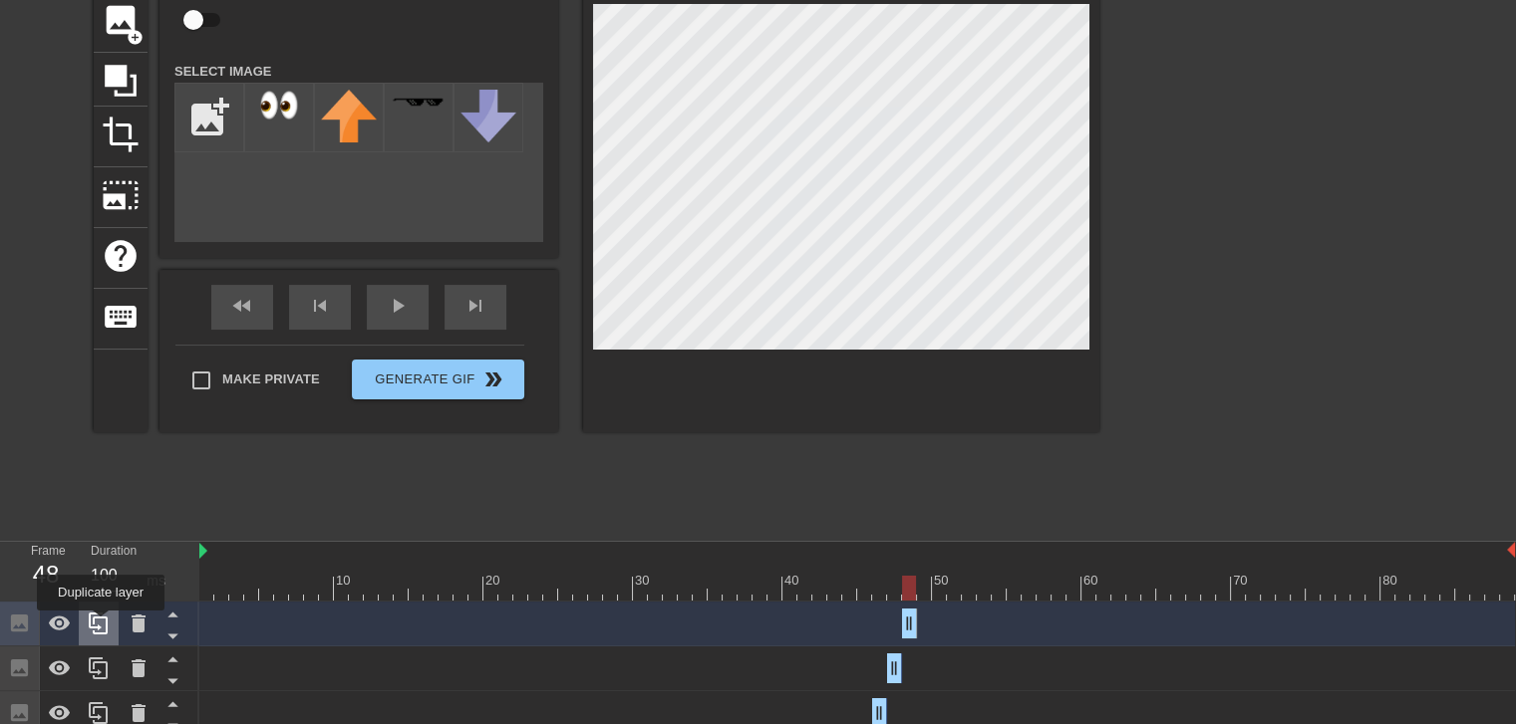
click at [101, 625] on icon at bounding box center [99, 624] width 24 height 24
drag, startPoint x: 910, startPoint y: 625, endPoint x: 931, endPoint y: 625, distance: 20.9
click at [908, 593] on div at bounding box center [856, 588] width 1315 height 25
click at [929, 586] on div at bounding box center [856, 588] width 1315 height 25
click at [900, 577] on div at bounding box center [856, 588] width 1315 height 25
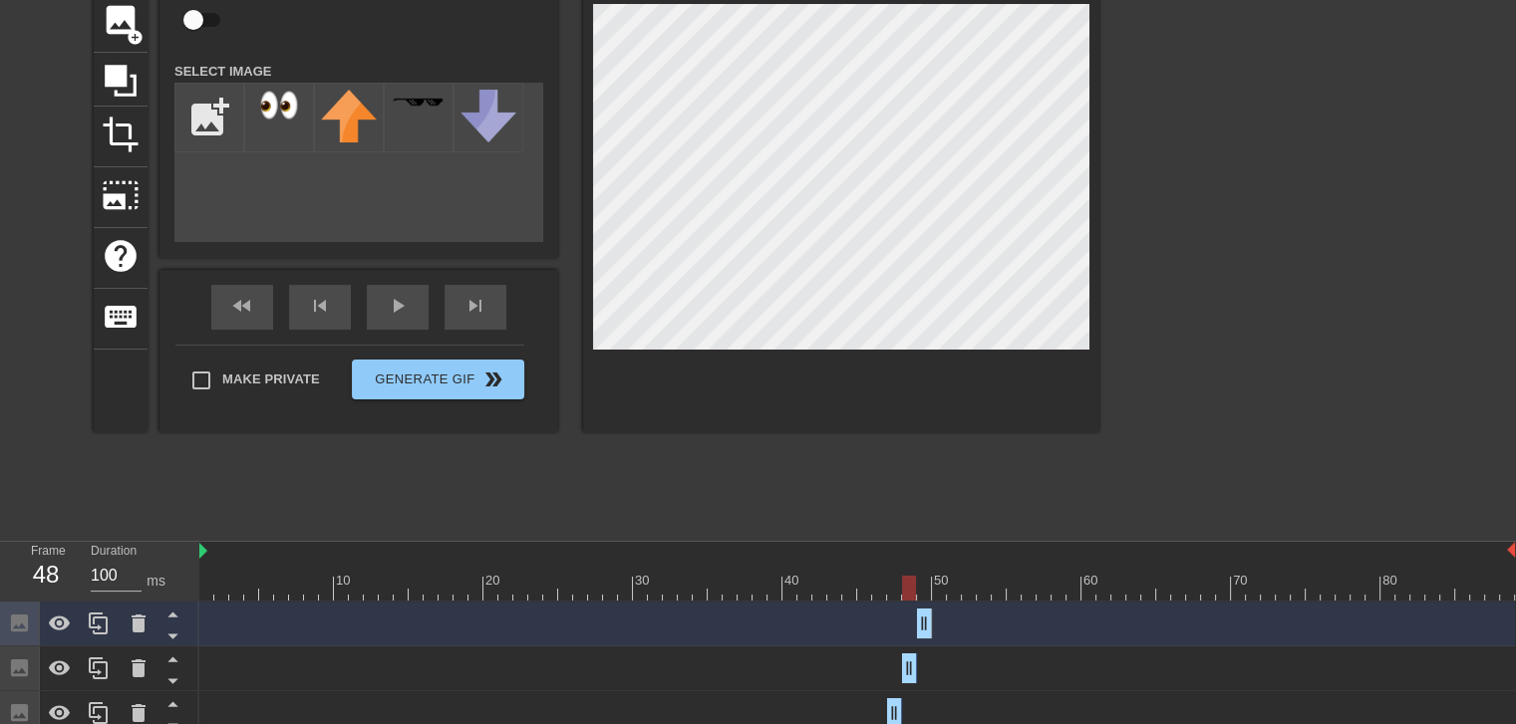
click at [912, 573] on div at bounding box center [909, 574] width 15 height 25
click at [922, 577] on div at bounding box center [856, 588] width 1315 height 25
click at [941, 585] on div at bounding box center [856, 588] width 1315 height 25
click at [112, 627] on div at bounding box center [99, 624] width 40 height 44
drag, startPoint x: 922, startPoint y: 622, endPoint x: 944, endPoint y: 623, distance: 21.9
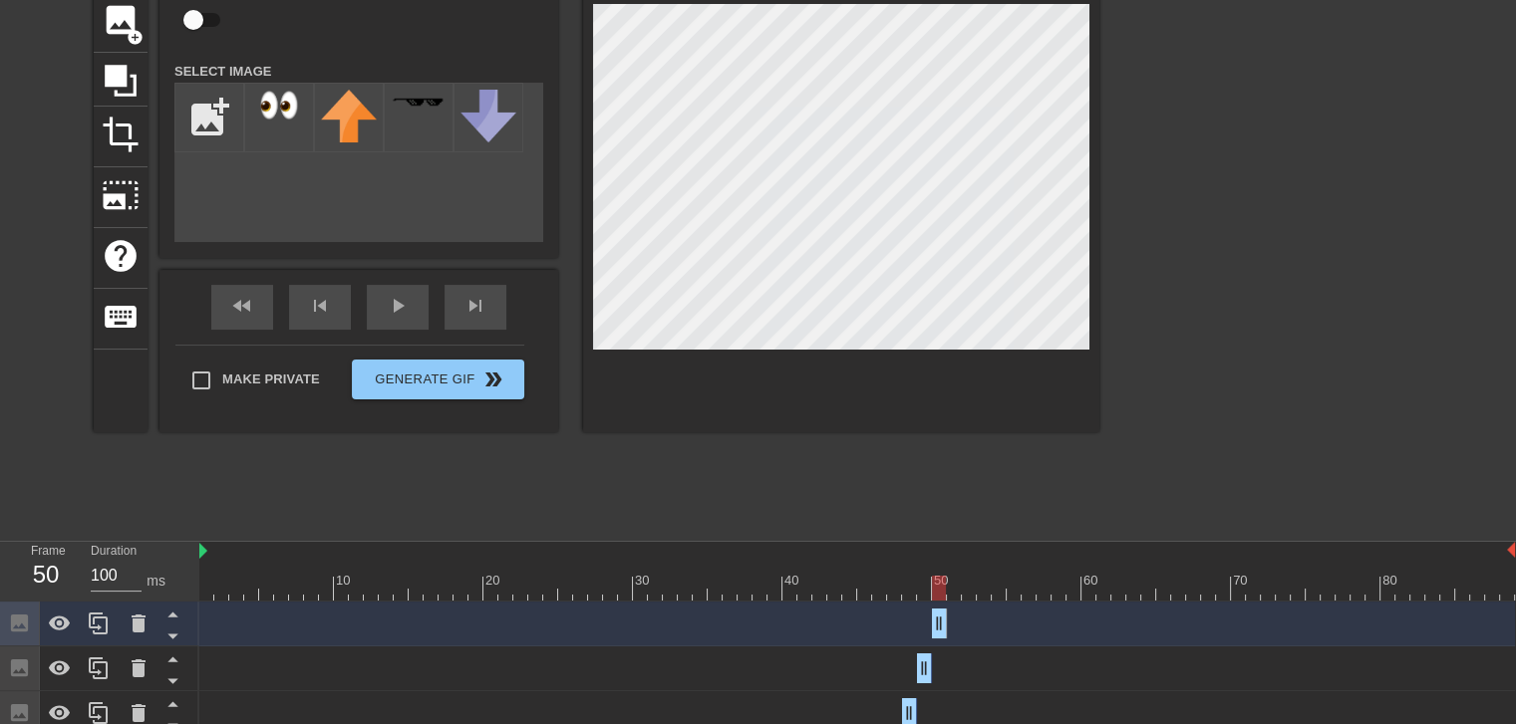
drag, startPoint x: 924, startPoint y: 625, endPoint x: 946, endPoint y: 607, distance: 28.3
click at [953, 625] on div "Image drag_handle drag_handle" at bounding box center [856, 624] width 1315 height 30
click at [923, 589] on div at bounding box center [856, 588] width 1315 height 25
click at [941, 589] on div at bounding box center [856, 588] width 1315 height 25
click at [944, 412] on div at bounding box center [841, 181] width 516 height 501
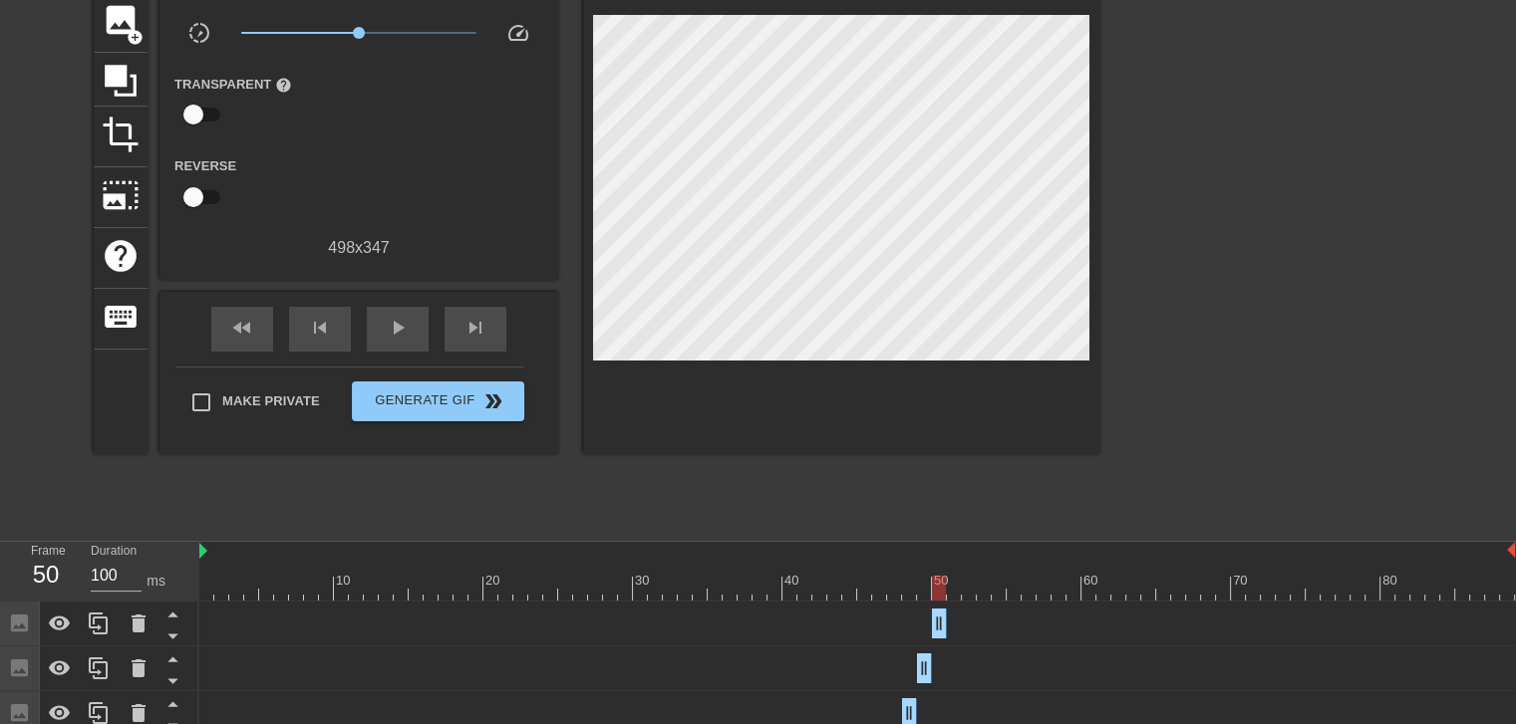
click at [949, 588] on div at bounding box center [856, 588] width 1315 height 25
click at [939, 588] on div at bounding box center [856, 588] width 1315 height 25
click at [955, 586] on div at bounding box center [856, 588] width 1315 height 25
click at [937, 582] on div at bounding box center [856, 588] width 1315 height 25
click at [953, 581] on div at bounding box center [856, 588] width 1315 height 25
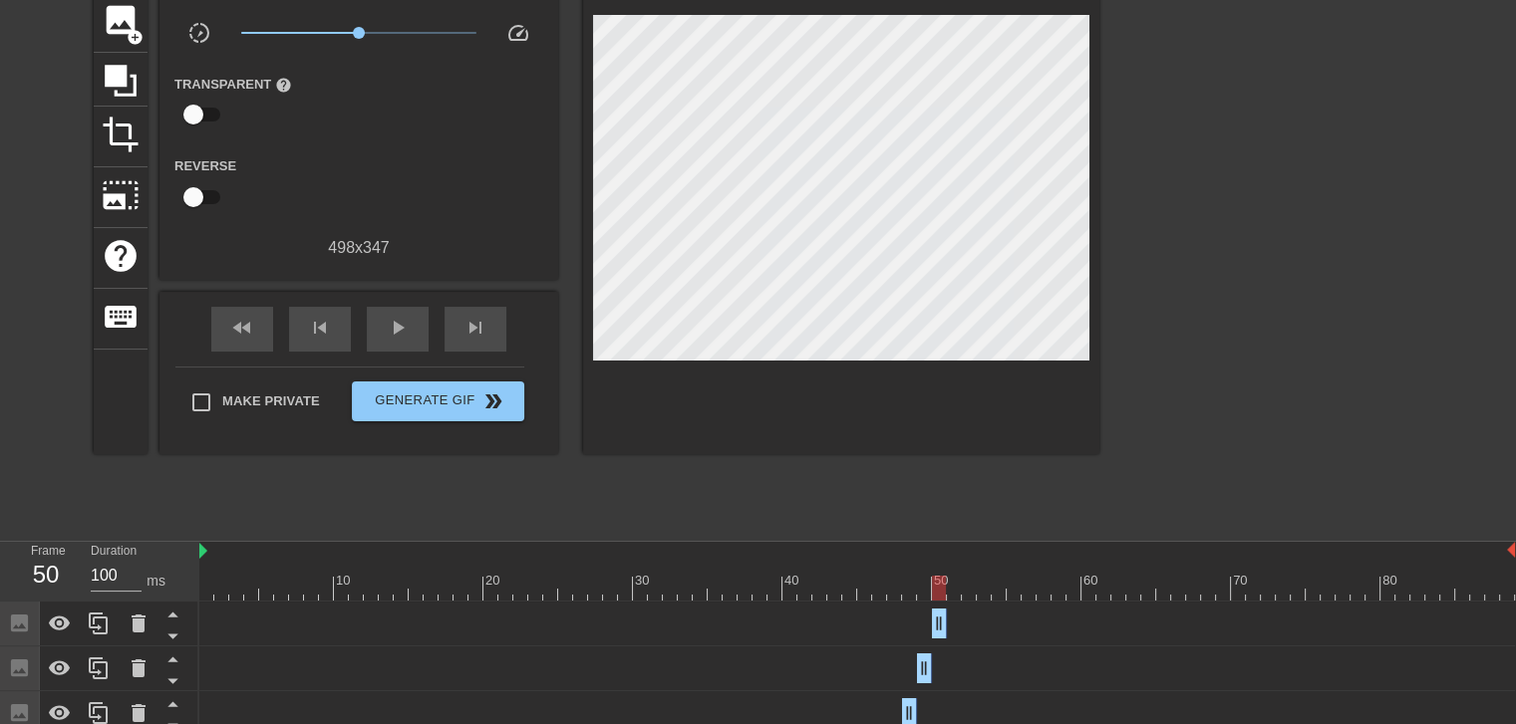
click at [935, 580] on div at bounding box center [856, 588] width 1315 height 25
click at [953, 580] on div at bounding box center [856, 588] width 1315 height 25
click at [96, 613] on icon at bounding box center [99, 624] width 24 height 24
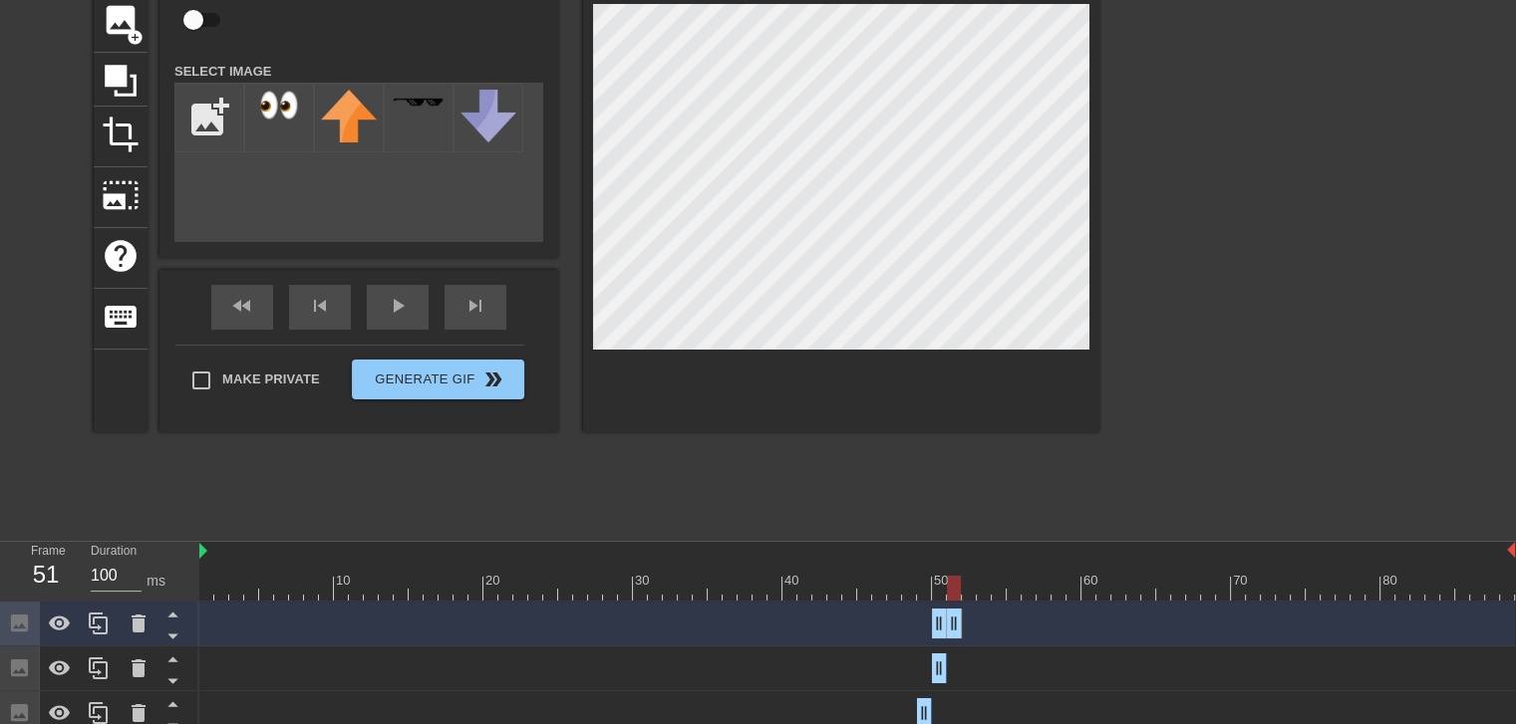
drag, startPoint x: 942, startPoint y: 623, endPoint x: 952, endPoint y: 622, distance: 10.0
click at [941, 584] on div at bounding box center [856, 588] width 1315 height 25
click at [953, 584] on div at bounding box center [856, 588] width 1315 height 25
click at [968, 593] on div at bounding box center [856, 588] width 1315 height 25
click at [962, 584] on div at bounding box center [969, 588] width 14 height 25
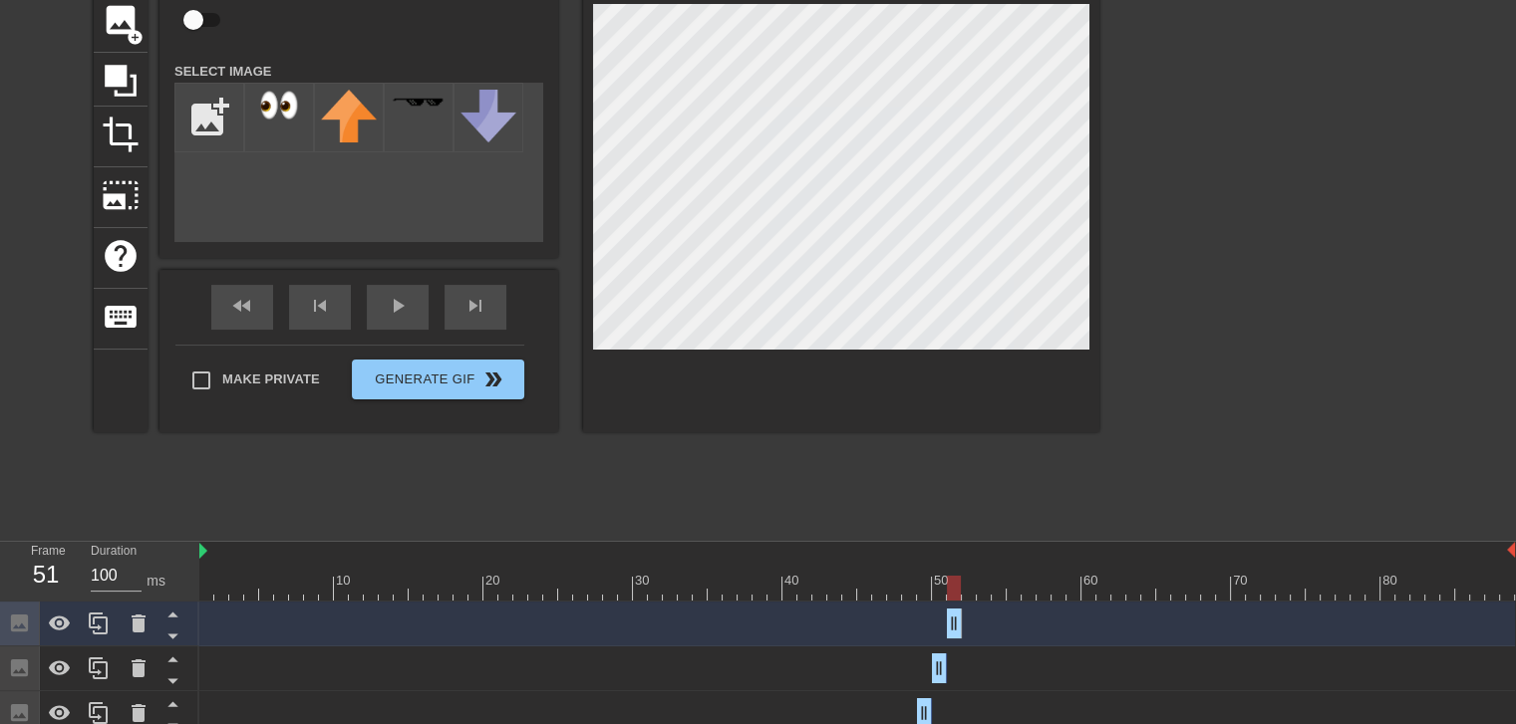
click at [955, 585] on div at bounding box center [856, 588] width 1315 height 25
click at [968, 584] on div at bounding box center [856, 588] width 1315 height 25
click at [82, 615] on div at bounding box center [99, 624] width 40 height 44
drag, startPoint x: 956, startPoint y: 624, endPoint x: 969, endPoint y: 621, distance: 13.3
click at [953, 588] on div at bounding box center [856, 588] width 1315 height 25
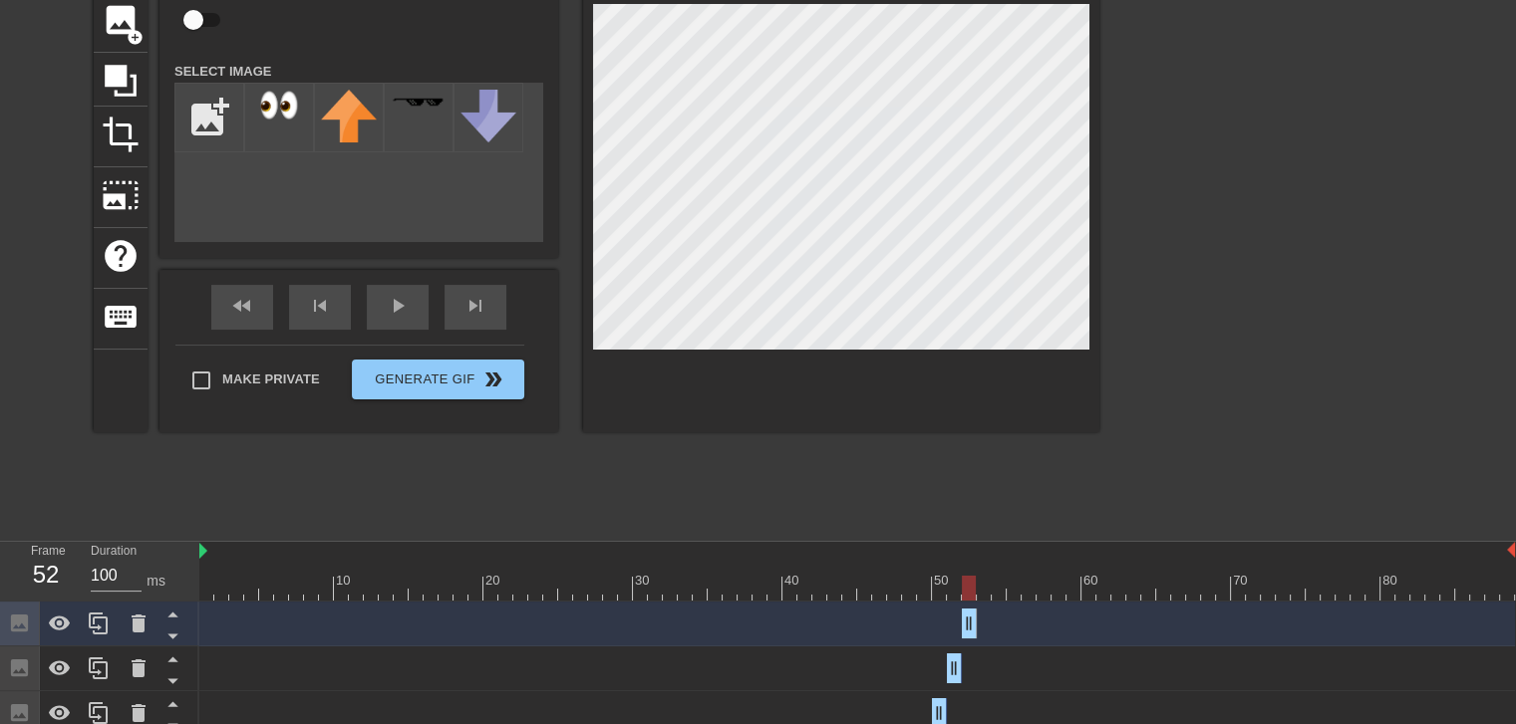
click at [966, 588] on div at bounding box center [856, 588] width 1315 height 25
click at [985, 592] on div at bounding box center [856, 588] width 1315 height 25
click at [1060, 593] on div at bounding box center [856, 588] width 1315 height 25
click at [1105, 596] on div at bounding box center [856, 588] width 1315 height 25
click at [1221, 588] on div at bounding box center [856, 588] width 1315 height 25
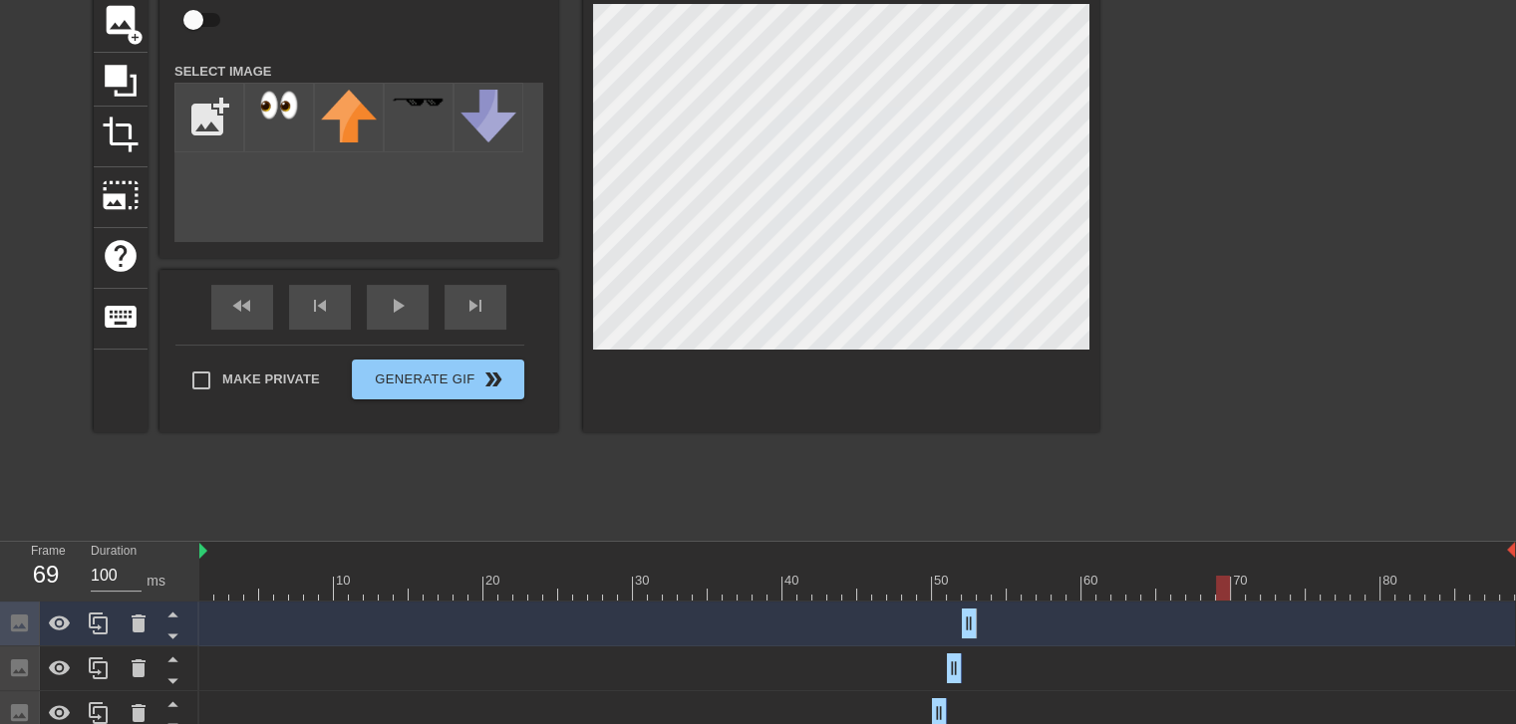
click at [1235, 589] on div at bounding box center [856, 588] width 1315 height 25
drag, startPoint x: 1274, startPoint y: 589, endPoint x: 1295, endPoint y: 589, distance: 20.9
click at [1275, 589] on div at bounding box center [856, 588] width 1315 height 25
click at [1295, 589] on div at bounding box center [856, 588] width 1315 height 25
drag, startPoint x: 1338, startPoint y: 587, endPoint x: 1363, endPoint y: 587, distance: 24.9
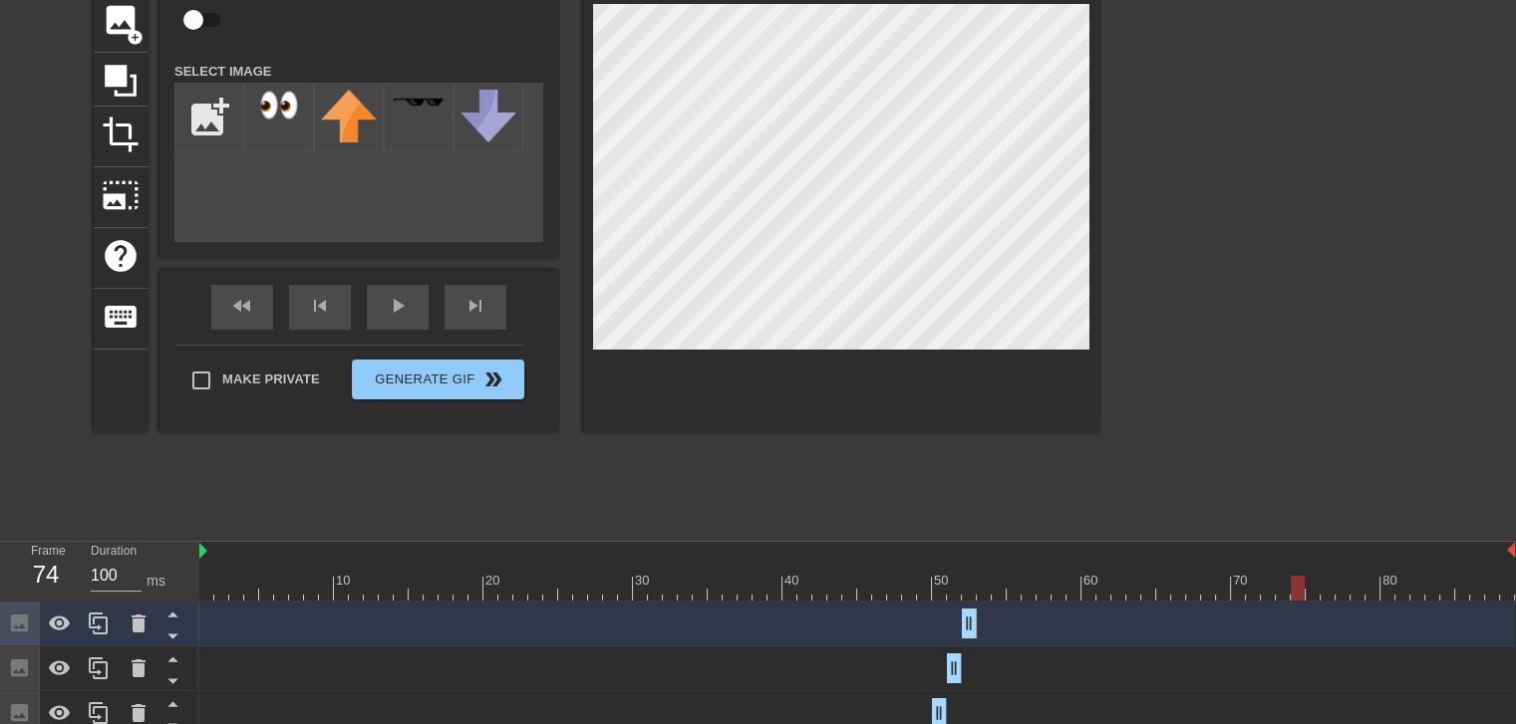
click at [1344, 587] on div at bounding box center [856, 588] width 1315 height 25
click at [1363, 587] on div at bounding box center [856, 588] width 1315 height 25
click at [1377, 587] on div at bounding box center [856, 588] width 1315 height 25
click at [1408, 586] on div at bounding box center [856, 588] width 1315 height 25
click at [1419, 586] on div at bounding box center [856, 588] width 1315 height 25
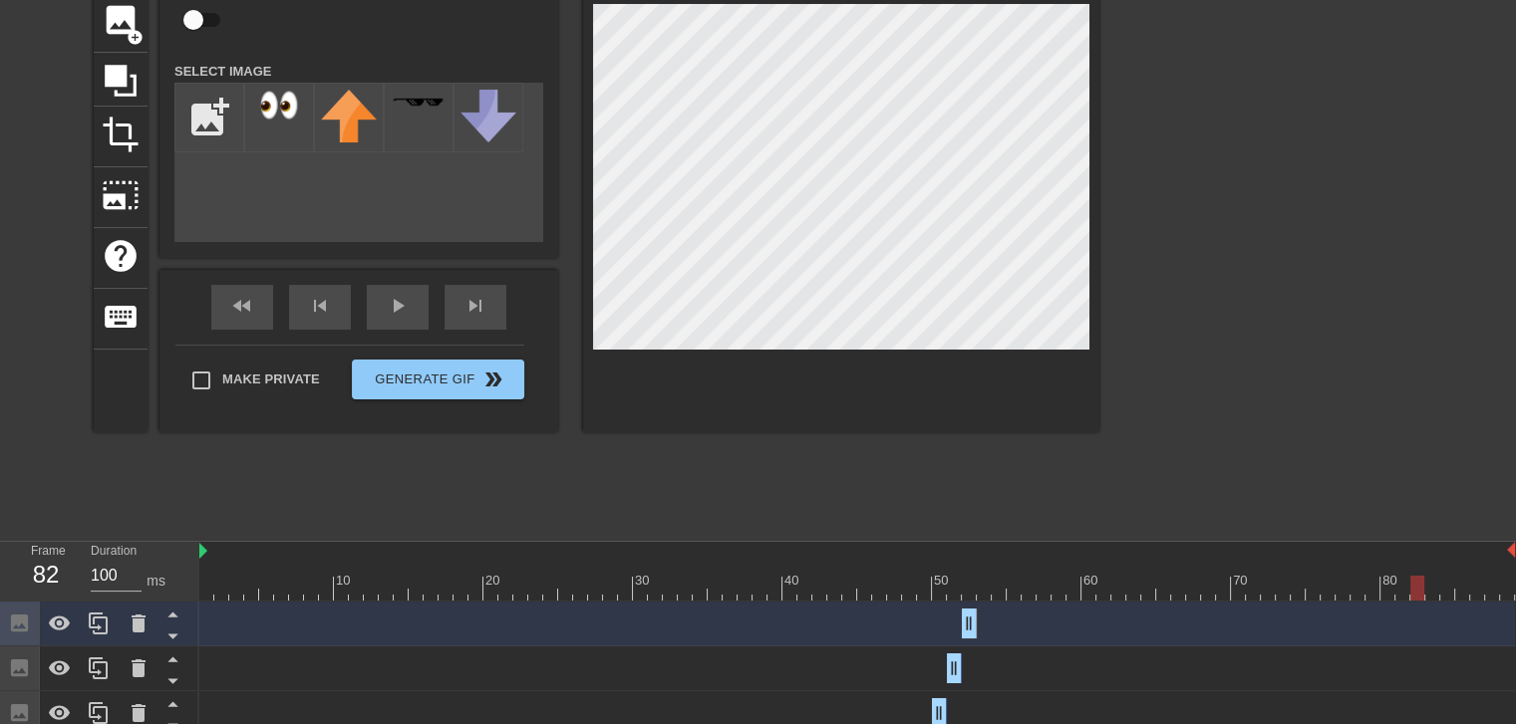
click at [1423, 586] on div at bounding box center [1417, 588] width 14 height 25
click at [1451, 585] on div at bounding box center [856, 588] width 1315 height 25
click at [1495, 585] on div at bounding box center [856, 588] width 1315 height 25
click at [1495, 585] on div at bounding box center [1492, 588] width 14 height 25
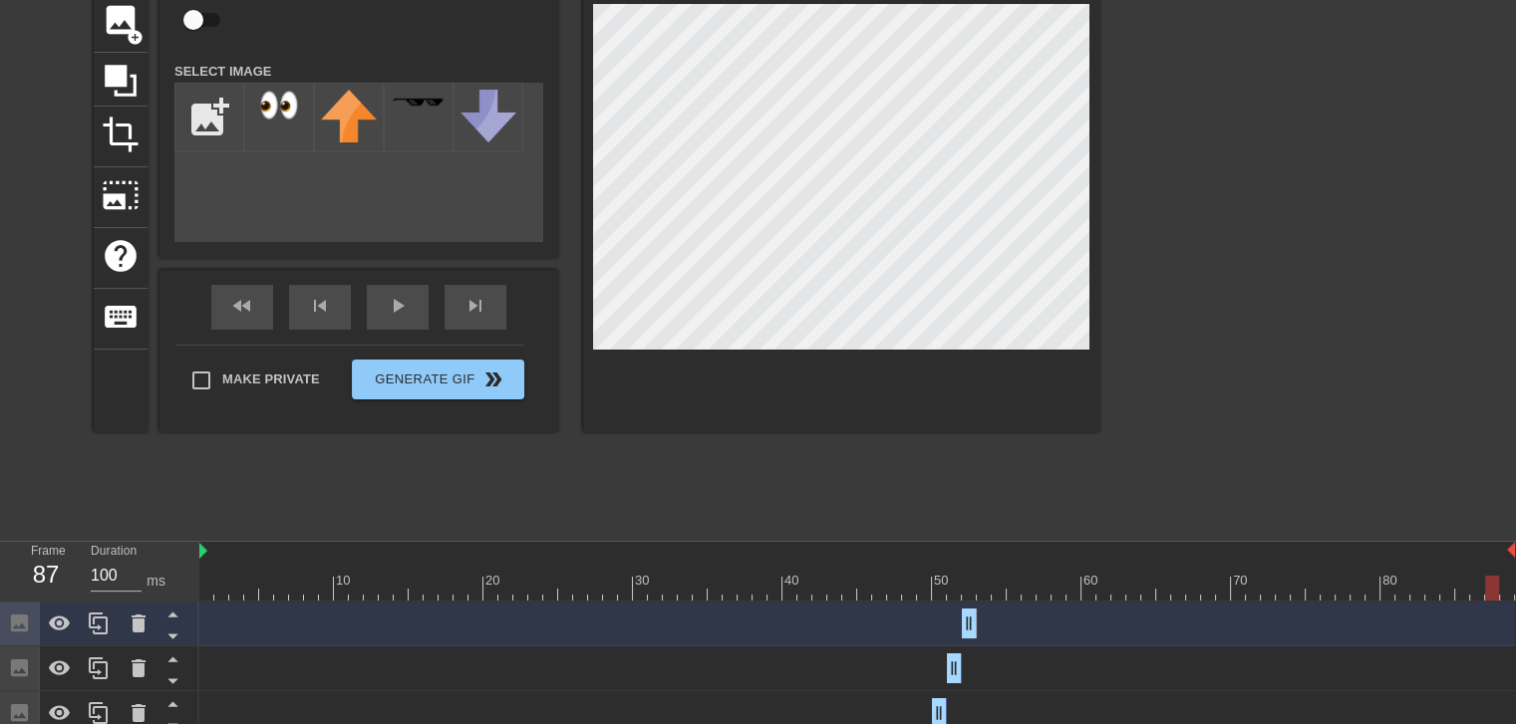
click at [981, 597] on div at bounding box center [856, 588] width 1315 height 25
click at [972, 593] on div at bounding box center [856, 588] width 1315 height 25
click at [979, 595] on div at bounding box center [856, 588] width 1315 height 25
click at [971, 589] on div at bounding box center [856, 588] width 1315 height 25
click at [989, 585] on div at bounding box center [856, 588] width 1315 height 25
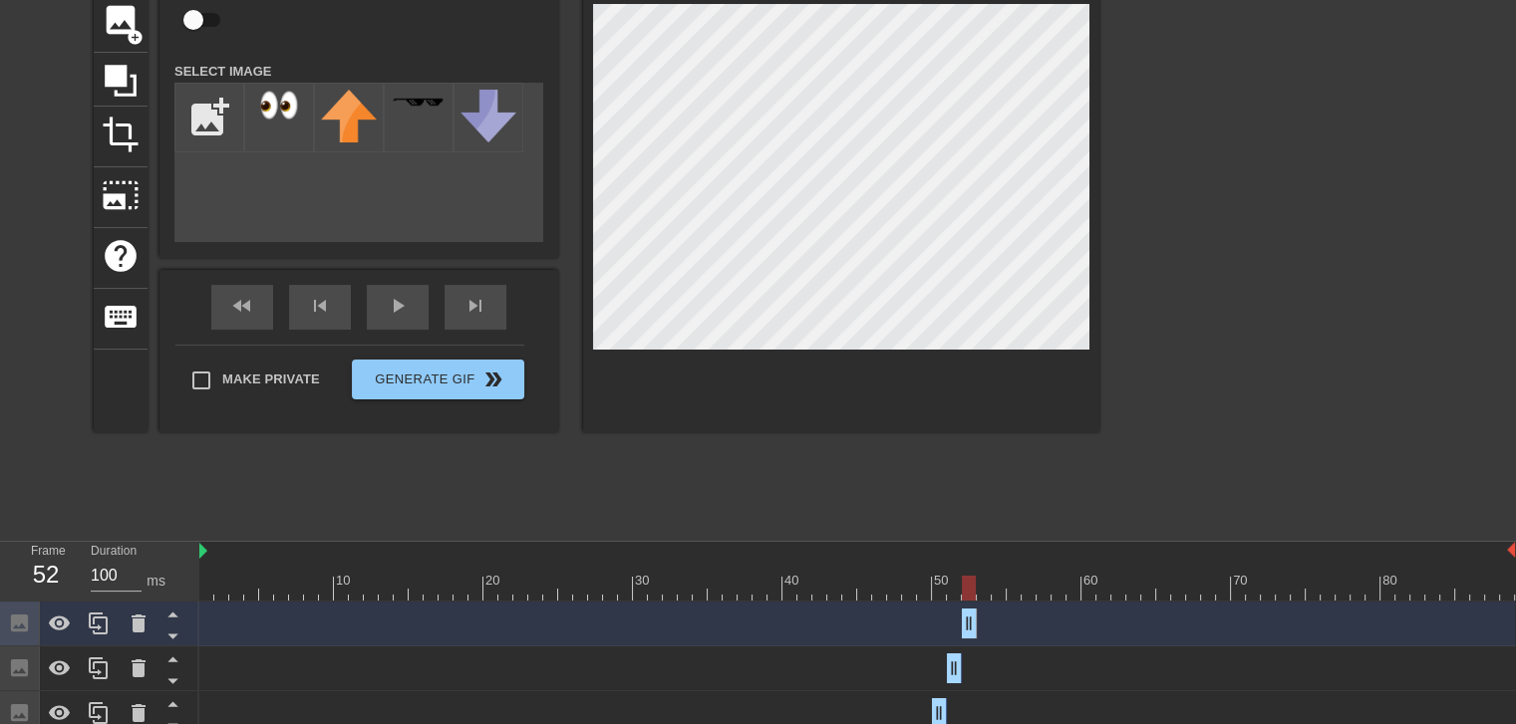
drag, startPoint x: 967, startPoint y: 625, endPoint x: 942, endPoint y: 633, distance: 26.2
click at [942, 633] on div "Image drag_handle drag_handle" at bounding box center [856, 624] width 1315 height 30
click at [417, 304] on div "fast_rewind skip_previous play_arrow skip_next" at bounding box center [358, 307] width 325 height 75
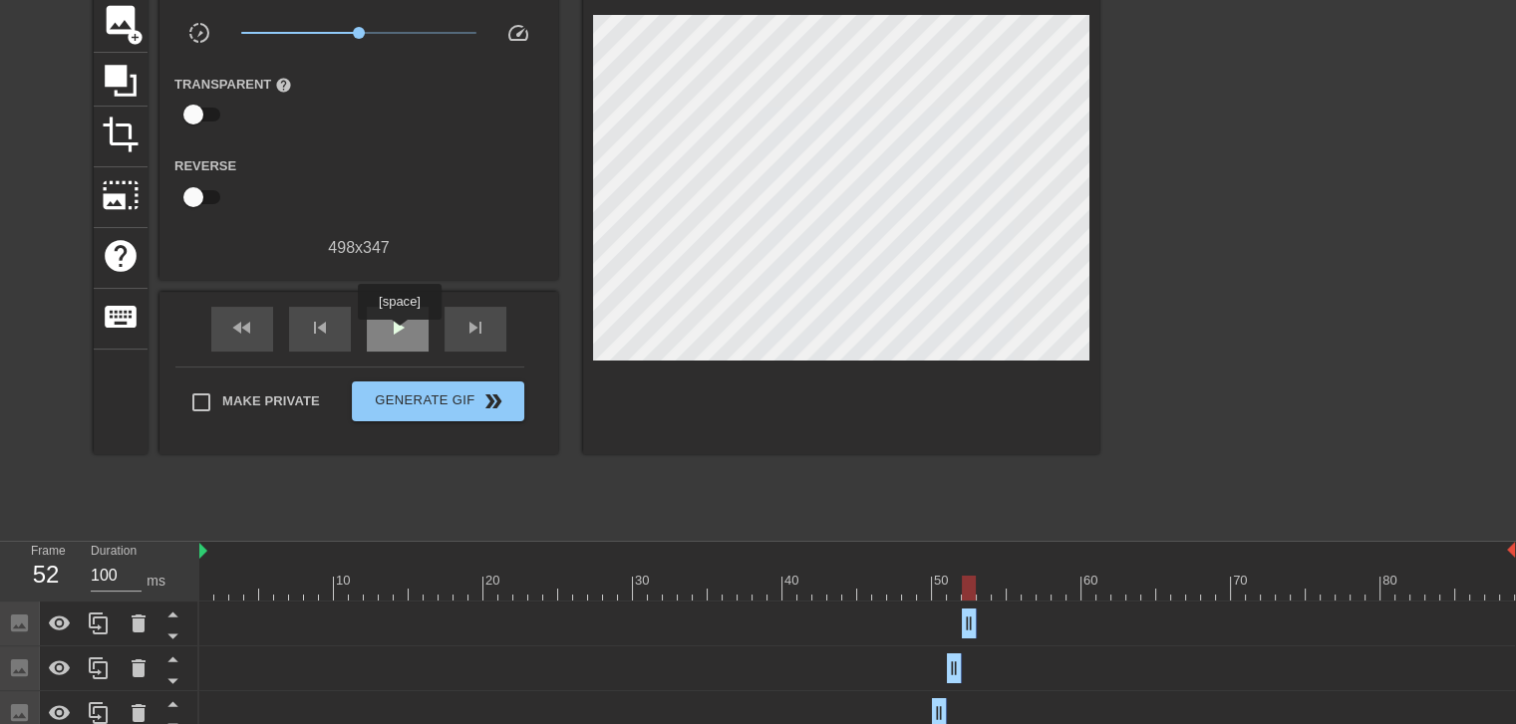
click at [399, 334] on span "play_arrow" at bounding box center [398, 328] width 24 height 24
click at [386, 326] on span "pause" at bounding box center [398, 328] width 24 height 24
click at [973, 595] on div at bounding box center [856, 588] width 1315 height 25
click at [984, 590] on div at bounding box center [856, 588] width 1315 height 25
click at [972, 591] on div at bounding box center [856, 588] width 1315 height 25
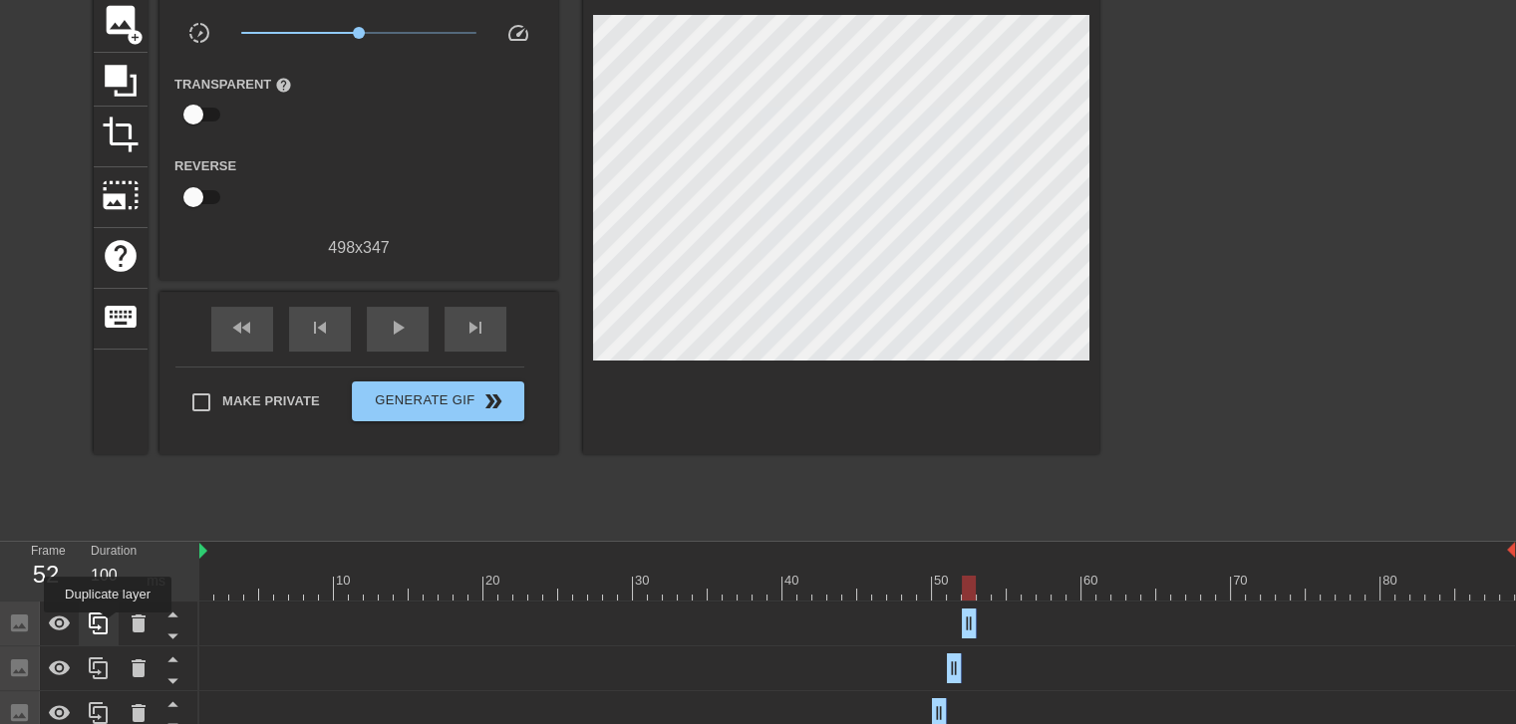
click at [108, 627] on icon at bounding box center [98, 624] width 19 height 22
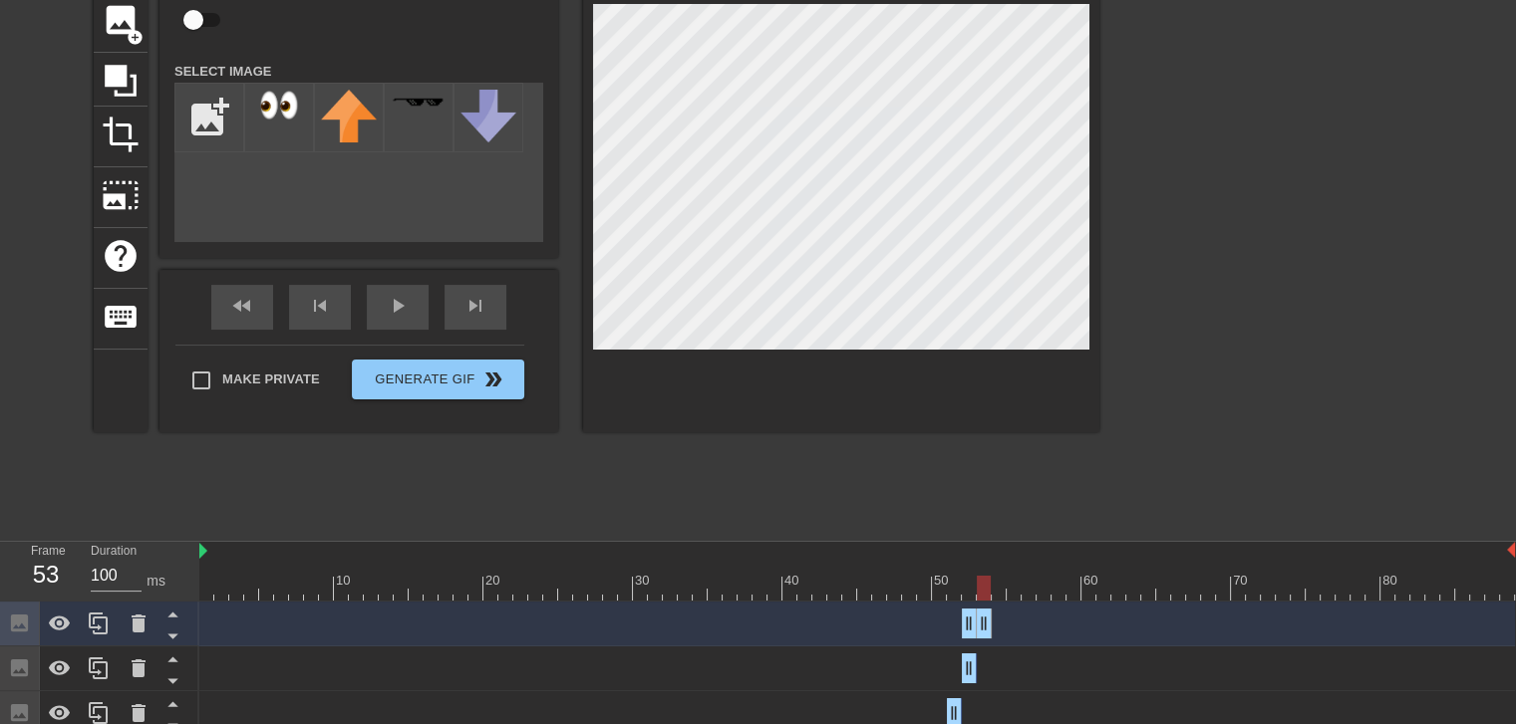
drag, startPoint x: 970, startPoint y: 625, endPoint x: 979, endPoint y: 624, distance: 10.0
drag, startPoint x: 969, startPoint y: 624, endPoint x: 984, endPoint y: 624, distance: 15.9
click at [967, 589] on div at bounding box center [856, 588] width 1315 height 25
click at [980, 589] on div at bounding box center [856, 588] width 1315 height 25
click at [965, 589] on div at bounding box center [856, 588] width 1315 height 25
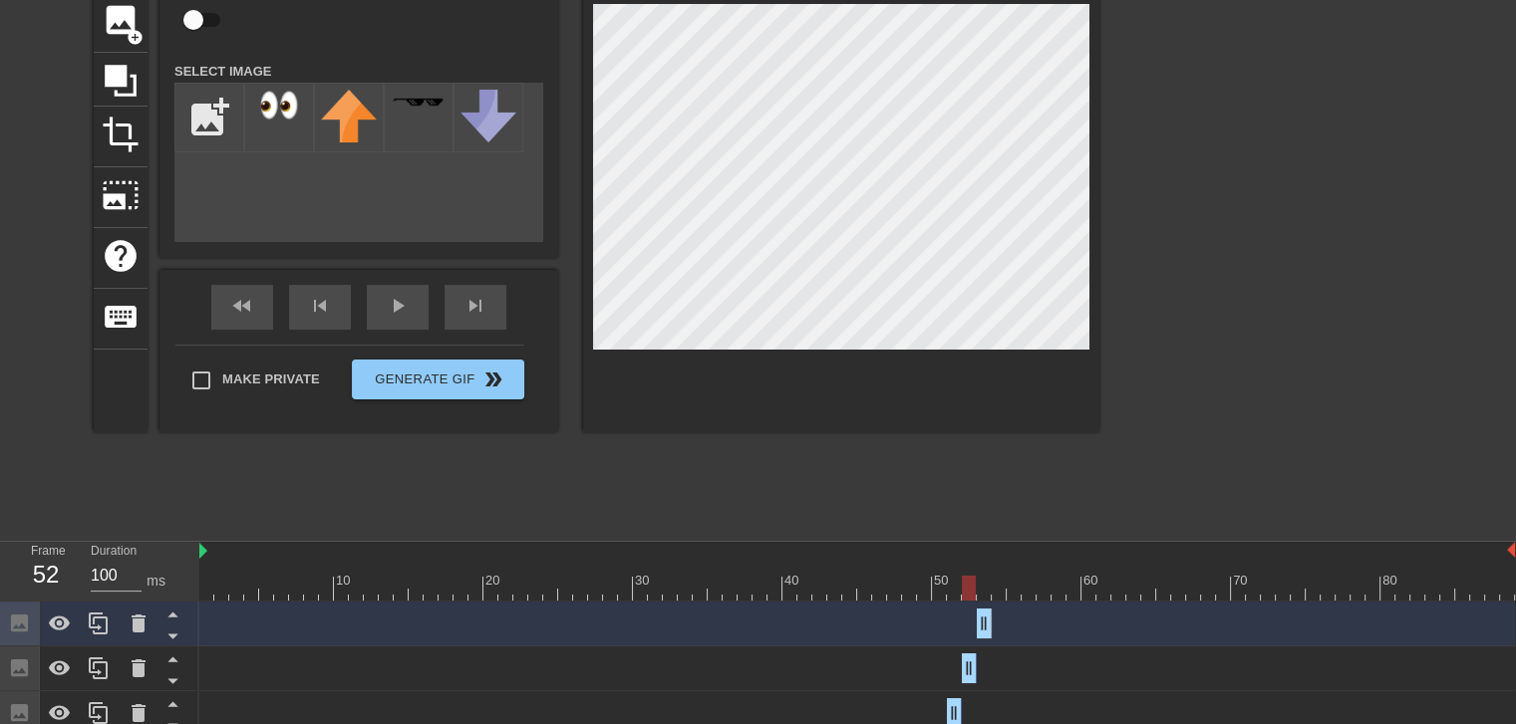
click at [982, 589] on div at bounding box center [856, 588] width 1315 height 25
click at [94, 625] on icon at bounding box center [98, 624] width 19 height 22
drag, startPoint x: 978, startPoint y: 621, endPoint x: 995, endPoint y: 621, distance: 16.9
drag, startPoint x: 980, startPoint y: 624, endPoint x: 995, endPoint y: 624, distance: 14.9
click at [976, 589] on div at bounding box center [856, 588] width 1315 height 25
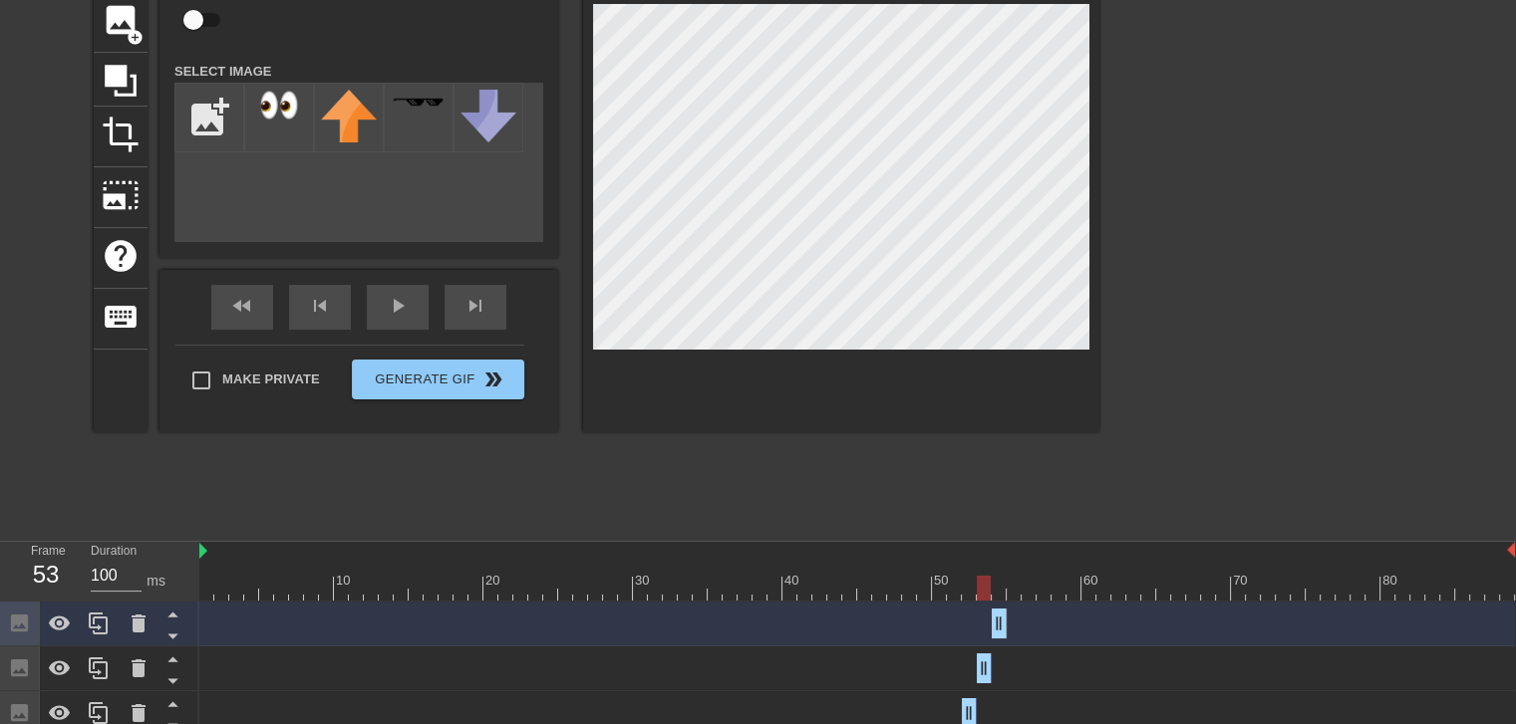
click at [996, 589] on div at bounding box center [856, 588] width 1315 height 25
click at [108, 625] on icon at bounding box center [99, 624] width 24 height 24
drag, startPoint x: 1001, startPoint y: 616, endPoint x: 1018, endPoint y: 617, distance: 17.0
click at [999, 589] on div at bounding box center [856, 588] width 1315 height 25
click at [1017, 587] on div at bounding box center [856, 588] width 1315 height 25
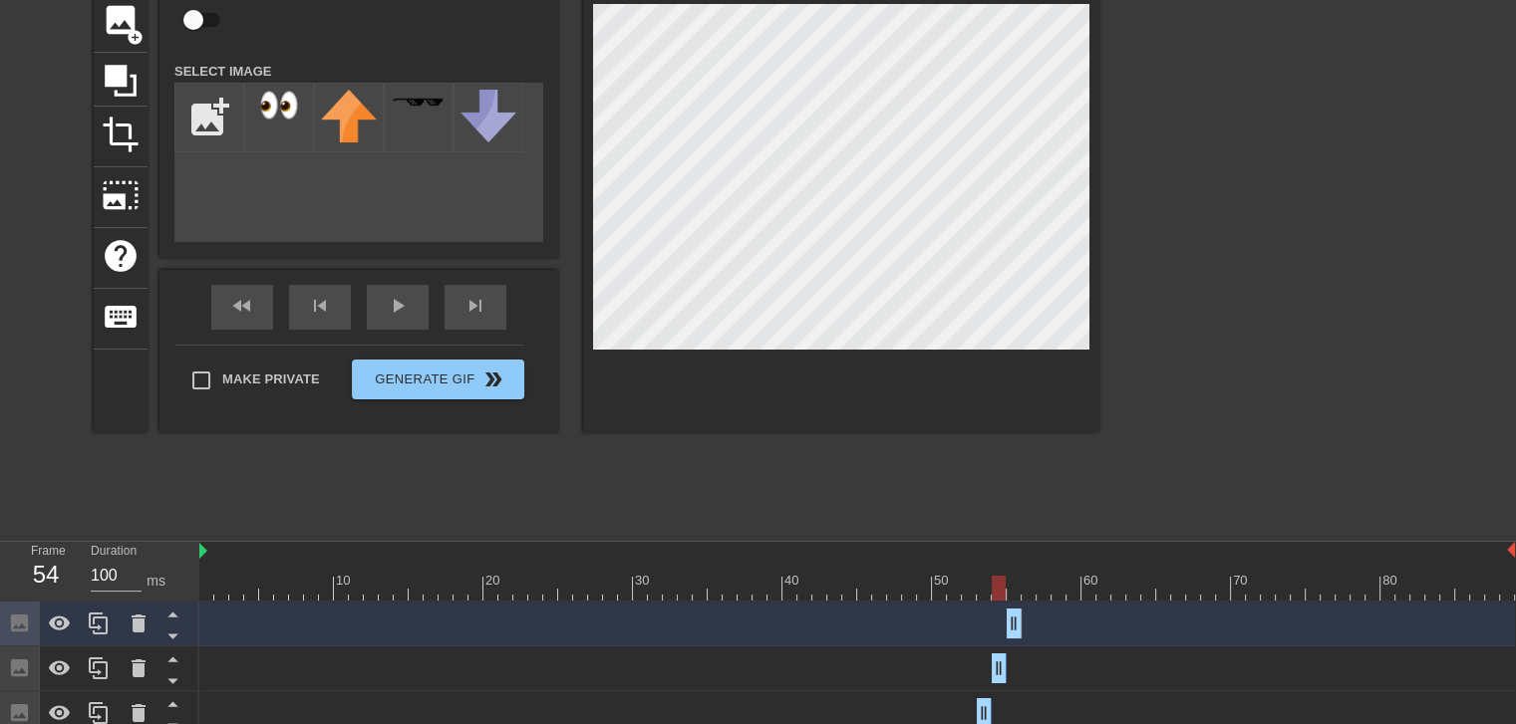
click at [995, 585] on div at bounding box center [856, 588] width 1315 height 25
click at [1024, 585] on div at bounding box center [856, 588] width 1315 height 25
click at [1014, 588] on div at bounding box center [856, 588] width 1315 height 25
click at [1000, 588] on div at bounding box center [856, 588] width 1315 height 25
click at [1013, 588] on div at bounding box center [856, 588] width 1315 height 25
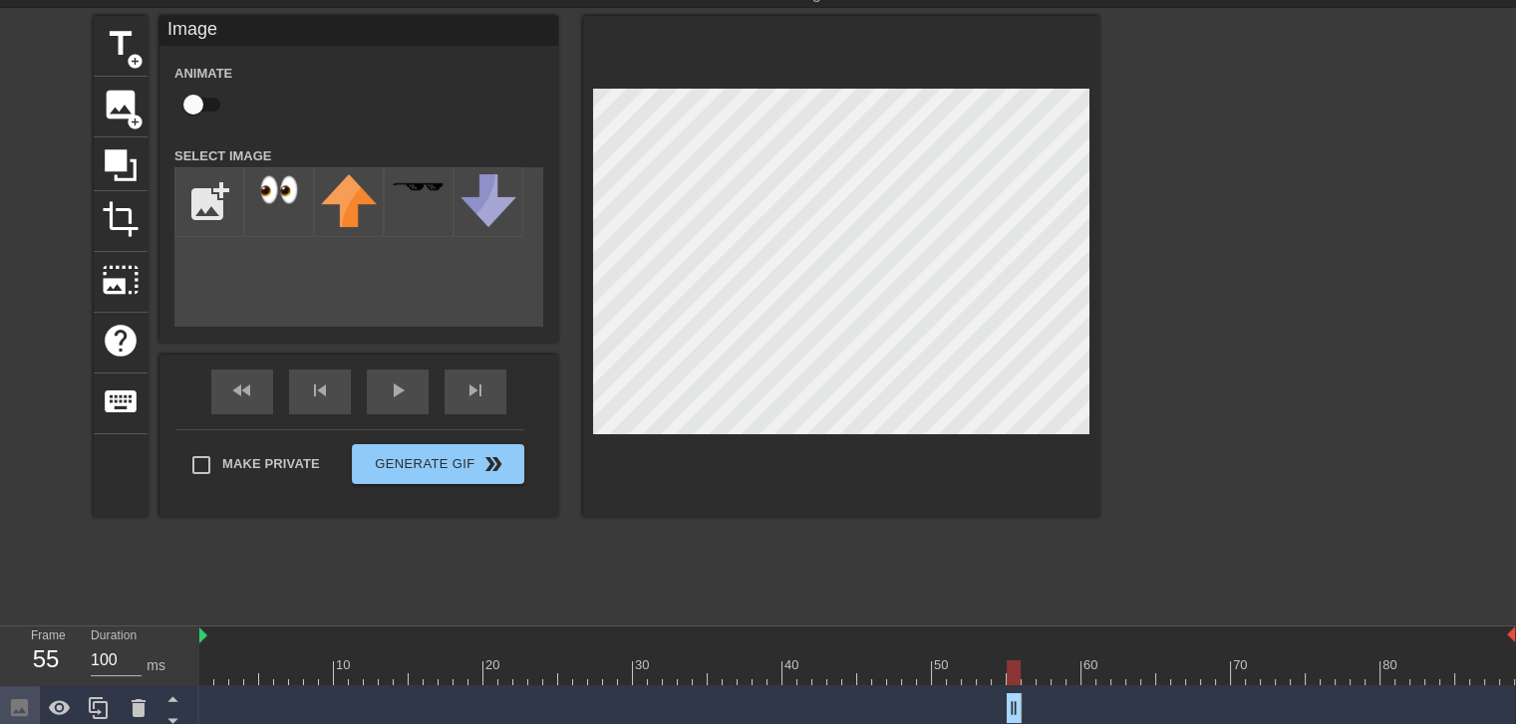
scroll to position [332, 0]
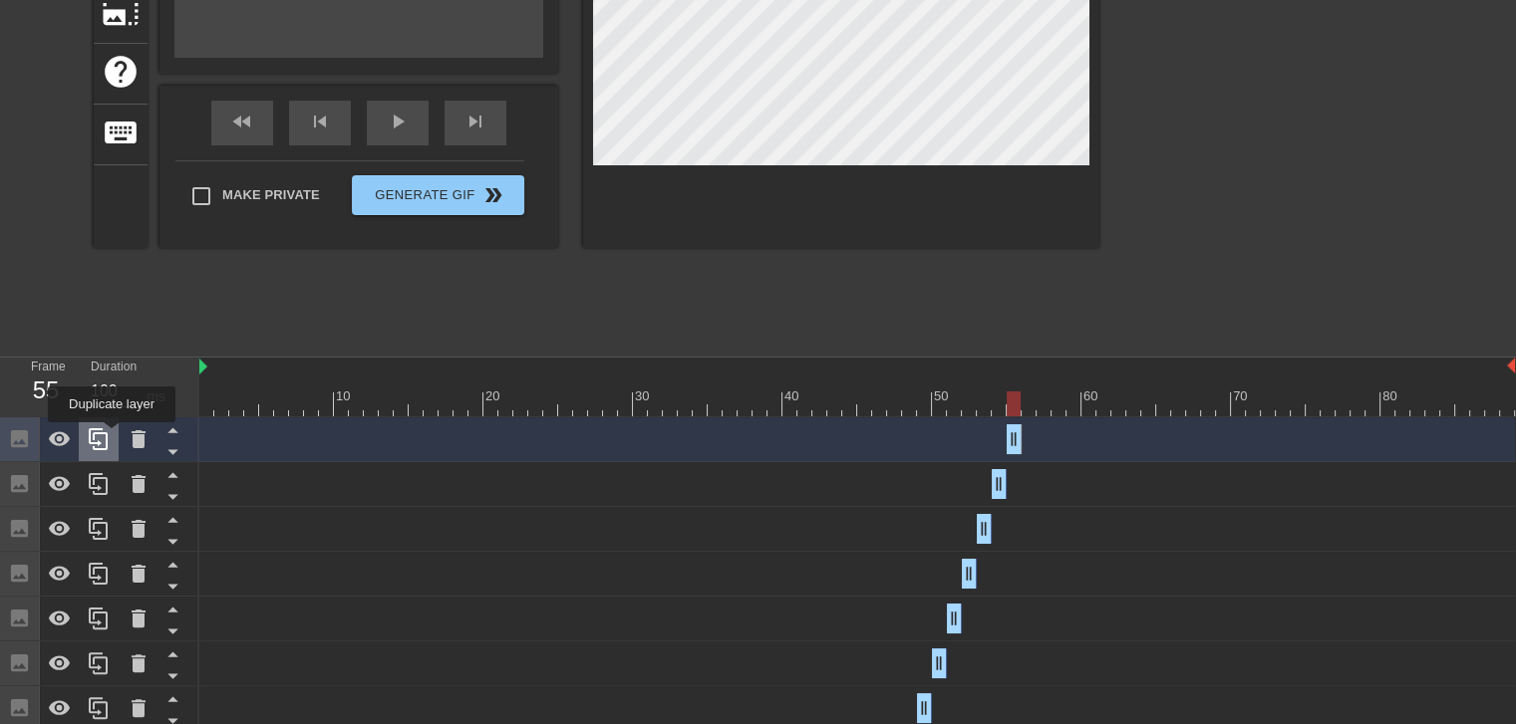
click at [112, 436] on div at bounding box center [99, 439] width 40 height 44
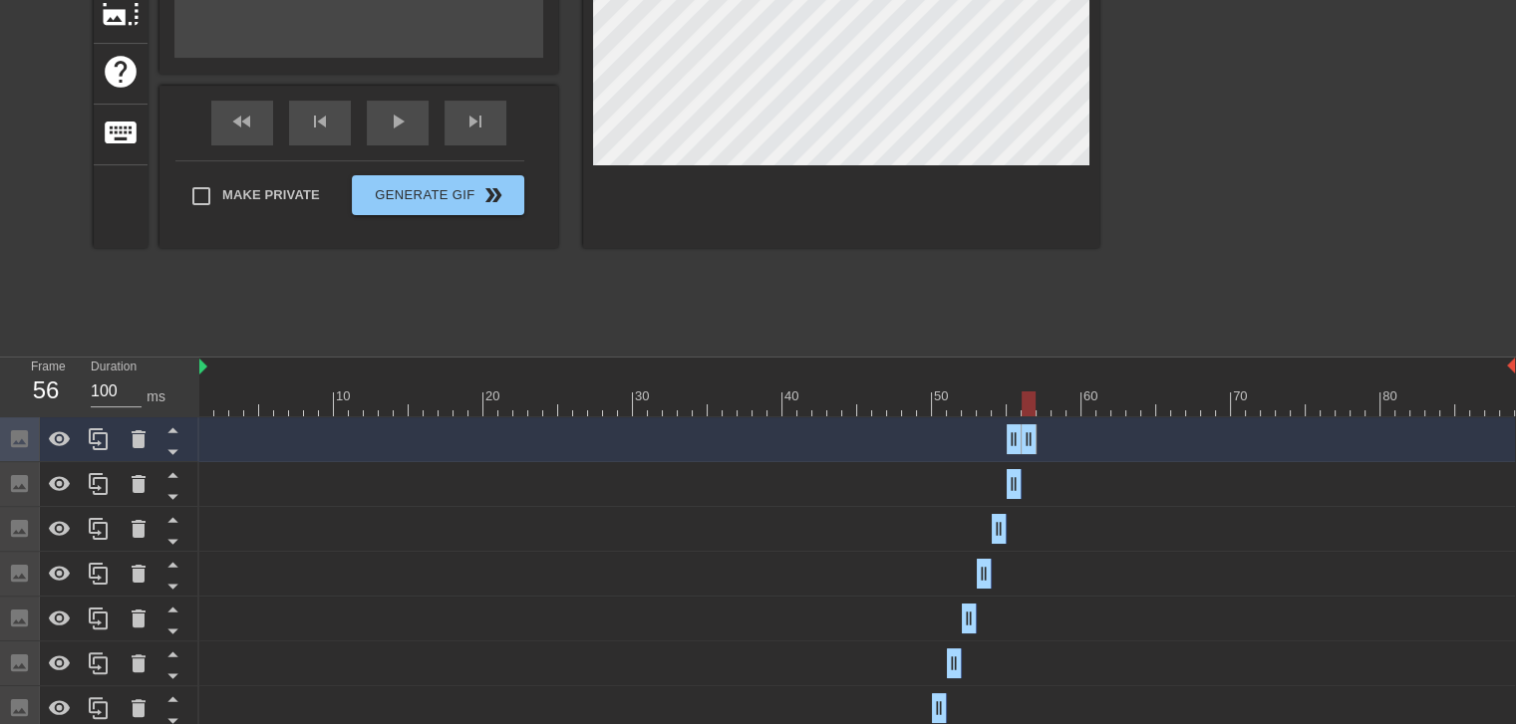
drag, startPoint x: 1006, startPoint y: 435, endPoint x: 1019, endPoint y: 436, distance: 13.0
click at [1020, 441] on div "Image drag_handle drag_handle" at bounding box center [856, 439] width 1315 height 30
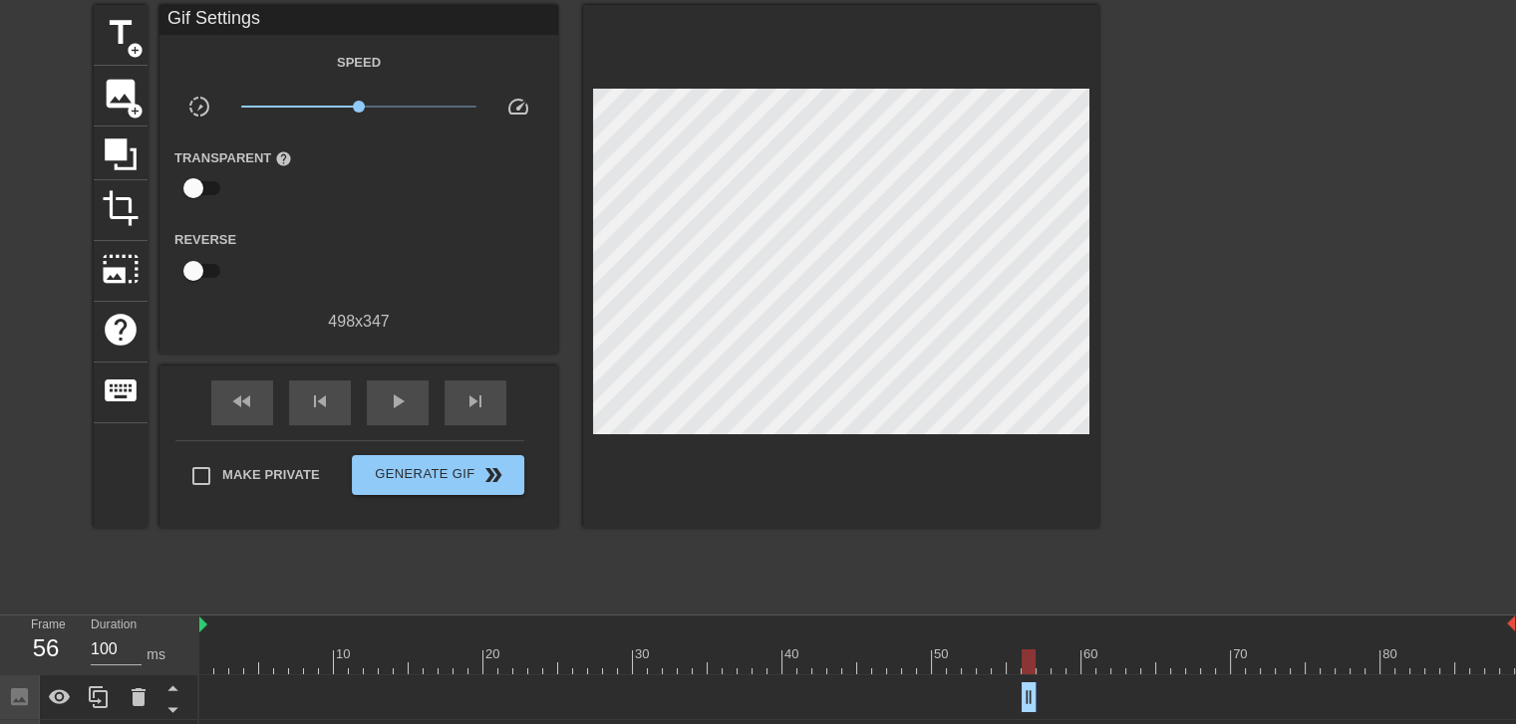
scroll to position [100, 0]
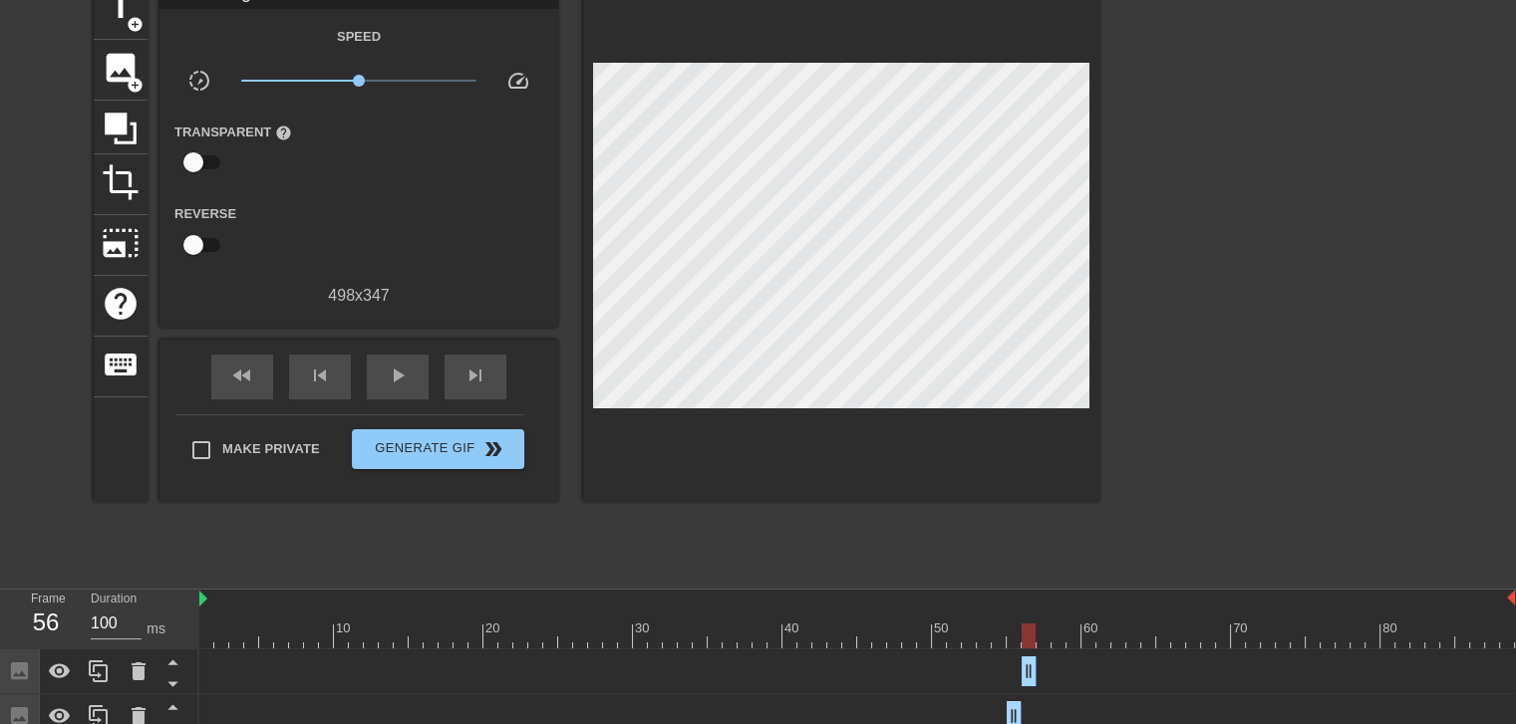
click at [1017, 635] on div at bounding box center [856, 636] width 1315 height 25
click at [1028, 635] on div at bounding box center [856, 636] width 1315 height 25
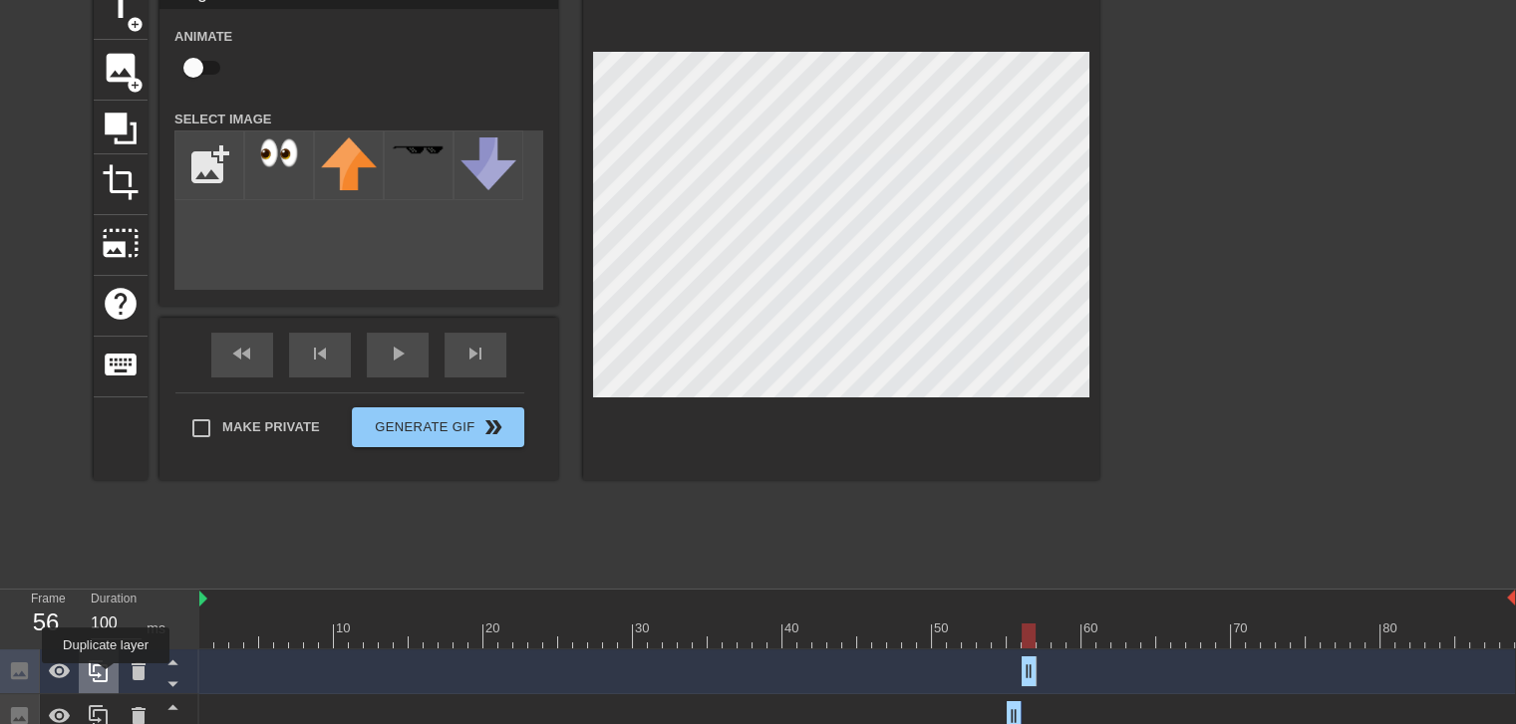
click at [106, 678] on icon at bounding box center [98, 672] width 19 height 22
drag, startPoint x: 1032, startPoint y: 673, endPoint x: 1042, endPoint y: 672, distance: 10.0
click at [1029, 638] on div at bounding box center [856, 636] width 1315 height 25
click at [1044, 637] on div at bounding box center [856, 636] width 1315 height 25
click at [104, 675] on icon at bounding box center [99, 672] width 24 height 24
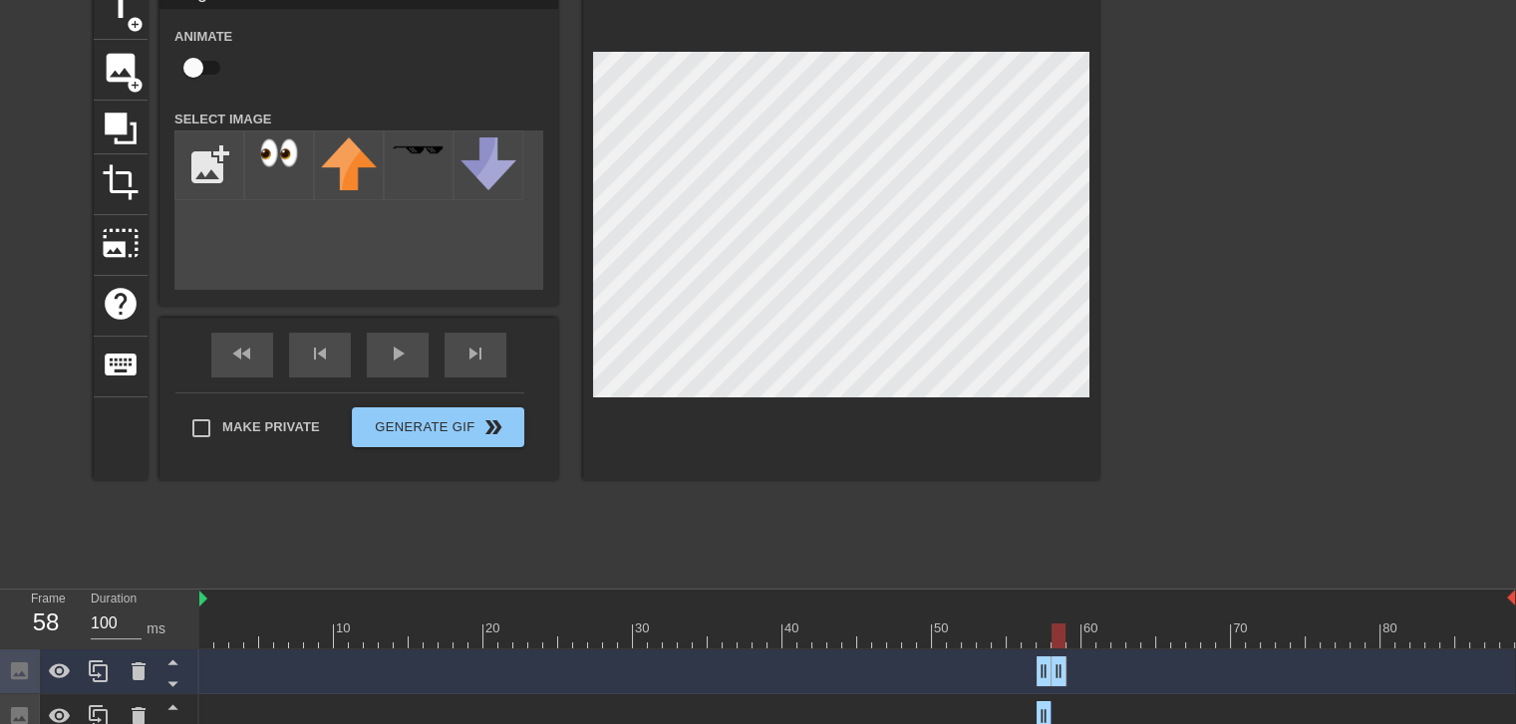
drag, startPoint x: 1043, startPoint y: 666, endPoint x: 1062, endPoint y: 666, distance: 18.9
drag, startPoint x: 1044, startPoint y: 667, endPoint x: 1056, endPoint y: 667, distance: 12.0
click at [1044, 641] on div at bounding box center [856, 636] width 1315 height 25
click at [1055, 636] on div at bounding box center [856, 636] width 1315 height 25
click at [1065, 640] on div at bounding box center [856, 636] width 1315 height 25
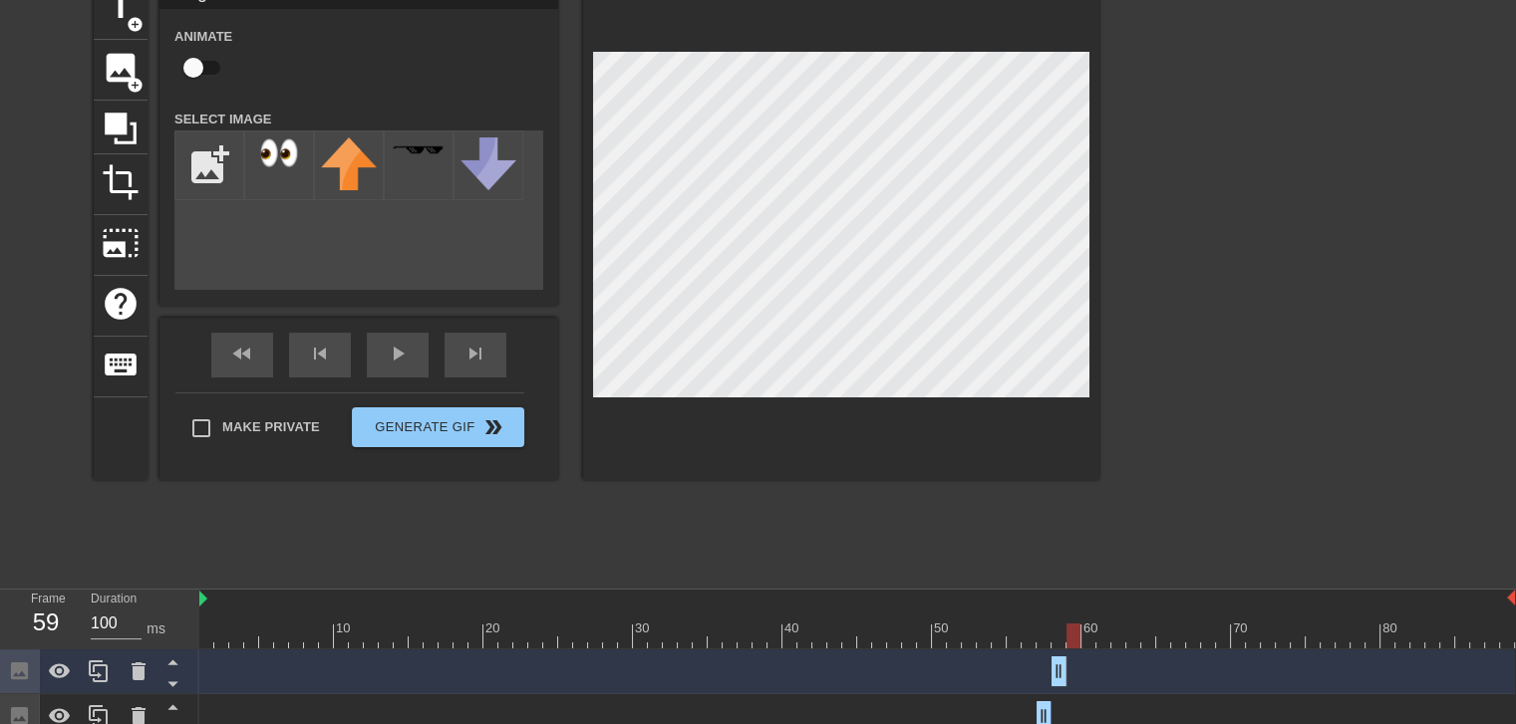
click at [1071, 637] on div at bounding box center [856, 636] width 1315 height 25
drag, startPoint x: 1058, startPoint y: 668, endPoint x: 1108, endPoint y: 668, distance: 49.8
drag, startPoint x: 1106, startPoint y: 668, endPoint x: 1086, endPoint y: 670, distance: 20.0
click at [90, 668] on icon at bounding box center [98, 672] width 19 height 22
drag, startPoint x: 1060, startPoint y: 669, endPoint x: 1108, endPoint y: 671, distance: 47.9
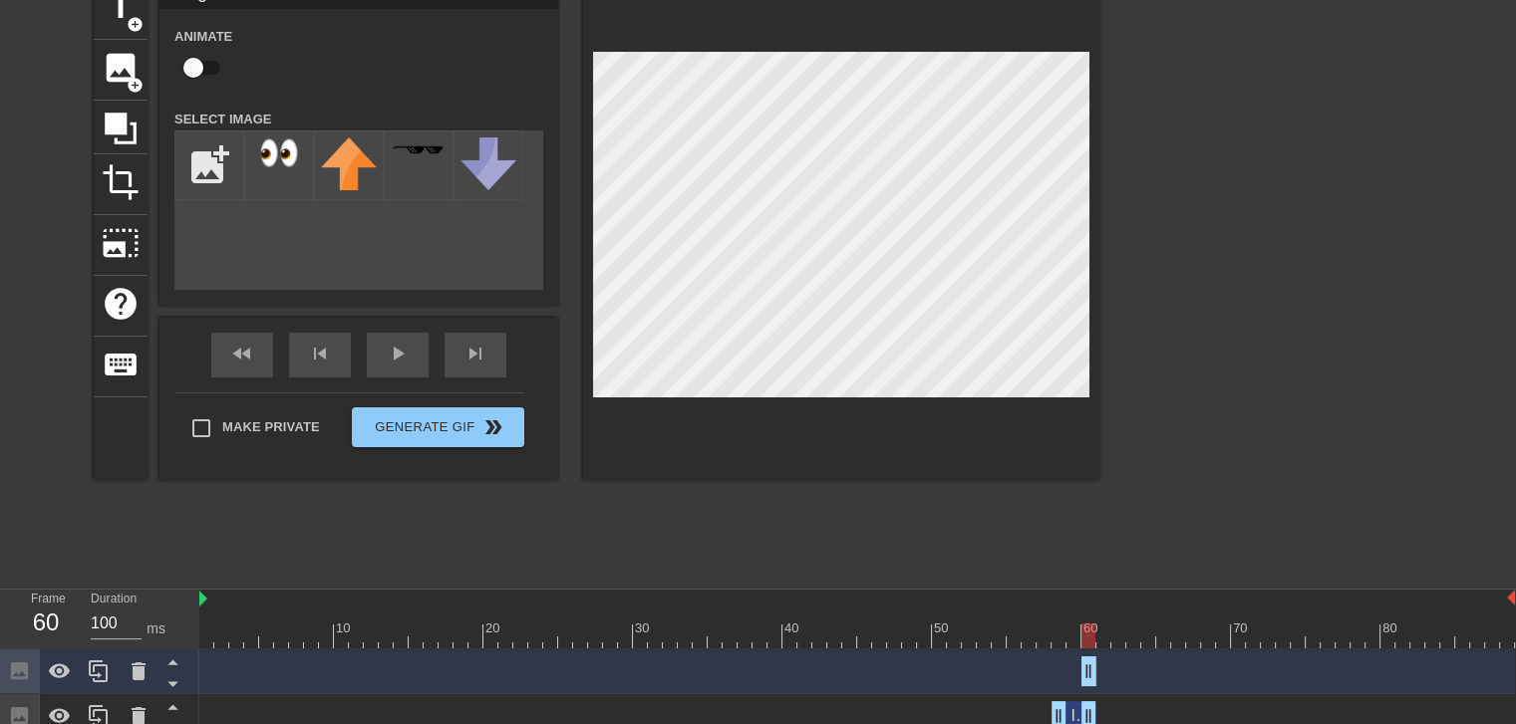
click at [1108, 671] on div "Image drag_handle drag_handle" at bounding box center [856, 672] width 1315 height 30
drag, startPoint x: 1095, startPoint y: 670, endPoint x: 1110, endPoint y: 670, distance: 14.9
drag, startPoint x: 1084, startPoint y: 672, endPoint x: 1108, endPoint y: 672, distance: 23.9
click at [1088, 634] on div at bounding box center [856, 636] width 1315 height 25
click at [1107, 635] on div at bounding box center [856, 636] width 1315 height 25
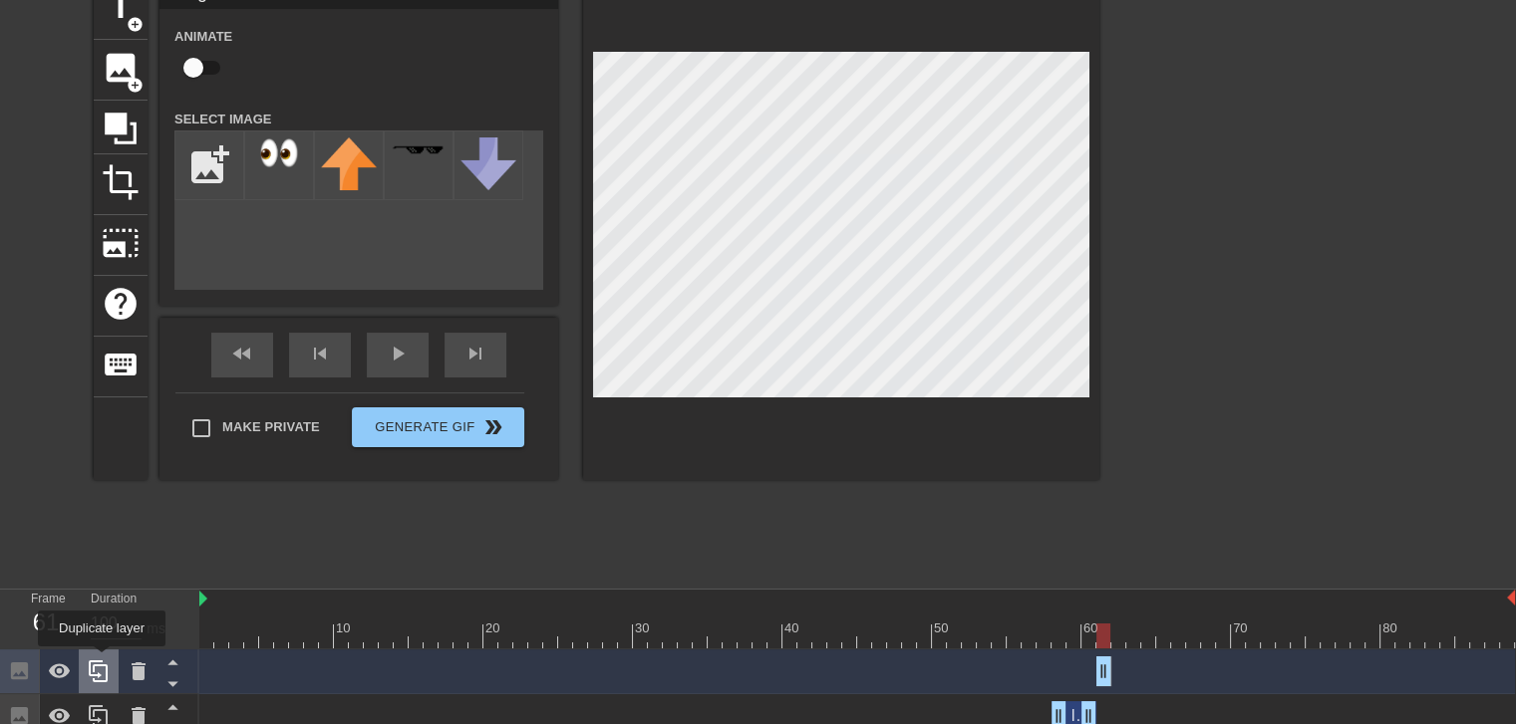
click at [102, 661] on icon at bounding box center [98, 672] width 19 height 22
click at [1116, 641] on div at bounding box center [856, 636] width 1315 height 25
click at [1109, 641] on div at bounding box center [856, 636] width 1315 height 25
click at [132, 665] on icon at bounding box center [139, 672] width 14 height 18
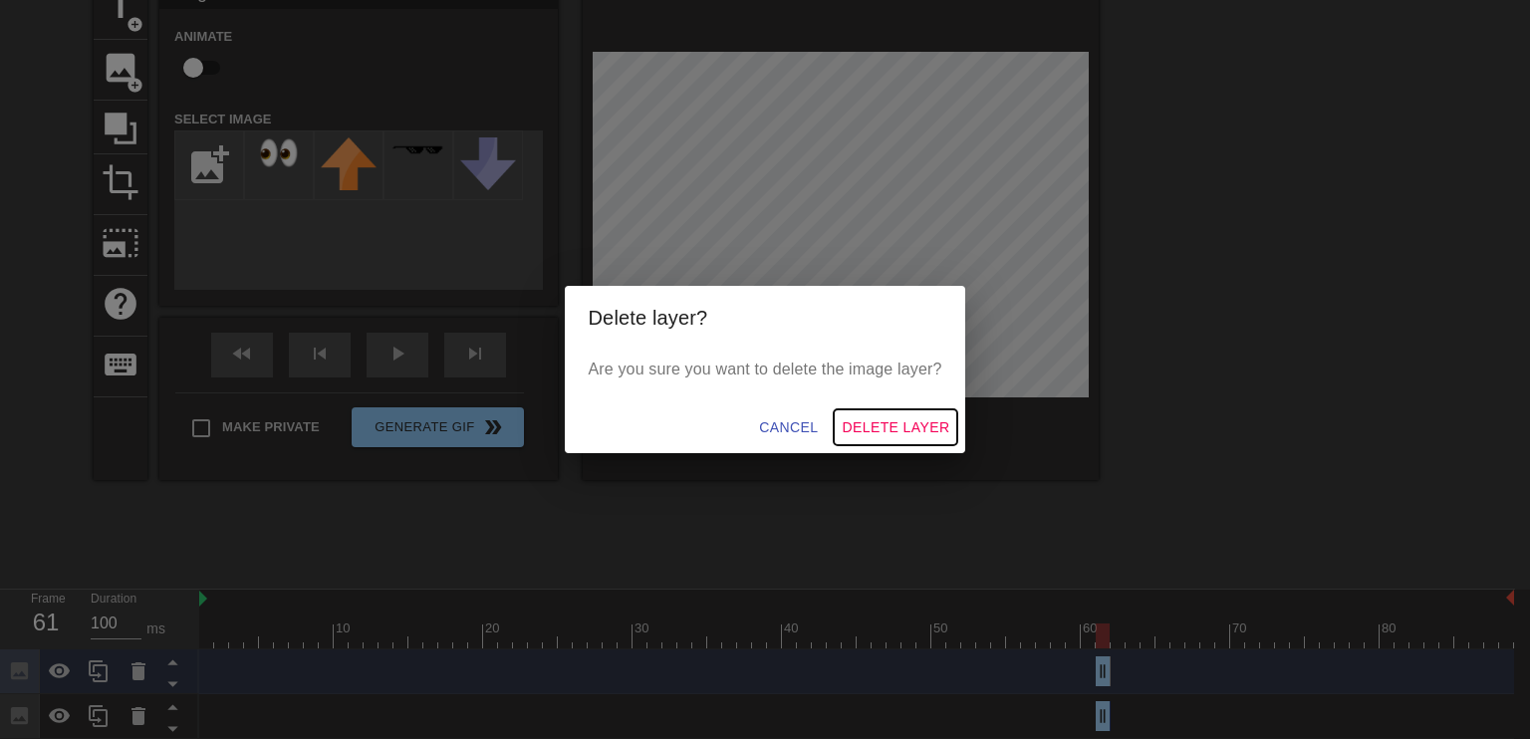
click at [870, 423] on span "Delete Layer" at bounding box center [896, 428] width 108 height 25
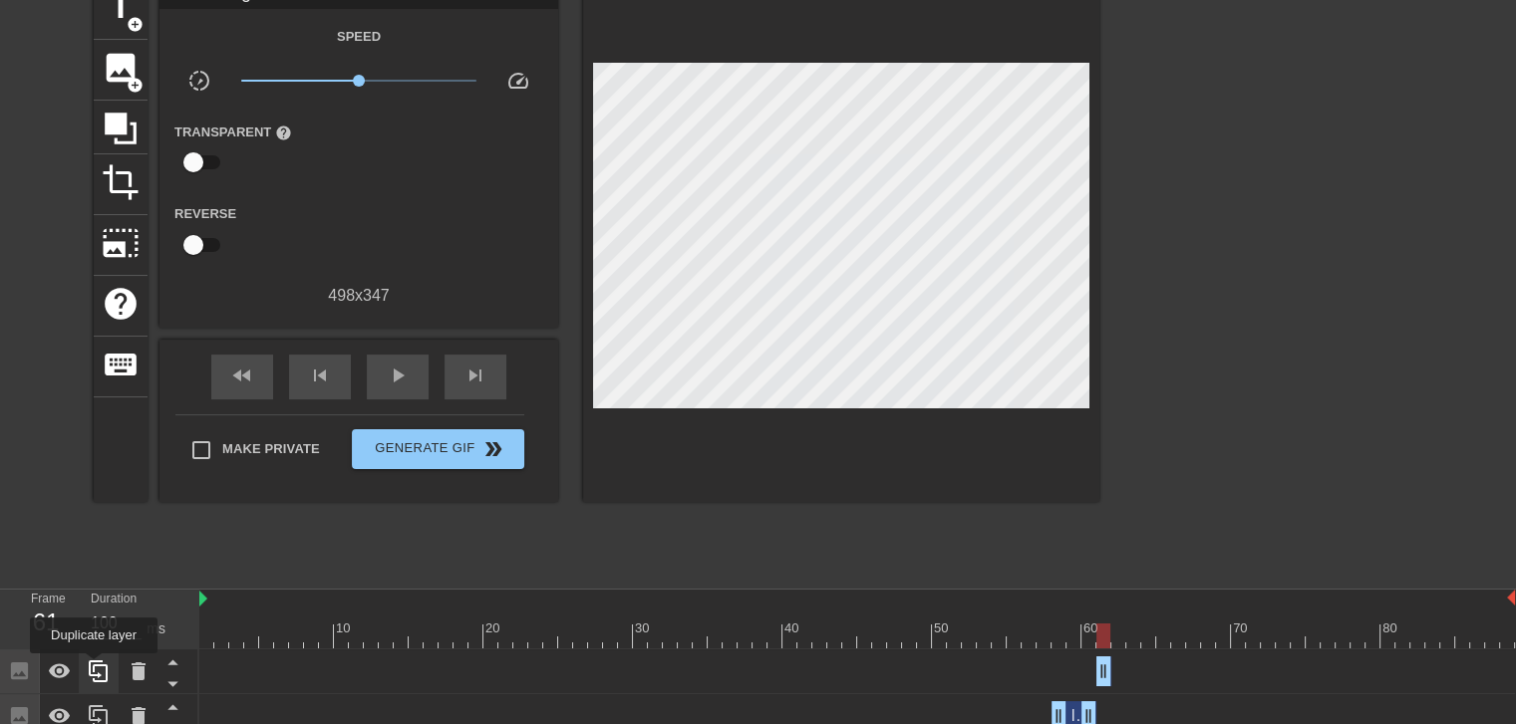
click at [94, 668] on icon at bounding box center [98, 672] width 19 height 22
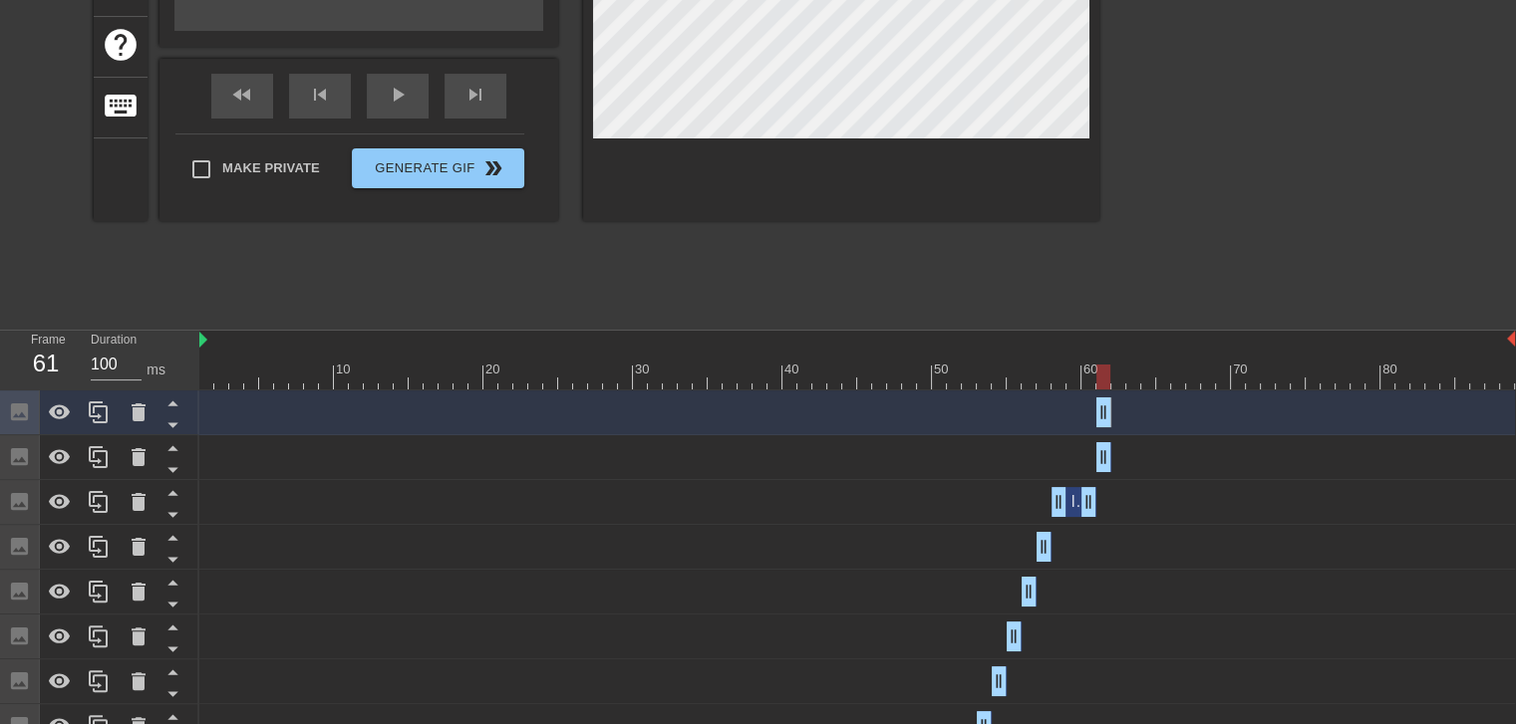
scroll to position [432, 0]
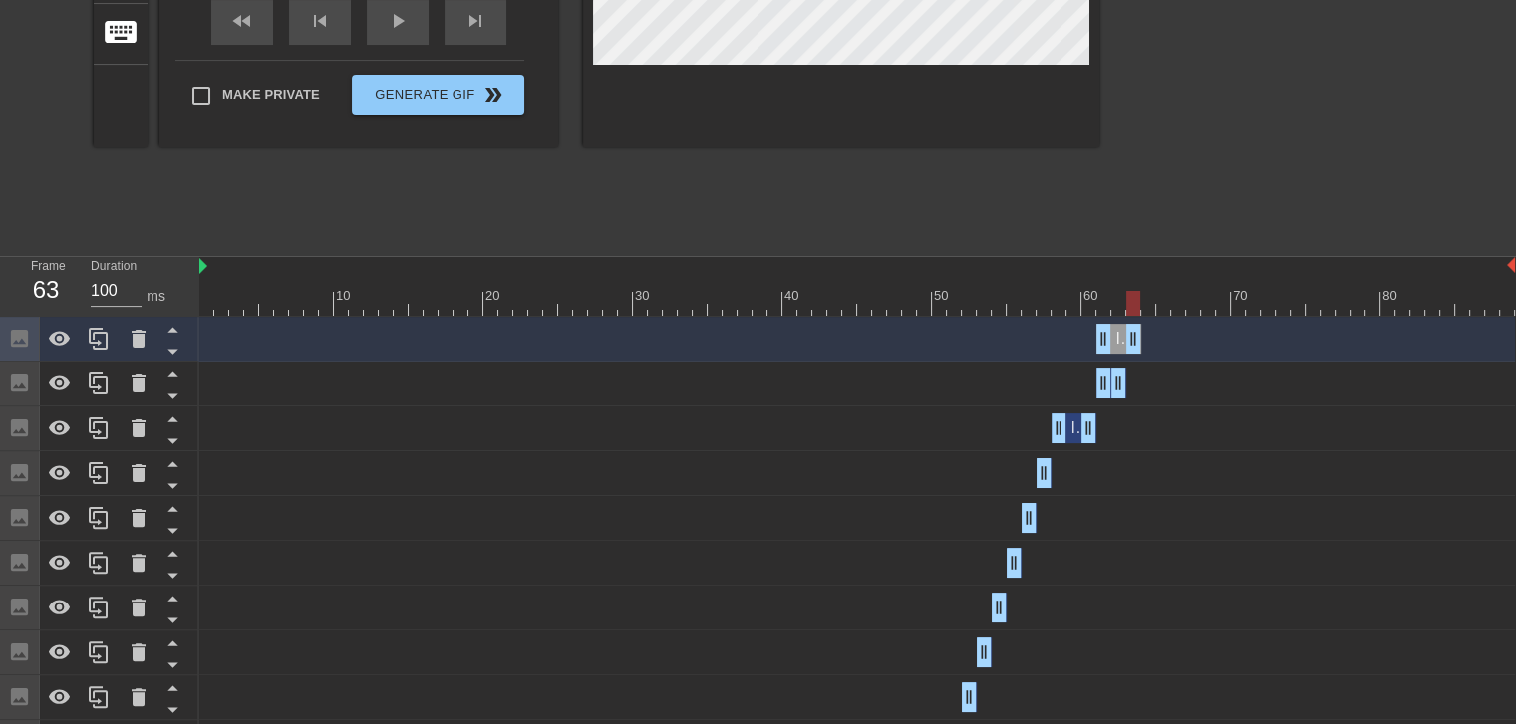
drag, startPoint x: 1104, startPoint y: 344, endPoint x: 1135, endPoint y: 344, distance: 30.9
drag, startPoint x: 1101, startPoint y: 347, endPoint x: 1132, endPoint y: 347, distance: 30.9
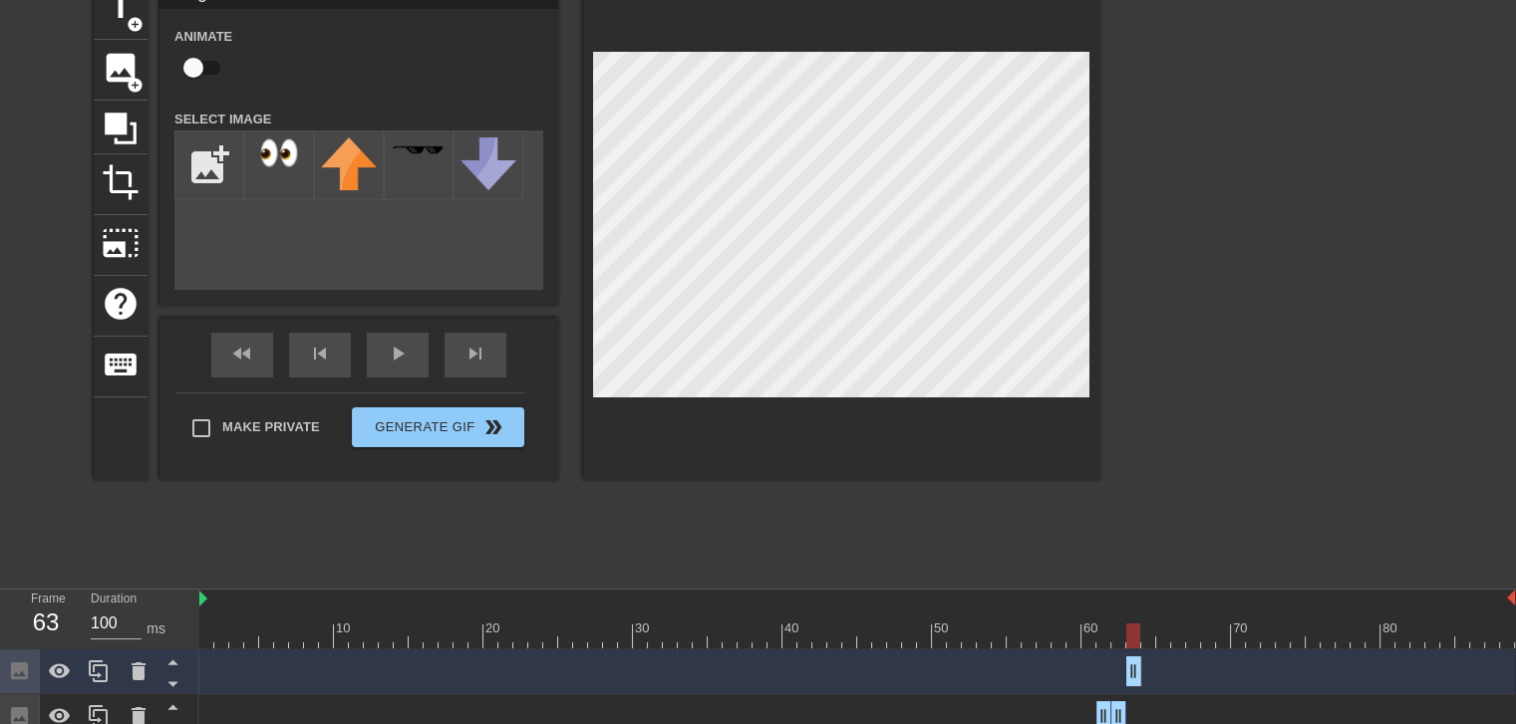
click at [1116, 636] on div at bounding box center [856, 636] width 1315 height 25
click at [1127, 636] on div at bounding box center [856, 636] width 1315 height 25
click at [96, 677] on icon at bounding box center [98, 672] width 19 height 22
drag, startPoint x: 1140, startPoint y: 675, endPoint x: 1150, endPoint y: 674, distance: 10.0
drag, startPoint x: 1132, startPoint y: 673, endPoint x: 1146, endPoint y: 673, distance: 13.9
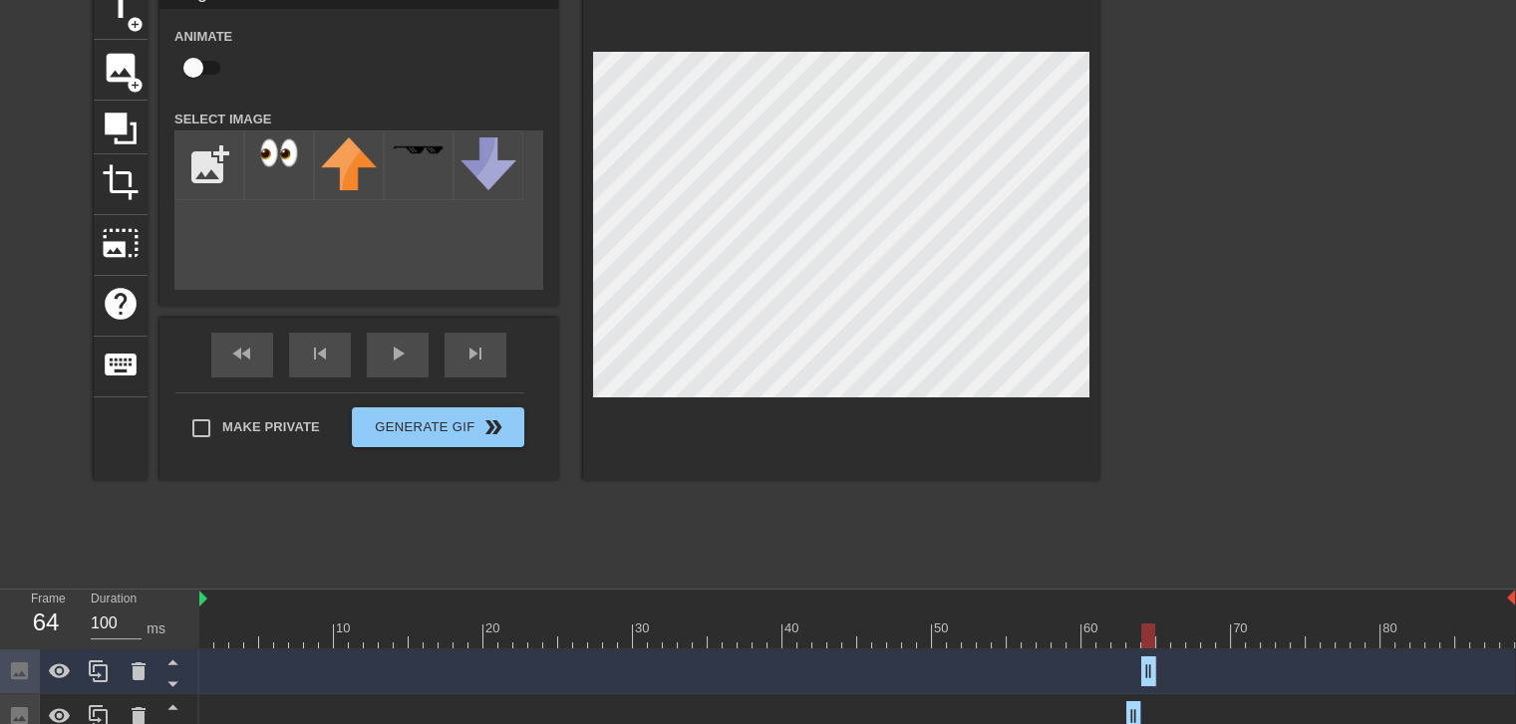
click at [1128, 637] on div at bounding box center [856, 636] width 1315 height 25
click at [1144, 636] on div at bounding box center [856, 636] width 1315 height 25
click at [130, 677] on icon at bounding box center [139, 672] width 24 height 24
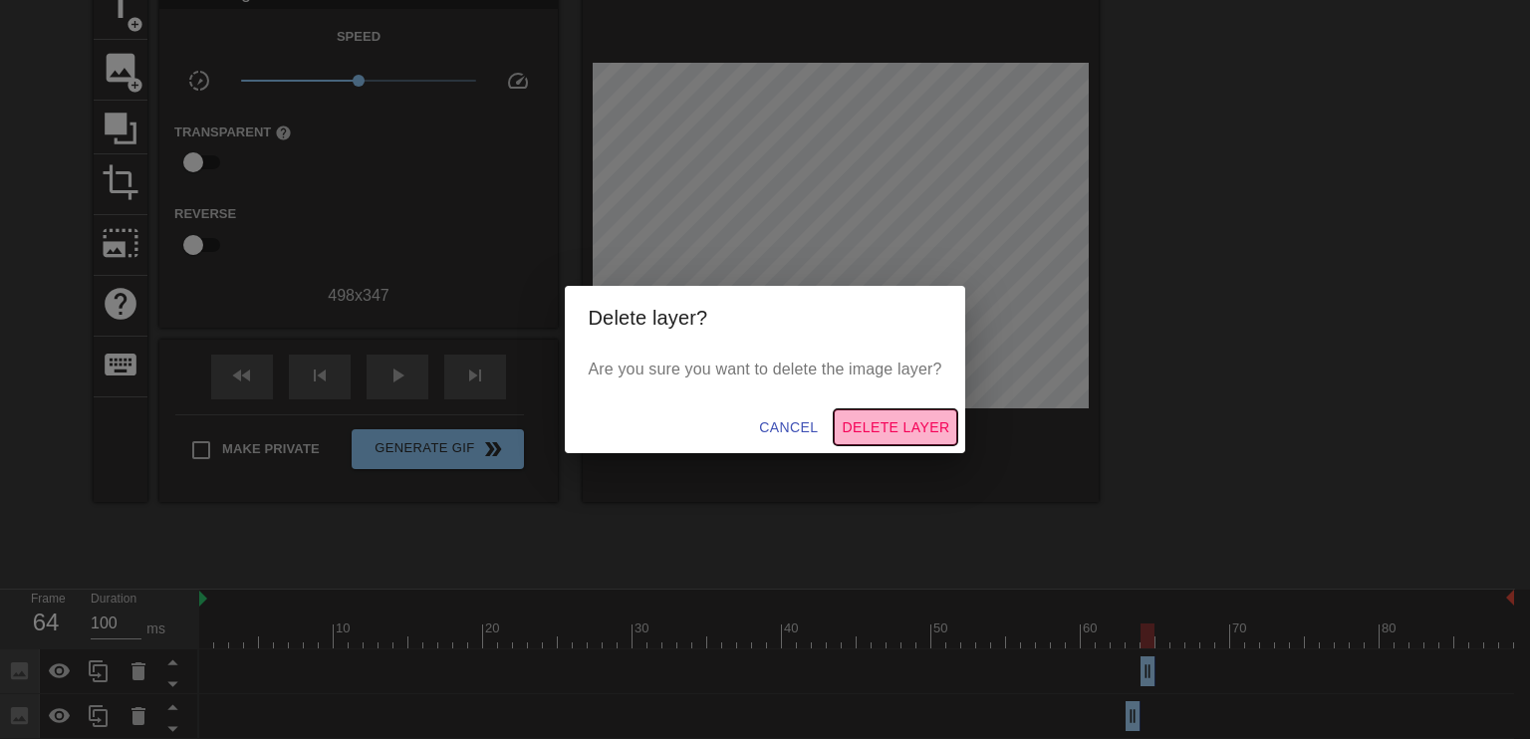
click at [865, 421] on span "Delete Layer" at bounding box center [896, 428] width 108 height 25
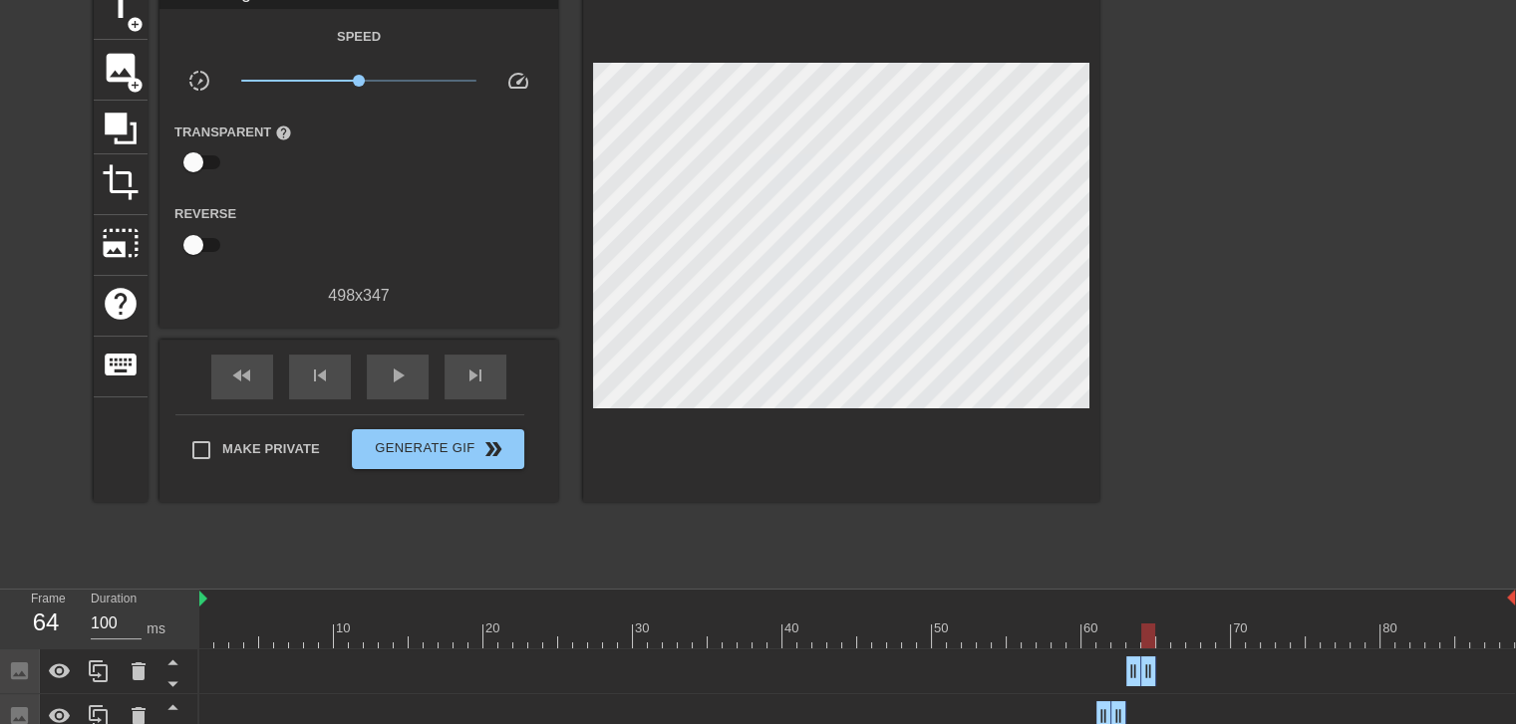
drag, startPoint x: 1139, startPoint y: 670, endPoint x: 1152, endPoint y: 672, distance: 13.1
click at [1135, 643] on div at bounding box center [856, 636] width 1315 height 25
click at [1151, 638] on div at bounding box center [856, 636] width 1315 height 25
click at [1167, 638] on div at bounding box center [856, 636] width 1315 height 25
click at [96, 674] on icon at bounding box center [99, 672] width 24 height 24
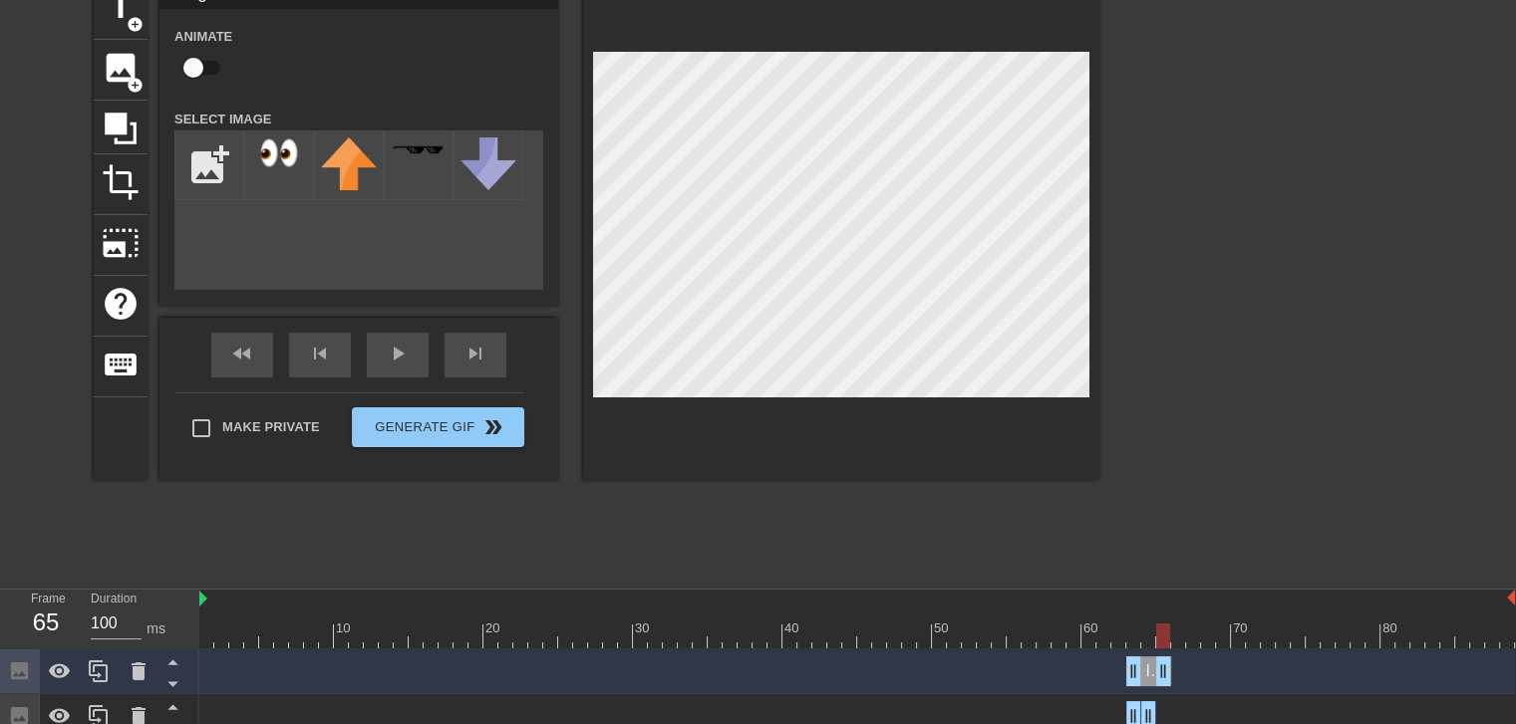
drag, startPoint x: 1151, startPoint y: 673, endPoint x: 1166, endPoint y: 672, distance: 15.0
drag, startPoint x: 1134, startPoint y: 674, endPoint x: 1160, endPoint y: 674, distance: 25.9
click at [1151, 643] on div at bounding box center [856, 636] width 1315 height 25
click at [1160, 638] on div at bounding box center [856, 636] width 1315 height 25
click at [1140, 637] on div at bounding box center [856, 636] width 1315 height 25
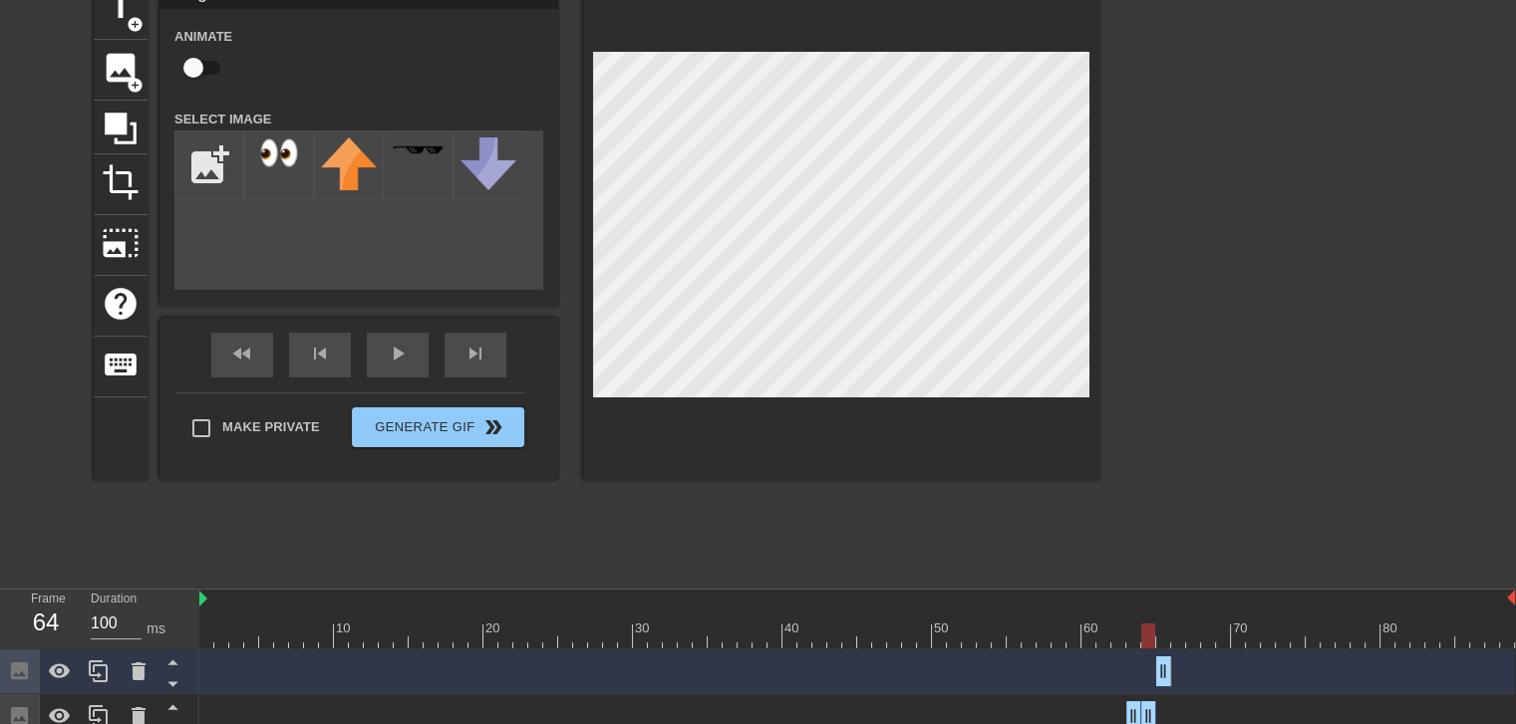
click at [1152, 634] on div at bounding box center [856, 636] width 1315 height 25
click at [1164, 628] on div at bounding box center [856, 636] width 1315 height 25
click at [100, 667] on icon at bounding box center [98, 672] width 19 height 22
click at [1174, 671] on div "Image drag_handle drag_handle" at bounding box center [856, 672] width 1315 height 30
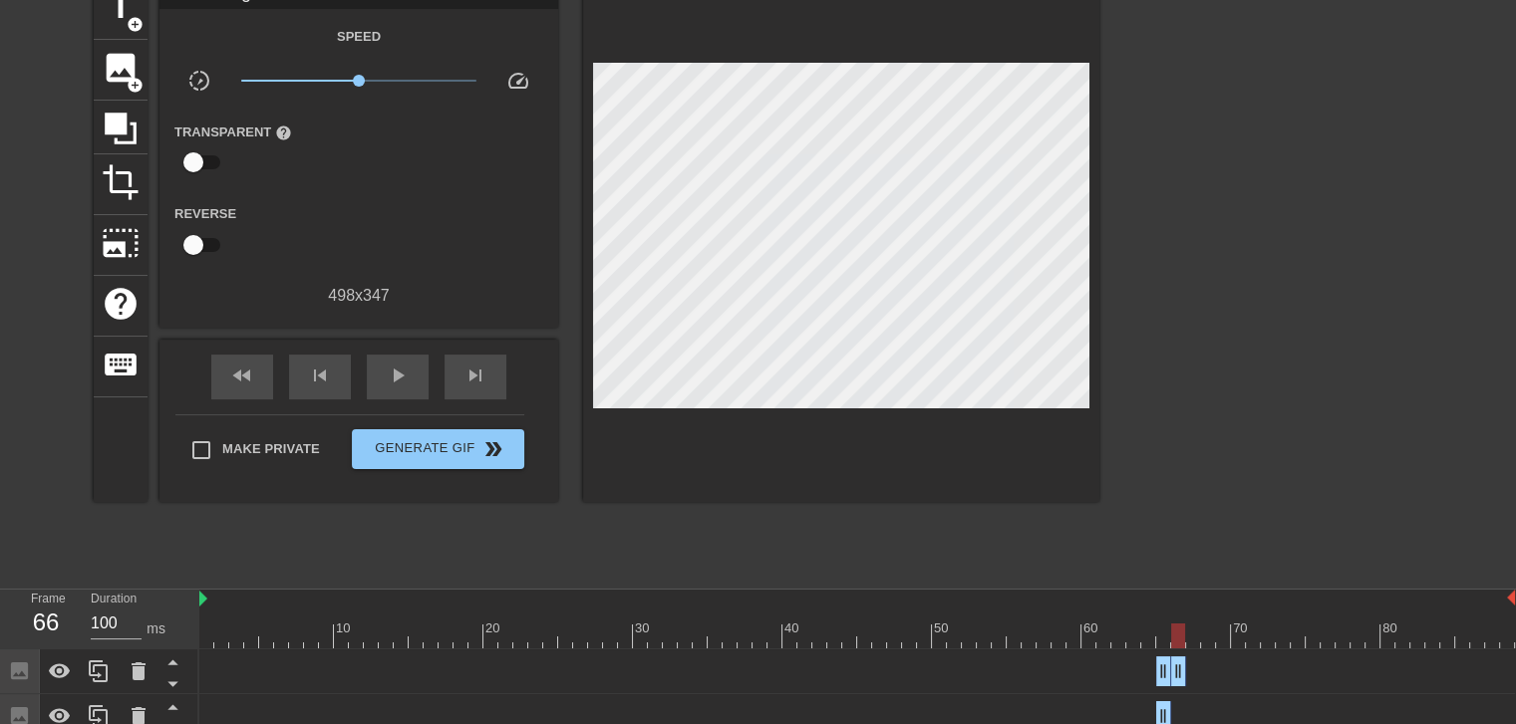
drag, startPoint x: 1162, startPoint y: 671, endPoint x: 1179, endPoint y: 669, distance: 17.1
drag, startPoint x: 1162, startPoint y: 669, endPoint x: 1180, endPoint y: 669, distance: 17.9
click at [1163, 637] on div at bounding box center [856, 636] width 1315 height 25
click at [1175, 637] on div at bounding box center [856, 636] width 1315 height 25
click at [1164, 434] on div at bounding box center [1272, 278] width 299 height 598
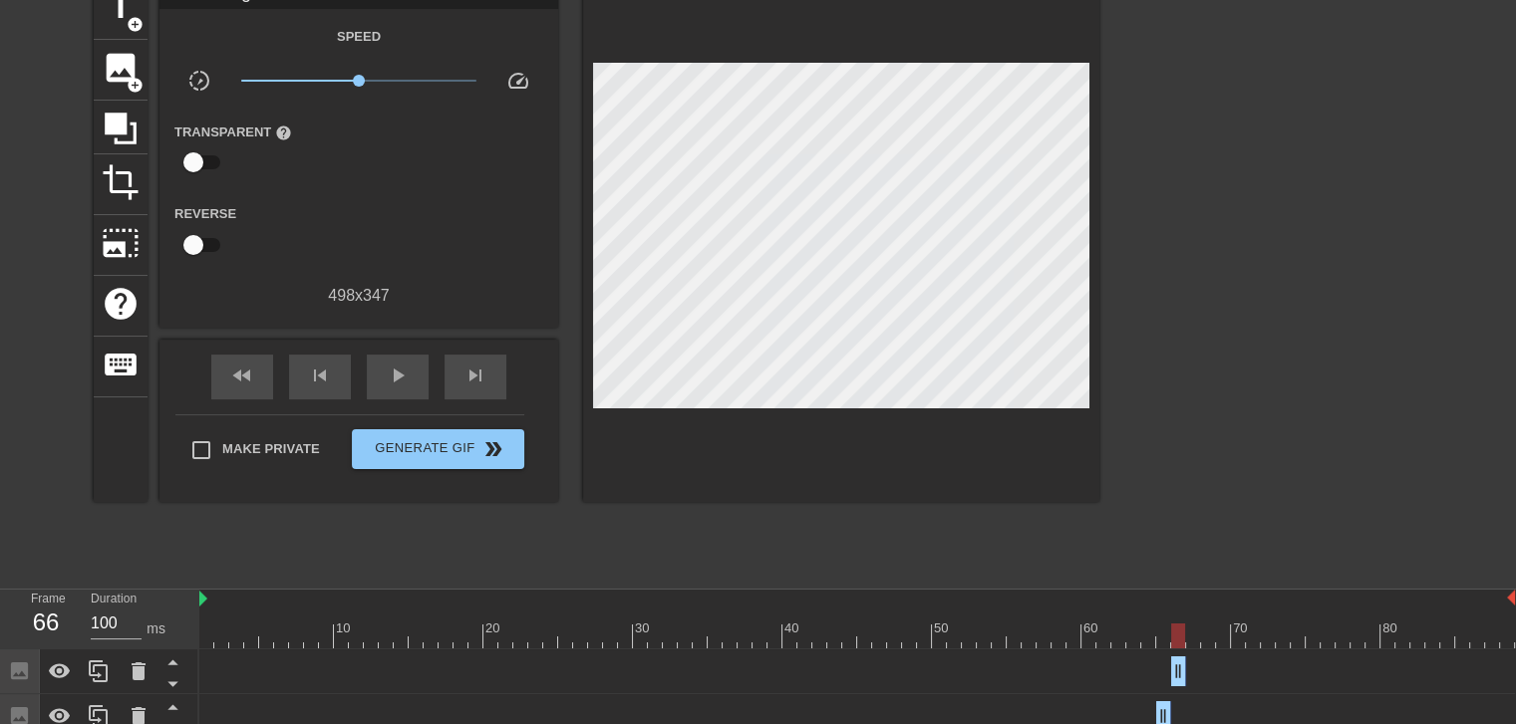
click at [1197, 635] on div at bounding box center [856, 636] width 1315 height 25
click at [1176, 633] on div at bounding box center [856, 636] width 1315 height 25
click at [1199, 631] on div at bounding box center [856, 636] width 1315 height 25
drag, startPoint x: 1182, startPoint y: 673, endPoint x: 1192, endPoint y: 668, distance: 11.1
click at [1181, 637] on div at bounding box center [856, 636] width 1315 height 25
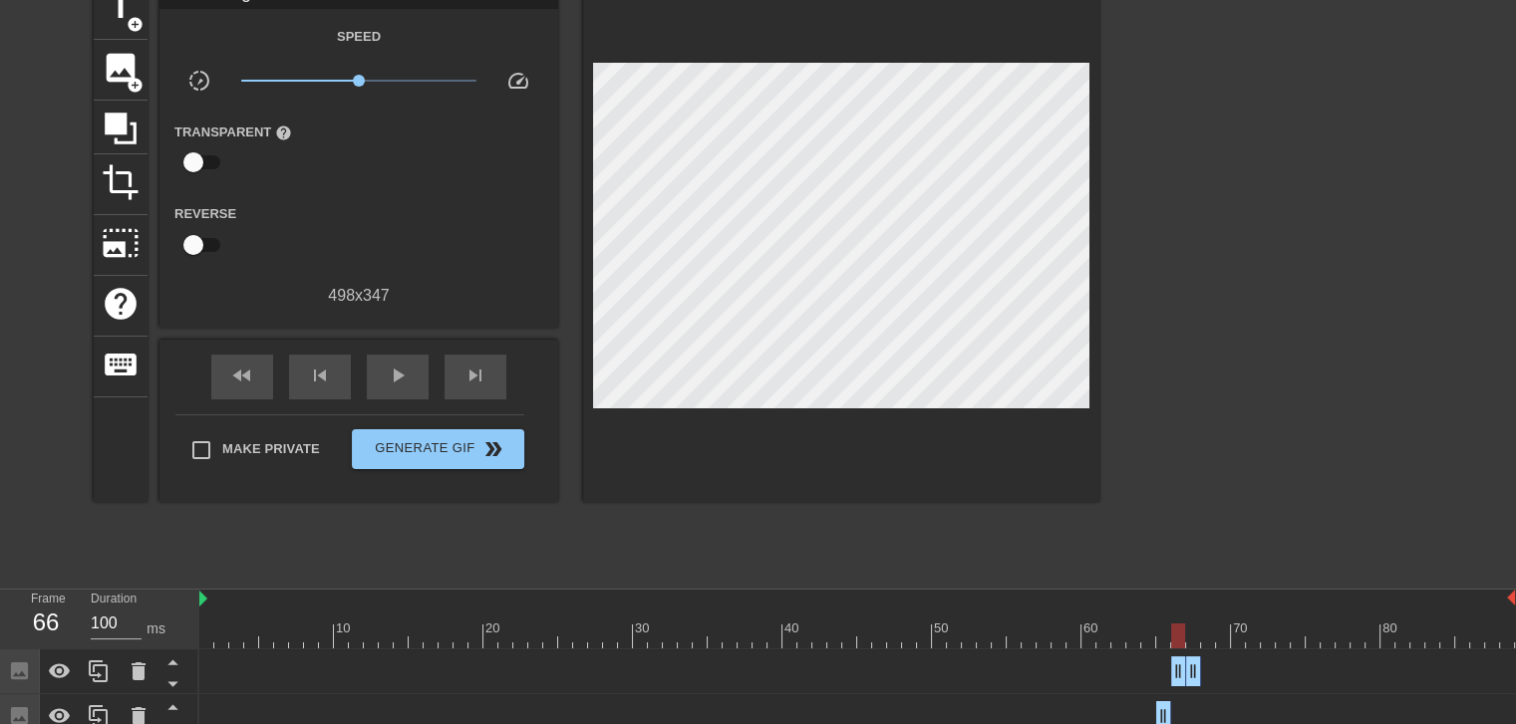
click at [1195, 637] on div at bounding box center [856, 636] width 1315 height 25
click at [1207, 636] on div at bounding box center [856, 636] width 1315 height 25
click at [1192, 627] on div at bounding box center [856, 636] width 1315 height 25
click at [1207, 629] on div at bounding box center [856, 636] width 1315 height 25
click at [1195, 625] on div at bounding box center [856, 636] width 1315 height 25
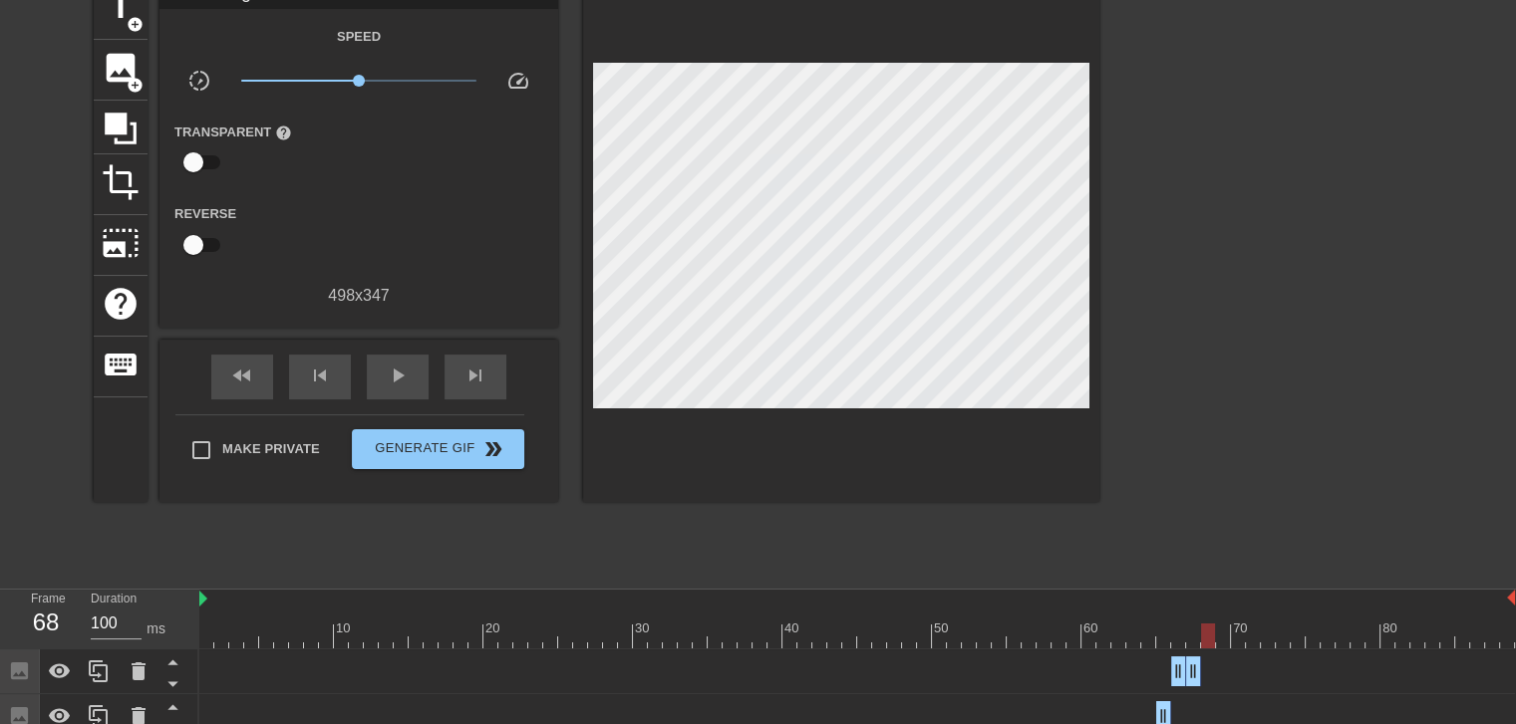
click at [1204, 628] on div at bounding box center [856, 636] width 1315 height 25
click at [93, 679] on icon at bounding box center [98, 672] width 19 height 22
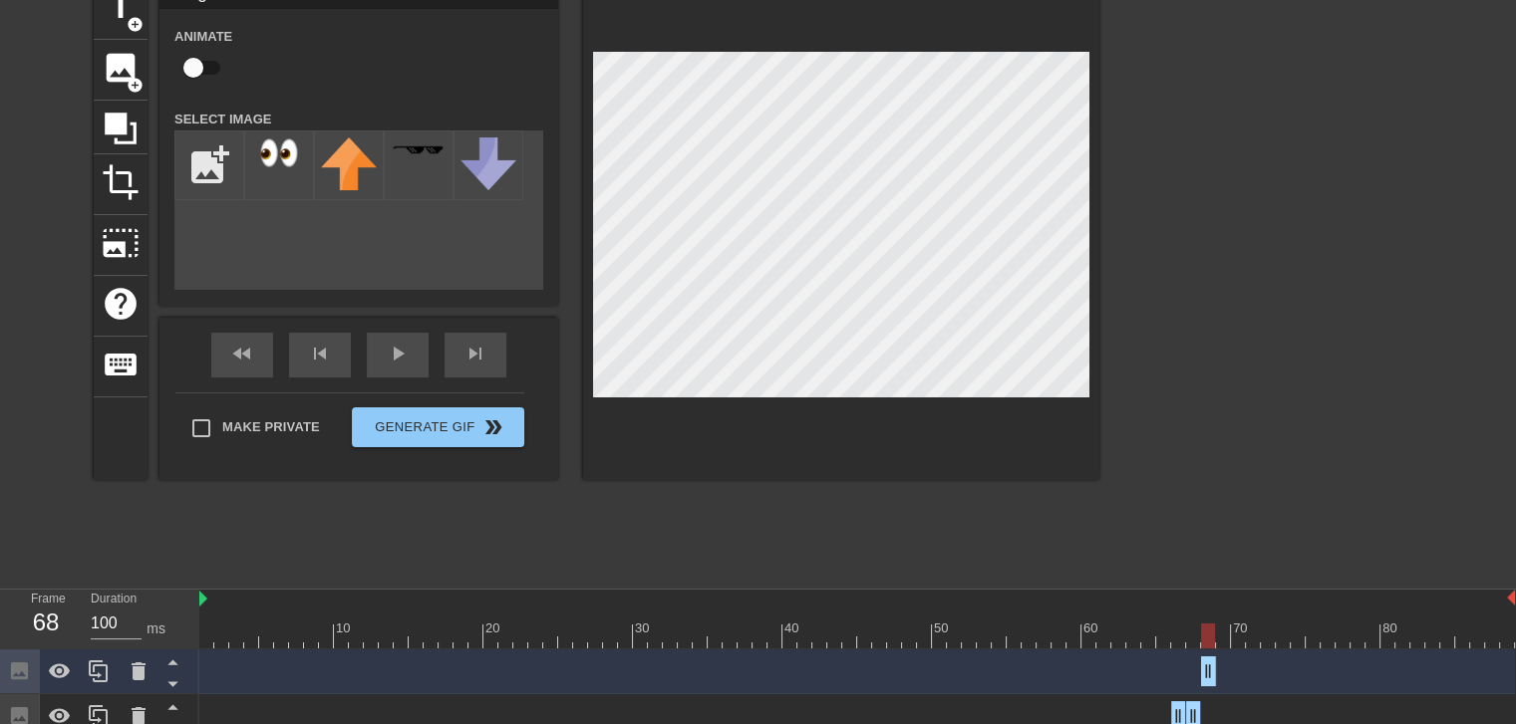
drag, startPoint x: 1177, startPoint y: 673, endPoint x: 1205, endPoint y: 672, distance: 27.9
click at [1137, 514] on div at bounding box center [1272, 278] width 299 height 598
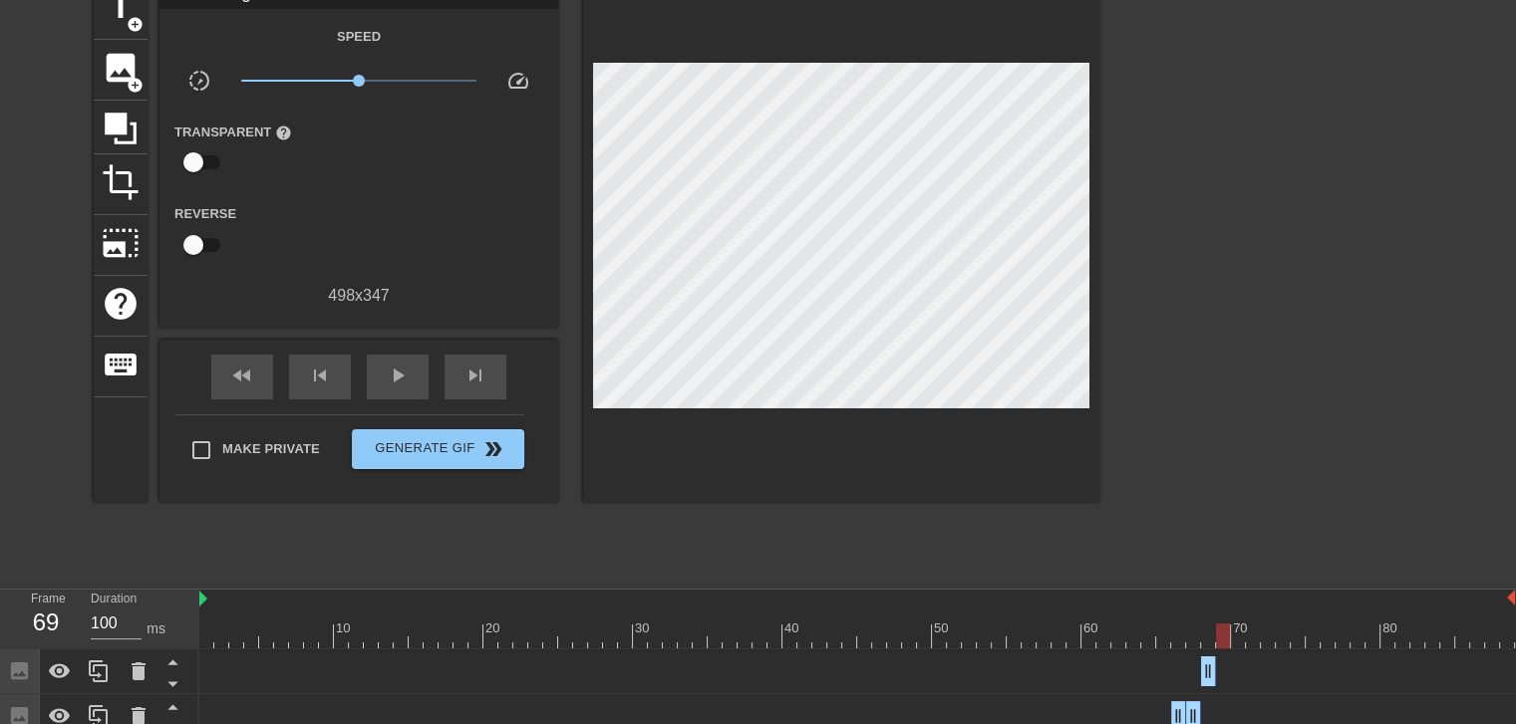
click at [1224, 637] on div at bounding box center [856, 636] width 1315 height 25
drag, startPoint x: 1214, startPoint y: 674, endPoint x: 1218, endPoint y: 652, distance: 22.3
click at [1214, 638] on div at bounding box center [856, 636] width 1315 height 25
click at [1221, 639] on div at bounding box center [856, 636] width 1315 height 25
click at [1240, 641] on div at bounding box center [856, 636] width 1315 height 25
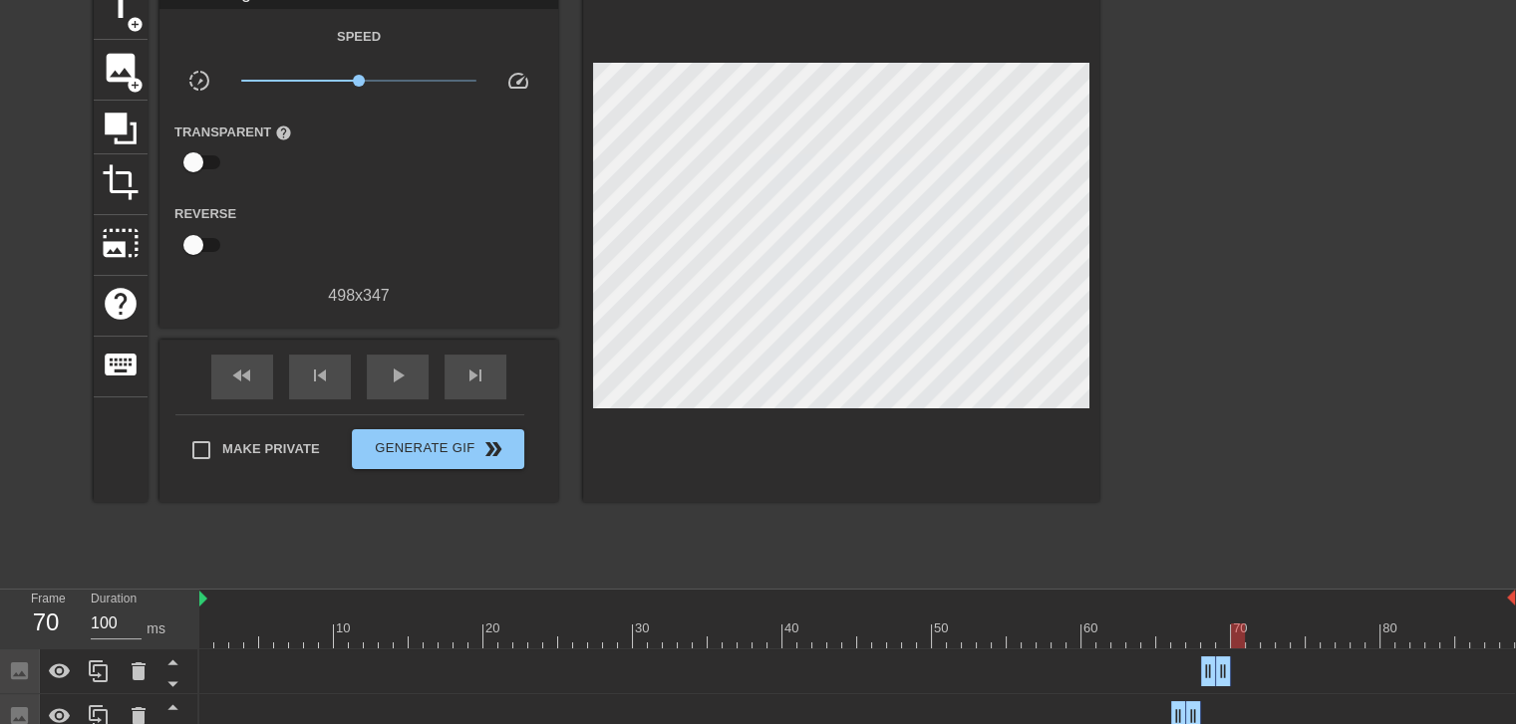
click at [1218, 634] on div at bounding box center [856, 636] width 1315 height 25
click at [1233, 634] on div at bounding box center [856, 636] width 1315 height 25
click at [1223, 634] on div at bounding box center [856, 636] width 1315 height 25
click at [1234, 634] on div at bounding box center [856, 636] width 1315 height 25
drag, startPoint x: 1230, startPoint y: 670, endPoint x: 1242, endPoint y: 660, distance: 15.6
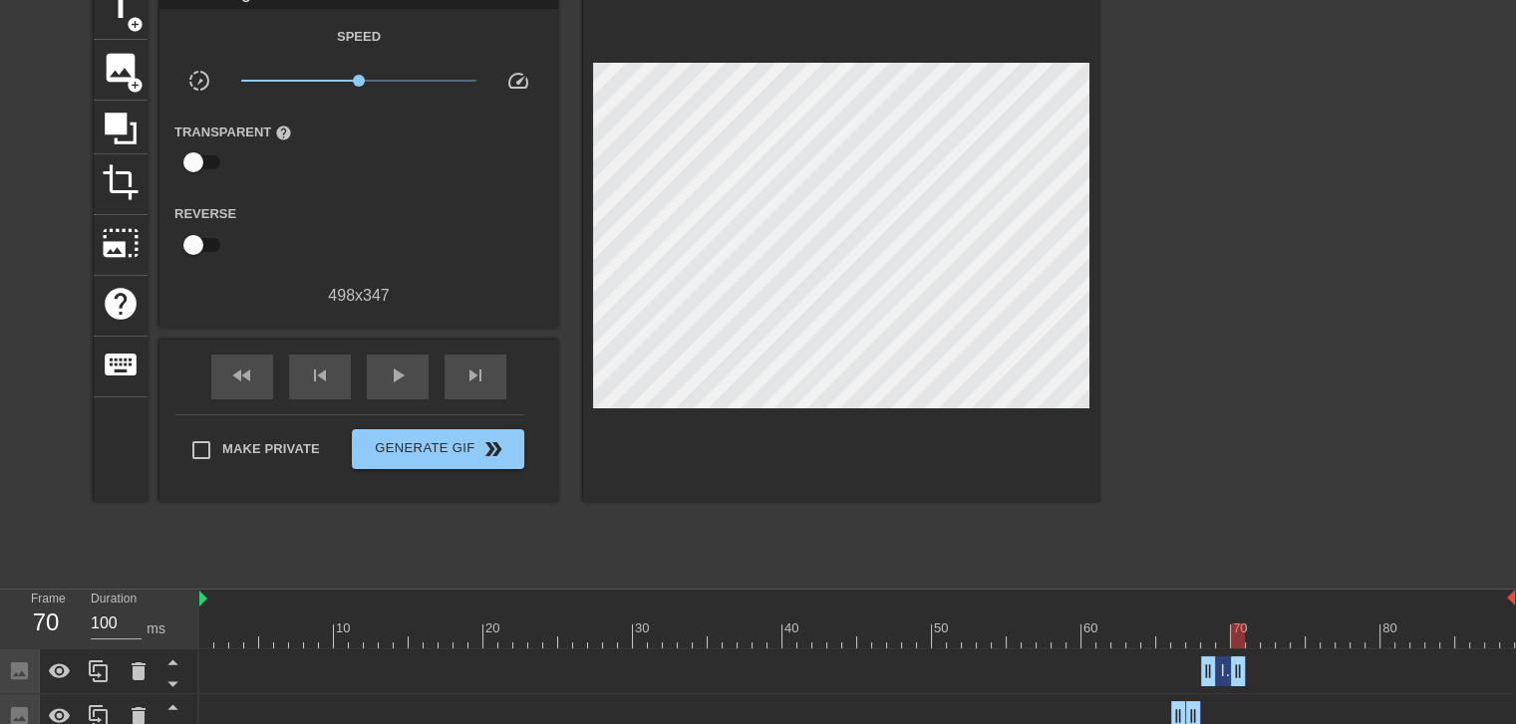
click at [1249, 642] on div at bounding box center [856, 636] width 1315 height 25
click at [1240, 641] on div at bounding box center [856, 636] width 1315 height 25
click at [1258, 641] on div at bounding box center [856, 636] width 1315 height 25
click at [1239, 639] on div at bounding box center [856, 636] width 1315 height 25
click at [1262, 639] on div at bounding box center [856, 636] width 1315 height 25
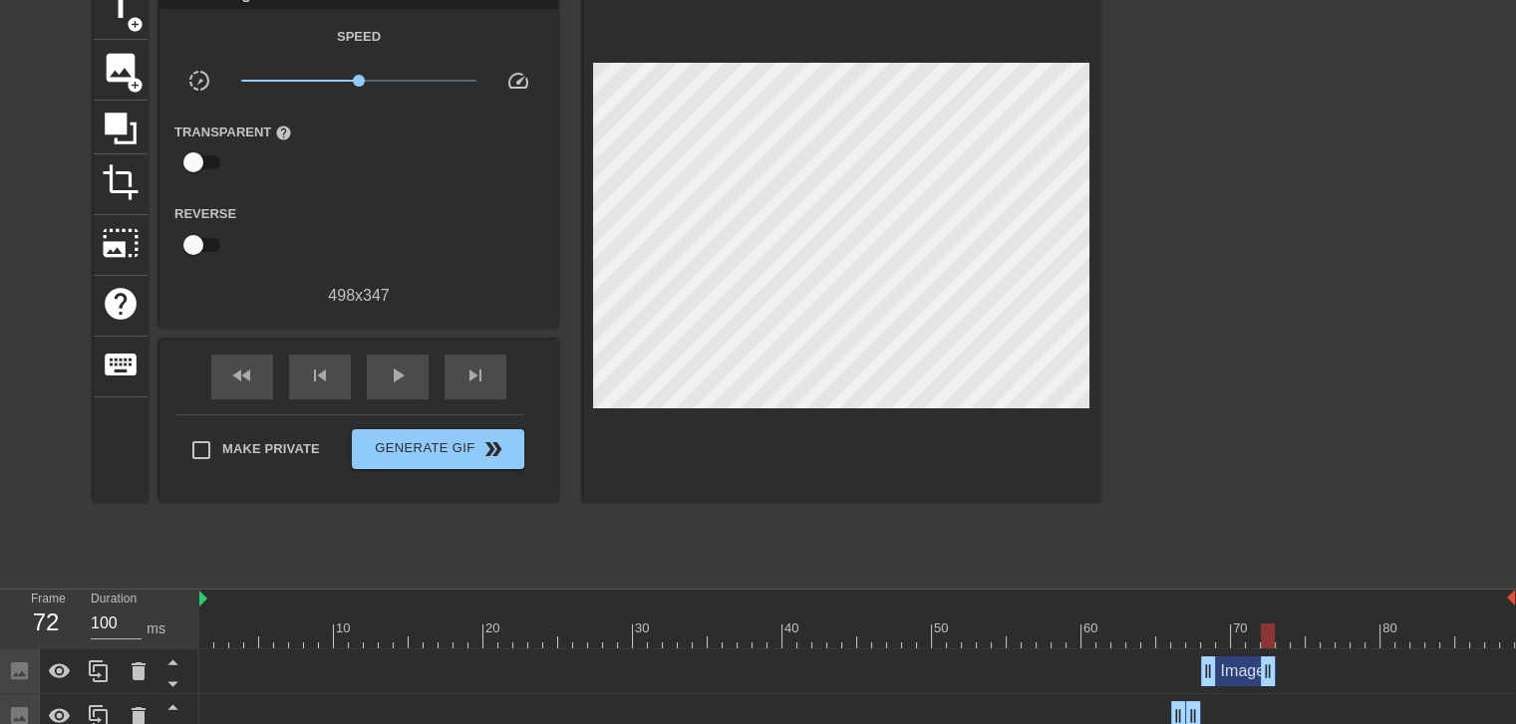
drag, startPoint x: 1239, startPoint y: 671, endPoint x: 1262, endPoint y: 671, distance: 23.9
click at [1249, 633] on div at bounding box center [856, 636] width 1315 height 25
click at [1263, 633] on div at bounding box center [856, 636] width 1315 height 25
click at [1285, 633] on div at bounding box center [856, 636] width 1315 height 25
click at [1303, 633] on div at bounding box center [856, 636] width 1315 height 25
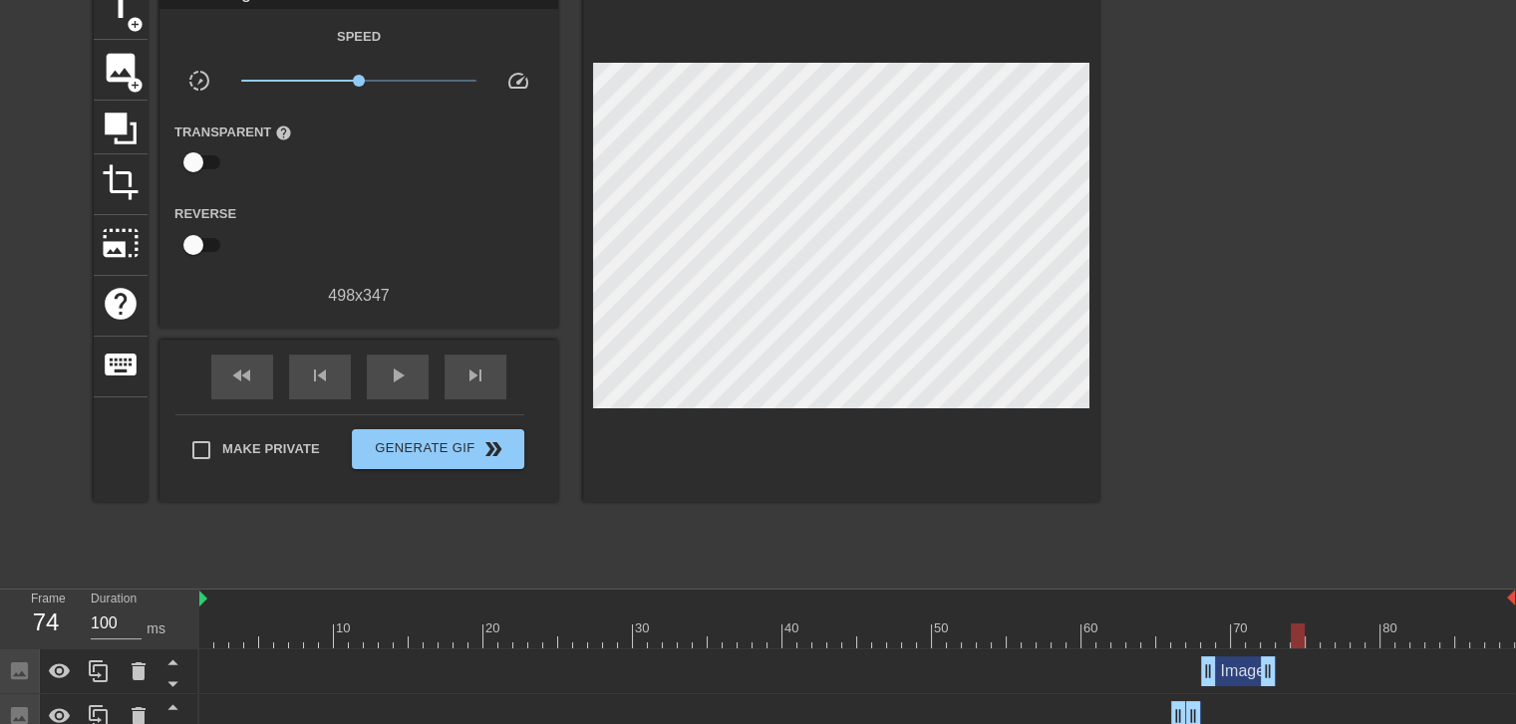
click at [1280, 632] on div at bounding box center [856, 636] width 1315 height 25
click at [1263, 626] on div at bounding box center [856, 636] width 1315 height 25
click at [1287, 626] on div at bounding box center [856, 636] width 1315 height 25
click at [1298, 630] on div at bounding box center [856, 636] width 1315 height 25
click at [1308, 630] on div at bounding box center [856, 636] width 1315 height 25
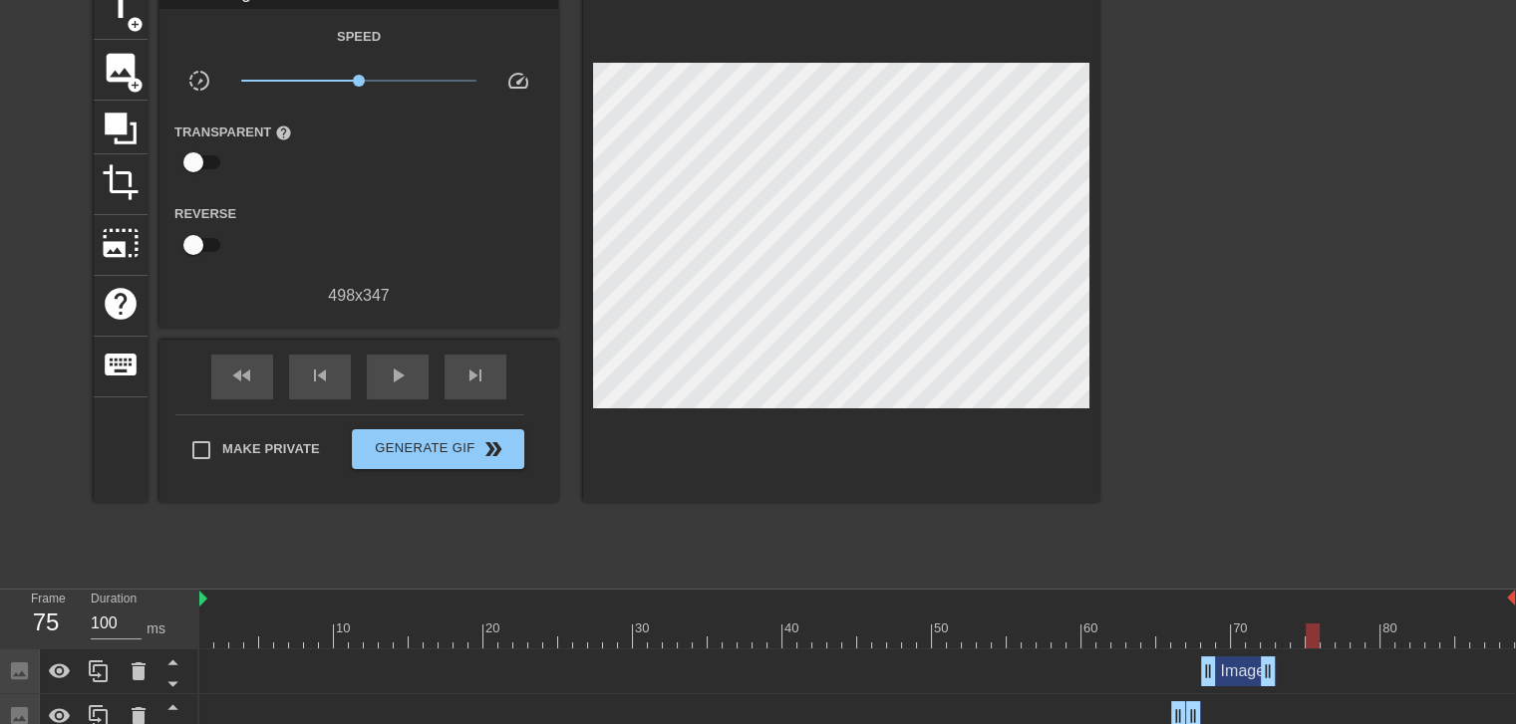
click at [1322, 630] on div at bounding box center [856, 636] width 1315 height 25
click at [1340, 630] on div at bounding box center [856, 636] width 1315 height 25
click at [1358, 630] on div at bounding box center [856, 636] width 1315 height 25
drag, startPoint x: 1358, startPoint y: 630, endPoint x: 1376, endPoint y: 630, distance: 17.9
click at [1359, 630] on div at bounding box center [1357, 636] width 14 height 25
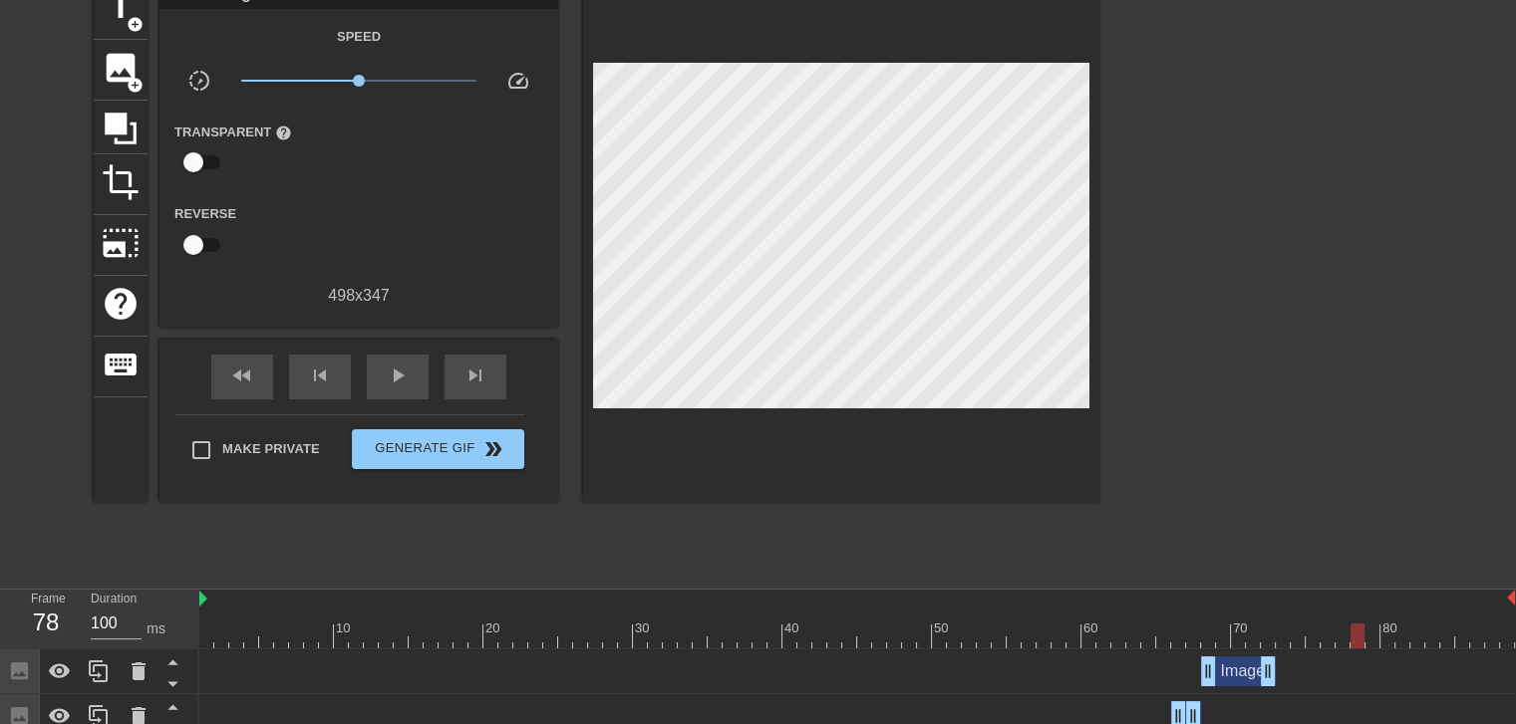
click at [1376, 630] on div at bounding box center [856, 636] width 1315 height 25
click at [1319, 630] on div at bounding box center [856, 636] width 1315 height 25
click at [1277, 636] on div at bounding box center [856, 636] width 1315 height 25
click at [87, 671] on icon at bounding box center [99, 672] width 24 height 24
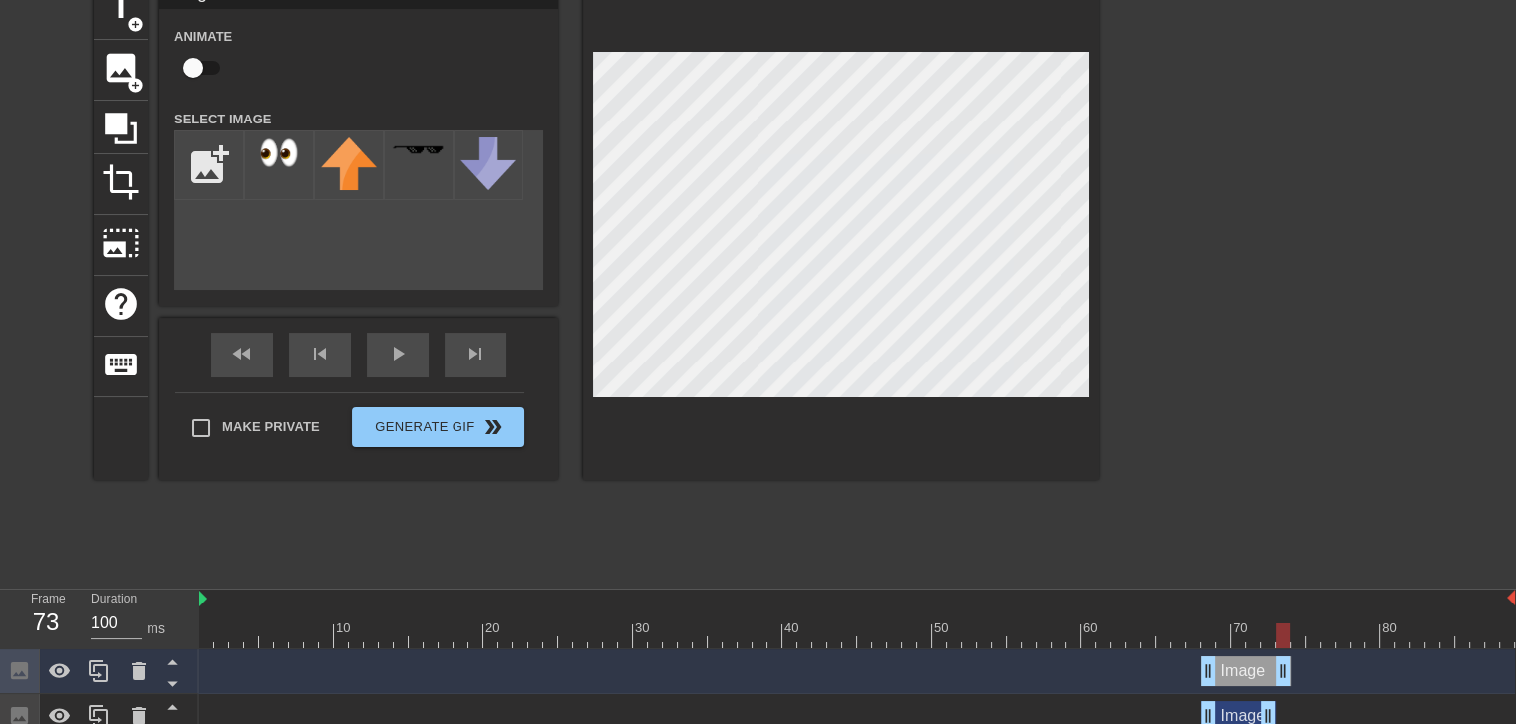
drag, startPoint x: 1268, startPoint y: 666, endPoint x: 1283, endPoint y: 664, distance: 15.1
drag, startPoint x: 1212, startPoint y: 671, endPoint x: 1282, endPoint y: 671, distance: 70.7
click at [108, 673] on icon at bounding box center [98, 672] width 19 height 22
drag, startPoint x: 1282, startPoint y: 673, endPoint x: 1305, endPoint y: 669, distance: 23.3
drag, startPoint x: 1284, startPoint y: 674, endPoint x: 1296, endPoint y: 674, distance: 12.0
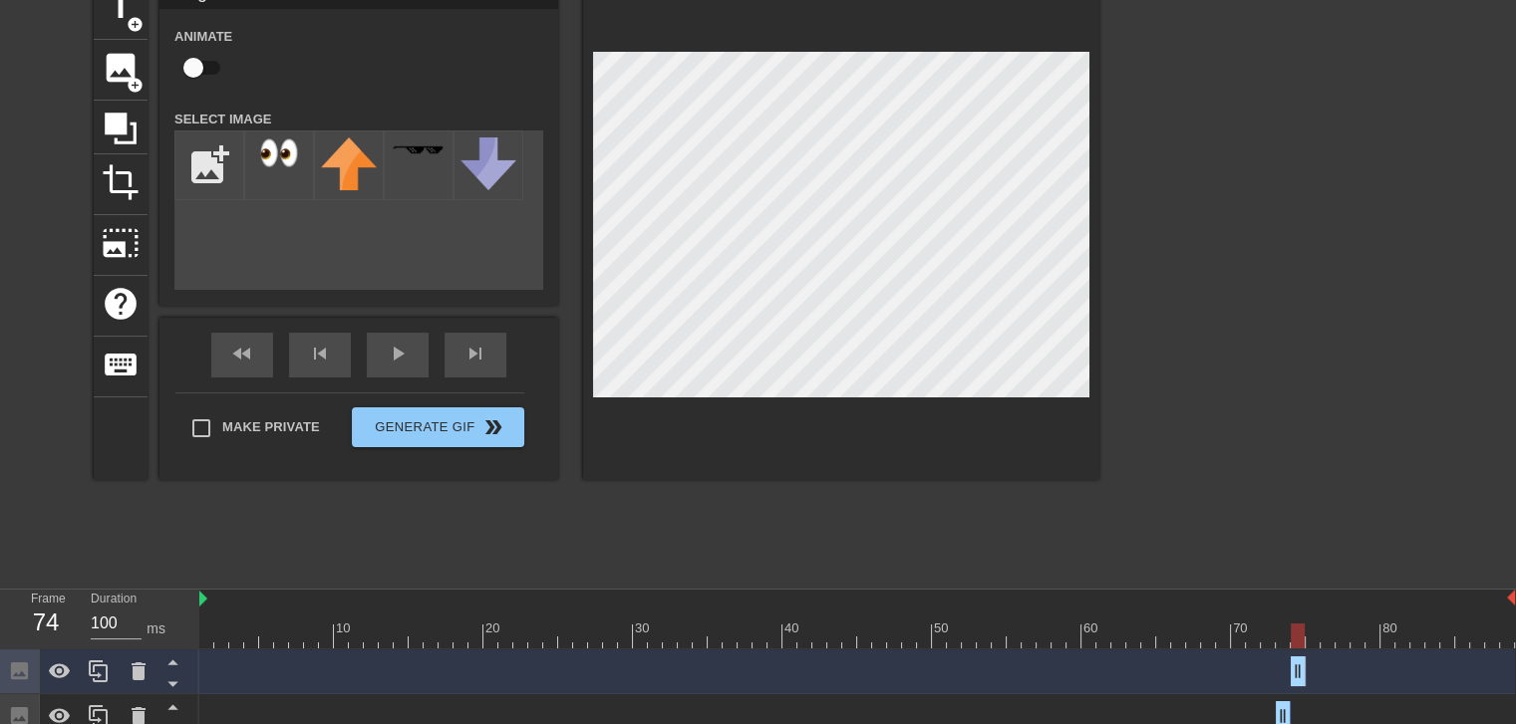
drag, startPoint x: 1312, startPoint y: 671, endPoint x: 1302, endPoint y: 674, distance: 10.4
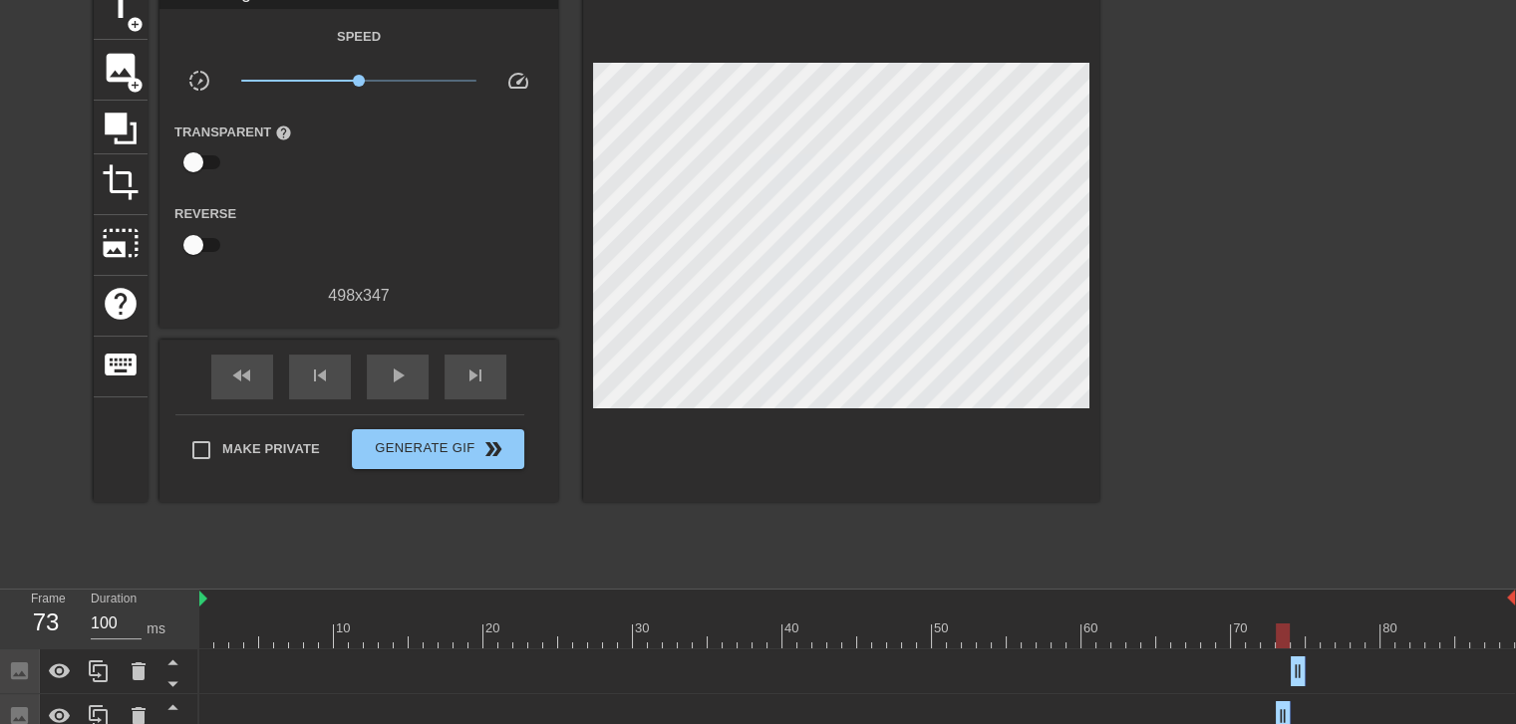
click at [1278, 631] on div at bounding box center [856, 636] width 1315 height 25
click at [1291, 629] on div at bounding box center [856, 636] width 1315 height 25
click at [1284, 632] on div at bounding box center [856, 636] width 1315 height 25
click at [1295, 632] on div at bounding box center [856, 636] width 1315 height 25
click at [1314, 635] on div at bounding box center [856, 636] width 1315 height 25
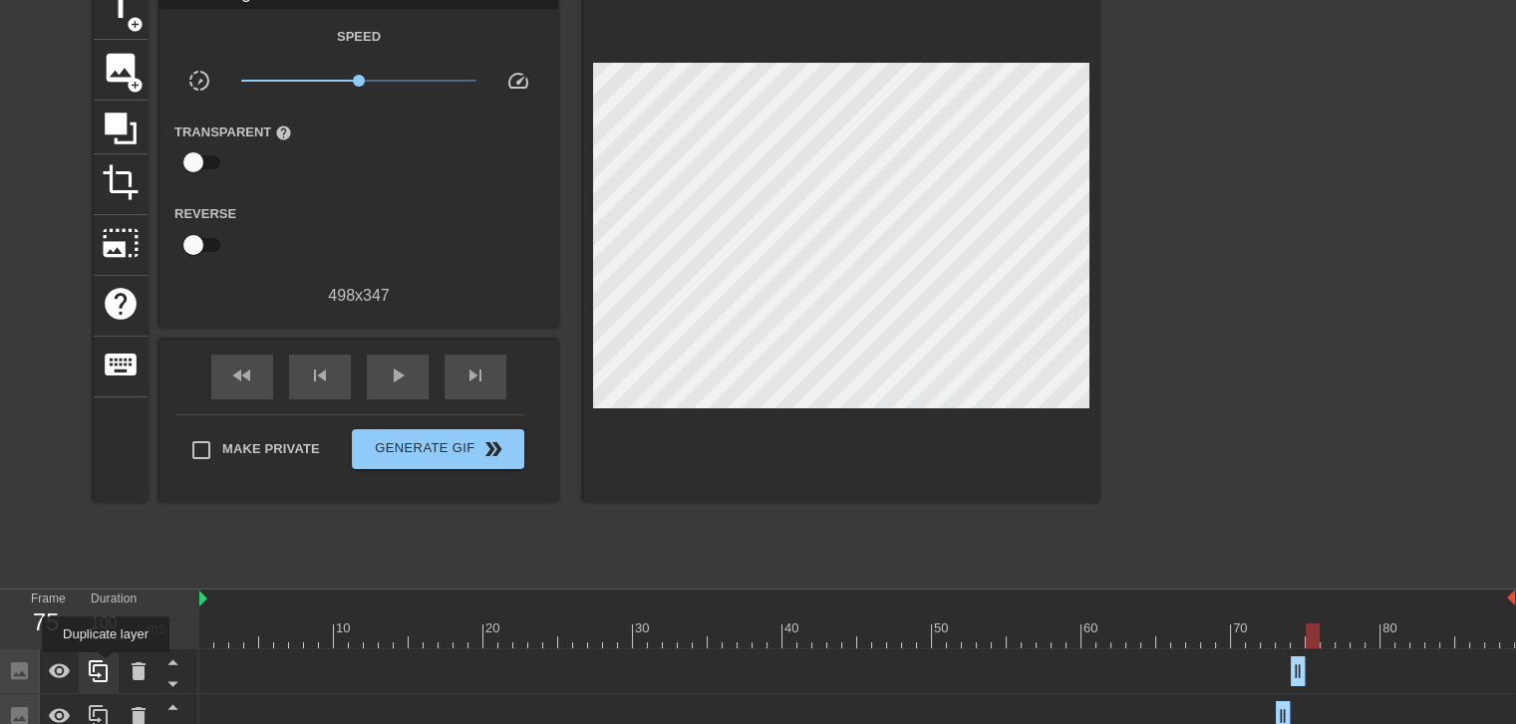
click at [106, 667] on icon at bounding box center [98, 672] width 19 height 22
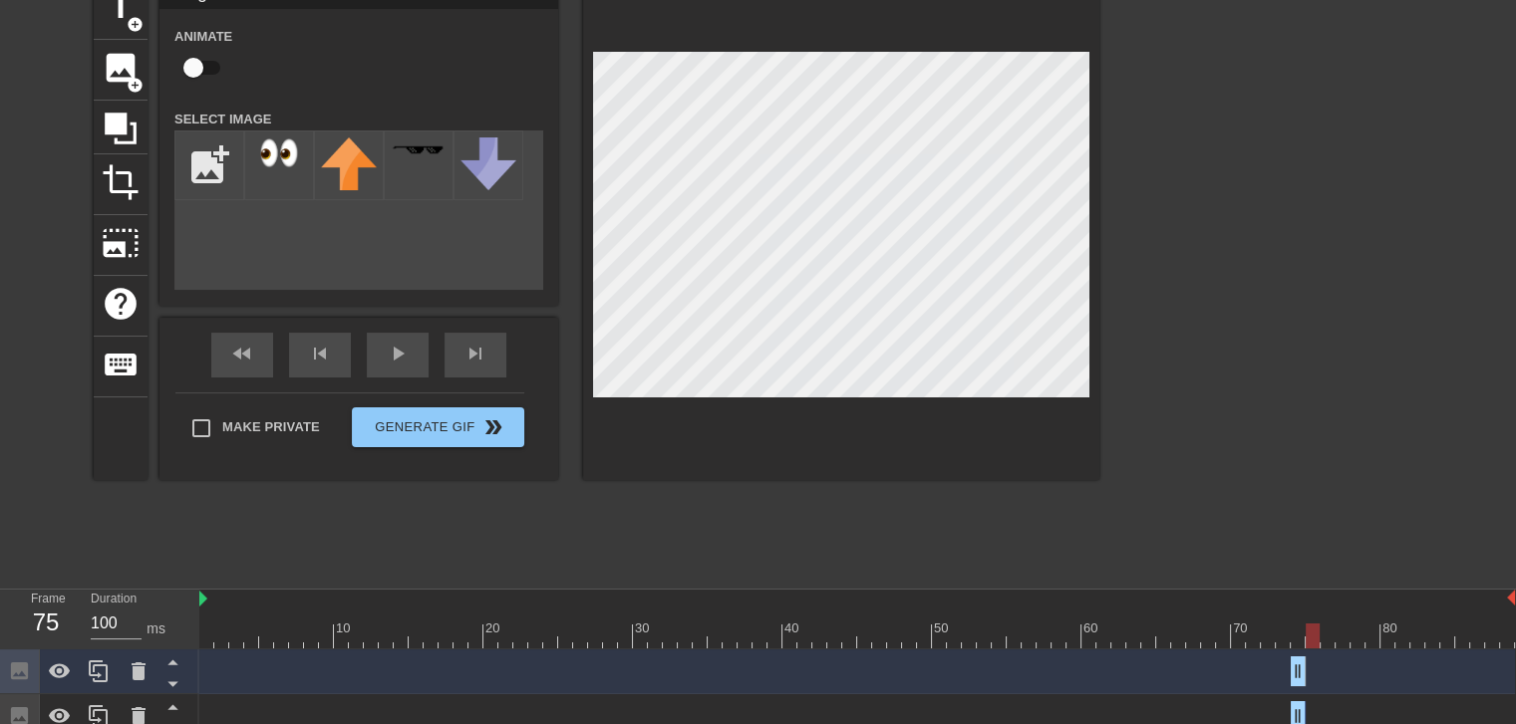
click at [1307, 671] on div "Image drag_handle drag_handle" at bounding box center [856, 672] width 1315 height 30
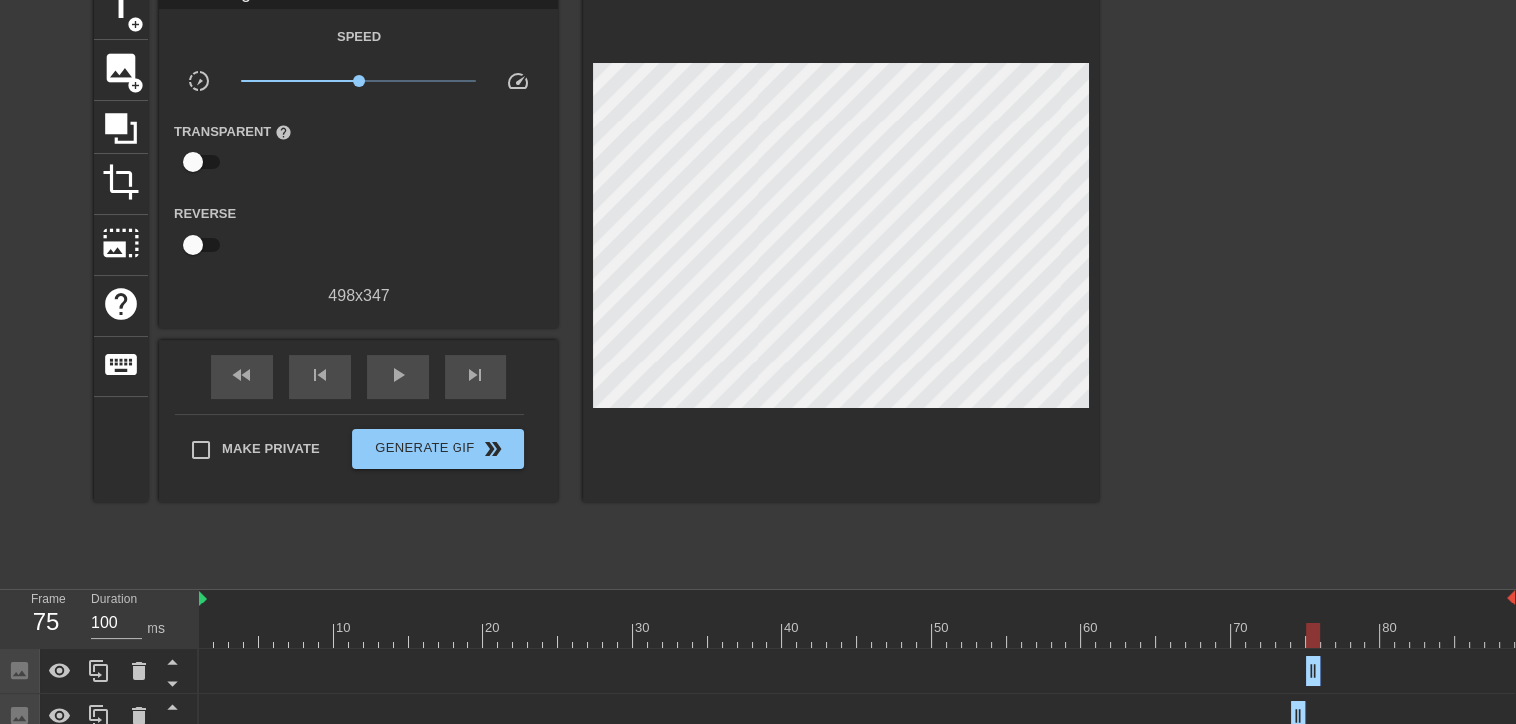
drag, startPoint x: 1296, startPoint y: 671, endPoint x: 1316, endPoint y: 669, distance: 20.0
click at [1267, 657] on div "Image drag_handle drag_handle" at bounding box center [856, 672] width 1315 height 30
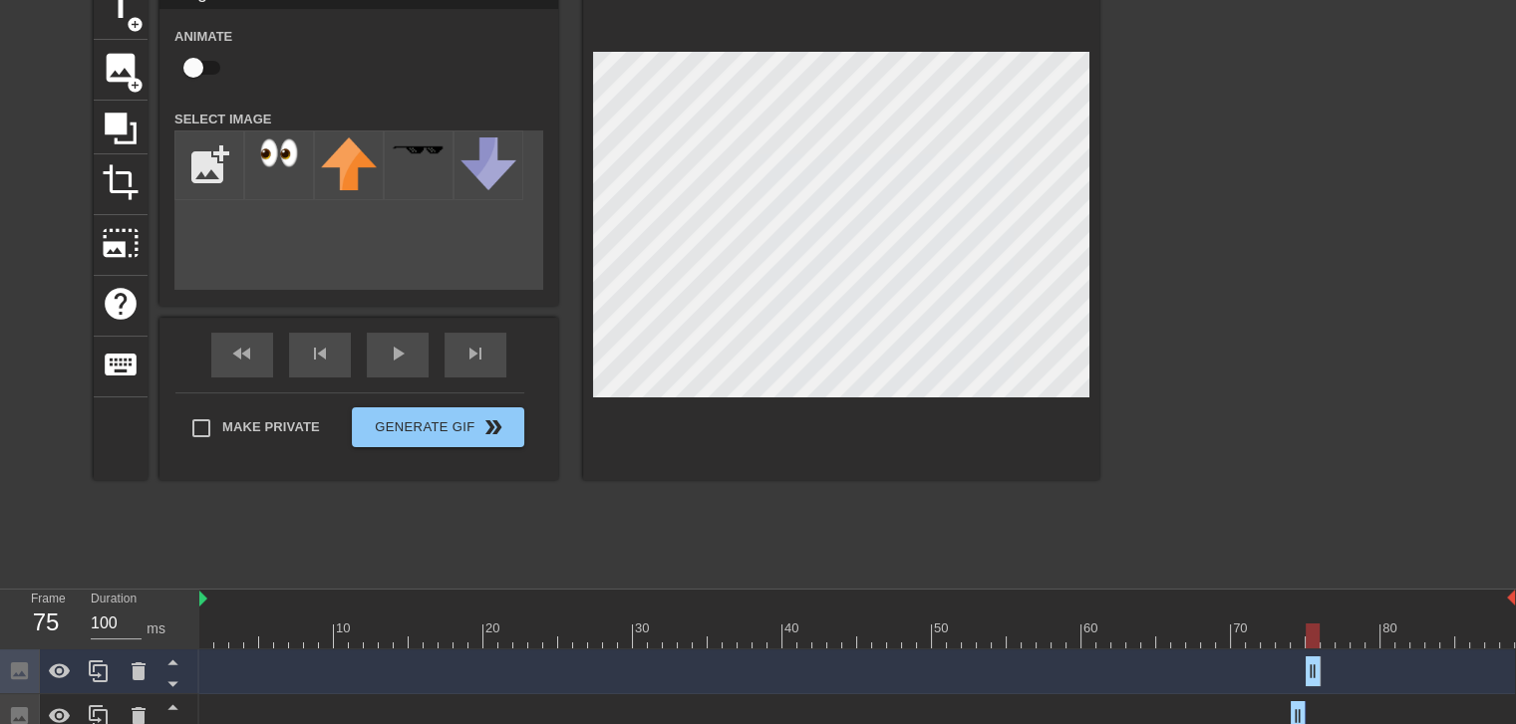
click at [924, 398] on div at bounding box center [841, 229] width 516 height 501
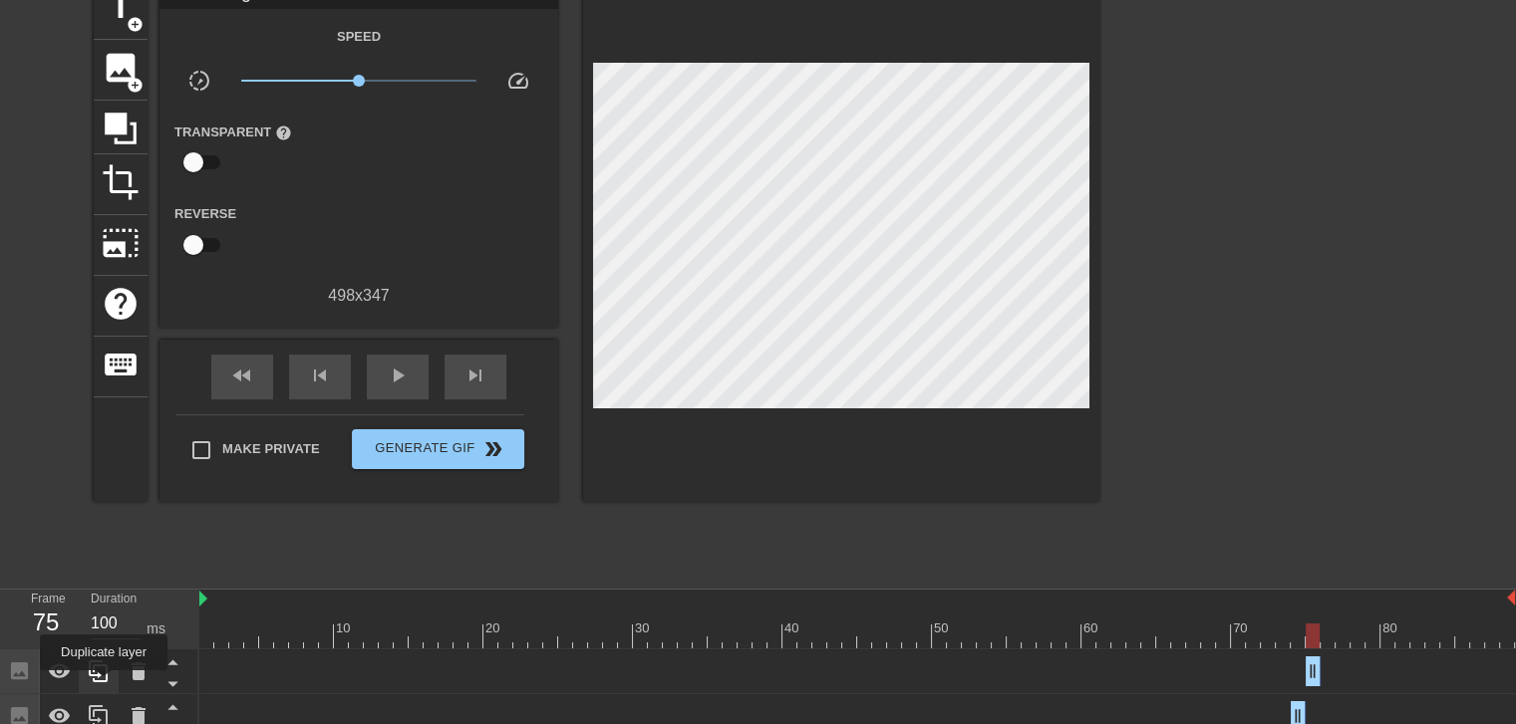
click at [104, 683] on icon at bounding box center [99, 672] width 24 height 24
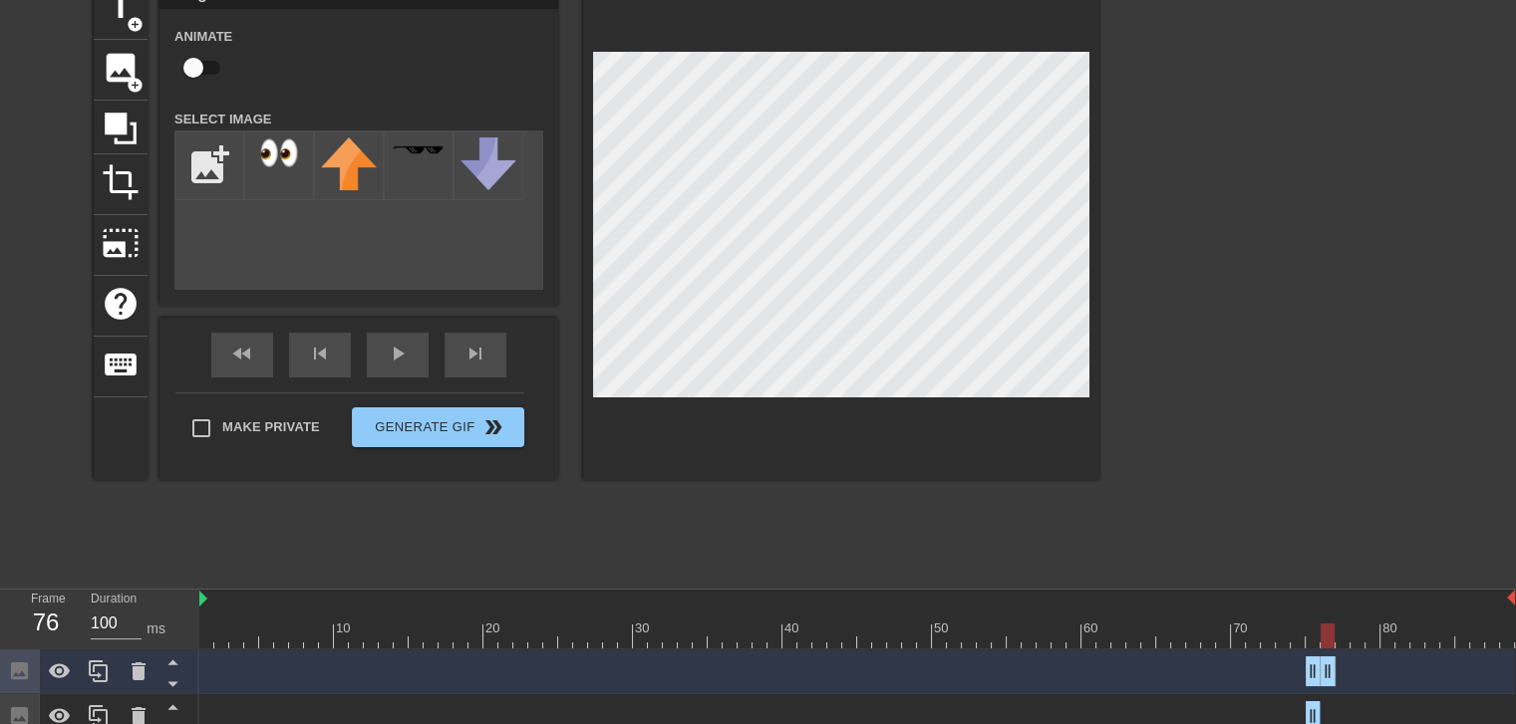
drag, startPoint x: 1319, startPoint y: 668, endPoint x: 1338, endPoint y: 668, distance: 18.9
click at [1339, 668] on div "Image drag_handle drag_handle" at bounding box center [856, 672] width 1315 height 30
drag, startPoint x: 1305, startPoint y: 669, endPoint x: 1322, endPoint y: 669, distance: 16.9
click at [1317, 647] on div at bounding box center [856, 636] width 1315 height 25
click at [1327, 636] on div at bounding box center [856, 636] width 1315 height 25
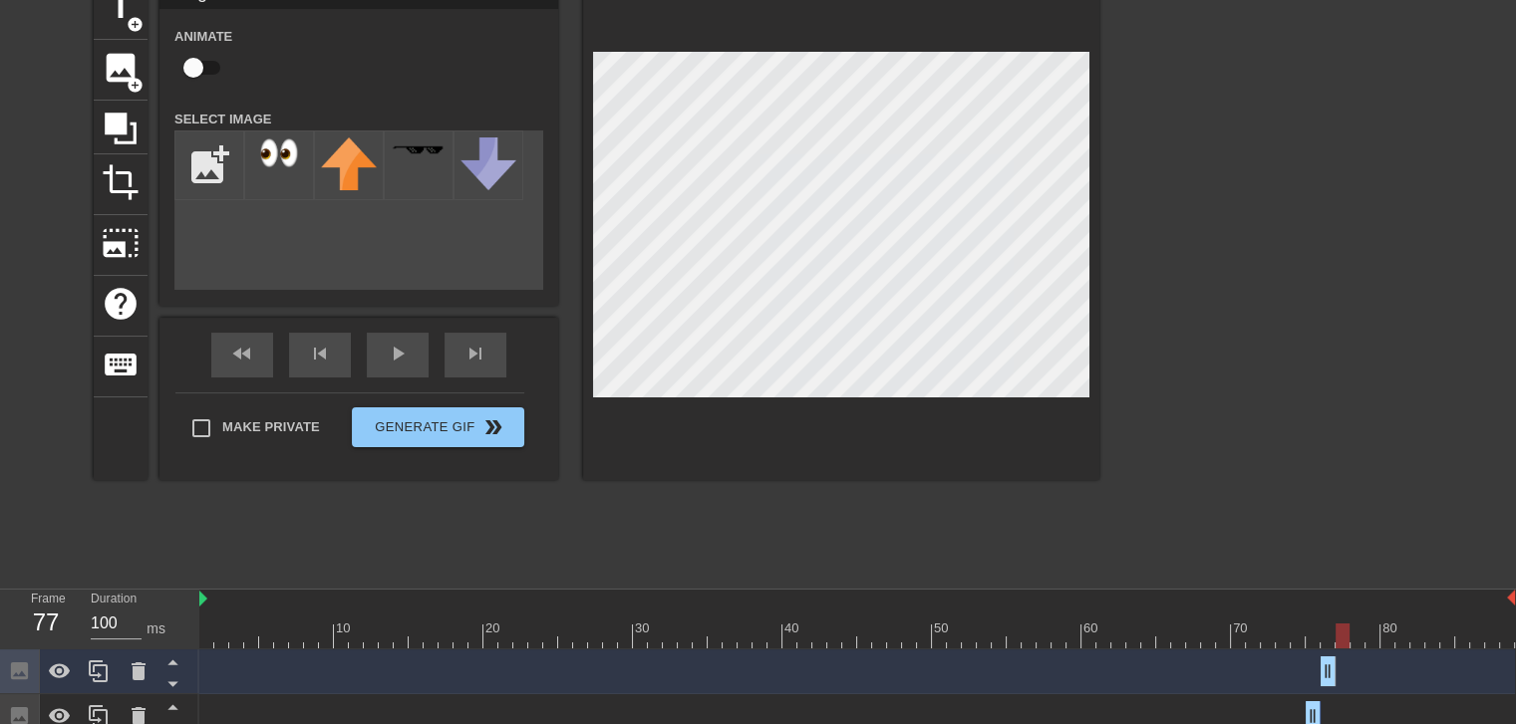
click at [1346, 640] on div at bounding box center [856, 636] width 1315 height 25
click at [1328, 639] on div at bounding box center [856, 636] width 1315 height 25
click at [1347, 639] on div at bounding box center [856, 636] width 1315 height 25
click at [1317, 639] on div at bounding box center [856, 636] width 1315 height 25
click at [1349, 639] on div at bounding box center [856, 636] width 1315 height 25
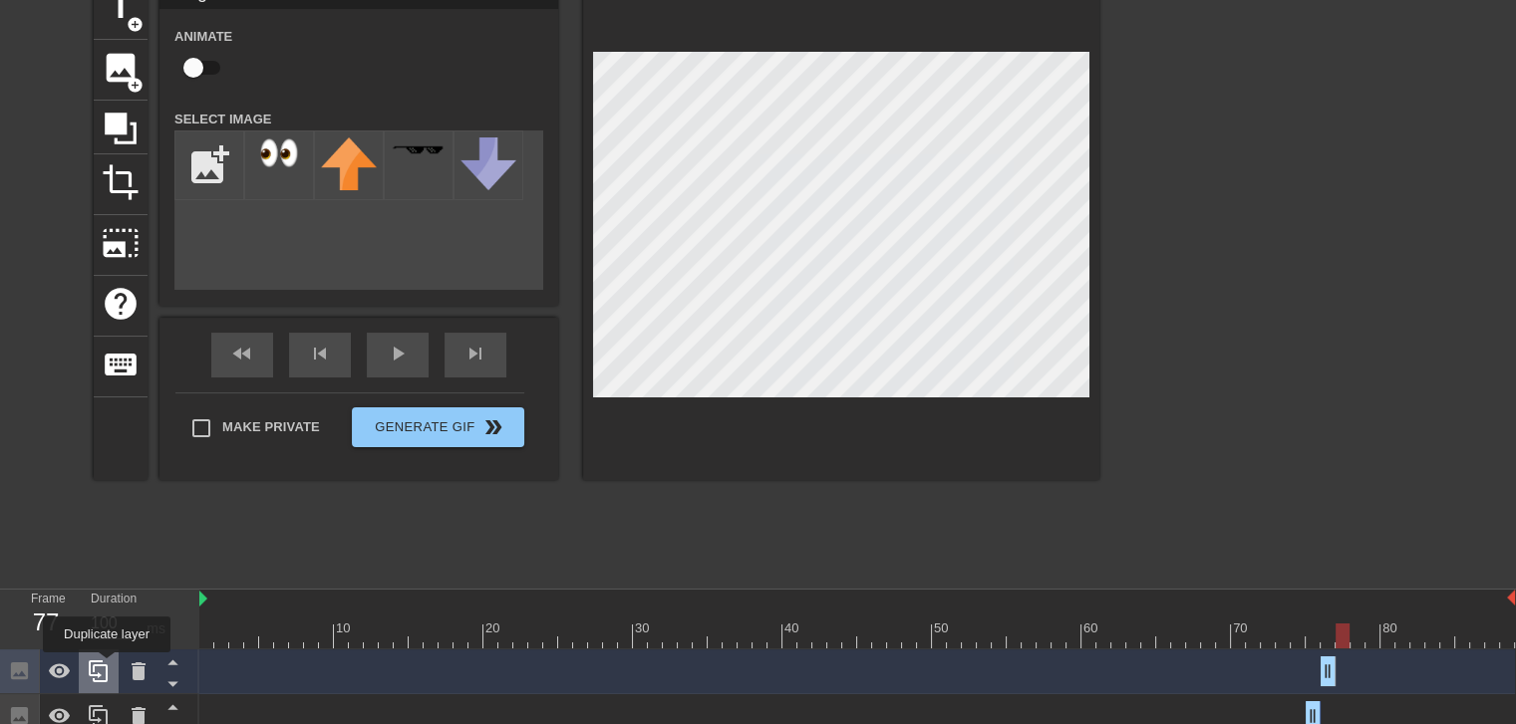
click at [107, 667] on icon at bounding box center [98, 672] width 19 height 22
click at [92, 670] on icon at bounding box center [99, 672] width 24 height 24
drag, startPoint x: 1337, startPoint y: 677, endPoint x: 1353, endPoint y: 677, distance: 15.9
drag, startPoint x: 1343, startPoint y: 676, endPoint x: 1362, endPoint y: 676, distance: 18.9
click at [1336, 626] on div at bounding box center [856, 636] width 1315 height 25
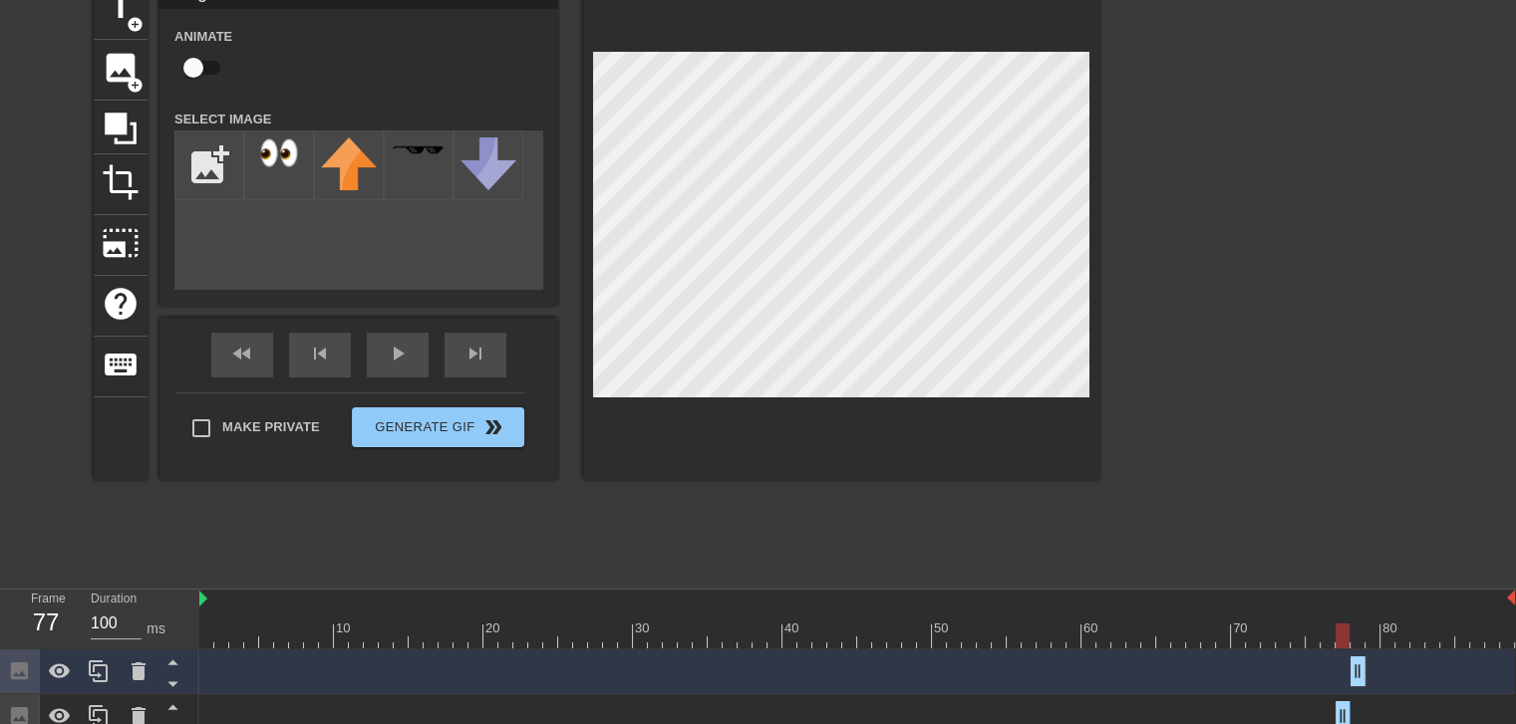
click at [1355, 627] on div at bounding box center [856, 636] width 1315 height 25
click at [1369, 630] on div at bounding box center [856, 636] width 1315 height 25
click at [1360, 630] on div at bounding box center [856, 636] width 1315 height 25
click at [1381, 629] on div at bounding box center [856, 636] width 1315 height 25
drag, startPoint x: 1359, startPoint y: 669, endPoint x: 1389, endPoint y: 668, distance: 29.9
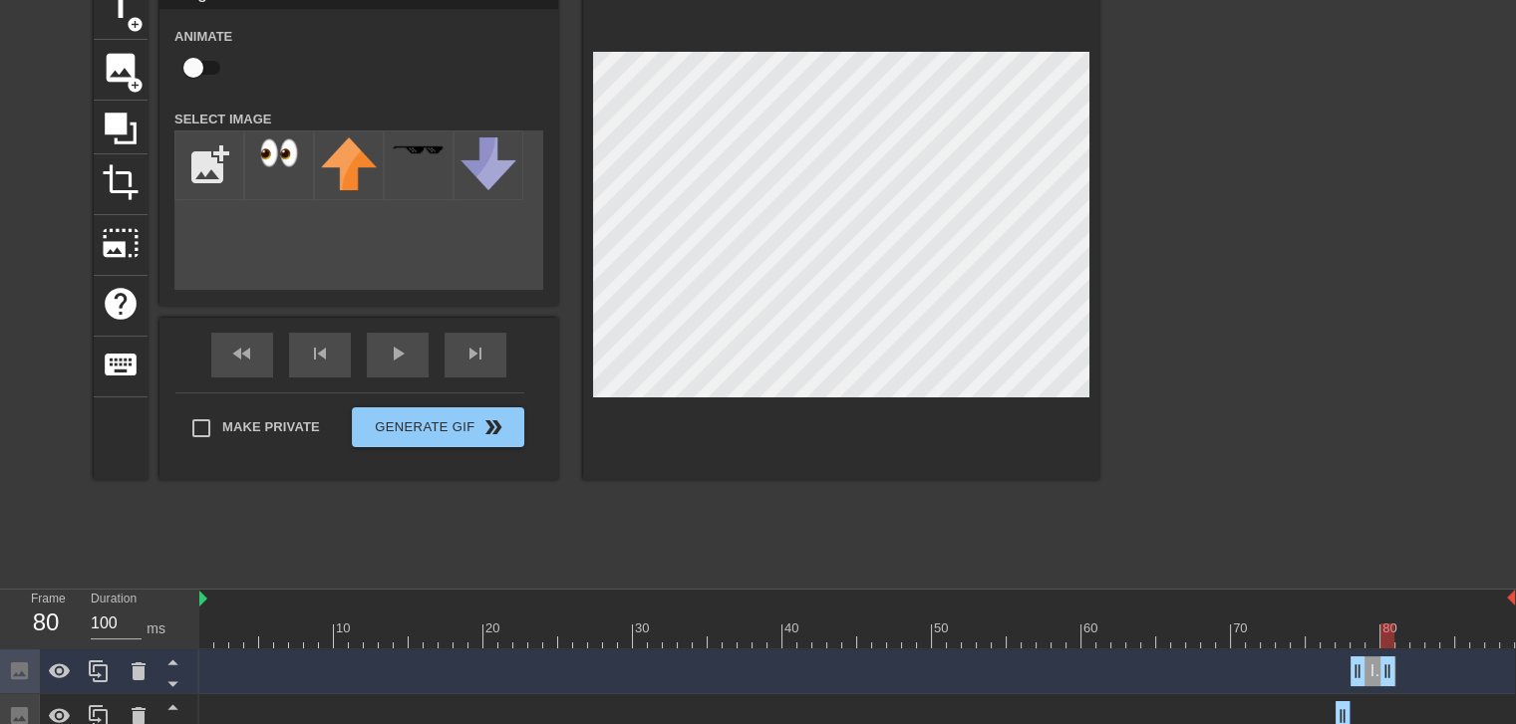
click at [1372, 645] on div at bounding box center [856, 636] width 1315 height 25
click at [1386, 640] on div at bounding box center [856, 636] width 1315 height 25
click at [1401, 640] on div at bounding box center [856, 636] width 1315 height 25
click at [1420, 639] on div at bounding box center [856, 636] width 1315 height 25
drag, startPoint x: 1393, startPoint y: 680, endPoint x: 1529, endPoint y: 677, distance: 136.5
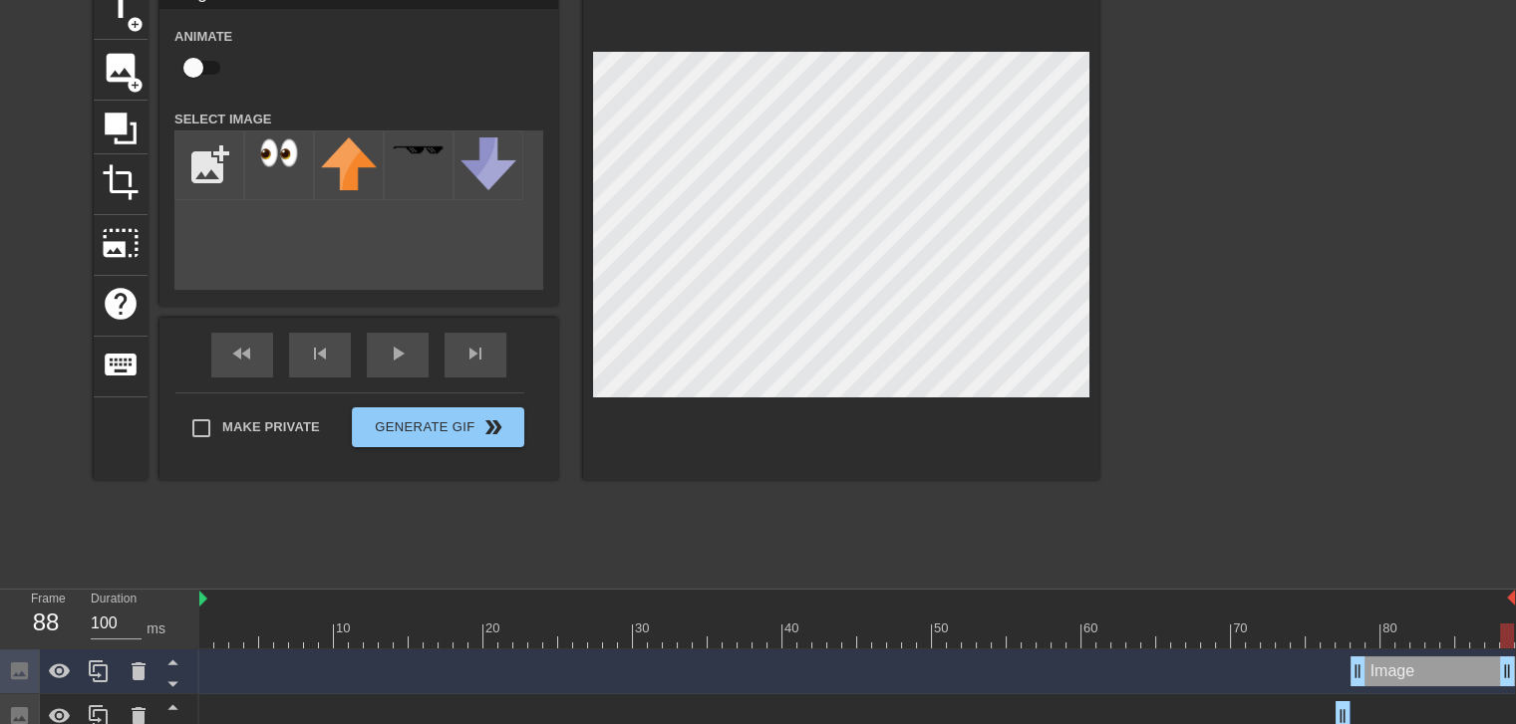
click at [381, 348] on div "fast_rewind skip_previous play_arrow skip_next" at bounding box center [358, 355] width 325 height 75
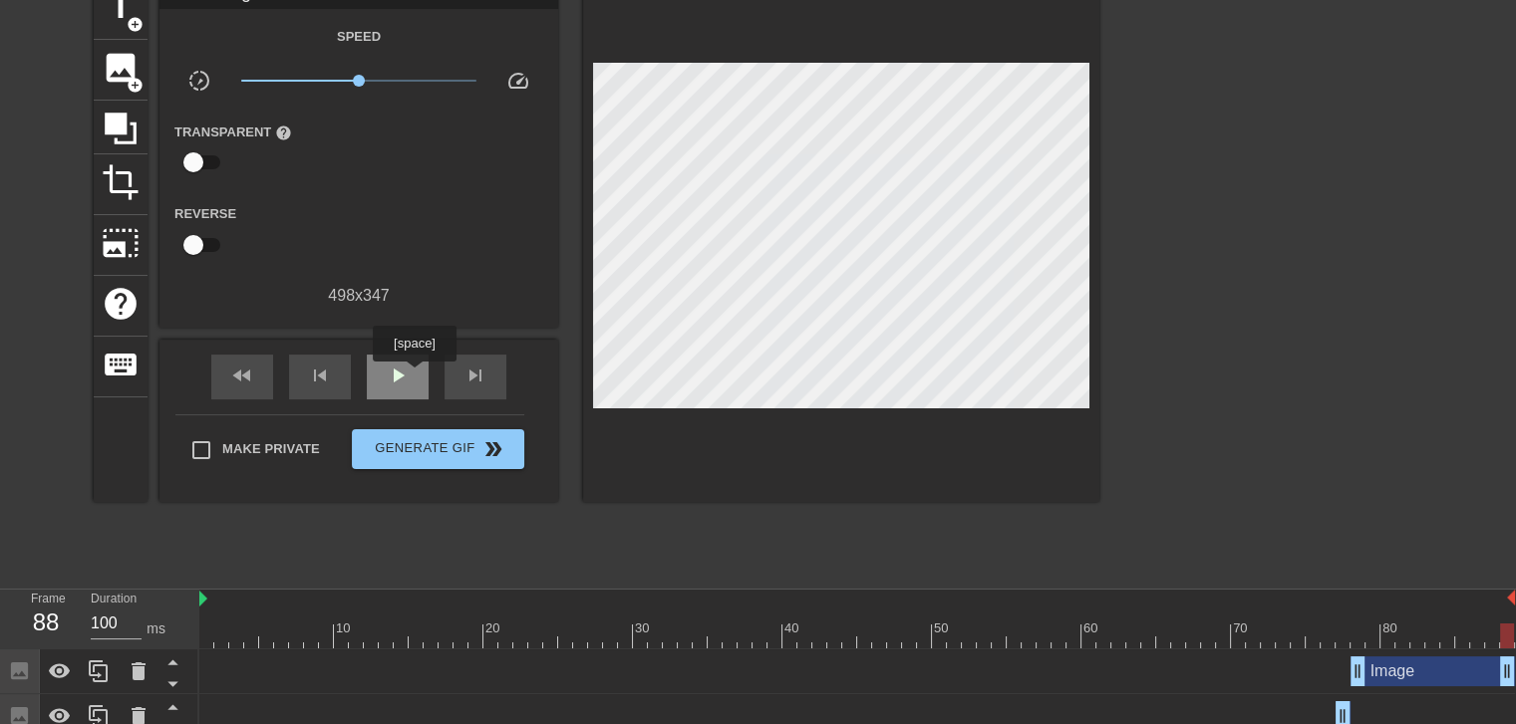
click at [414, 376] on div "play_arrow" at bounding box center [398, 377] width 62 height 45
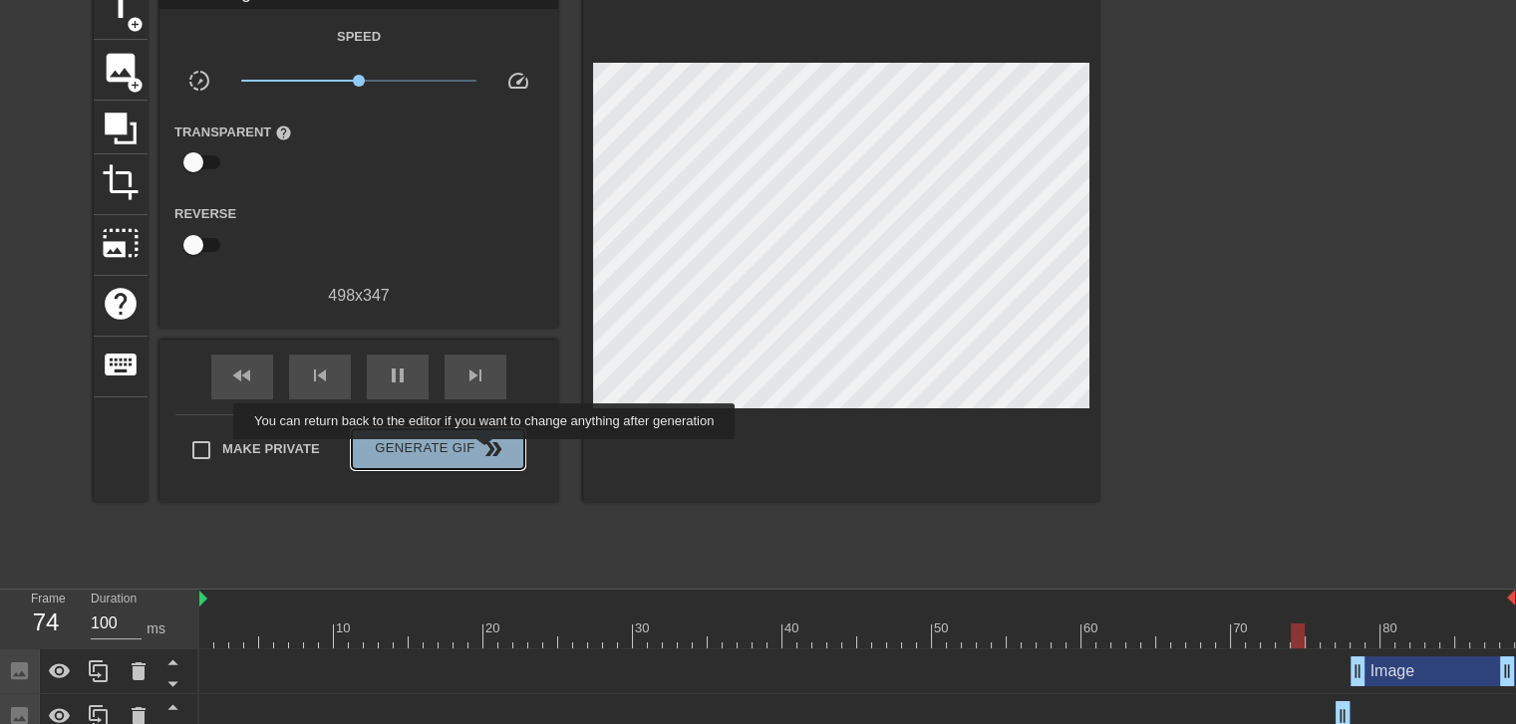
click at [486, 453] on span "double_arrow" at bounding box center [493, 449] width 24 height 24
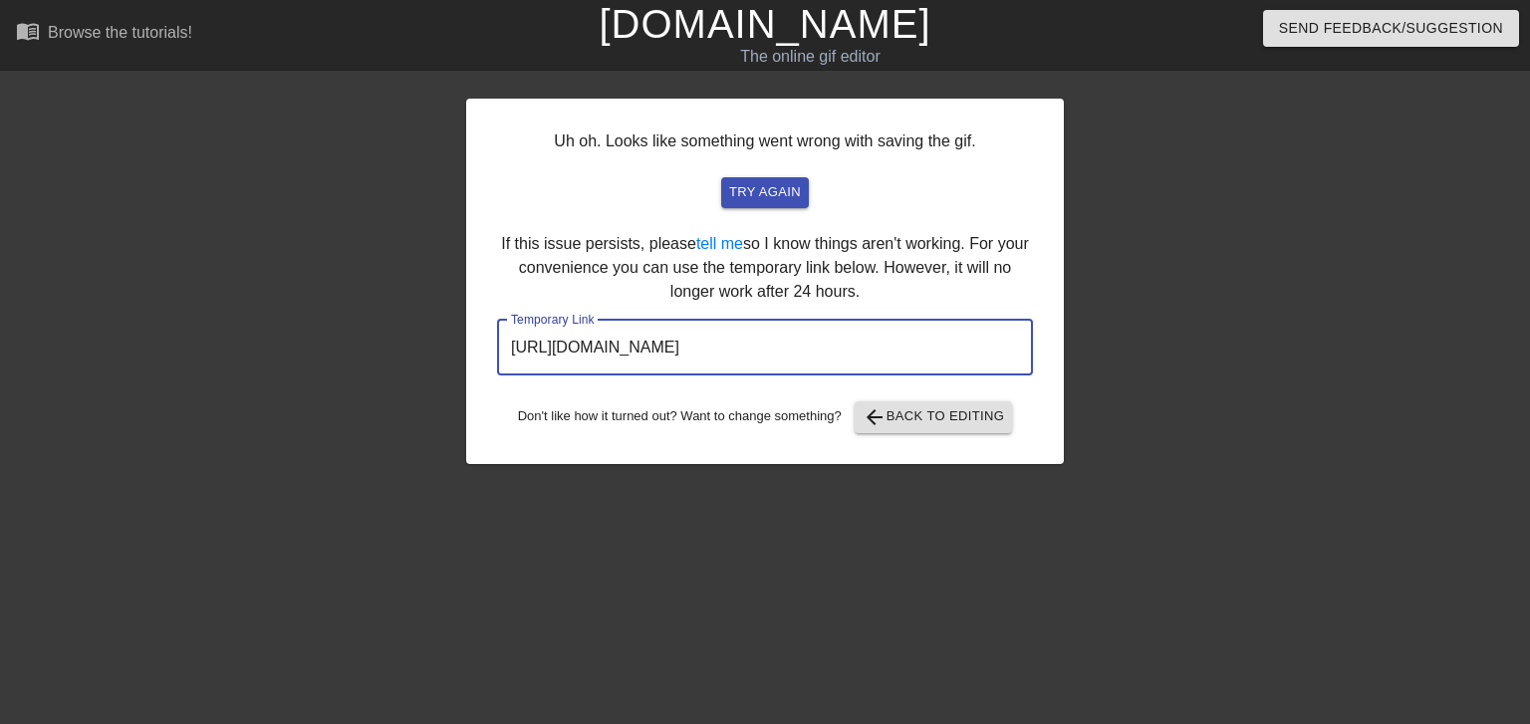
drag, startPoint x: 965, startPoint y: 343, endPoint x: 236, endPoint y: 350, distance: 728.4
click at [236, 350] on div "Uh oh. Looks like something went wrong with saving the gif. try again If this i…" at bounding box center [765, 378] width 1530 height 598
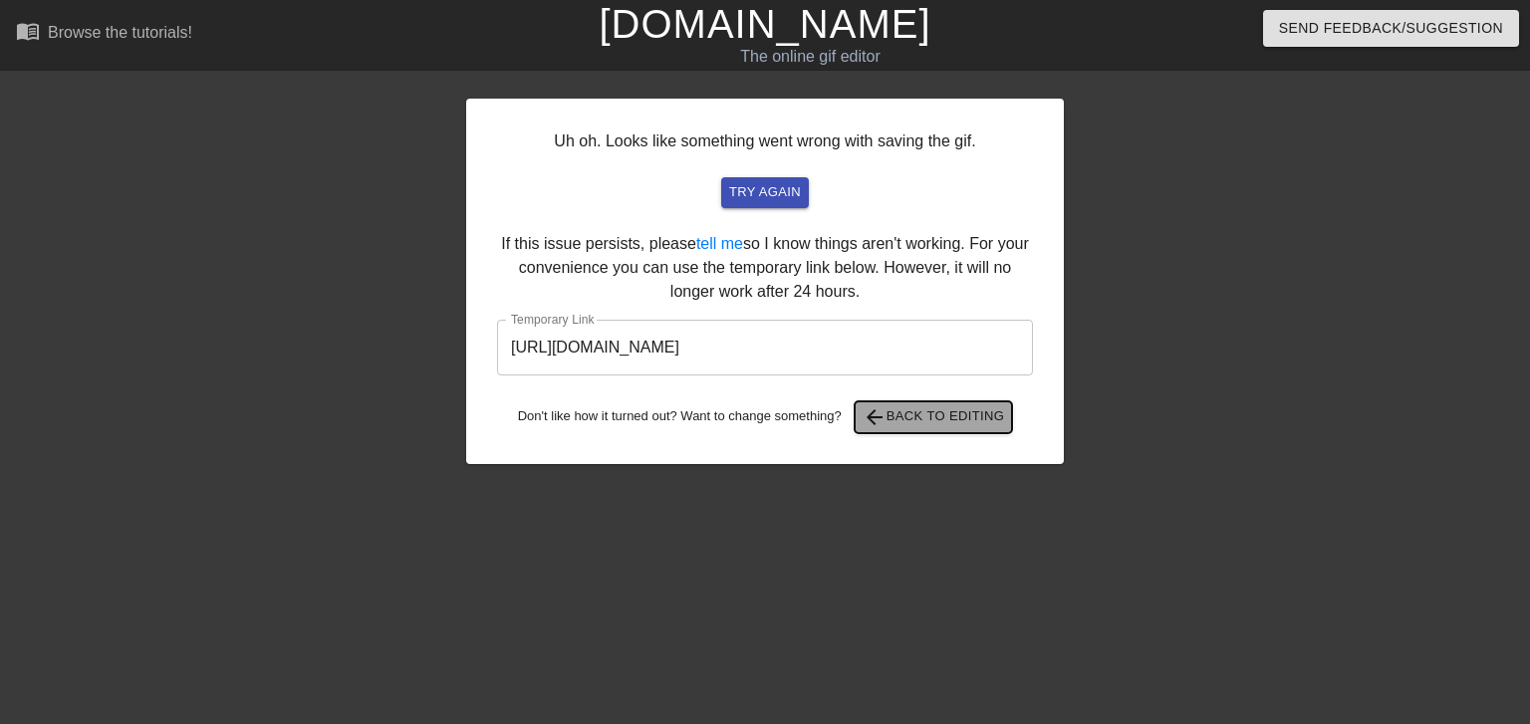
click at [929, 413] on span "arrow_back Back to Editing" at bounding box center [934, 418] width 142 height 24
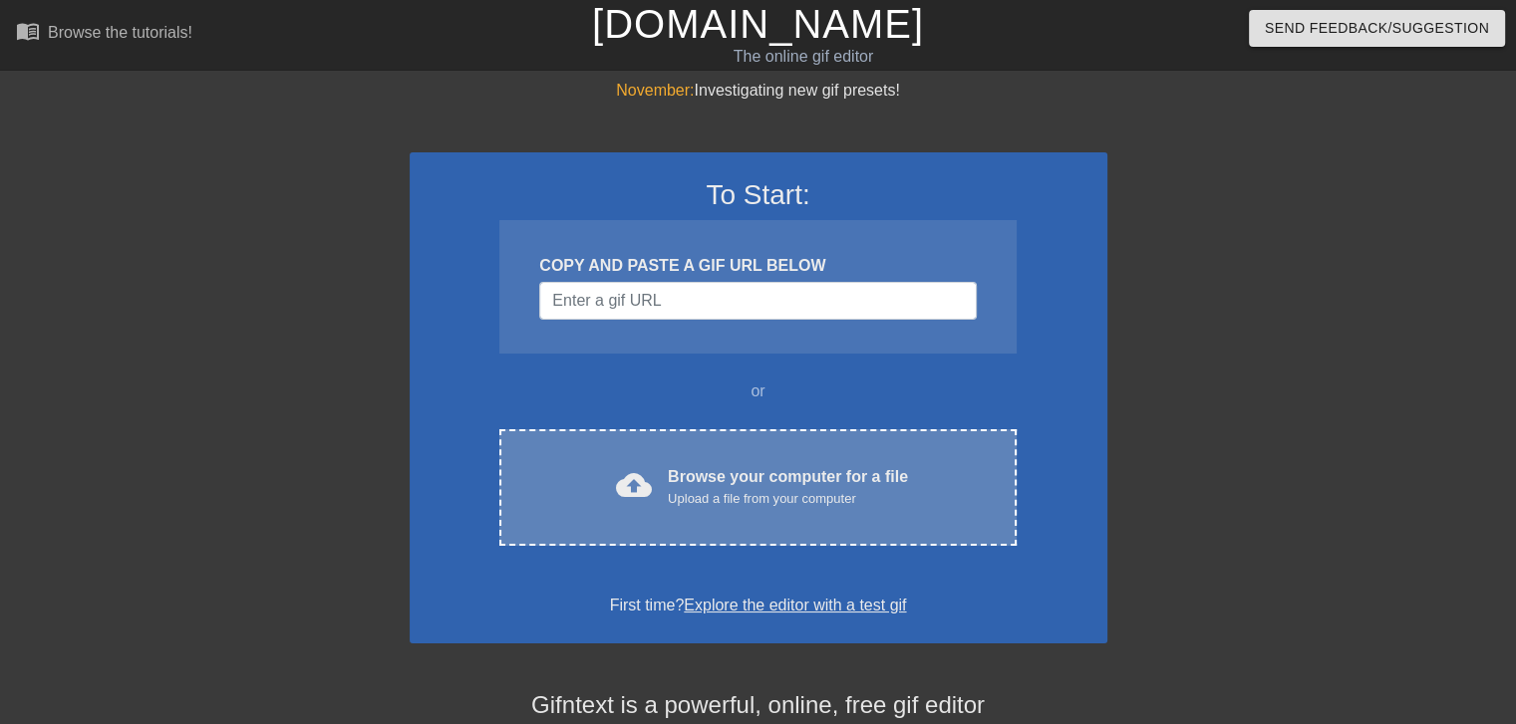
click at [705, 497] on div "Upload a file from your computer" at bounding box center [788, 499] width 240 height 20
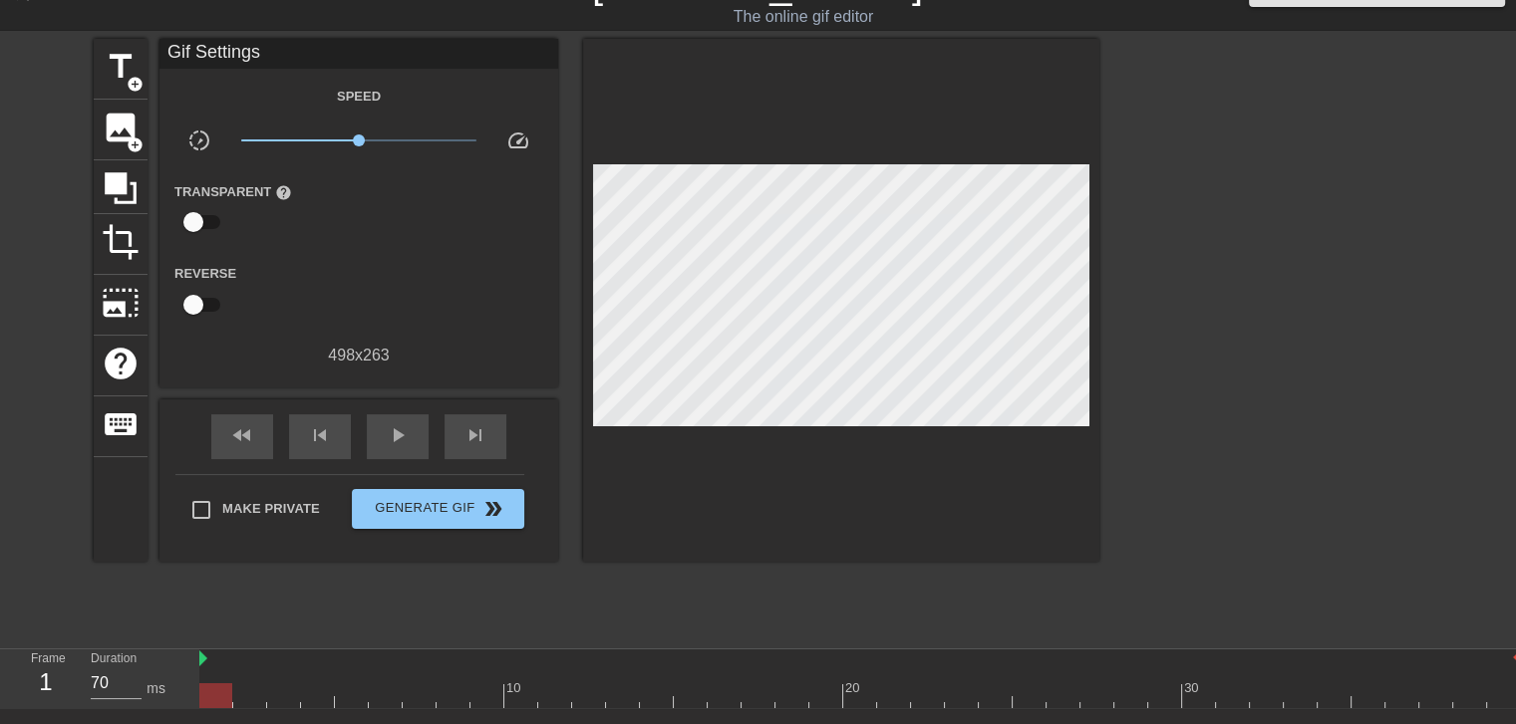
scroll to position [178, 0]
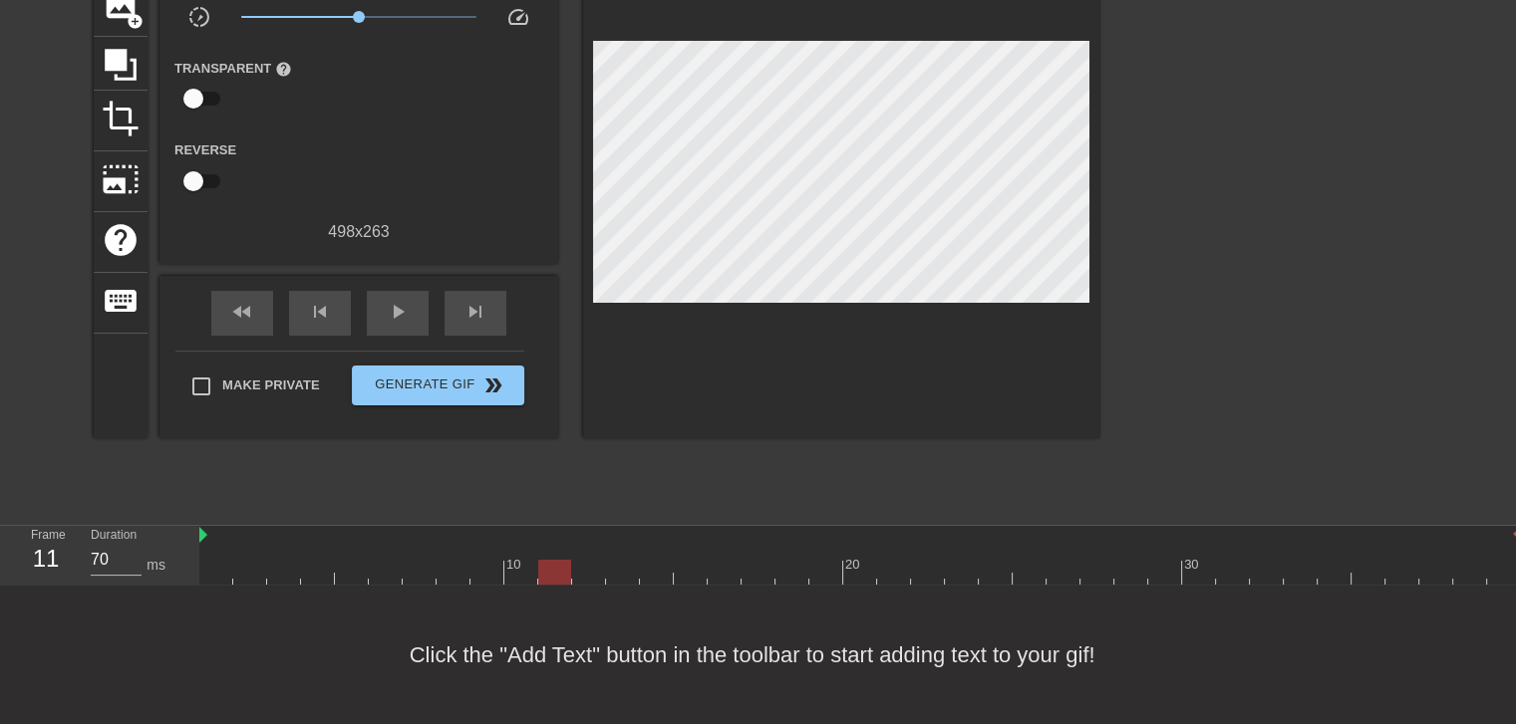
click at [543, 560] on div at bounding box center [859, 572] width 1321 height 25
click at [686, 560] on div at bounding box center [859, 572] width 1321 height 25
click at [319, 560] on div at bounding box center [859, 572] width 1321 height 25
click at [225, 560] on div at bounding box center [859, 572] width 1321 height 25
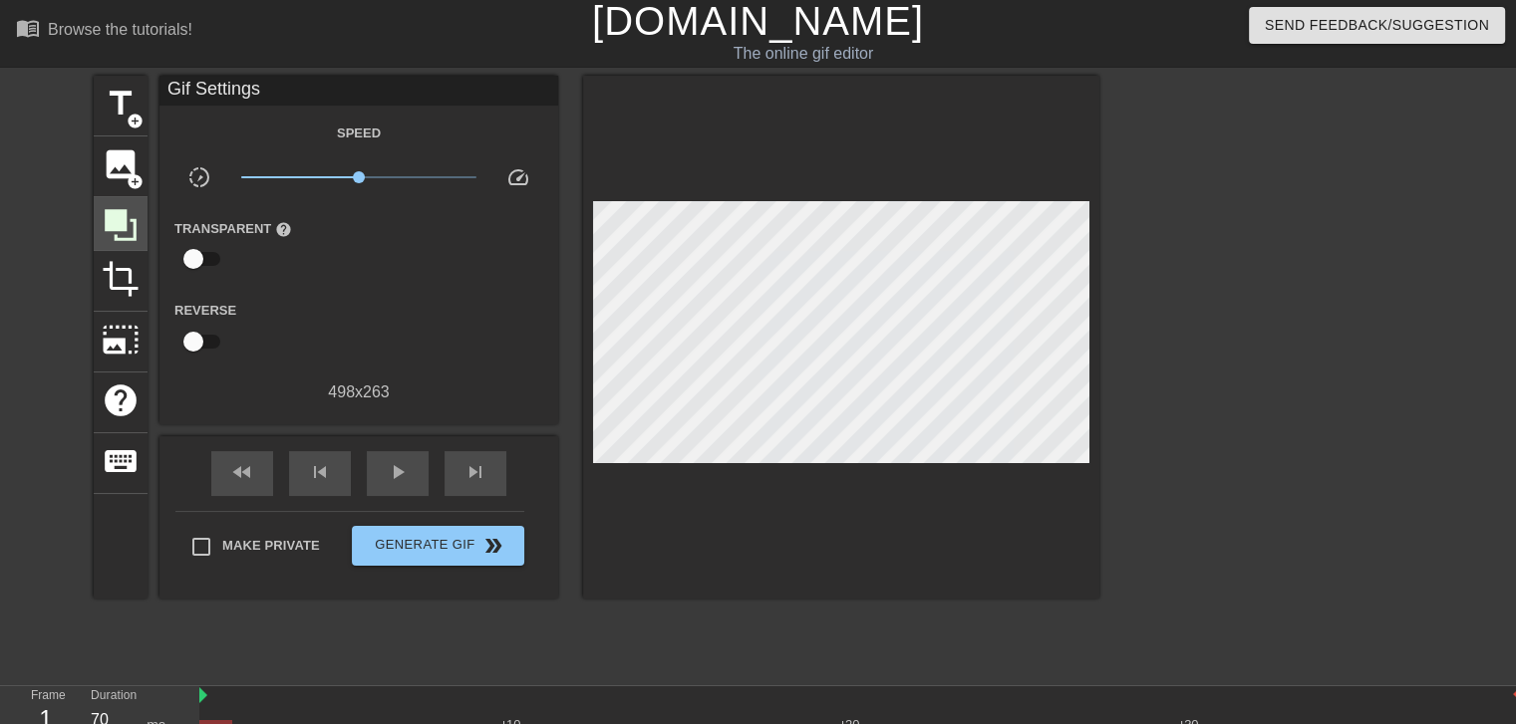
scroll to position [0, 0]
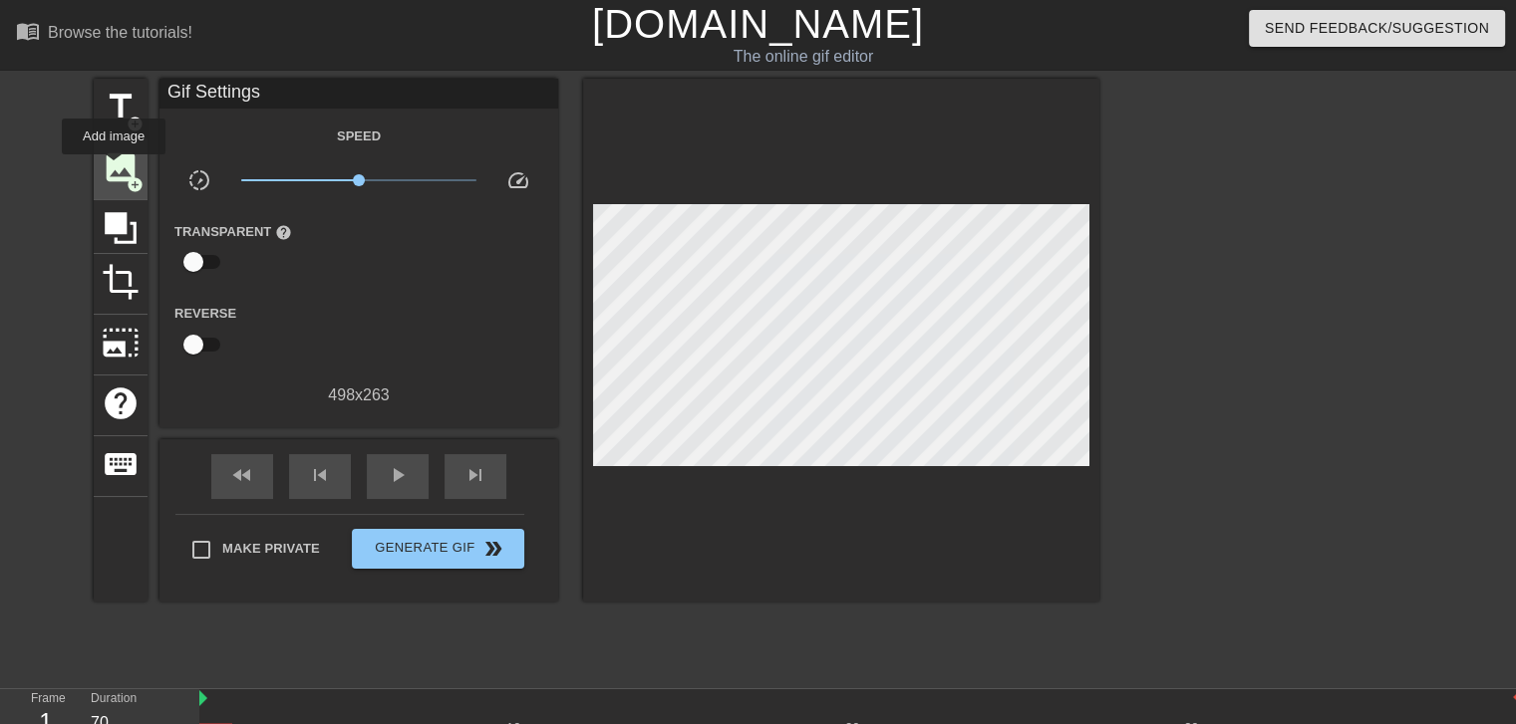
click at [114, 168] on span "image" at bounding box center [121, 167] width 38 height 38
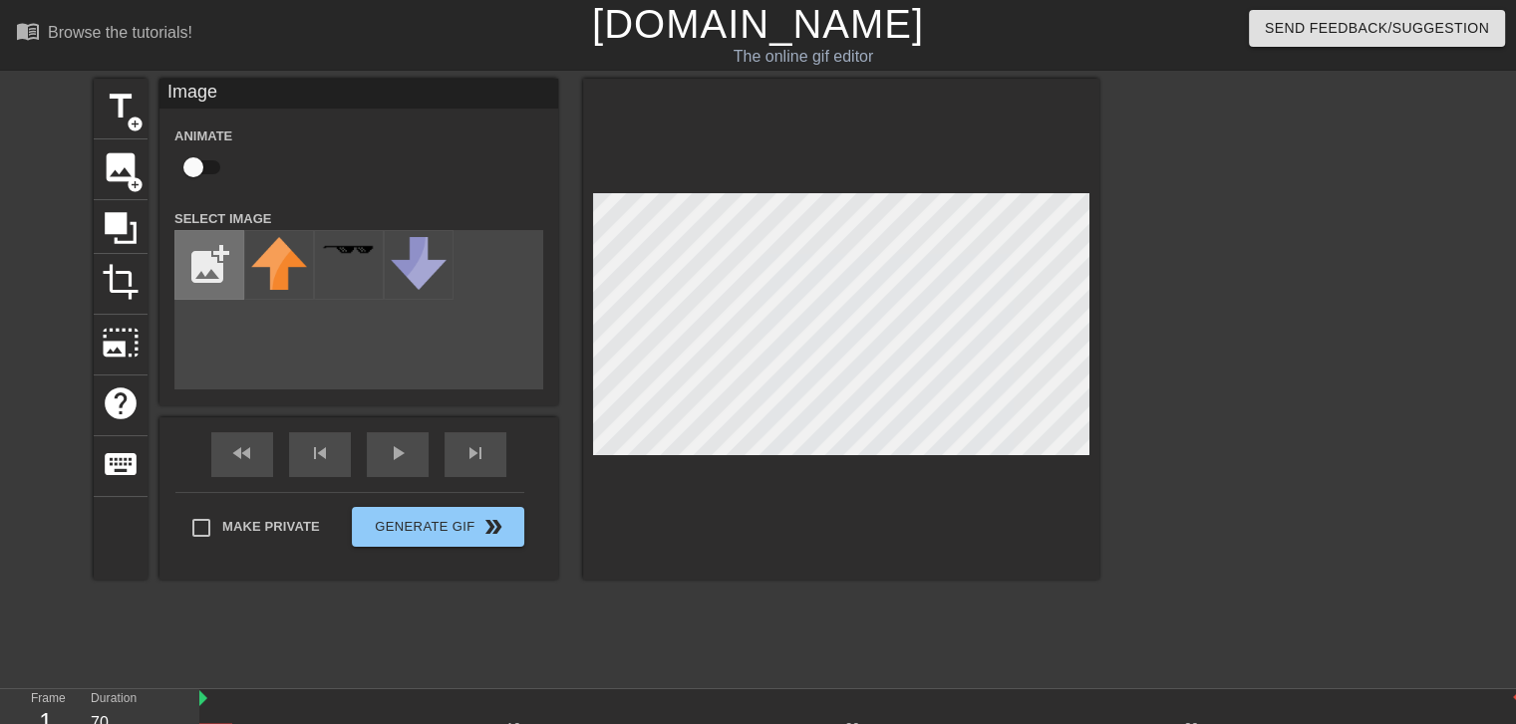
click at [204, 262] on input "file" at bounding box center [209, 265] width 68 height 68
type input "C:\fakepath\Eyes-Emoji.png"
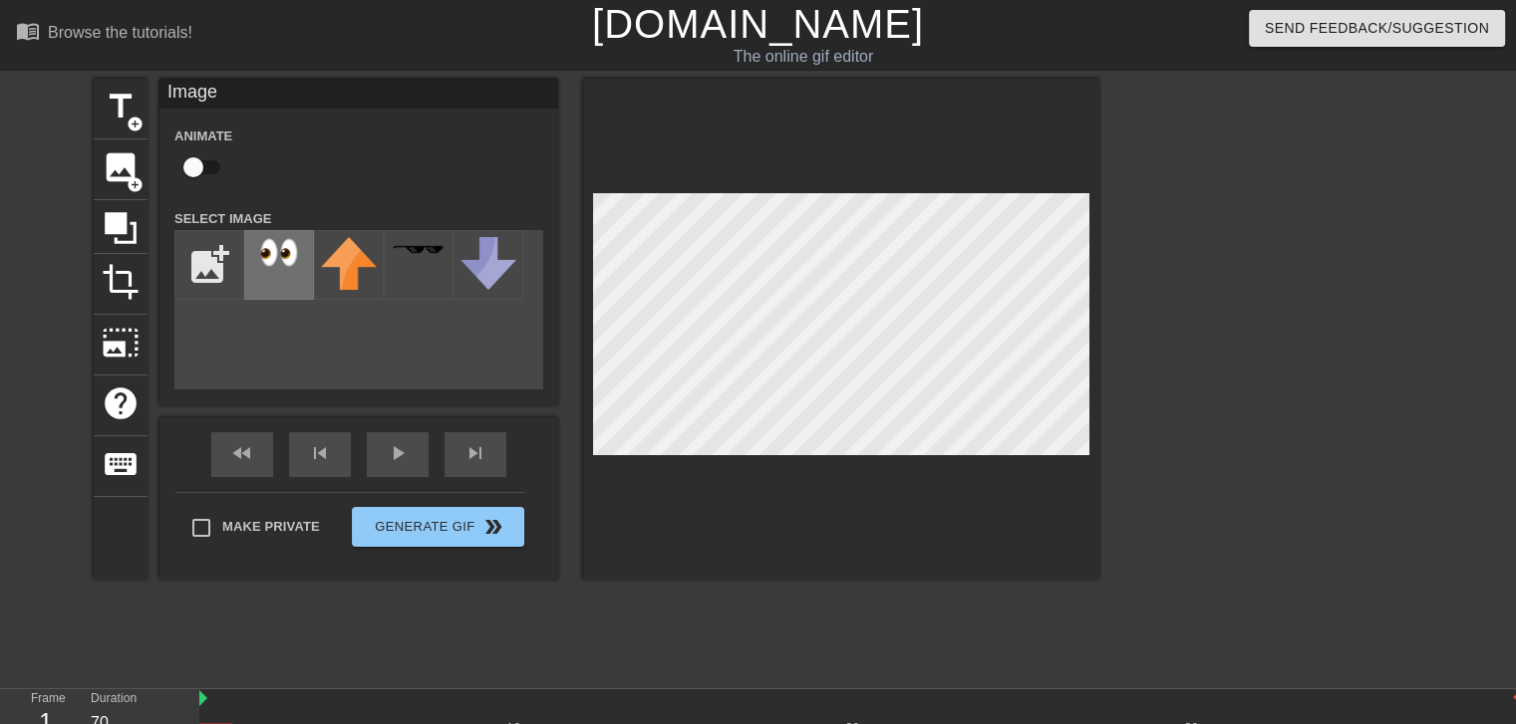
click at [294, 268] on img at bounding box center [279, 252] width 56 height 31
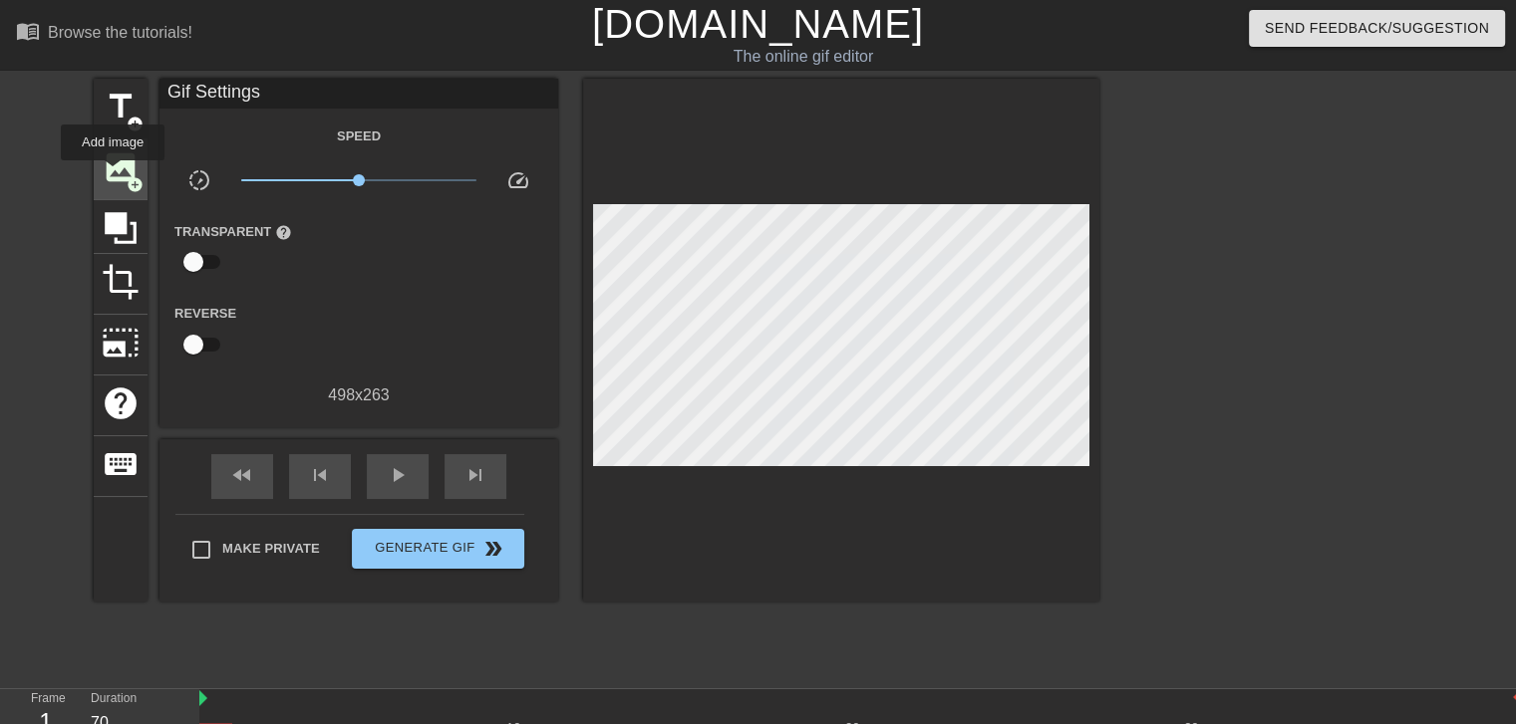
click at [113, 174] on span "image" at bounding box center [121, 167] width 38 height 38
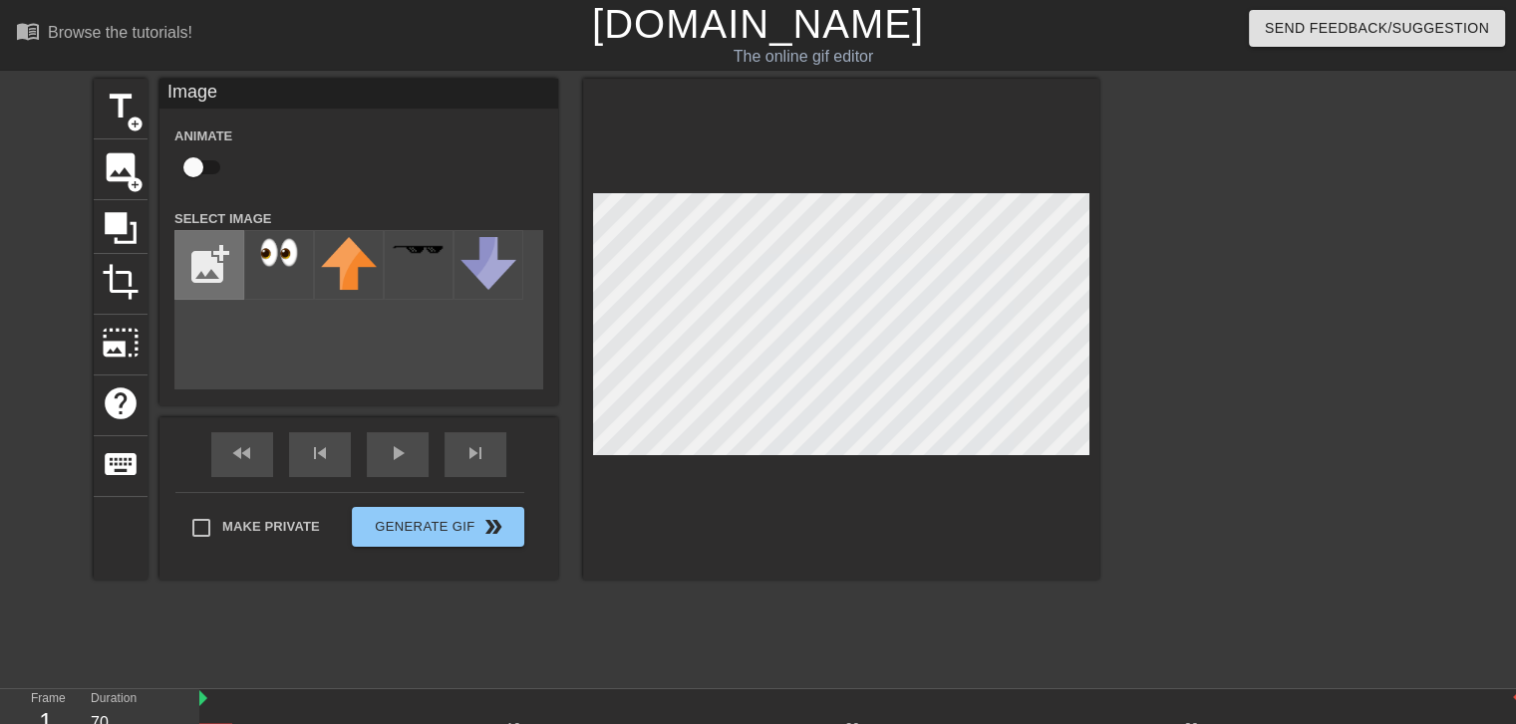
click at [199, 250] on input "file" at bounding box center [209, 265] width 68 height 68
type input "C:\fakepath\image.png"
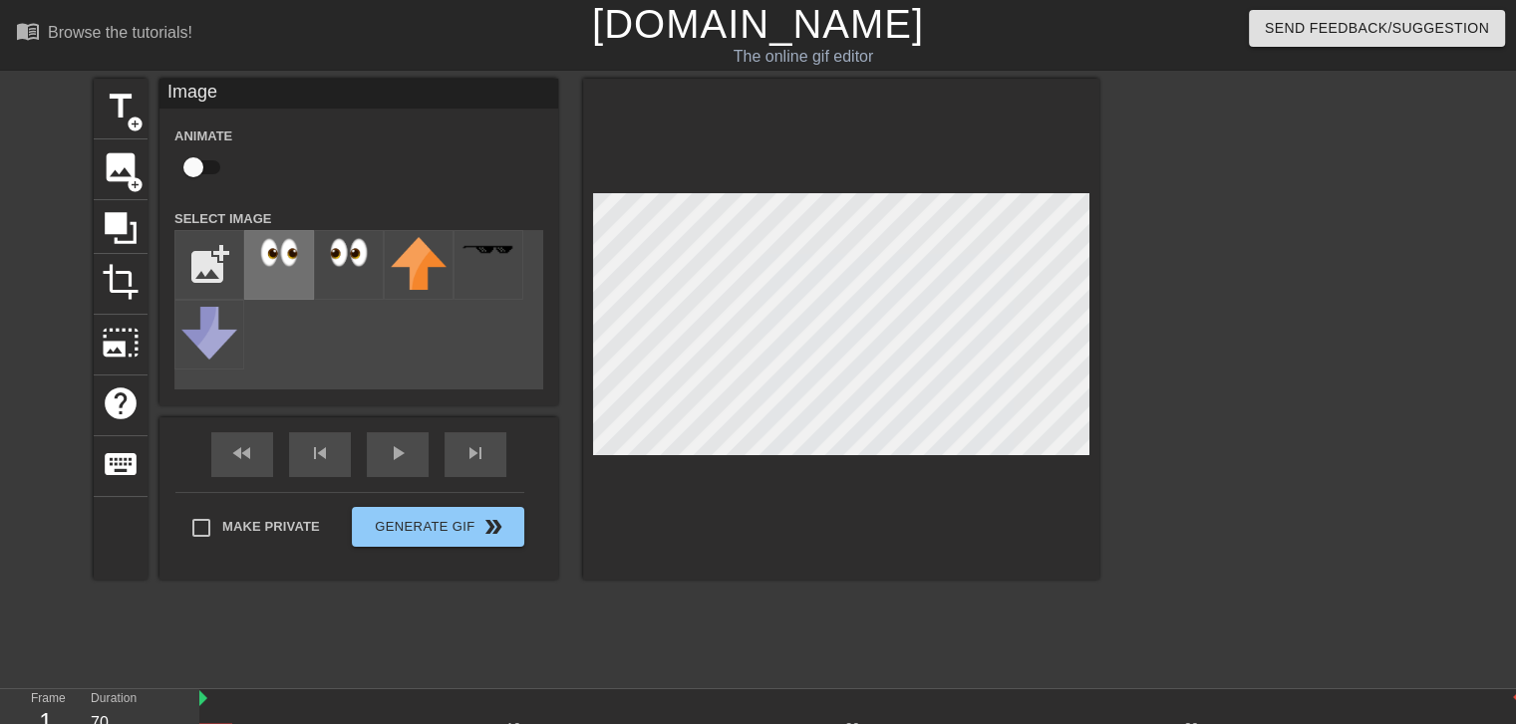
click at [289, 264] on img at bounding box center [279, 252] width 56 height 31
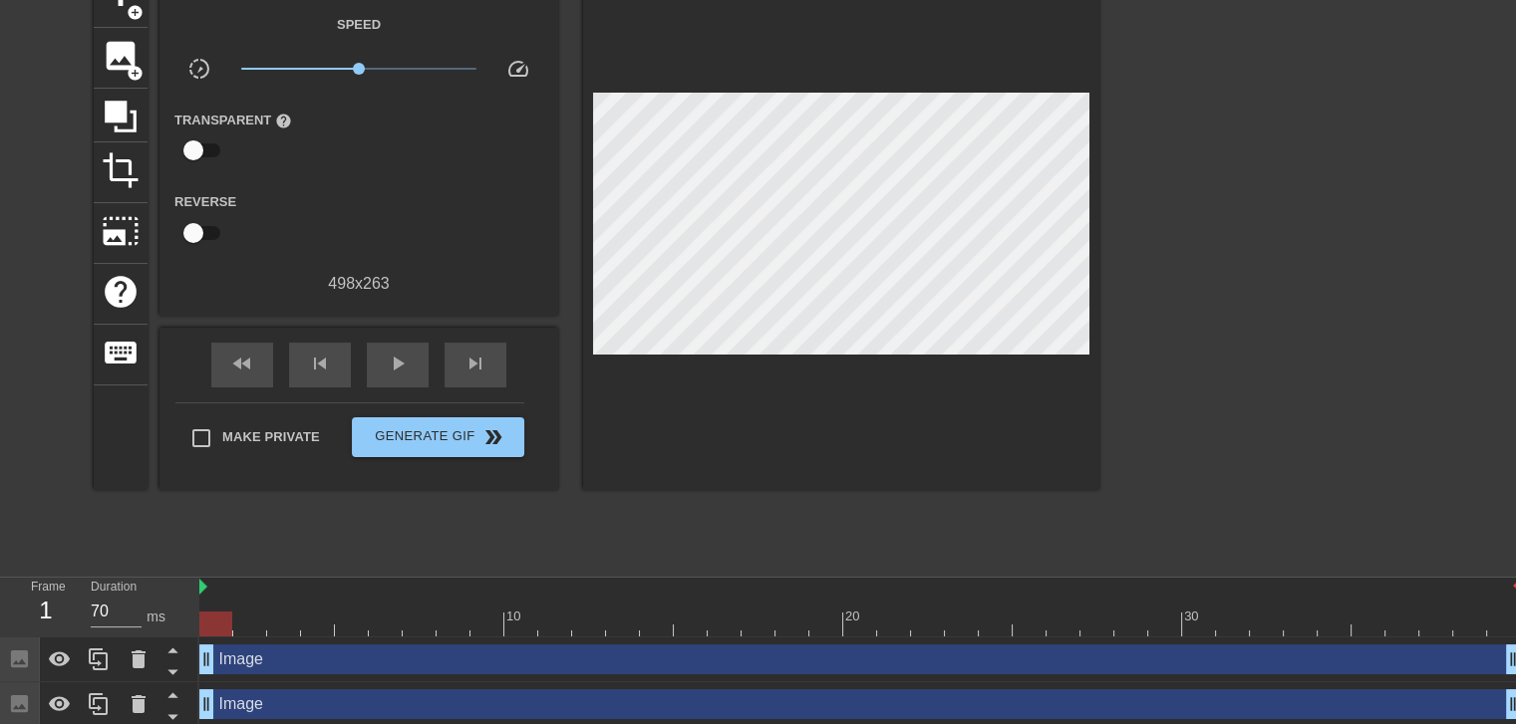
scroll to position [118, 0]
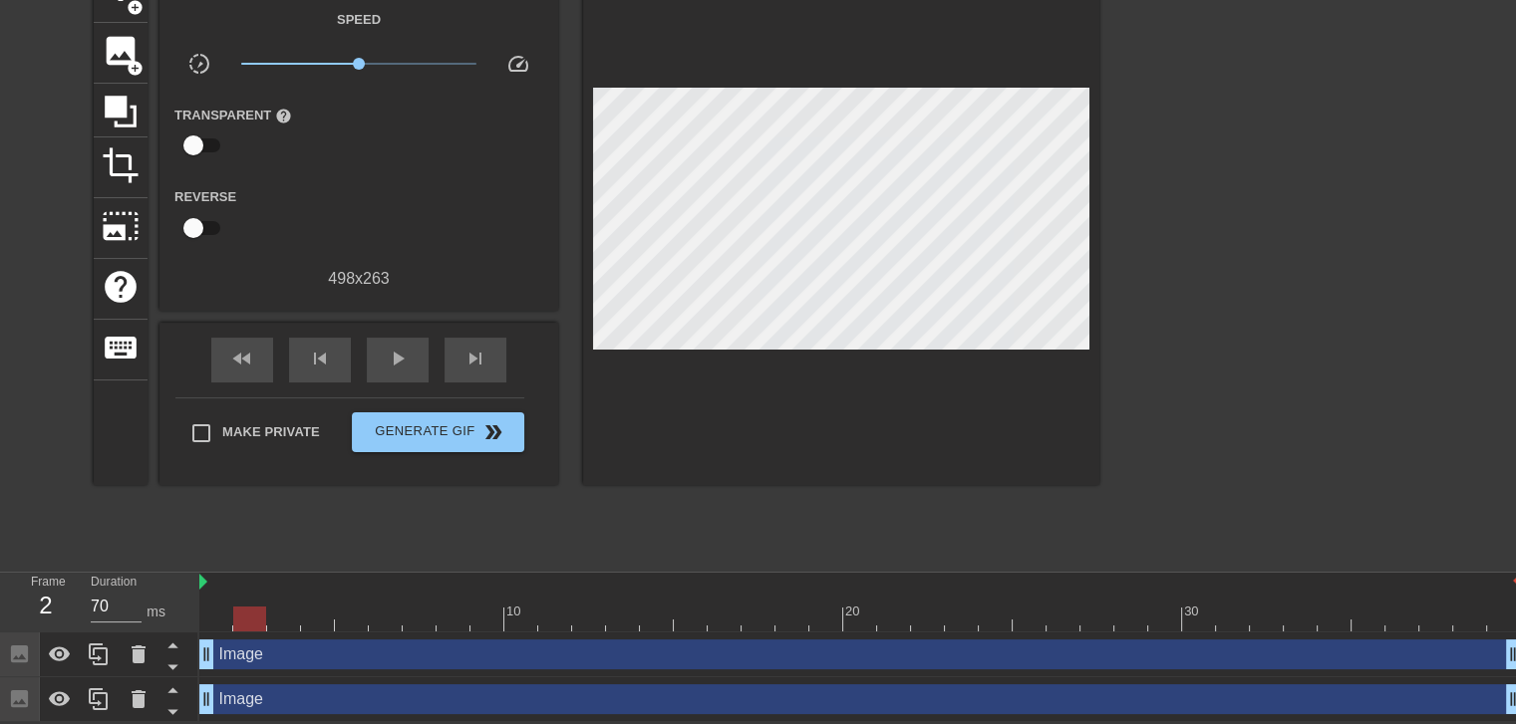
click at [241, 617] on div at bounding box center [859, 619] width 1321 height 25
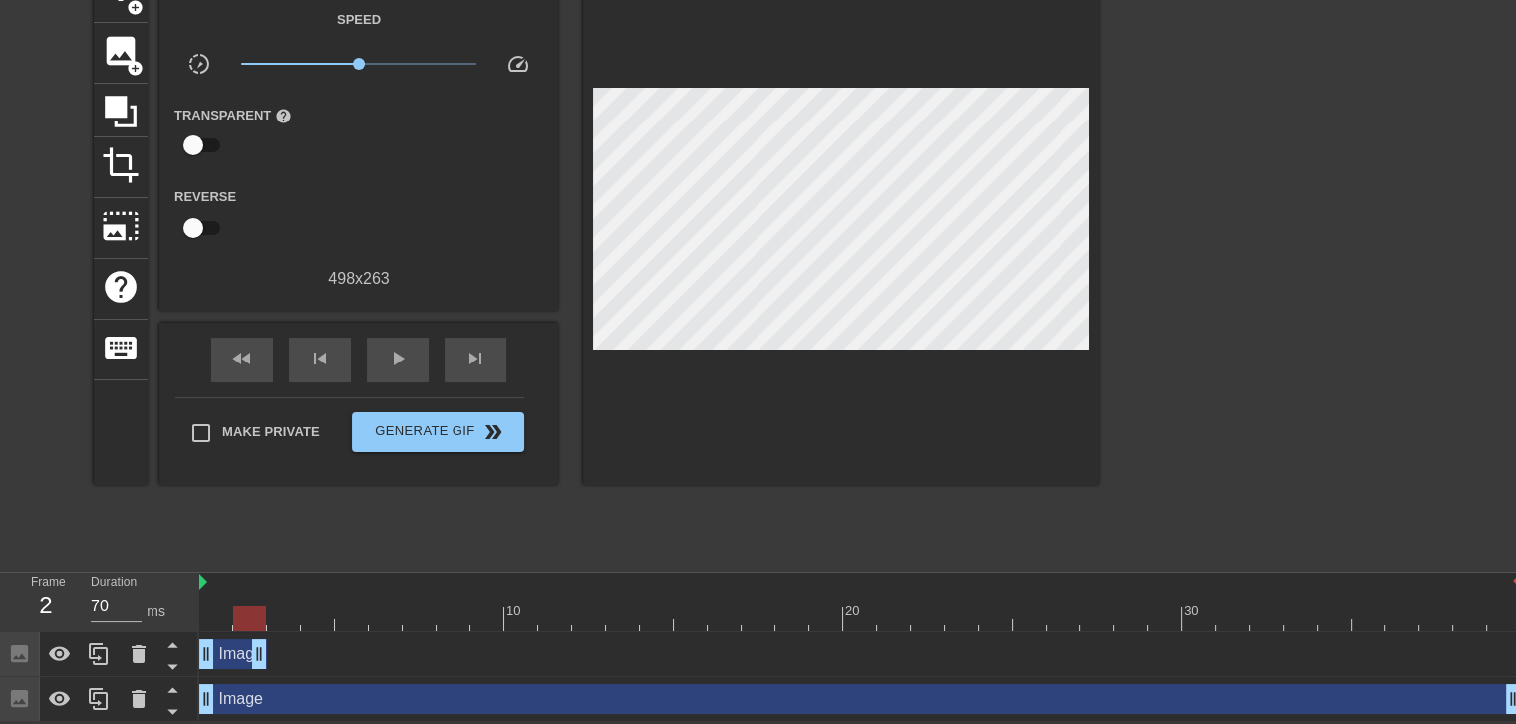
drag, startPoint x: 1513, startPoint y: 649, endPoint x: 271, endPoint y: 659, distance: 1241.6
click at [271, 659] on div "Image drag_handle drag_handle" at bounding box center [859, 655] width 1321 height 30
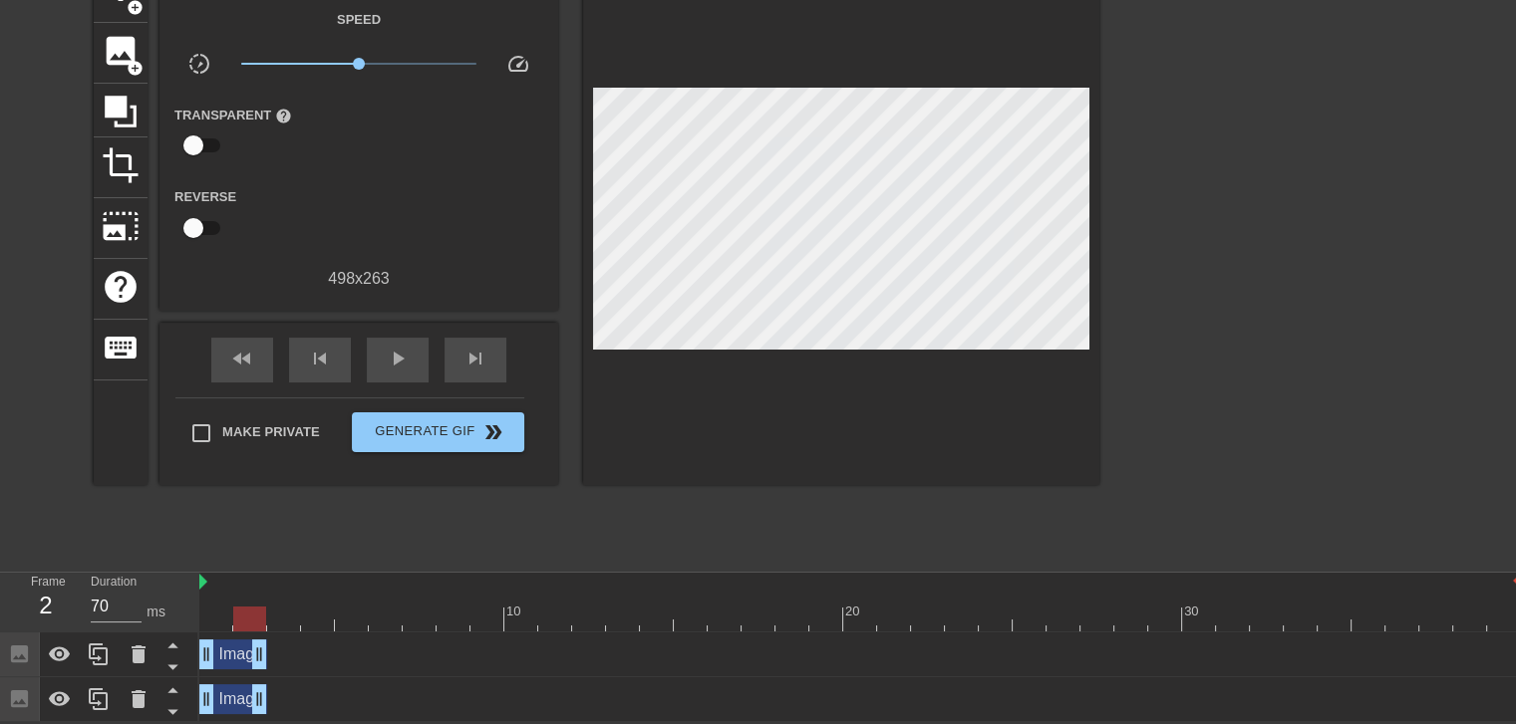
drag, startPoint x: 1511, startPoint y: 696, endPoint x: 265, endPoint y: 706, distance: 1245.6
click at [227, 624] on div at bounding box center [859, 619] width 1321 height 25
click at [256, 617] on div at bounding box center [859, 619] width 1321 height 25
click at [279, 621] on div at bounding box center [859, 619] width 1321 height 25
click at [255, 616] on div at bounding box center [859, 619] width 1321 height 25
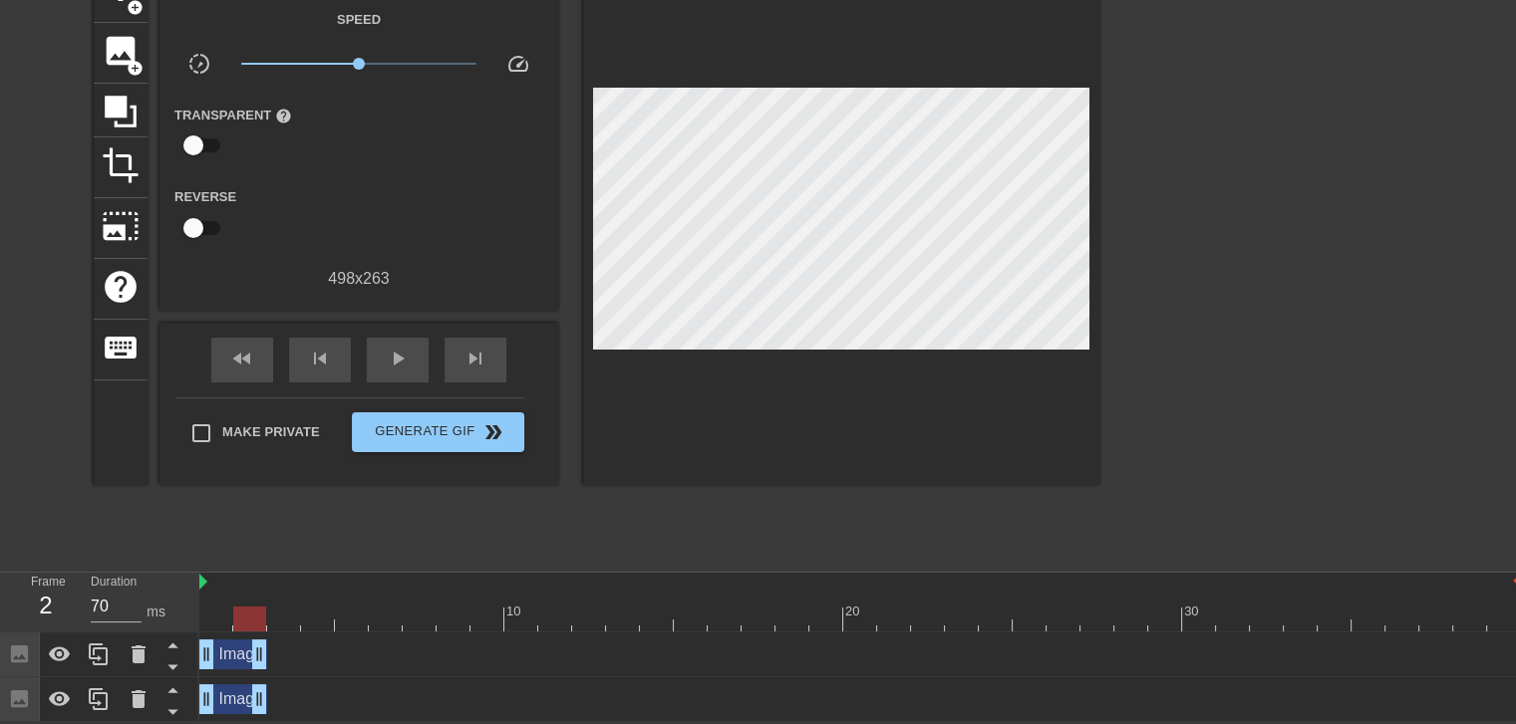
click at [290, 617] on div at bounding box center [859, 619] width 1321 height 25
click at [244, 617] on div at bounding box center [859, 619] width 1321 height 25
click at [277, 617] on div at bounding box center [859, 619] width 1321 height 25
drag, startPoint x: 263, startPoint y: 664, endPoint x: 280, endPoint y: 663, distance: 17.0
drag, startPoint x: 263, startPoint y: 702, endPoint x: 303, endPoint y: 694, distance: 40.6
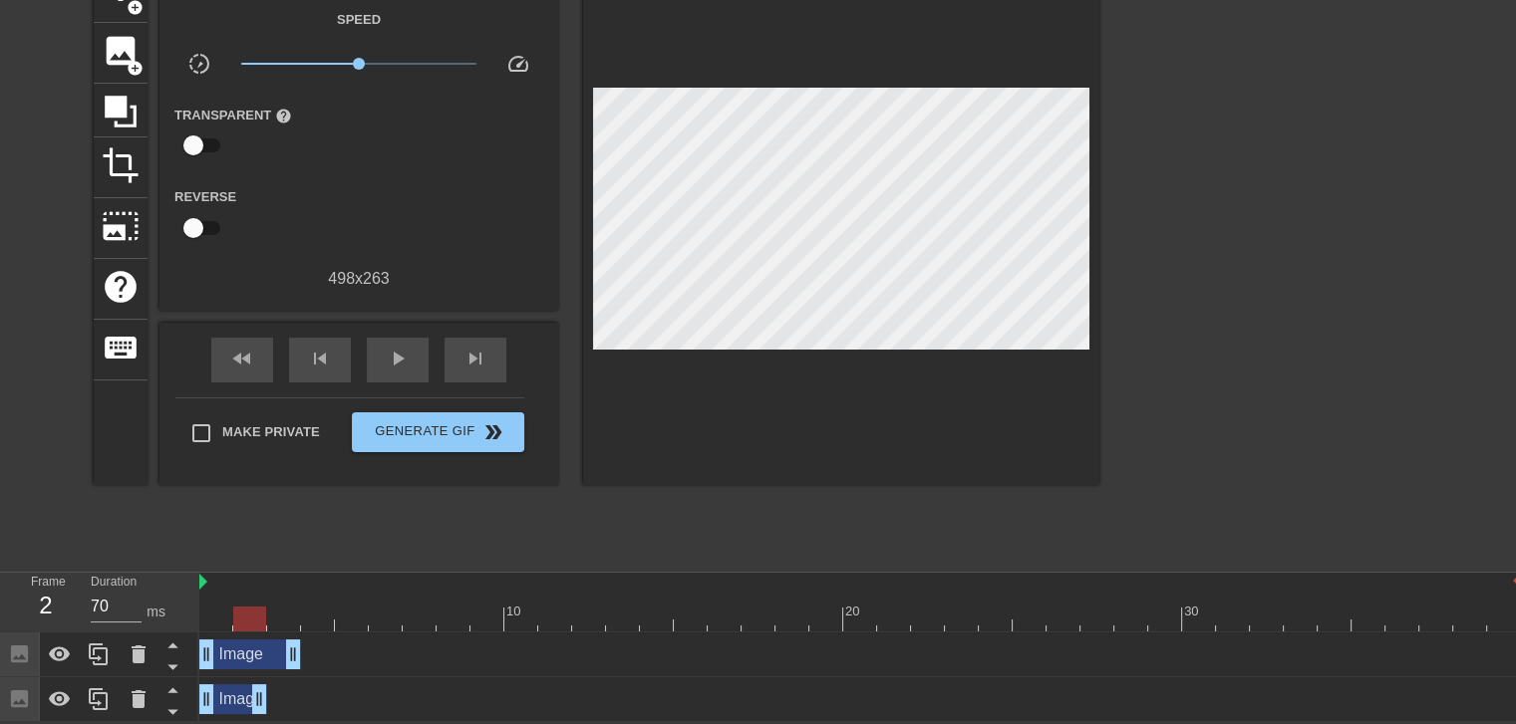
click at [303, 694] on div "Image drag_handle drag_handle" at bounding box center [859, 700] width 1321 height 30
click at [259, 625] on div at bounding box center [859, 619] width 1321 height 25
click at [279, 622] on div at bounding box center [859, 619] width 1321 height 25
click at [253, 622] on div at bounding box center [859, 619] width 1321 height 25
click at [271, 620] on div at bounding box center [859, 619] width 1321 height 25
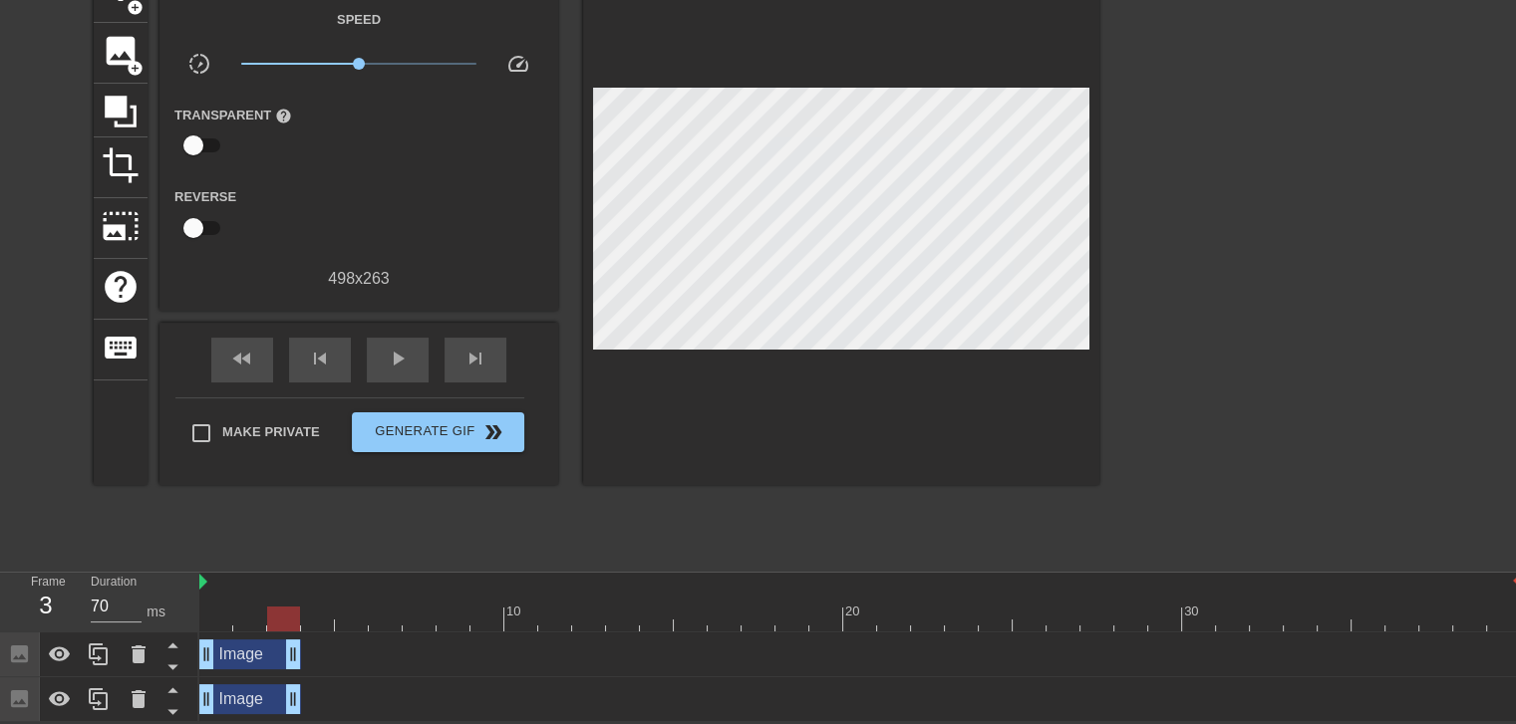
click at [247, 621] on div at bounding box center [859, 619] width 1321 height 25
click at [274, 616] on div at bounding box center [859, 619] width 1321 height 25
click at [308, 617] on div at bounding box center [859, 619] width 1321 height 25
click at [275, 617] on div at bounding box center [859, 619] width 1321 height 25
click at [244, 612] on div at bounding box center [859, 619] width 1321 height 25
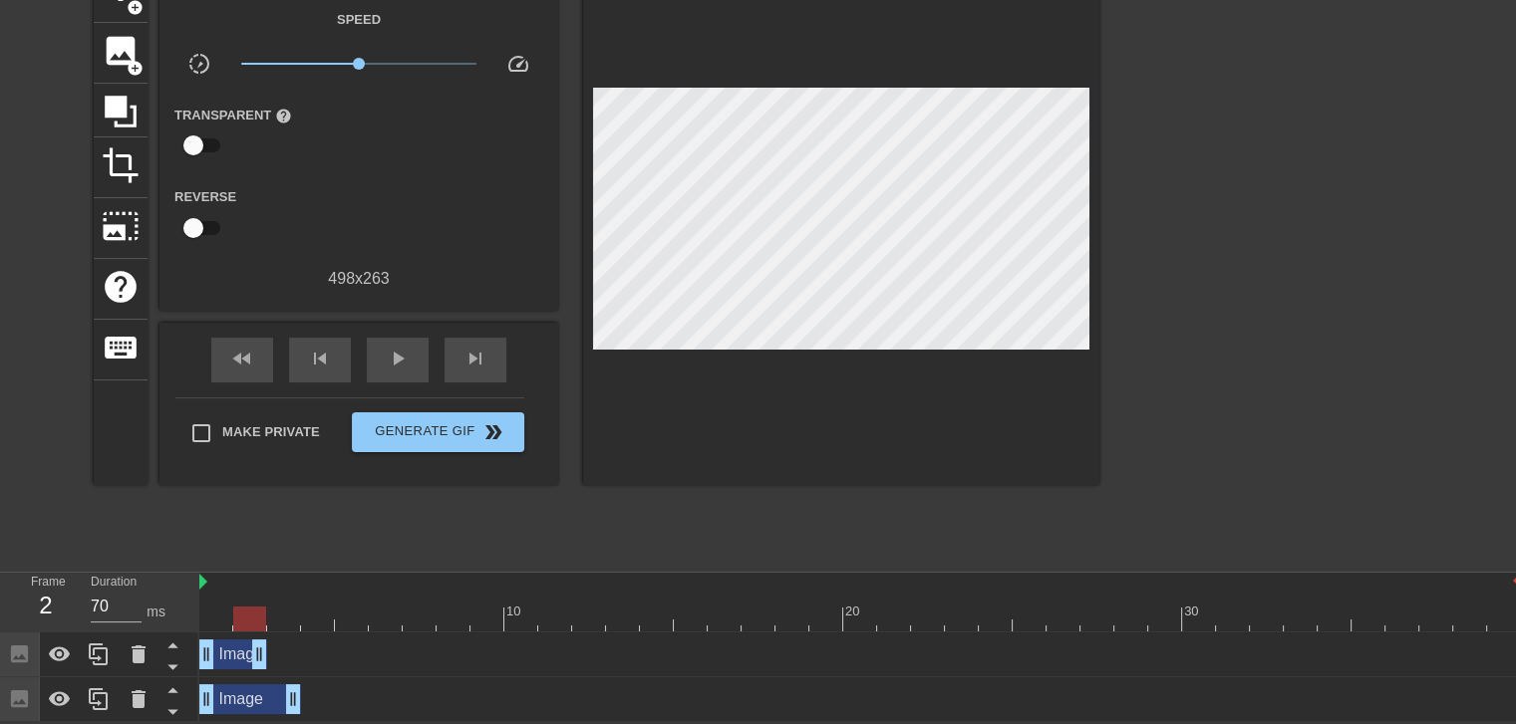
drag, startPoint x: 287, startPoint y: 657, endPoint x: 264, endPoint y: 657, distance: 22.9
drag, startPoint x: 292, startPoint y: 700, endPoint x: 261, endPoint y: 700, distance: 30.9
click at [110, 701] on icon at bounding box center [99, 700] width 24 height 24
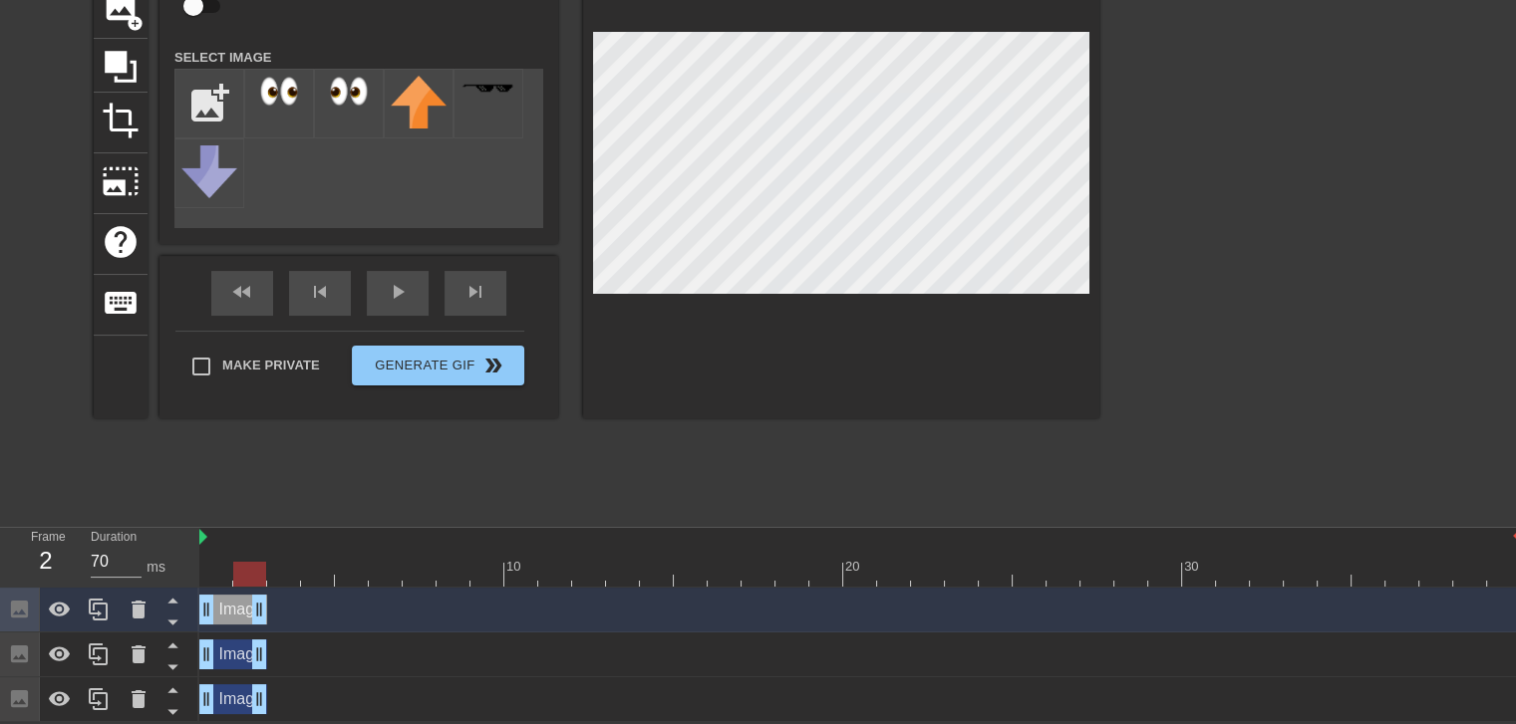
scroll to position [163, 0]
click at [234, 694] on div "Image drag_handle drag_handle" at bounding box center [233, 700] width 68 height 30
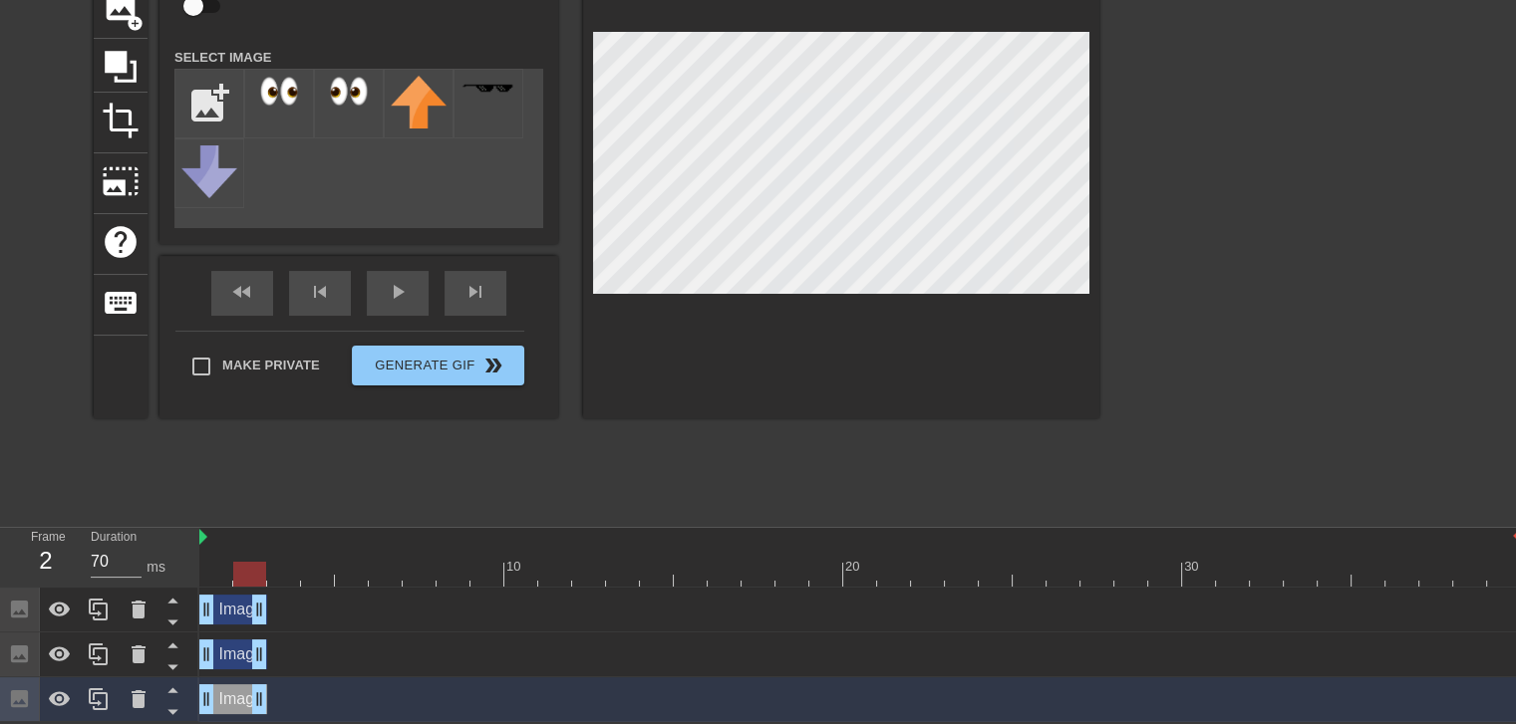
click at [235, 612] on div "Image drag_handle drag_handle" at bounding box center [233, 610] width 68 height 30
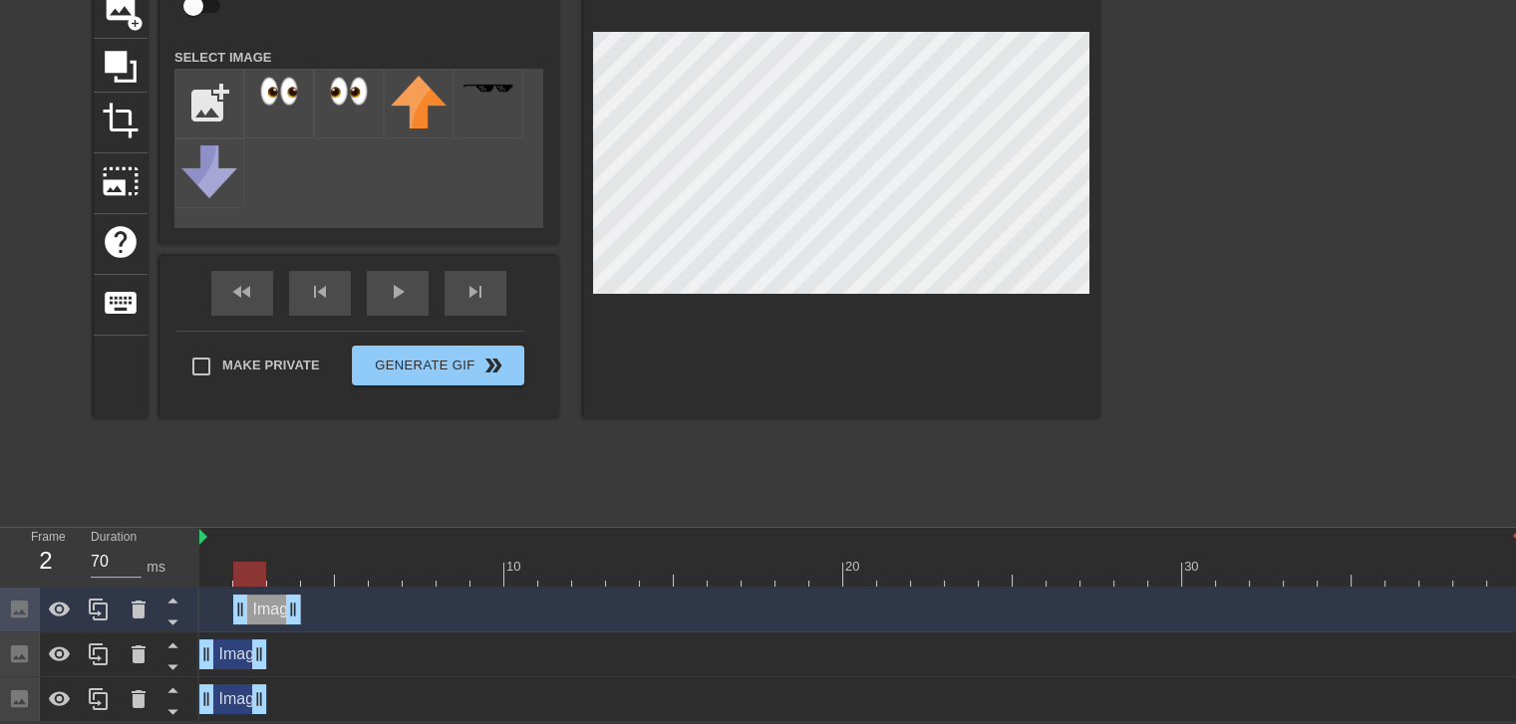
drag, startPoint x: 227, startPoint y: 612, endPoint x: 273, endPoint y: 610, distance: 45.9
click at [273, 610] on div "Image drag_handle drag_handle" at bounding box center [267, 610] width 68 height 30
drag, startPoint x: 242, startPoint y: 610, endPoint x: 270, endPoint y: 611, distance: 27.9
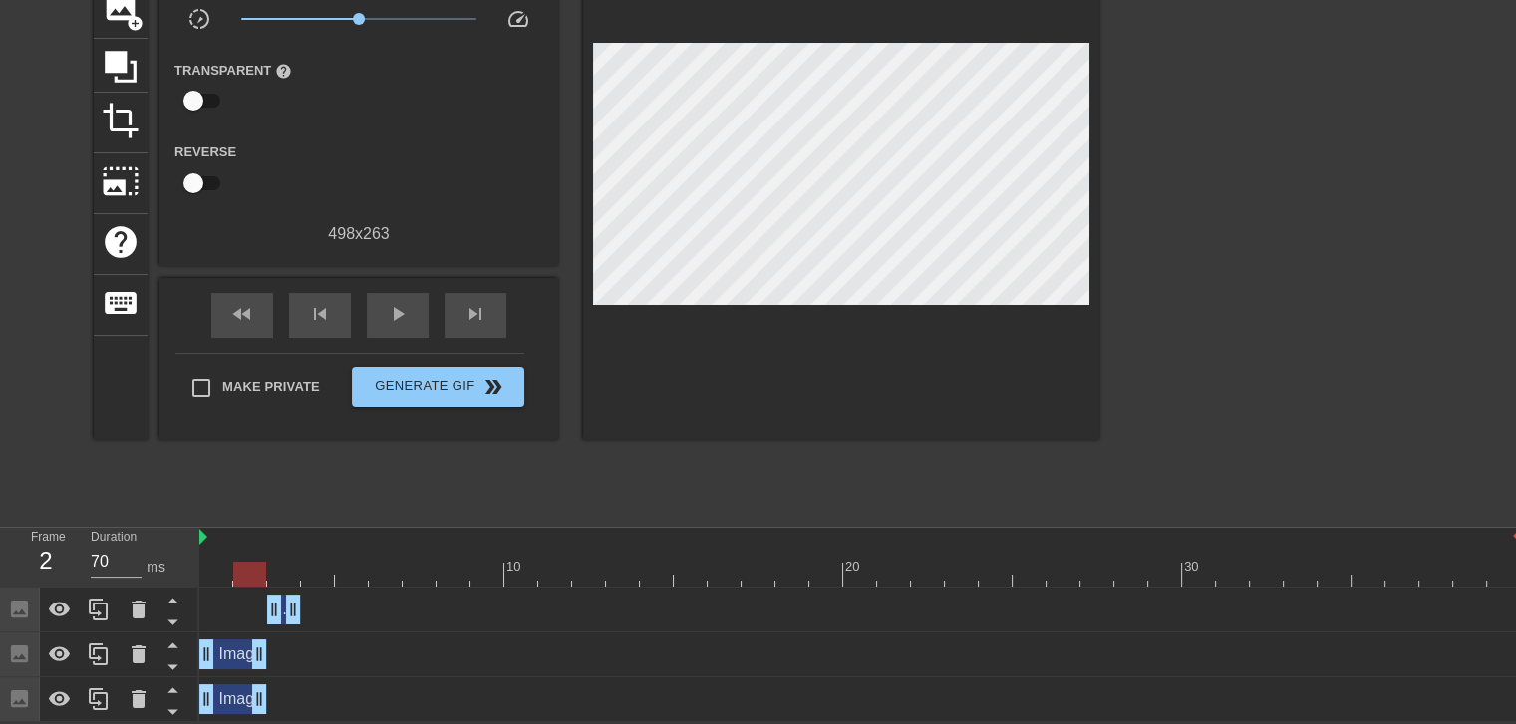
click at [243, 577] on div at bounding box center [859, 574] width 1321 height 25
click at [273, 574] on div at bounding box center [859, 574] width 1321 height 25
click at [254, 562] on div at bounding box center [859, 574] width 1321 height 25
click at [284, 567] on div at bounding box center [859, 574] width 1321 height 25
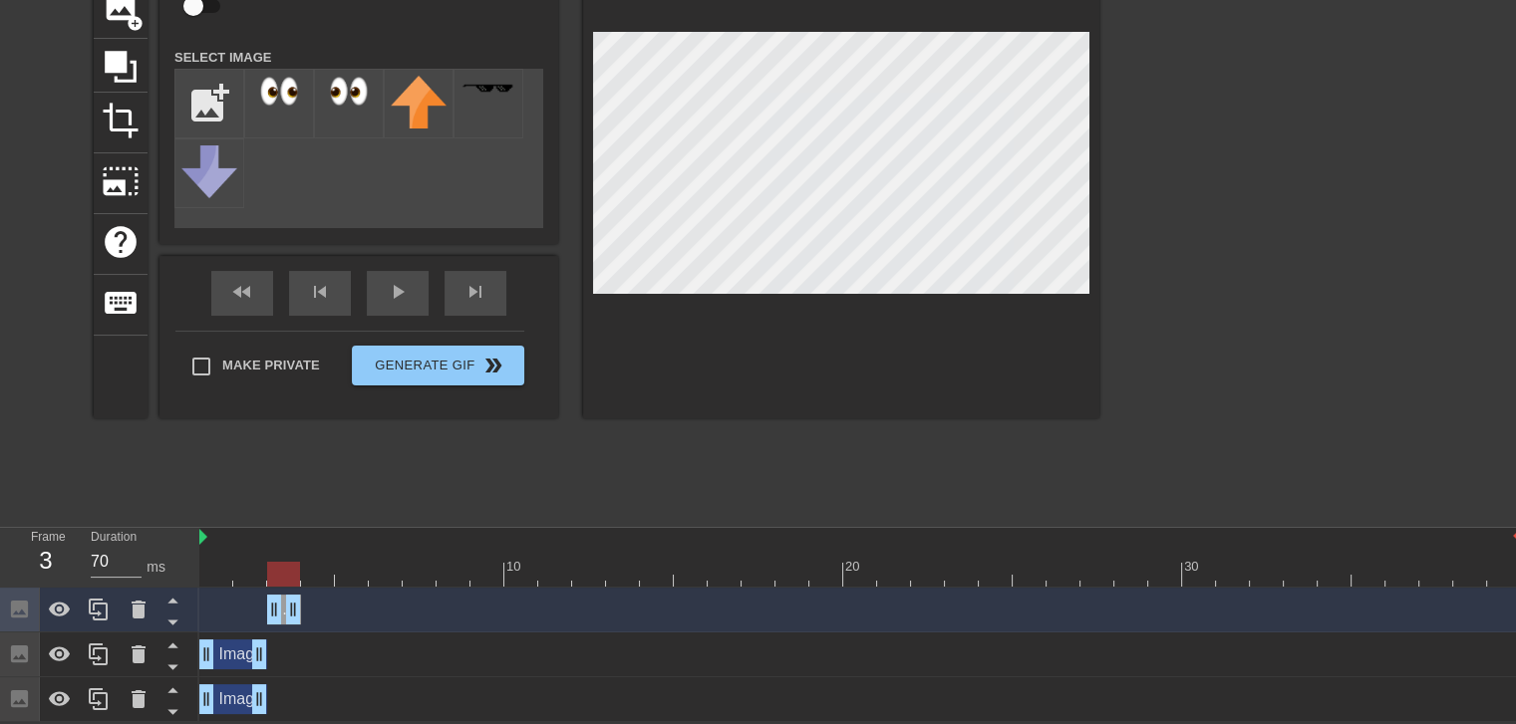
click at [256, 564] on div at bounding box center [859, 574] width 1321 height 25
click at [285, 562] on div at bounding box center [859, 574] width 1321 height 25
click at [138, 614] on icon at bounding box center [139, 610] width 14 height 18
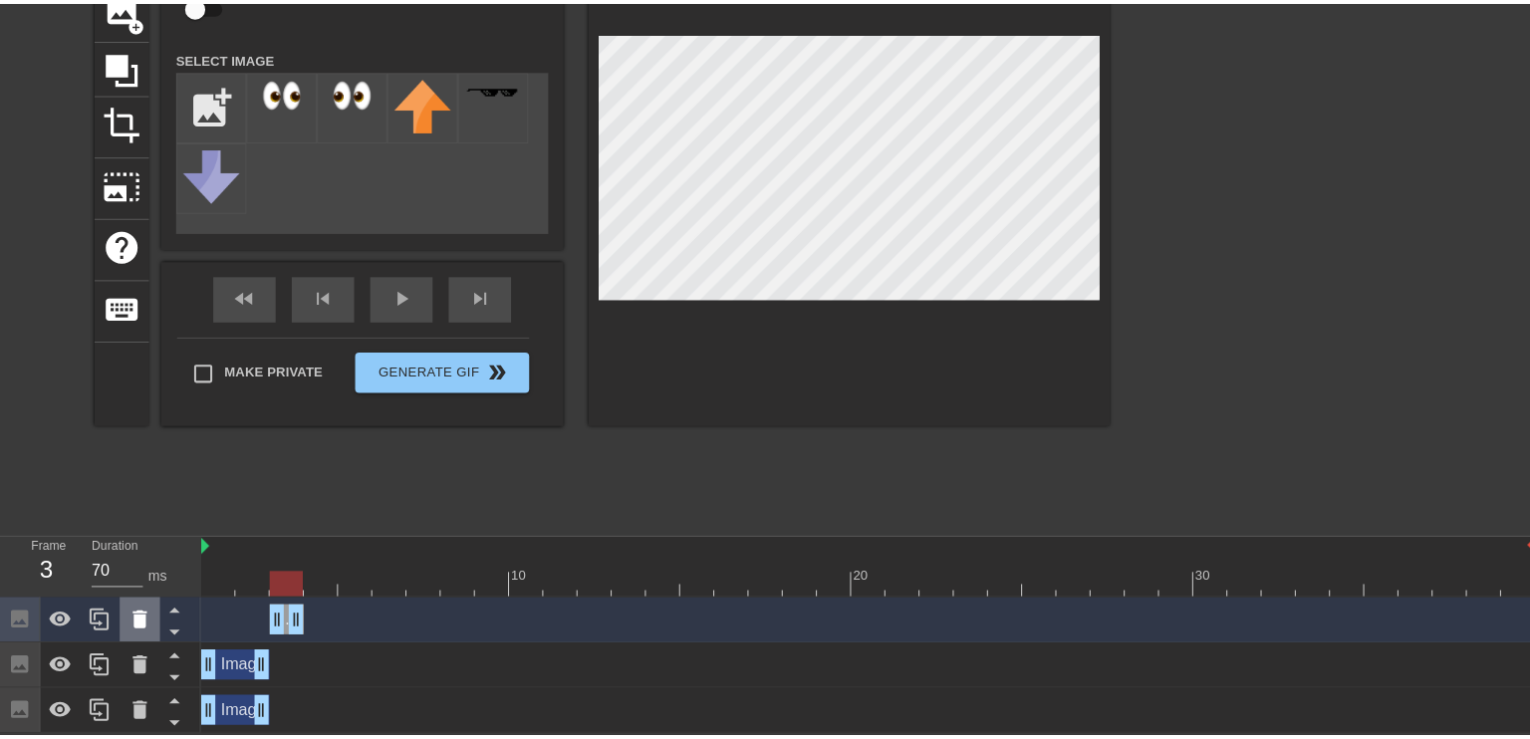
scroll to position [147, 0]
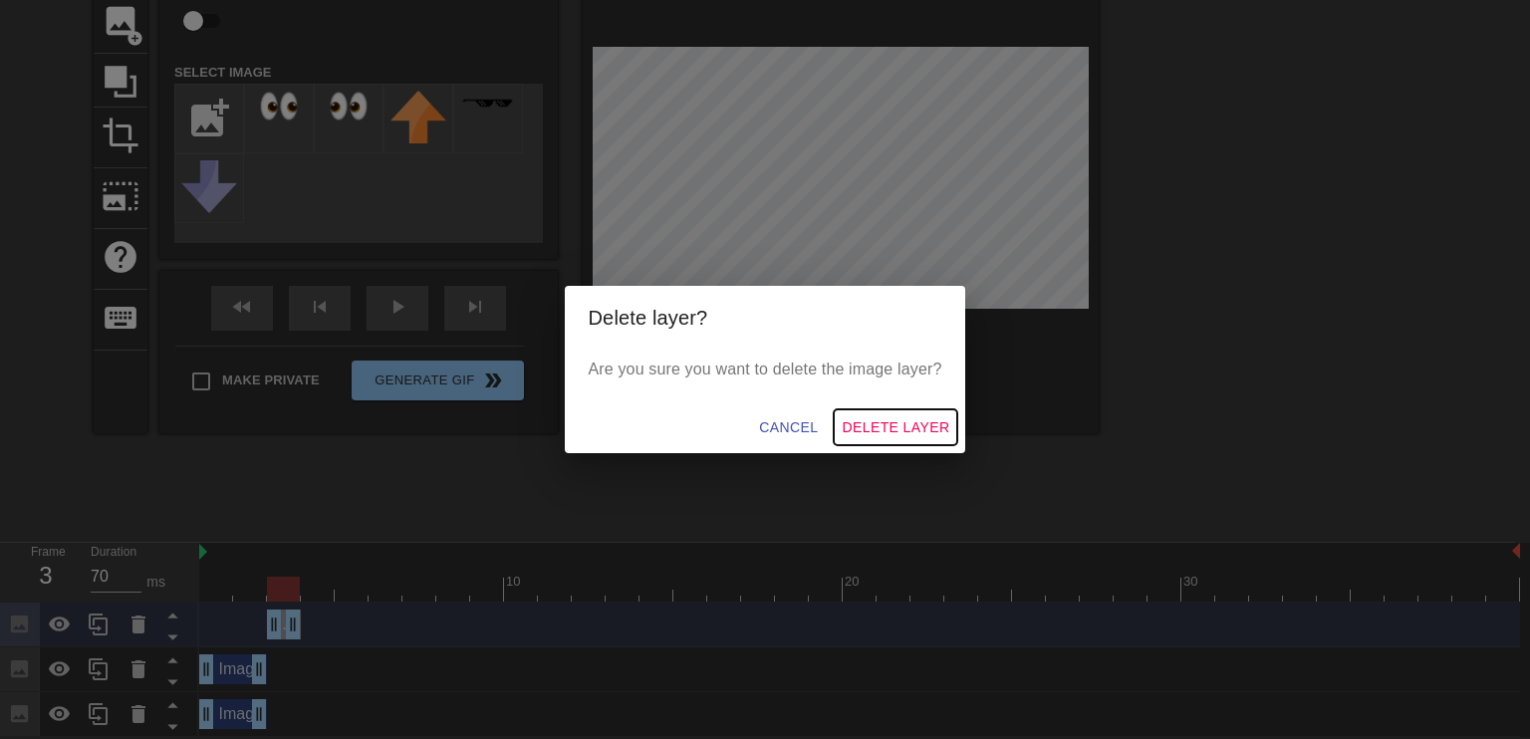
click at [895, 425] on span "Delete Layer" at bounding box center [896, 428] width 108 height 25
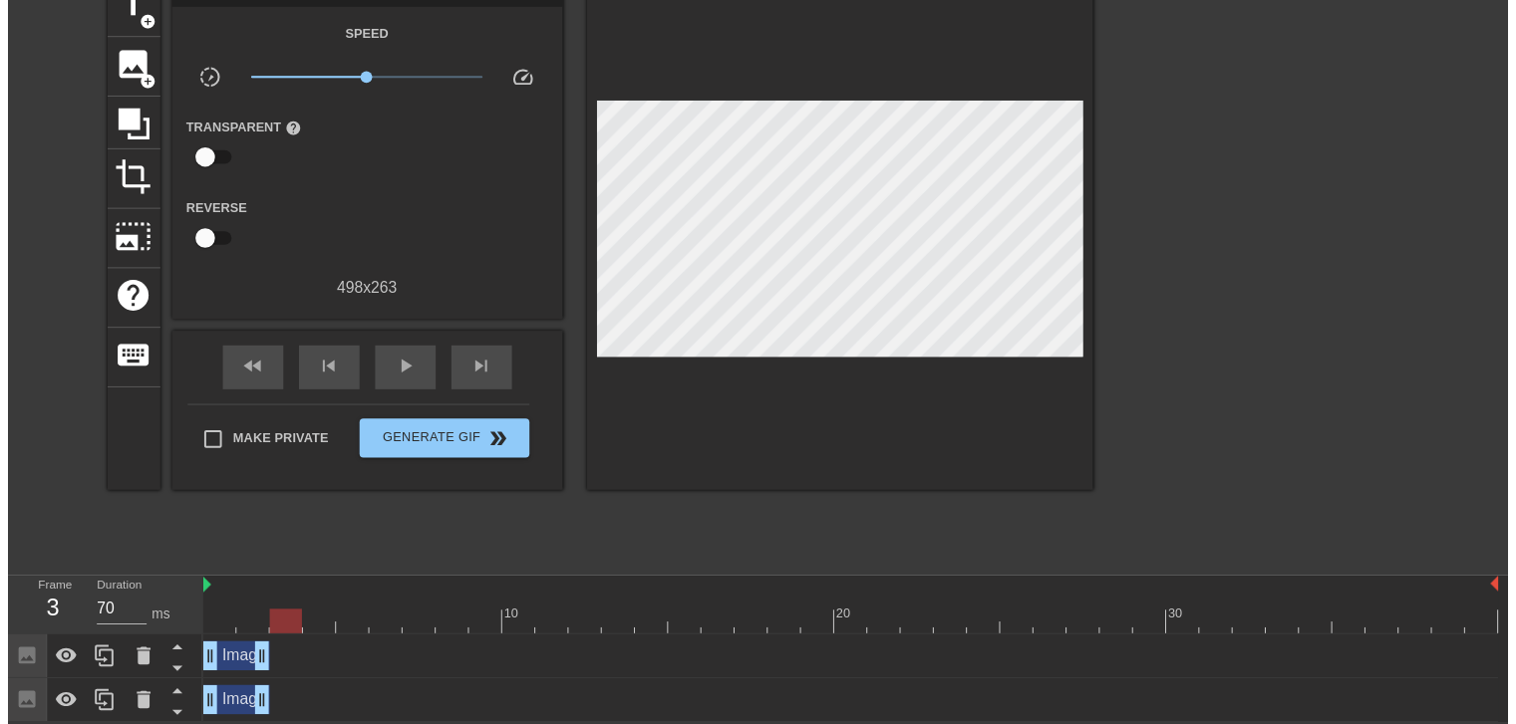
scroll to position [118, 0]
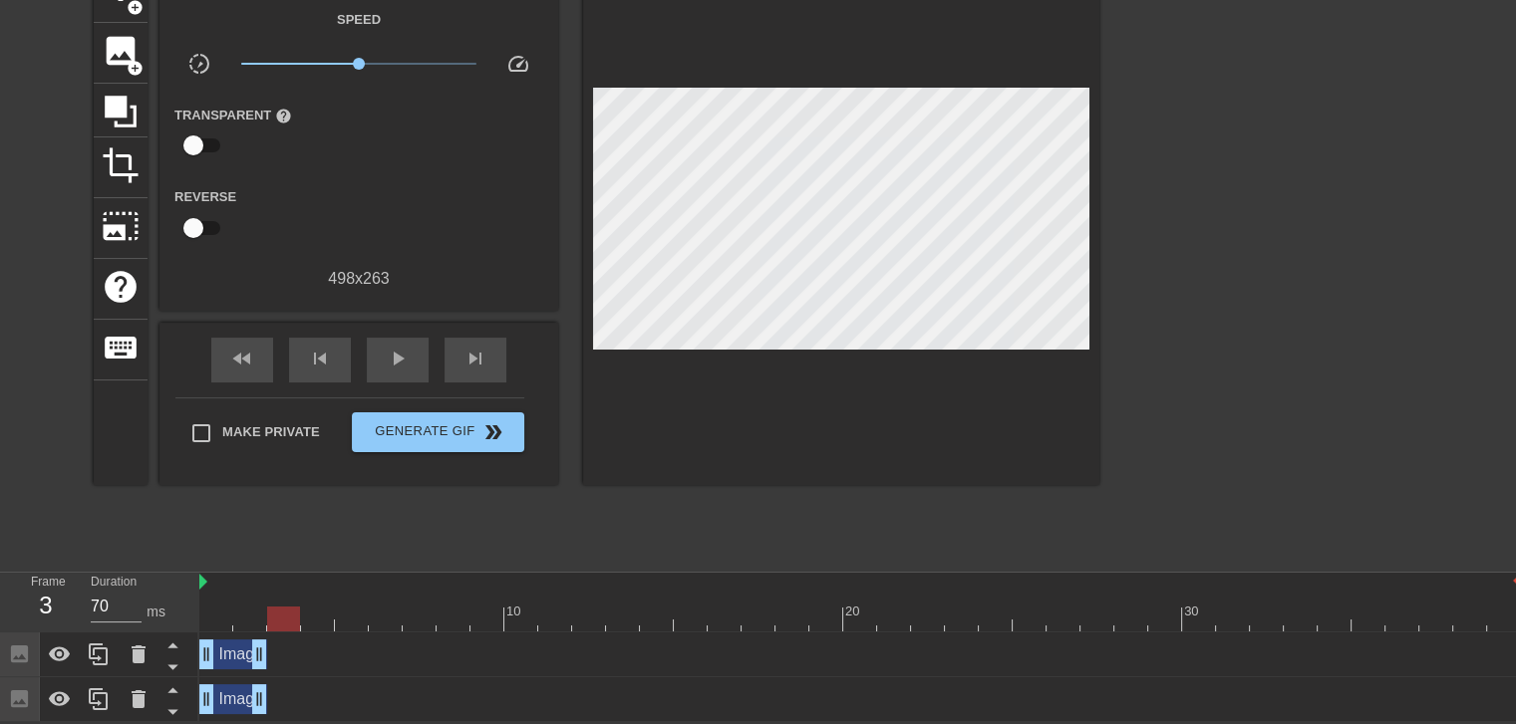
click at [240, 693] on div "Image drag_handle drag_handle" at bounding box center [233, 700] width 68 height 30
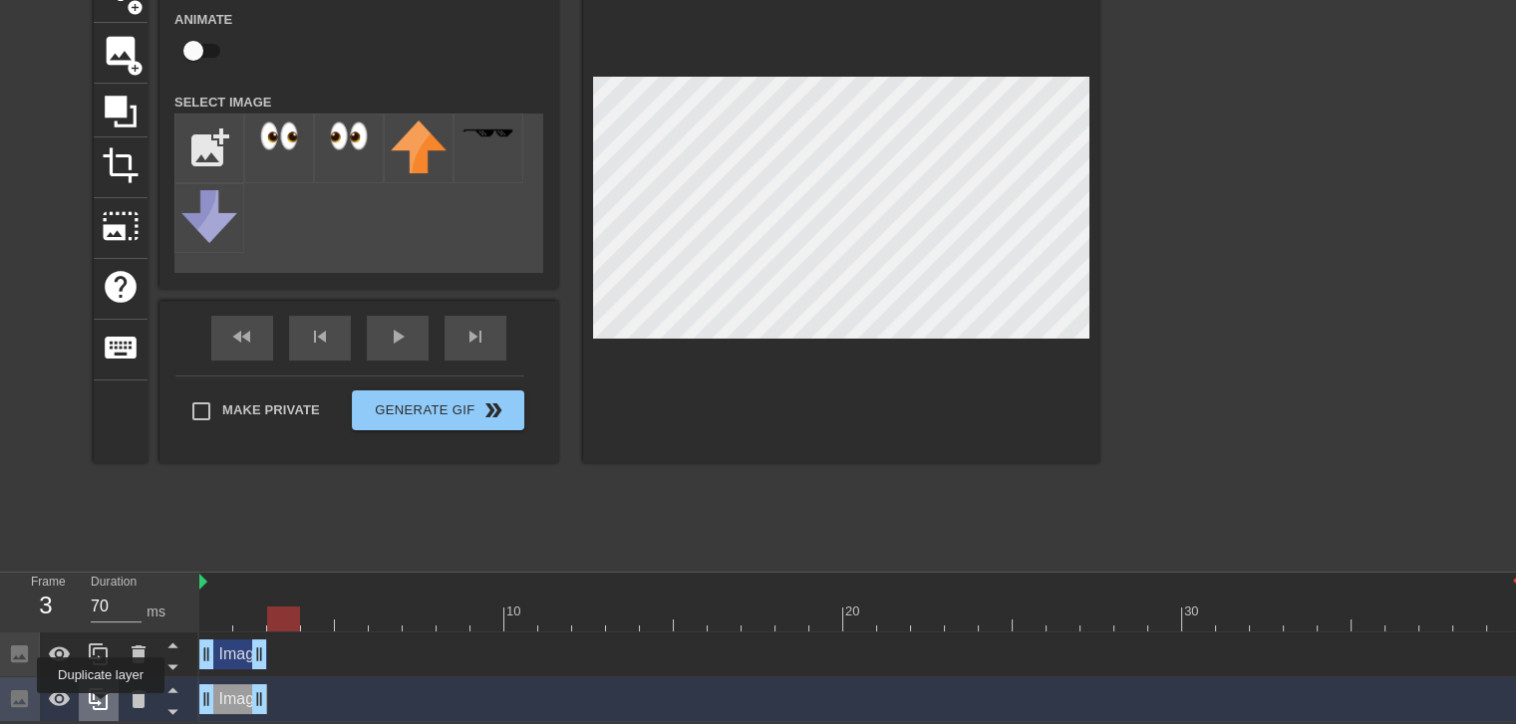
click at [101, 707] on icon at bounding box center [99, 700] width 24 height 24
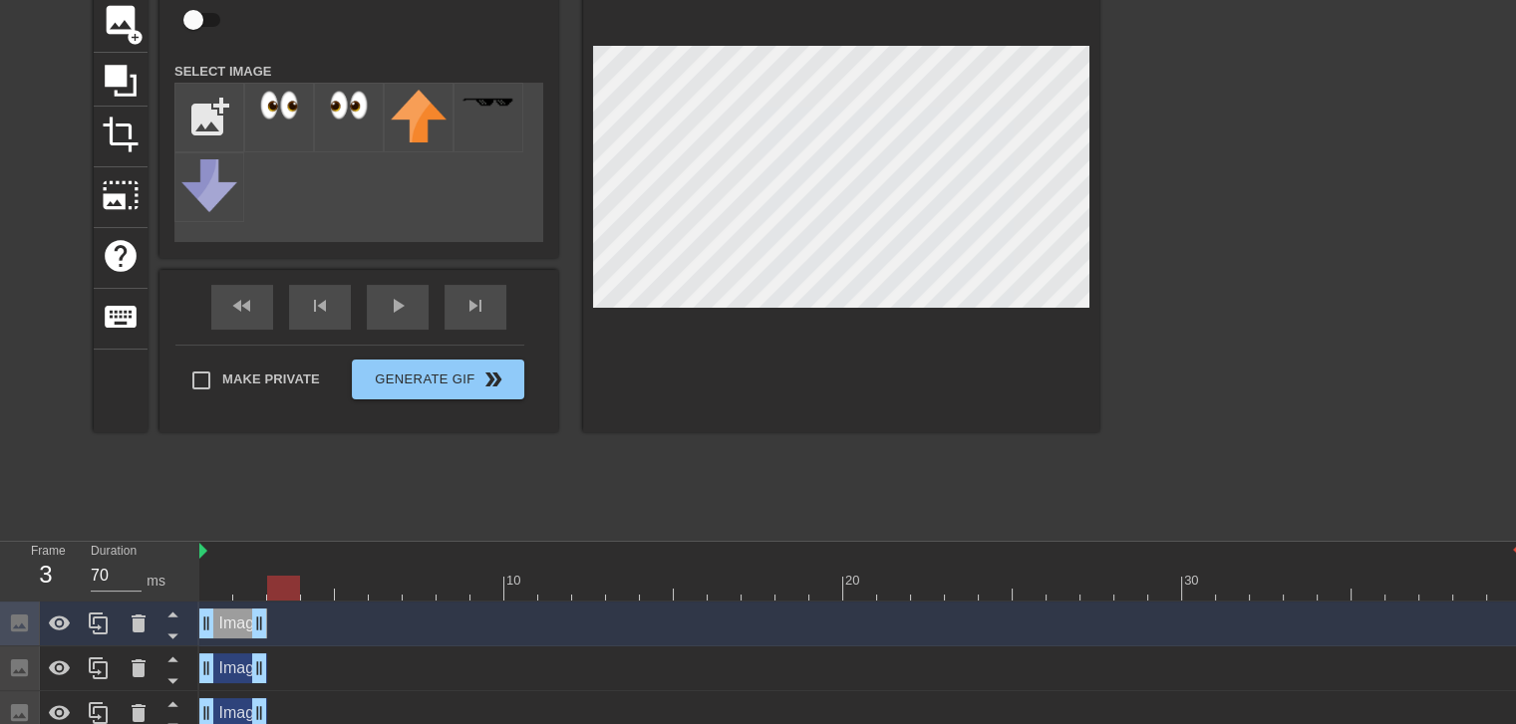
click at [307, 700] on div "Image drag_handle drag_handle" at bounding box center [859, 713] width 1321 height 30
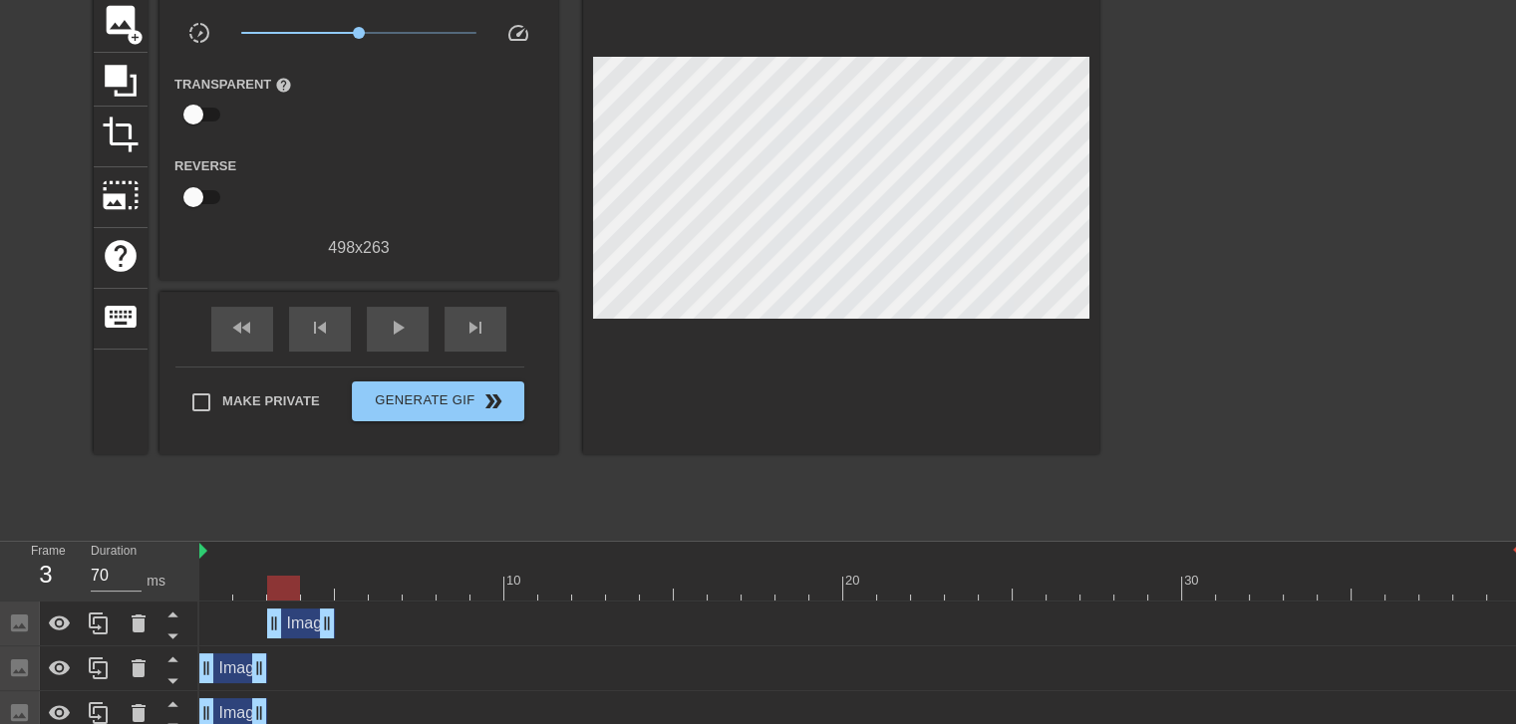
drag, startPoint x: 234, startPoint y: 631, endPoint x: 294, endPoint y: 629, distance: 59.8
click at [294, 629] on div "Image drag_handle drag_handle" at bounding box center [301, 624] width 68 height 30
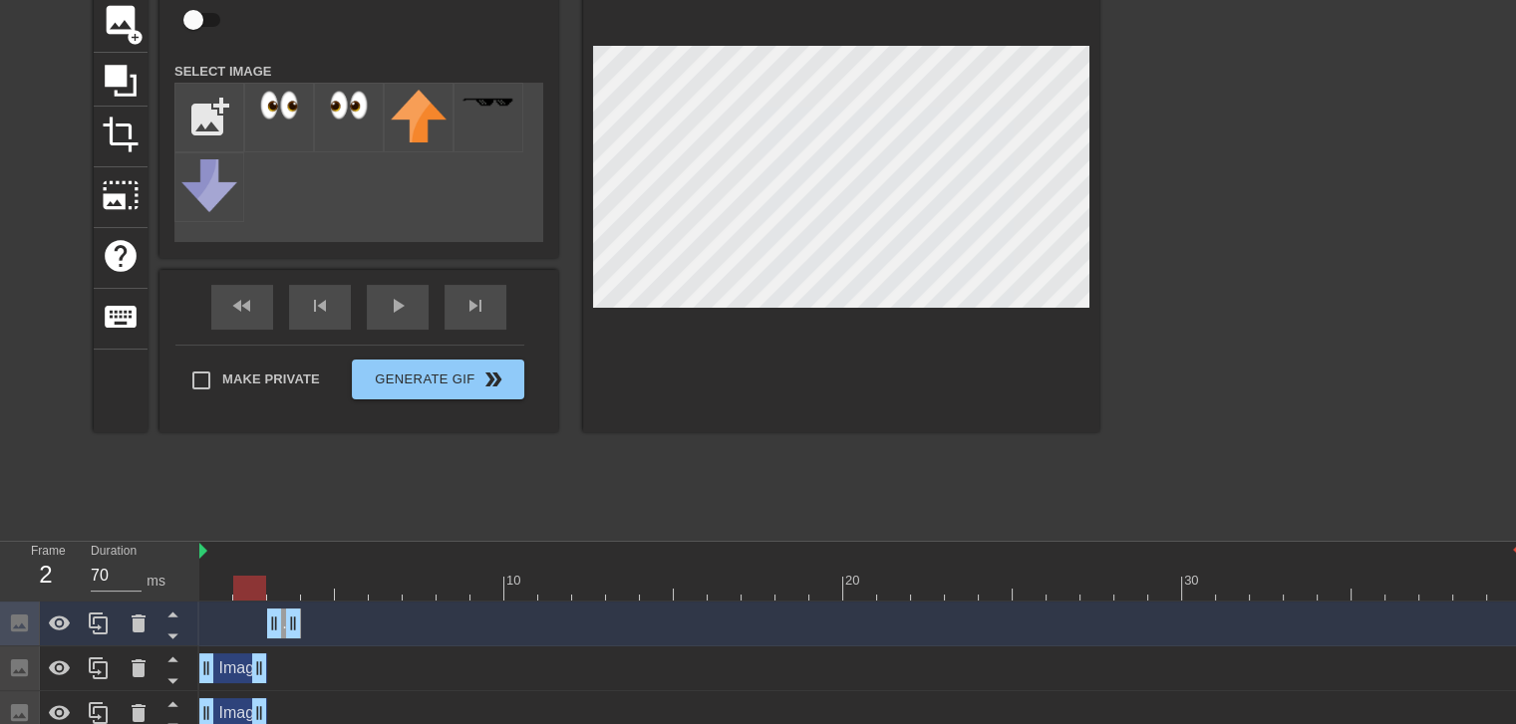
click at [259, 589] on div at bounding box center [859, 588] width 1321 height 25
click at [291, 588] on div at bounding box center [859, 588] width 1321 height 25
click at [256, 587] on div at bounding box center [859, 588] width 1321 height 25
click at [279, 585] on div at bounding box center [859, 588] width 1321 height 25
click at [245, 585] on div at bounding box center [859, 588] width 1321 height 25
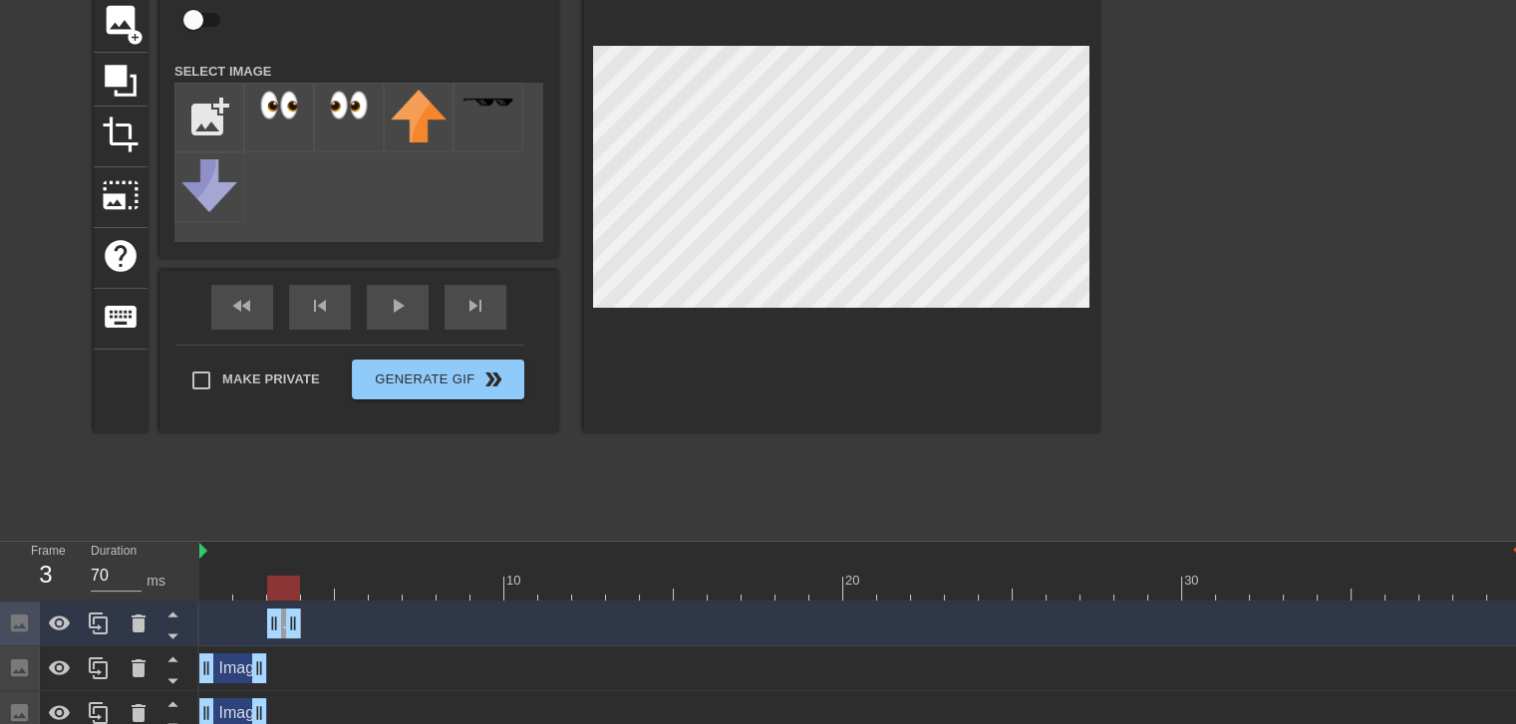
click at [282, 584] on div at bounding box center [859, 588] width 1321 height 25
click at [243, 668] on div "Image drag_handle drag_handle" at bounding box center [233, 669] width 68 height 30
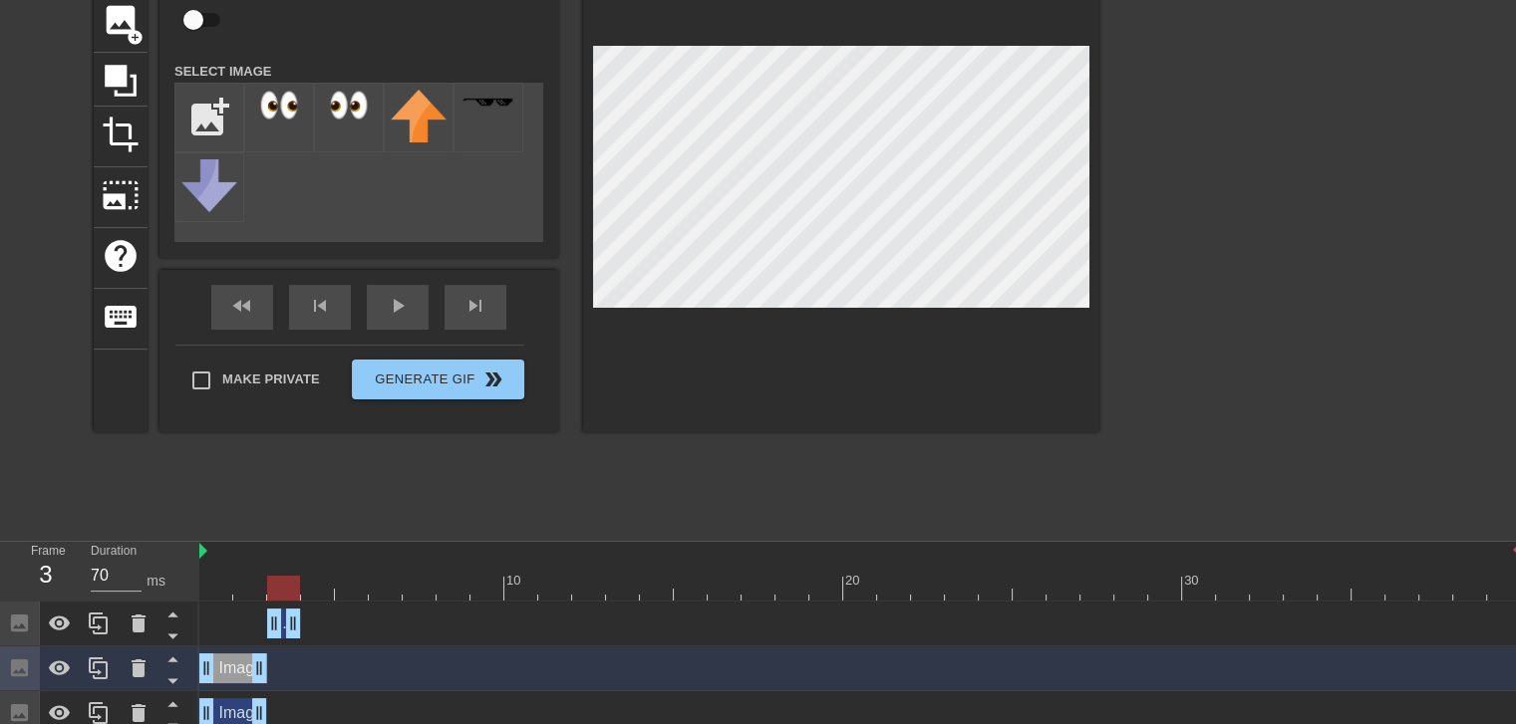
click at [255, 620] on div "Image drag_handle drag_handle" at bounding box center [859, 624] width 1321 height 30
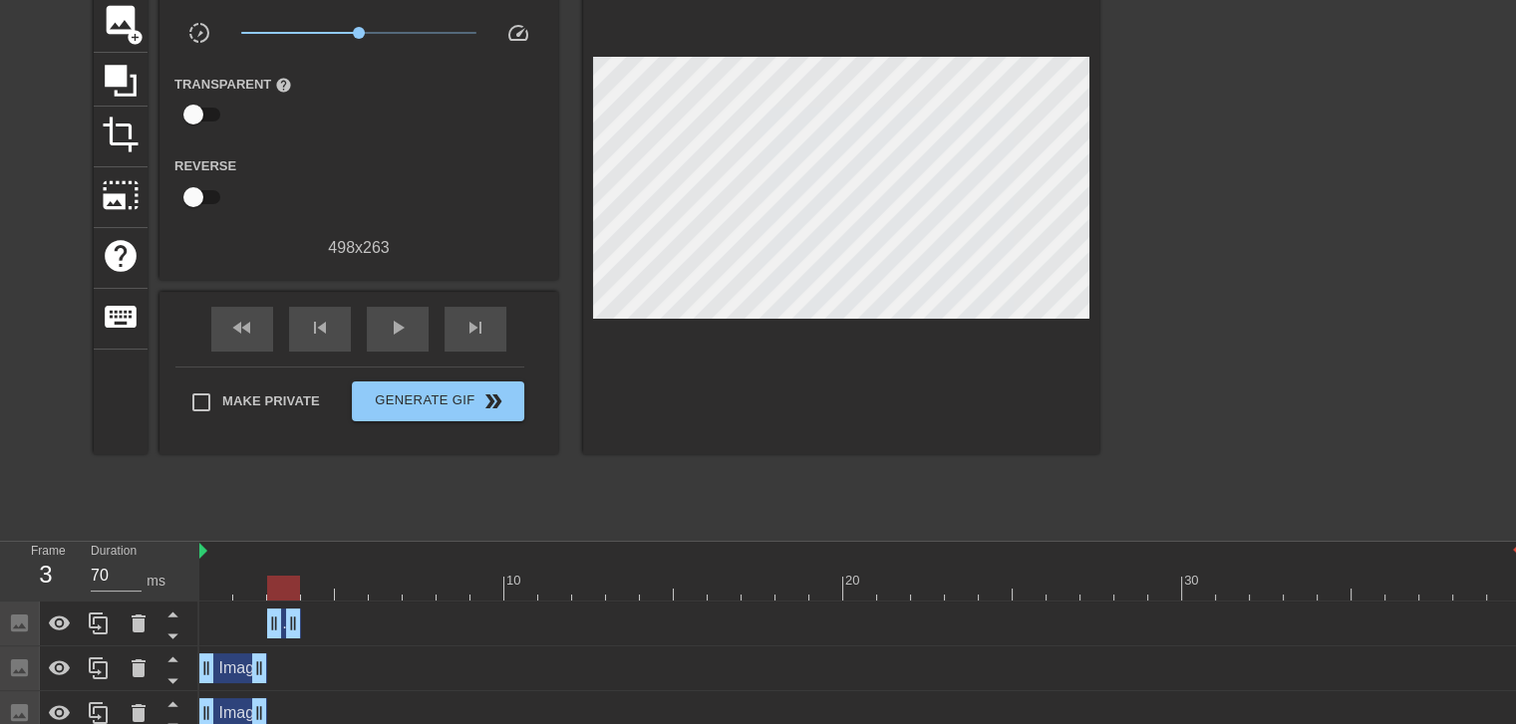
click at [244, 585] on div at bounding box center [859, 588] width 1321 height 25
drag, startPoint x: 262, startPoint y: 659, endPoint x: 288, endPoint y: 659, distance: 25.9
click at [245, 582] on div at bounding box center [859, 588] width 1321 height 25
click at [275, 582] on div at bounding box center [859, 588] width 1321 height 25
click at [312, 587] on div at bounding box center [859, 588] width 1321 height 25
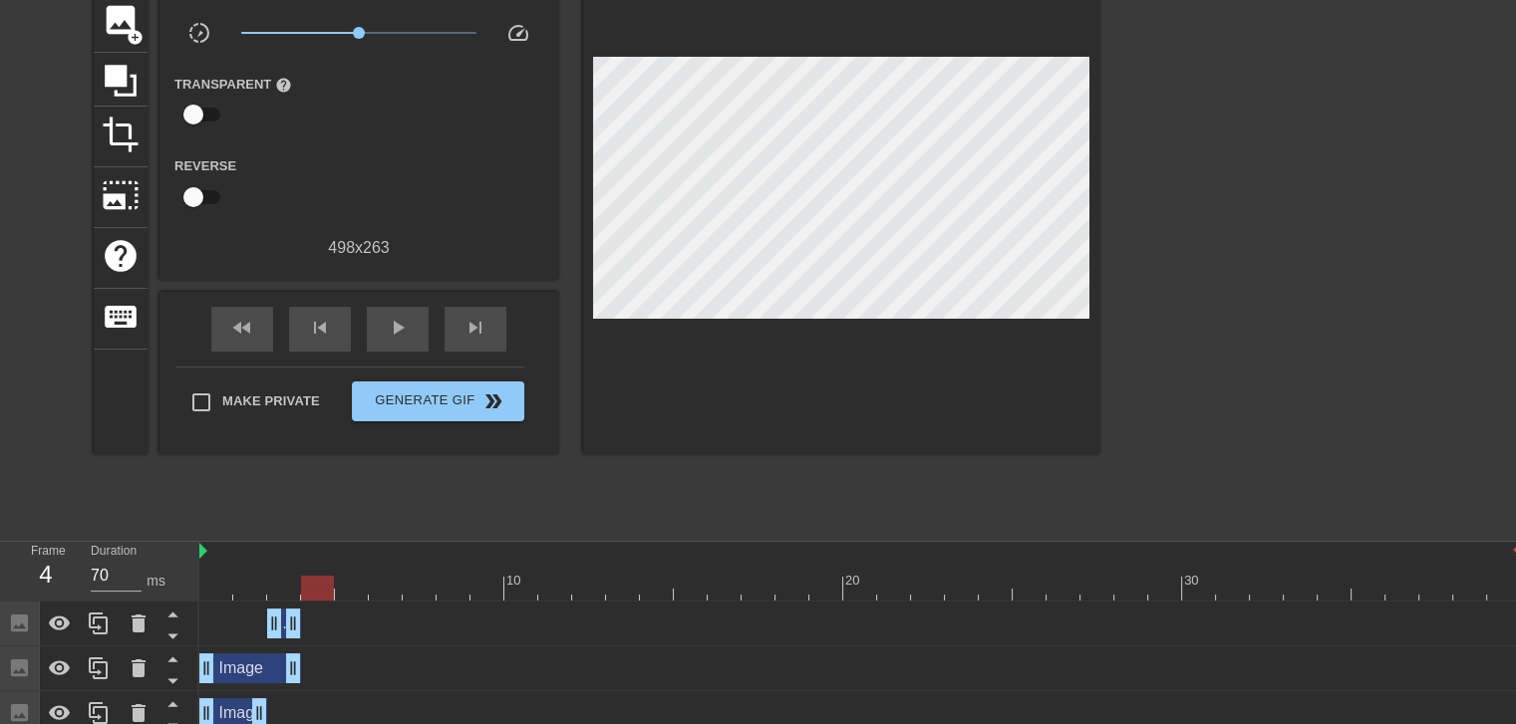
click at [287, 587] on div at bounding box center [859, 588] width 1321 height 25
click at [328, 593] on div at bounding box center [859, 588] width 1321 height 25
click at [252, 588] on div at bounding box center [859, 588] width 1321 height 25
click at [291, 586] on div at bounding box center [859, 588] width 1321 height 25
click at [323, 581] on div at bounding box center [859, 588] width 1321 height 25
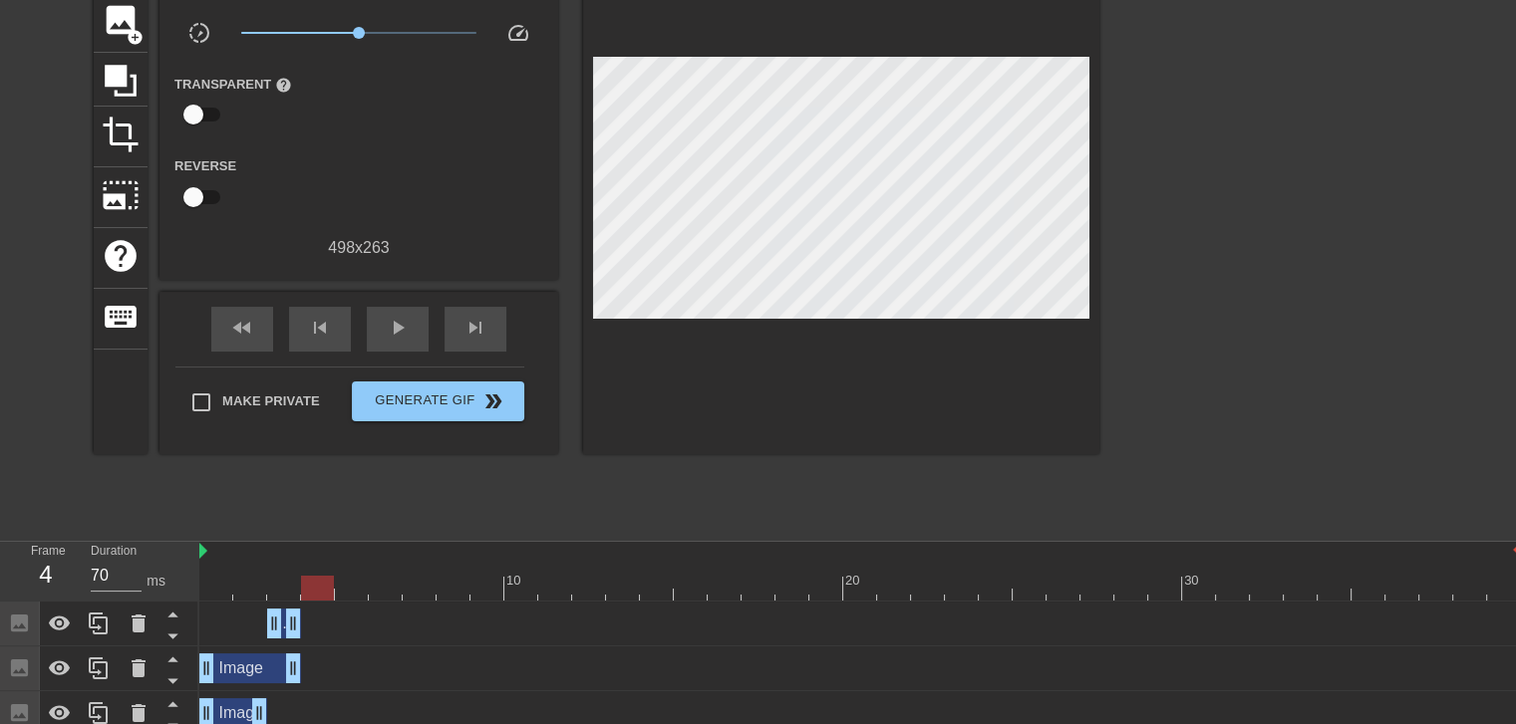
click at [287, 583] on div at bounding box center [859, 588] width 1321 height 25
click at [317, 585] on div at bounding box center [859, 588] width 1321 height 25
drag, startPoint x: 294, startPoint y: 673, endPoint x: 317, endPoint y: 672, distance: 22.9
click at [231, 710] on div "Image drag_handle drag_handle" at bounding box center [233, 713] width 68 height 30
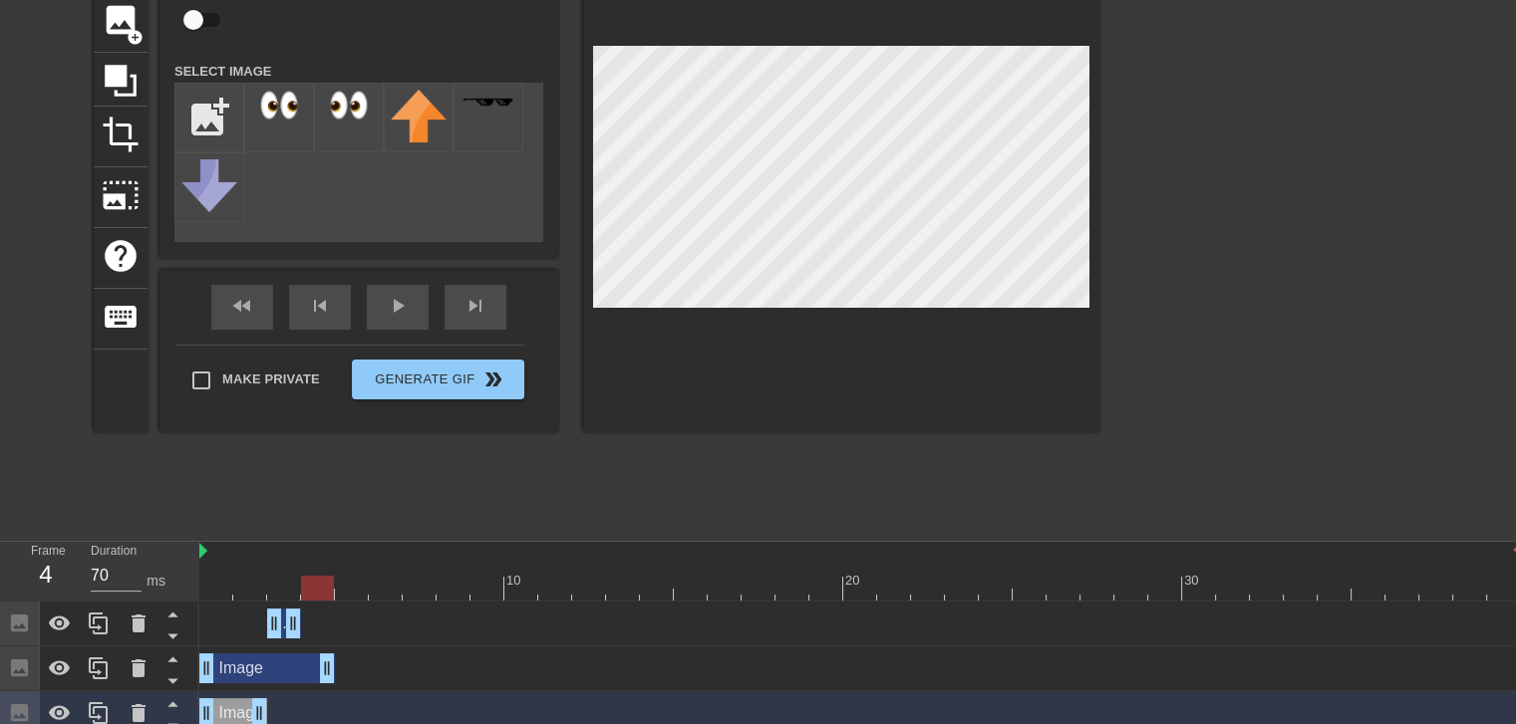
click at [322, 632] on div "Image drag_handle drag_handle" at bounding box center [859, 624] width 1321 height 30
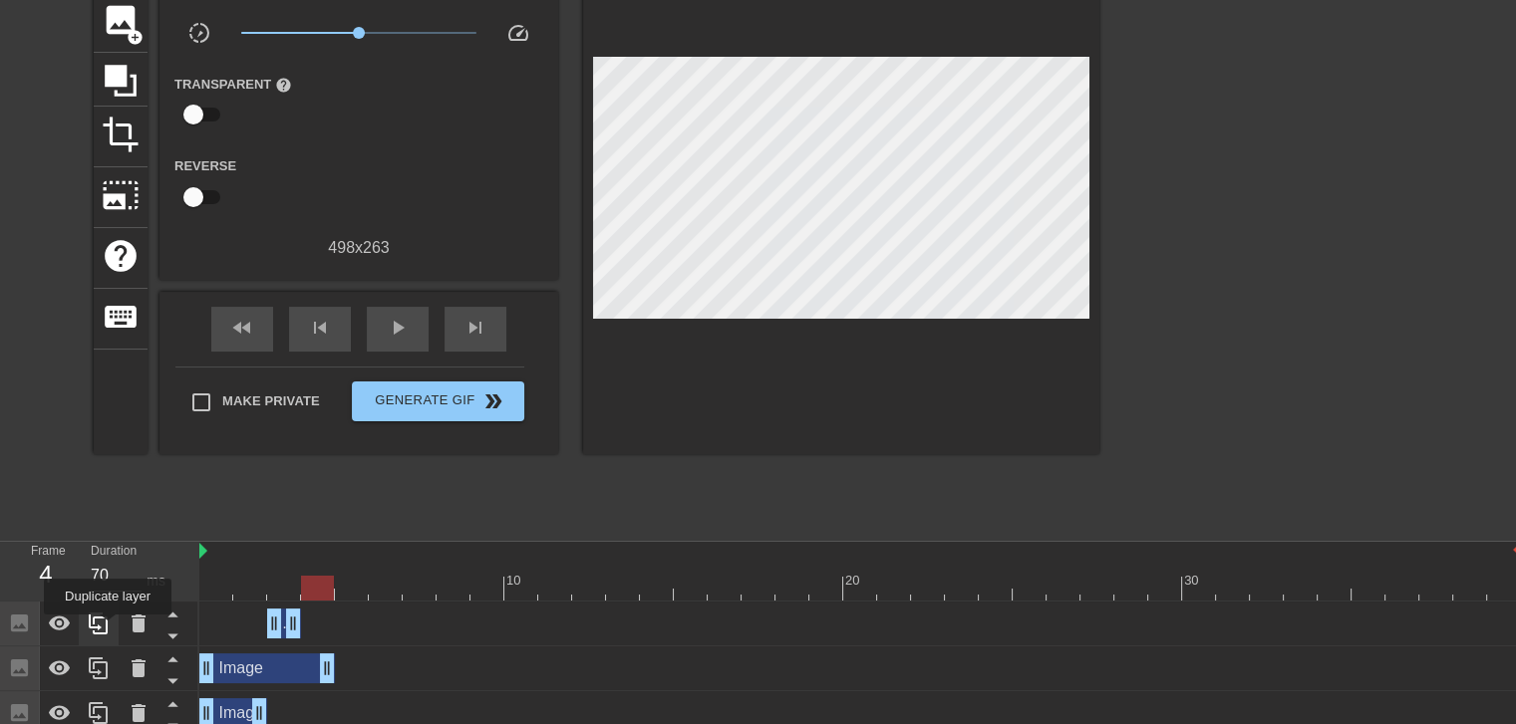
click at [108, 629] on icon at bounding box center [99, 624] width 24 height 24
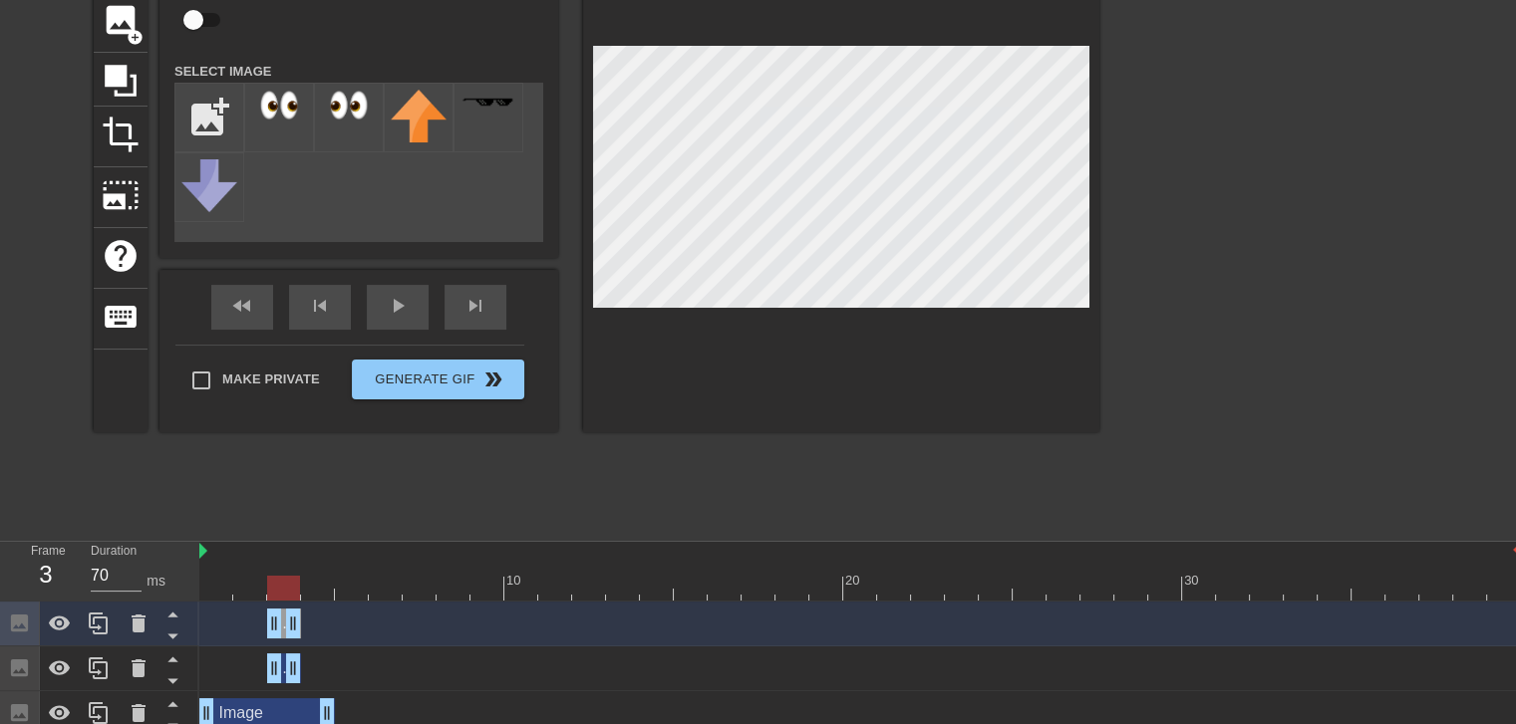
drag, startPoint x: 280, startPoint y: 625, endPoint x: 324, endPoint y: 626, distance: 43.9
click at [324, 626] on div "Image drag_handle drag_handle" at bounding box center [859, 624] width 1321 height 30
drag, startPoint x: 285, startPoint y: 625, endPoint x: 301, endPoint y: 628, distance: 16.2
click at [301, 628] on div "Image drag_handle drag_handle" at bounding box center [859, 624] width 1321 height 30
drag, startPoint x: 285, startPoint y: 617, endPoint x: 315, endPoint y: 619, distance: 30.0
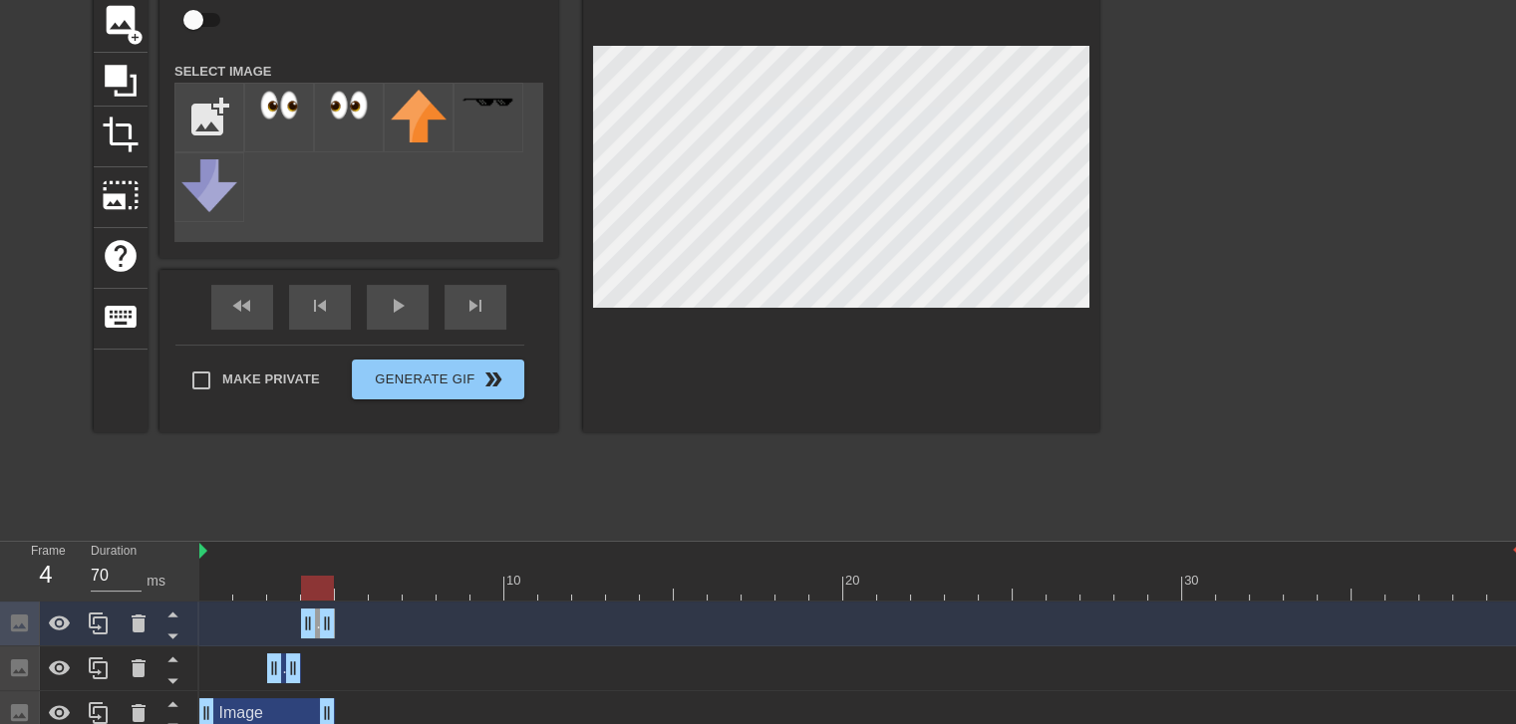
drag, startPoint x: 267, startPoint y: 621, endPoint x: 304, endPoint y: 621, distance: 36.9
click at [287, 593] on div at bounding box center [859, 588] width 1321 height 25
click at [326, 593] on div at bounding box center [859, 588] width 1321 height 25
click at [276, 580] on div at bounding box center [859, 588] width 1321 height 25
click at [315, 577] on div at bounding box center [859, 588] width 1321 height 25
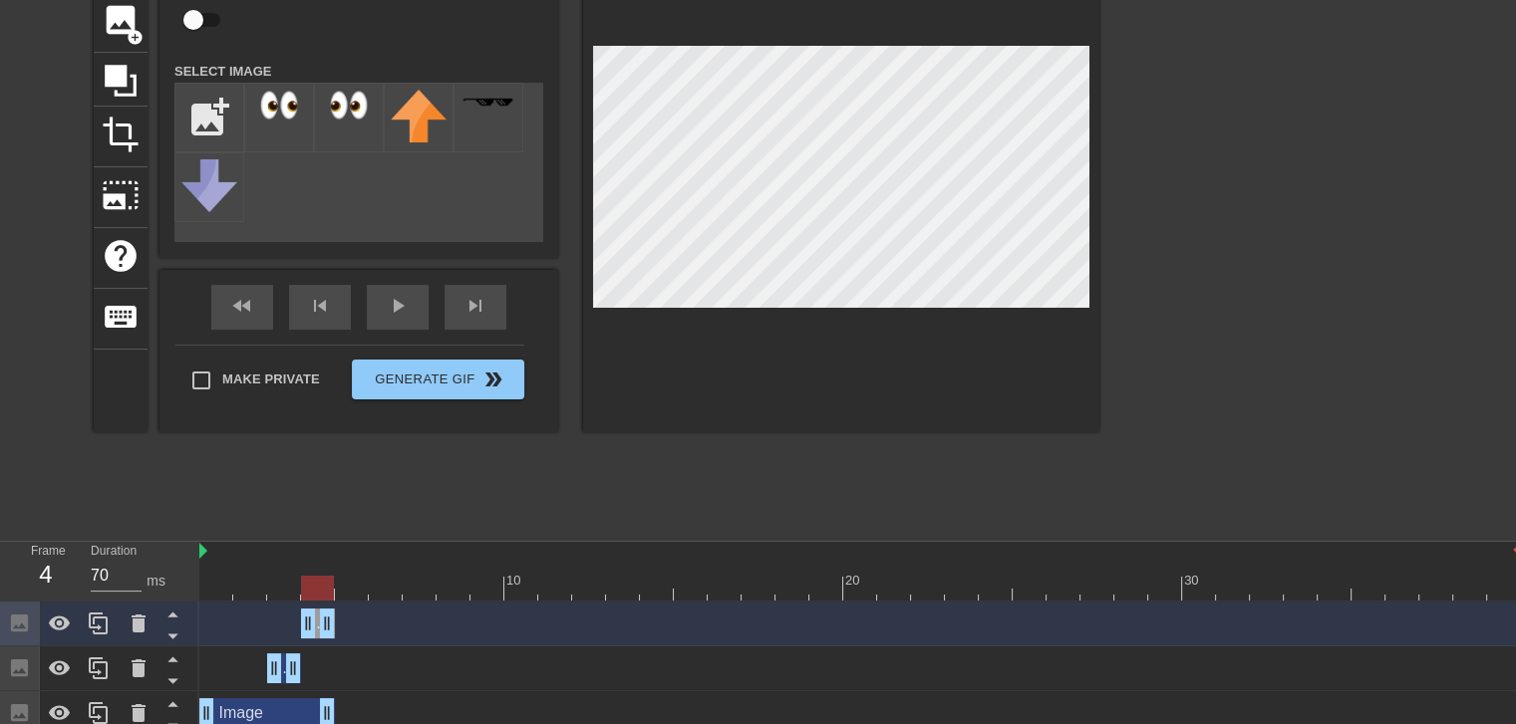
click at [277, 590] on div at bounding box center [859, 588] width 1321 height 25
click at [307, 590] on div at bounding box center [859, 588] width 1321 height 25
click at [285, 585] on div at bounding box center [859, 588] width 1321 height 25
click at [325, 586] on div at bounding box center [859, 588] width 1321 height 25
click at [286, 586] on div at bounding box center [859, 588] width 1321 height 25
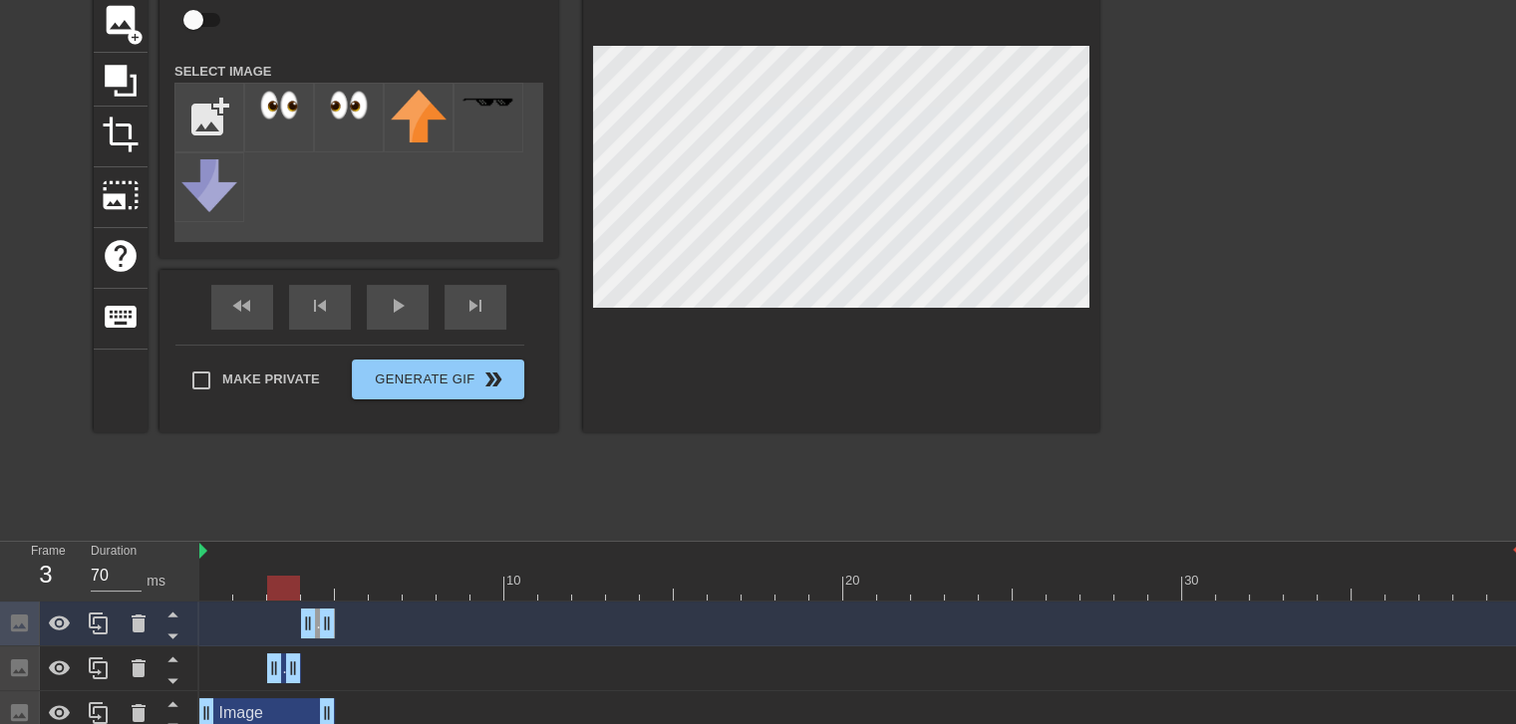
click at [315, 585] on div at bounding box center [859, 588] width 1321 height 25
click at [279, 581] on div at bounding box center [859, 588] width 1321 height 25
click at [311, 583] on div at bounding box center [859, 588] width 1321 height 25
click at [290, 585] on div at bounding box center [859, 588] width 1321 height 25
click at [313, 584] on div at bounding box center [859, 588] width 1321 height 25
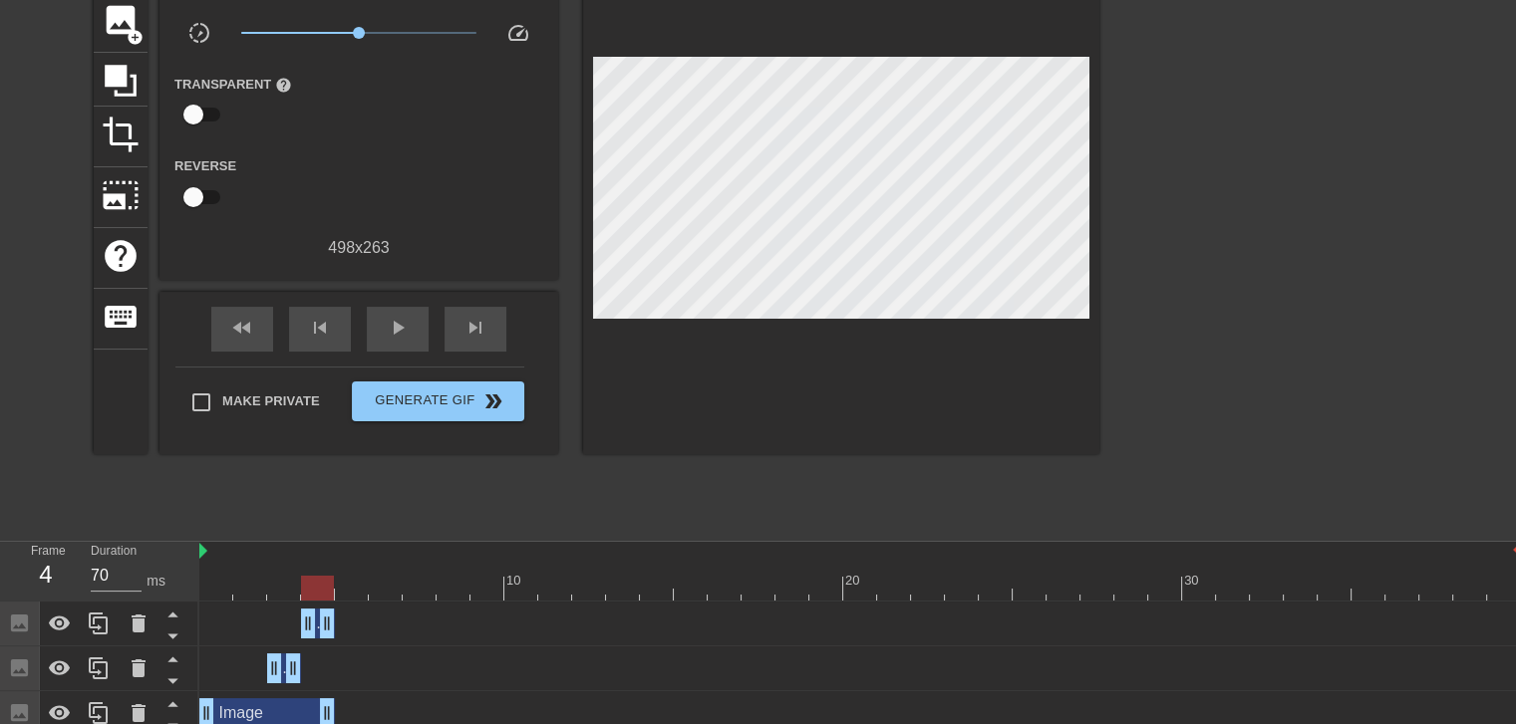
click at [741, 365] on div at bounding box center [841, 192] width 516 height 523
click at [406, 330] on span "play_arrow" at bounding box center [398, 328] width 24 height 24
click at [406, 330] on span "pause" at bounding box center [398, 328] width 24 height 24
click at [323, 585] on div at bounding box center [859, 588] width 1321 height 25
click at [354, 585] on div at bounding box center [859, 588] width 1321 height 25
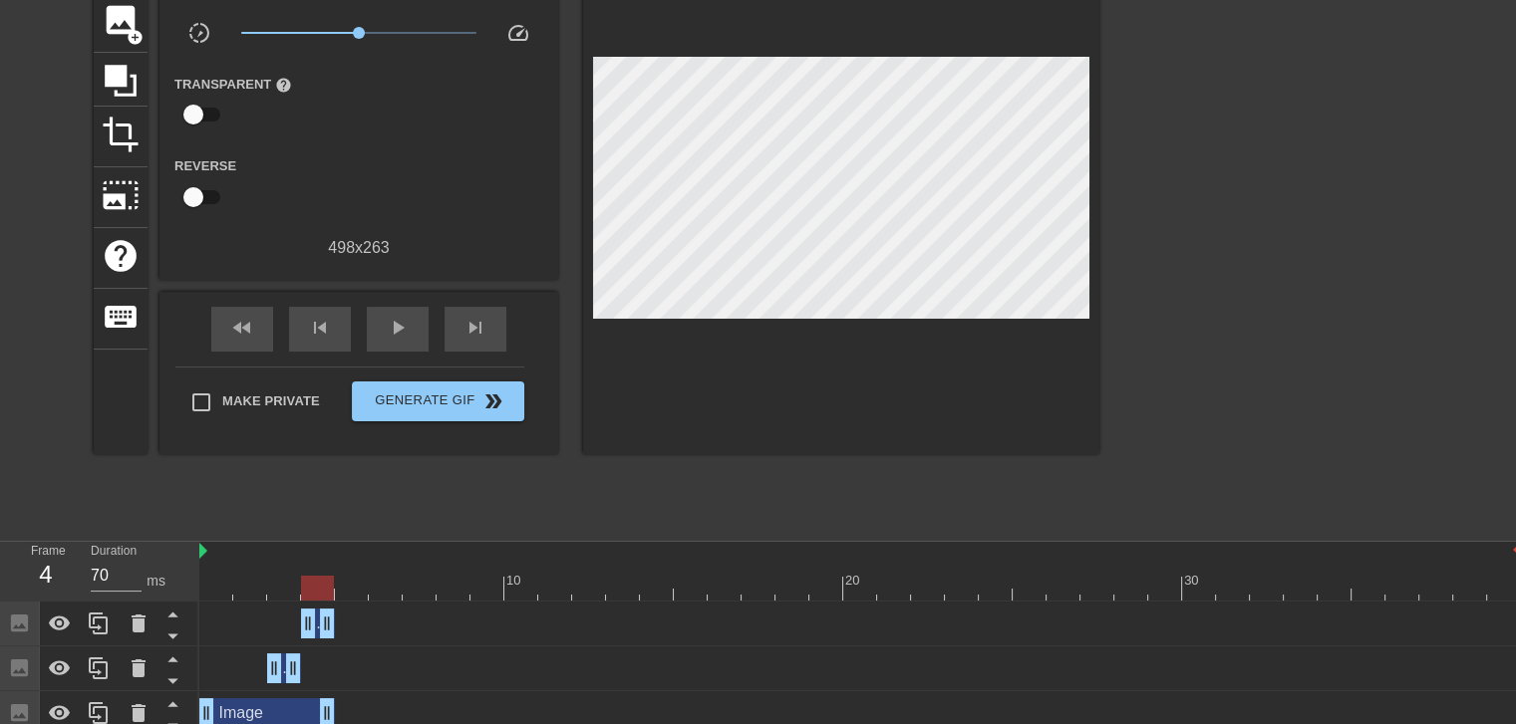
click at [319, 584] on div at bounding box center [859, 588] width 1321 height 25
click at [339, 581] on div at bounding box center [859, 588] width 1321 height 25
click at [299, 578] on div at bounding box center [859, 588] width 1321 height 25
click at [328, 580] on div at bounding box center [859, 588] width 1321 height 25
click at [355, 581] on div at bounding box center [859, 588] width 1321 height 25
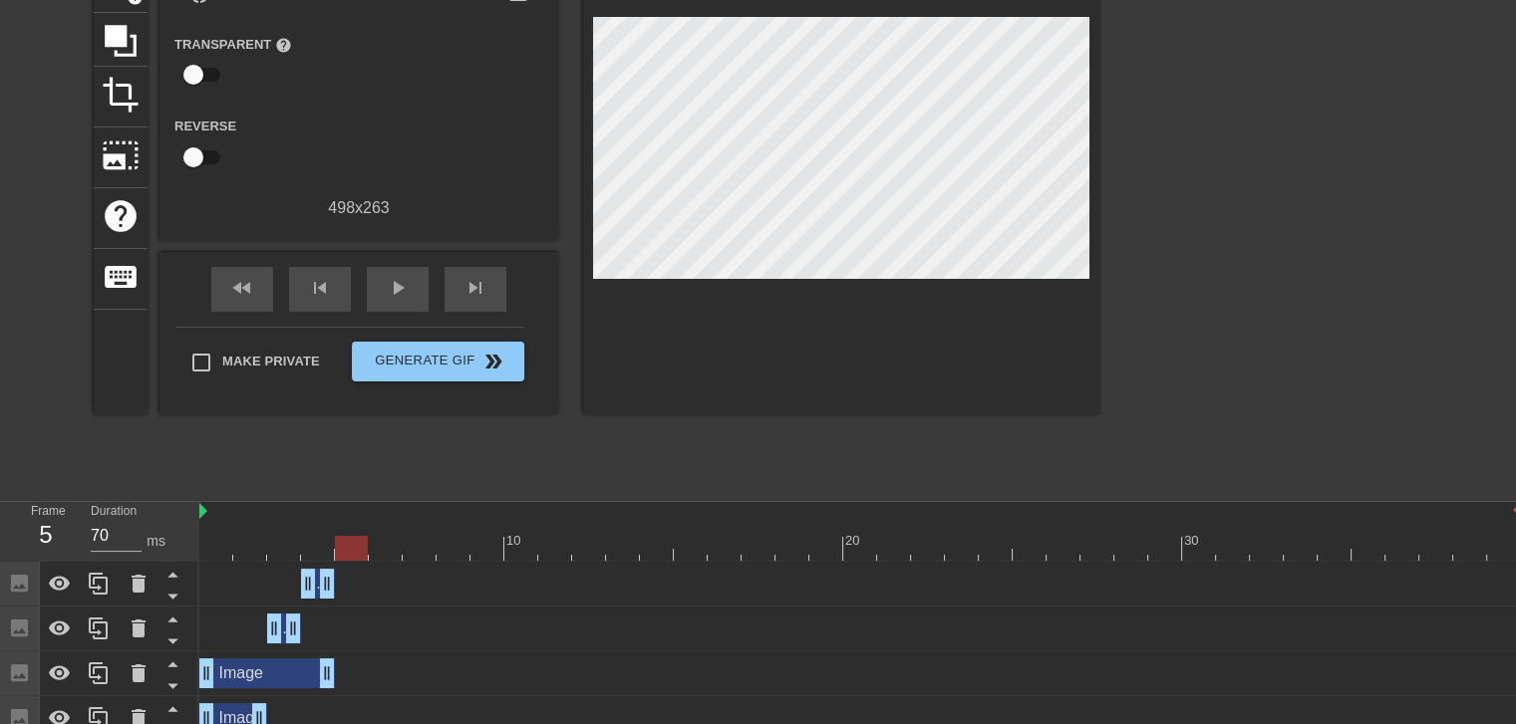
scroll to position [207, 0]
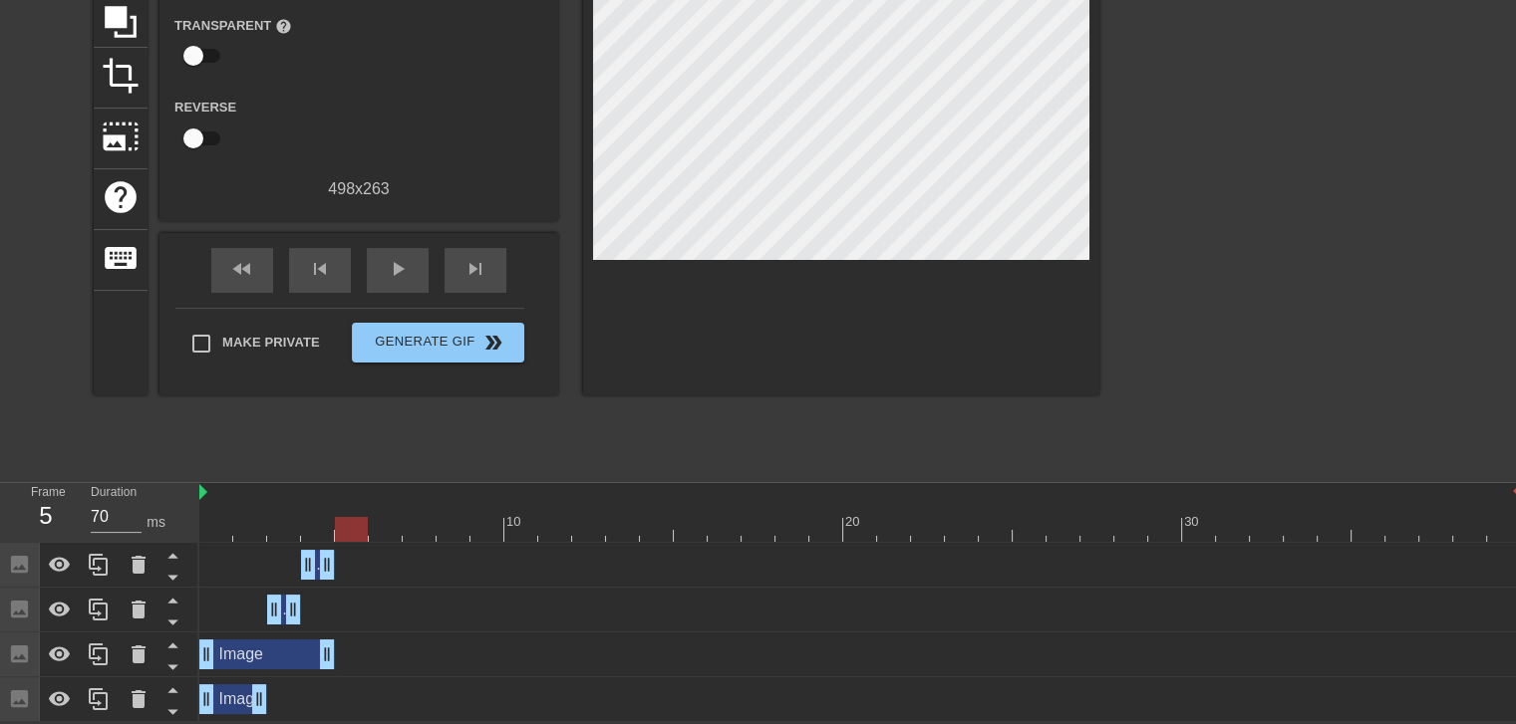
drag, startPoint x: 263, startPoint y: 653, endPoint x: 523, endPoint y: 679, distance: 261.4
click at [523, 679] on div "Image drag_handle drag_handle" at bounding box center [859, 700] width 1321 height 45
click at [318, 525] on div at bounding box center [859, 529] width 1321 height 25
click at [355, 525] on div at bounding box center [859, 529] width 1321 height 25
click at [328, 522] on div at bounding box center [859, 529] width 1321 height 25
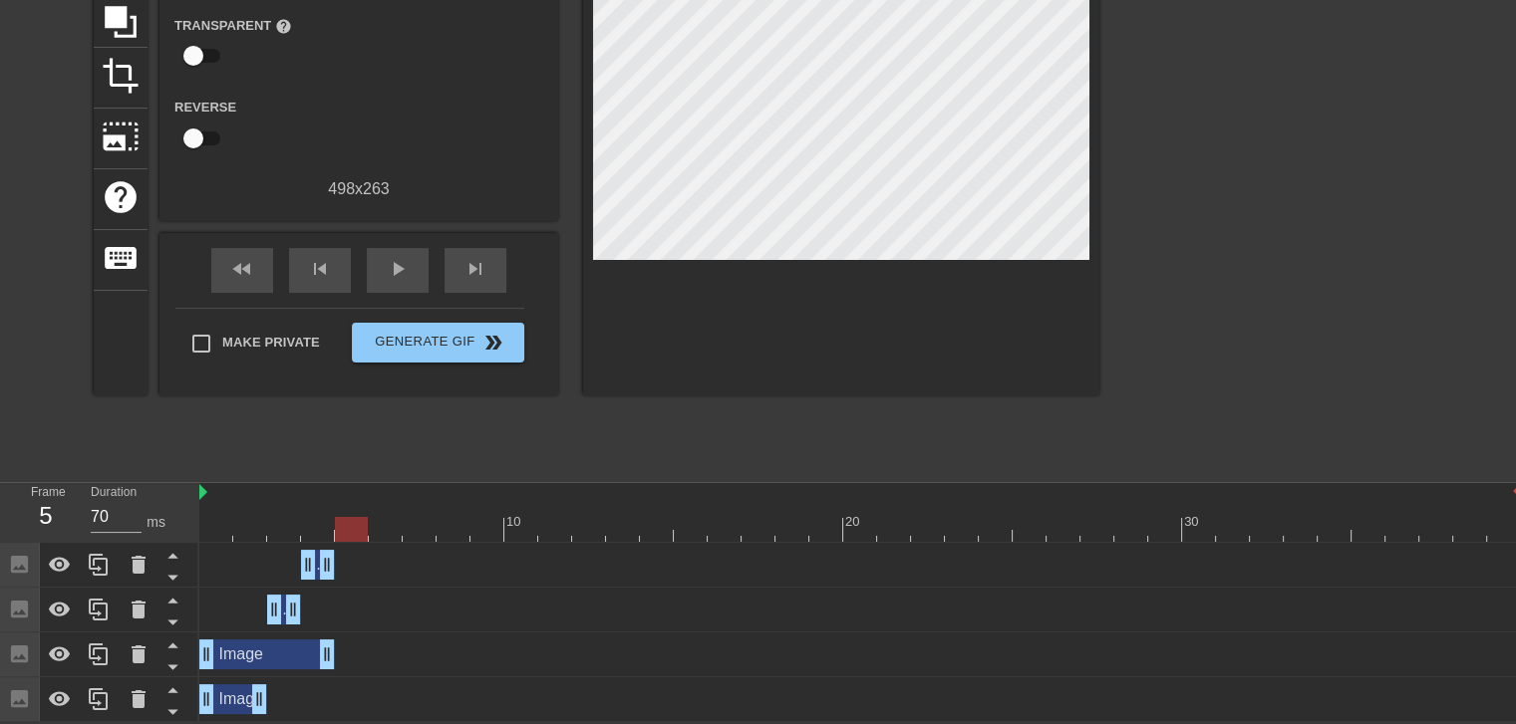
click at [347, 522] on div at bounding box center [859, 529] width 1321 height 25
click at [283, 582] on div "Image drag_handle drag_handle" at bounding box center [859, 565] width 1321 height 45
click at [315, 533] on div at bounding box center [859, 529] width 1321 height 25
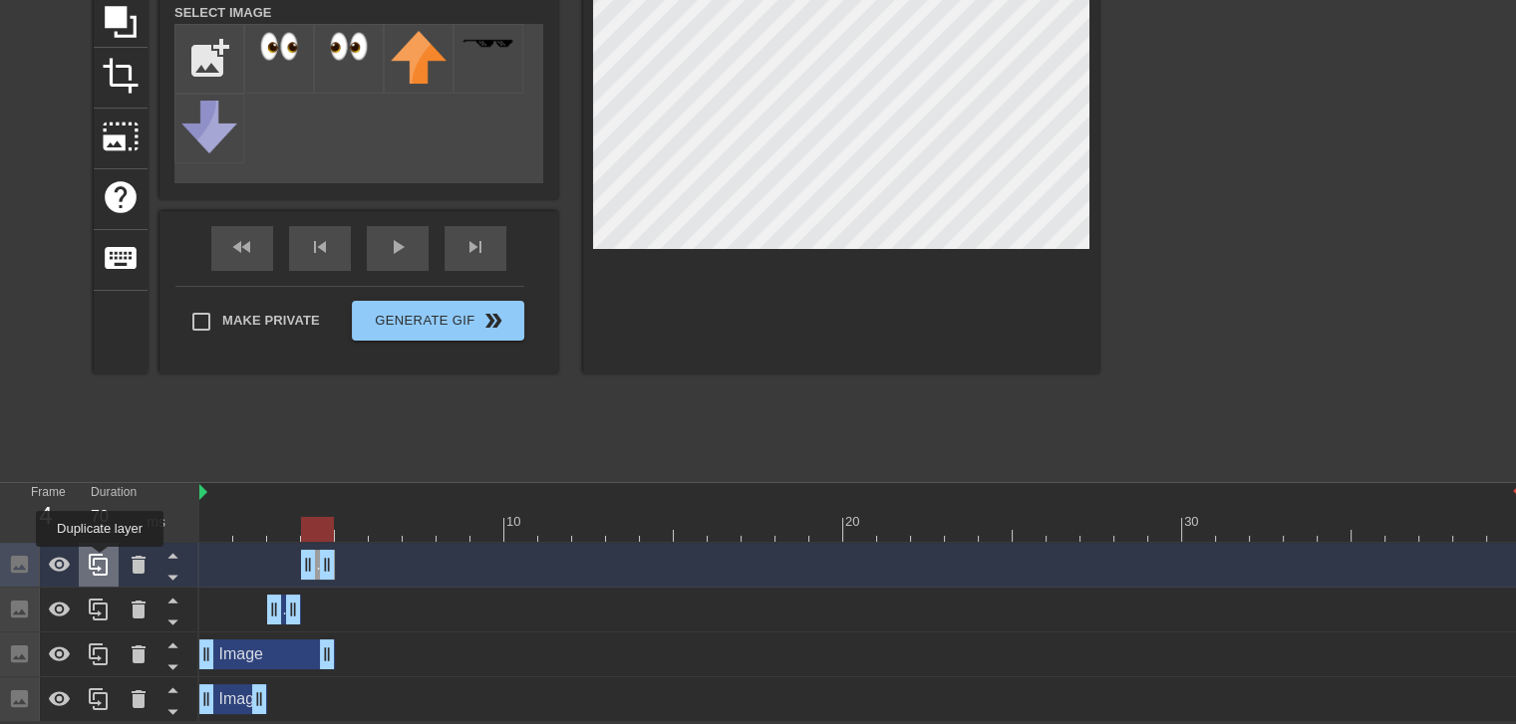
click at [100, 561] on icon at bounding box center [99, 565] width 24 height 24
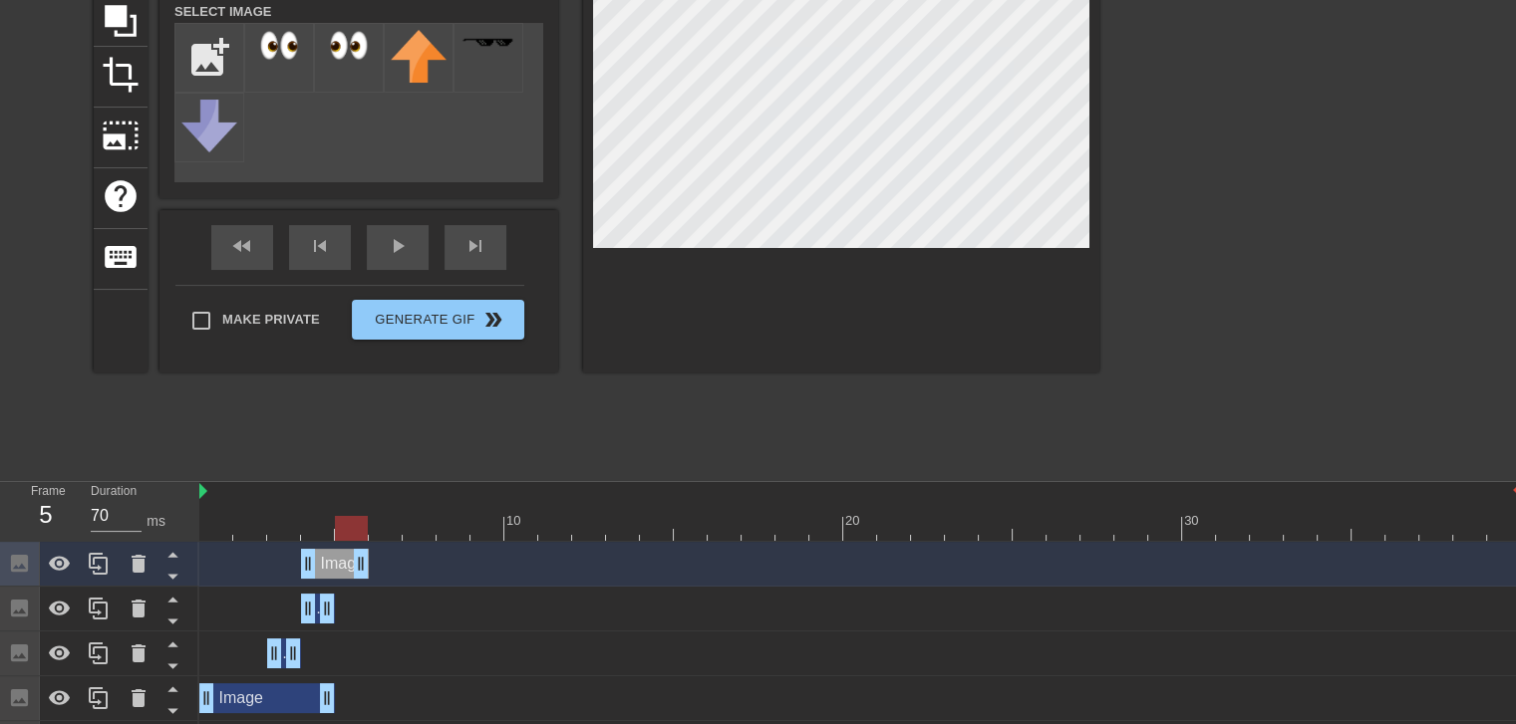
drag, startPoint x: 316, startPoint y: 561, endPoint x: 335, endPoint y: 565, distance: 19.3
drag, startPoint x: 308, startPoint y: 563, endPoint x: 338, endPoint y: 564, distance: 29.9
click at [318, 534] on div at bounding box center [859, 528] width 1321 height 25
click at [353, 530] on div at bounding box center [859, 528] width 1321 height 25
click at [319, 525] on div at bounding box center [859, 528] width 1321 height 25
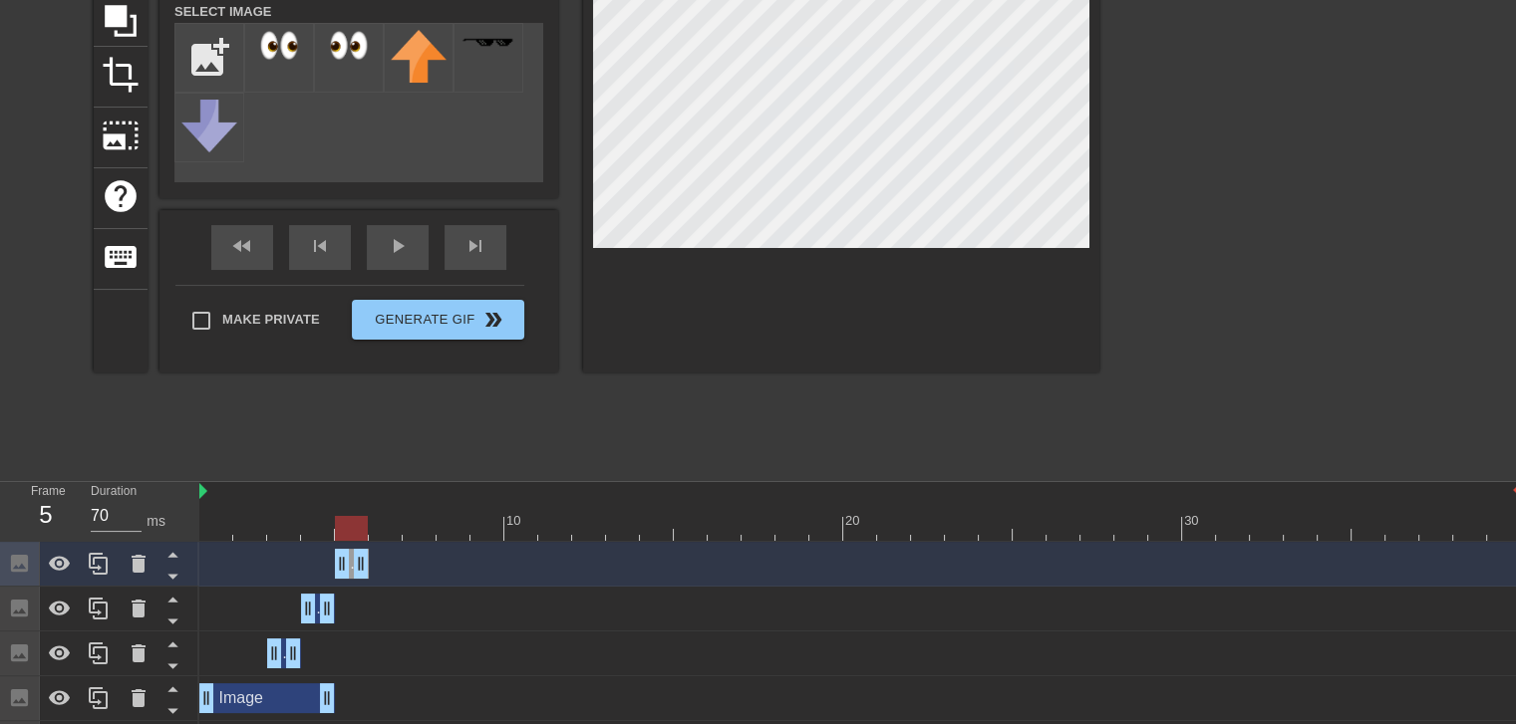
click at [353, 525] on div at bounding box center [859, 528] width 1321 height 25
click at [318, 525] on div at bounding box center [859, 528] width 1321 height 25
click at [341, 525] on div at bounding box center [859, 528] width 1321 height 25
click at [316, 529] on div at bounding box center [859, 528] width 1321 height 25
click at [351, 525] on div at bounding box center [859, 528] width 1321 height 25
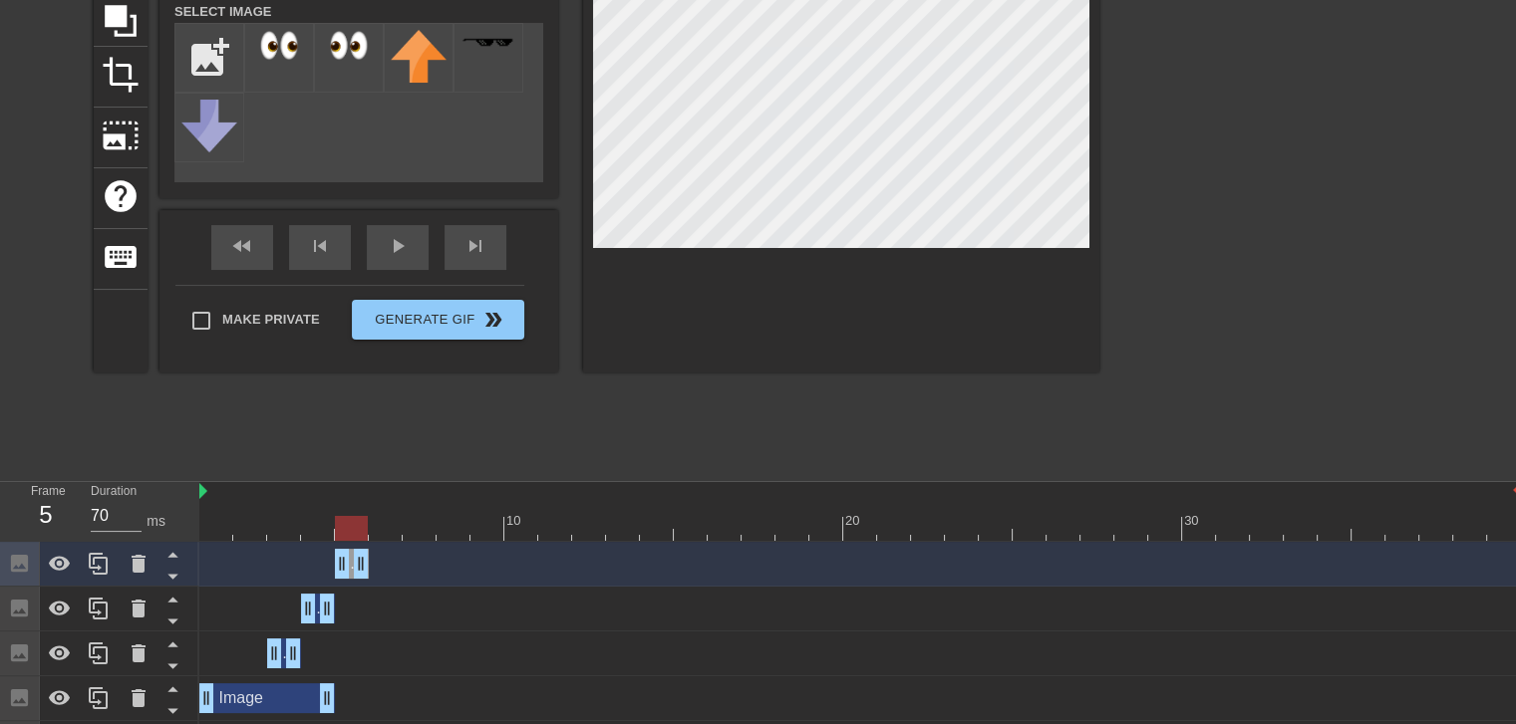
click at [326, 523] on div at bounding box center [859, 528] width 1321 height 25
click at [356, 525] on div at bounding box center [859, 528] width 1321 height 25
click at [302, 521] on div at bounding box center [859, 528] width 1321 height 25
click at [351, 521] on div at bounding box center [859, 528] width 1321 height 25
click at [315, 520] on div at bounding box center [859, 528] width 1321 height 25
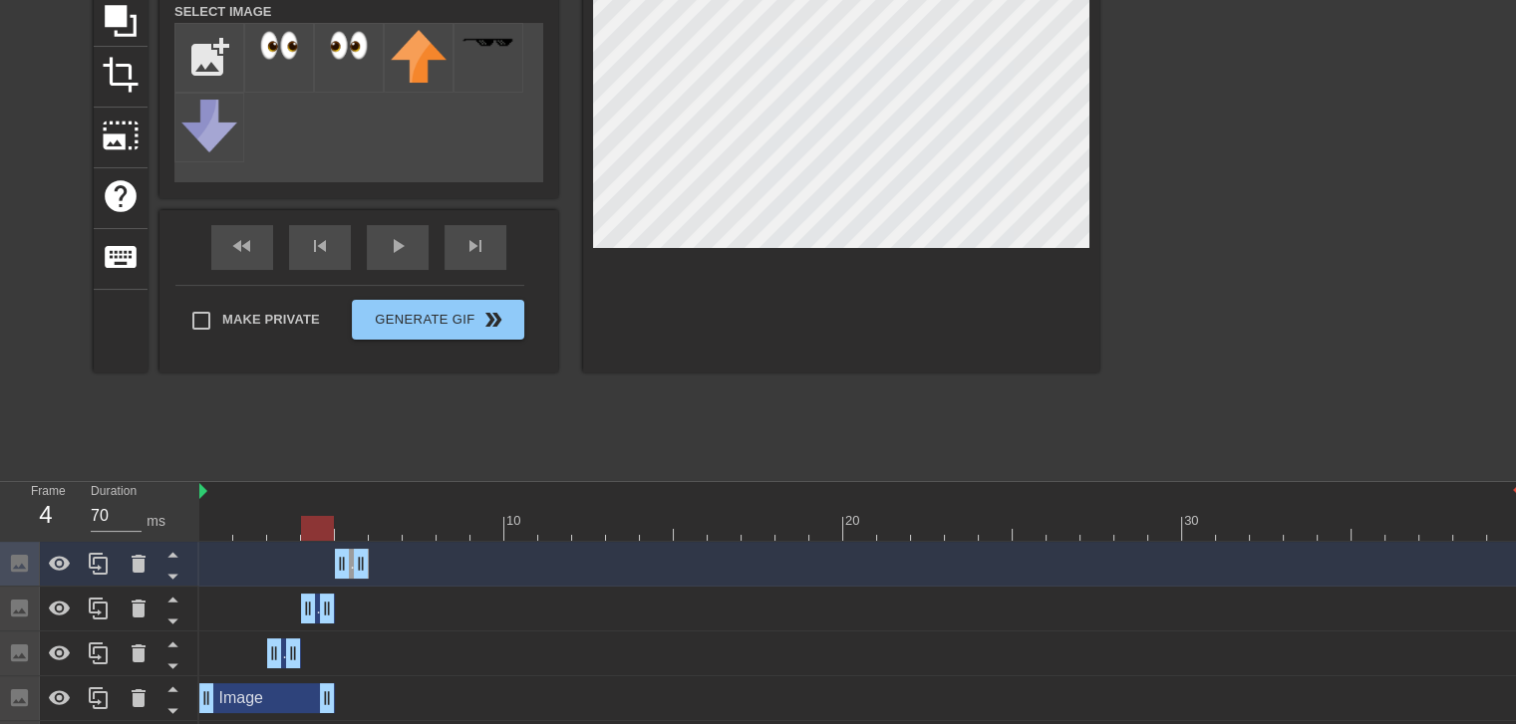
click at [342, 520] on div at bounding box center [859, 528] width 1321 height 25
click at [311, 521] on div at bounding box center [859, 528] width 1321 height 25
click at [347, 522] on div at bounding box center [859, 528] width 1321 height 25
click at [325, 517] on div at bounding box center [859, 528] width 1321 height 25
click at [347, 523] on div at bounding box center [859, 528] width 1321 height 25
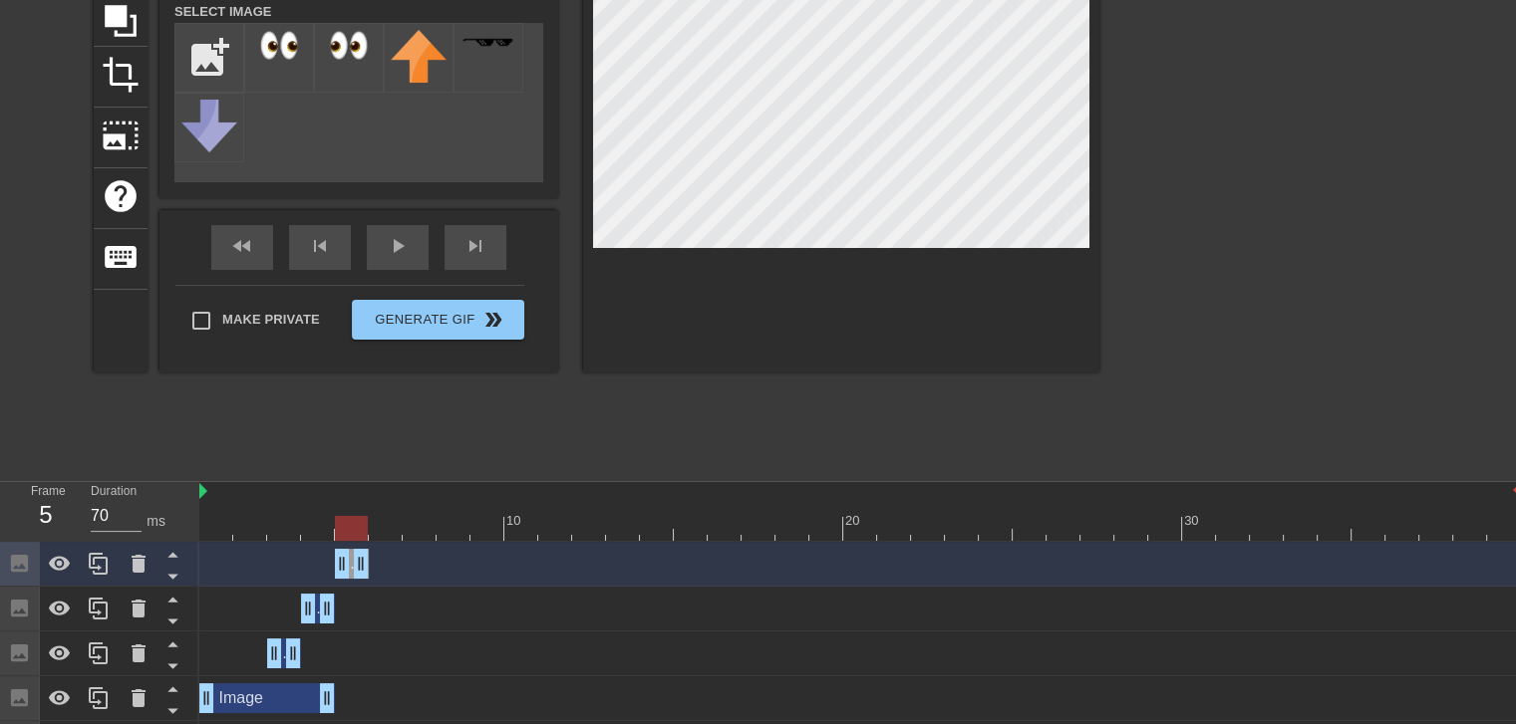
click at [304, 523] on div at bounding box center [859, 528] width 1321 height 25
click at [328, 525] on div at bounding box center [317, 528] width 33 height 25
click at [350, 531] on div at bounding box center [859, 528] width 1321 height 25
click at [295, 529] on div at bounding box center [859, 528] width 1321 height 25
click at [334, 529] on div at bounding box center [859, 528] width 1321 height 25
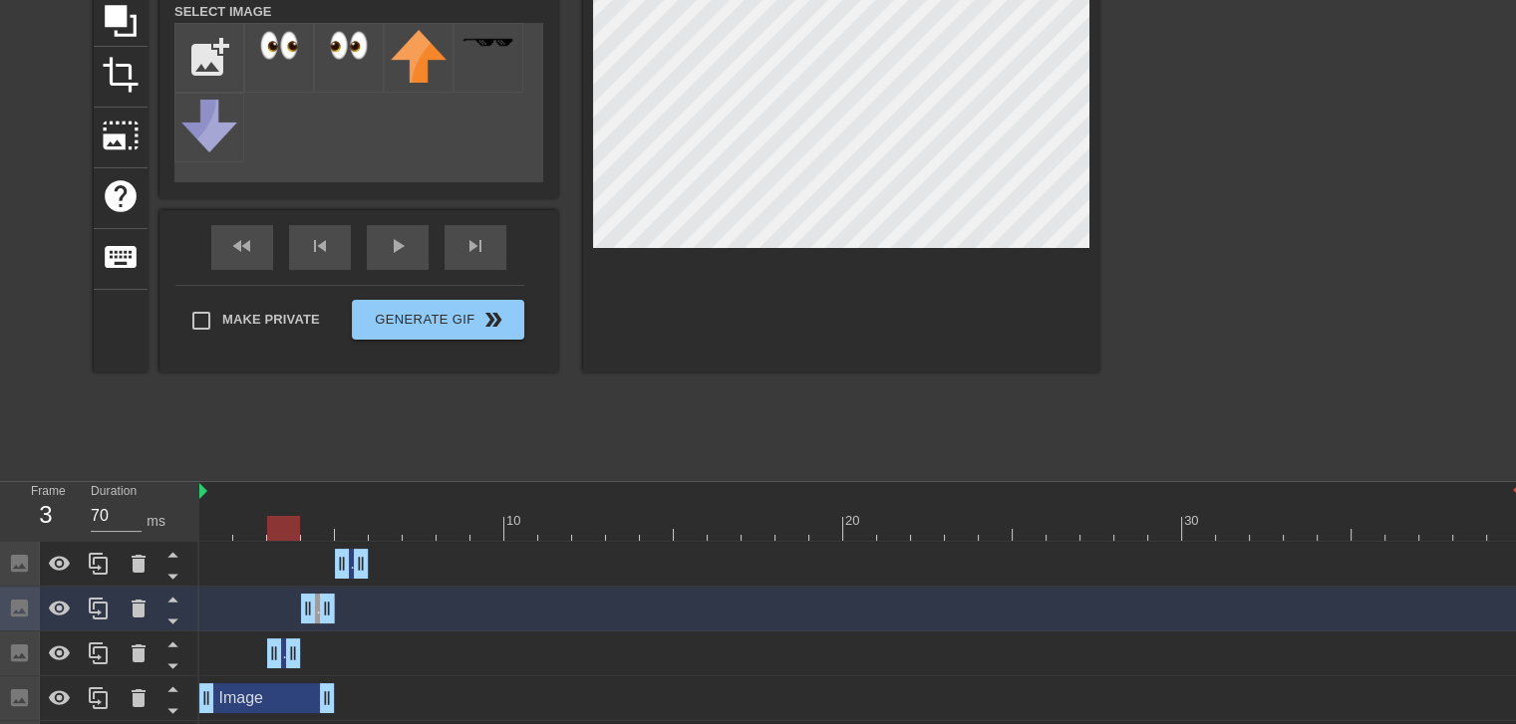
click at [279, 529] on div at bounding box center [859, 528] width 1321 height 25
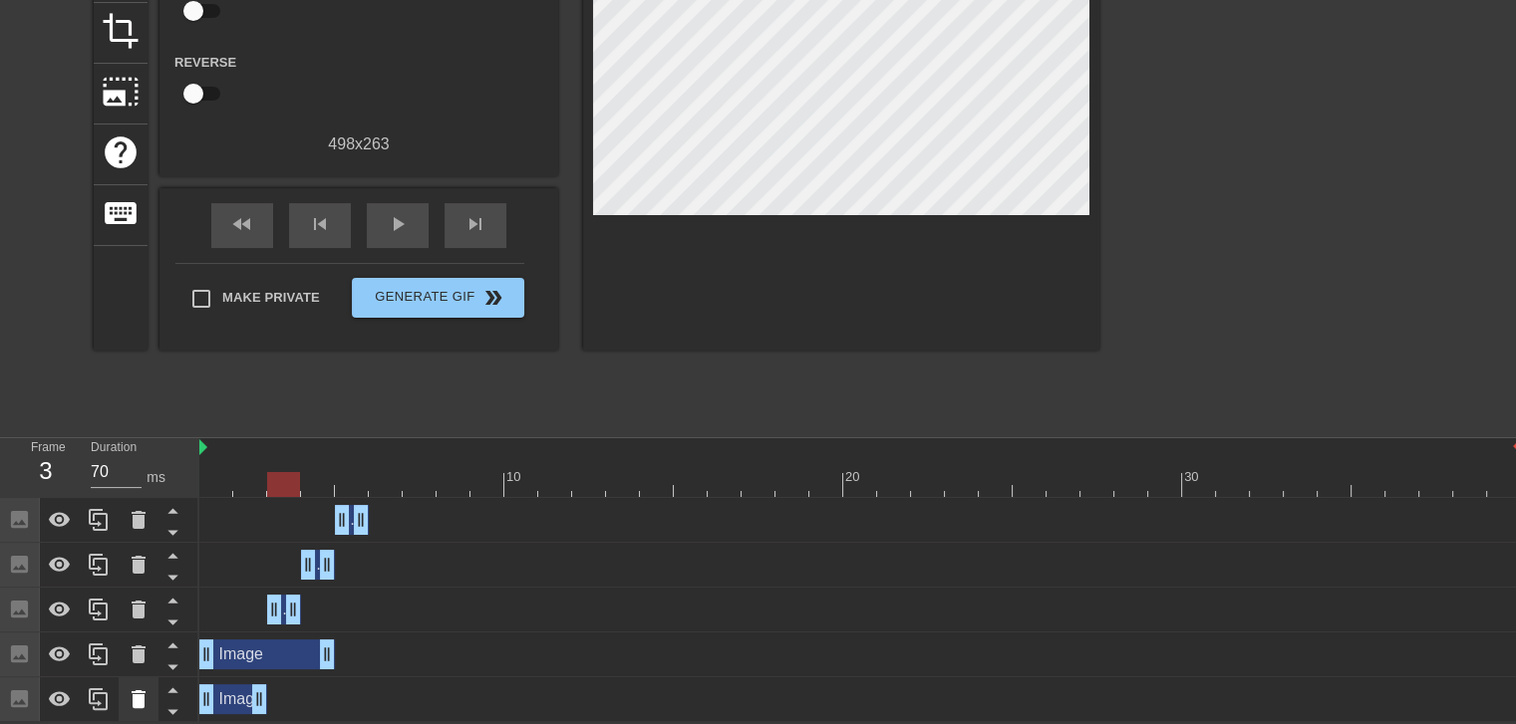
click at [127, 695] on icon at bounding box center [139, 700] width 24 height 24
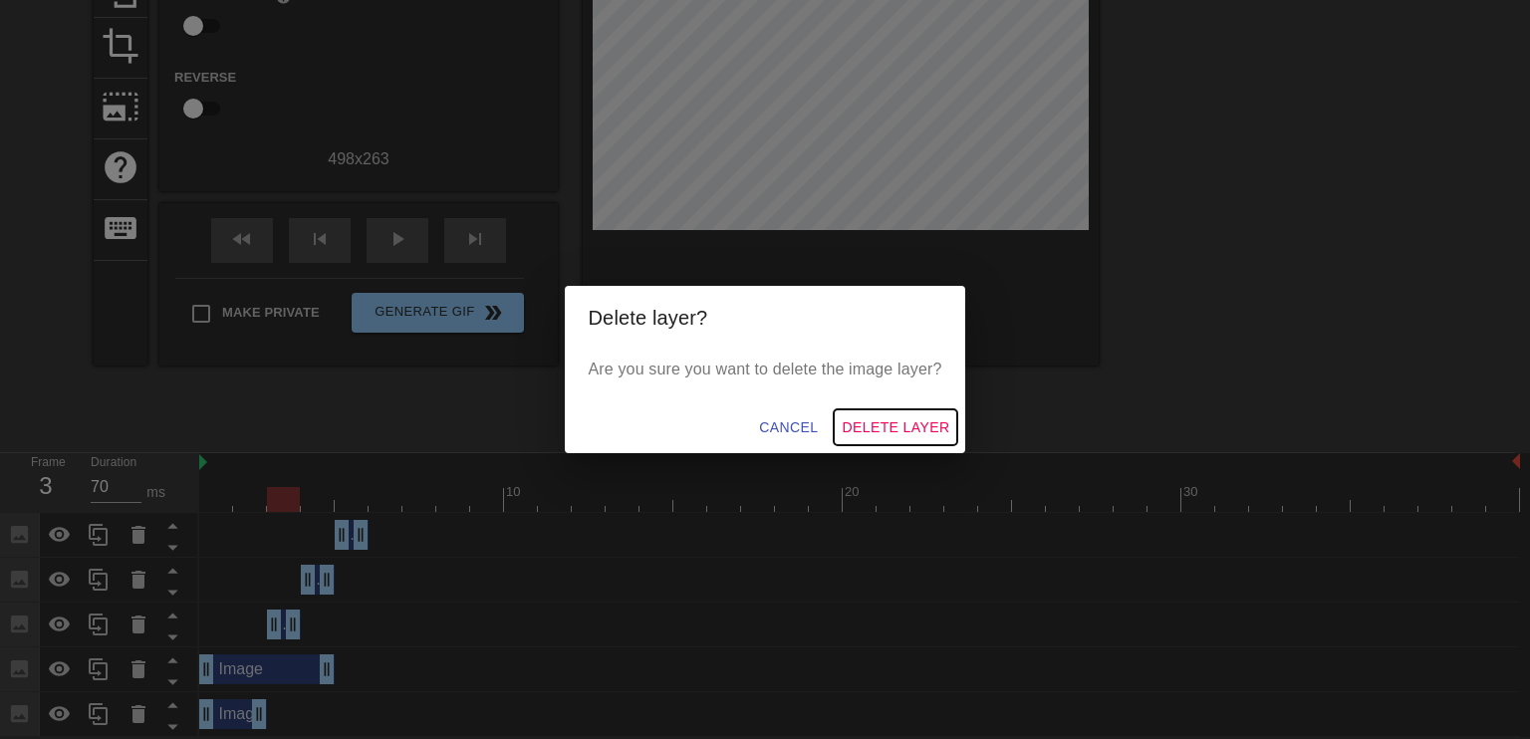
click at [884, 424] on span "Delete Layer" at bounding box center [896, 428] width 108 height 25
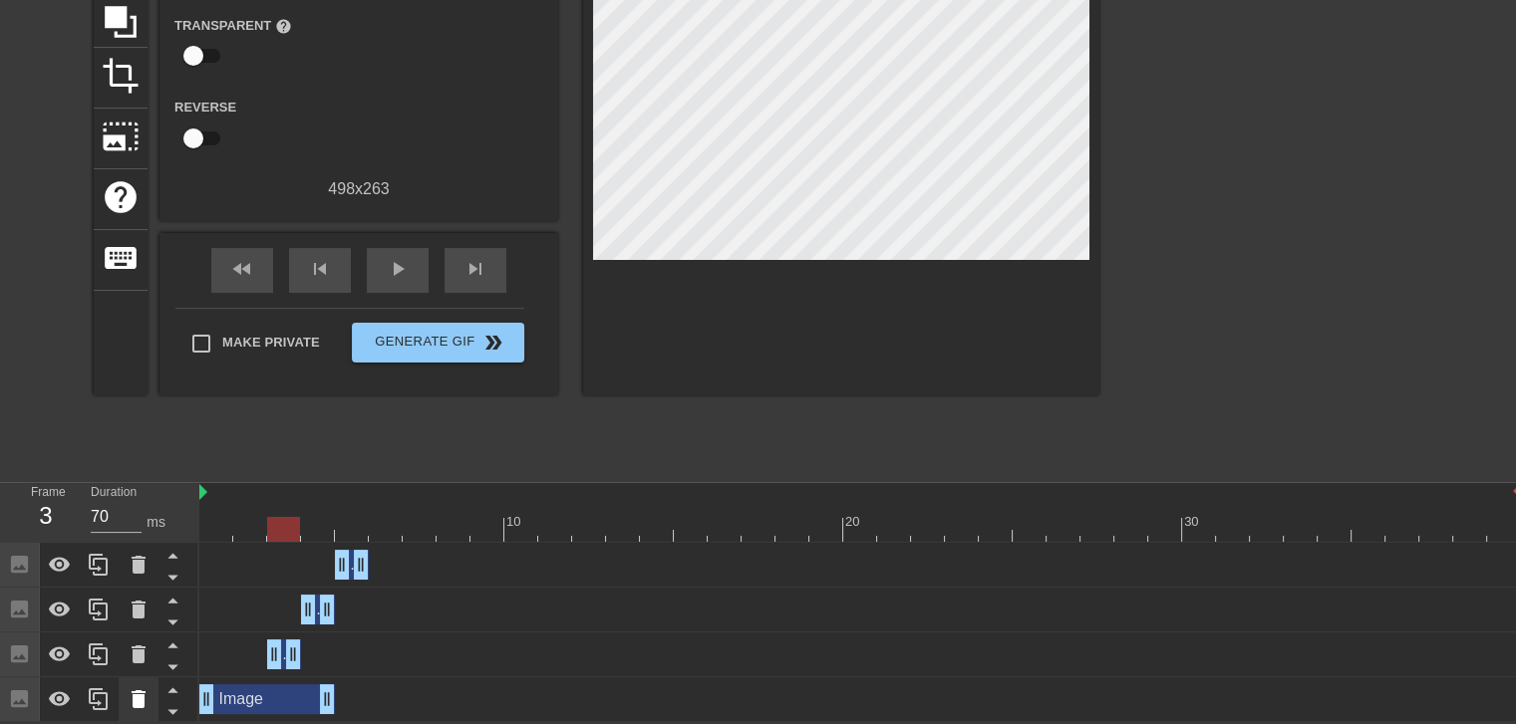
click at [151, 690] on div at bounding box center [139, 700] width 40 height 44
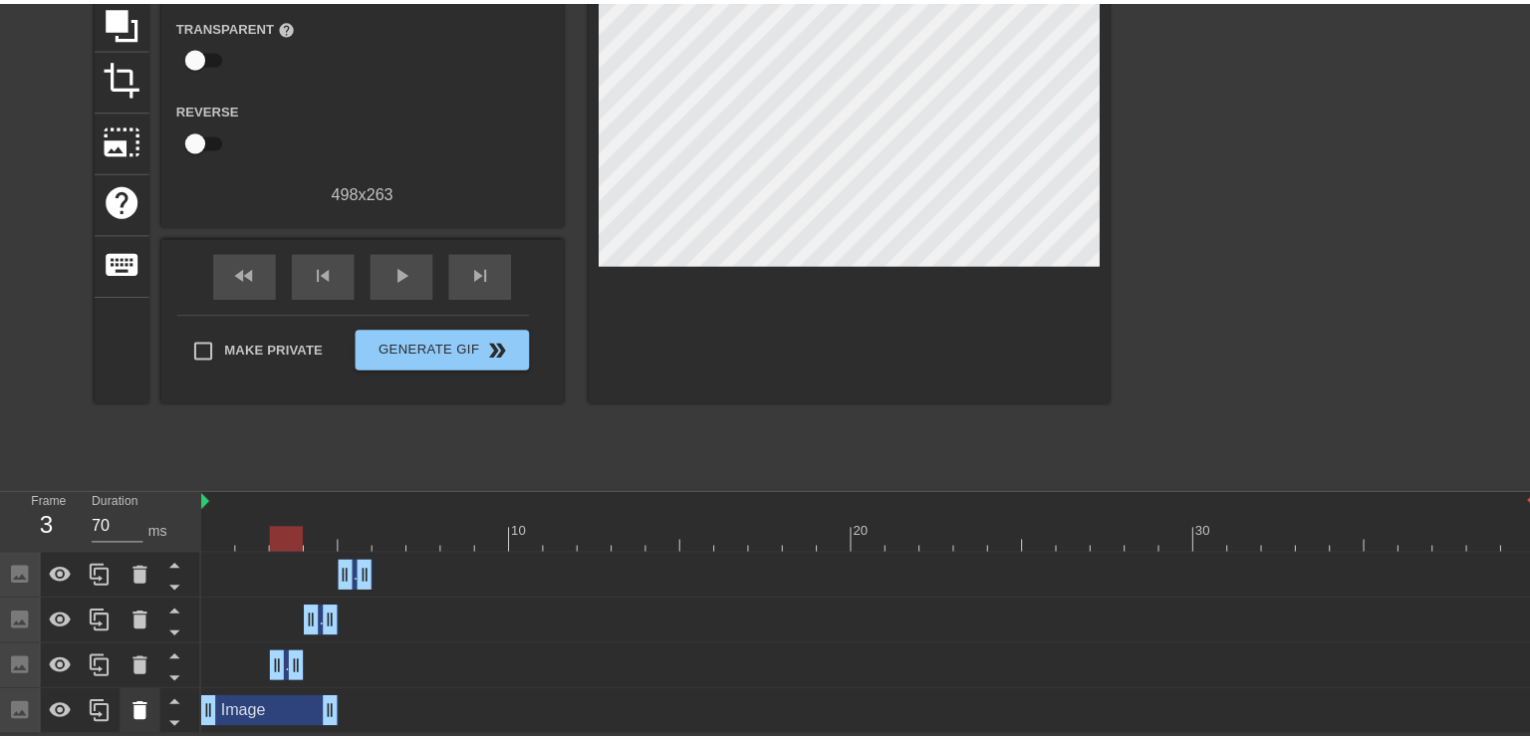
scroll to position [192, 0]
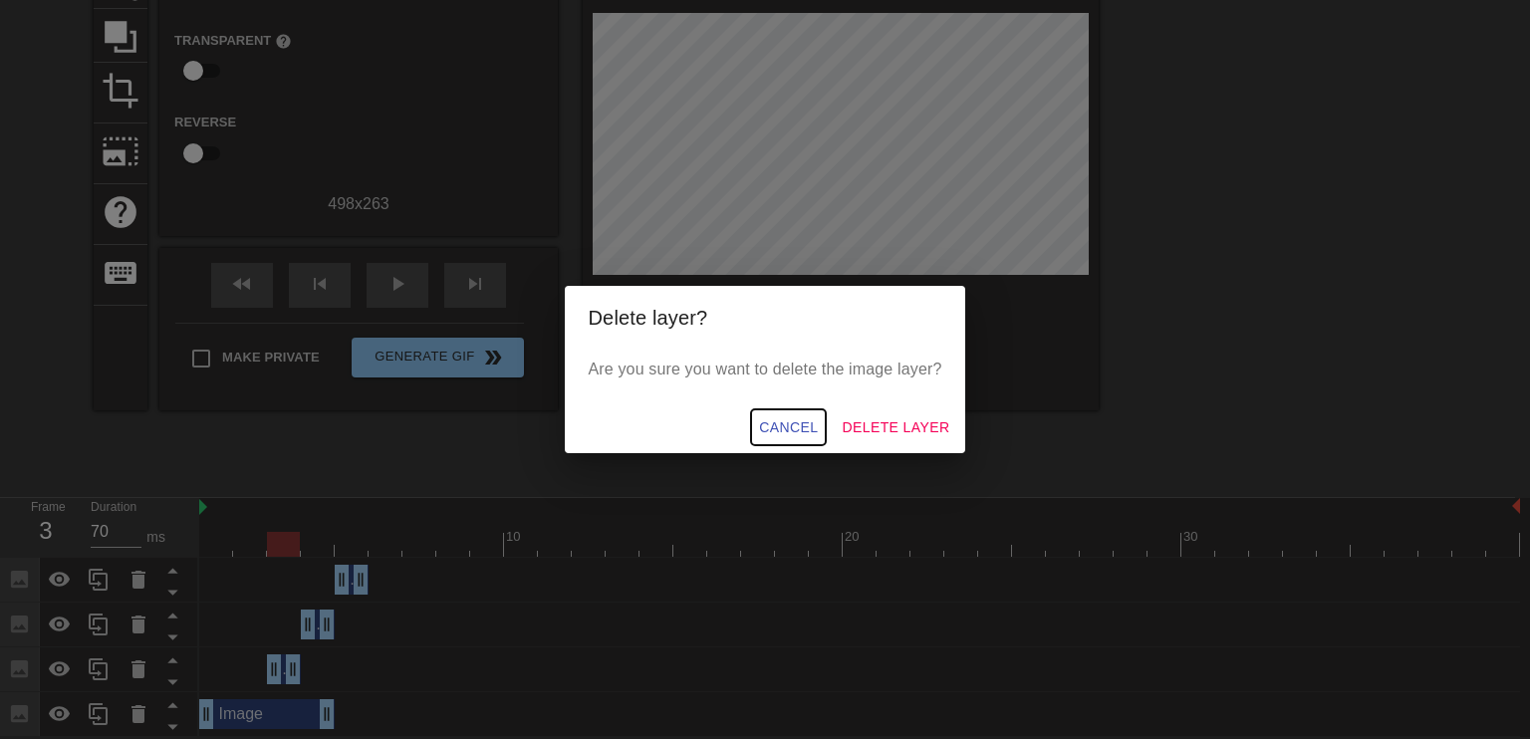
click at [797, 433] on span "Cancel" at bounding box center [788, 428] width 59 height 25
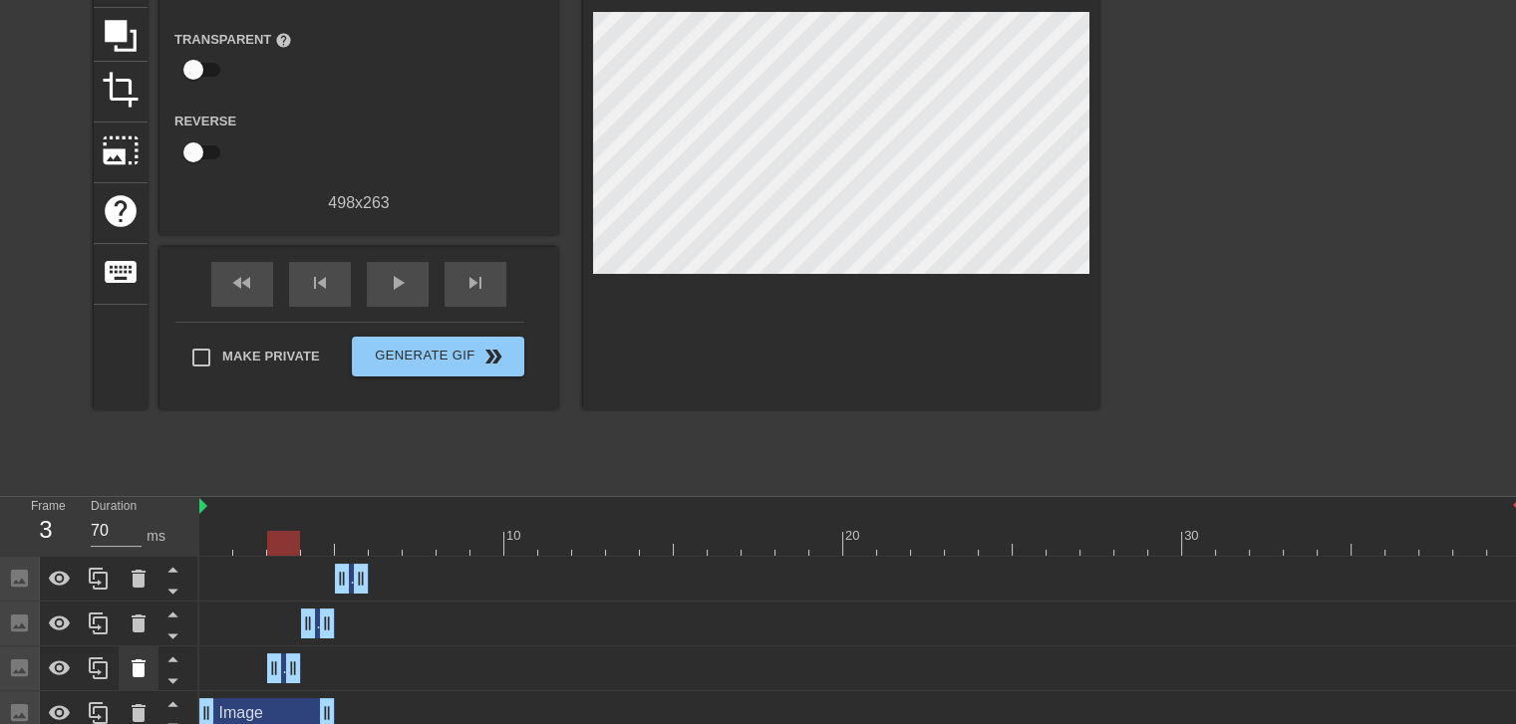
click at [134, 672] on icon at bounding box center [139, 669] width 14 height 18
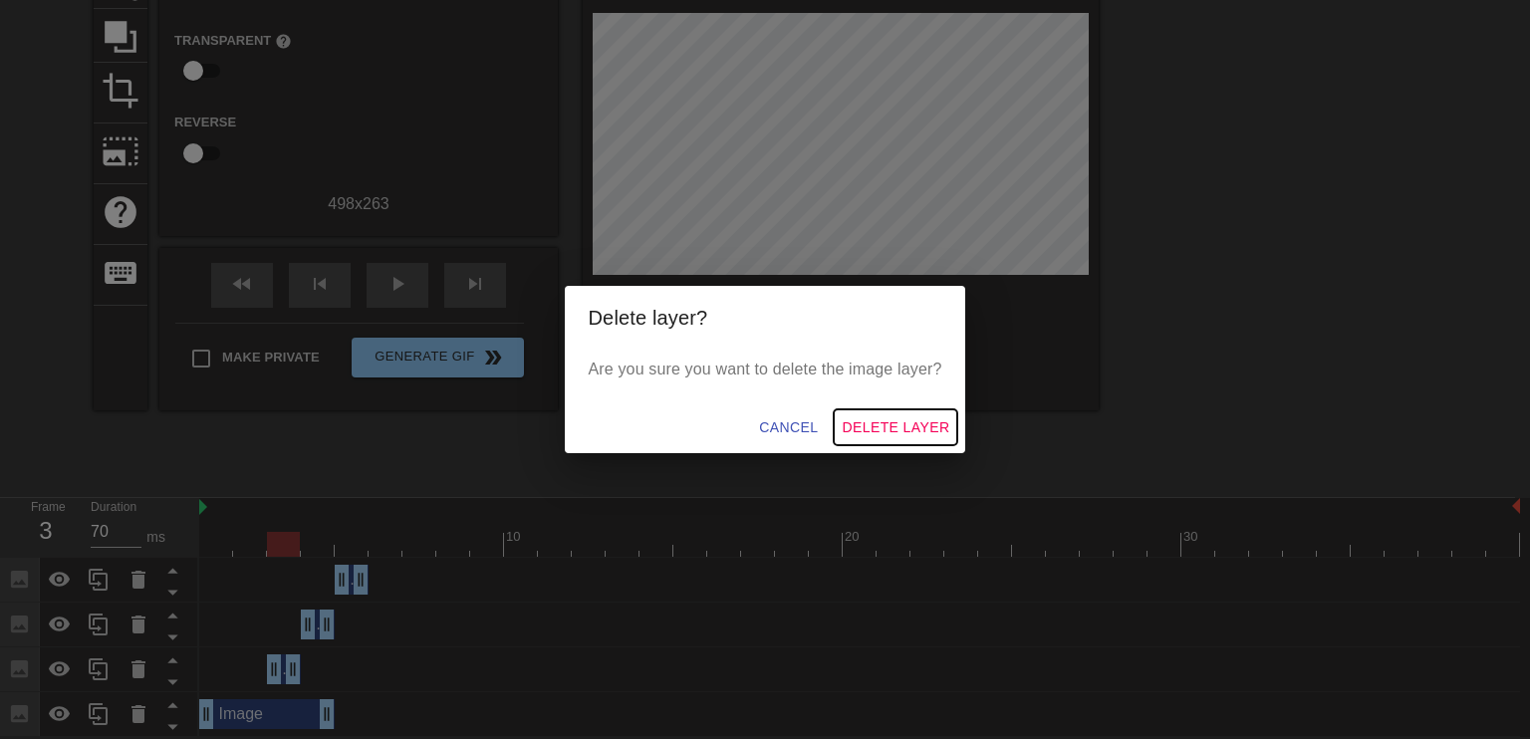
click at [897, 438] on span "Delete Layer" at bounding box center [896, 428] width 108 height 25
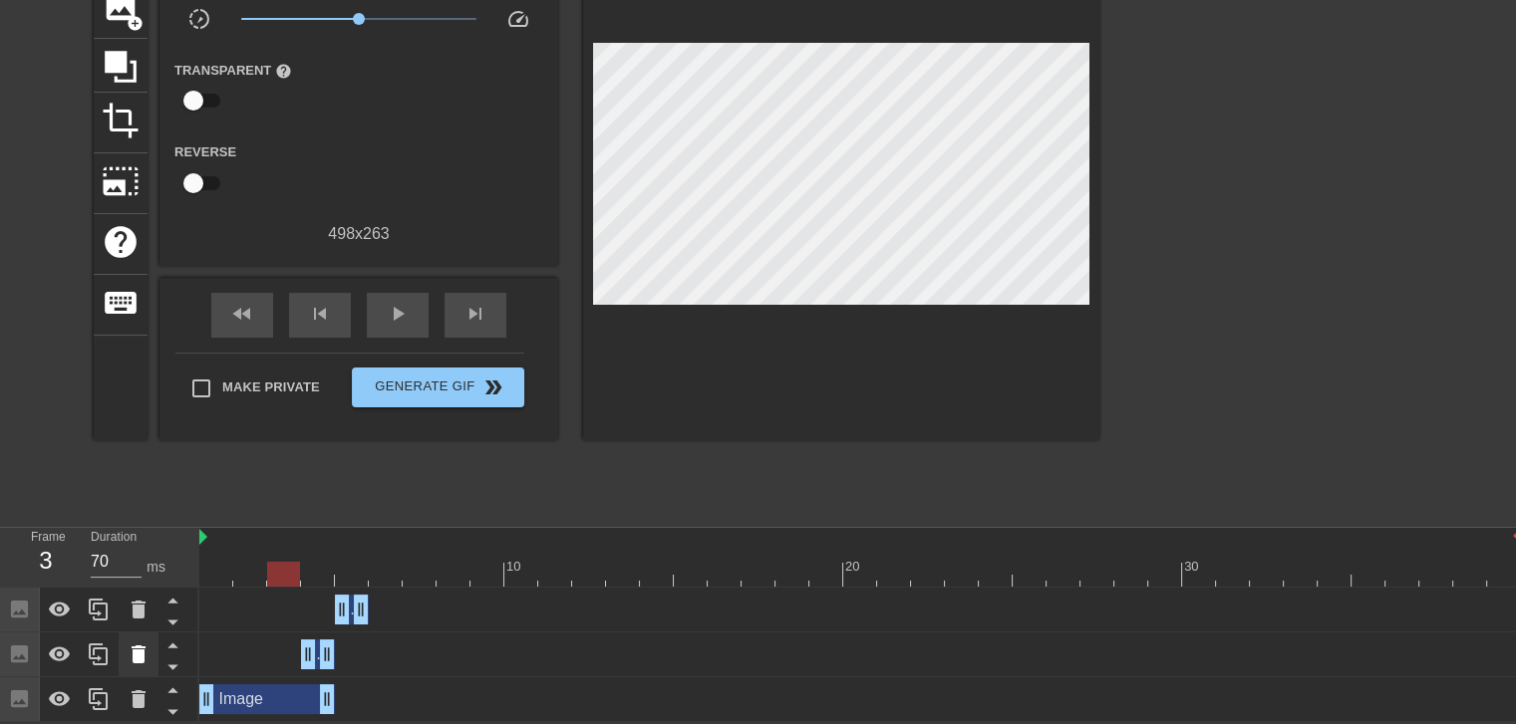
click at [140, 657] on icon at bounding box center [139, 655] width 14 height 18
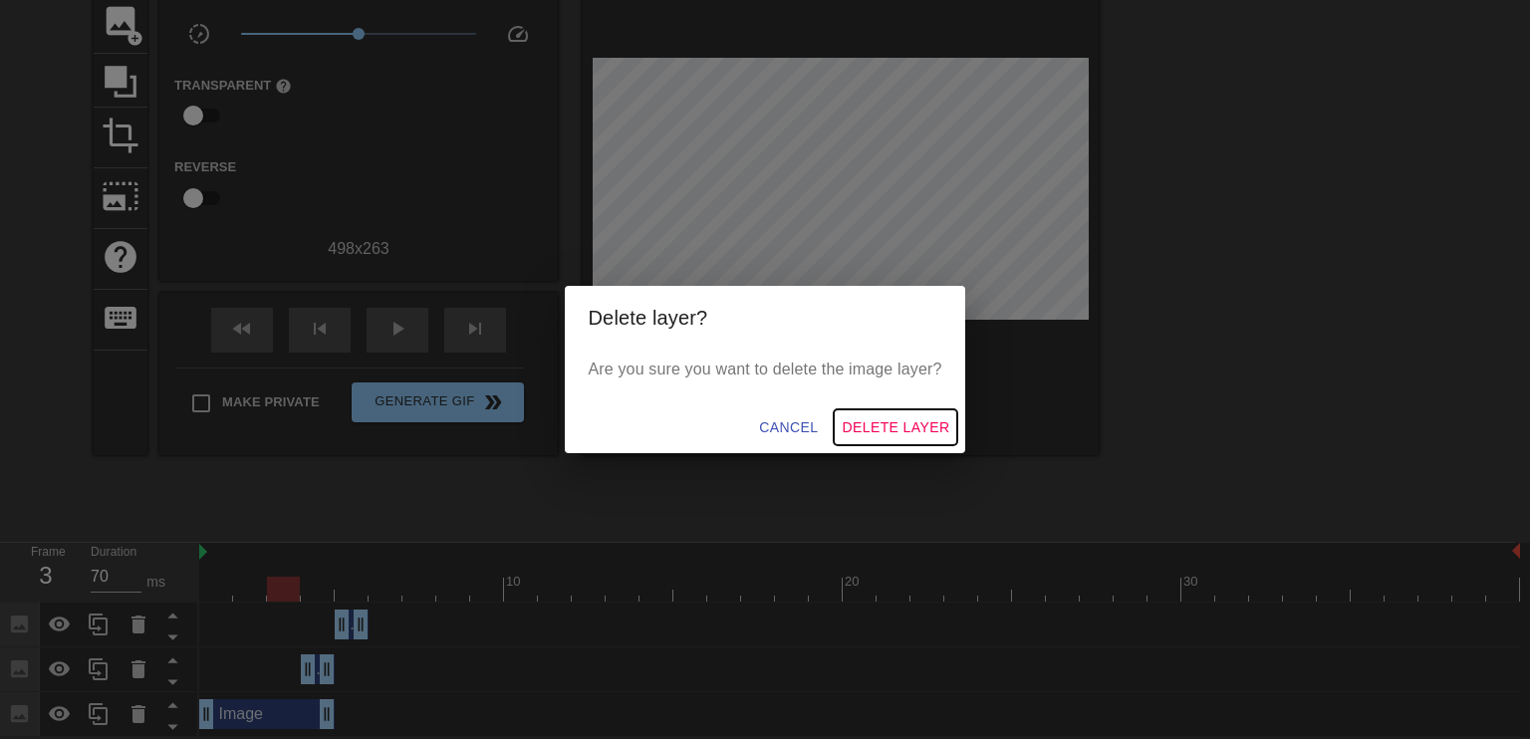
click at [919, 424] on span "Delete Layer" at bounding box center [896, 428] width 108 height 25
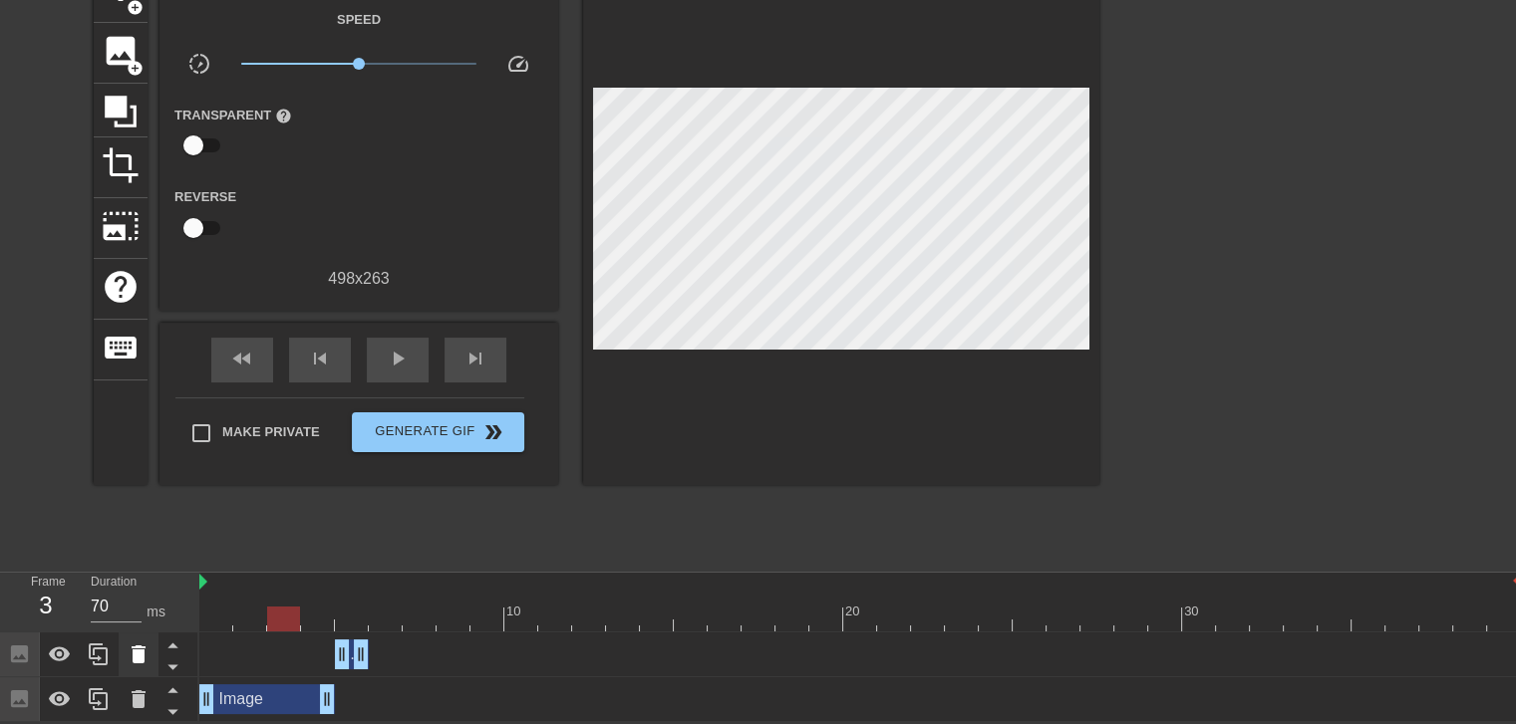
click at [136, 652] on icon at bounding box center [139, 655] width 14 height 18
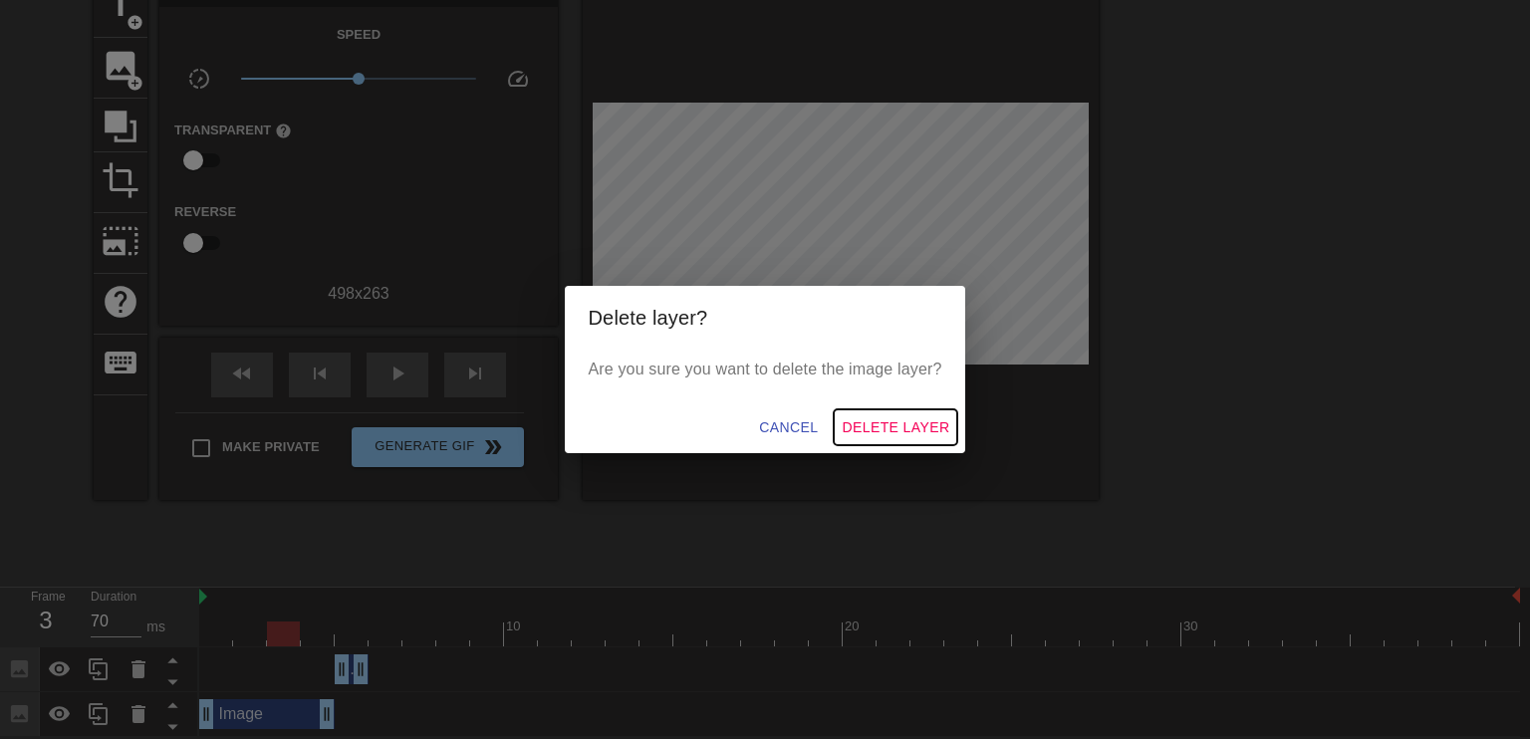
click at [887, 424] on span "Delete Layer" at bounding box center [896, 428] width 108 height 25
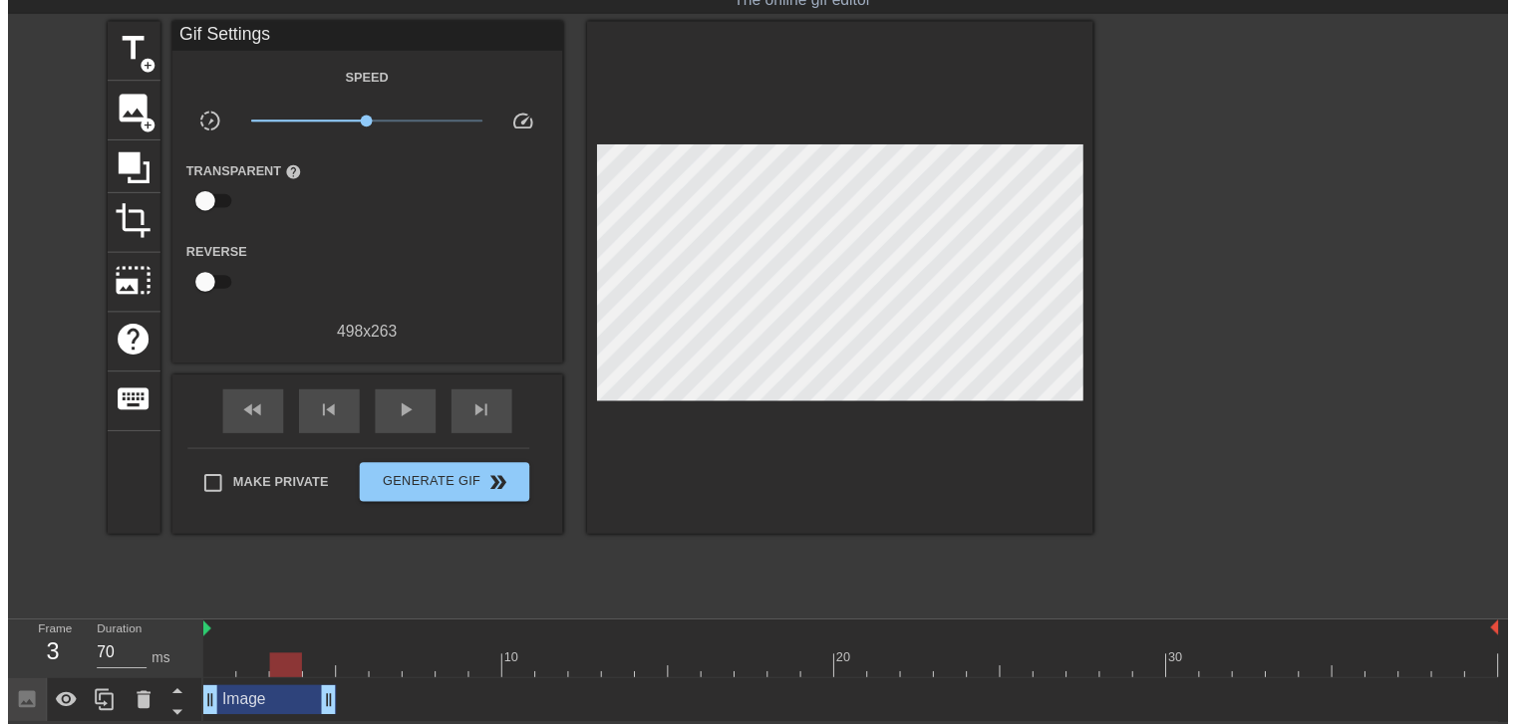
scroll to position [73, 0]
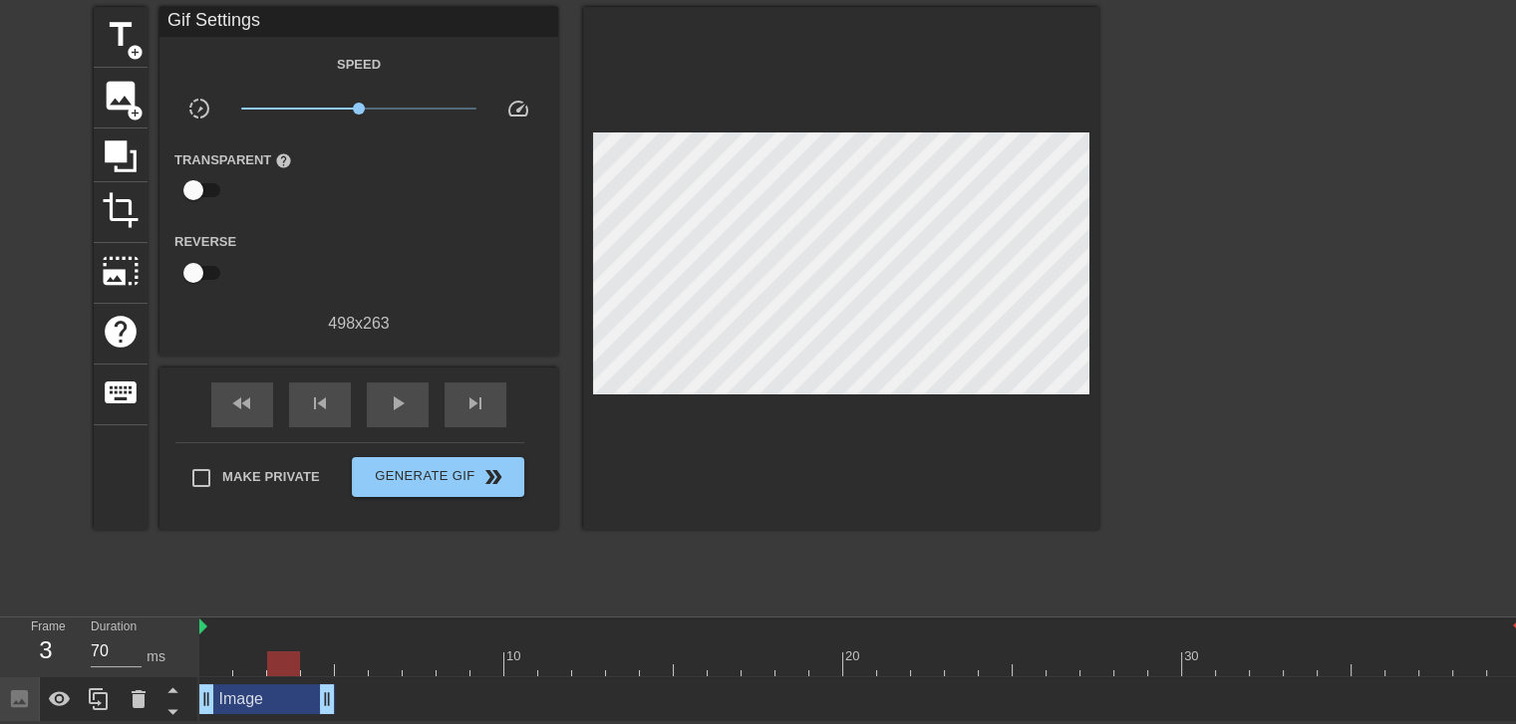
click at [272, 693] on div "Image drag_handle drag_handle" at bounding box center [267, 700] width 136 height 30
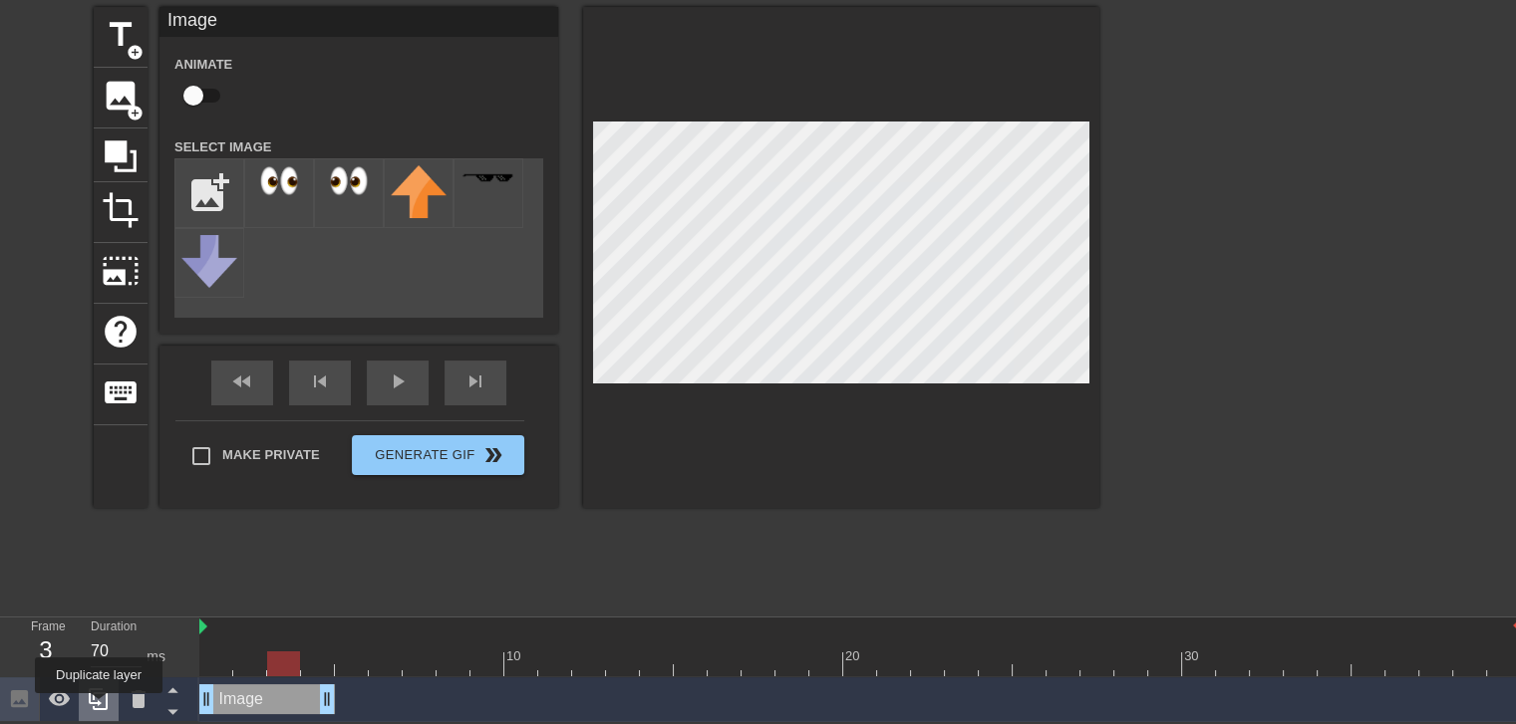
click at [99, 705] on icon at bounding box center [99, 700] width 24 height 24
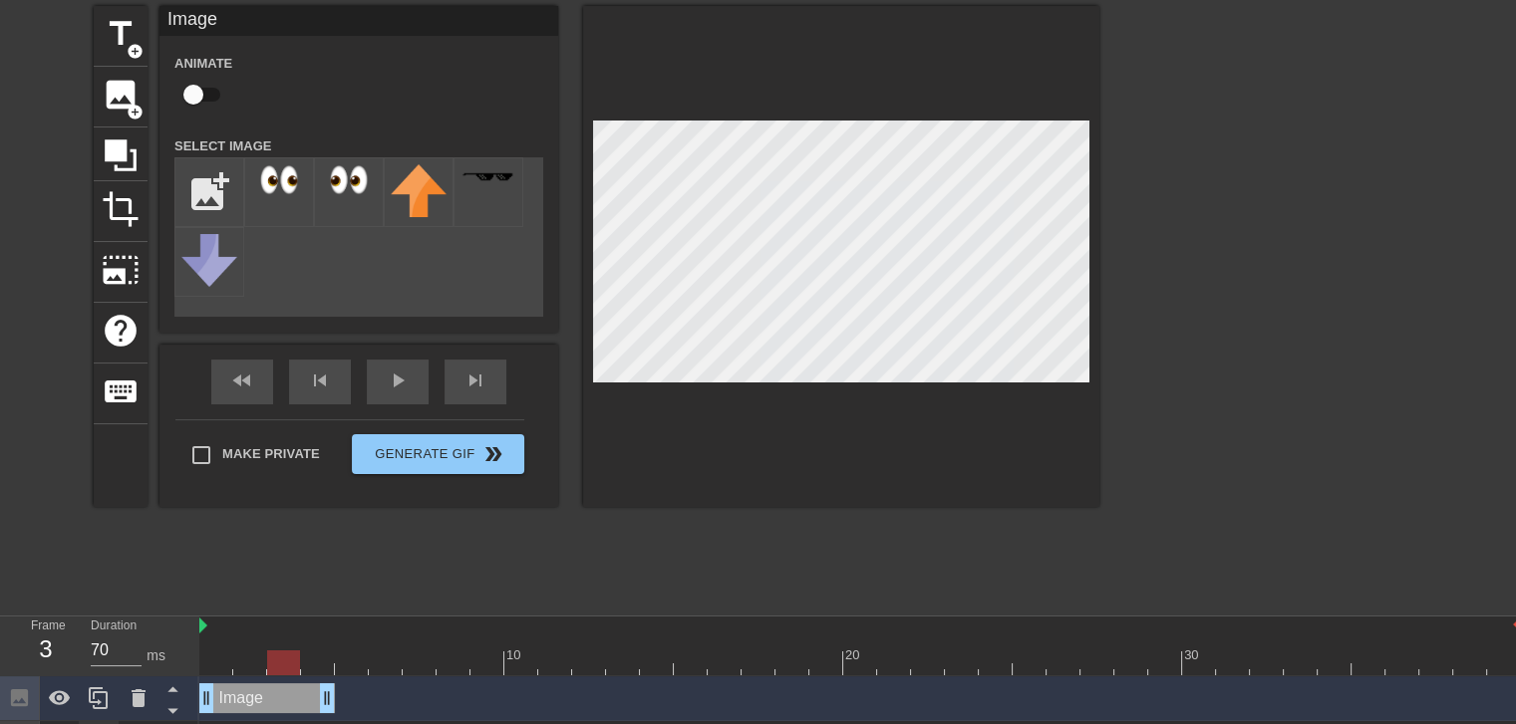
scroll to position [103, 0]
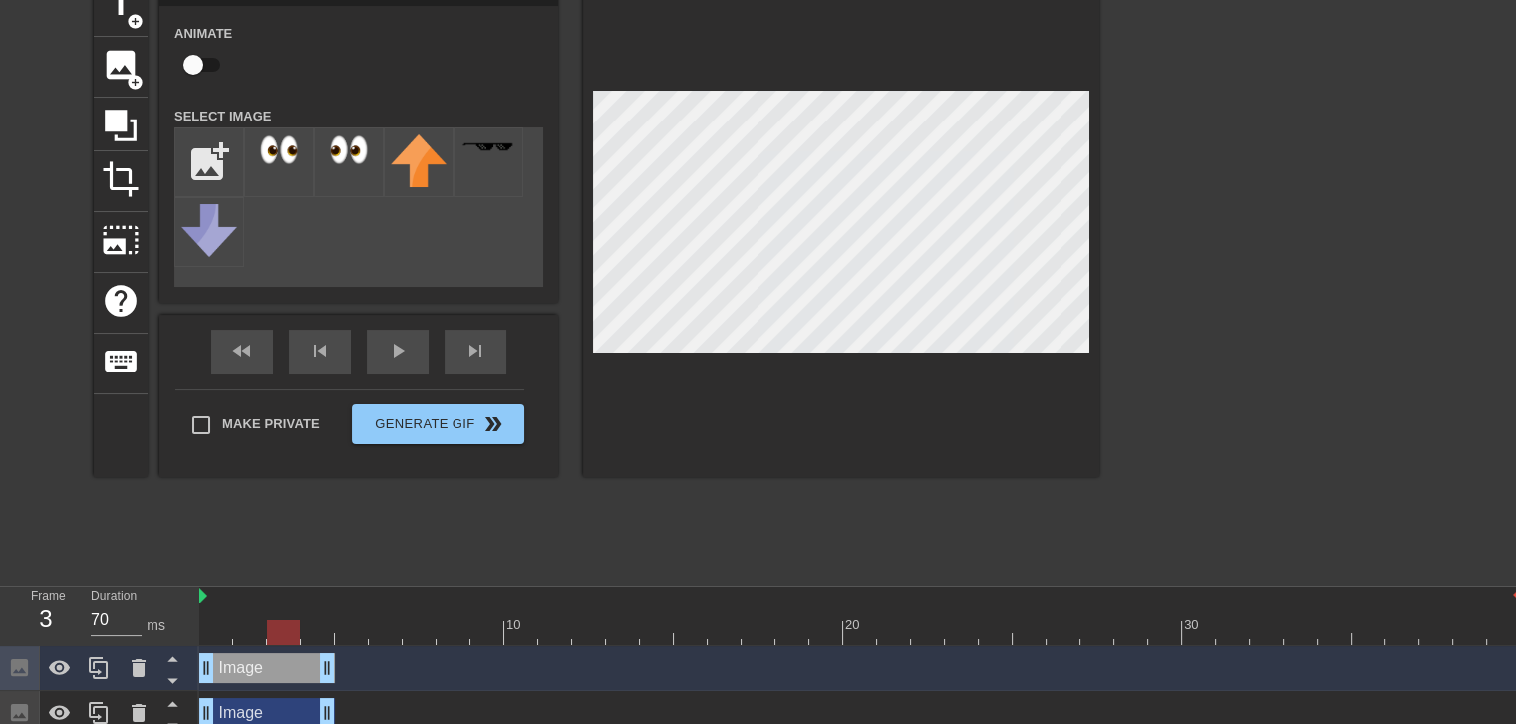
click at [283, 716] on div "Image drag_handle drag_handle" at bounding box center [267, 713] width 136 height 30
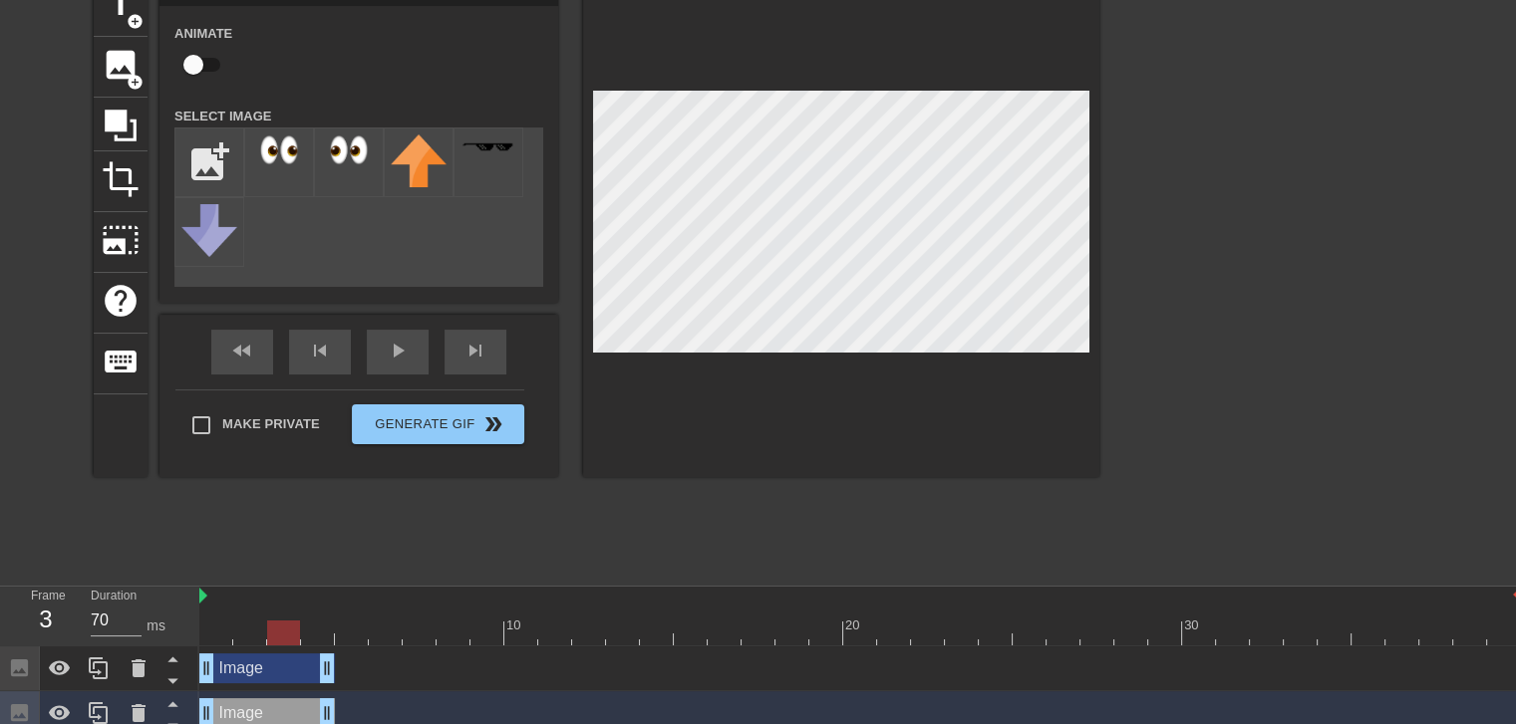
click at [288, 676] on div "Image drag_handle drag_handle" at bounding box center [267, 669] width 136 height 30
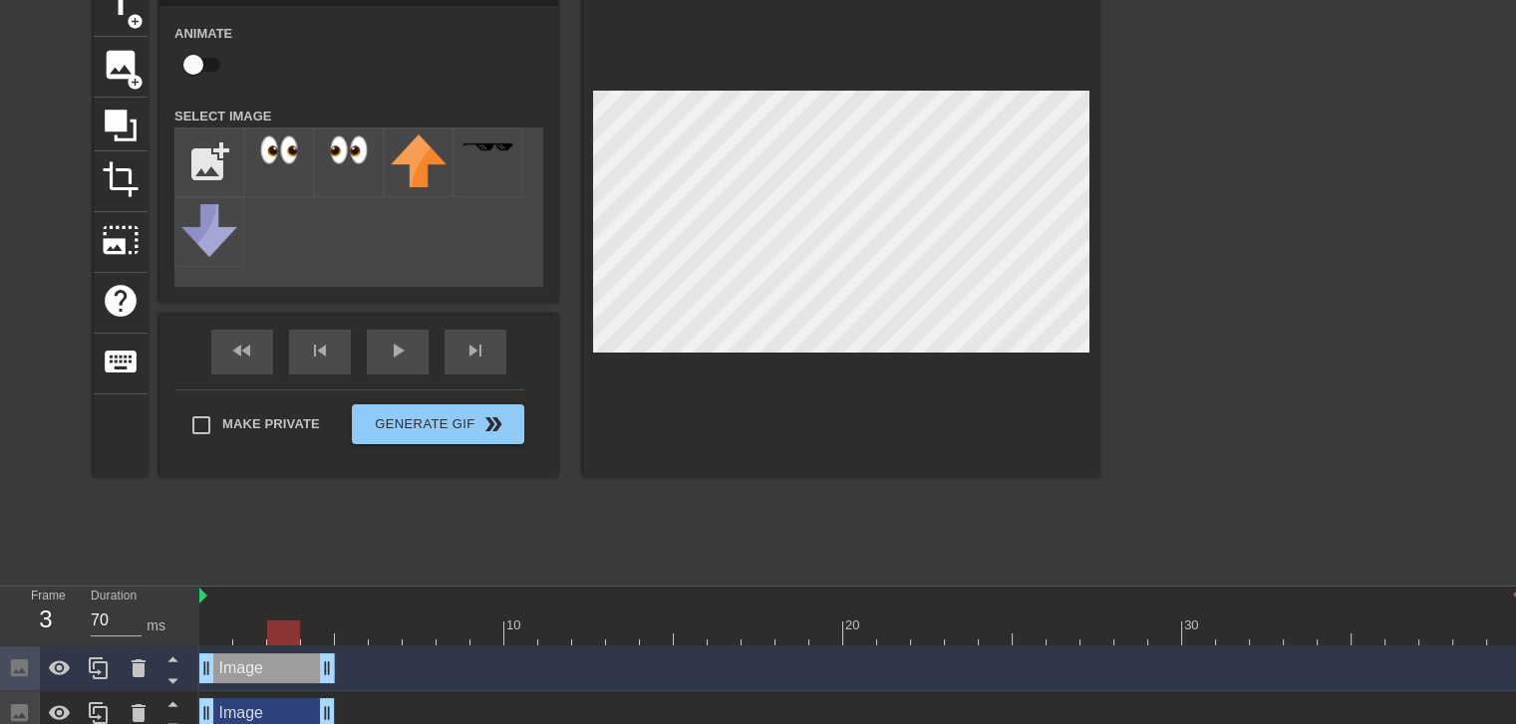
click at [275, 707] on div "Image drag_handle drag_handle" at bounding box center [267, 713] width 136 height 30
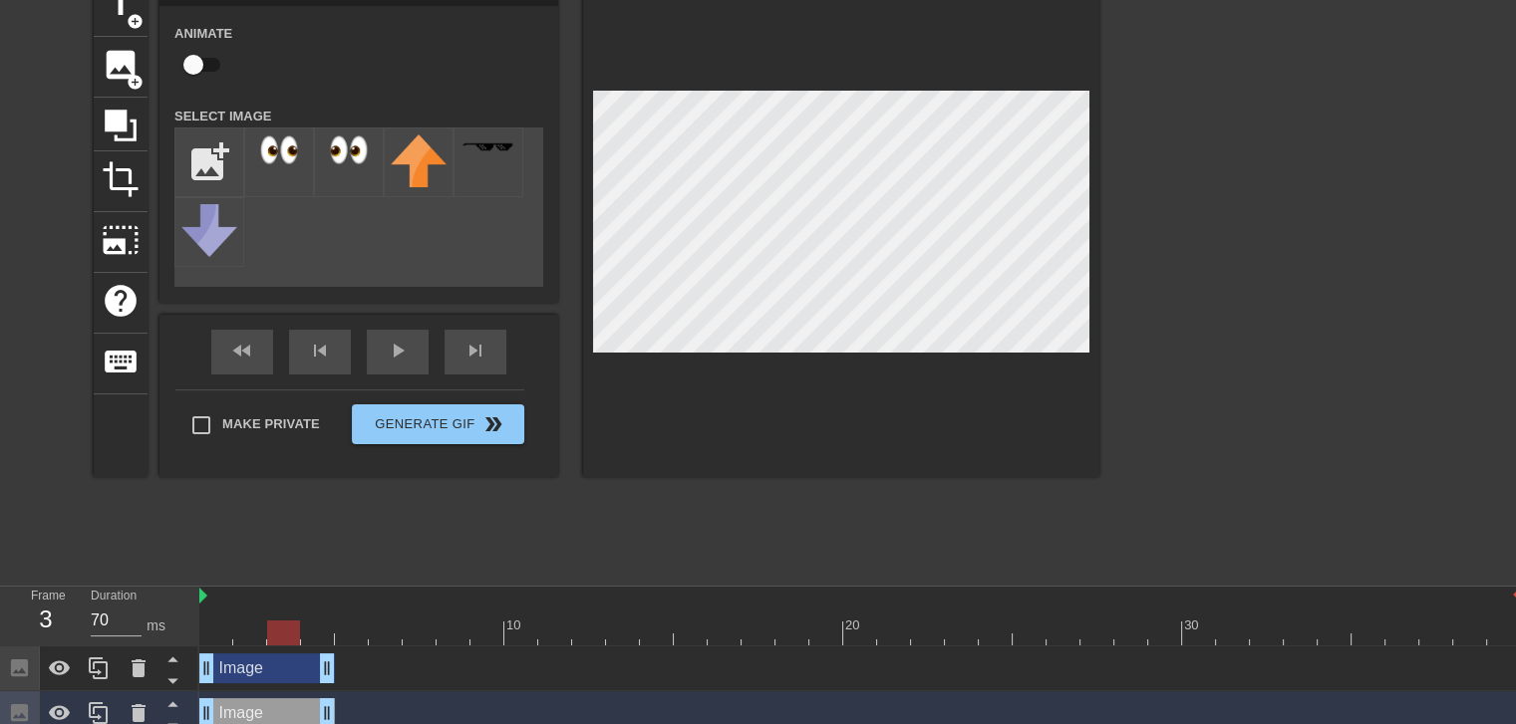
click at [269, 666] on div "Image drag_handle drag_handle" at bounding box center [267, 669] width 136 height 30
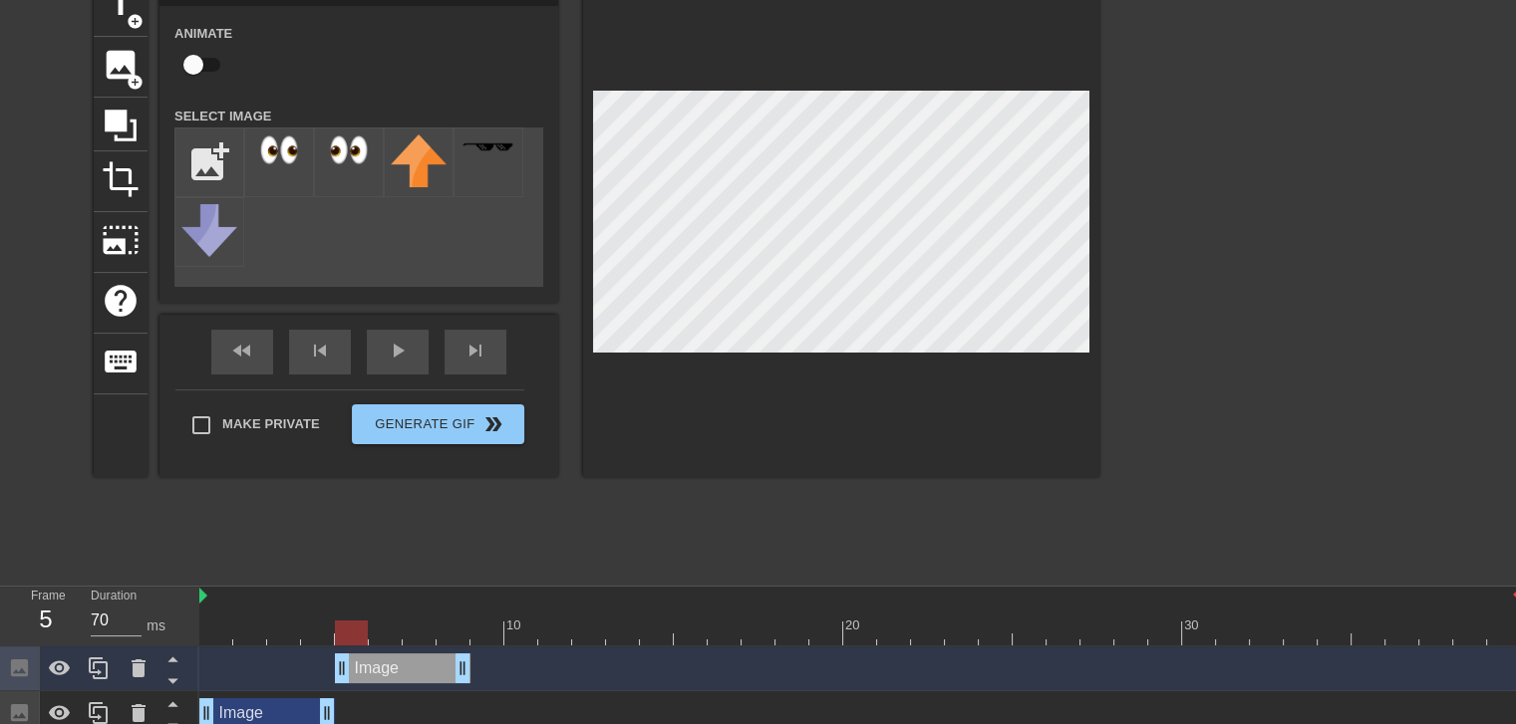
drag, startPoint x: 294, startPoint y: 677, endPoint x: 436, endPoint y: 677, distance: 142.5
click at [436, 677] on div "Image drag_handle drag_handle" at bounding box center [403, 669] width 136 height 30
click at [379, 704] on div "Image drag_handle drag_handle" at bounding box center [859, 713] width 1321 height 30
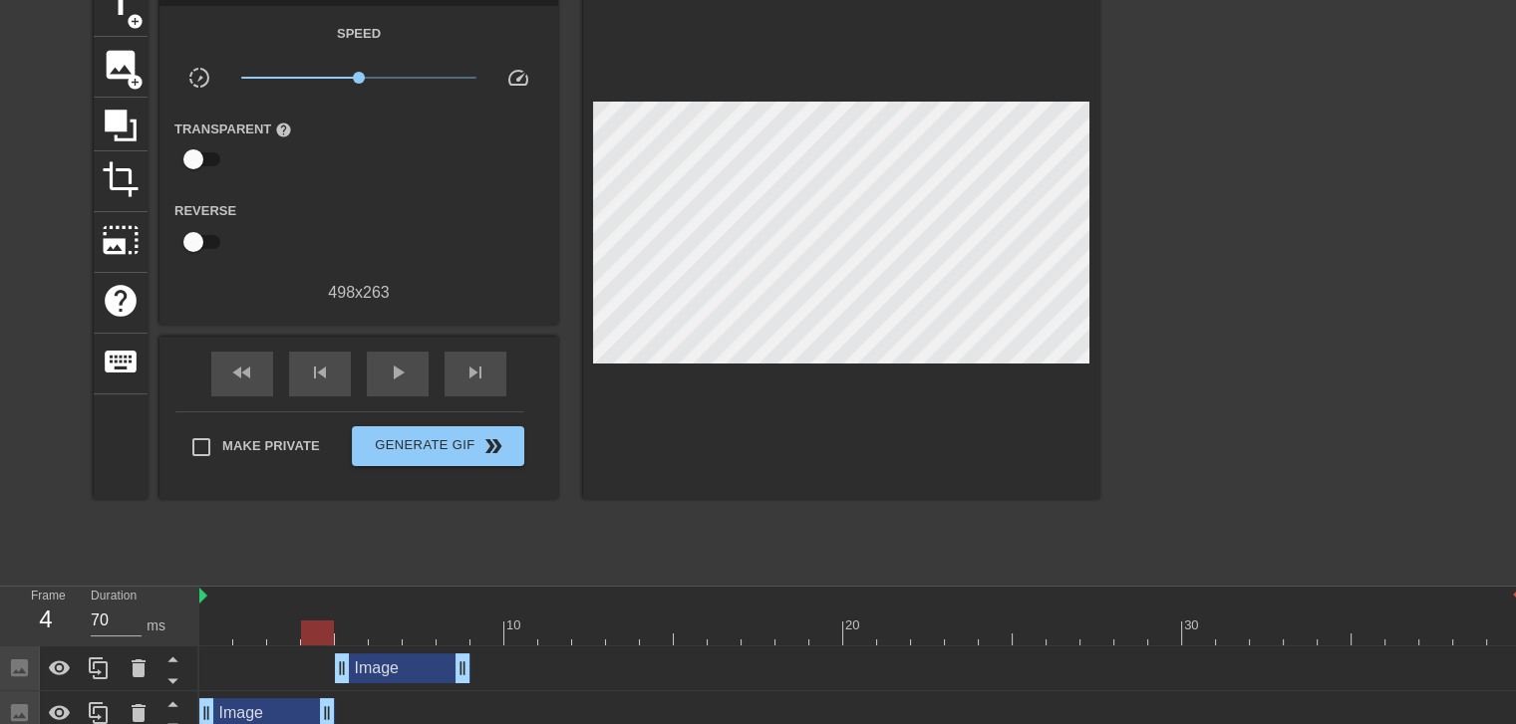
click at [325, 639] on div at bounding box center [859, 633] width 1321 height 25
click at [357, 637] on div at bounding box center [859, 633] width 1321 height 25
click at [319, 631] on div at bounding box center [859, 633] width 1321 height 25
click at [361, 632] on div at bounding box center [859, 633] width 1321 height 25
click at [313, 630] on div at bounding box center [859, 633] width 1321 height 25
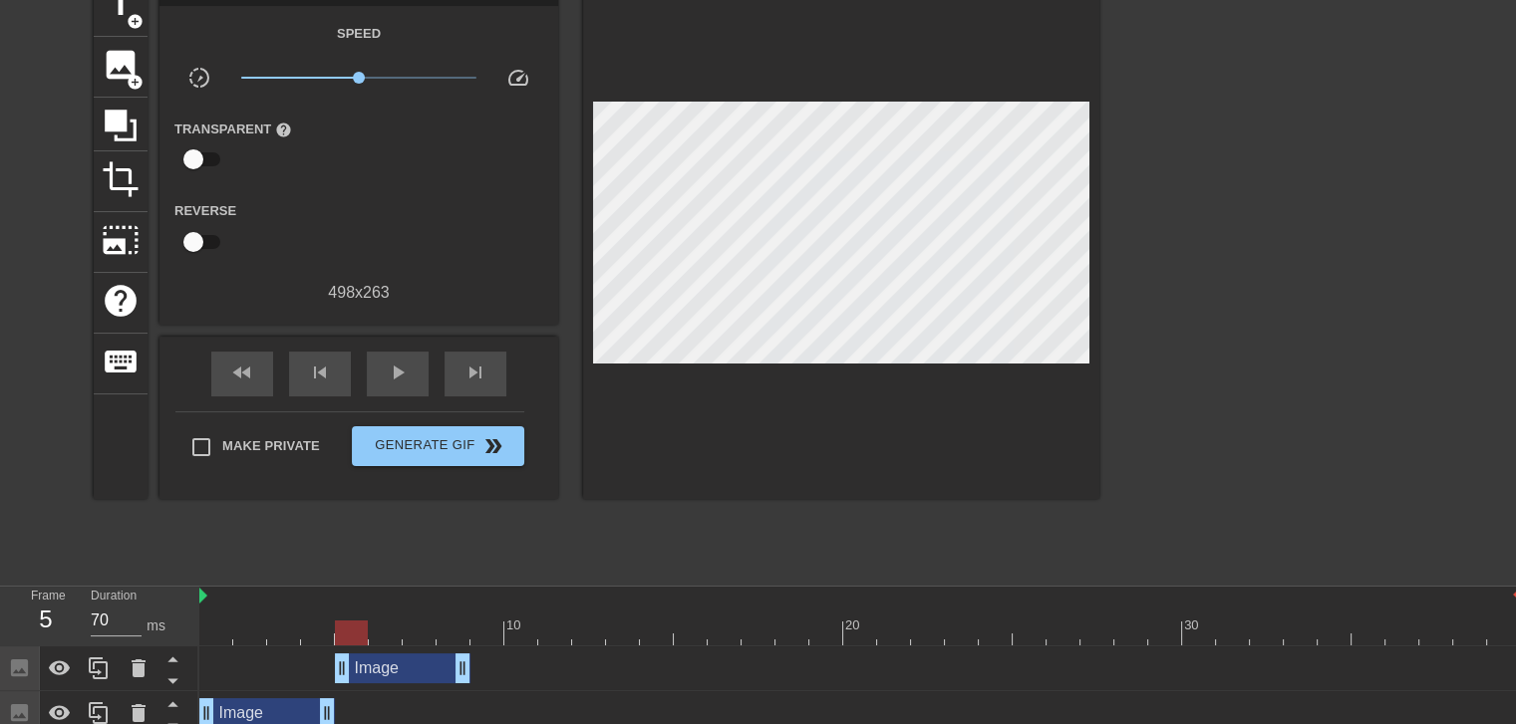
click at [348, 632] on div at bounding box center [859, 633] width 1321 height 25
click at [320, 629] on div at bounding box center [859, 633] width 1321 height 25
click at [351, 631] on div at bounding box center [859, 633] width 1321 height 25
click at [304, 632] on div at bounding box center [859, 633] width 1321 height 25
click at [345, 630] on div at bounding box center [859, 633] width 1321 height 25
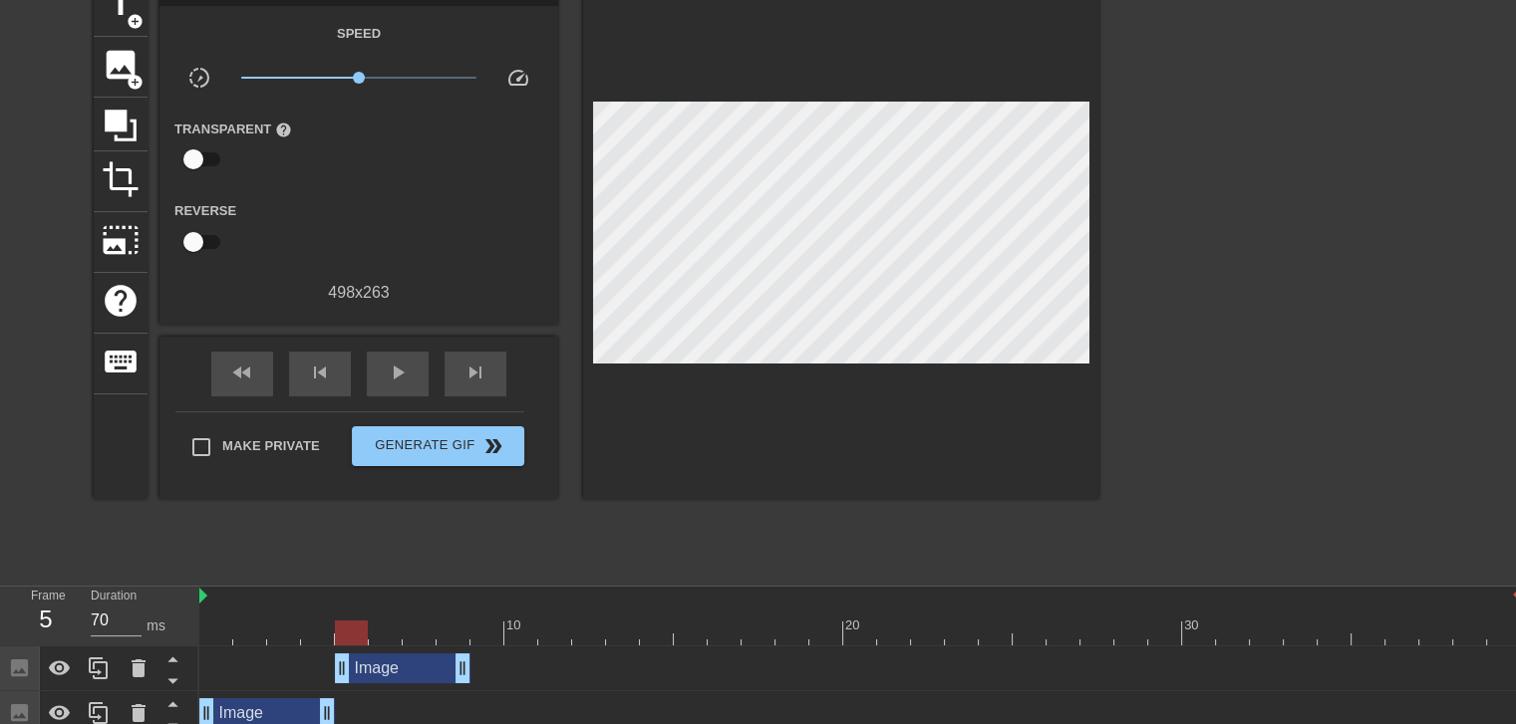
click at [303, 630] on div at bounding box center [859, 633] width 1321 height 25
click at [354, 630] on div at bounding box center [859, 633] width 1321 height 25
click at [379, 650] on div "Image drag_handle drag_handle" at bounding box center [859, 669] width 1321 height 45
click at [378, 639] on div at bounding box center [859, 633] width 1321 height 25
drag, startPoint x: 410, startPoint y: 639, endPoint x: 421, endPoint y: 639, distance: 12.0
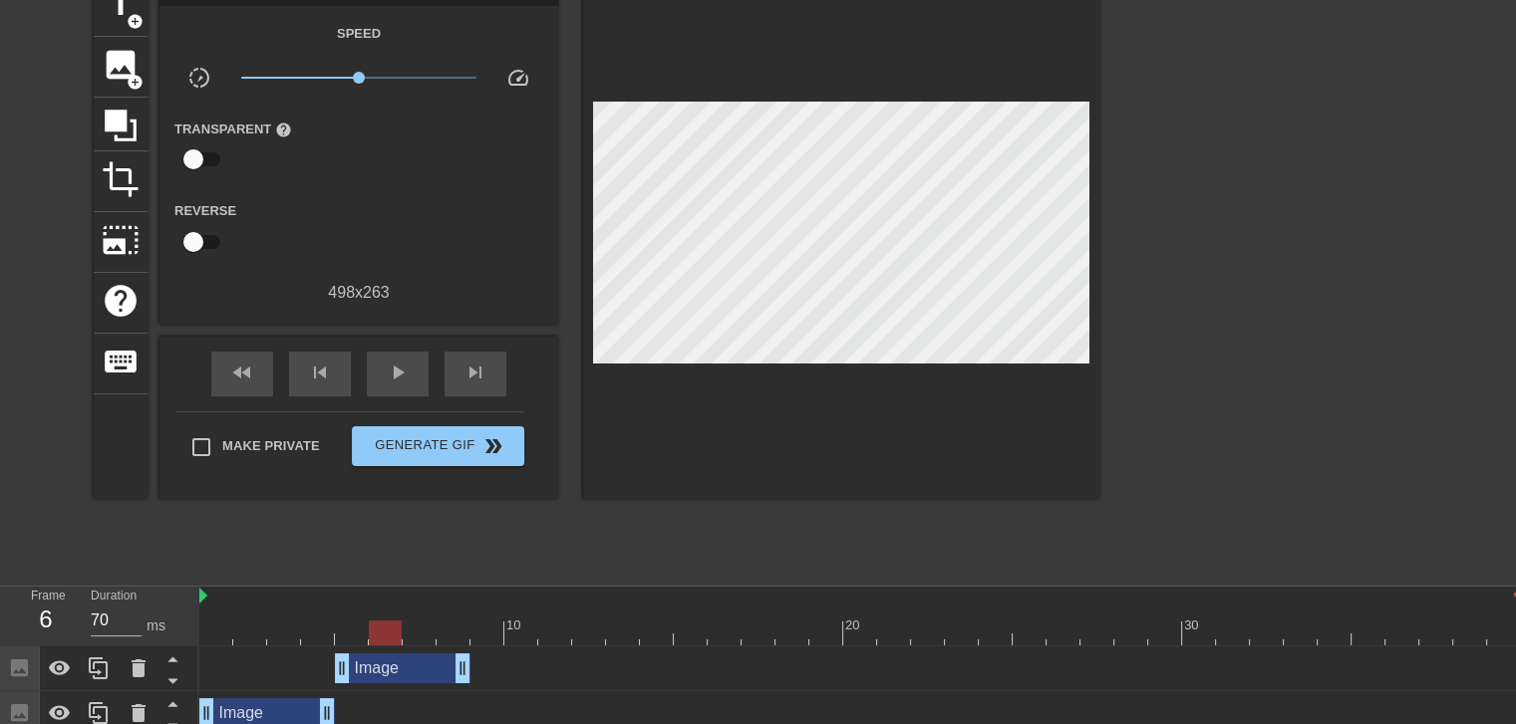
click at [412, 639] on div at bounding box center [859, 633] width 1321 height 25
click at [426, 639] on div at bounding box center [419, 633] width 33 height 25
click at [449, 638] on div at bounding box center [859, 633] width 1321 height 25
click at [456, 638] on div at bounding box center [452, 633] width 33 height 25
click at [422, 638] on div at bounding box center [859, 633] width 1321 height 25
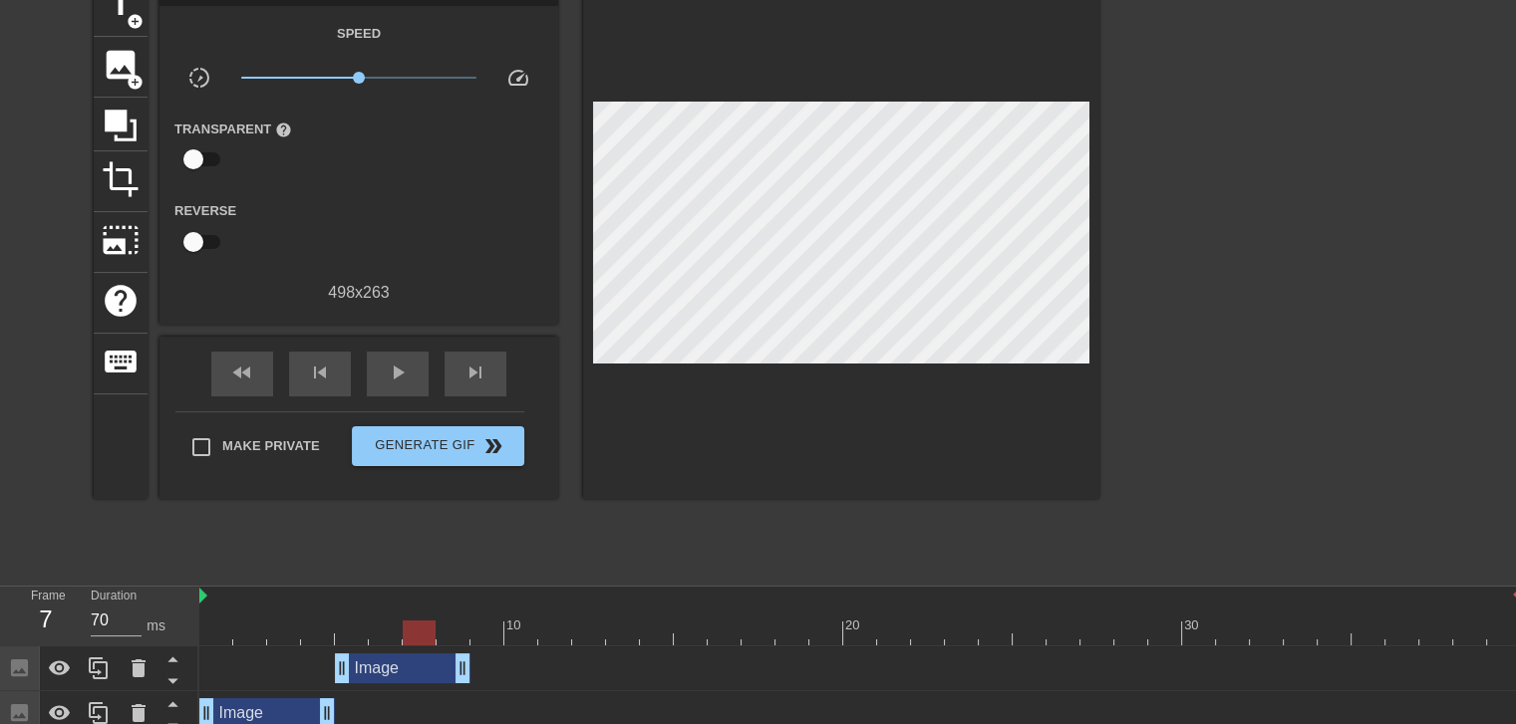
click at [368, 639] on div at bounding box center [859, 633] width 1321 height 25
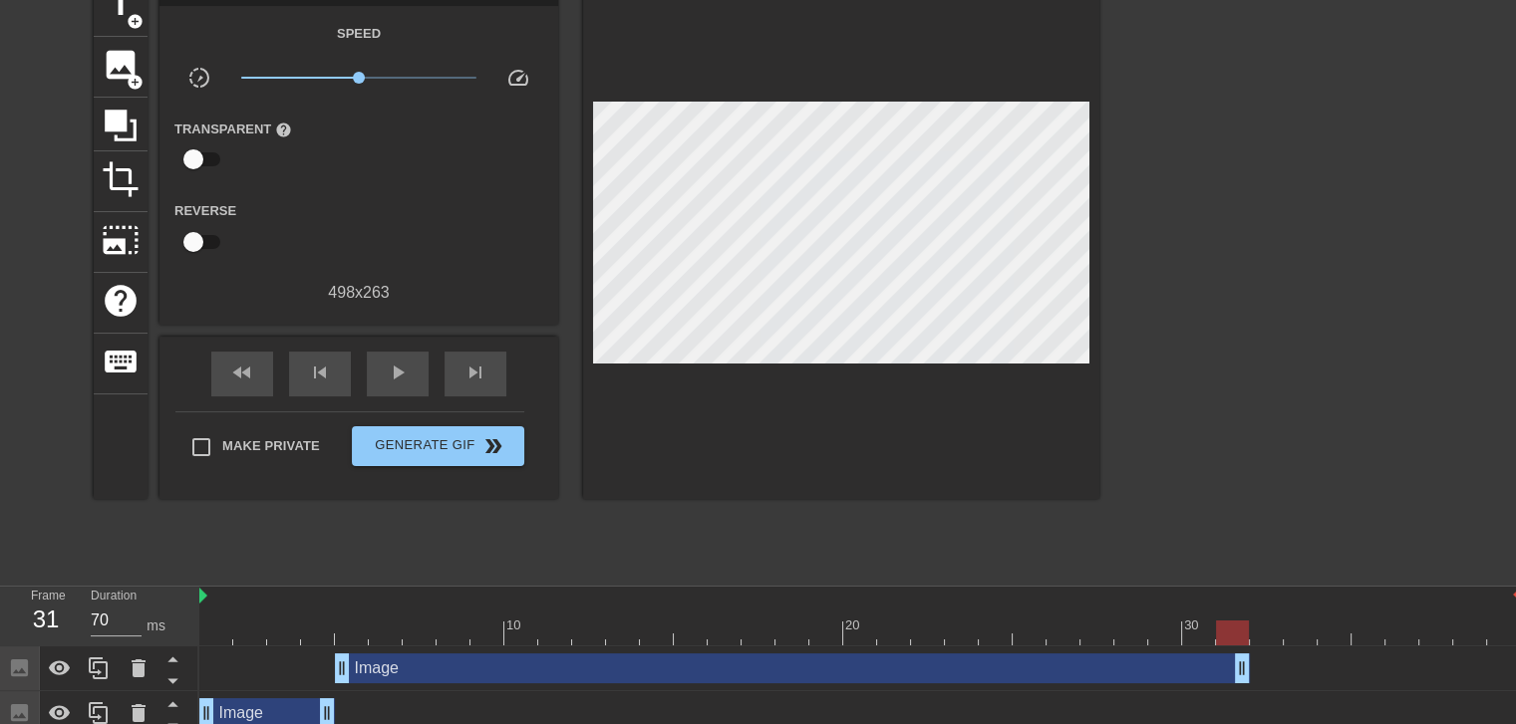
drag, startPoint x: 466, startPoint y: 673, endPoint x: 702, endPoint y: 657, distance: 236.7
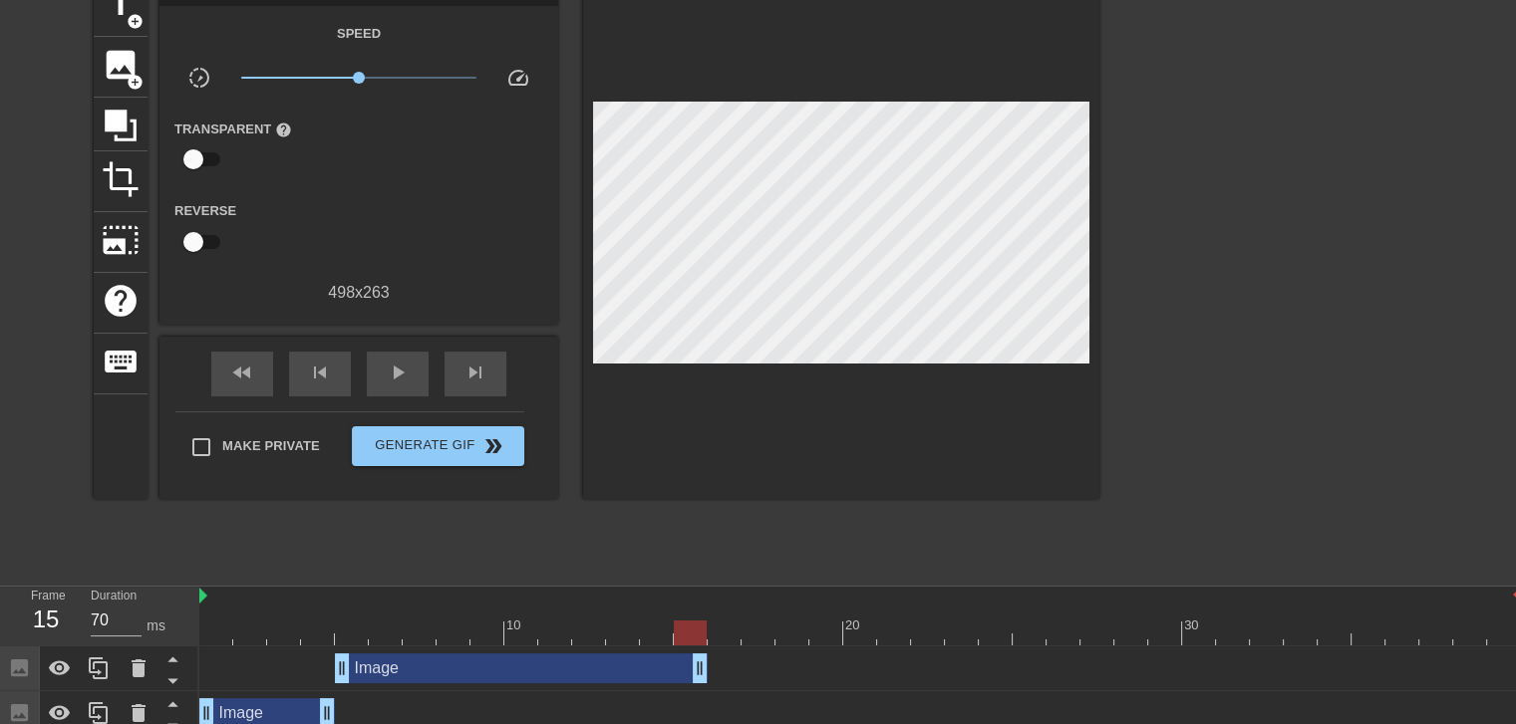
drag, startPoint x: 1062, startPoint y: 658, endPoint x: 970, endPoint y: 661, distance: 92.7
click at [994, 658] on div "Image drag_handle drag_handle" at bounding box center [859, 669] width 1321 height 30
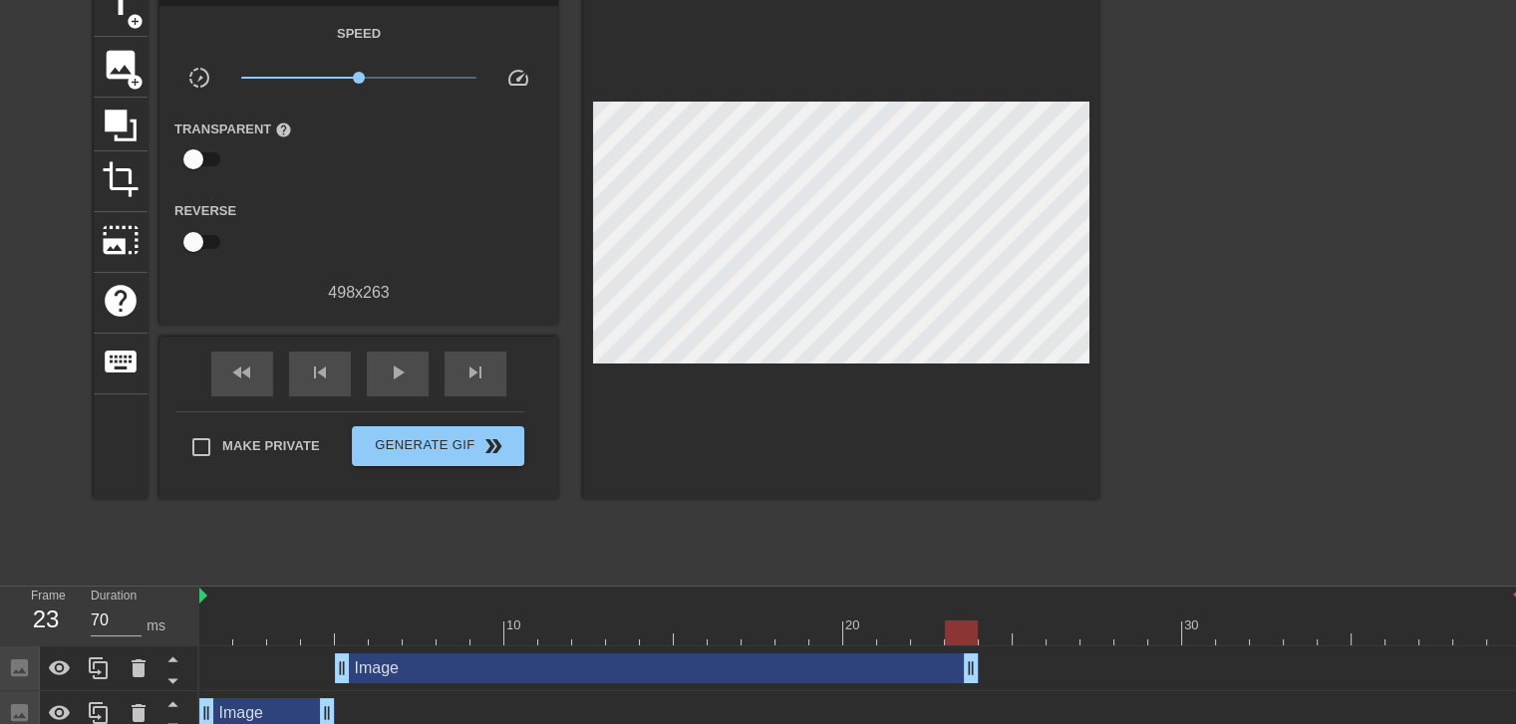
drag, startPoint x: 701, startPoint y: 666, endPoint x: 959, endPoint y: 651, distance: 257.5
